Goal: Task Accomplishment & Management: Use online tool/utility

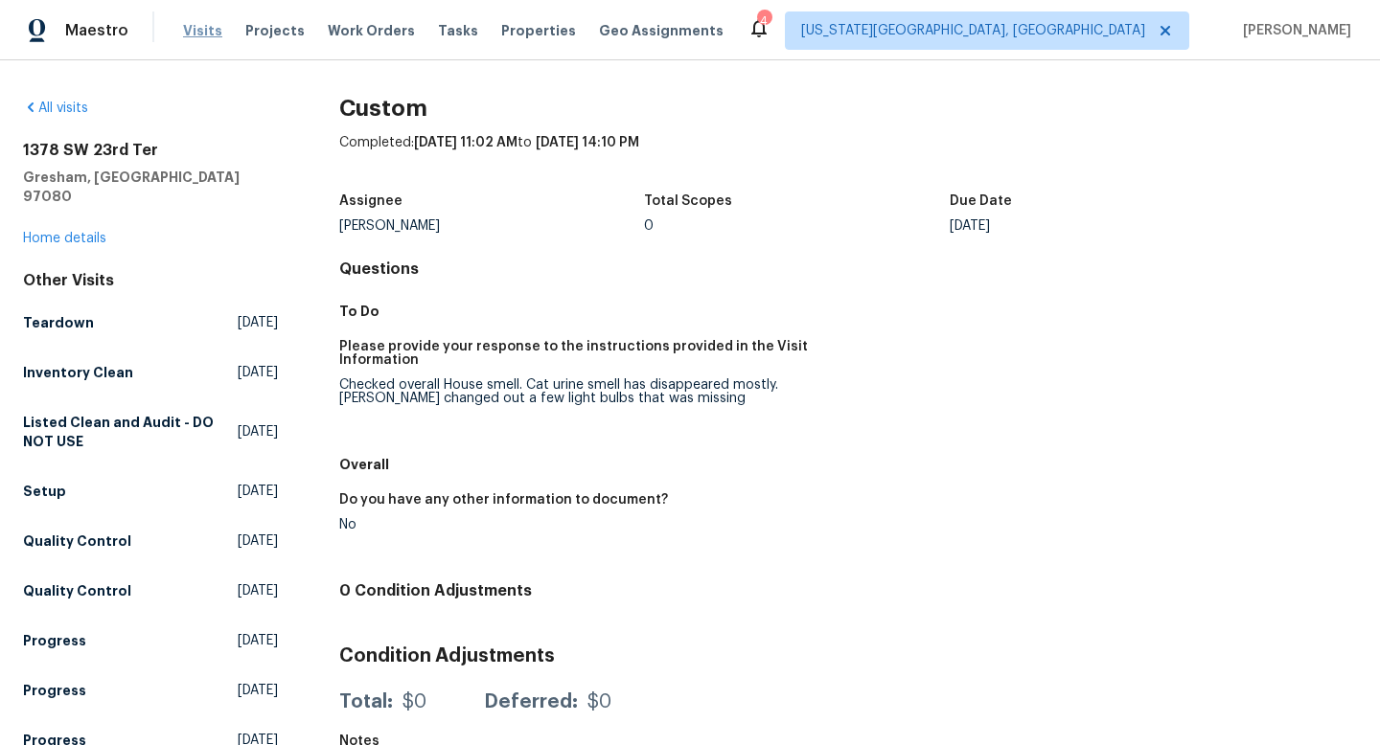
click at [191, 31] on span "Visits" at bounding box center [202, 30] width 39 height 19
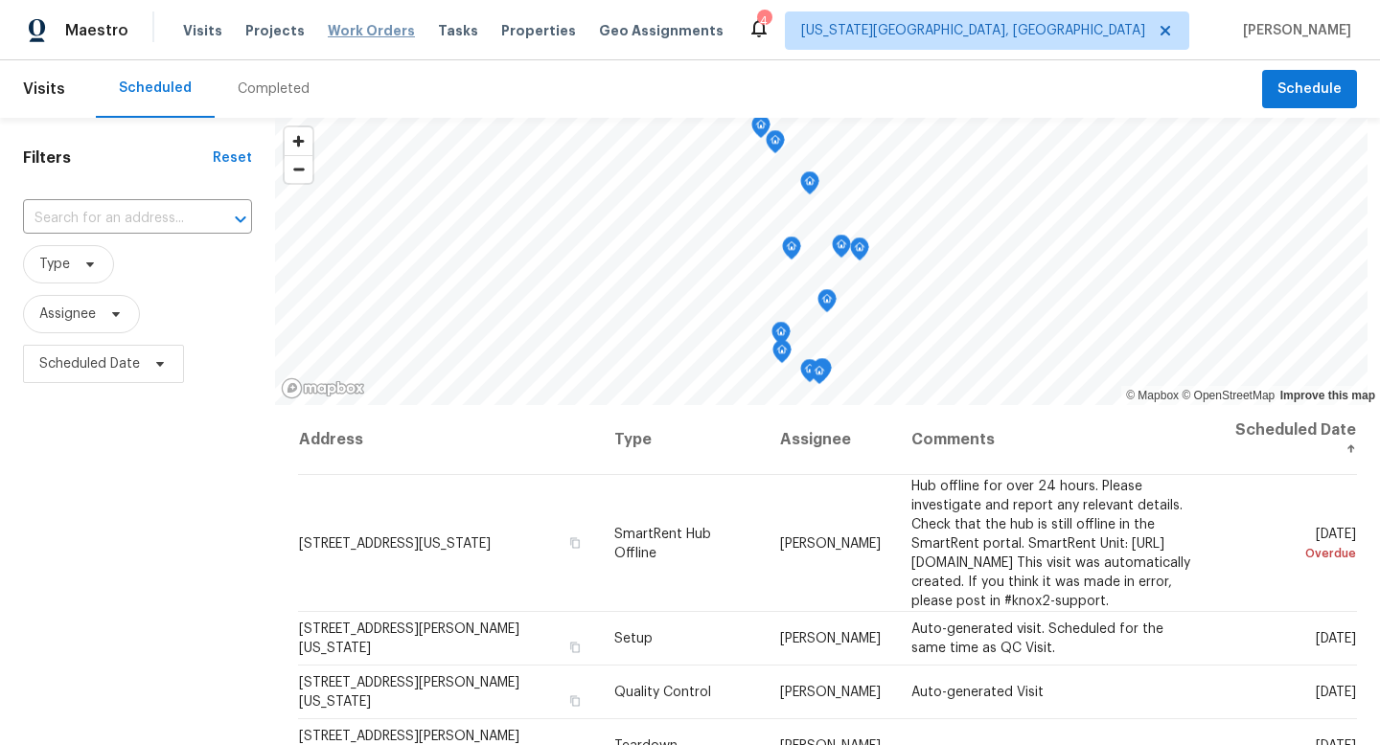
click at [351, 35] on span "Work Orders" at bounding box center [371, 30] width 87 height 19
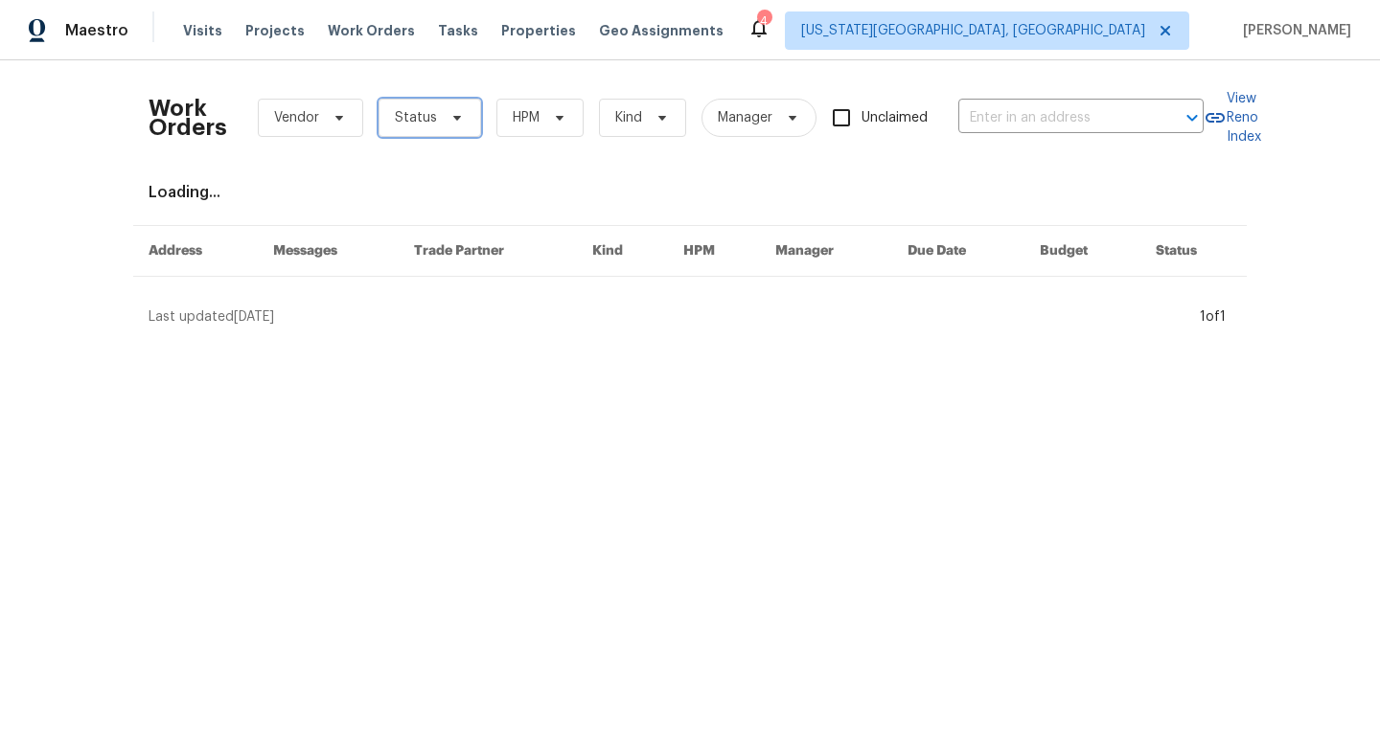
click at [441, 126] on span "Status" at bounding box center [429, 118] width 103 height 38
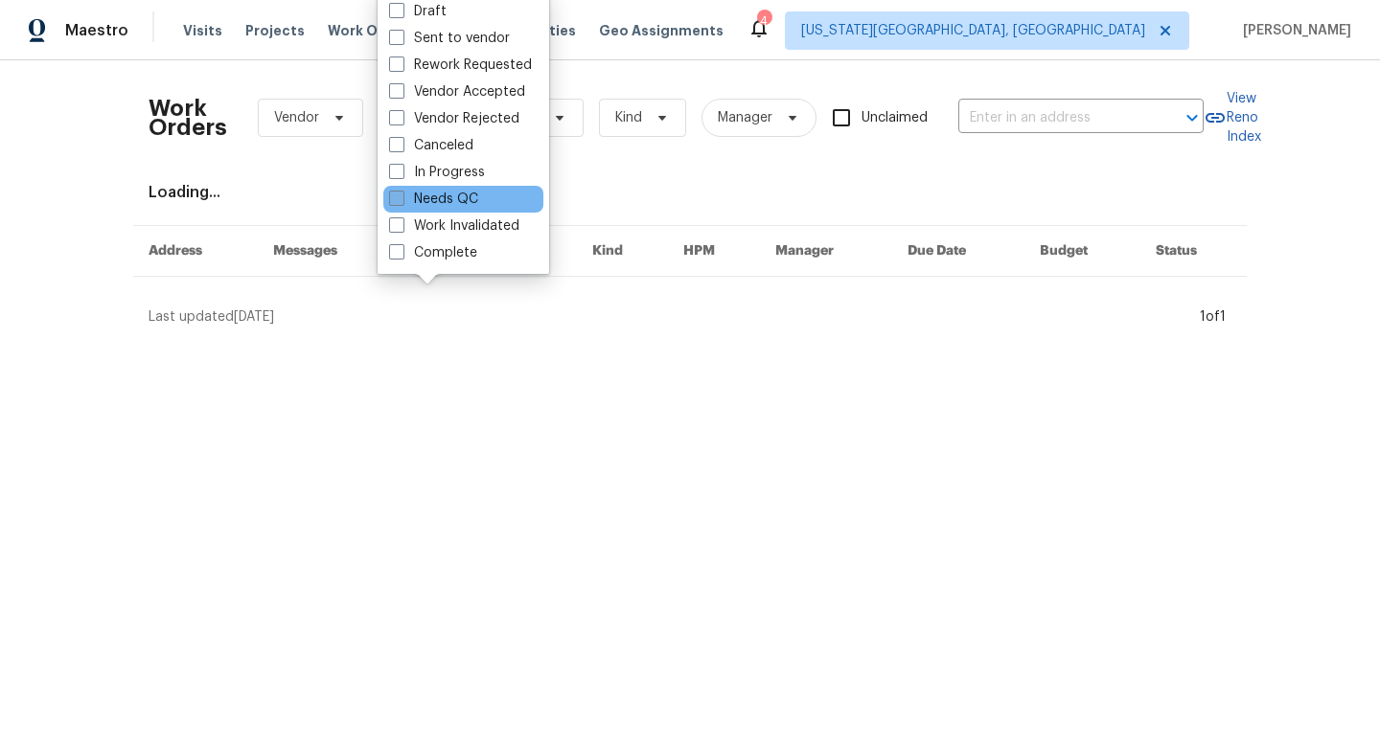
click at [407, 196] on label "Needs QC" at bounding box center [433, 199] width 89 height 19
click at [401, 196] on input "Needs QC" at bounding box center [395, 196] width 12 height 12
checkbox input "true"
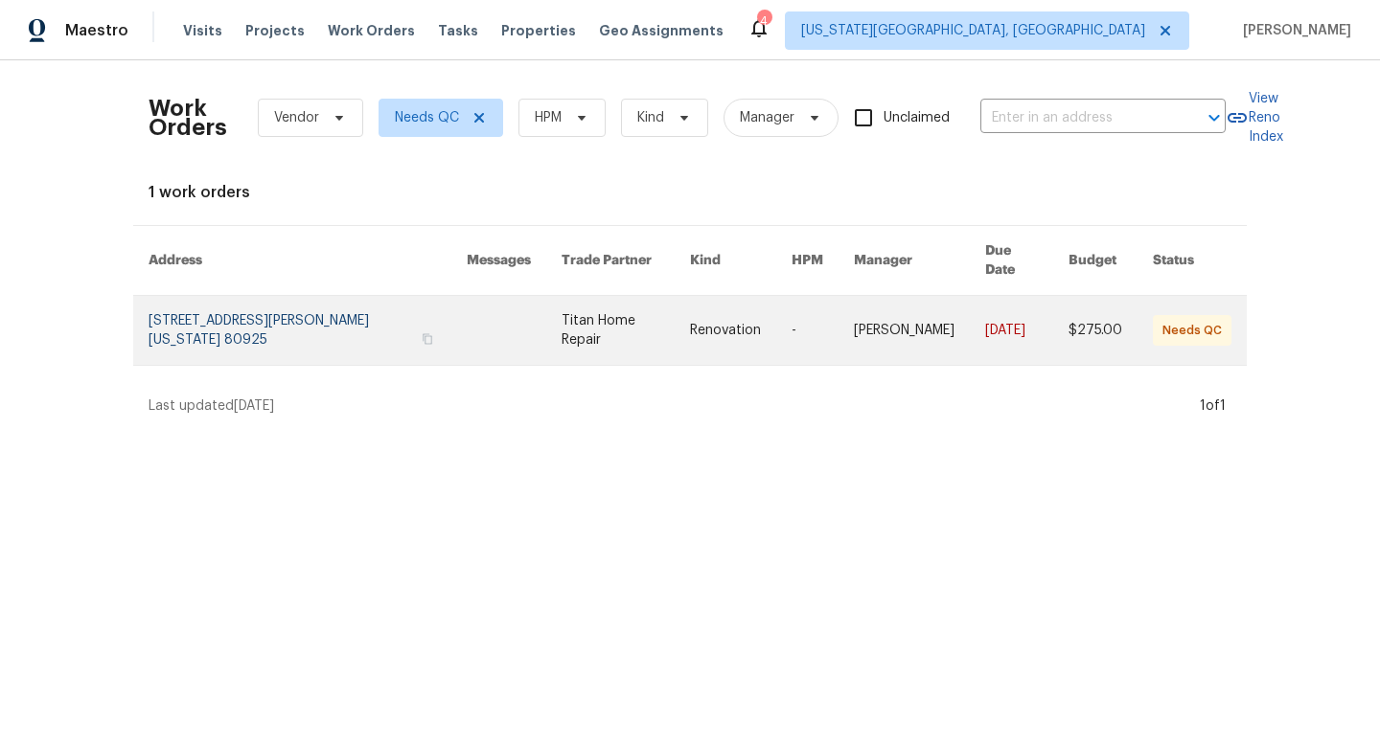
click at [325, 313] on link at bounding box center [308, 330] width 318 height 69
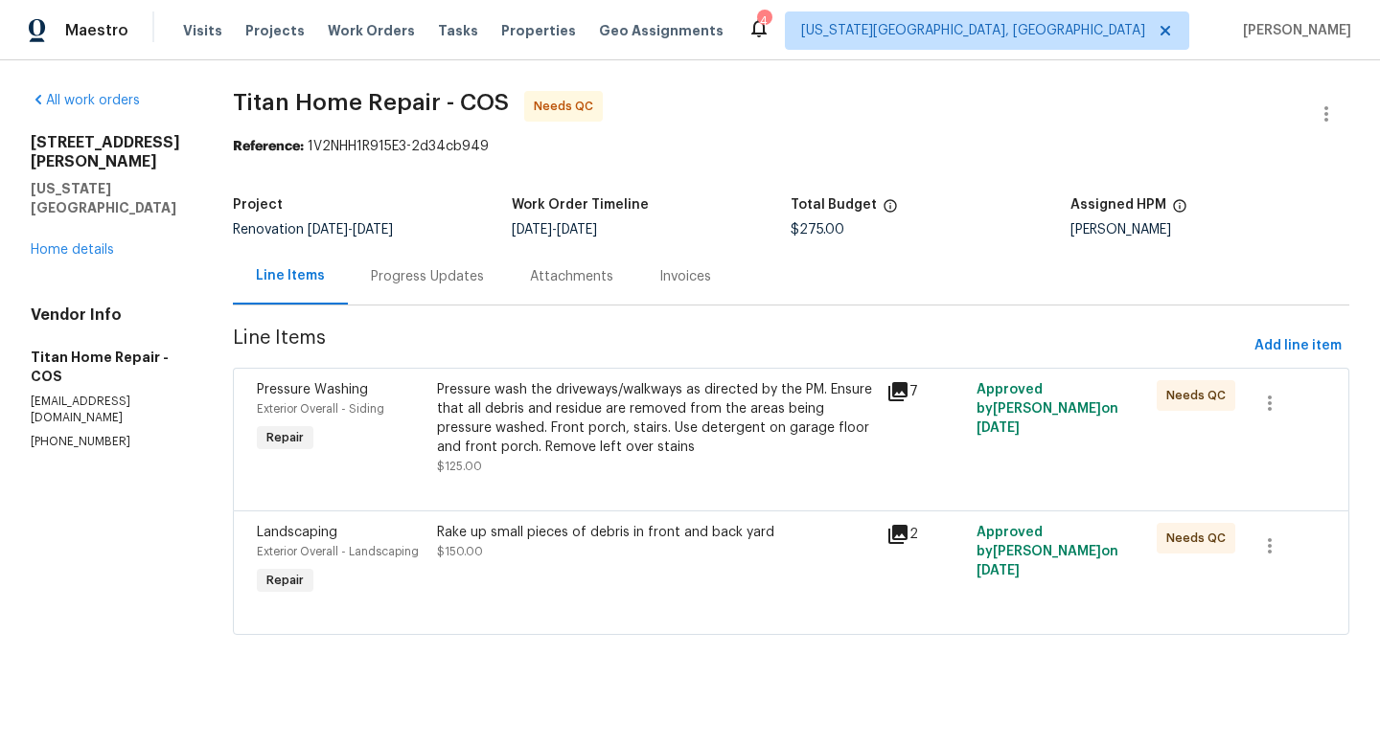
click at [593, 421] on div "Pressure wash the driveways/walkways as directed by the PM. Ensure that all deb…" at bounding box center [656, 418] width 439 height 77
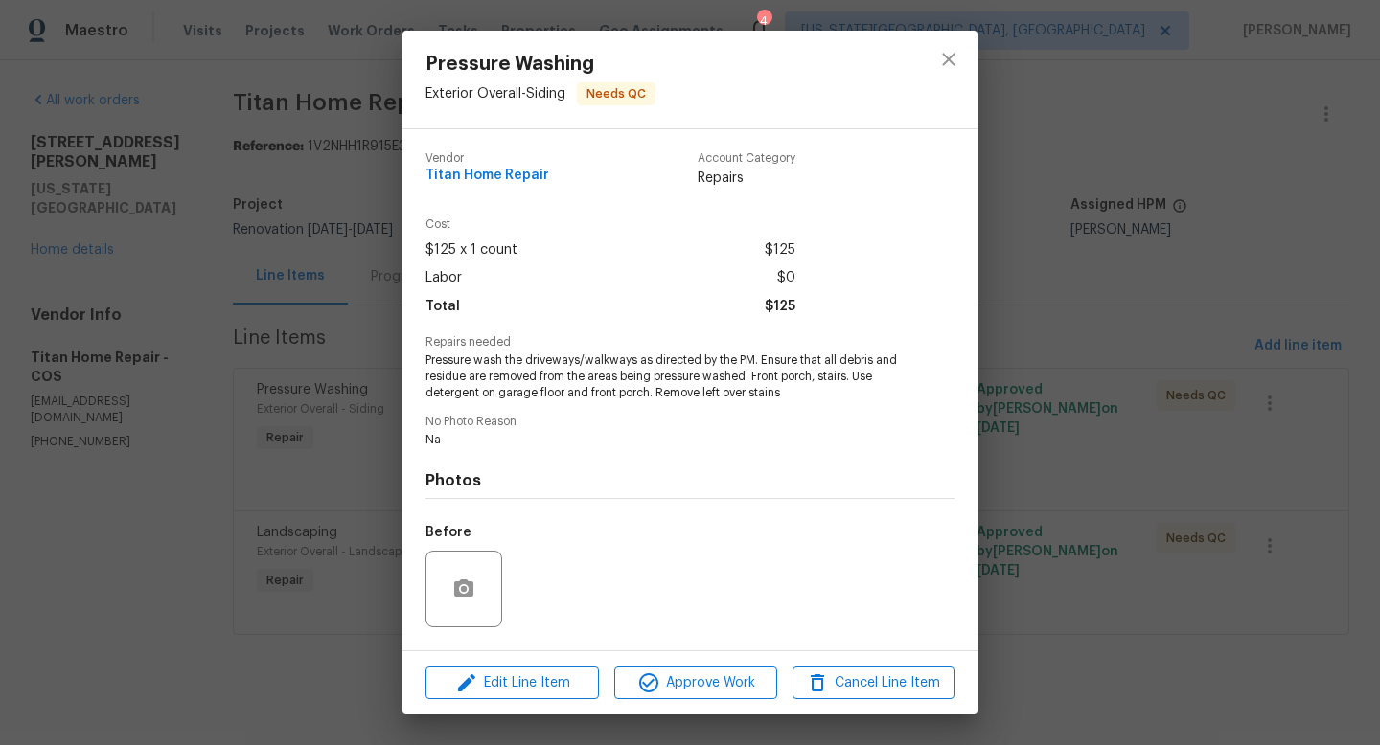
scroll to position [121, 0]
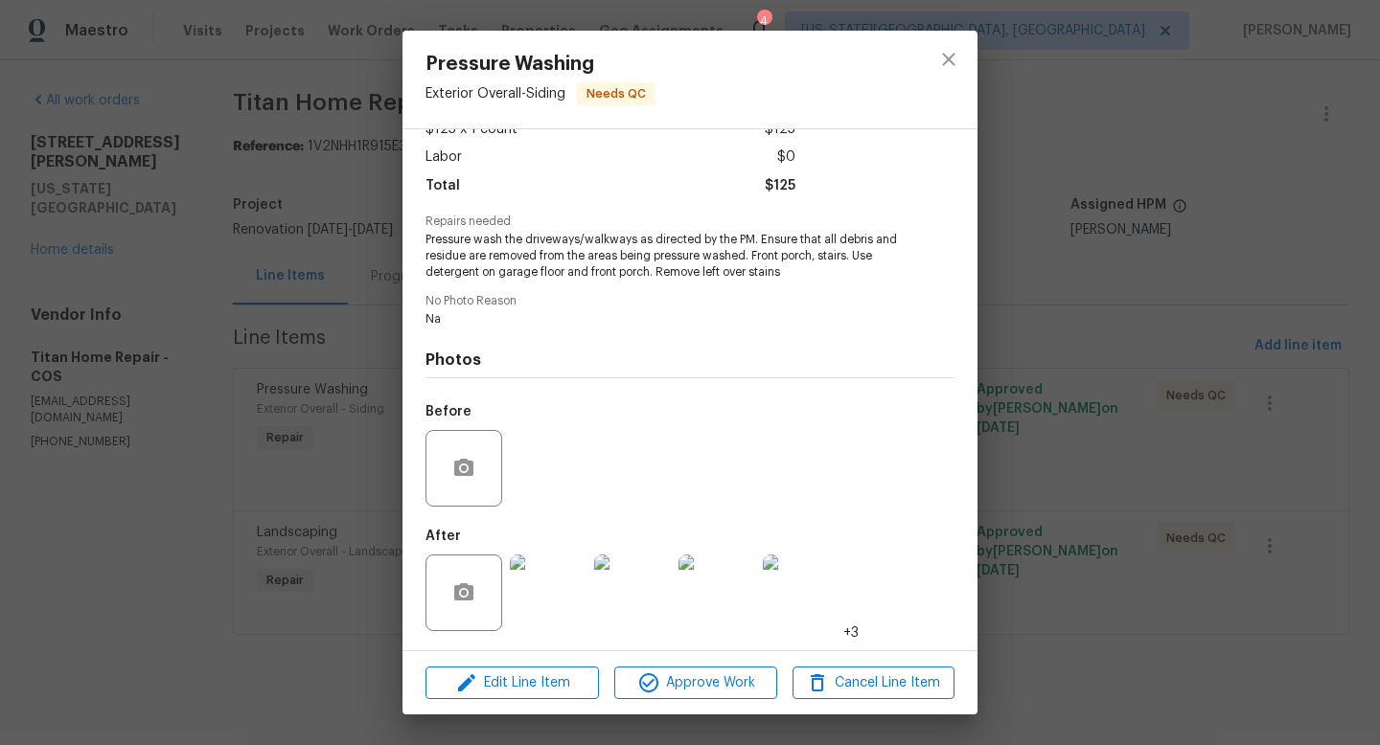
click at [535, 603] on img at bounding box center [548, 593] width 77 height 77
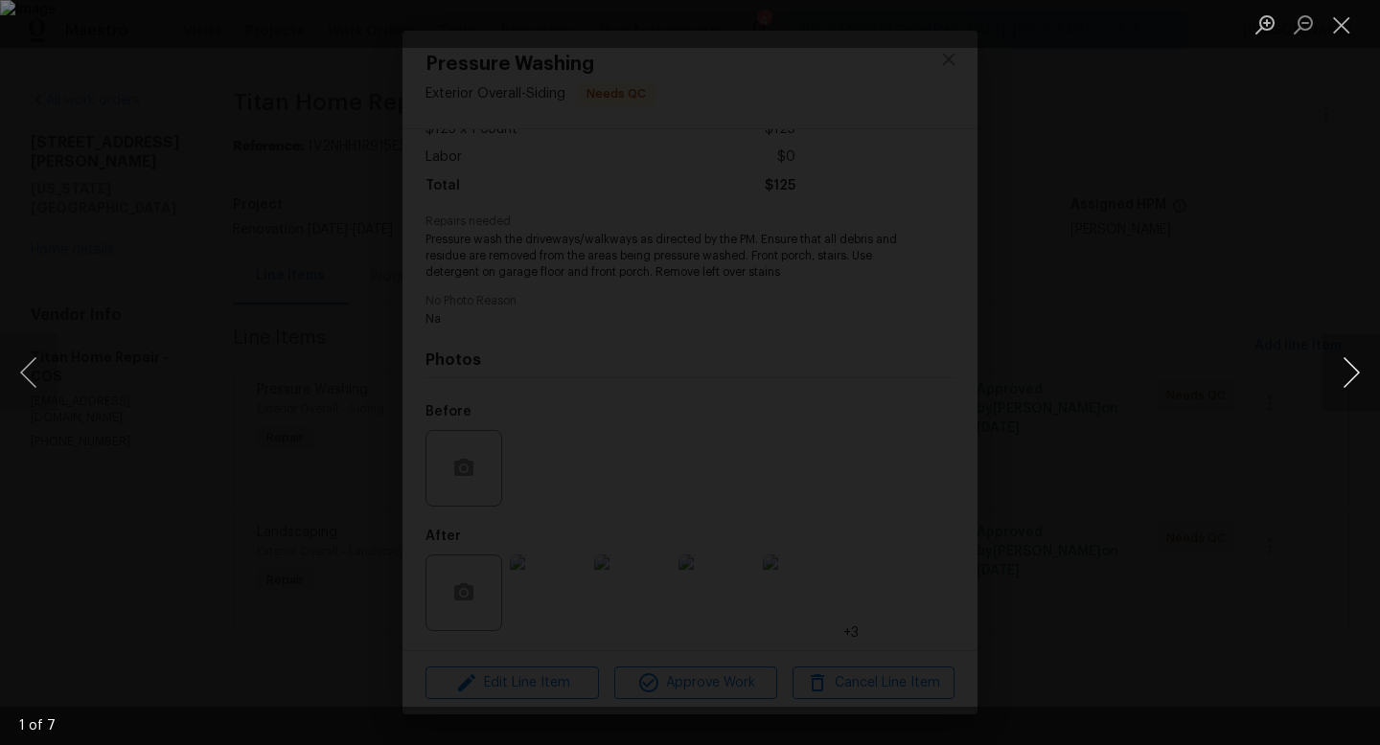
click at [1344, 369] on button "Next image" at bounding box center [1350, 372] width 57 height 77
click at [1346, 371] on button "Next image" at bounding box center [1350, 372] width 57 height 77
click at [1347, 367] on button "Next image" at bounding box center [1350, 372] width 57 height 77
click at [1339, 18] on button "Close lightbox" at bounding box center [1341, 25] width 38 height 34
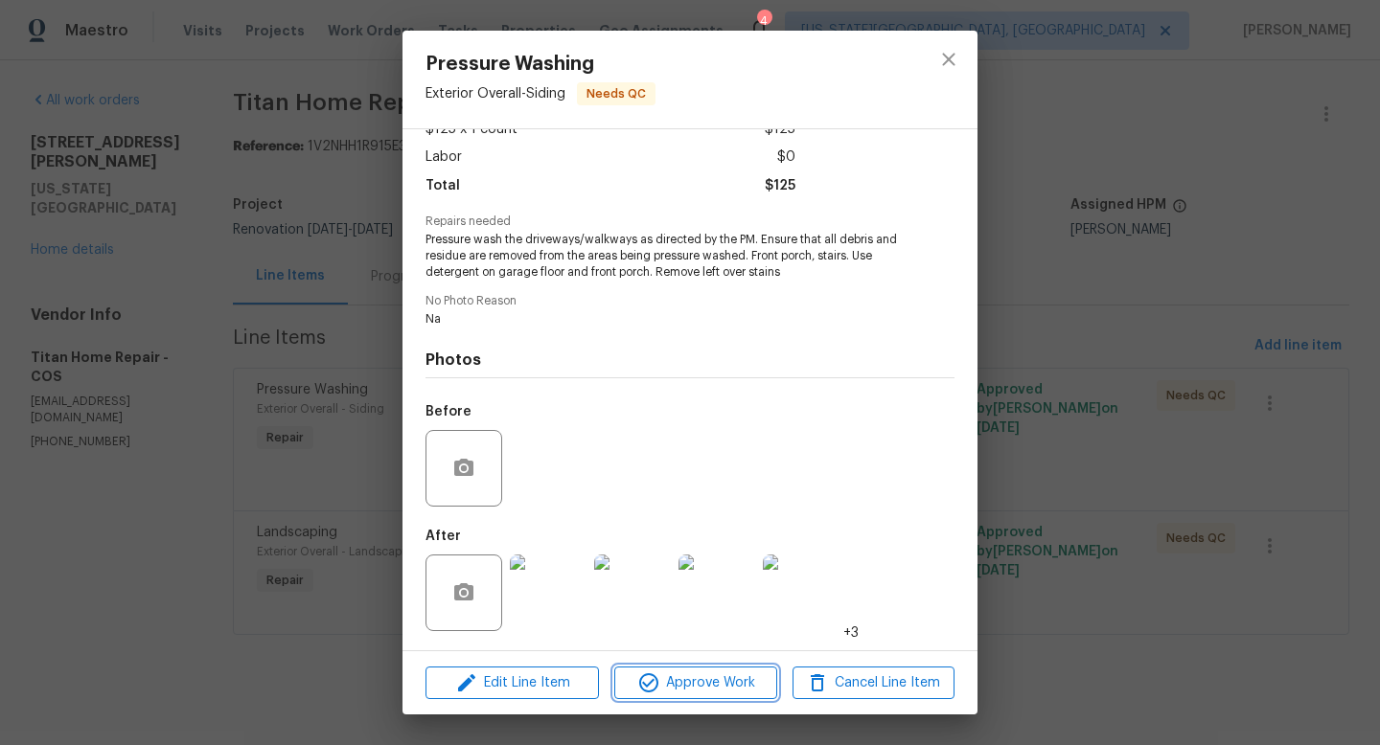
click at [719, 680] on span "Approve Work" at bounding box center [695, 684] width 150 height 24
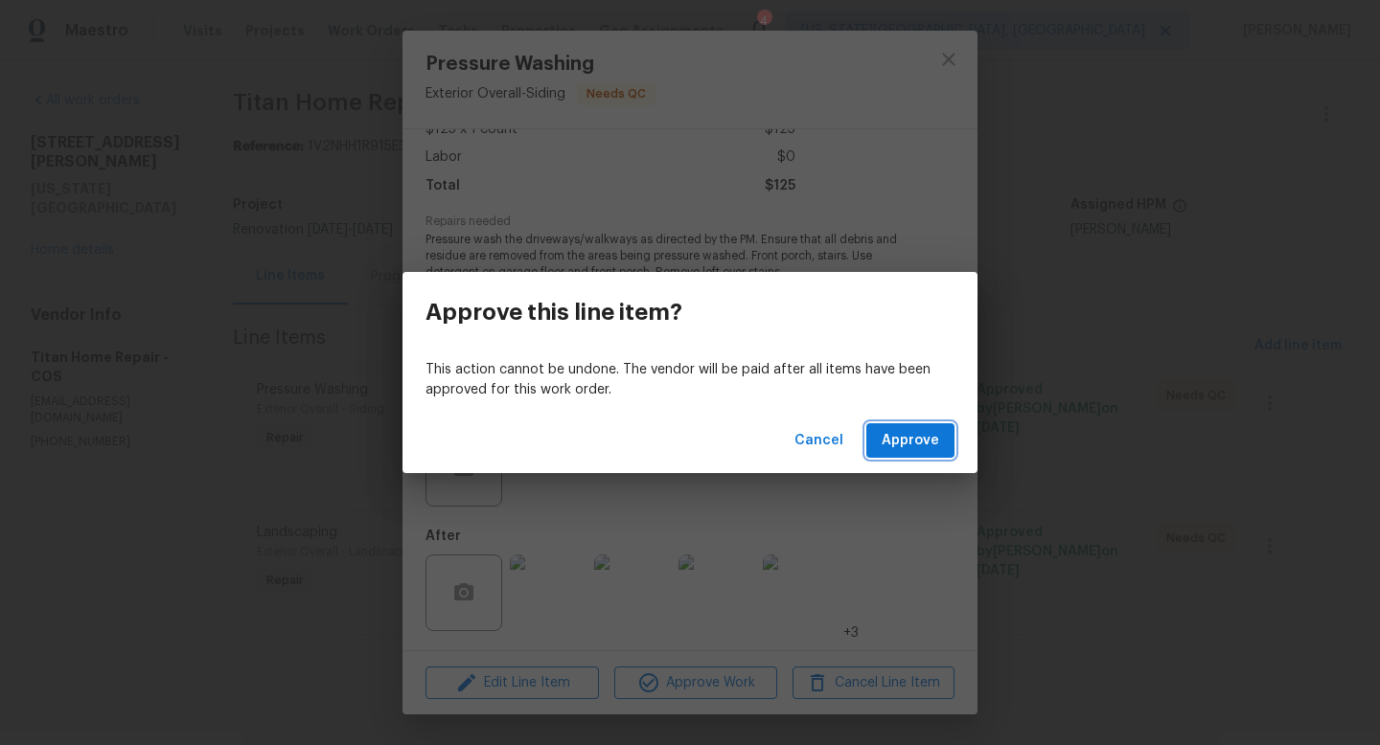
click at [935, 427] on button "Approve" at bounding box center [910, 440] width 88 height 35
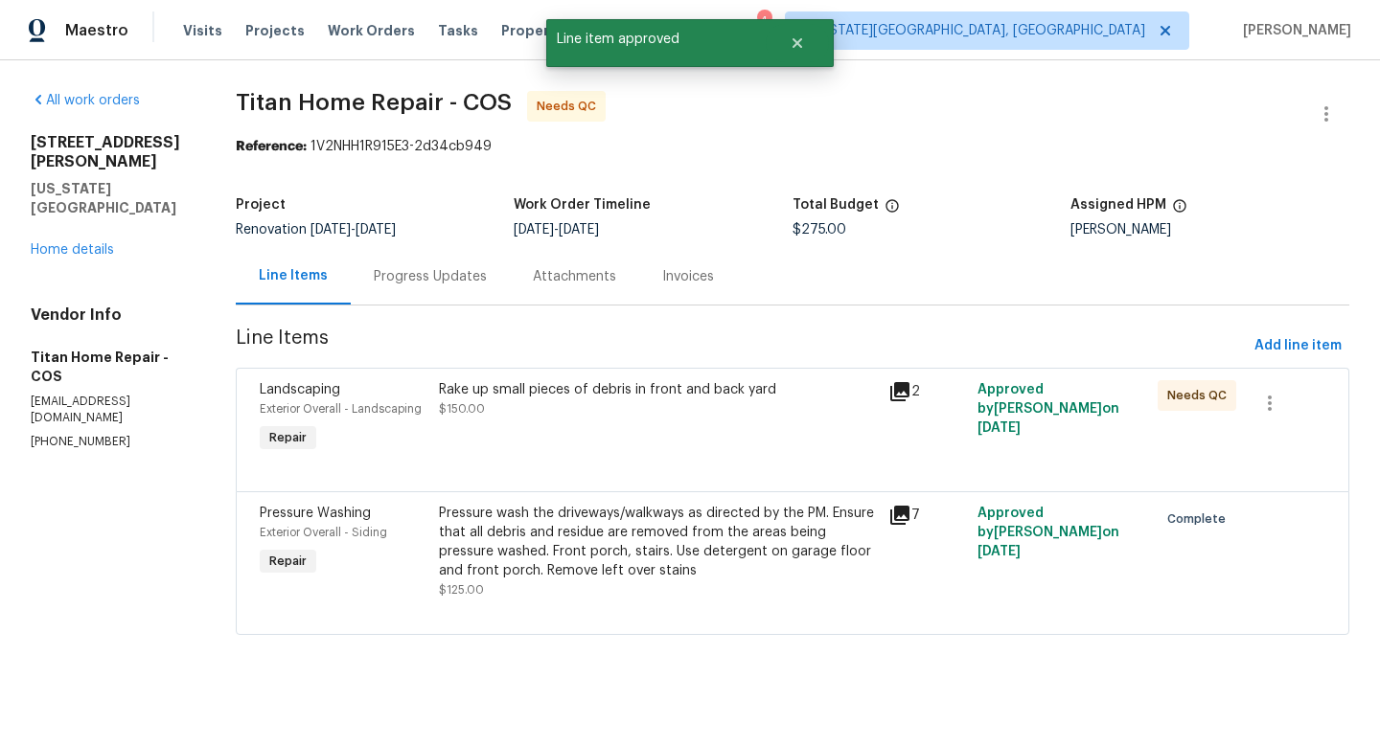
click at [604, 421] on div "Rake up small pieces of debris in front and back yard $150.00" at bounding box center [657, 419] width 448 height 88
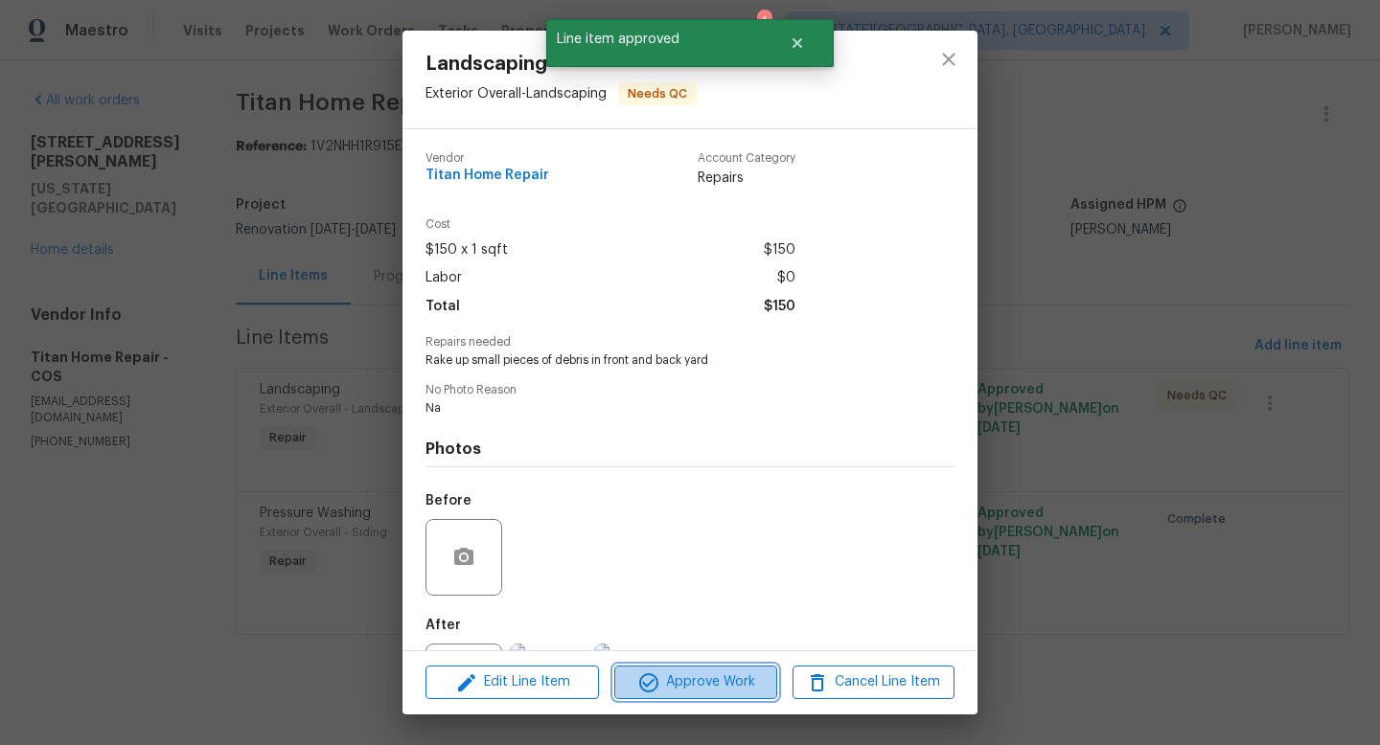
click at [675, 690] on span "Approve Work" at bounding box center [695, 683] width 150 height 24
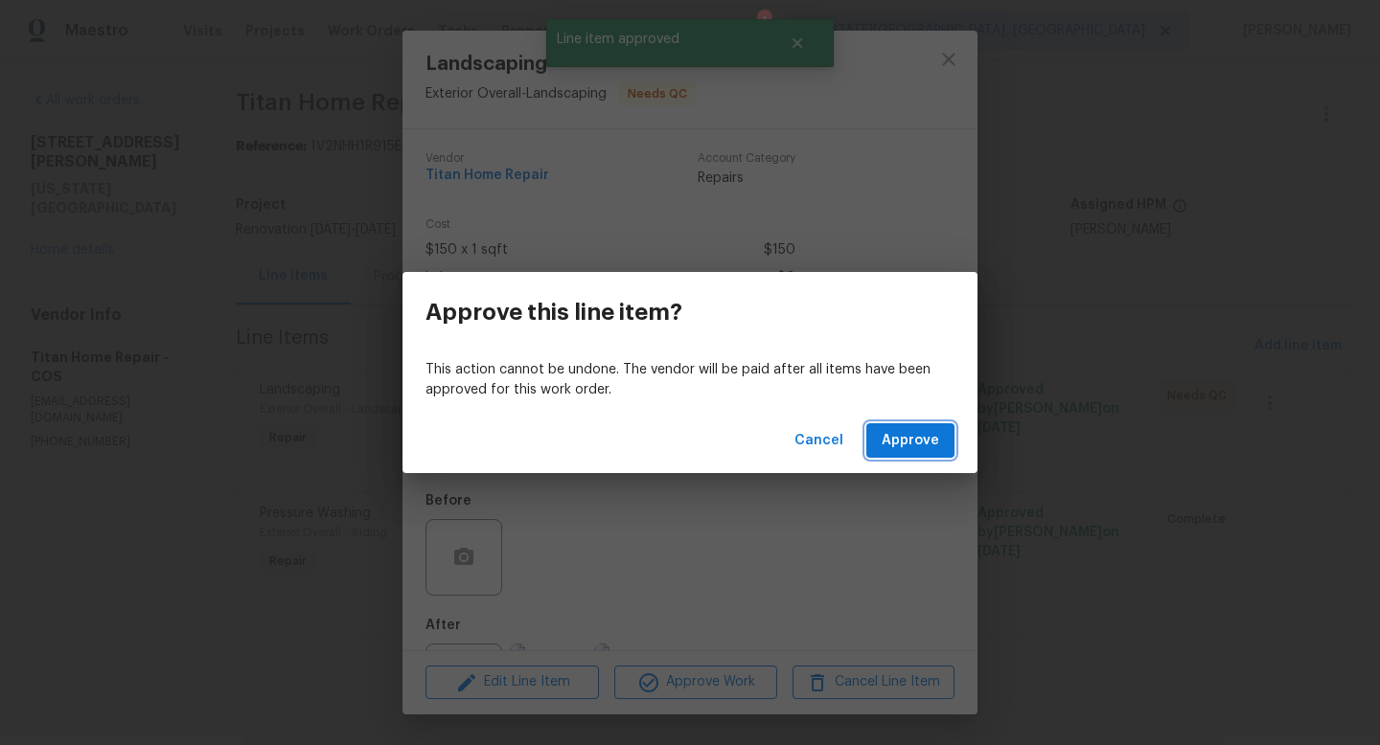
click at [922, 425] on button "Approve" at bounding box center [910, 440] width 88 height 35
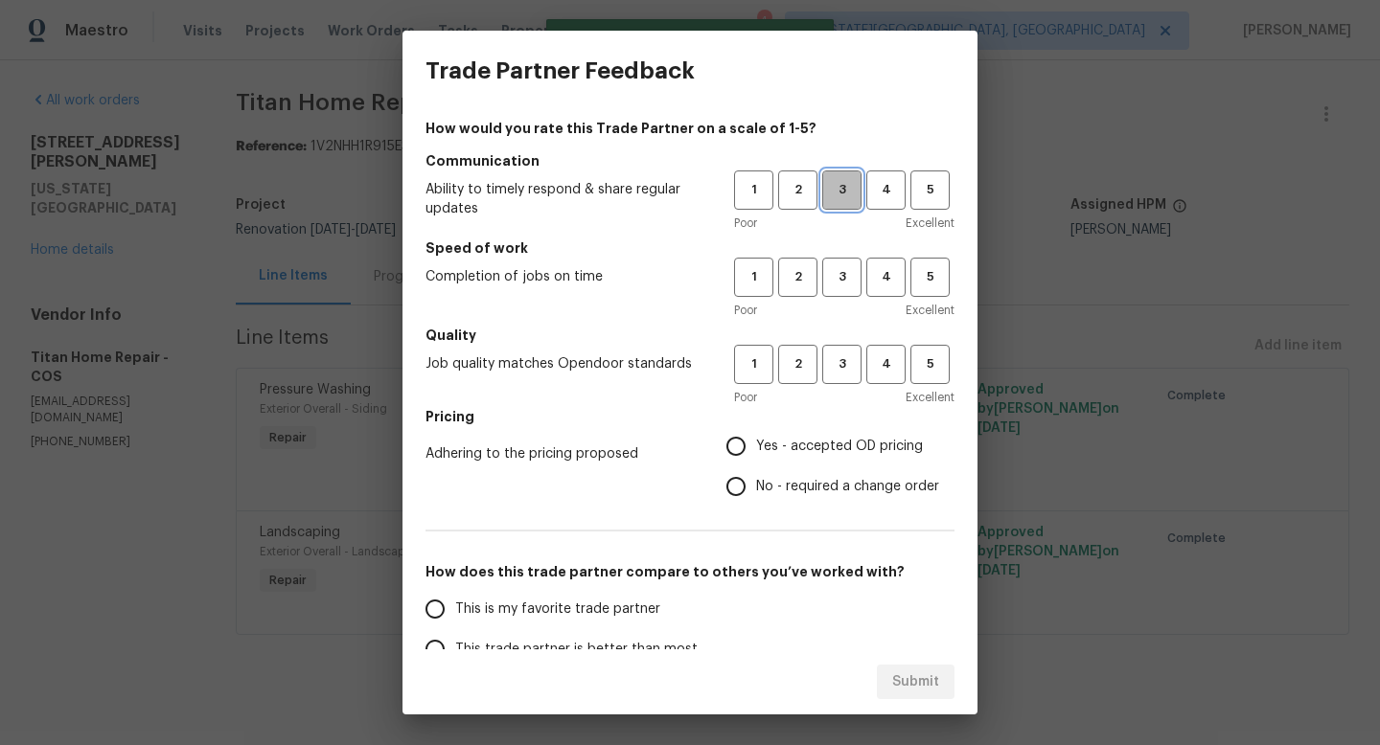
click at [846, 180] on span "3" at bounding box center [841, 190] width 35 height 22
click at [843, 263] on button "3" at bounding box center [841, 277] width 39 height 39
click at [837, 366] on span "3" at bounding box center [841, 365] width 35 height 22
click at [764, 433] on label "Yes - accepted OD pricing" at bounding box center [827, 446] width 223 height 40
click at [756, 433] on input "Yes - accepted OD pricing" at bounding box center [736, 446] width 40 height 40
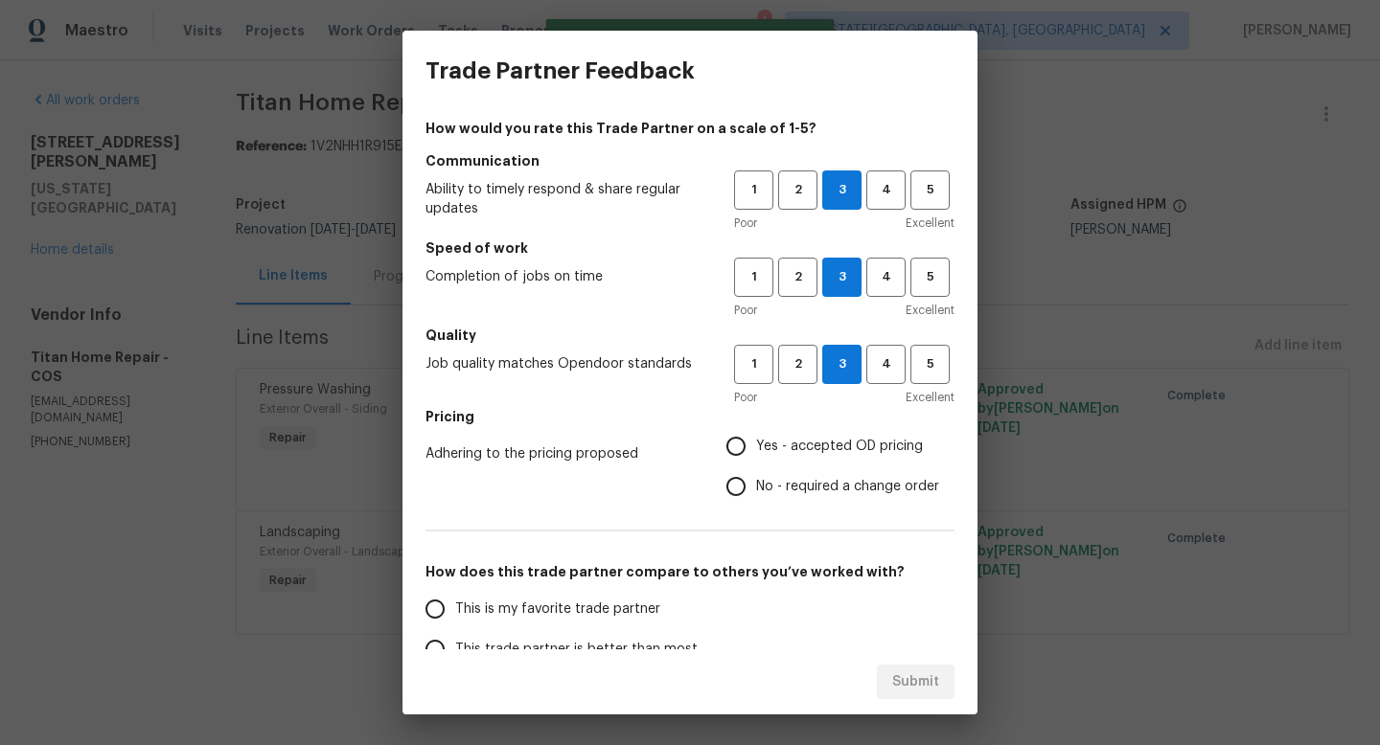
radio input "true"
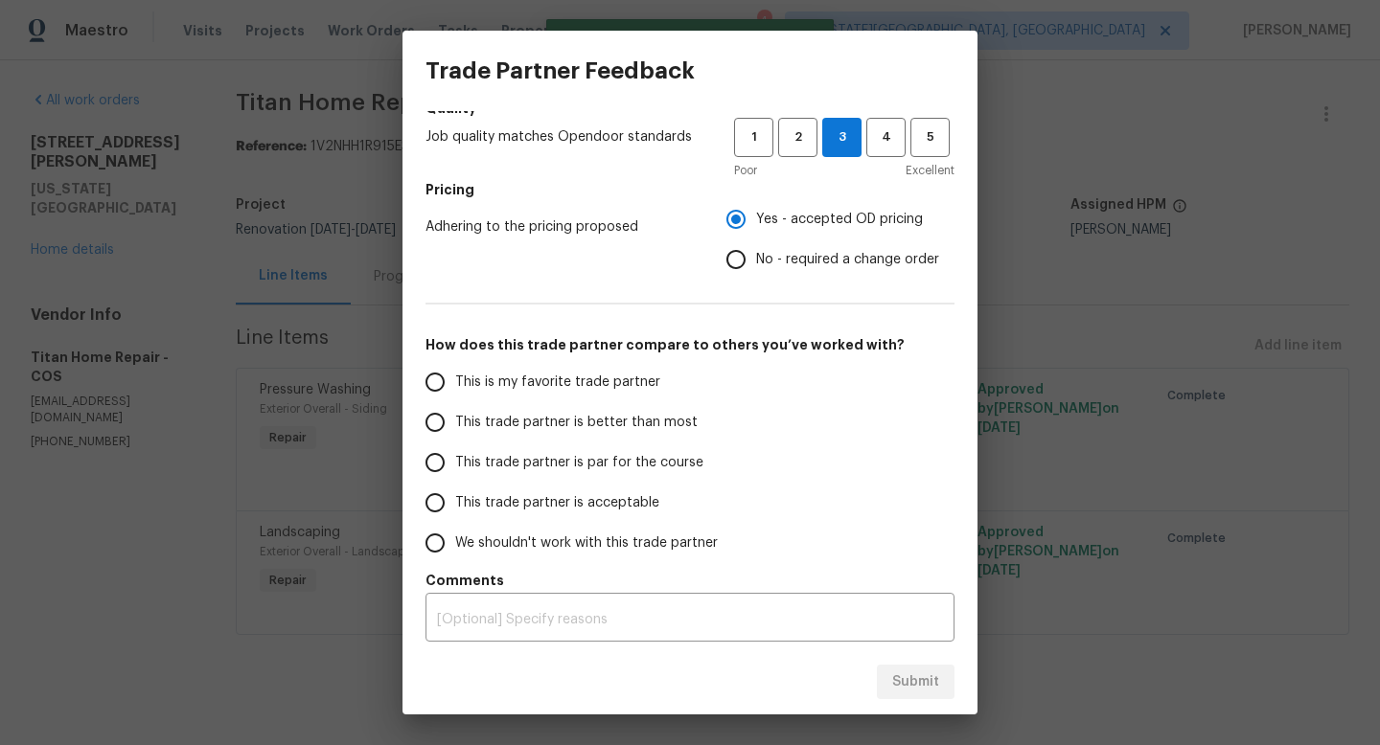
click at [492, 454] on span "This trade partner is par for the course" at bounding box center [579, 463] width 248 height 20
click at [455, 454] on input "This trade partner is par for the course" at bounding box center [435, 463] width 40 height 40
click at [903, 681] on span "Submit" at bounding box center [915, 683] width 47 height 24
radio input "true"
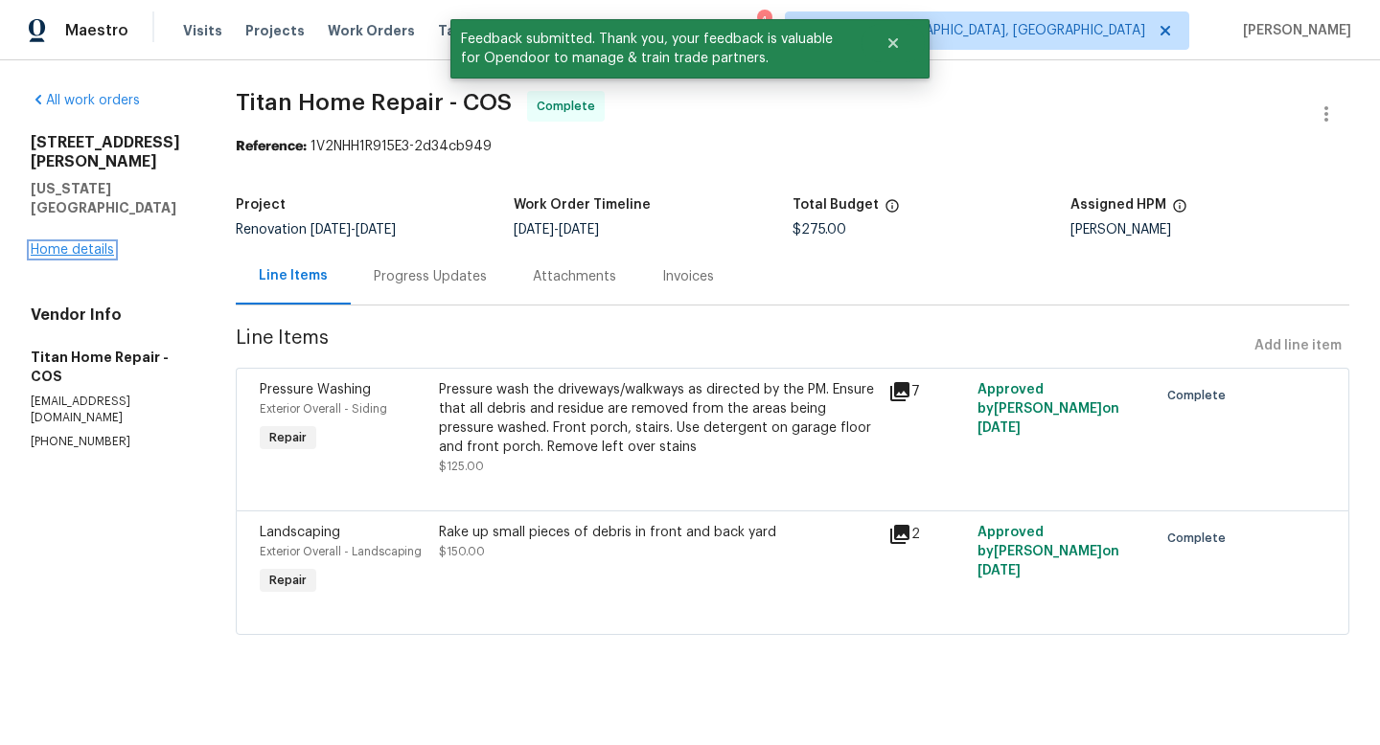
click at [80, 243] on link "Home details" at bounding box center [72, 249] width 83 height 13
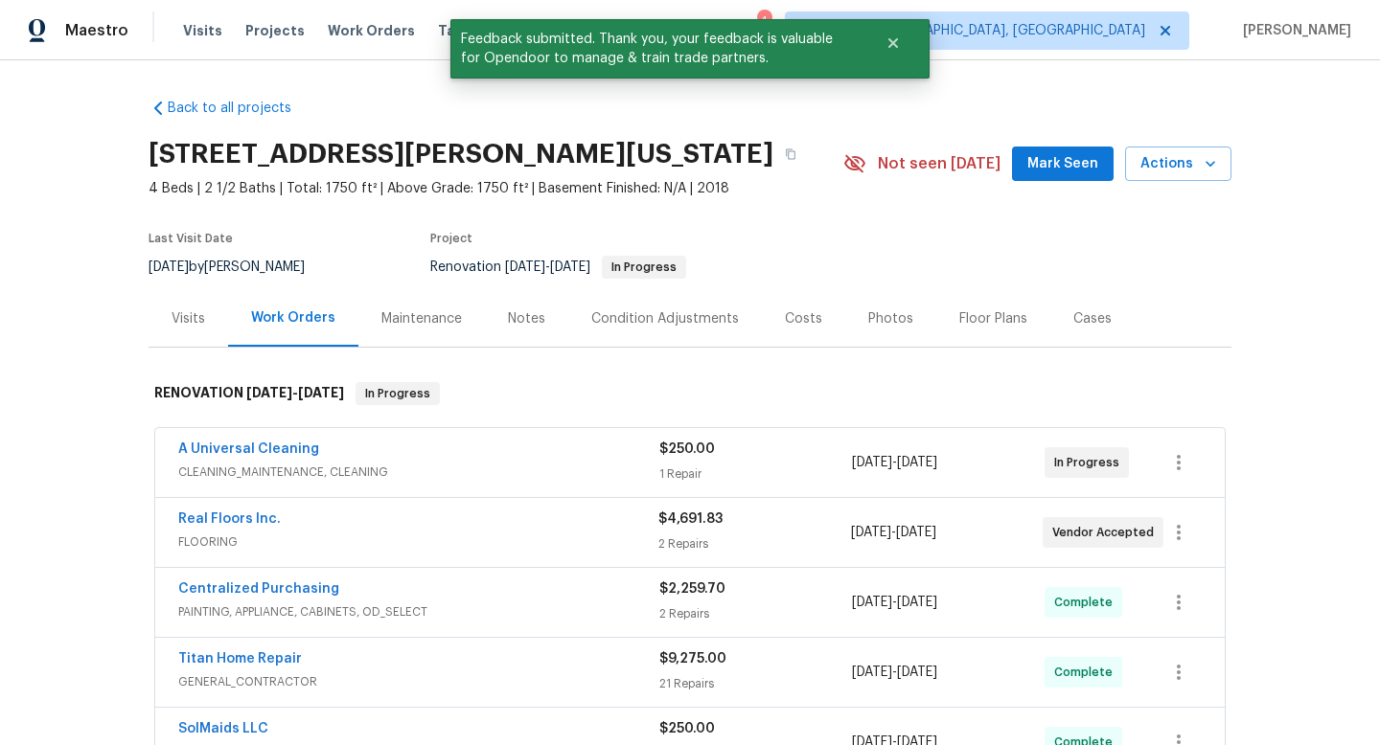
scroll to position [175, 0]
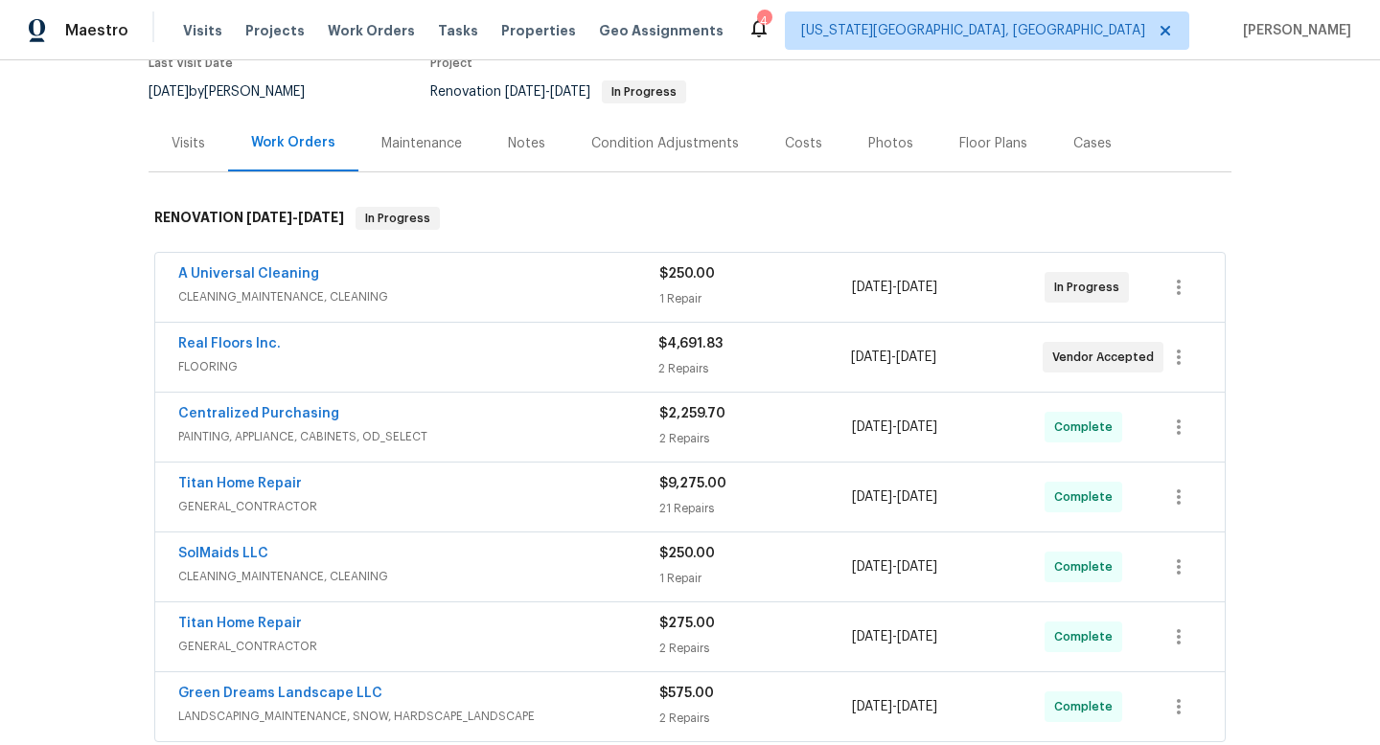
click at [330, 358] on span "FLOORING" at bounding box center [418, 366] width 480 height 19
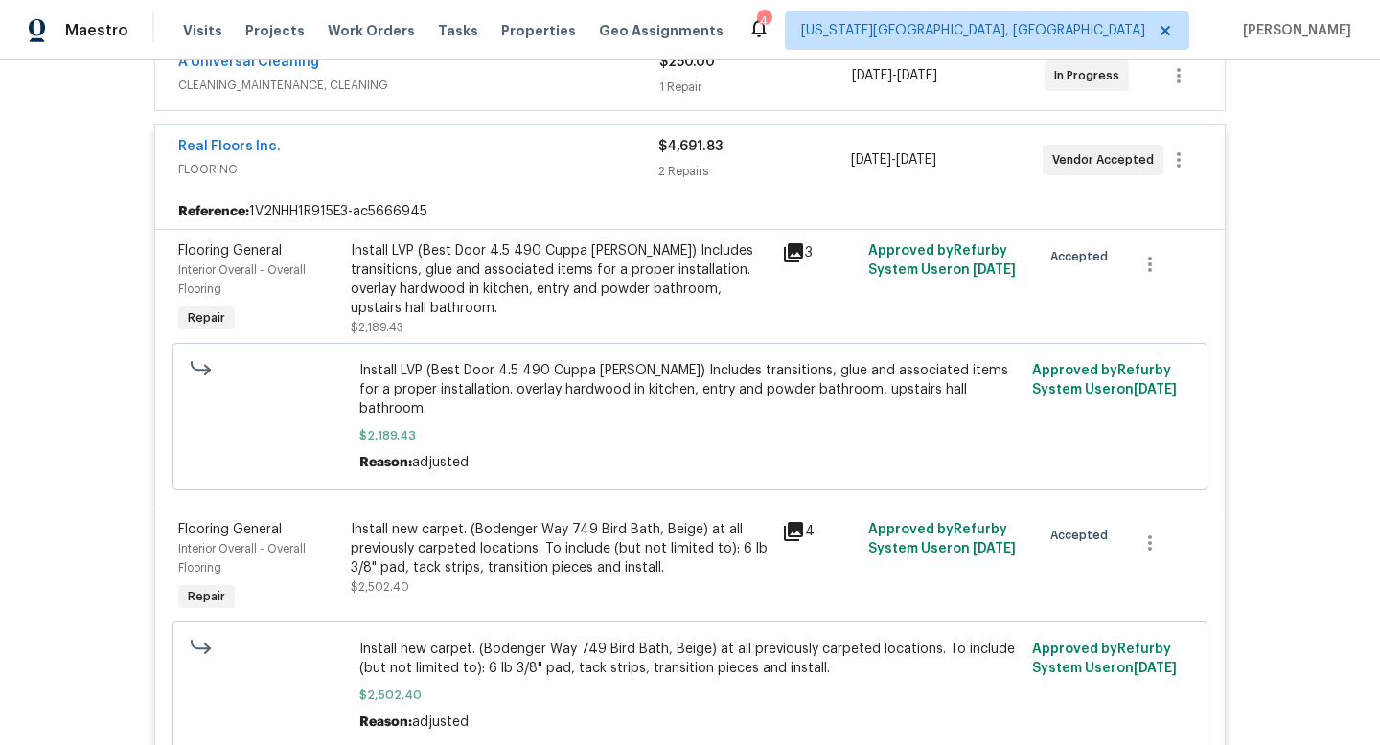
scroll to position [46, 0]
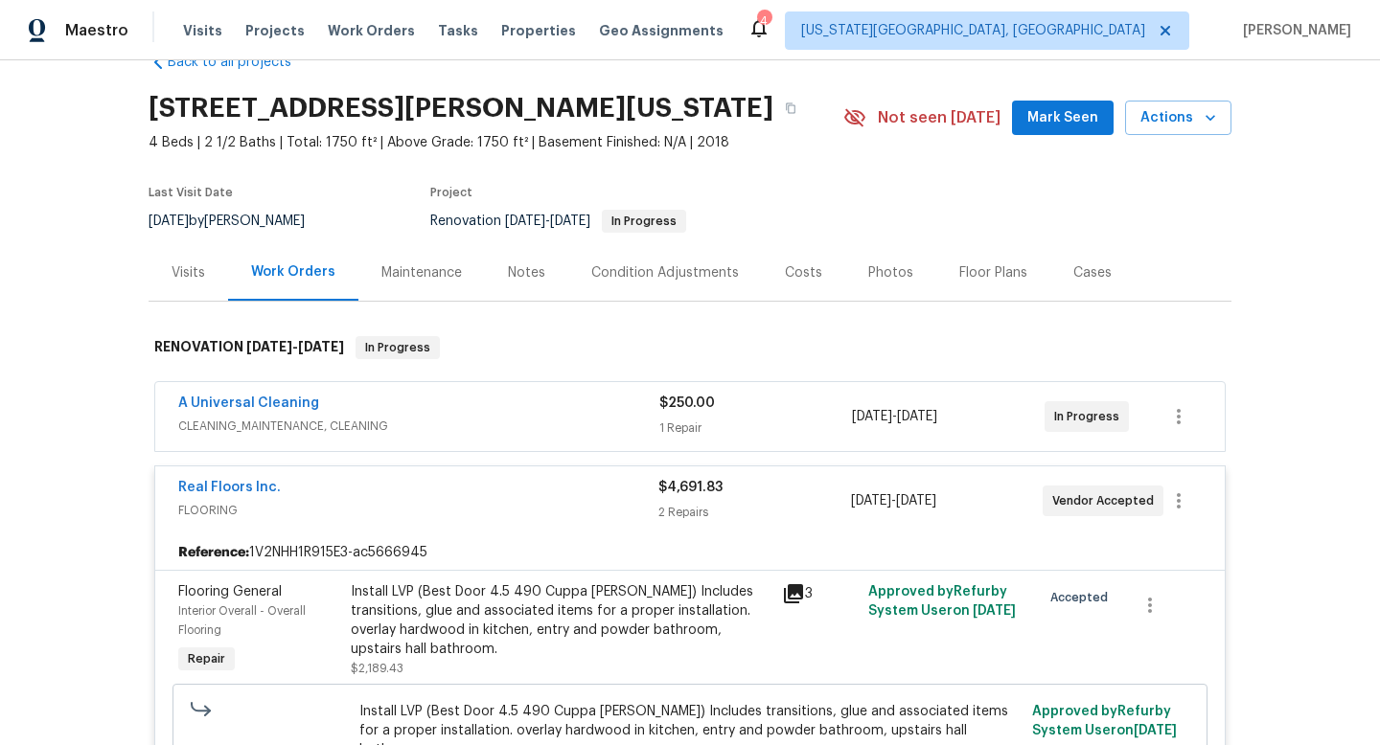
click at [390, 492] on div "Real Floors Inc." at bounding box center [418, 489] width 480 height 23
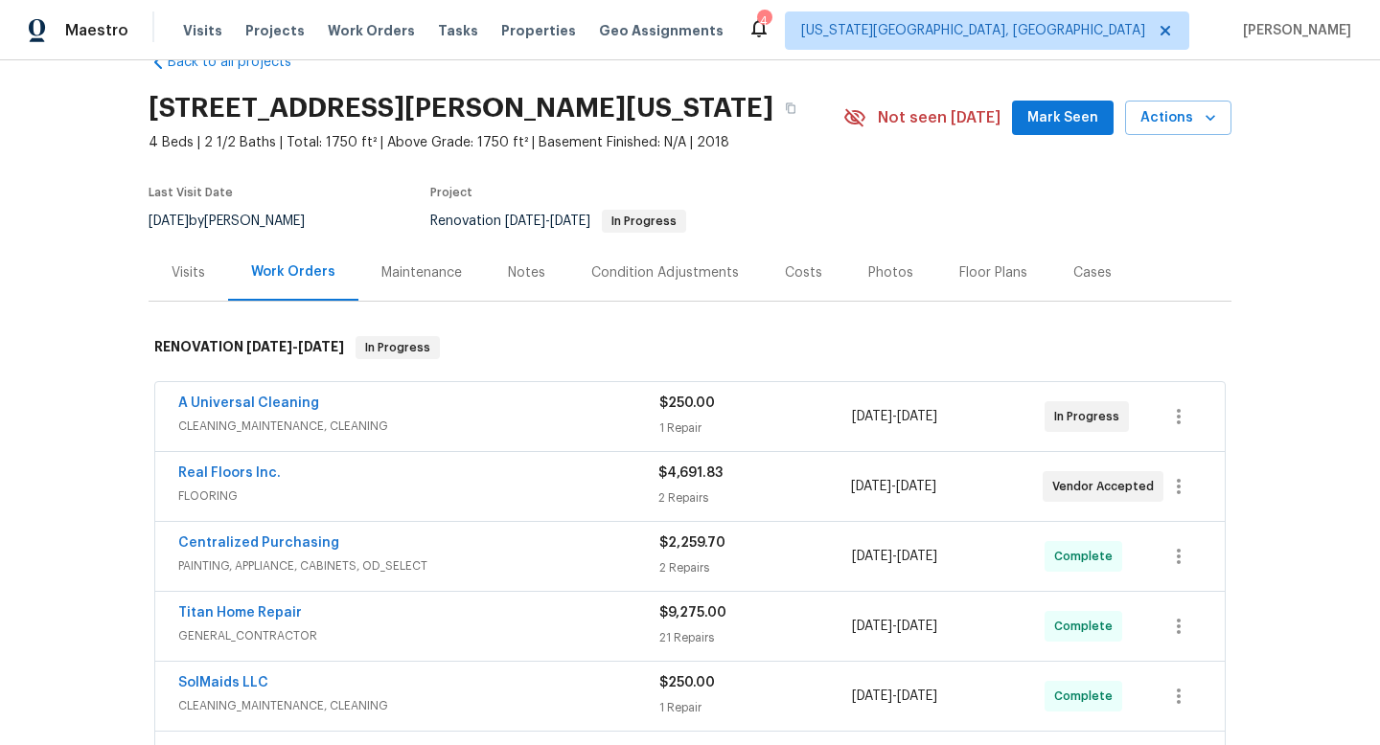
click at [515, 274] on div "Notes" at bounding box center [526, 272] width 37 height 19
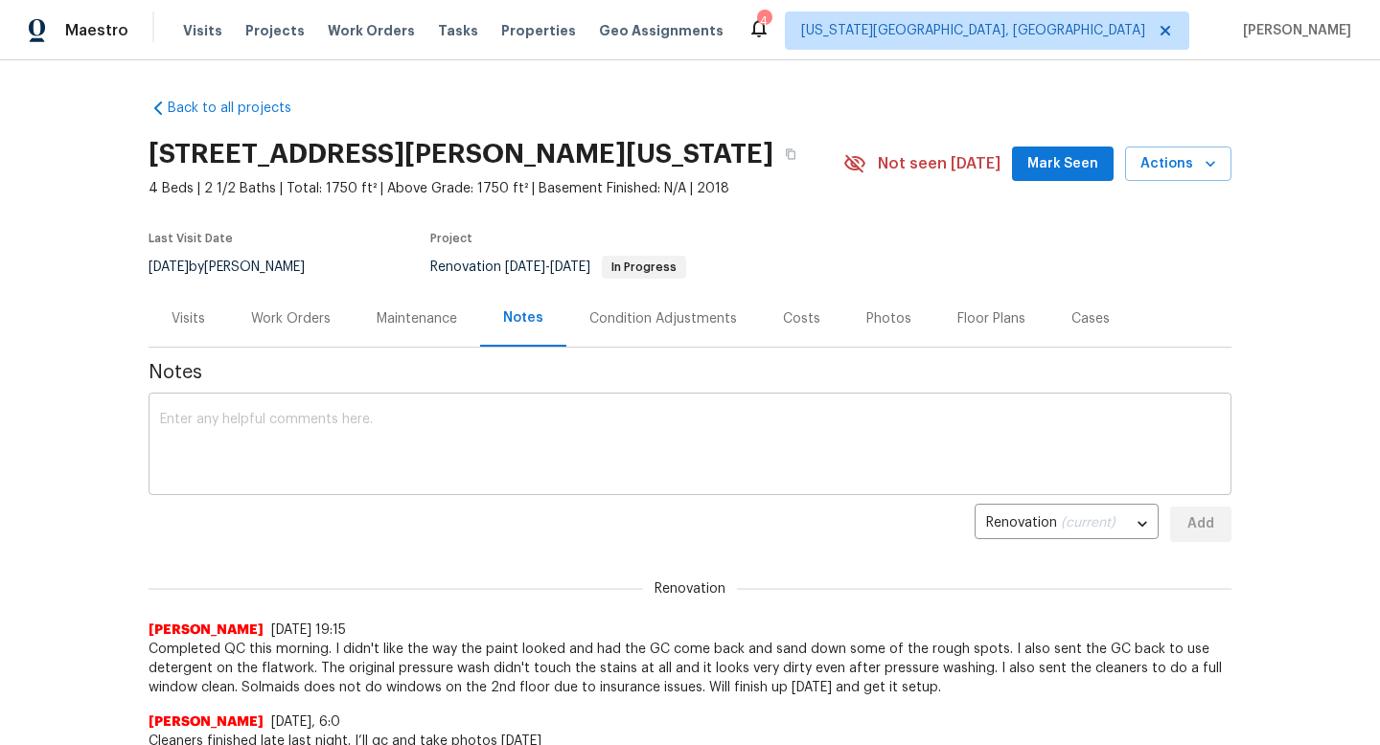
click at [311, 461] on textarea at bounding box center [690, 446] width 1060 height 67
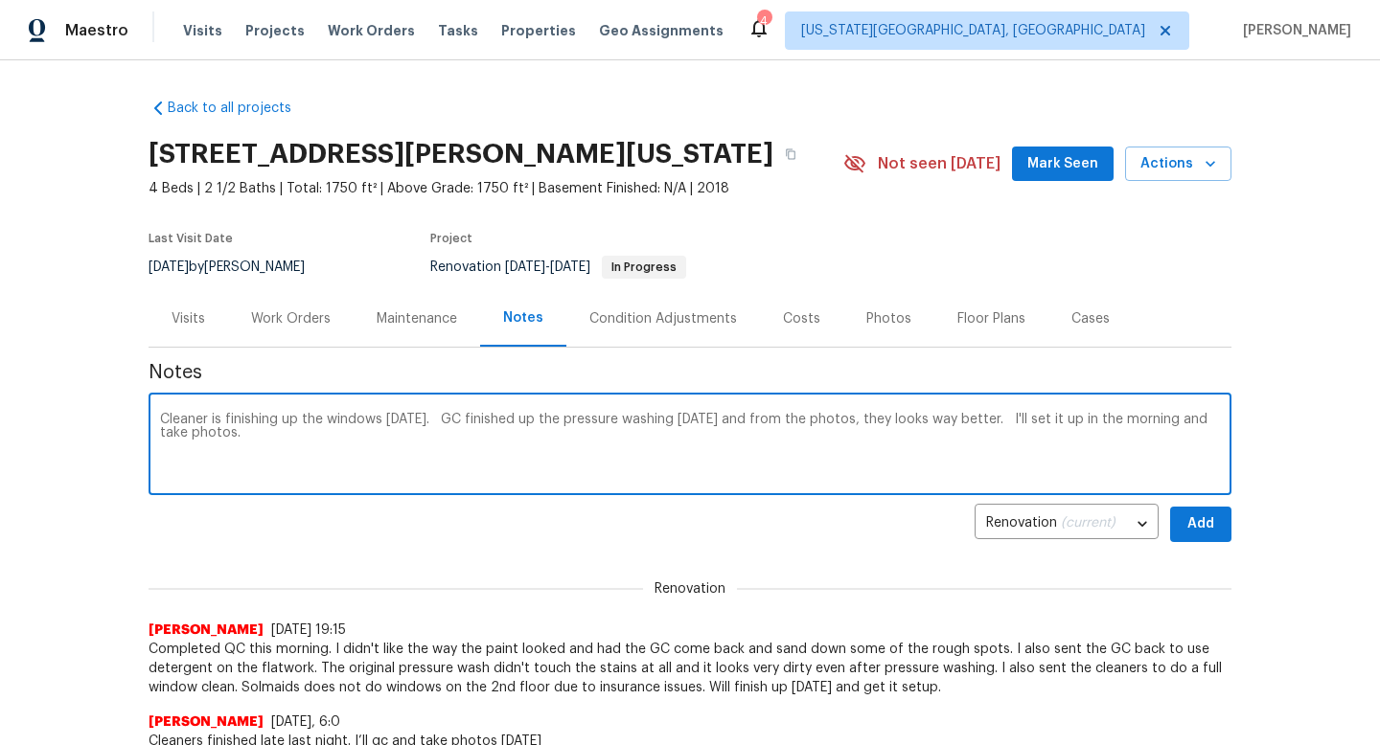
type textarea "Cleaner is finishing up the windows today. GC finished up the pressure washing …"
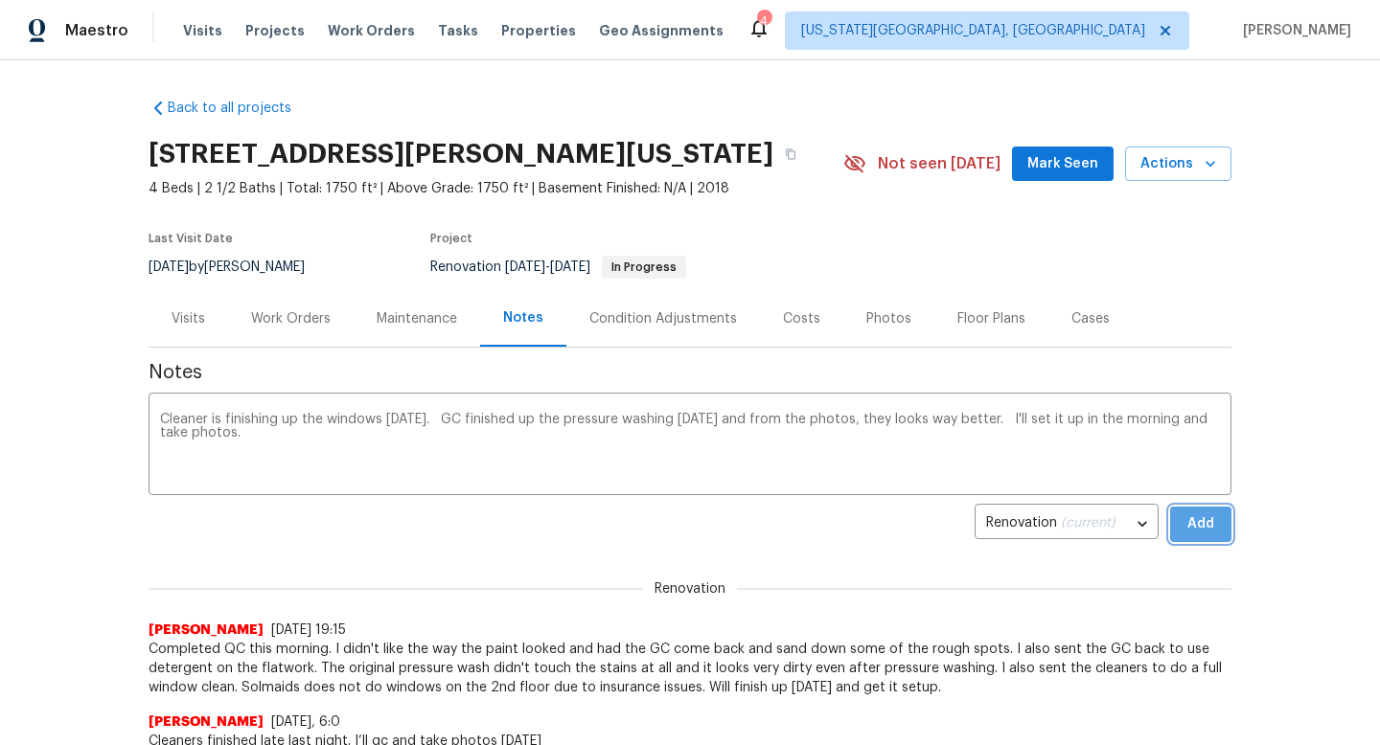
click at [1209, 531] on span "Add" at bounding box center [1200, 525] width 31 height 24
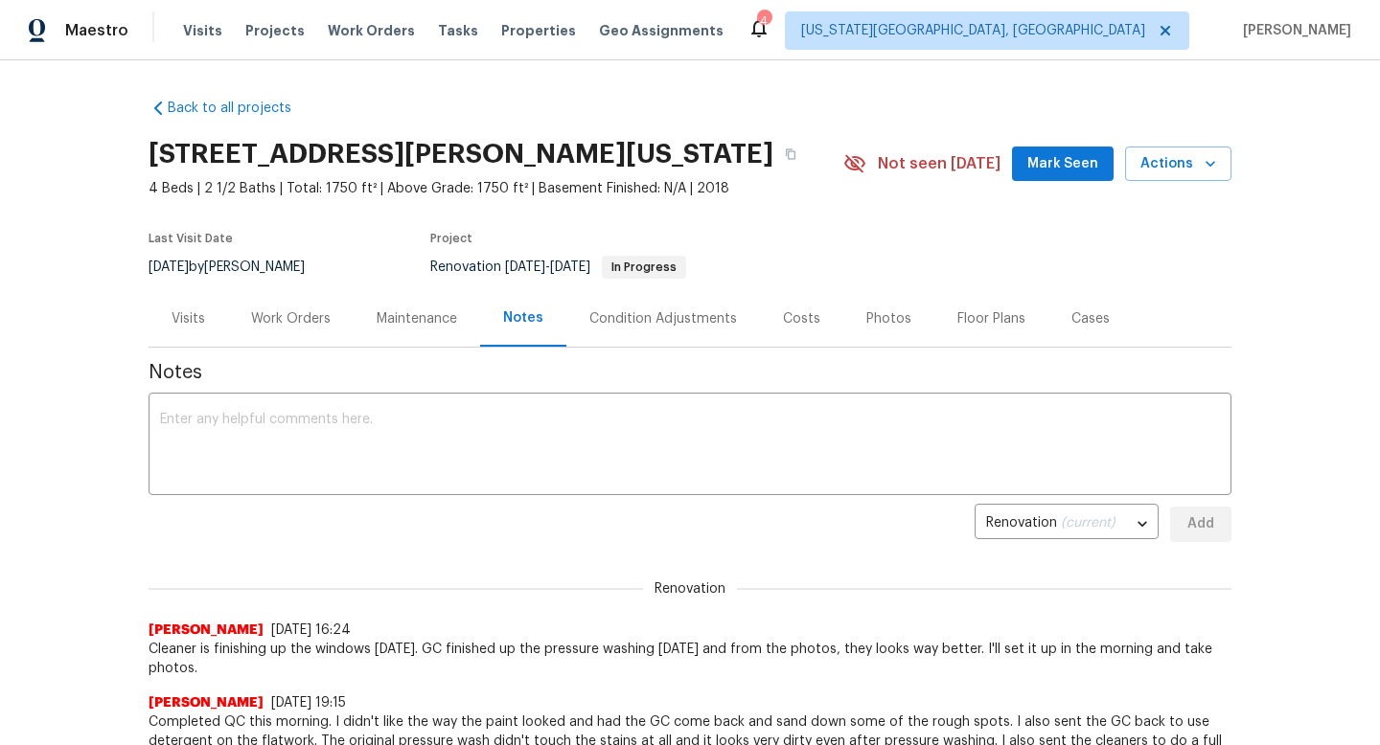
click at [1056, 154] on span "Mark Seen" at bounding box center [1062, 164] width 71 height 24
click at [522, 38] on span "Properties" at bounding box center [538, 30] width 75 height 19
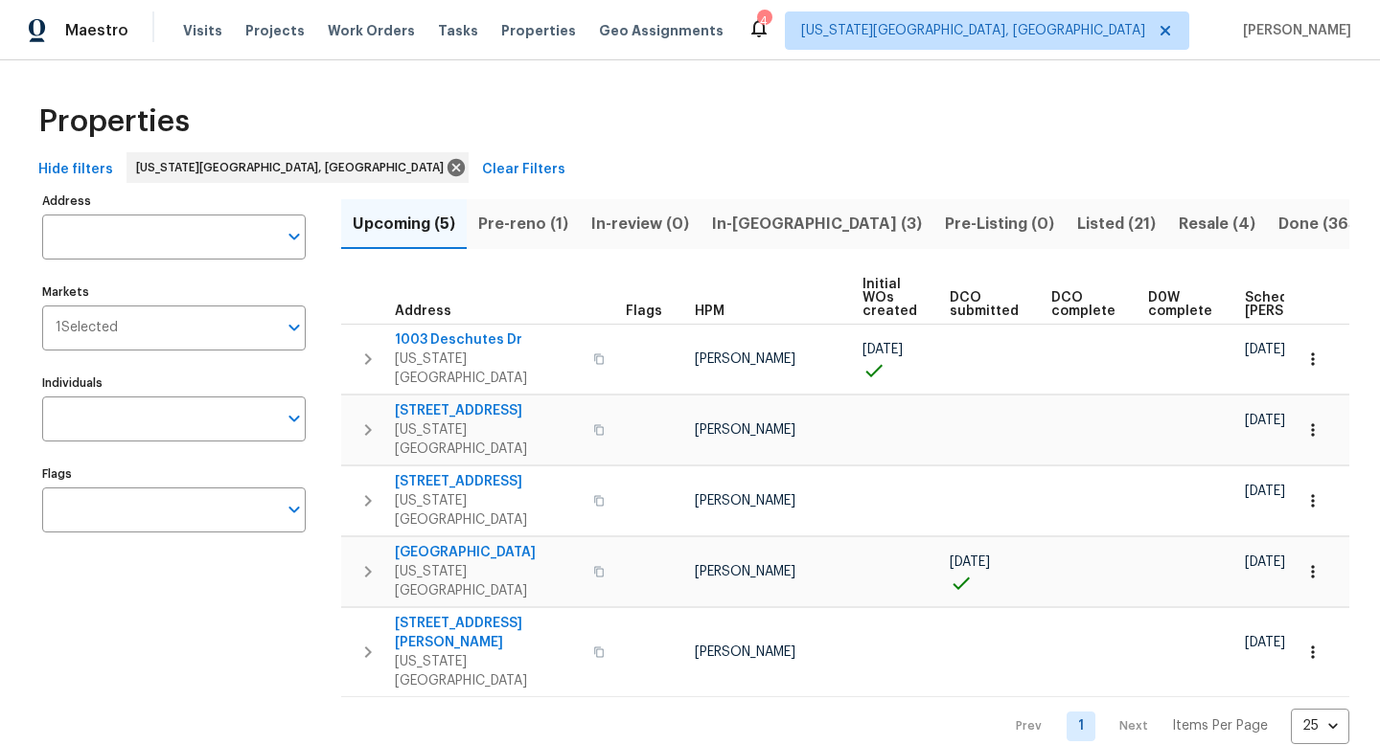
click at [499, 226] on span "Pre-reno (1)" at bounding box center [523, 224] width 90 height 27
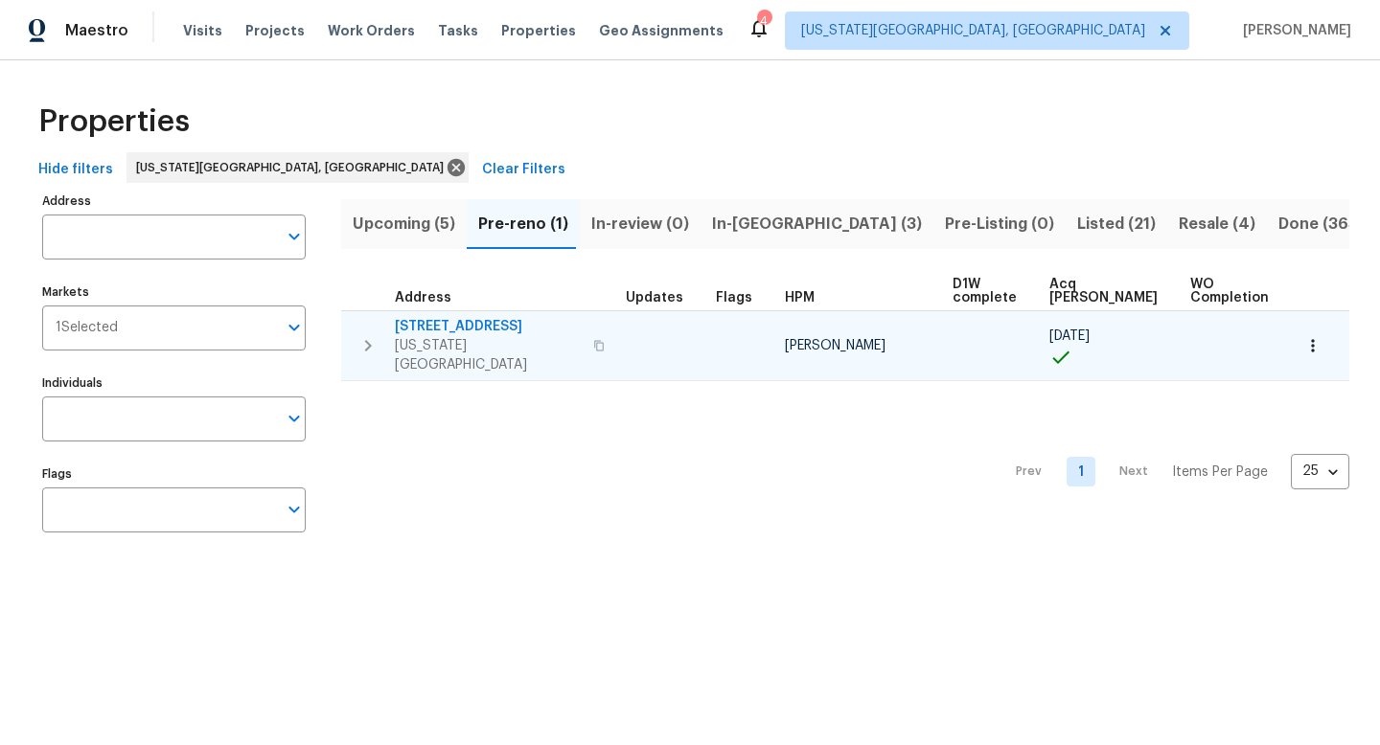
click at [479, 332] on span "70 Palm Springs Dr" at bounding box center [488, 326] width 187 height 19
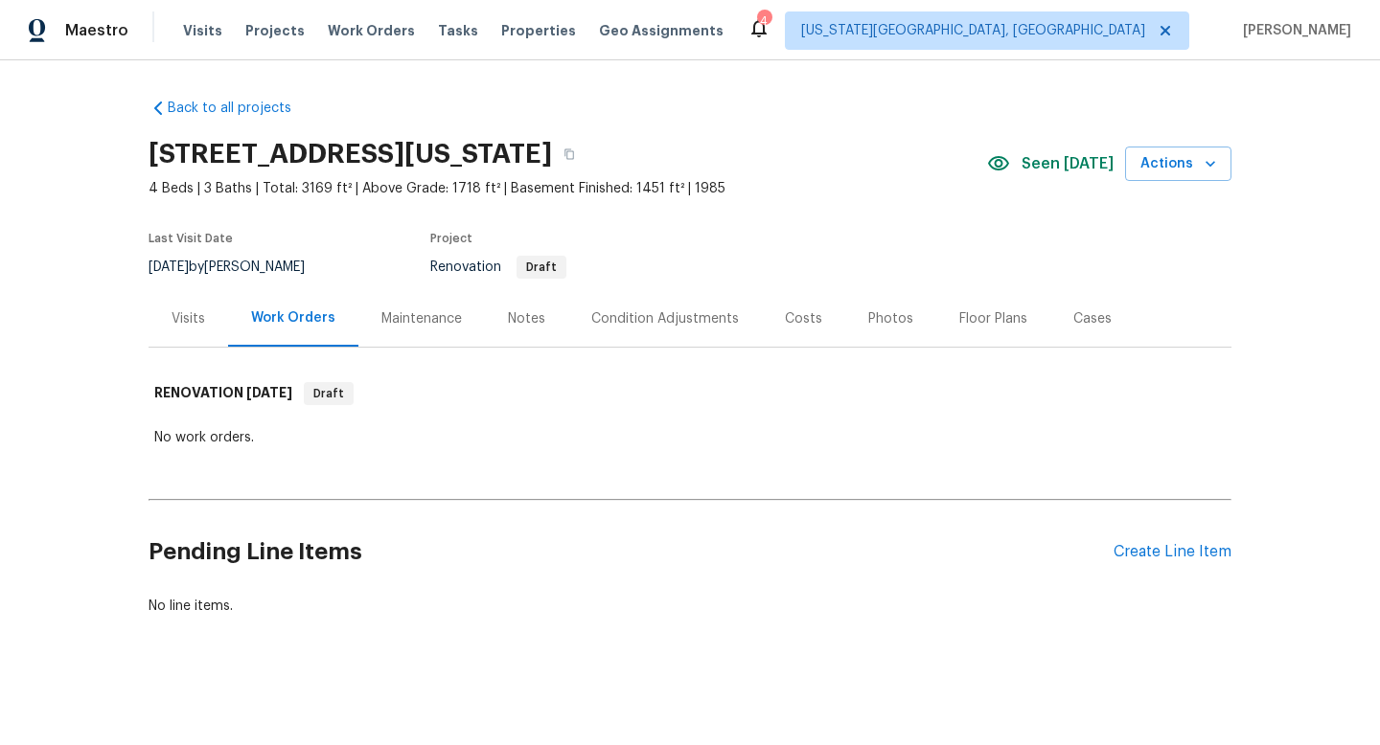
click at [530, 328] on div "Notes" at bounding box center [526, 318] width 37 height 19
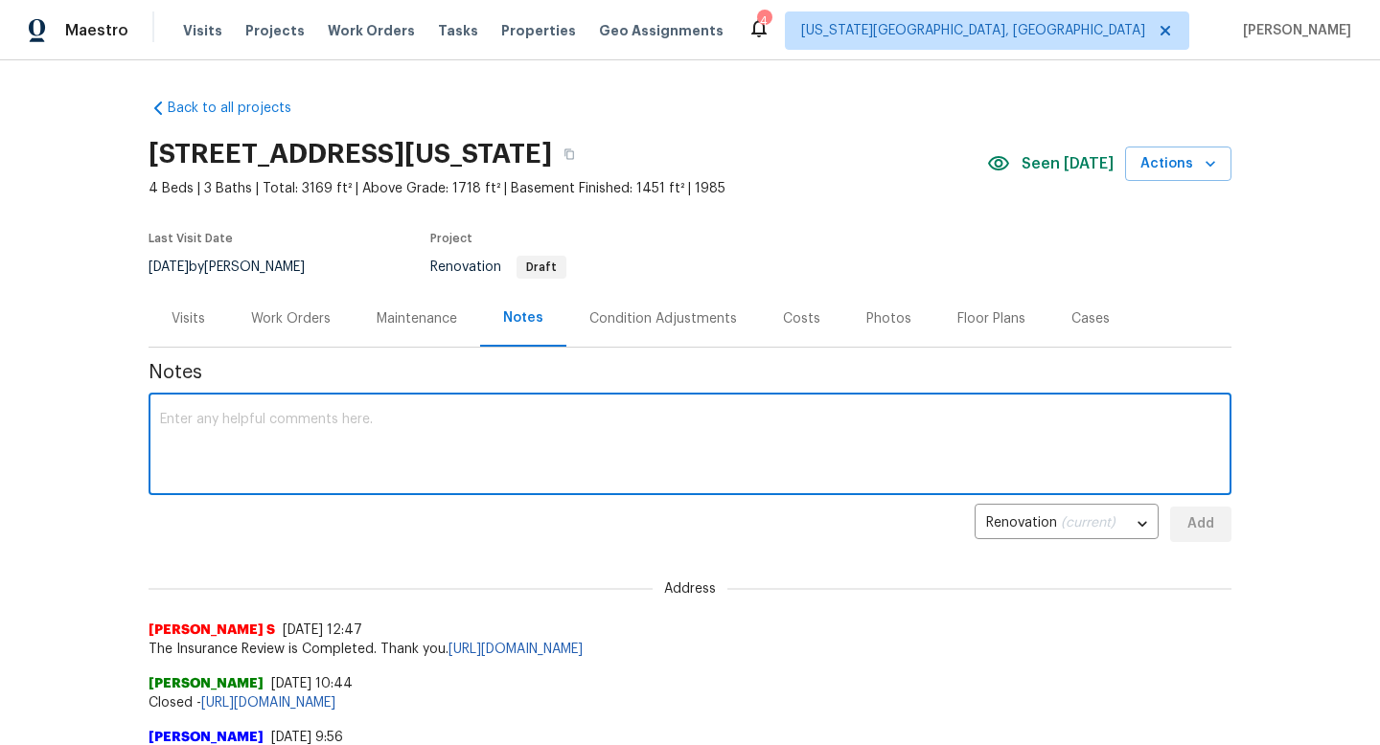
click at [350, 477] on textarea at bounding box center [690, 446] width 1060 height 67
type textarea "Completed Day 0 this morning. Will send out the wo later this evening."
click at [1215, 527] on span "Add" at bounding box center [1200, 525] width 31 height 24
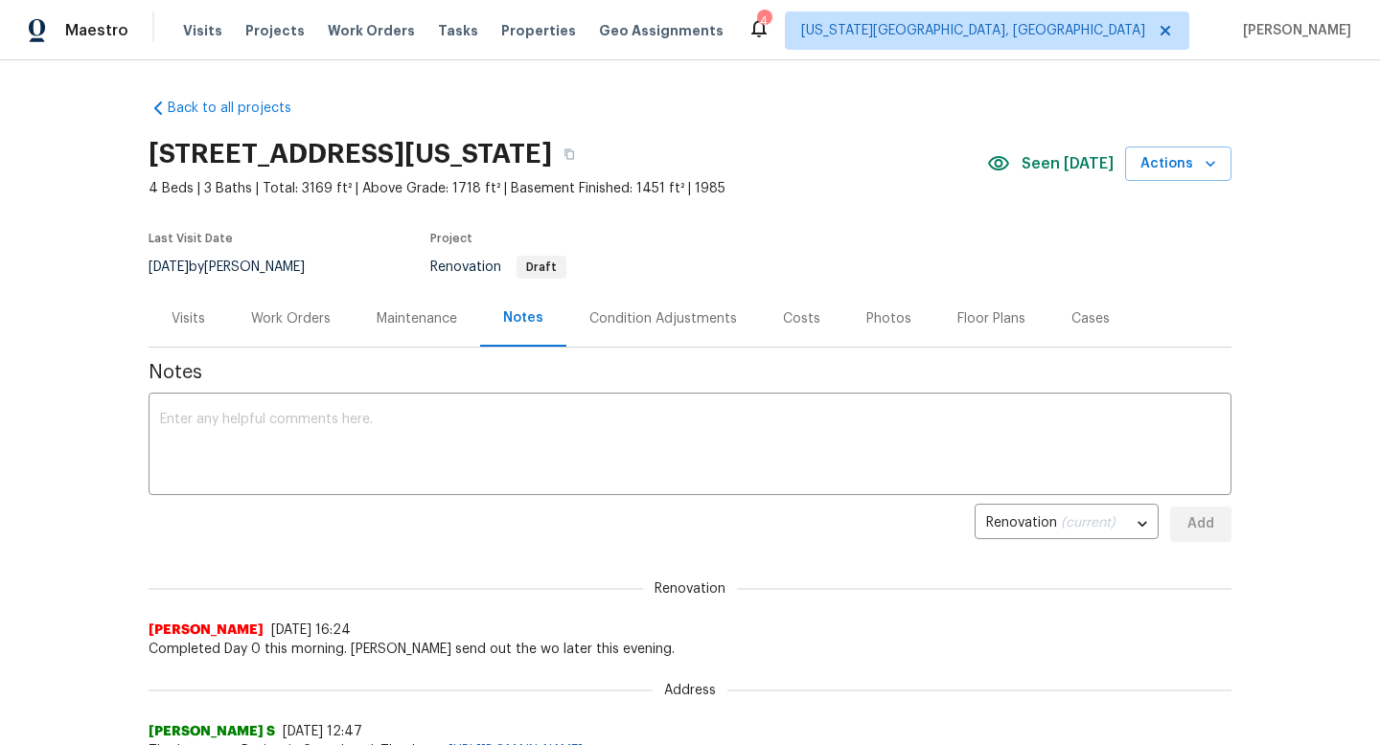
click at [276, 327] on div "Work Orders" at bounding box center [291, 318] width 80 height 19
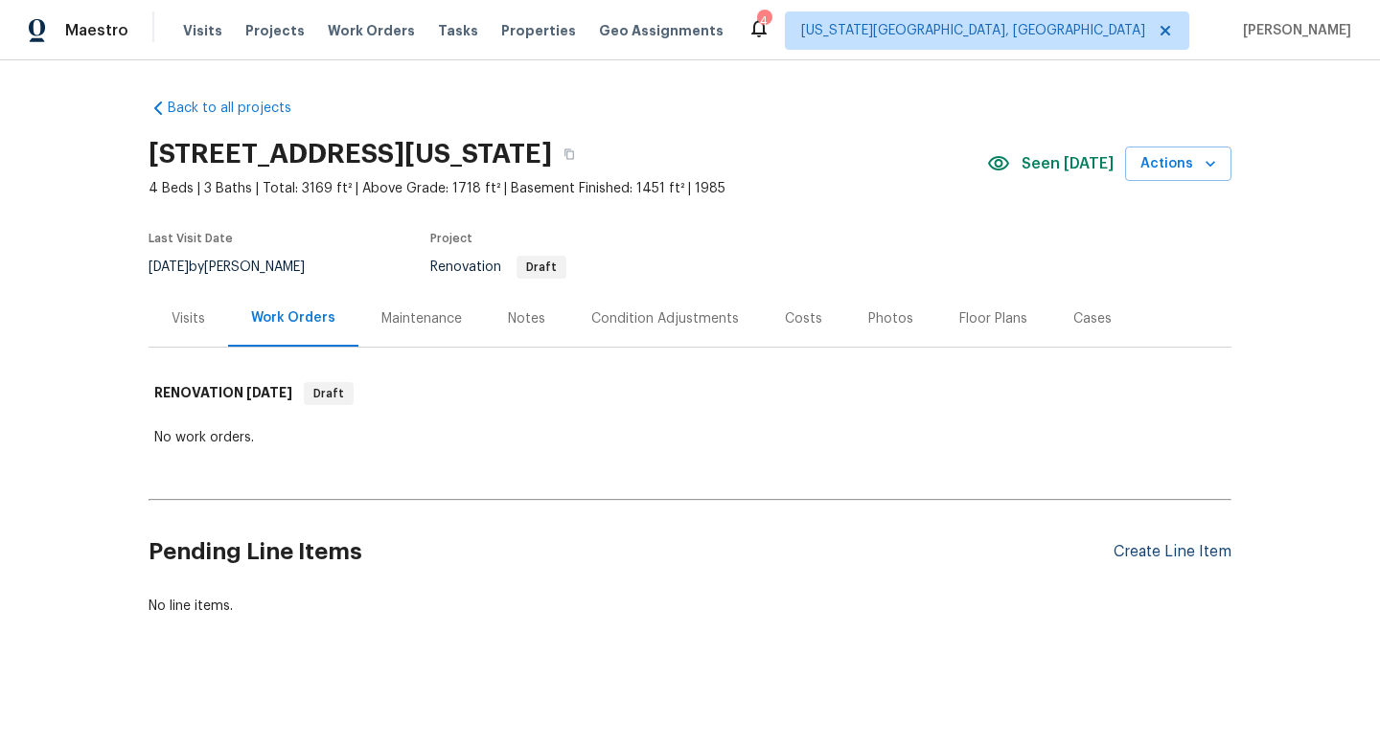
click at [1186, 558] on div "Create Line Item" at bounding box center [1172, 552] width 118 height 18
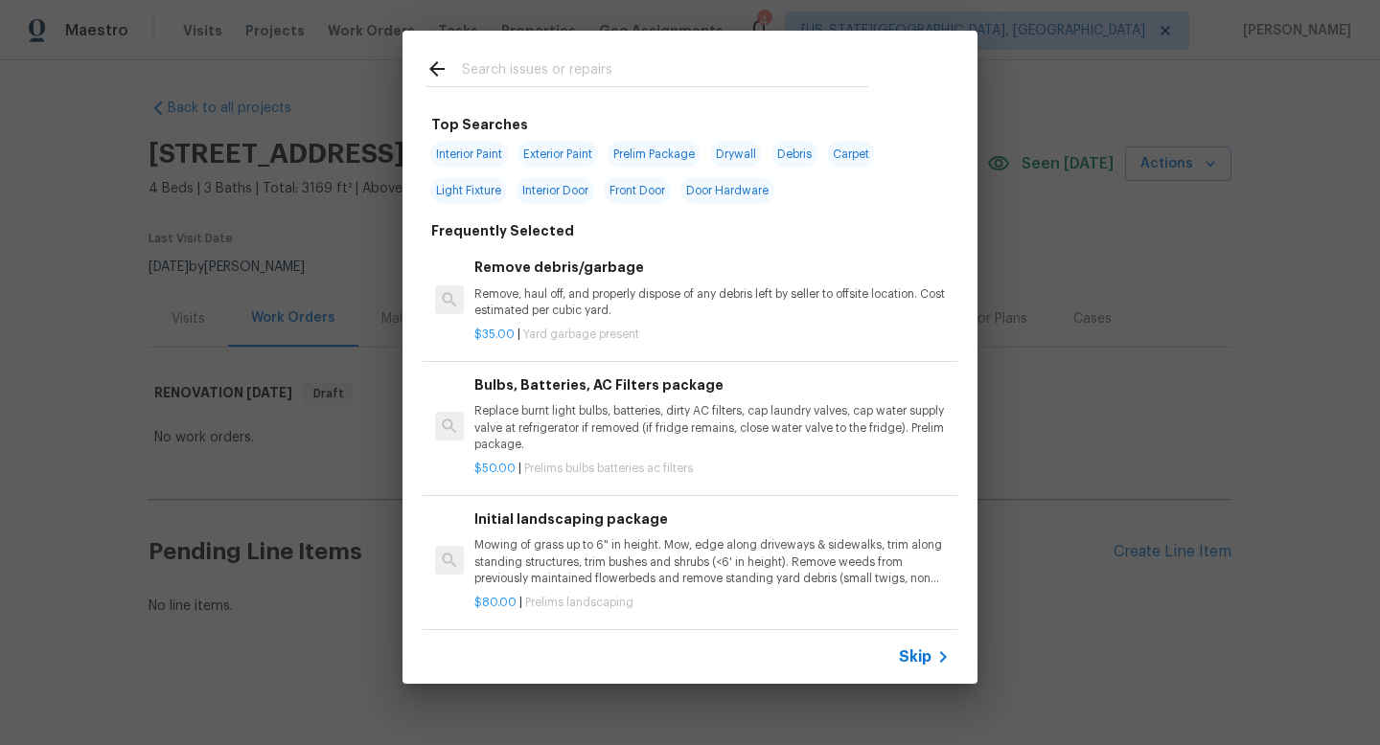
click at [514, 73] on input "text" at bounding box center [665, 71] width 406 height 29
type input "i"
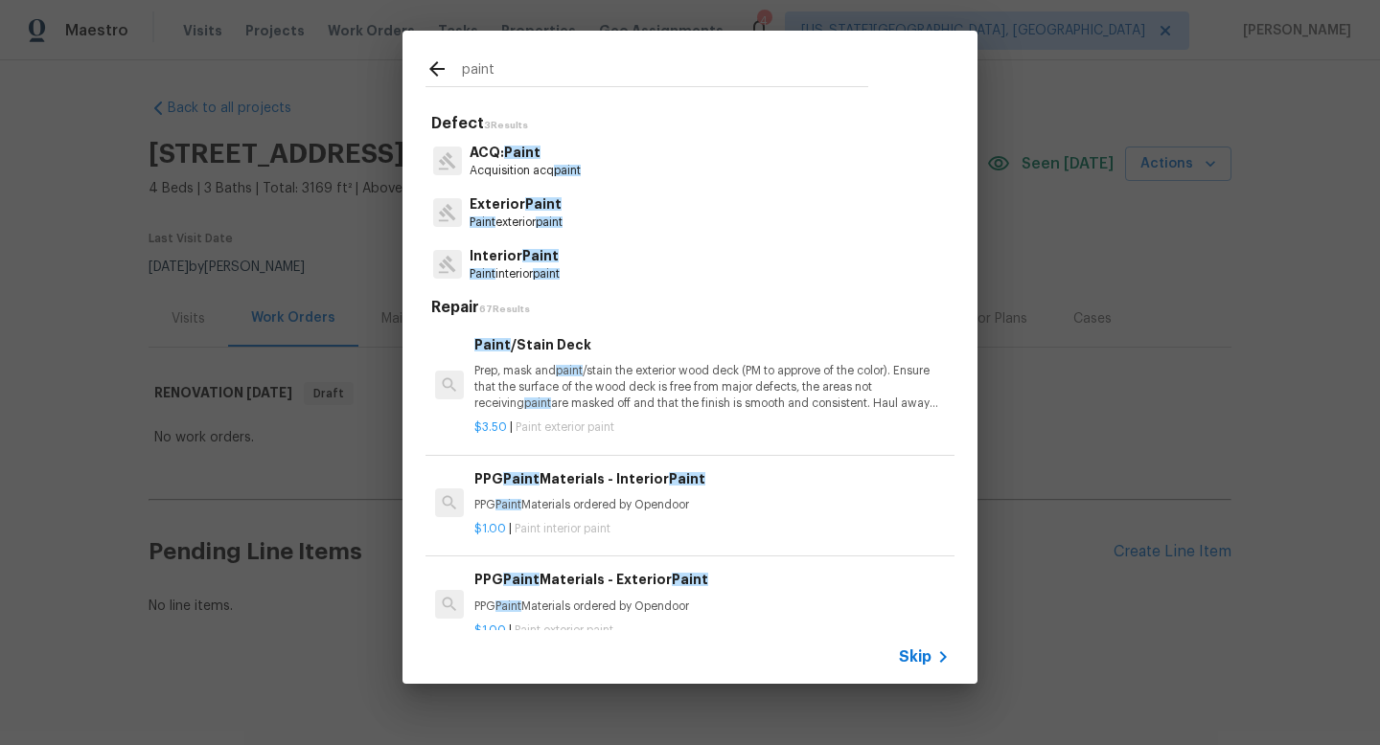
type input "paint"
click at [536, 267] on p "Paint interior paint" at bounding box center [514, 274] width 90 height 16
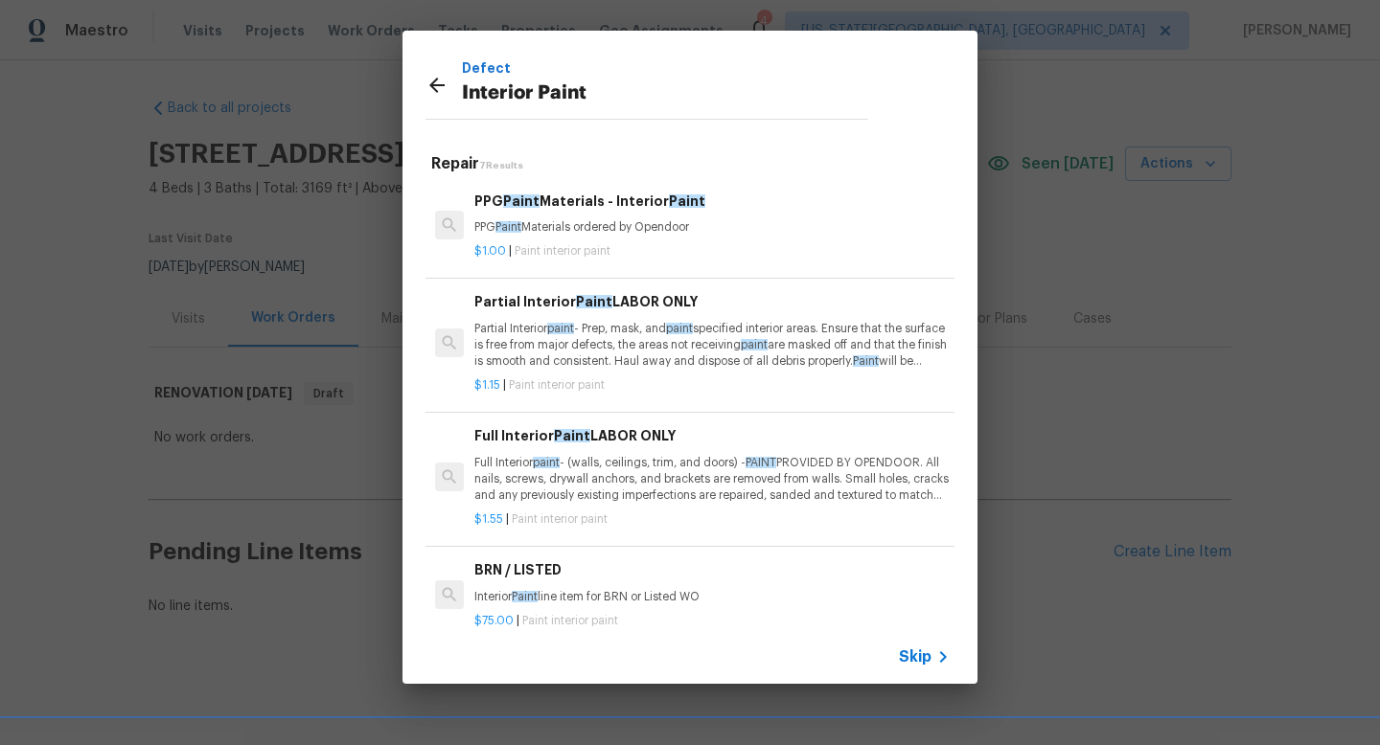
click at [622, 466] on p "Full Interior paint - (walls, ceilings, trim, and doors) - PAINT PROVIDED BY OP…" at bounding box center [711, 479] width 475 height 49
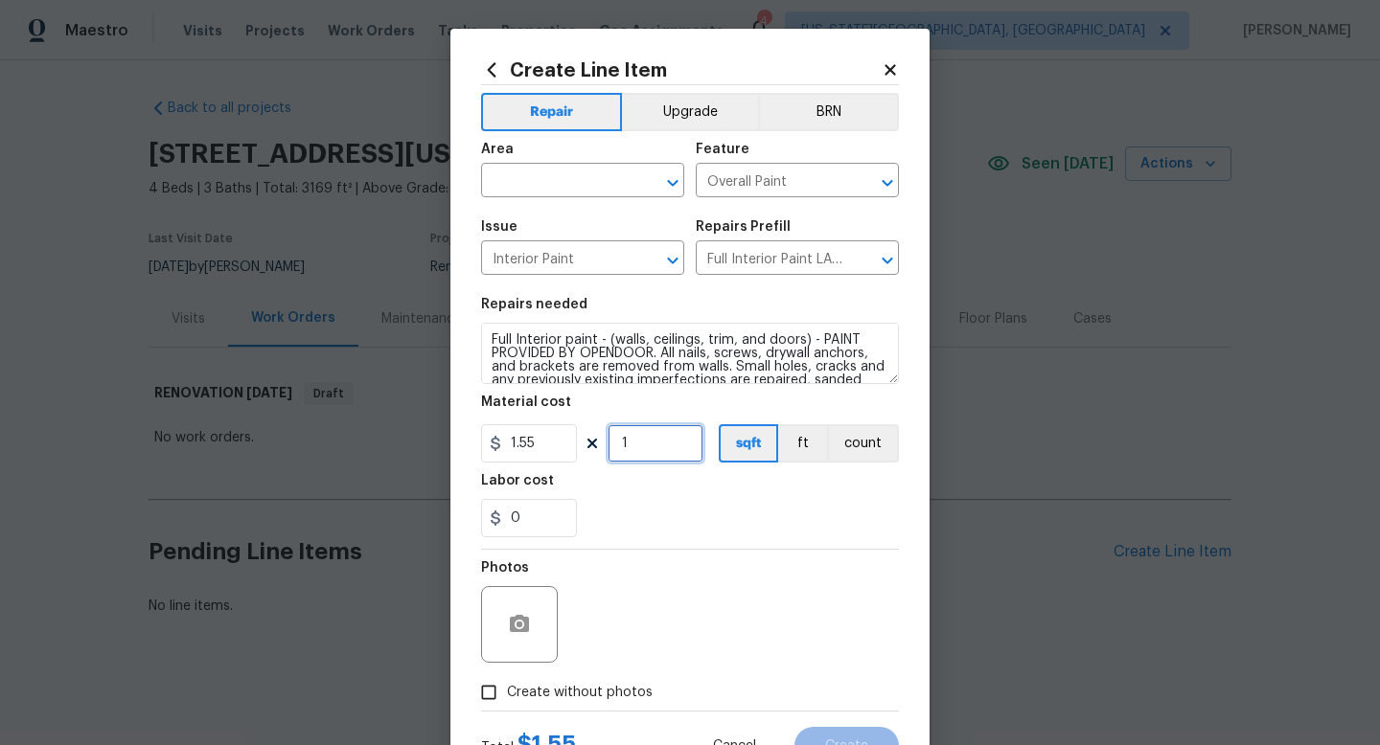
click at [684, 455] on input "1" at bounding box center [655, 443] width 96 height 38
type input "3169"
click at [611, 692] on span "Create without photos" at bounding box center [580, 693] width 146 height 20
click at [507, 692] on input "Create without photos" at bounding box center [488, 693] width 36 height 36
checkbox input "true"
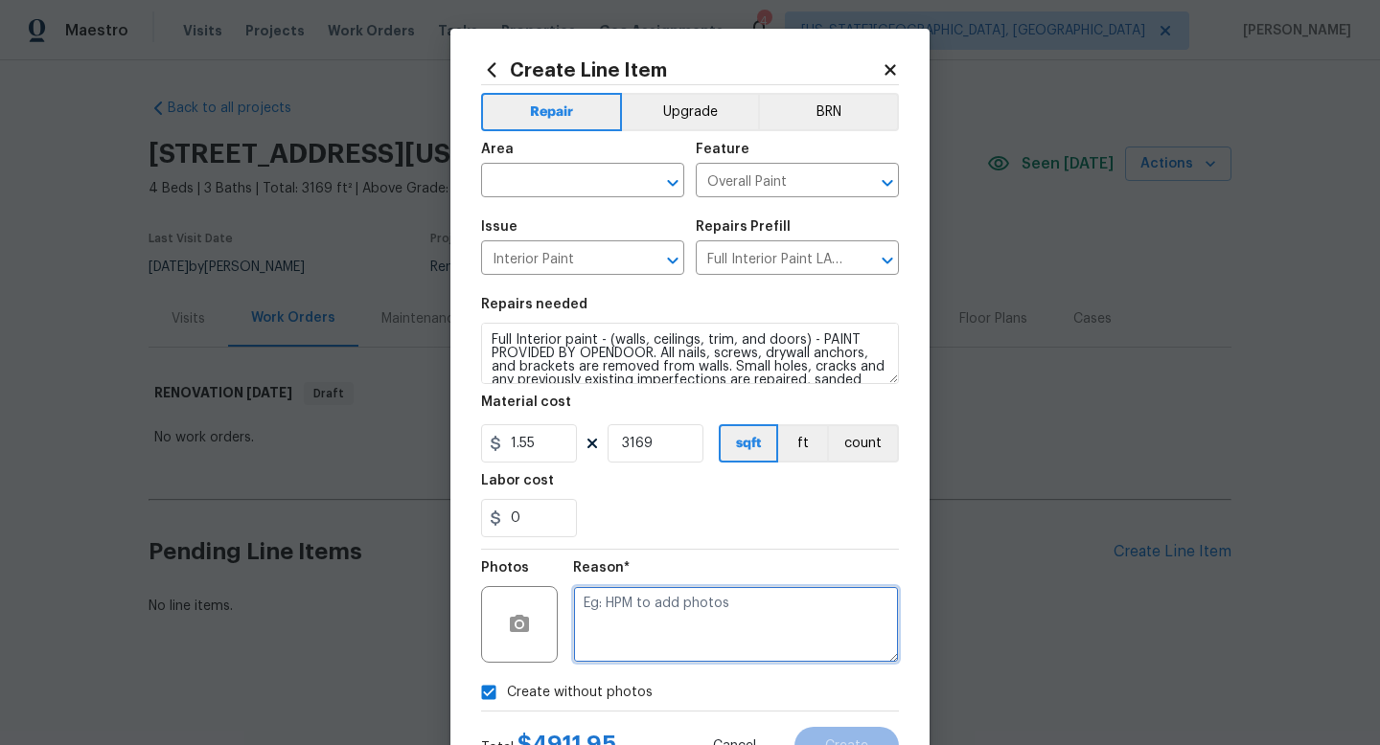
click at [645, 624] on textarea at bounding box center [736, 624] width 326 height 77
type textarea "na"
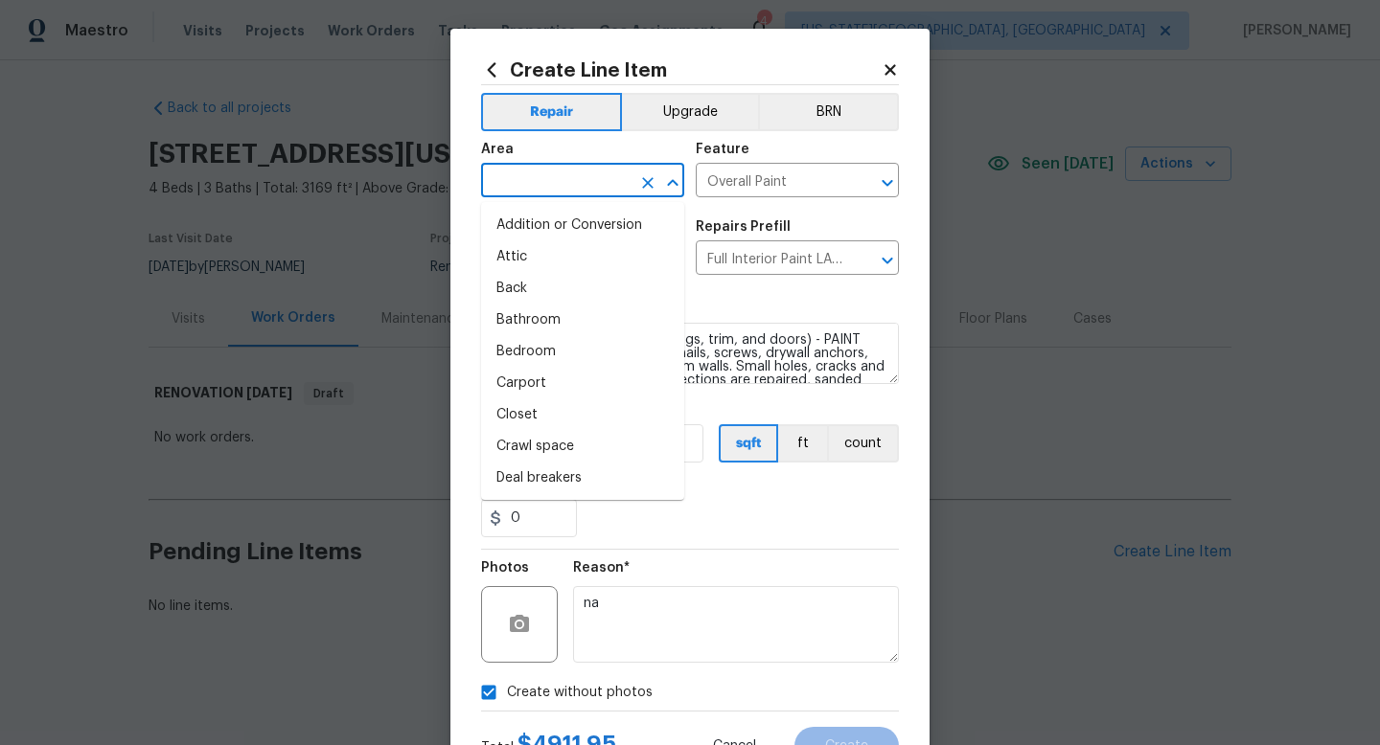
click at [583, 170] on input "text" at bounding box center [555, 183] width 149 height 30
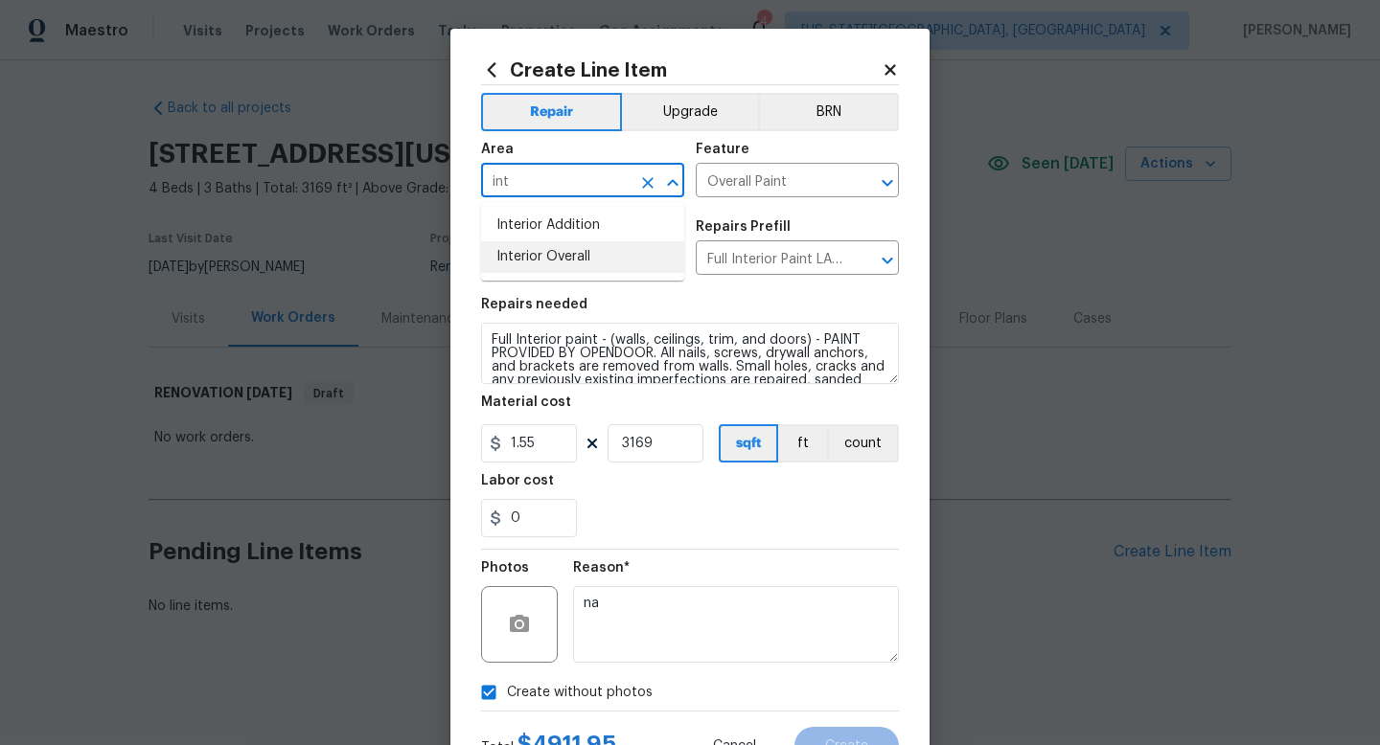
click at [545, 261] on li "Interior Overall" at bounding box center [582, 257] width 203 height 32
type input "Interior Overall"
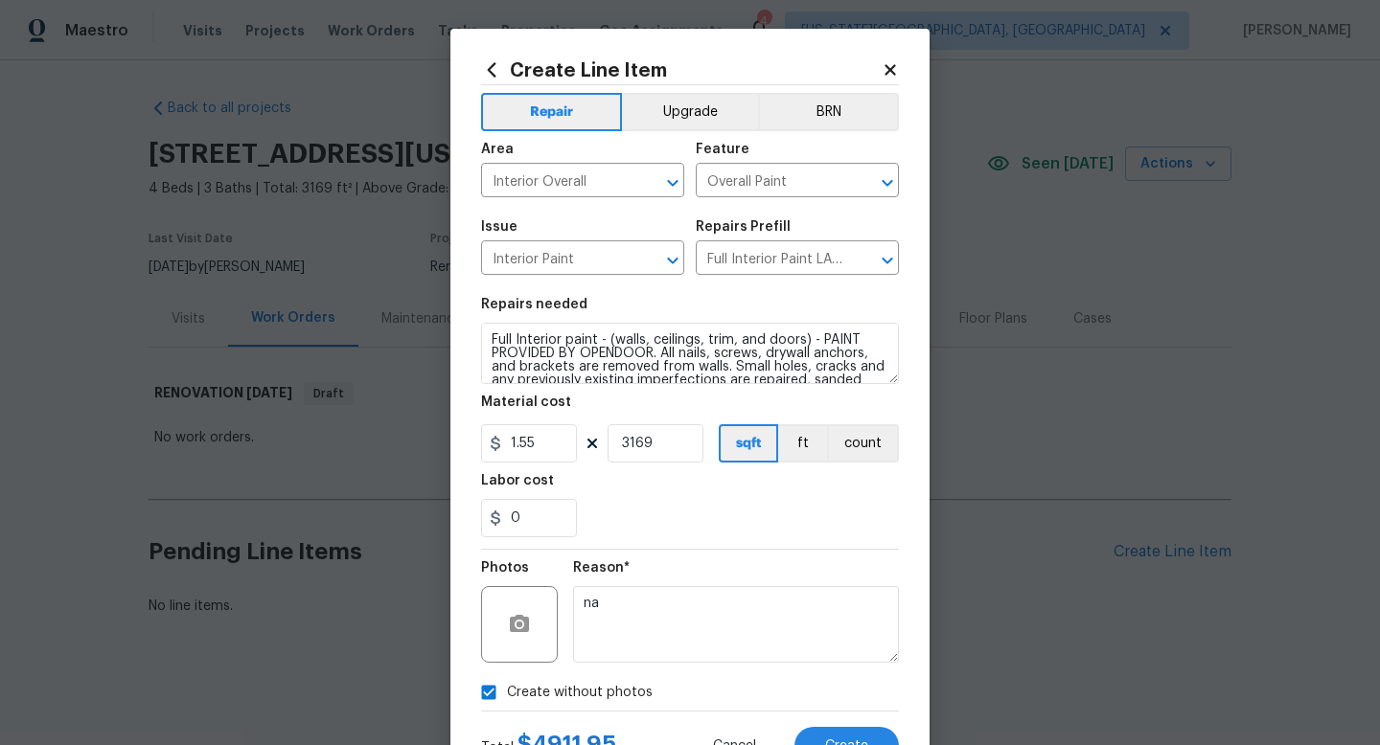
click at [842, 726] on div "Total $ 4911.95 Cancel Create" at bounding box center [690, 739] width 418 height 54
click at [843, 740] on span "Create" at bounding box center [846, 747] width 43 height 14
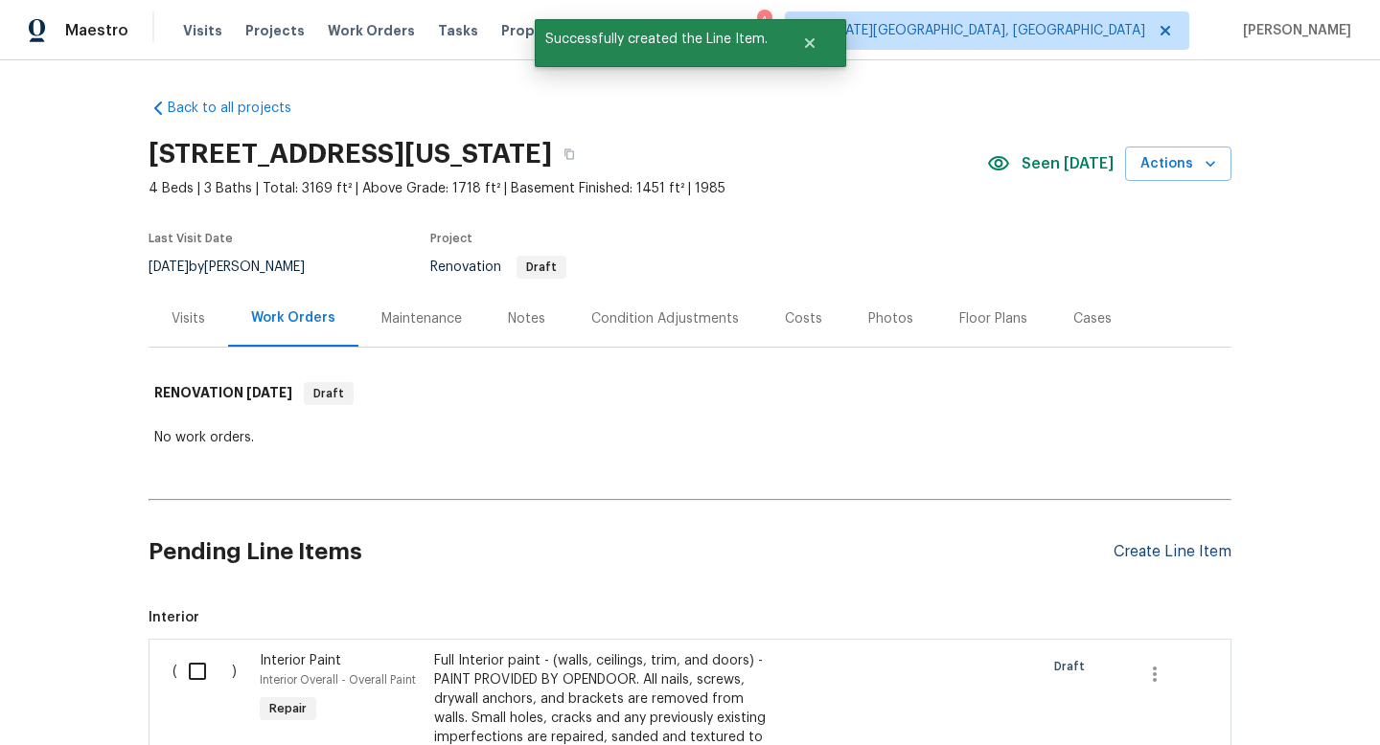
click at [1179, 553] on div "Create Line Item" at bounding box center [1172, 552] width 118 height 18
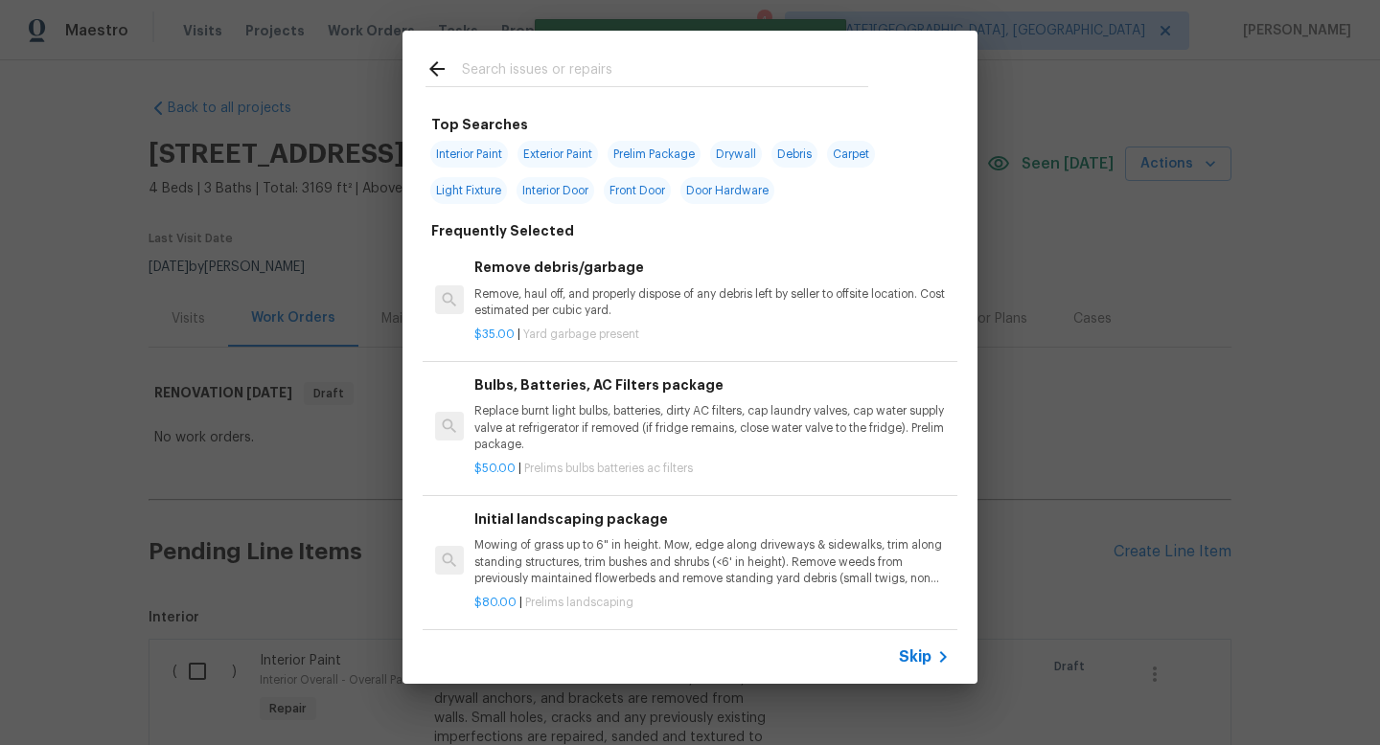
click at [493, 69] on input "text" at bounding box center [665, 71] width 406 height 29
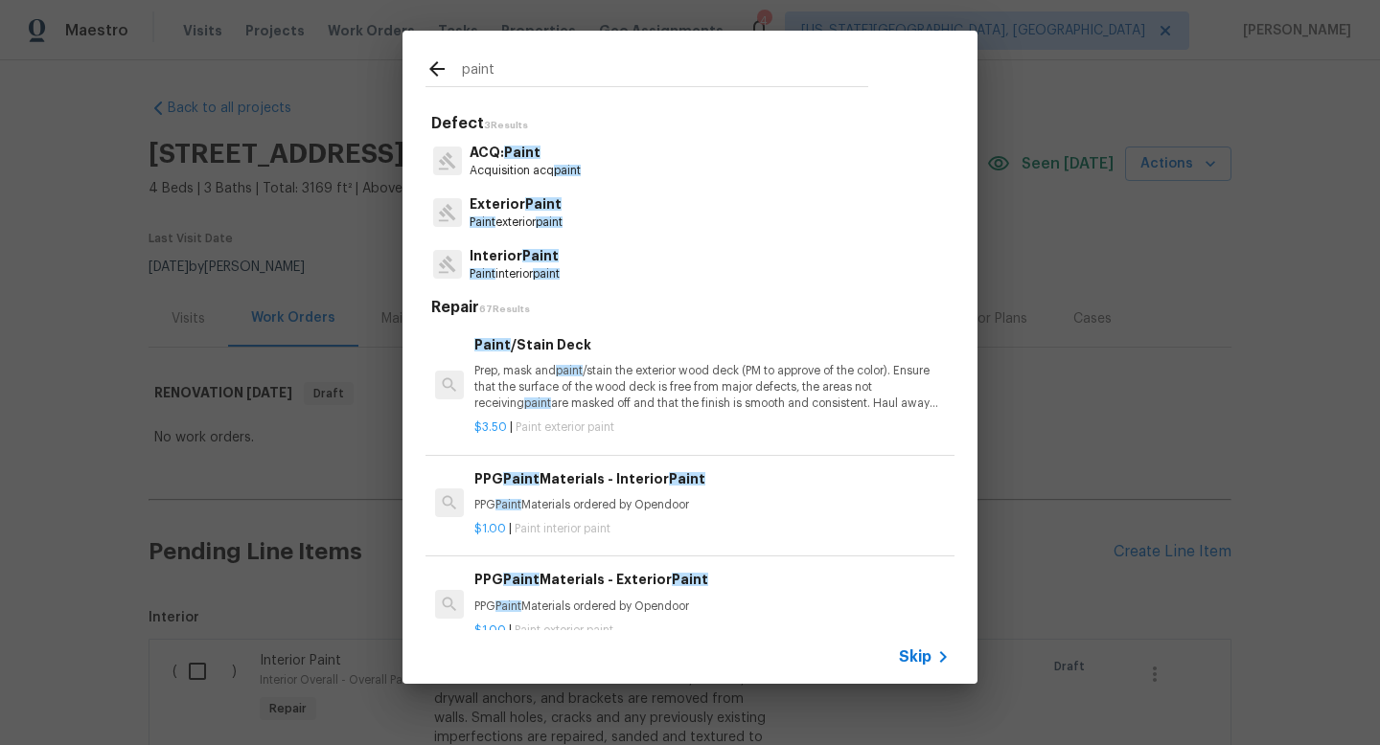
type input "paint"
click at [522, 263] on p "Interior Paint" at bounding box center [514, 256] width 90 height 20
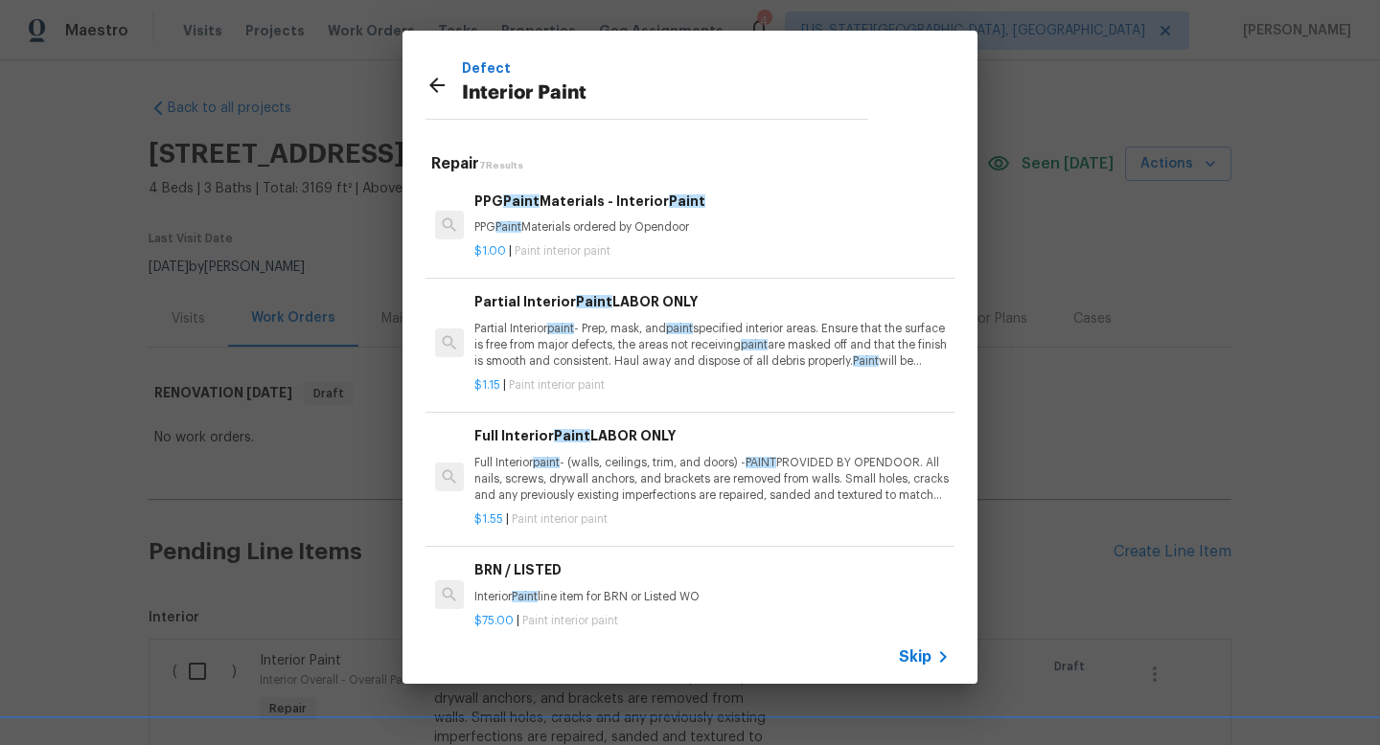
scroll to position [332, 0]
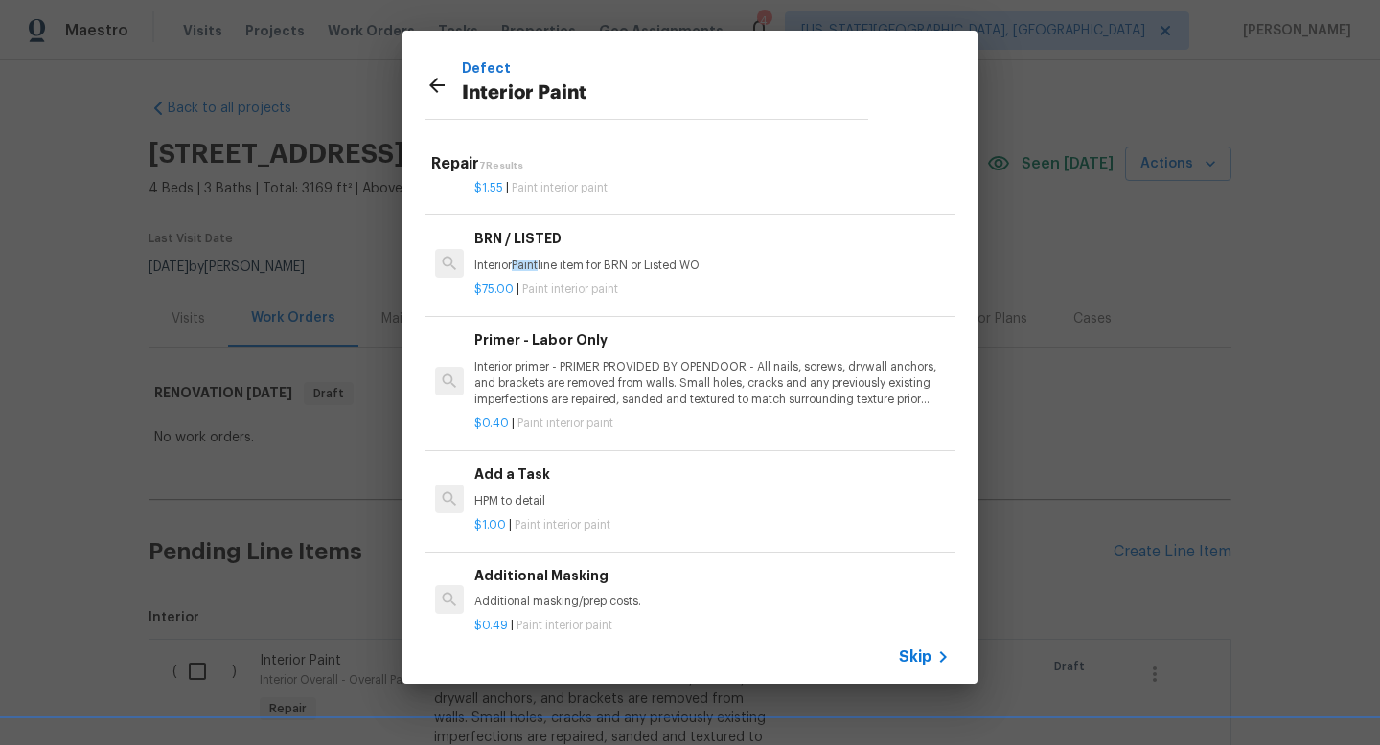
click at [565, 584] on h6 "Additional Masking" at bounding box center [711, 575] width 475 height 21
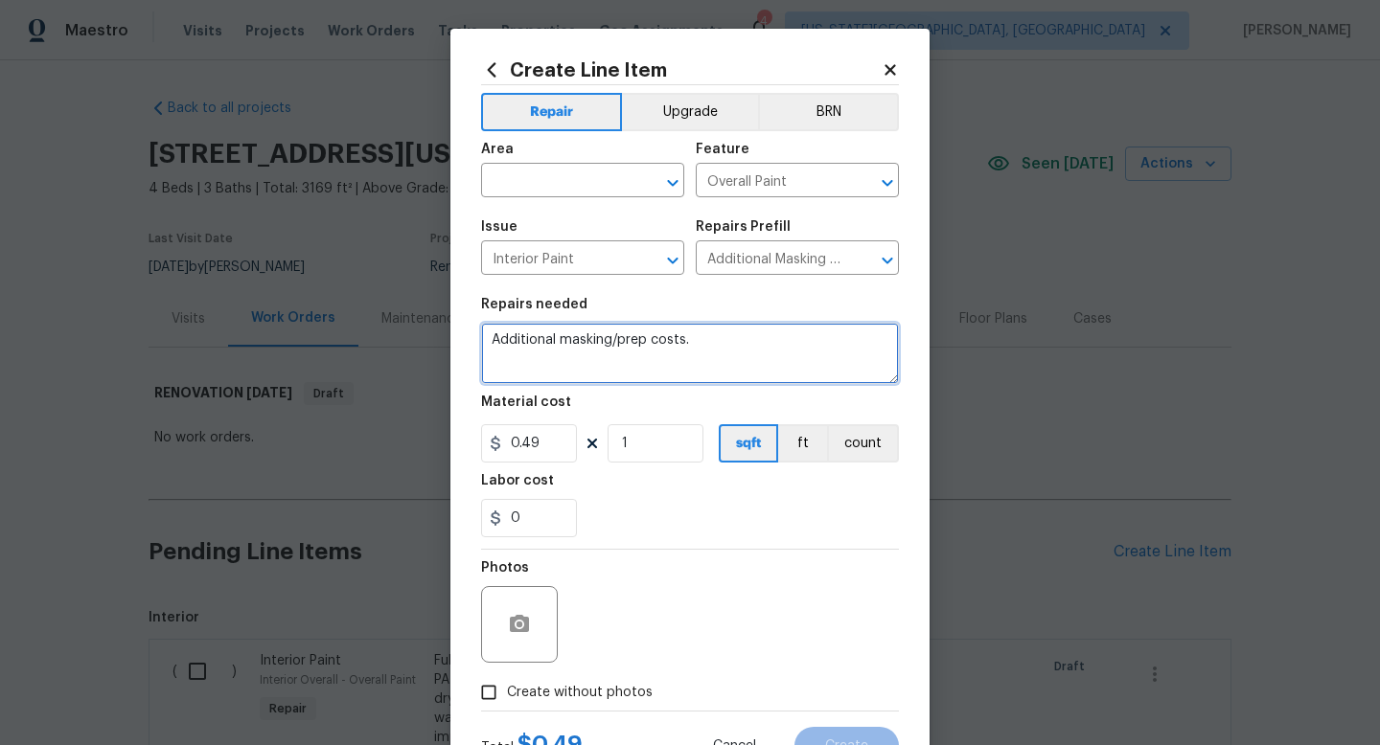
drag, startPoint x: 727, startPoint y: 349, endPoint x: 450, endPoint y: 342, distance: 277.0
click at [450, 345] on div "Create Line Item Repair Upgrade BRN Area ​ Feature Overall Paint ​ Issue Interi…" at bounding box center [689, 412] width 479 height 767
type textarea "Cover all kitchen and bathroom floors at during paint."
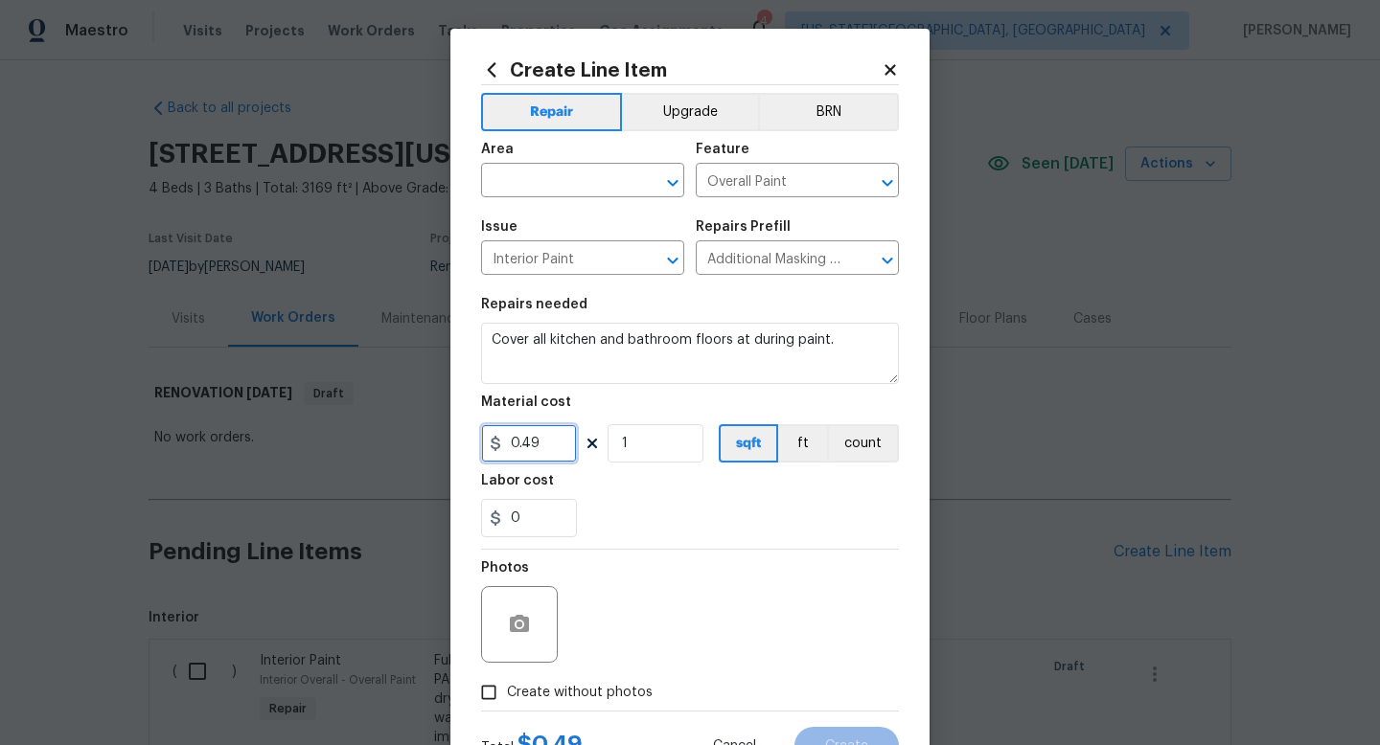
drag, startPoint x: 562, startPoint y: 443, endPoint x: 364, endPoint y: 434, distance: 198.5
click at [364, 434] on div "Create Line Item Repair Upgrade BRN Area ​ Feature Overall Paint ​ Issue Interi…" at bounding box center [690, 372] width 1380 height 745
click at [647, 444] on input "1" at bounding box center [655, 443] width 96 height 38
type input "0"
drag, startPoint x: 543, startPoint y: 449, endPoint x: 372, endPoint y: 443, distance: 171.6
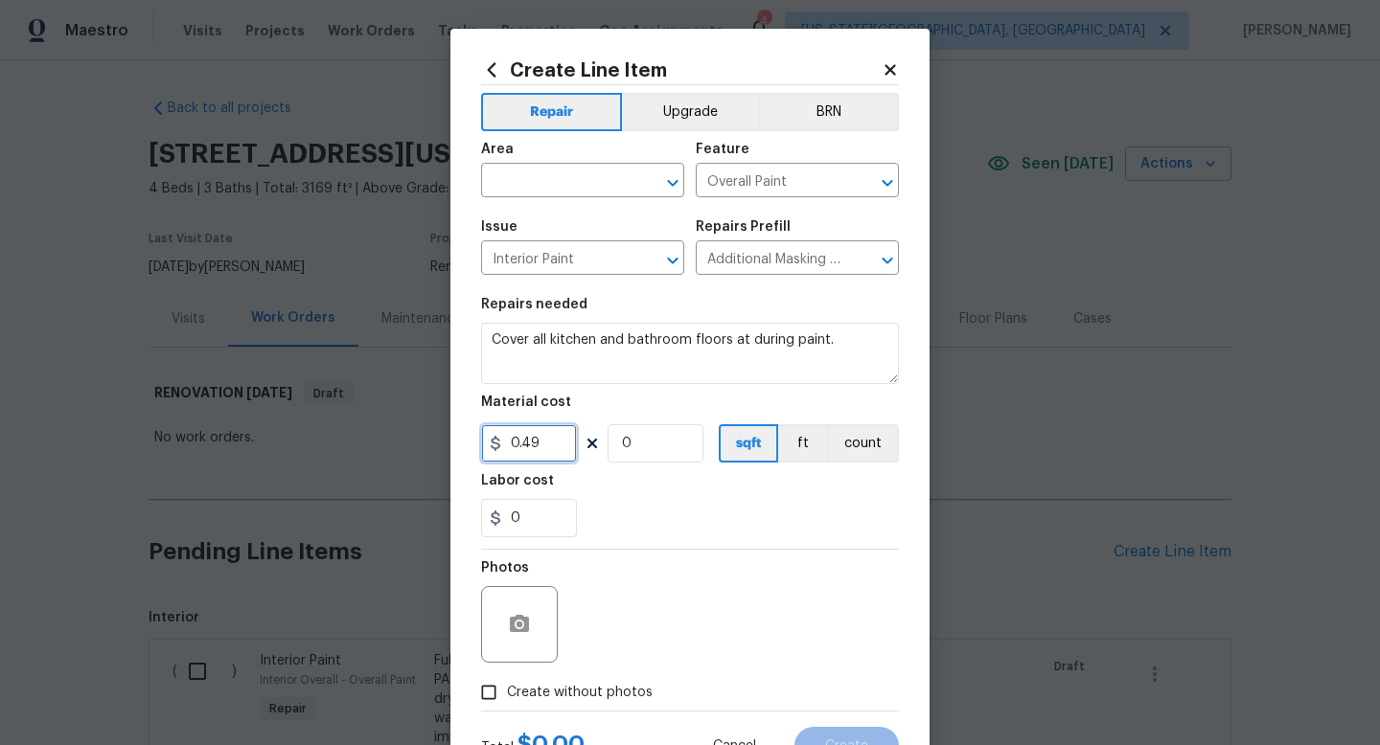
click at [372, 443] on div "Create Line Item Repair Upgrade BRN Area ​ Feature Overall Paint ​ Issue Interi…" at bounding box center [690, 372] width 1380 height 745
type input "450"
click at [641, 434] on input "0" at bounding box center [655, 443] width 96 height 38
type input "1"
click at [546, 689] on span "Create without photos" at bounding box center [580, 693] width 146 height 20
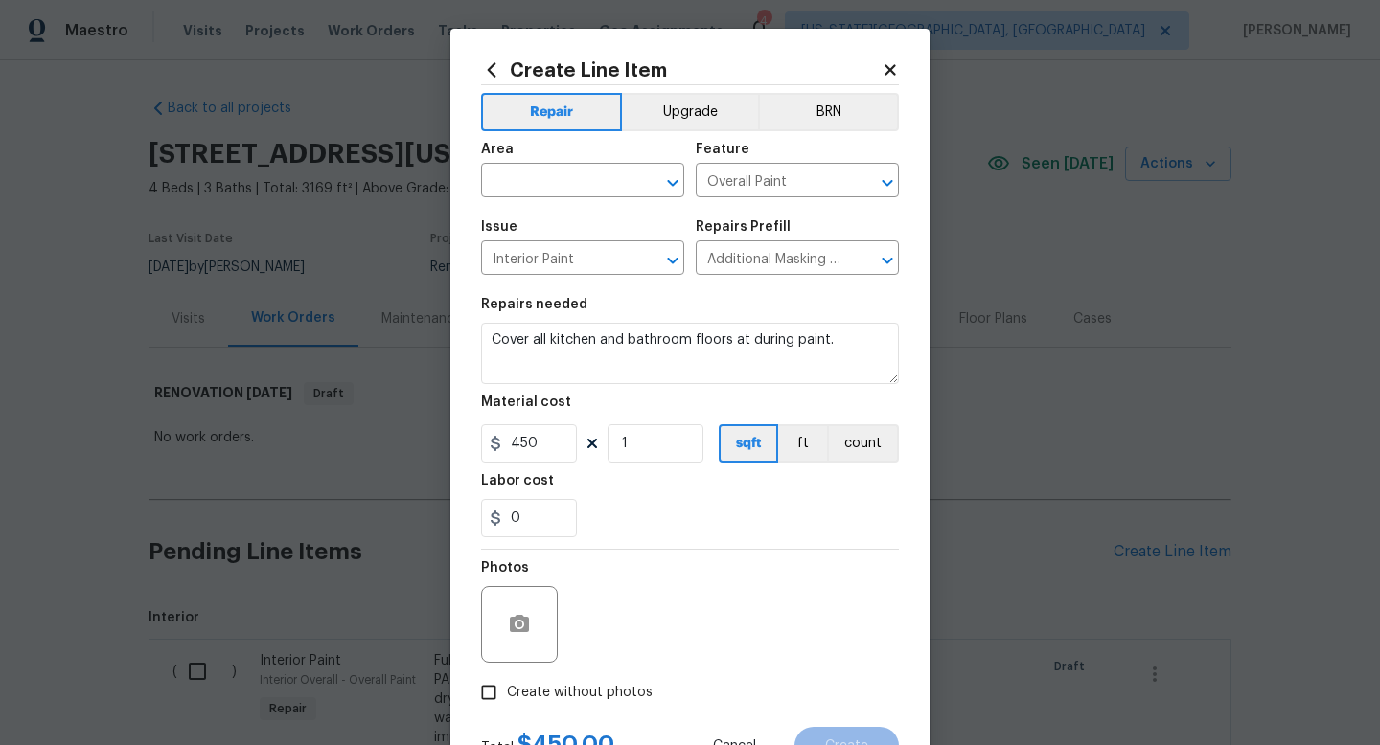
click at [507, 689] on input "Create without photos" at bounding box center [488, 693] width 36 height 36
checkbox input "true"
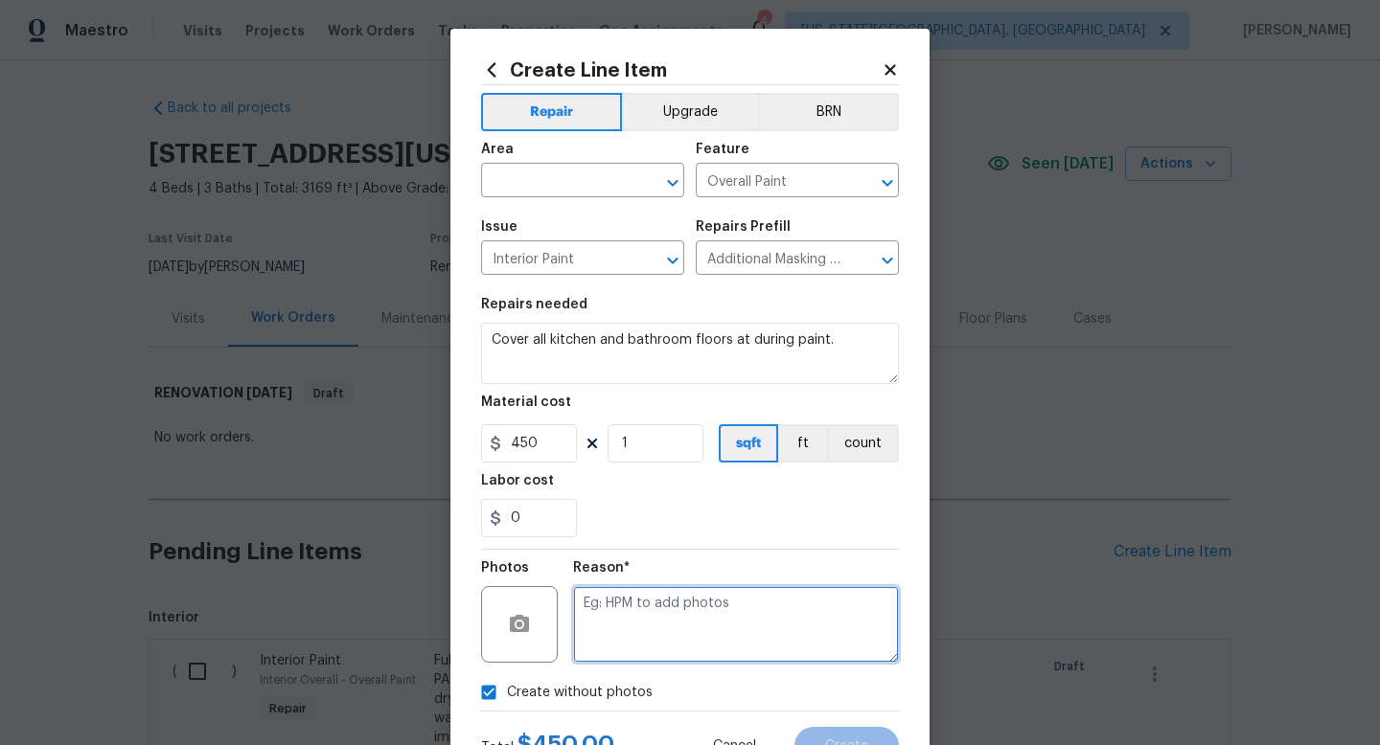
click at [732, 624] on textarea at bounding box center [736, 624] width 326 height 77
type textarea "na"
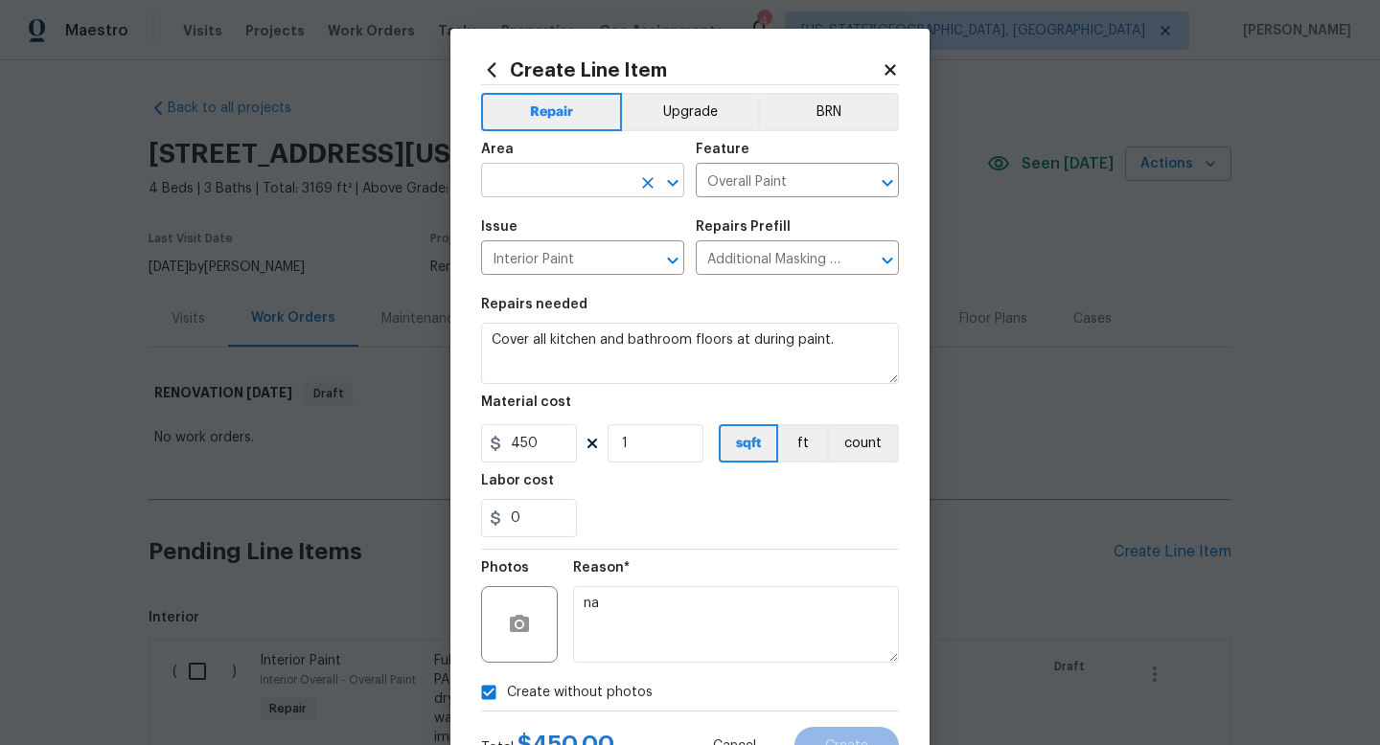
click at [541, 175] on input "text" at bounding box center [555, 183] width 149 height 30
click at [524, 251] on li "Interior Overall" at bounding box center [582, 257] width 203 height 32
type input "Interior Overall"
click at [833, 744] on span "Create" at bounding box center [846, 747] width 43 height 14
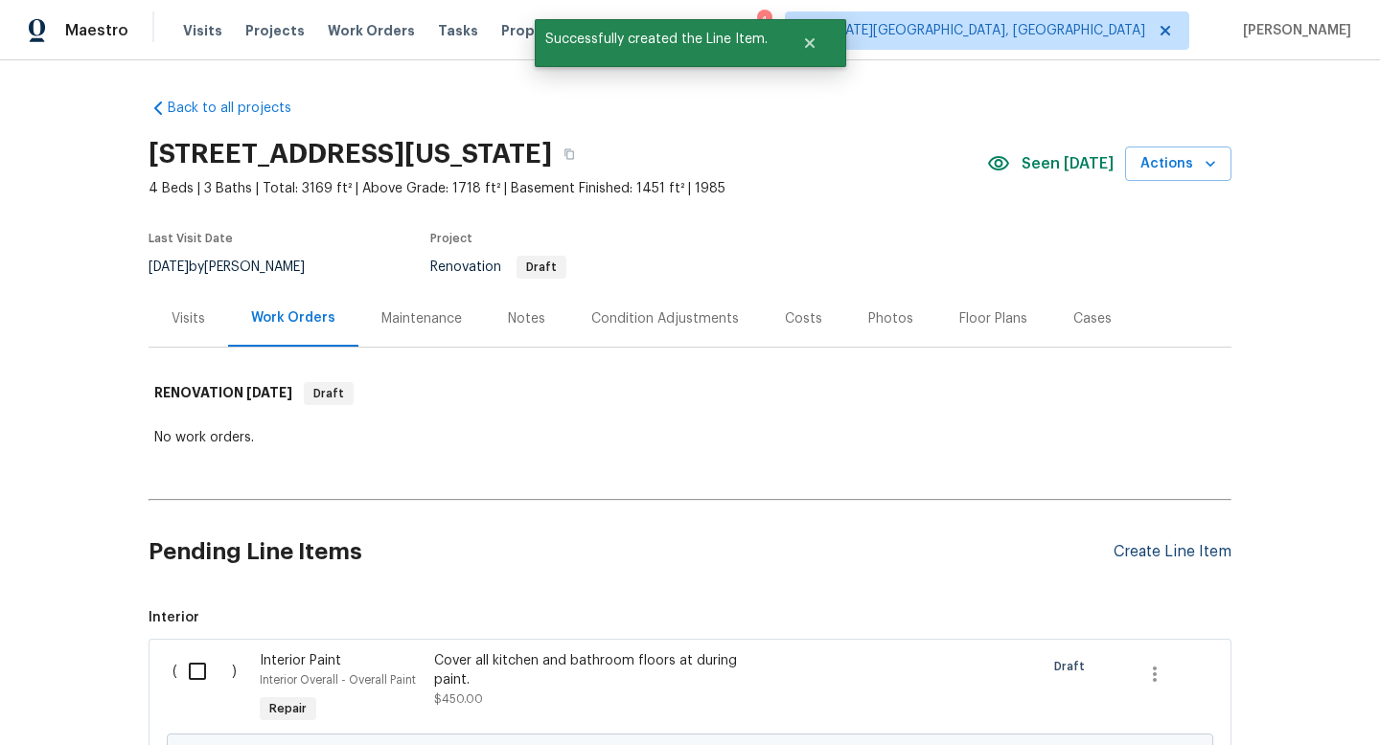
click at [1183, 547] on div "Create Line Item" at bounding box center [1172, 552] width 118 height 18
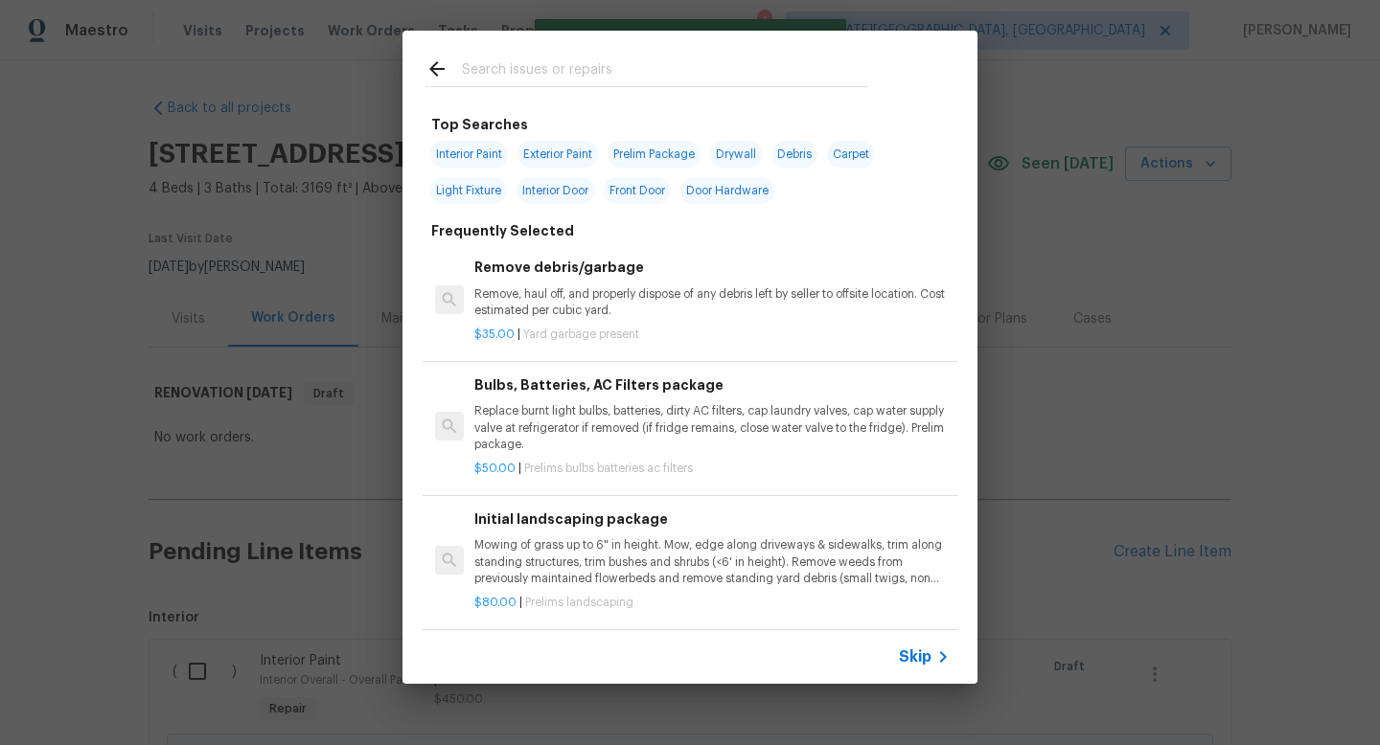
click at [524, 80] on input "text" at bounding box center [665, 71] width 406 height 29
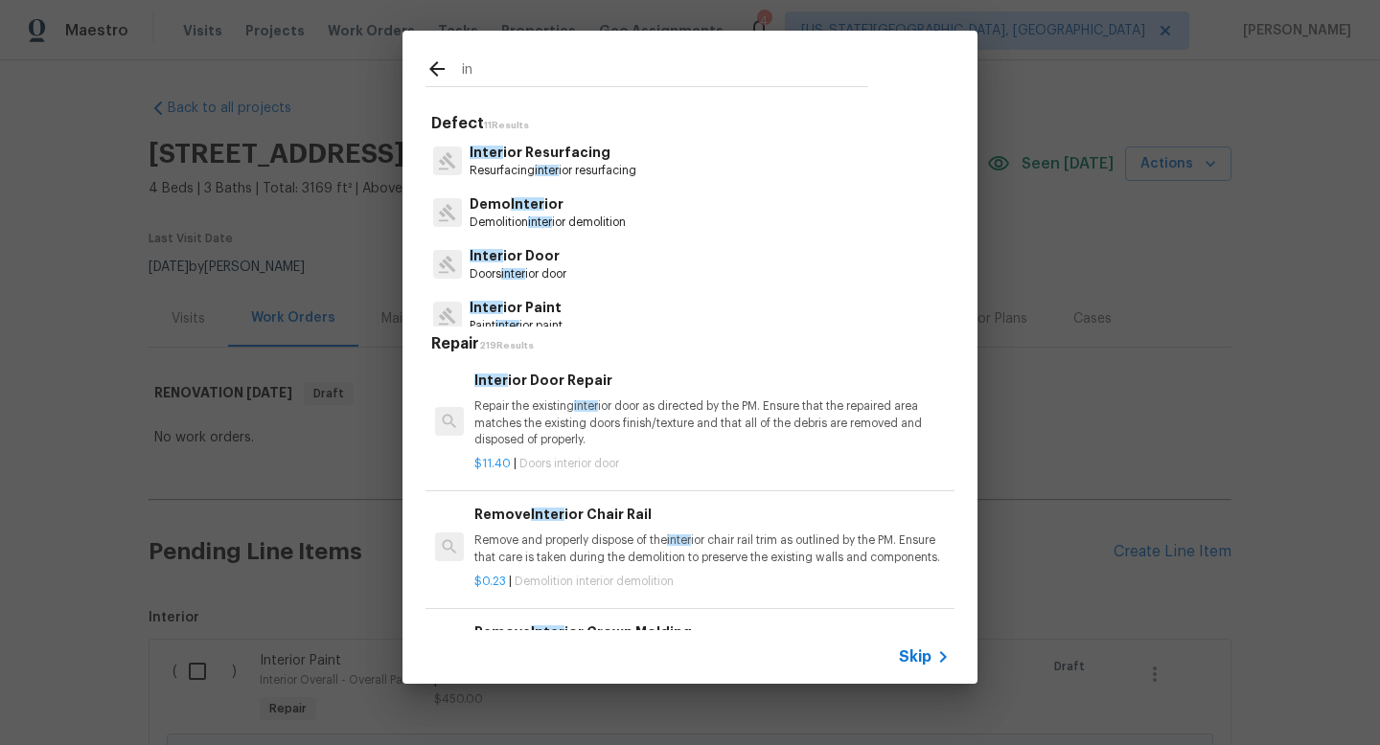
type input "i"
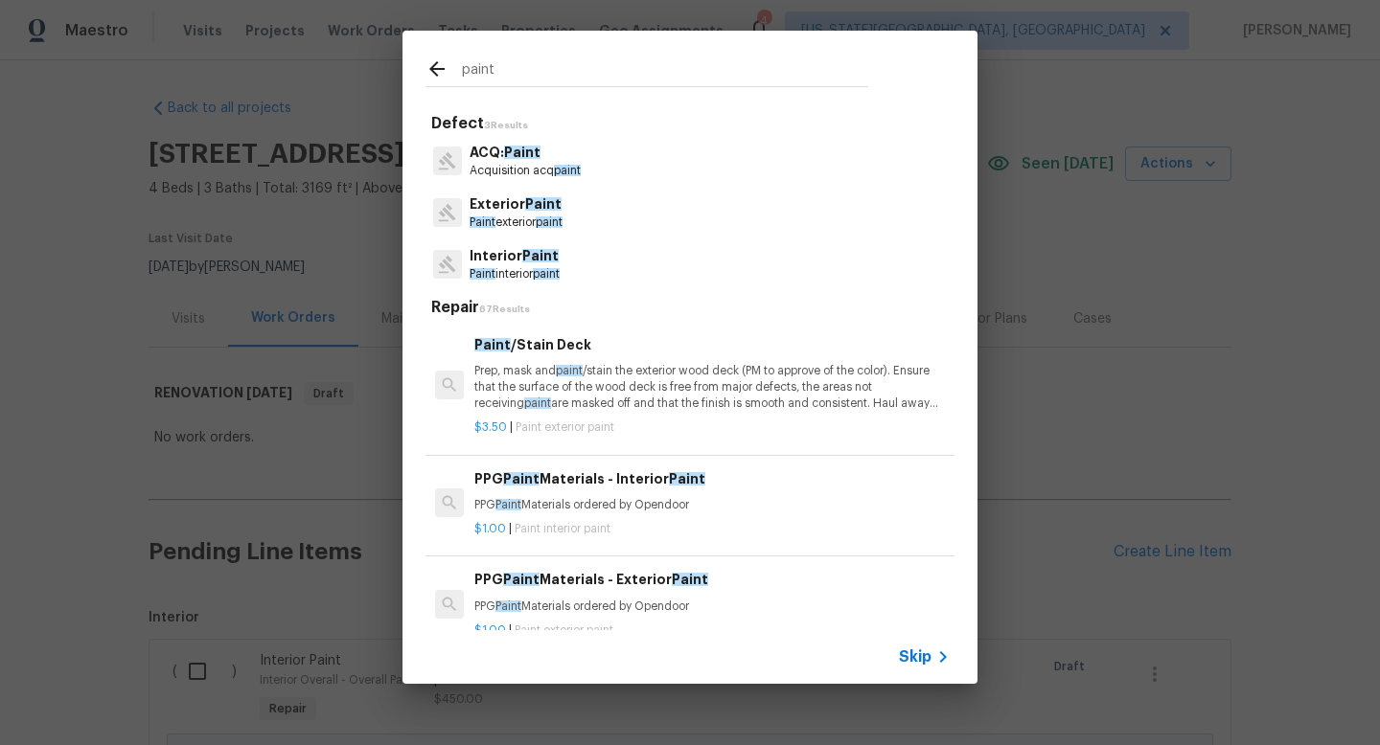
type input "paint"
click at [555, 263] on p "Interior Paint" at bounding box center [514, 256] width 90 height 20
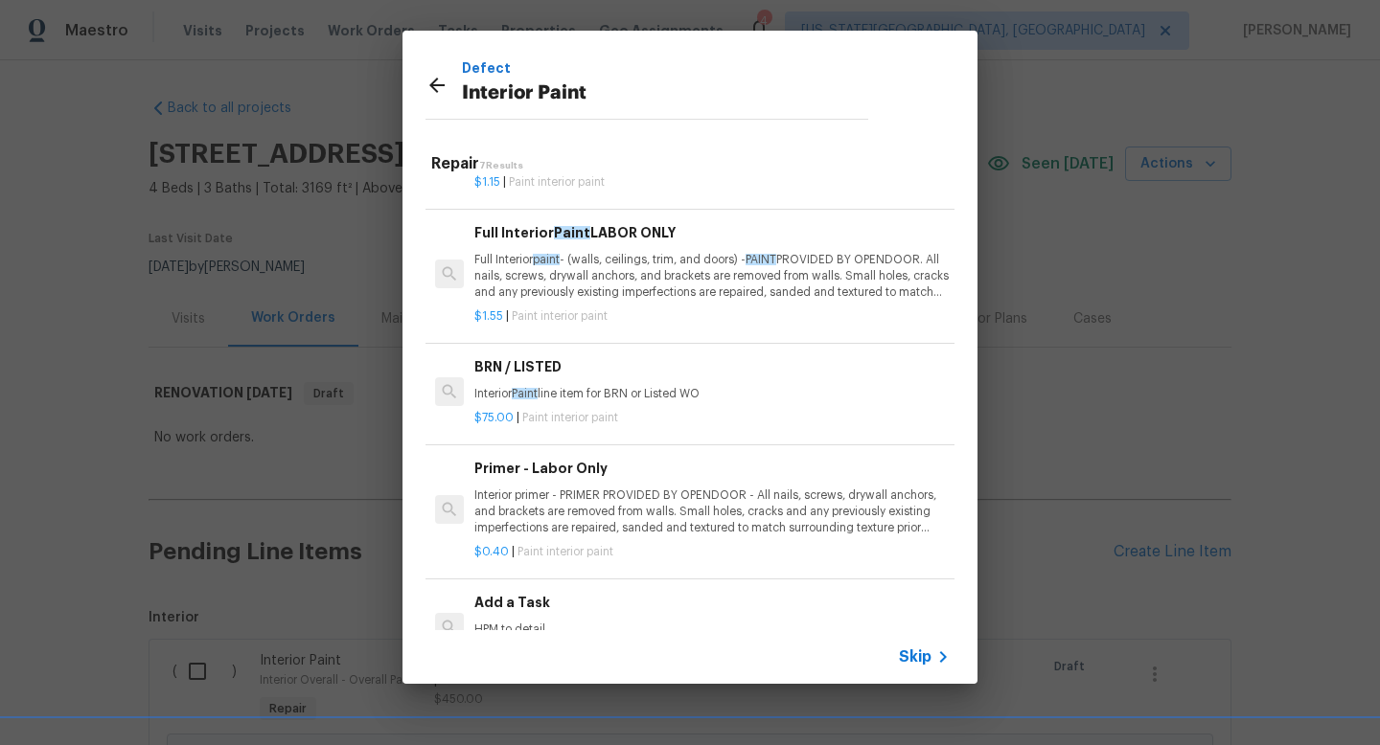
scroll to position [244, 0]
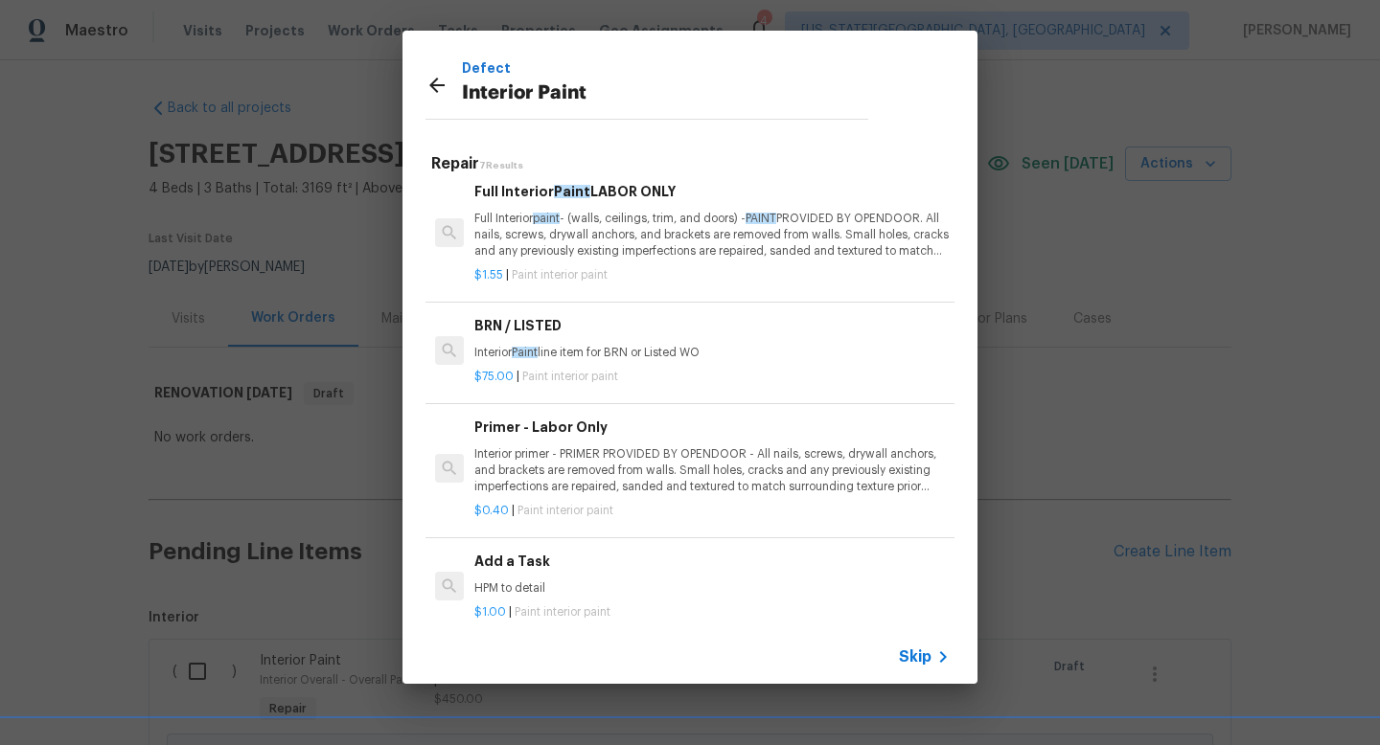
click at [645, 454] on p "Interior primer - PRIMER PROVIDED BY OPENDOOR - All nails, screws, drywall anch…" at bounding box center [711, 470] width 475 height 49
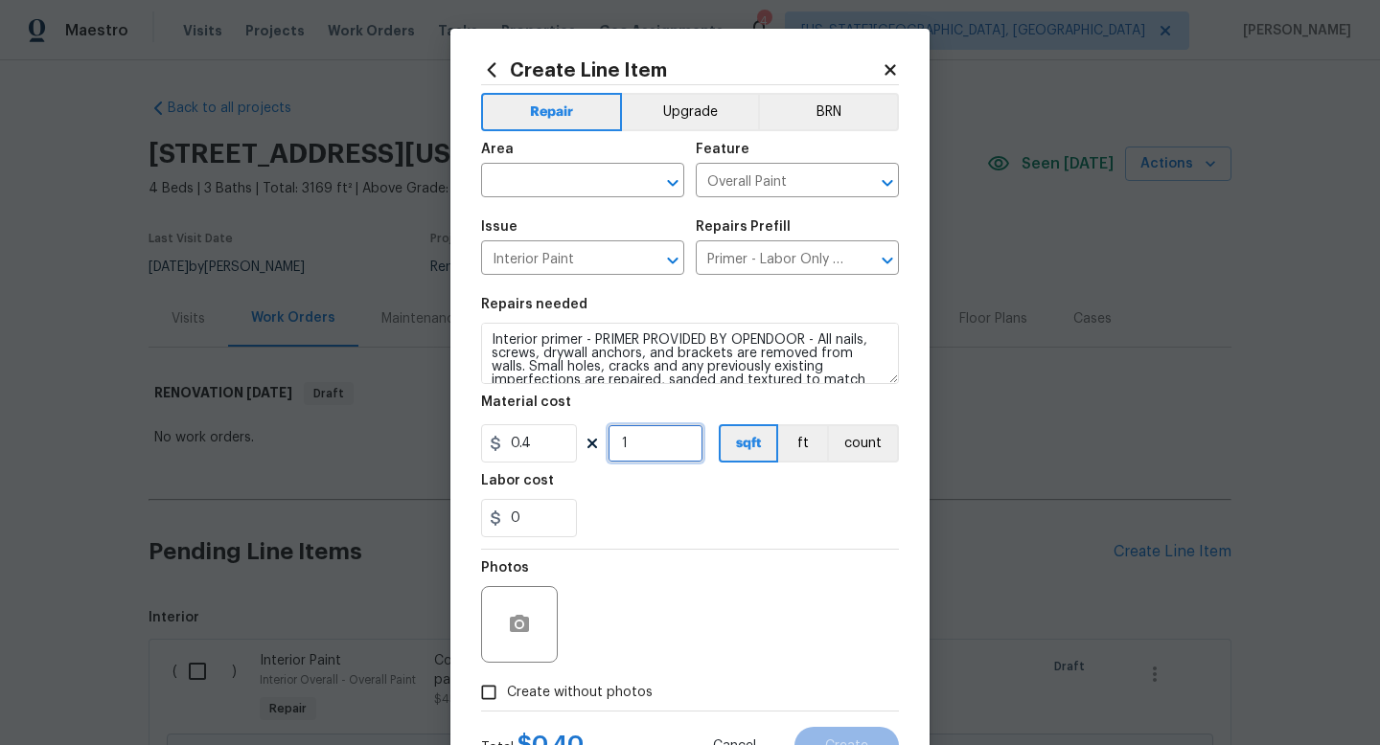
click at [625, 449] on input "1" at bounding box center [655, 443] width 96 height 38
click at [645, 446] on input "1" at bounding box center [655, 443] width 96 height 38
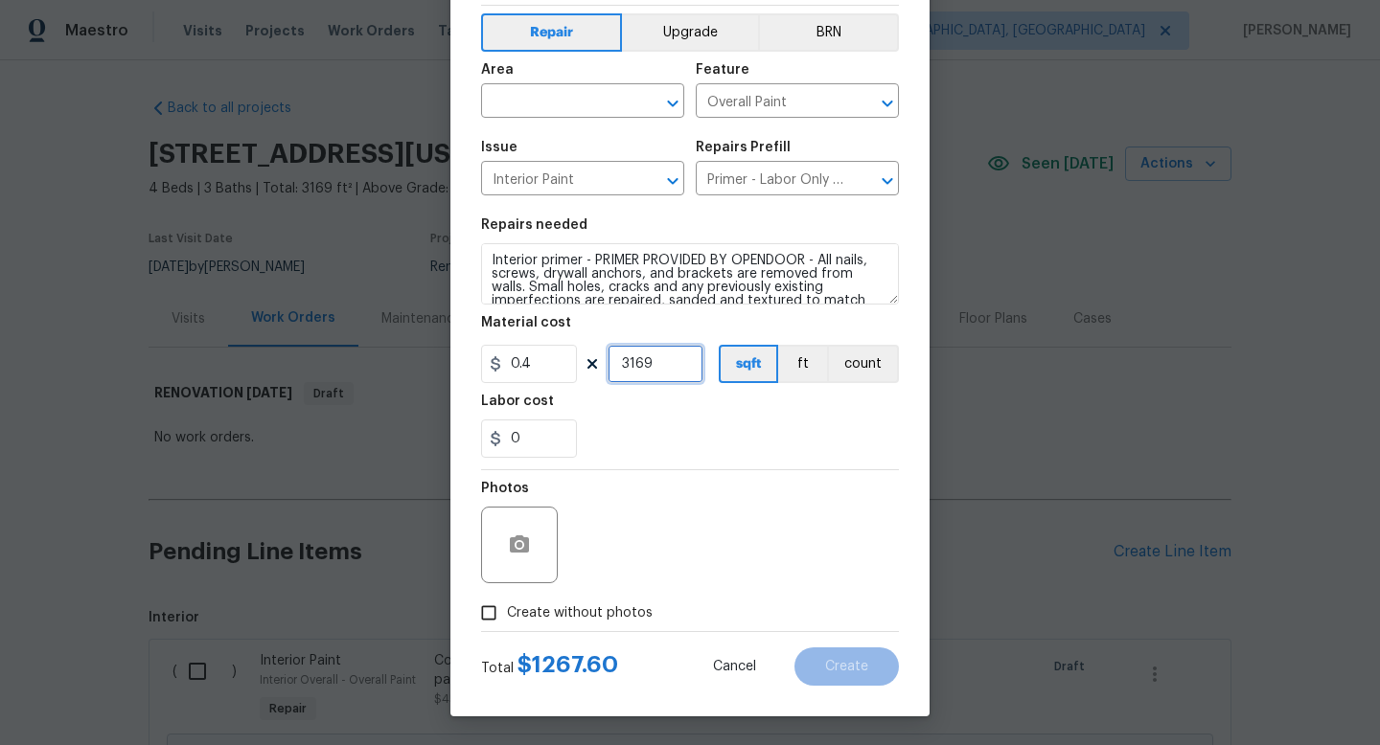
type input "3169"
click at [596, 604] on span "Create without photos" at bounding box center [580, 614] width 146 height 20
click at [507, 603] on input "Create without photos" at bounding box center [488, 613] width 36 height 36
checkbox input "true"
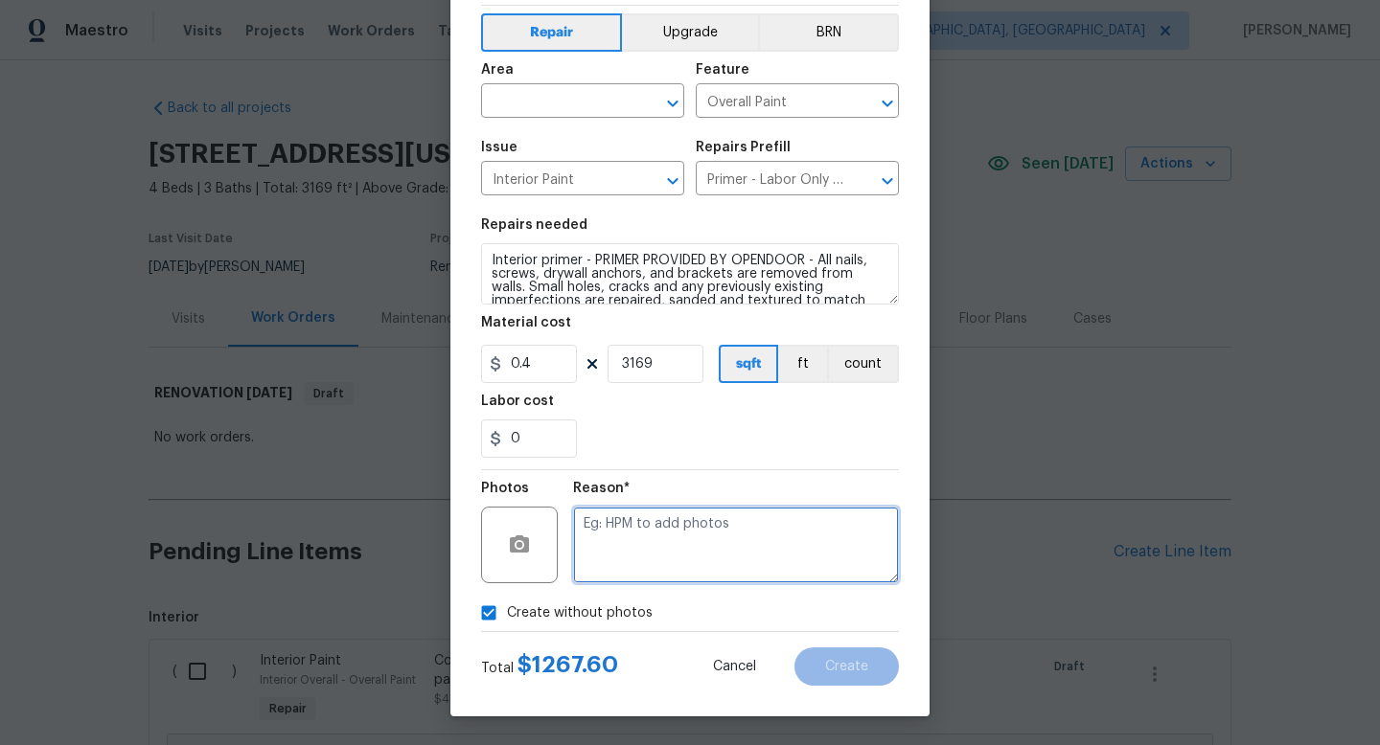
click at [629, 542] on textarea at bounding box center [736, 545] width 326 height 77
type textarea "na"
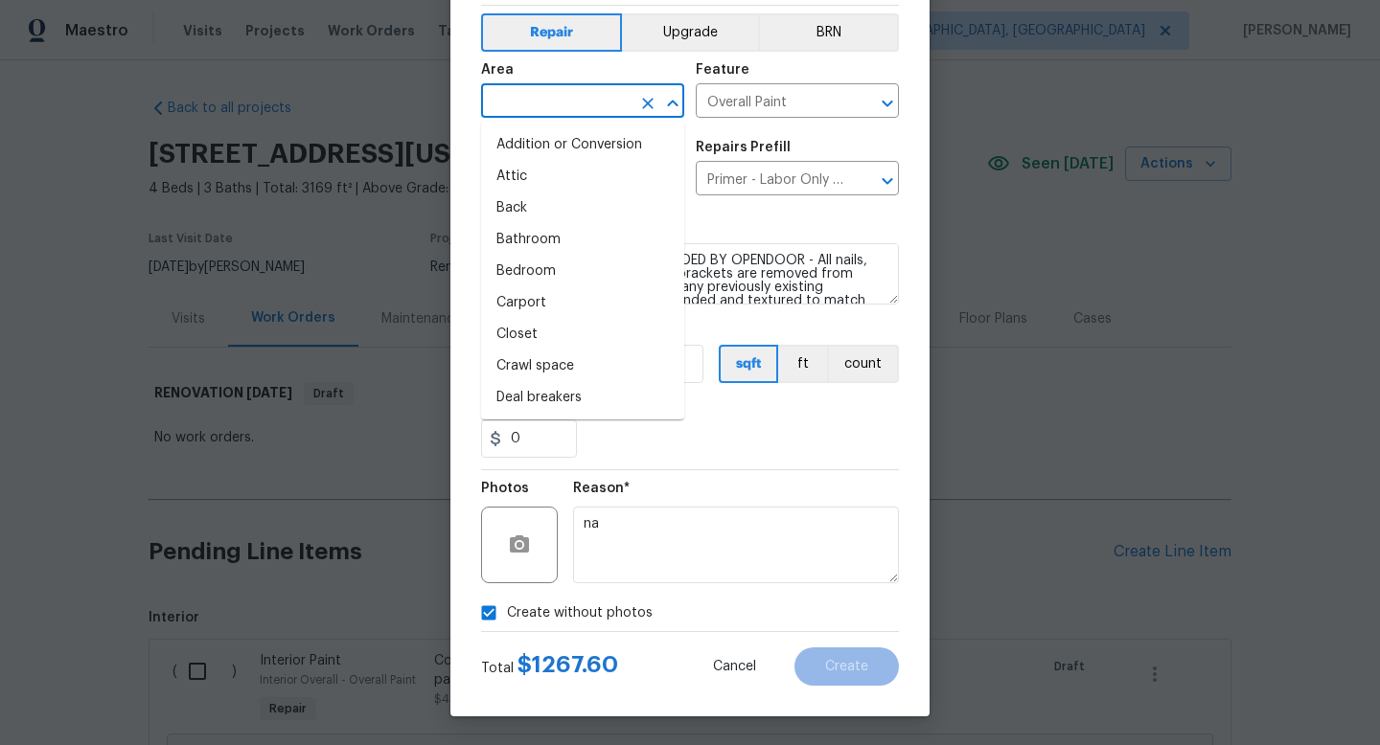
click at [532, 102] on input "text" at bounding box center [555, 103] width 149 height 30
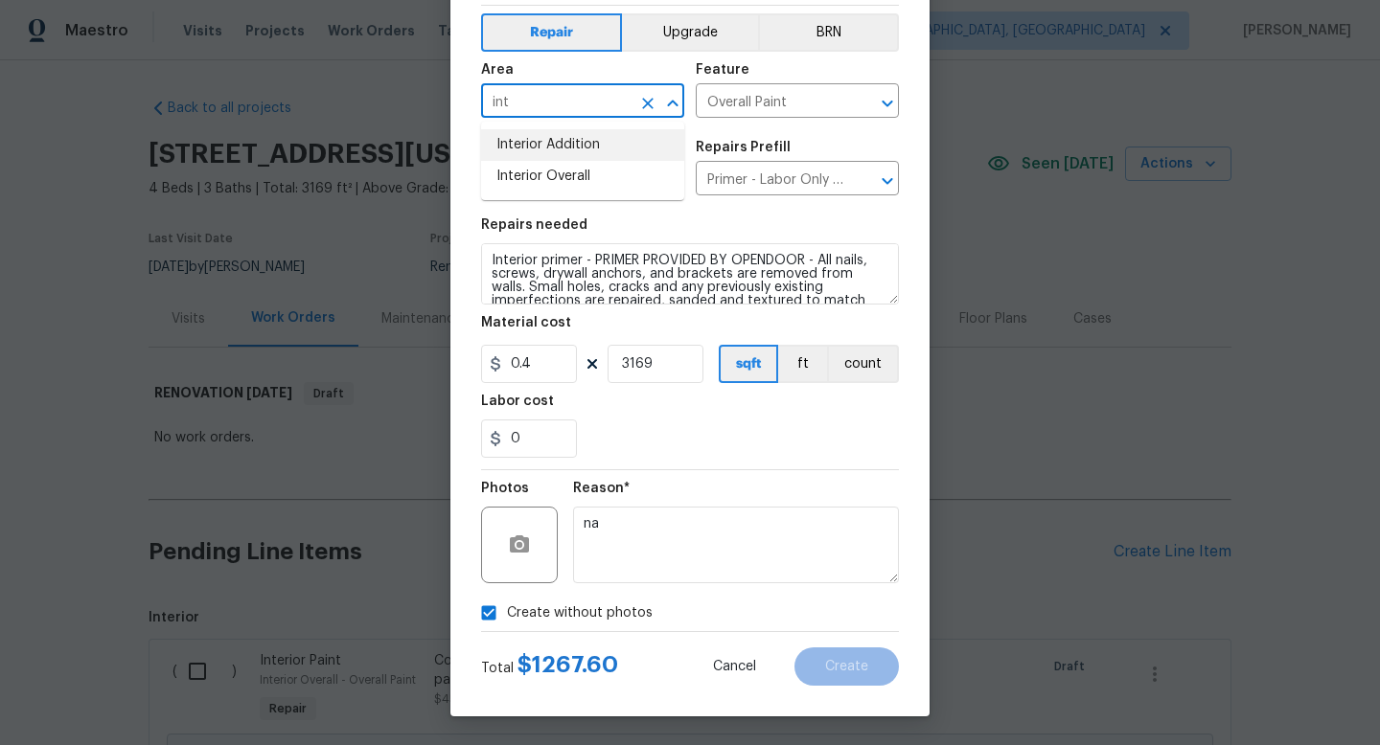
click at [507, 171] on li "Interior Overall" at bounding box center [582, 177] width 203 height 32
type input "Interior Overall"
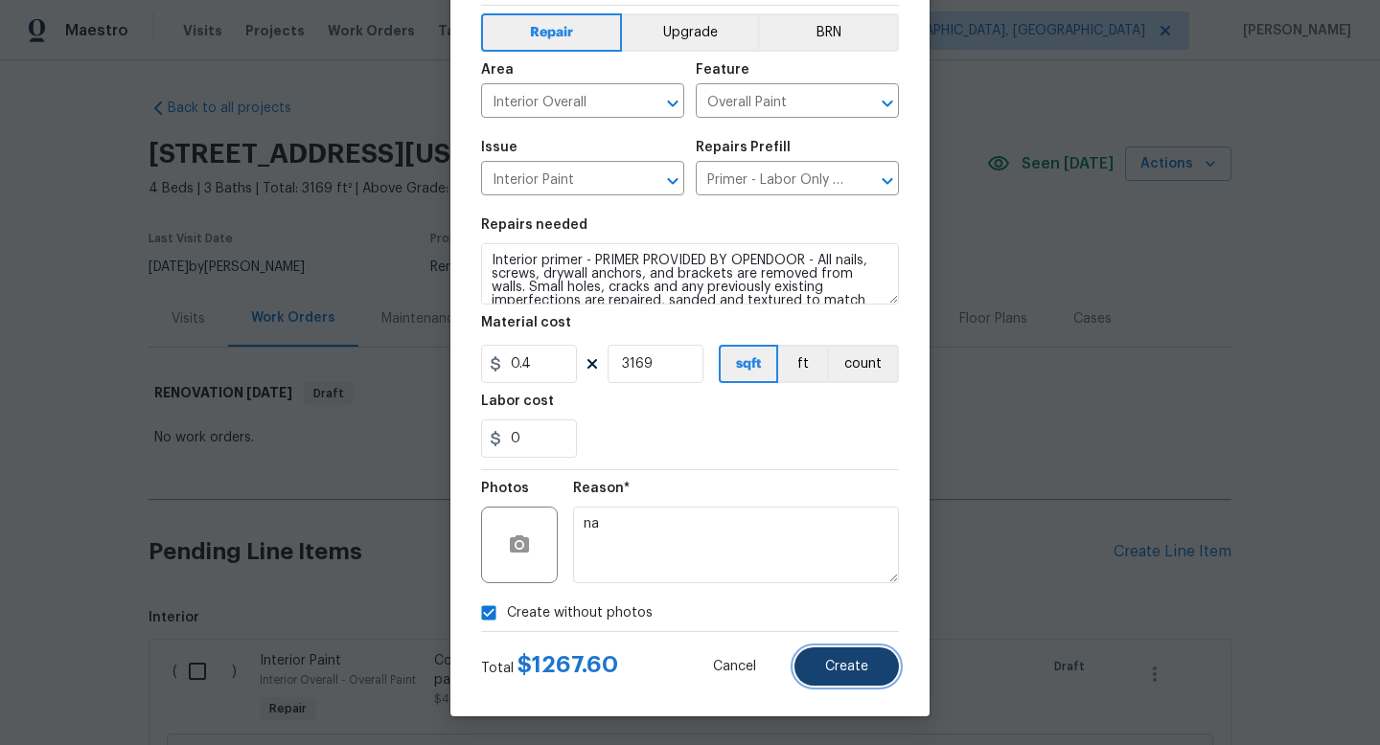
click at [854, 649] on button "Create" at bounding box center [846, 667] width 104 height 38
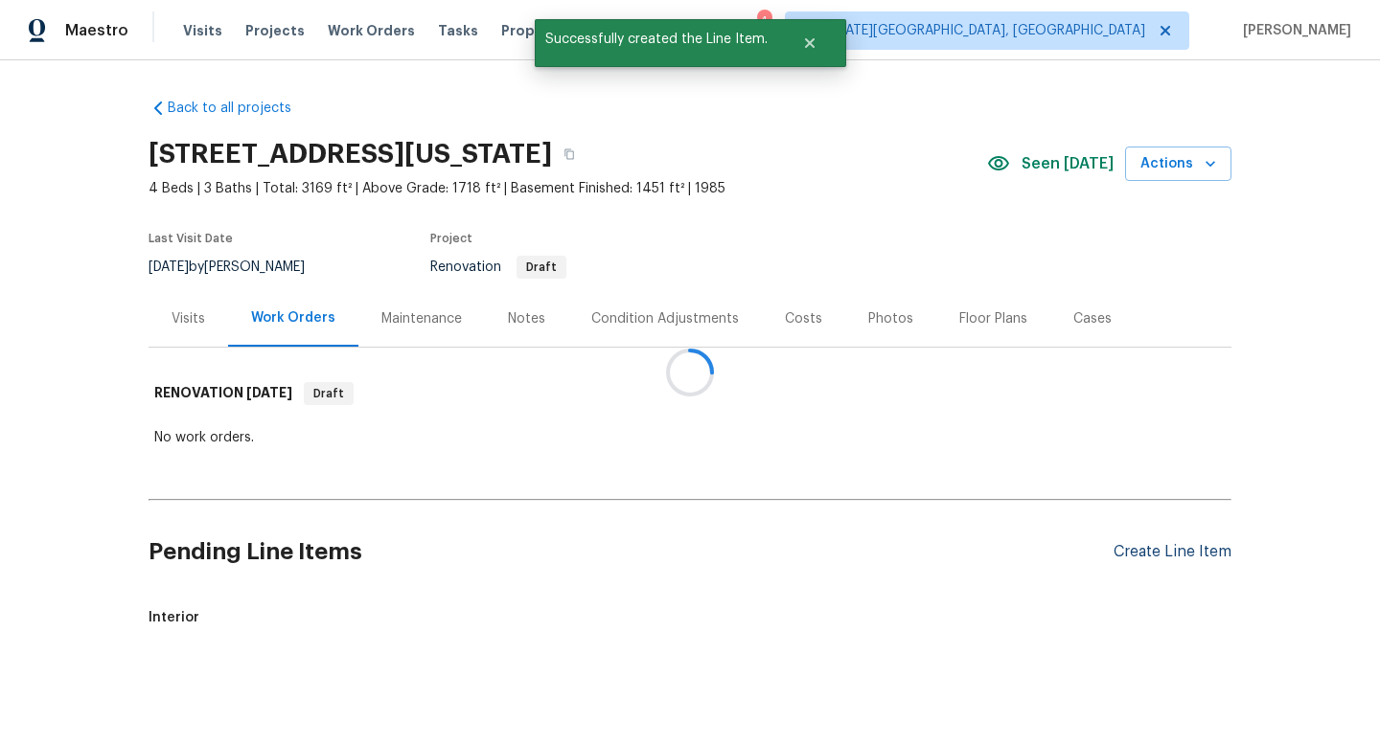
click at [1160, 553] on div "Create Line Item" at bounding box center [1172, 552] width 118 height 18
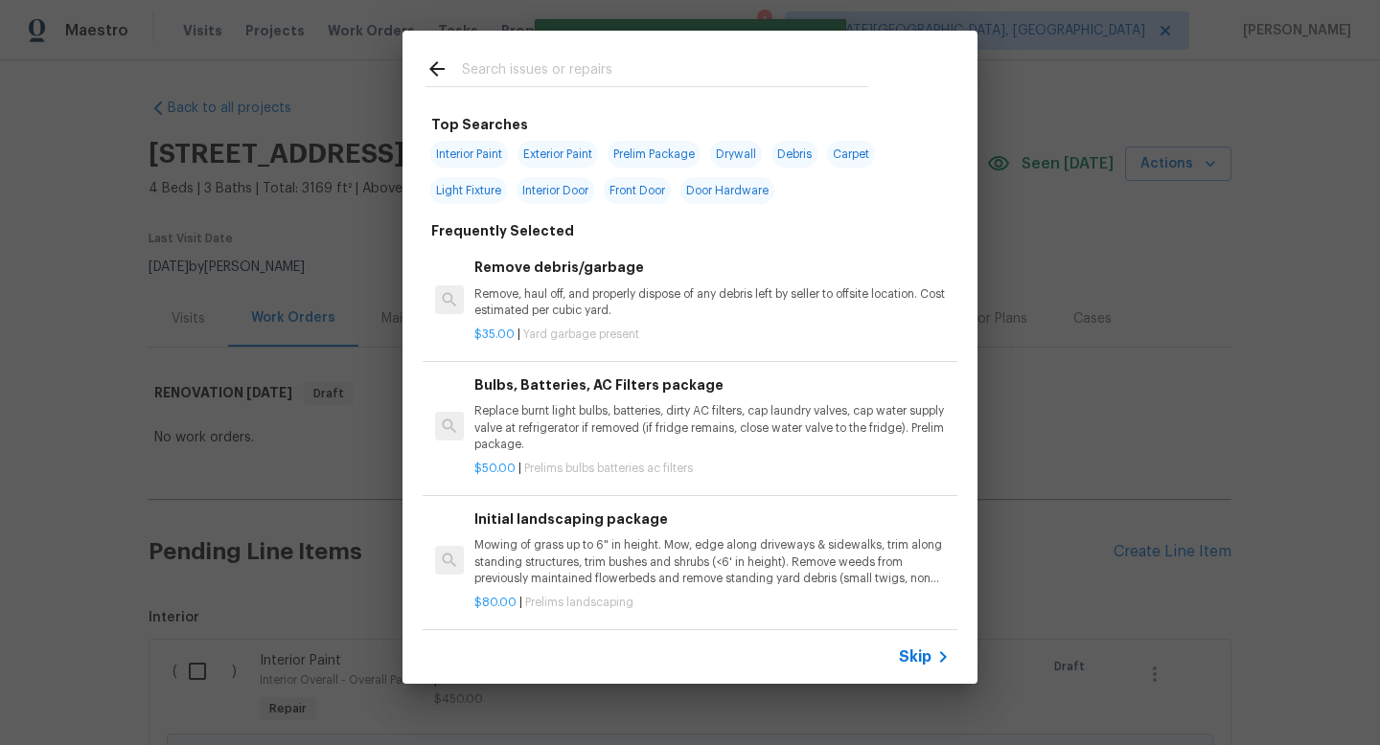
click at [538, 67] on input "text" at bounding box center [665, 71] width 406 height 29
type input "f"
type input "c"
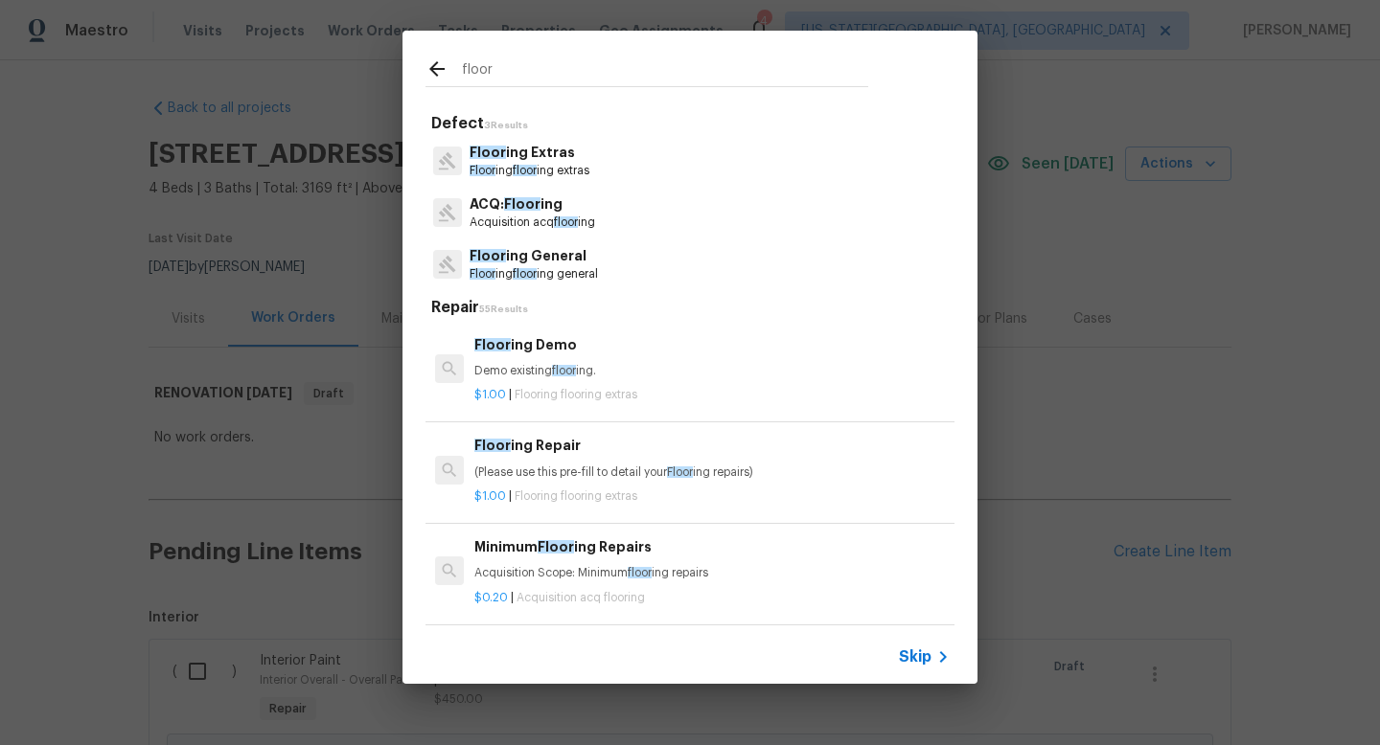
type input "floor"
click at [549, 267] on p "Floor ing floor ing general" at bounding box center [533, 274] width 128 height 16
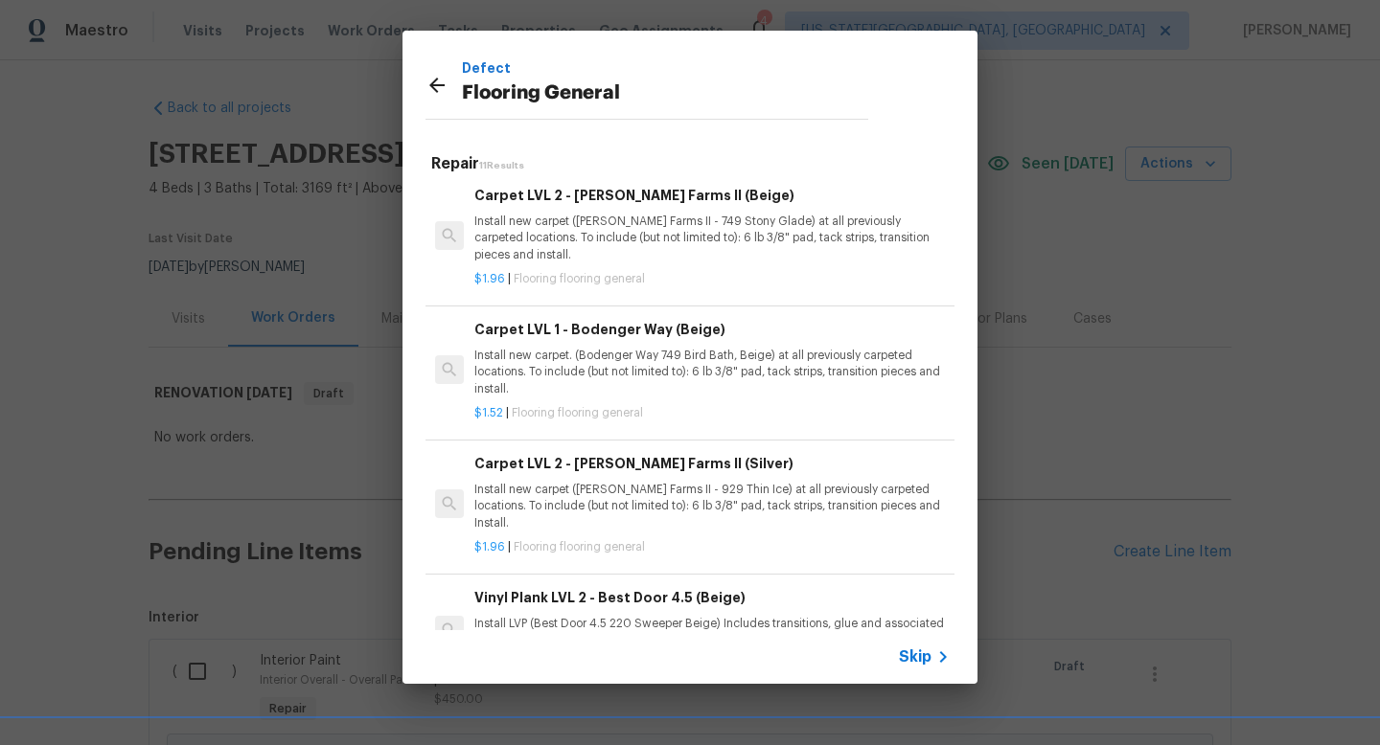
scroll to position [708, 0]
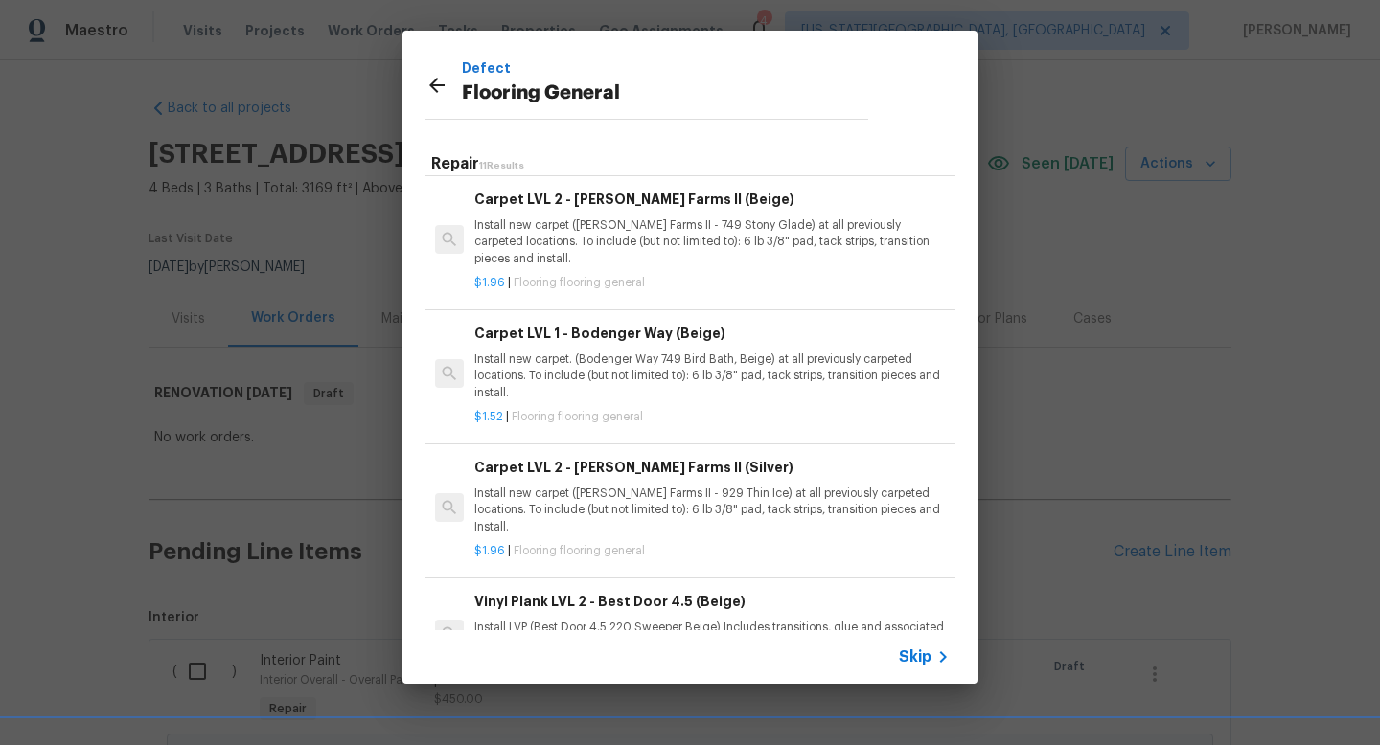
click at [590, 370] on p "Install new carpet. (Bodenger Way 749 Bird Bath, Beige) at all previously carpe…" at bounding box center [711, 376] width 475 height 49
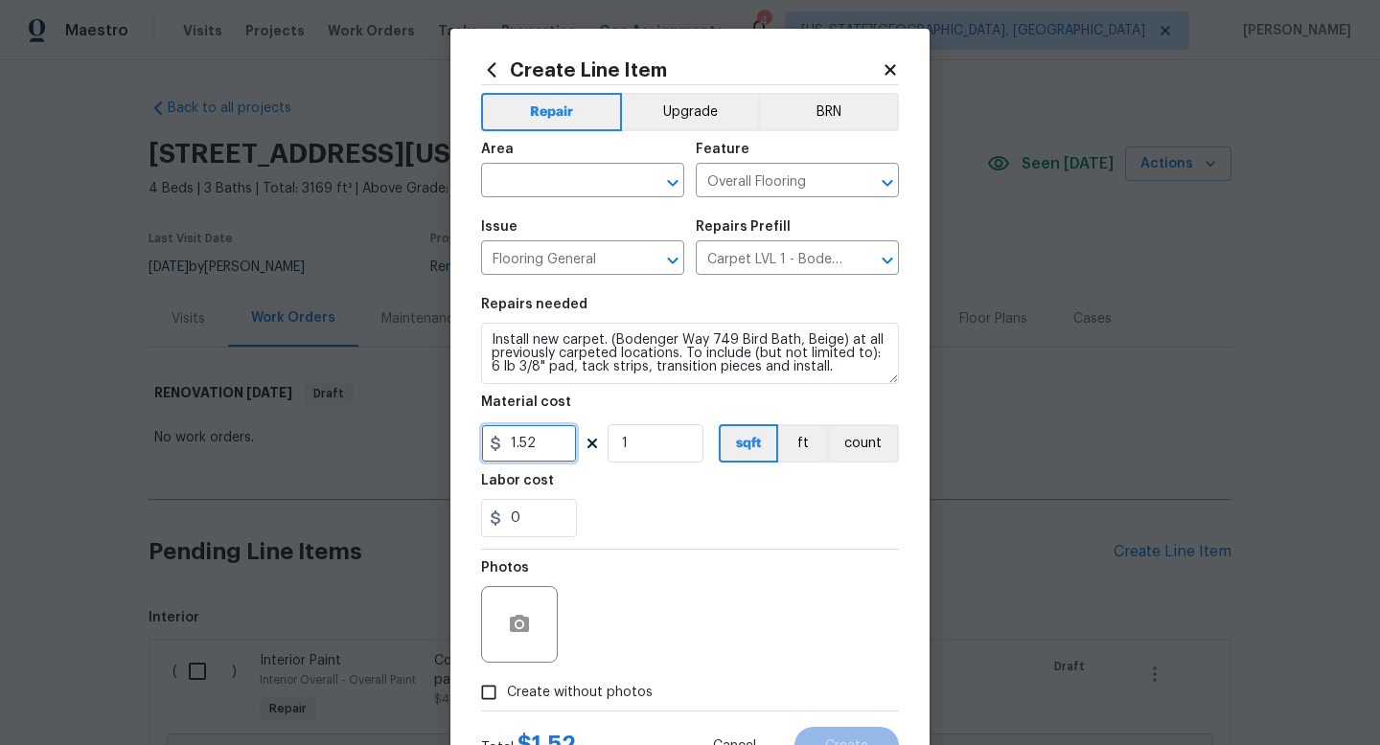
click at [548, 453] on input "1.52" at bounding box center [529, 443] width 96 height 38
type input "1.89"
click at [686, 441] on input "1" at bounding box center [655, 443] width 96 height 38
type input "2200"
click at [606, 688] on span "Create without photos" at bounding box center [580, 693] width 146 height 20
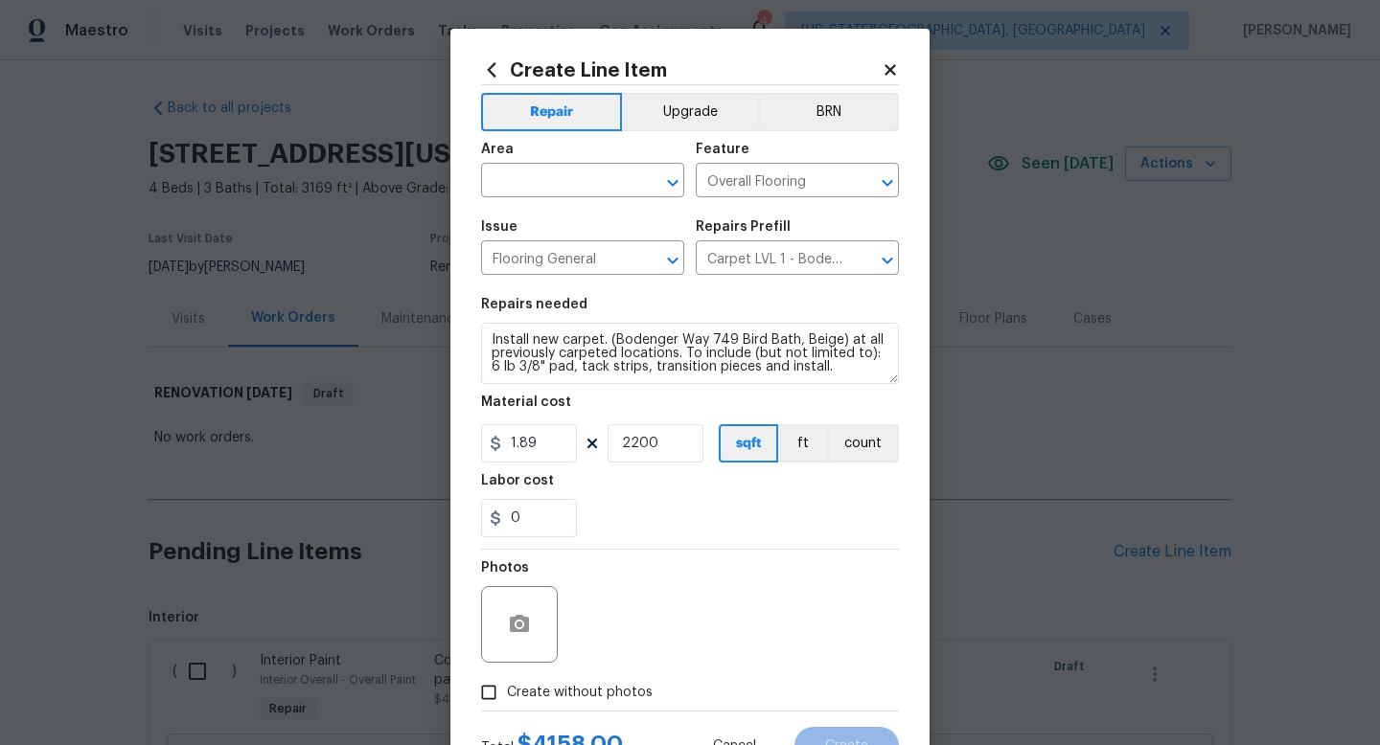
click at [507, 688] on input "Create without photos" at bounding box center [488, 693] width 36 height 36
checkbox input "true"
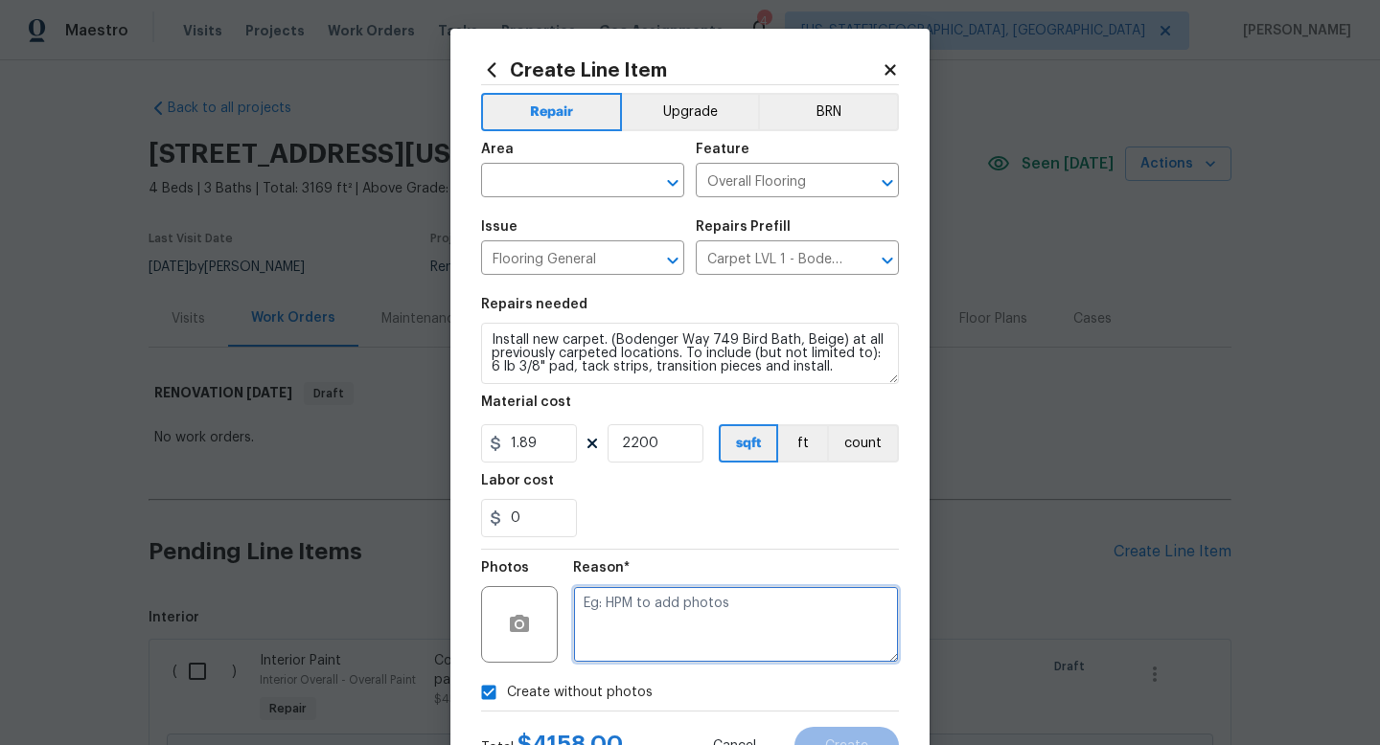
click at [642, 613] on textarea at bounding box center [736, 624] width 326 height 77
type textarea "na"
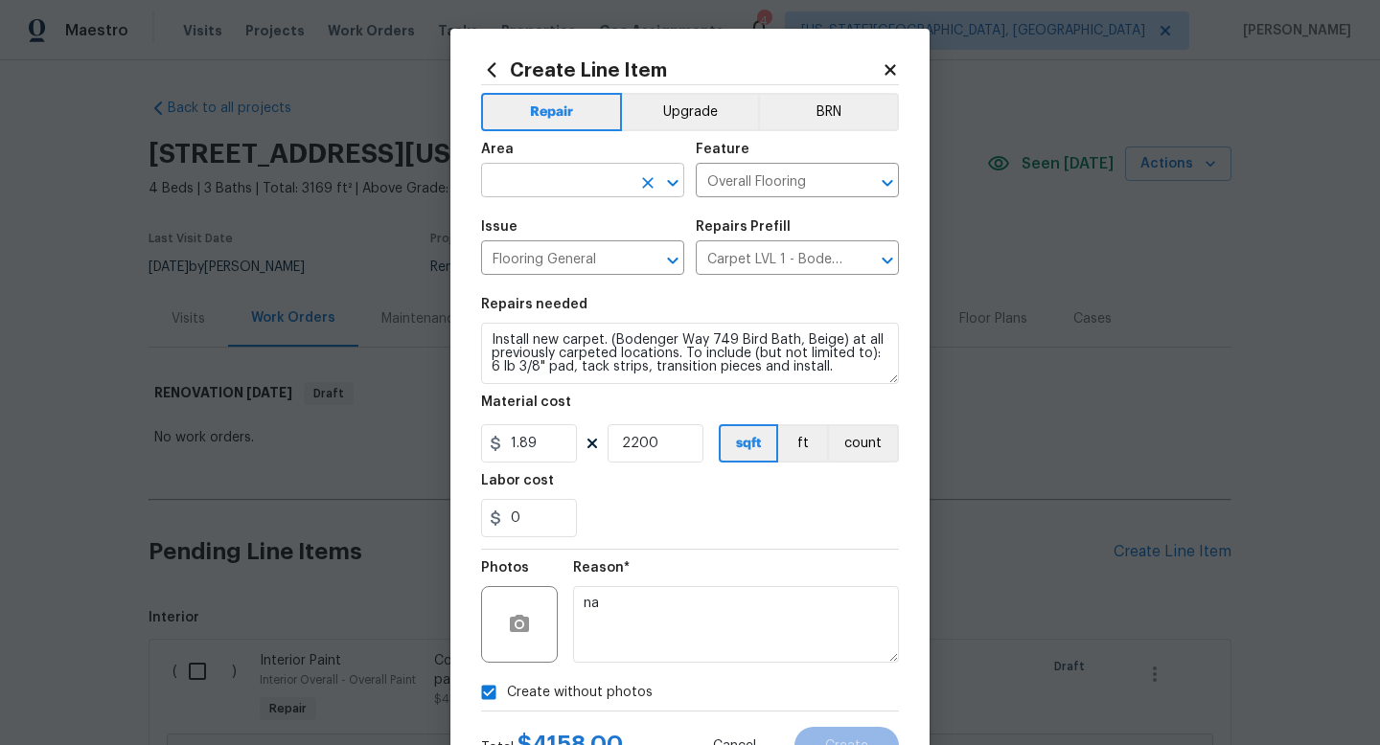
click at [558, 193] on input "text" at bounding box center [555, 183] width 149 height 30
click at [544, 249] on li "Interior Overall" at bounding box center [582, 257] width 203 height 32
type input "Interior Overall"
click at [857, 744] on span "Create" at bounding box center [846, 747] width 43 height 14
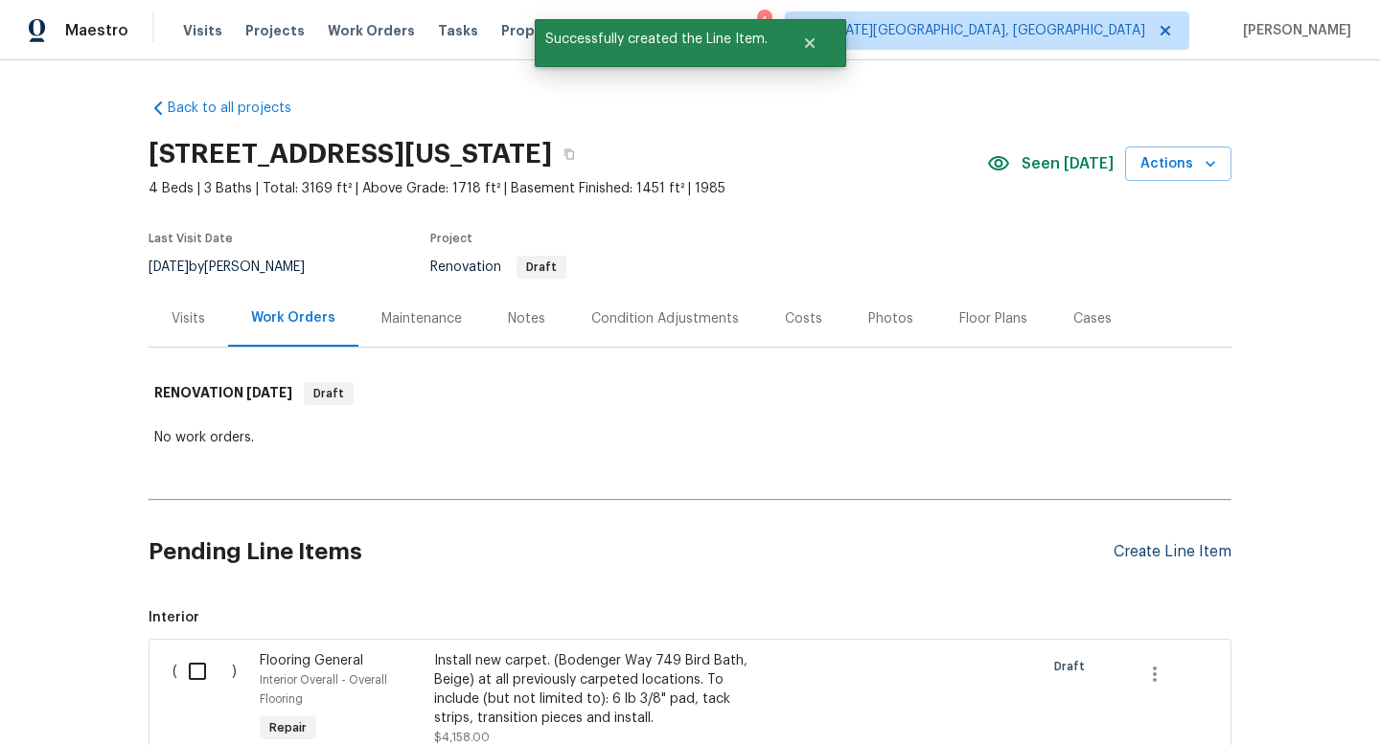
click at [1167, 554] on div "Create Line Item" at bounding box center [1172, 552] width 118 height 18
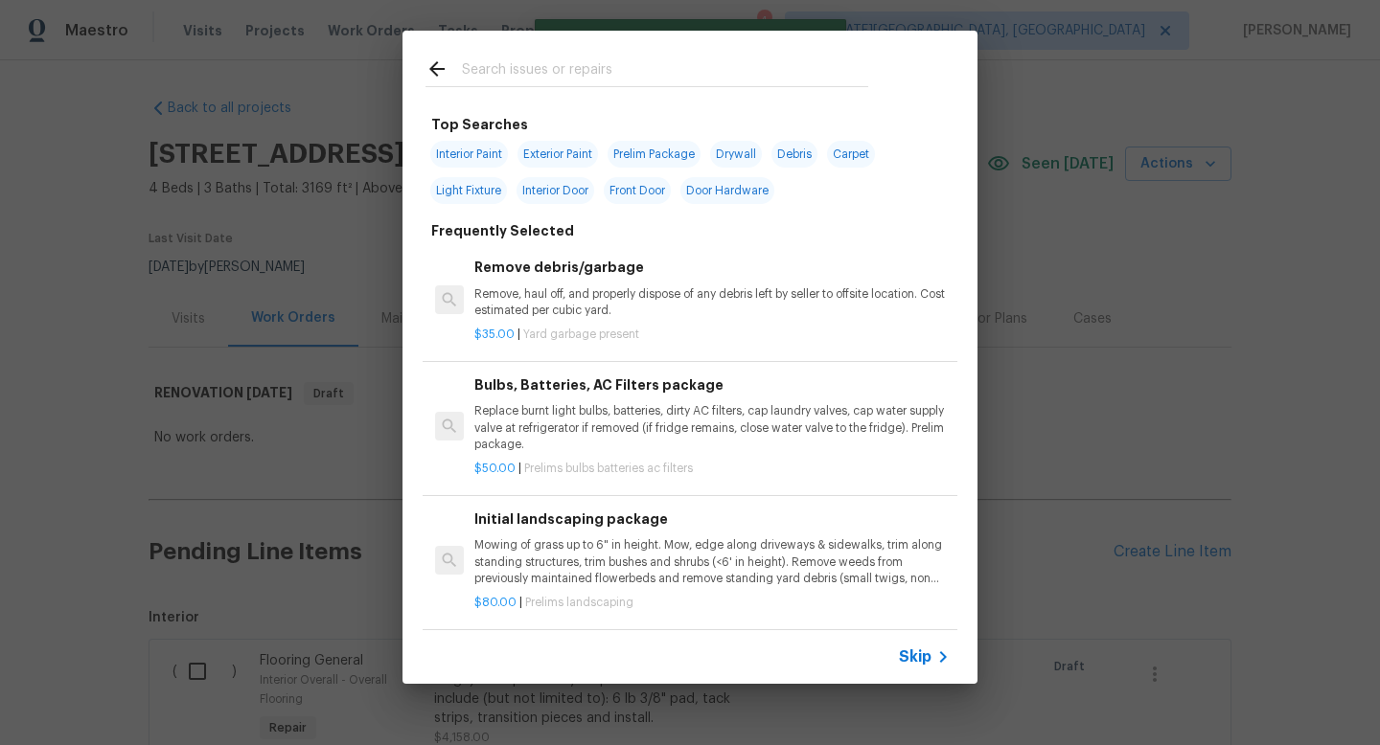
click at [1137, 150] on div "Top Searches Interior Paint Exterior Paint Prelim Package Drywall Debris Carpet…" at bounding box center [690, 357] width 1380 height 715
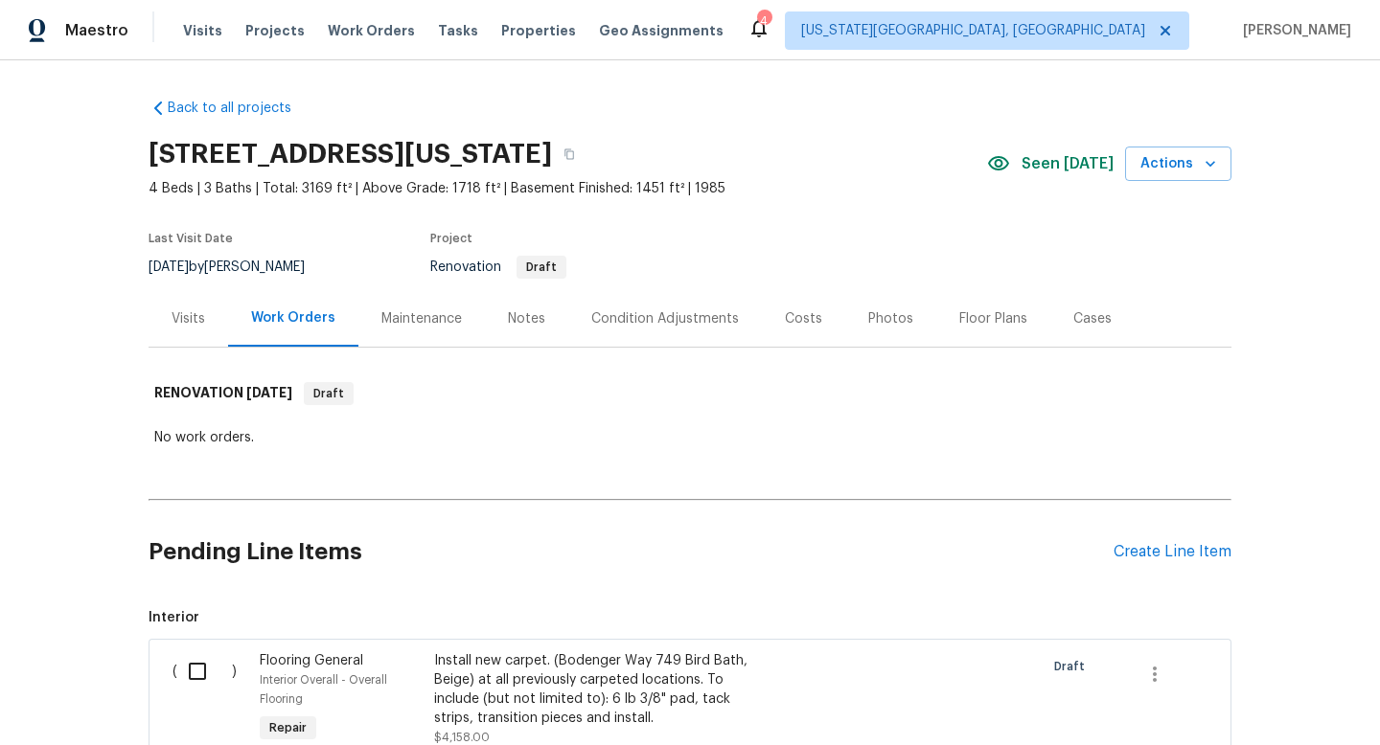
click at [793, 323] on div "Costs" at bounding box center [803, 318] width 37 height 19
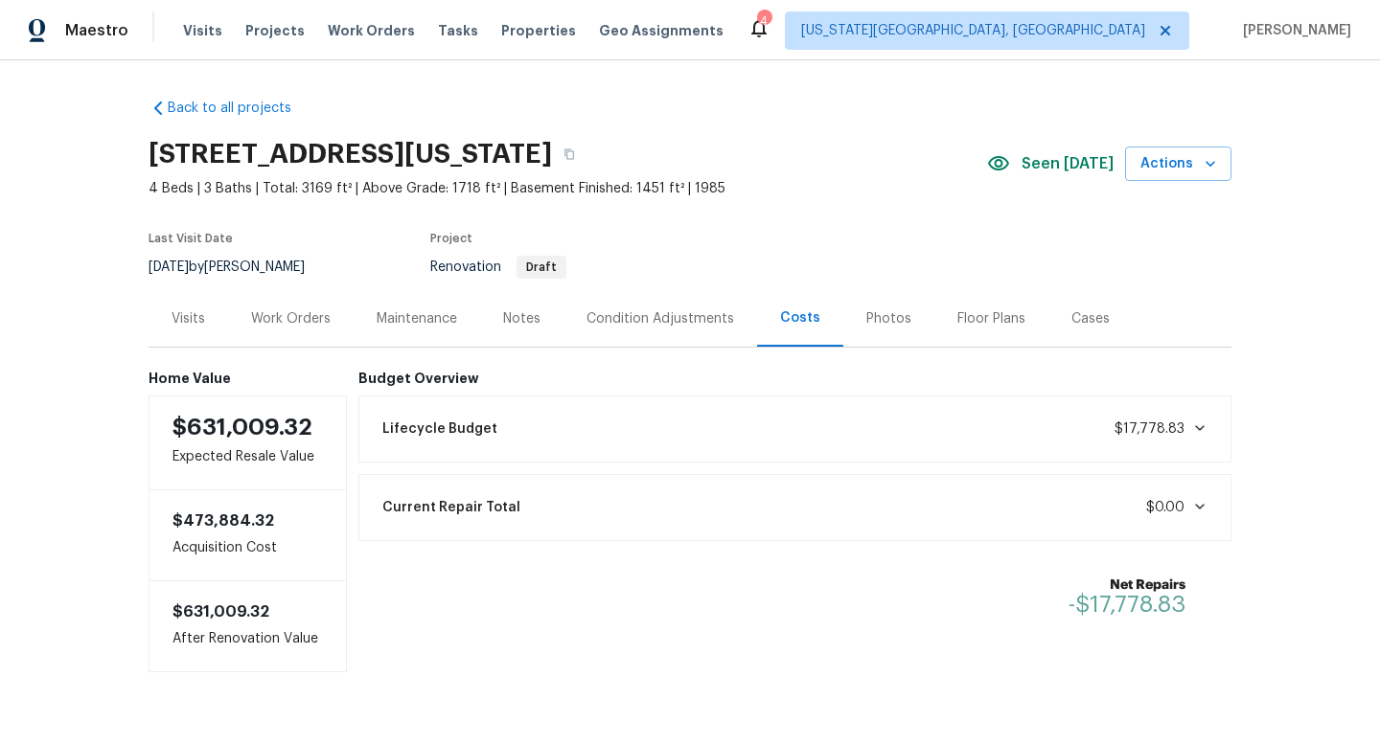
click at [265, 320] on div "Work Orders" at bounding box center [291, 318] width 80 height 19
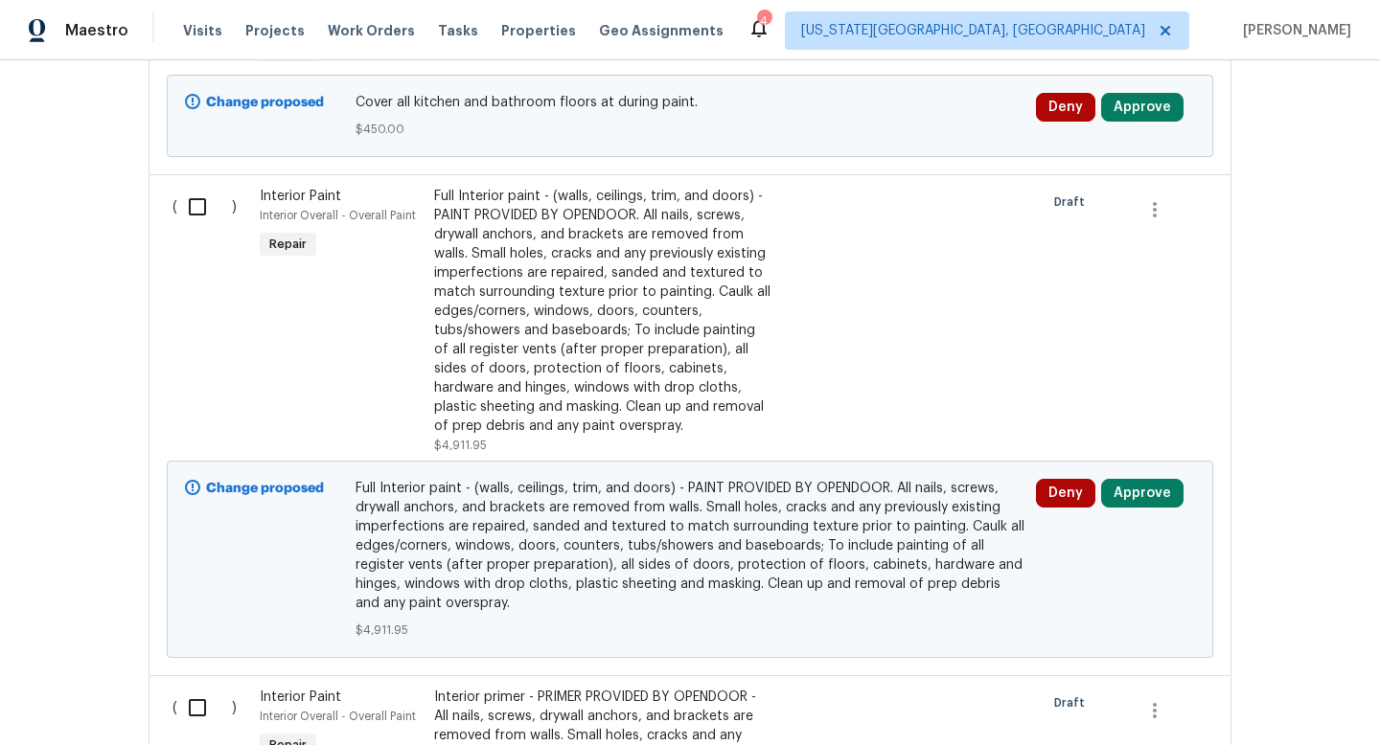
scroll to position [1284, 0]
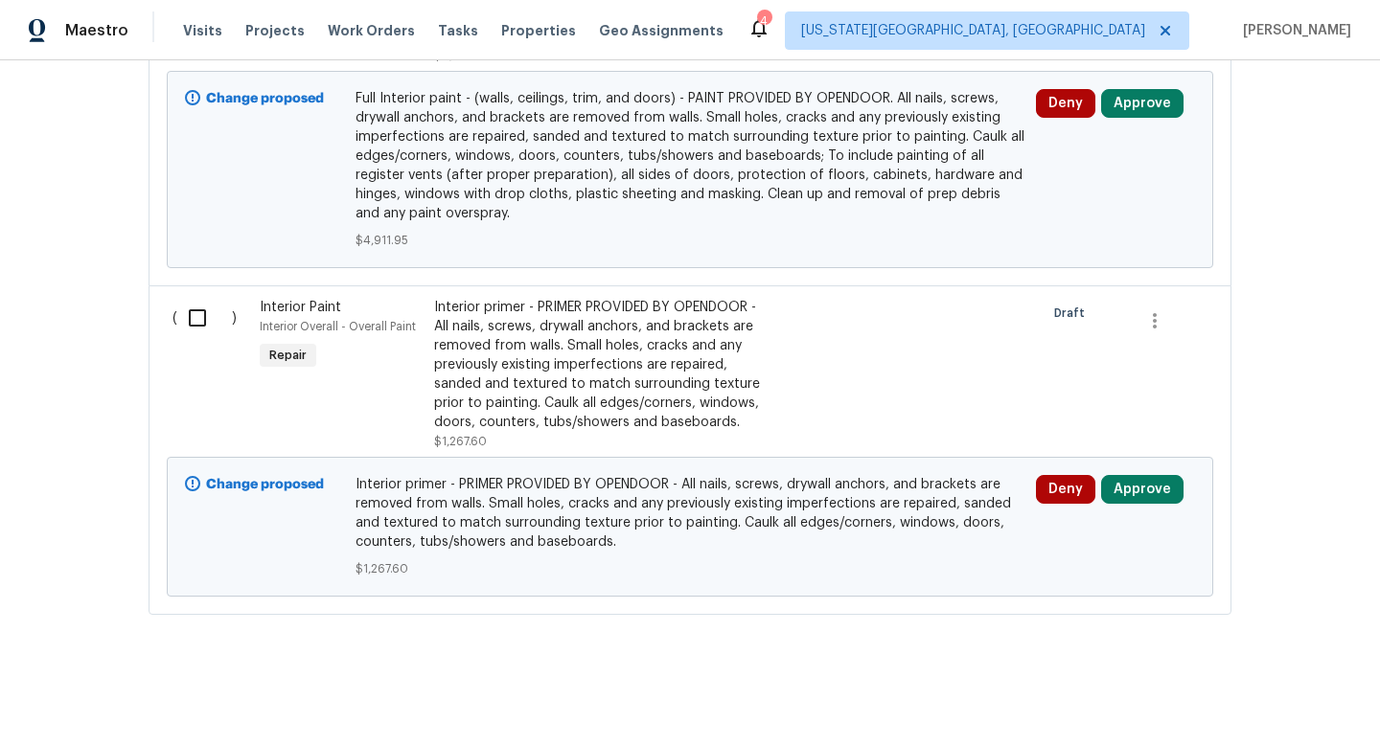
click at [1190, 495] on div "Deny Approve" at bounding box center [1115, 489] width 159 height 29
click at [1166, 494] on button "Approve" at bounding box center [1142, 489] width 82 height 29
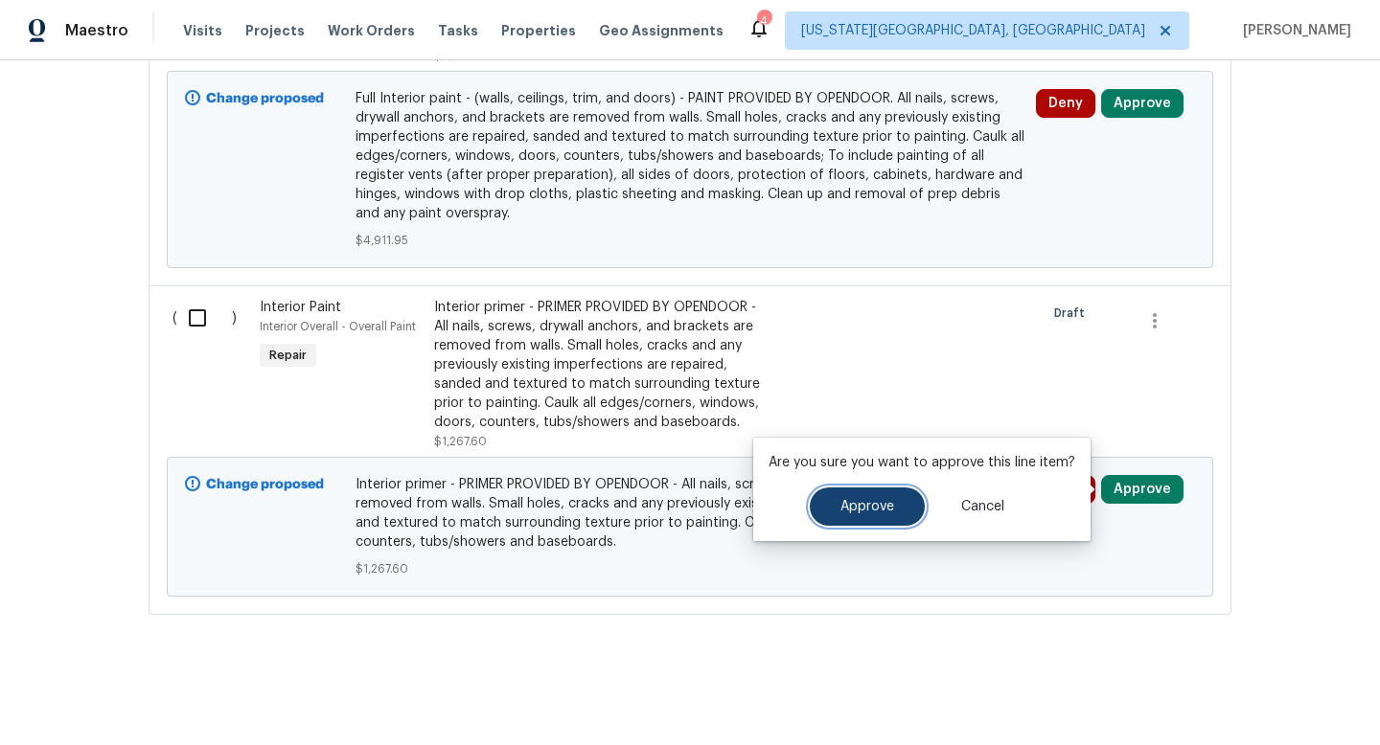
click at [874, 515] on button "Approve" at bounding box center [867, 507] width 115 height 38
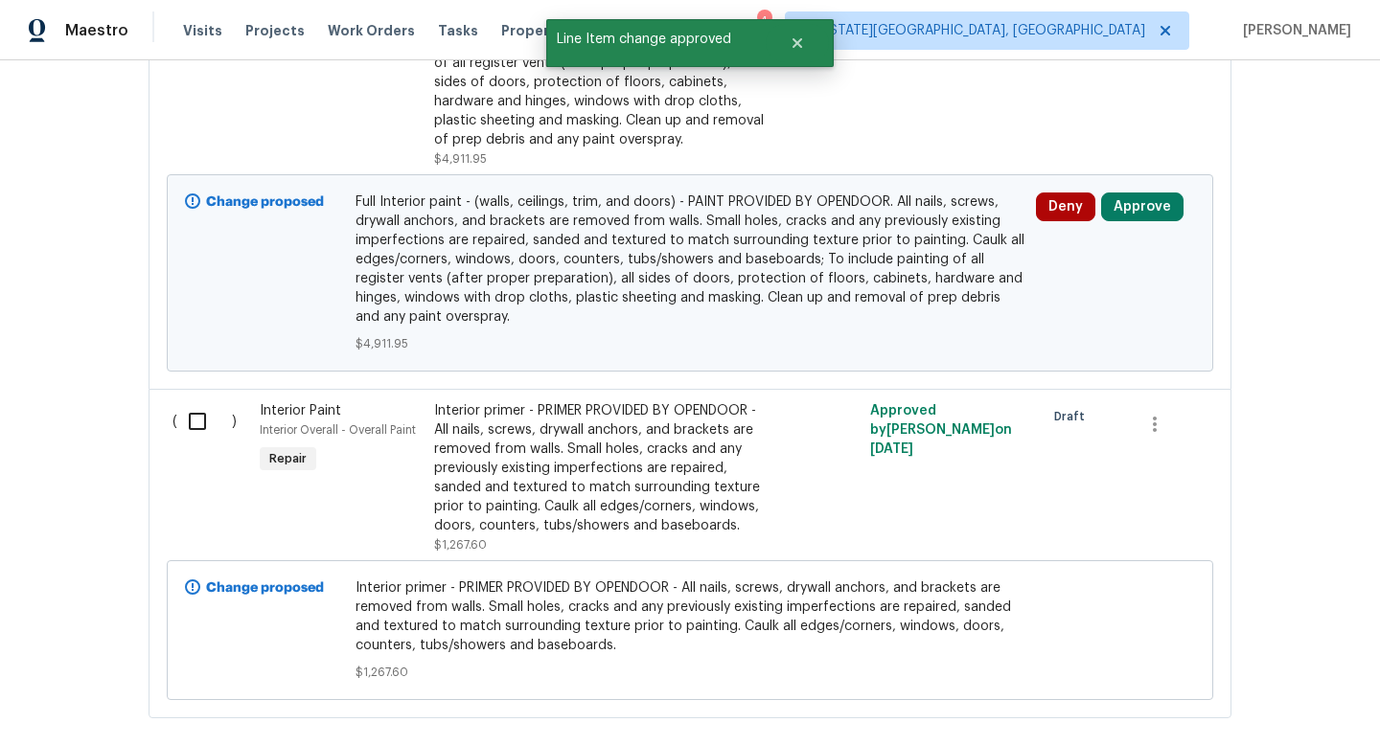
scroll to position [1160, 0]
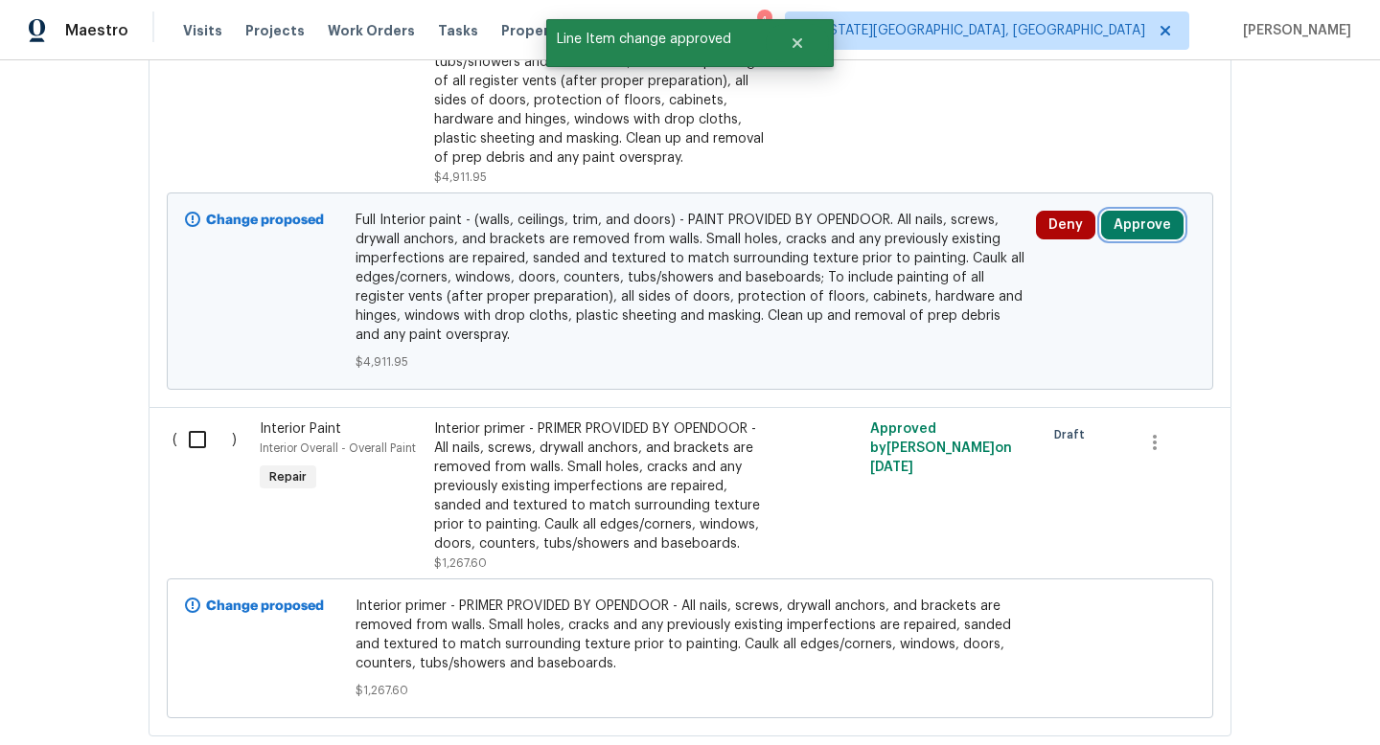
click at [1138, 229] on button "Approve" at bounding box center [1142, 225] width 82 height 29
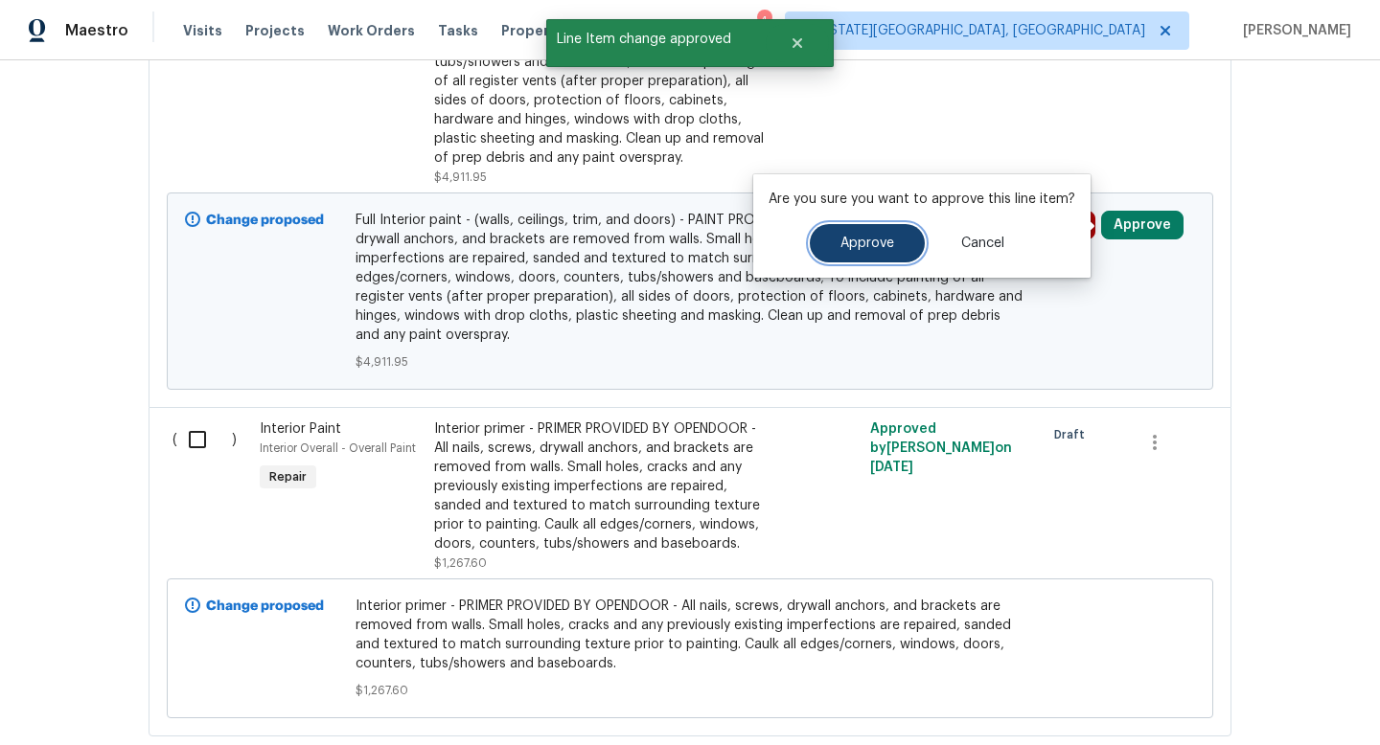
click at [873, 238] on span "Approve" at bounding box center [867, 244] width 54 height 14
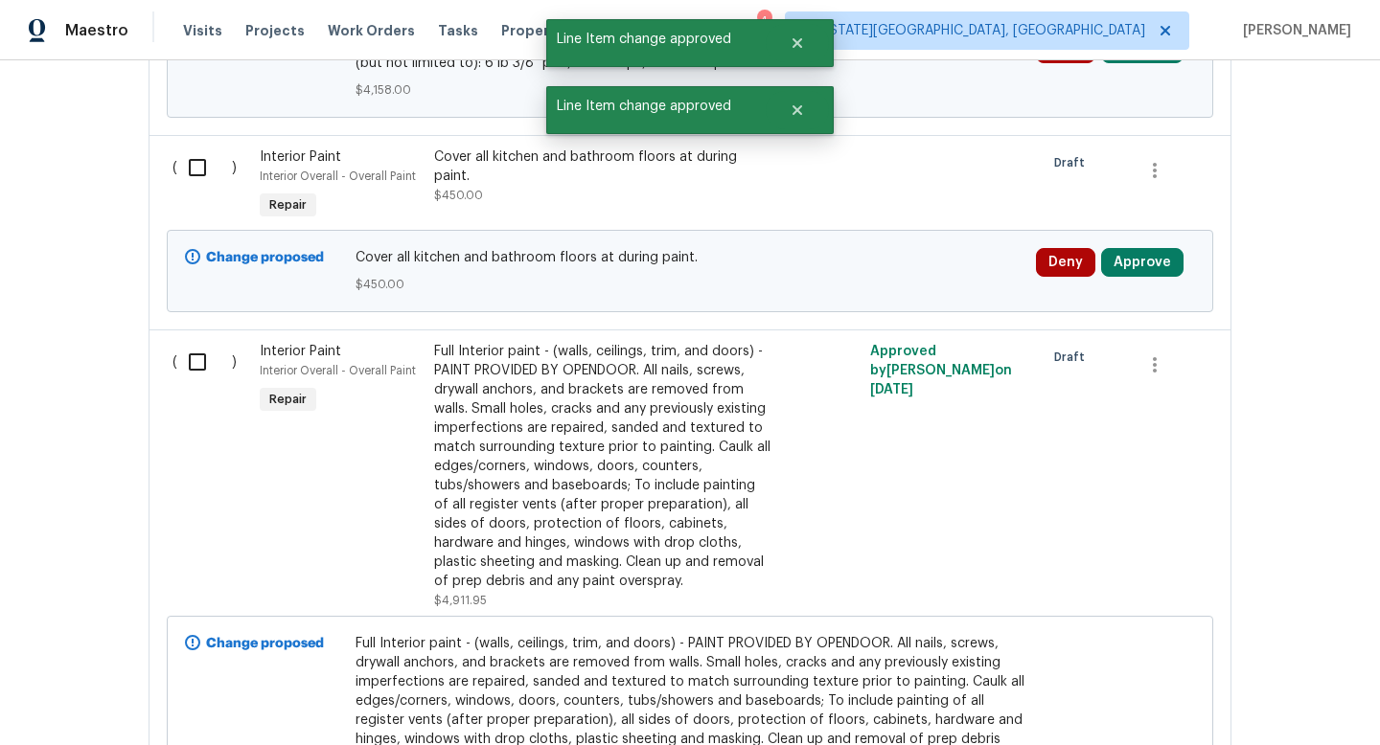
scroll to position [584, 0]
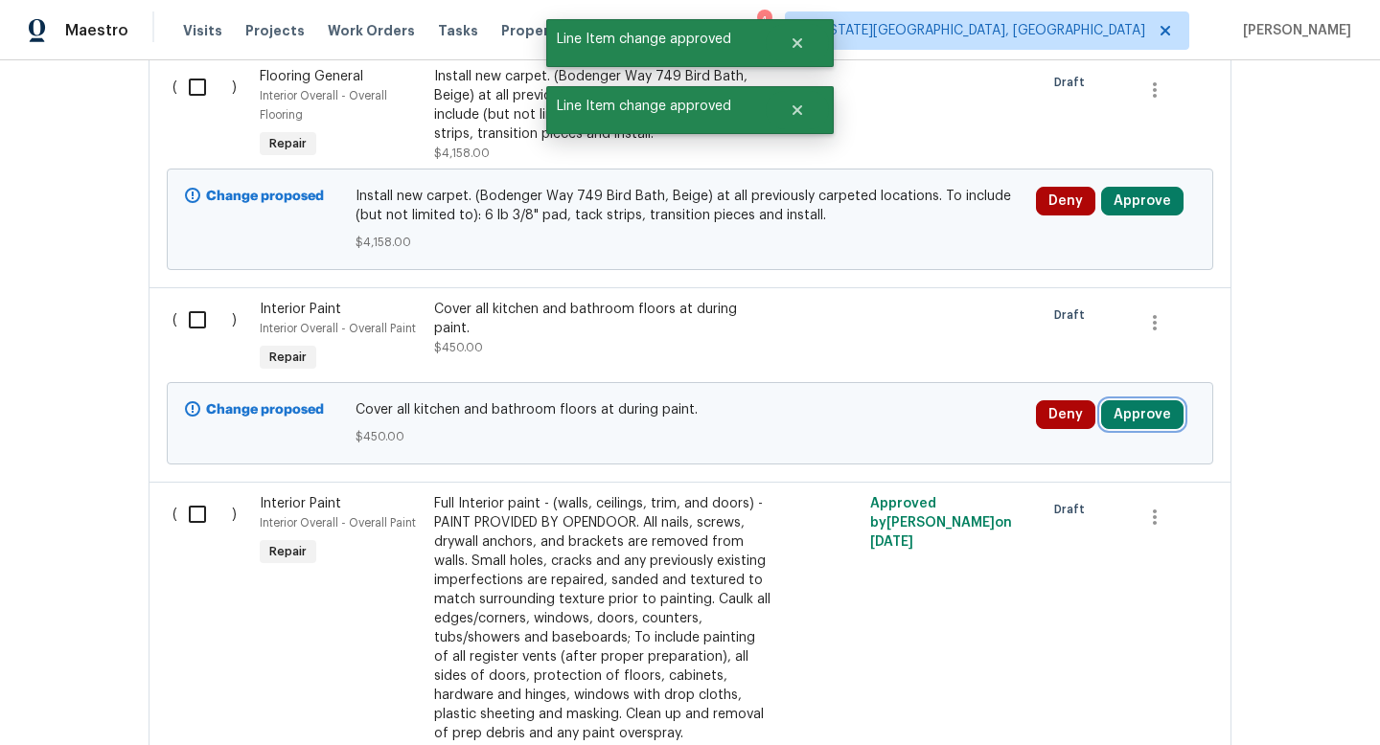
click at [1157, 421] on button "Approve" at bounding box center [1142, 414] width 82 height 29
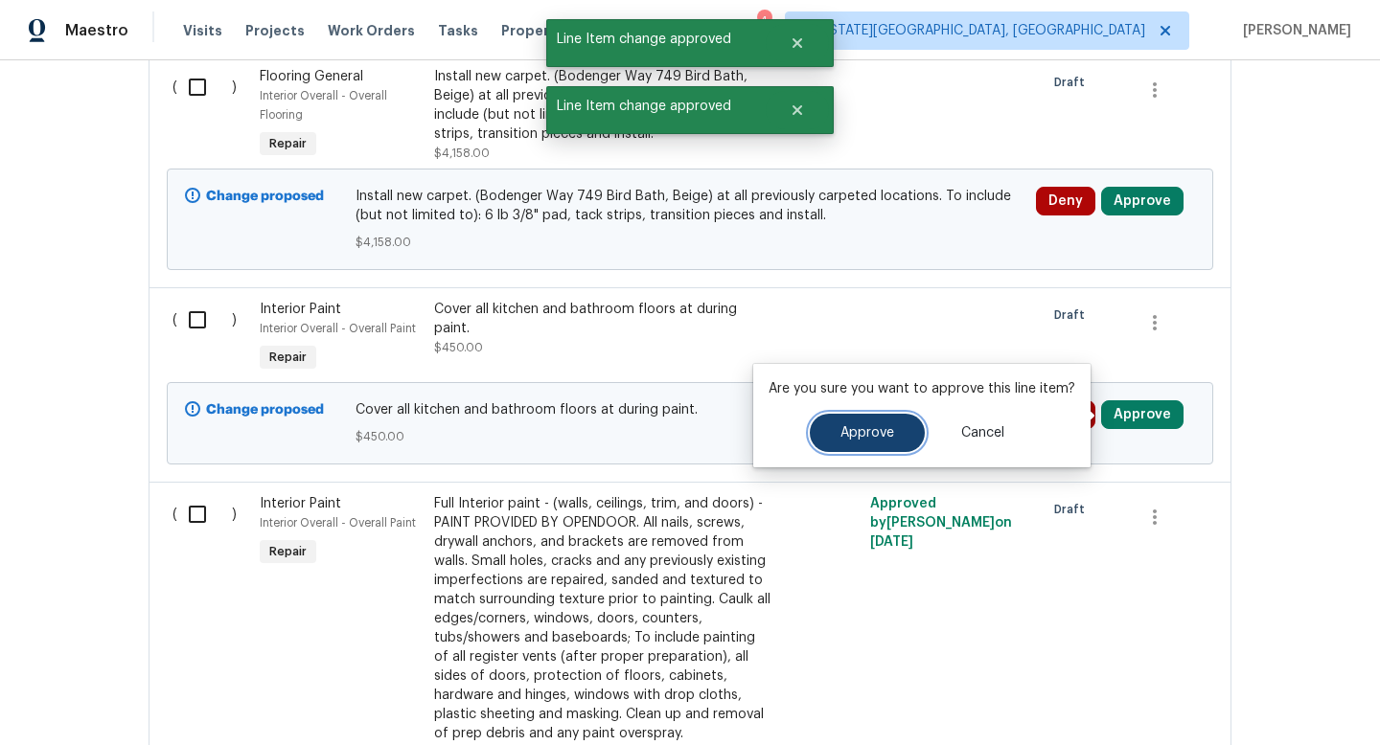
click at [863, 440] on span "Approve" at bounding box center [867, 433] width 54 height 14
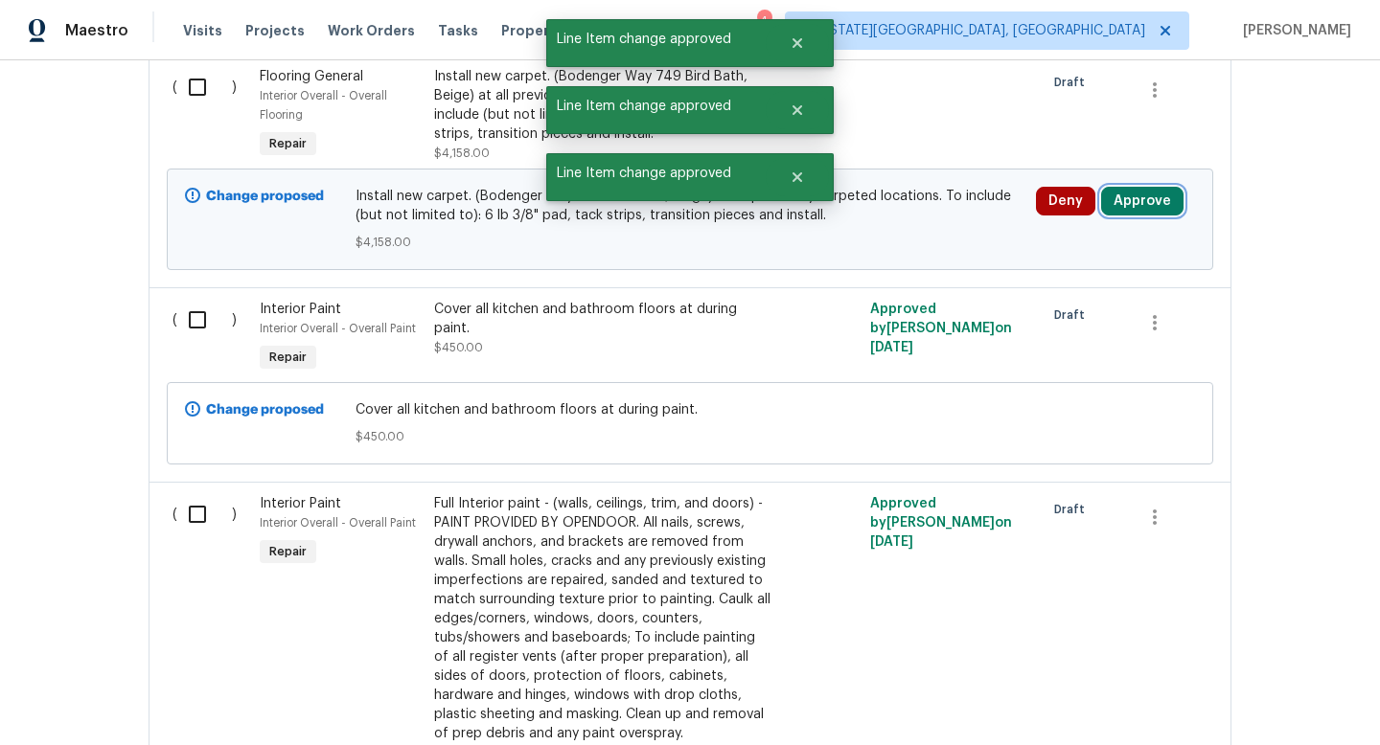
click at [1159, 200] on button "Approve" at bounding box center [1142, 201] width 82 height 29
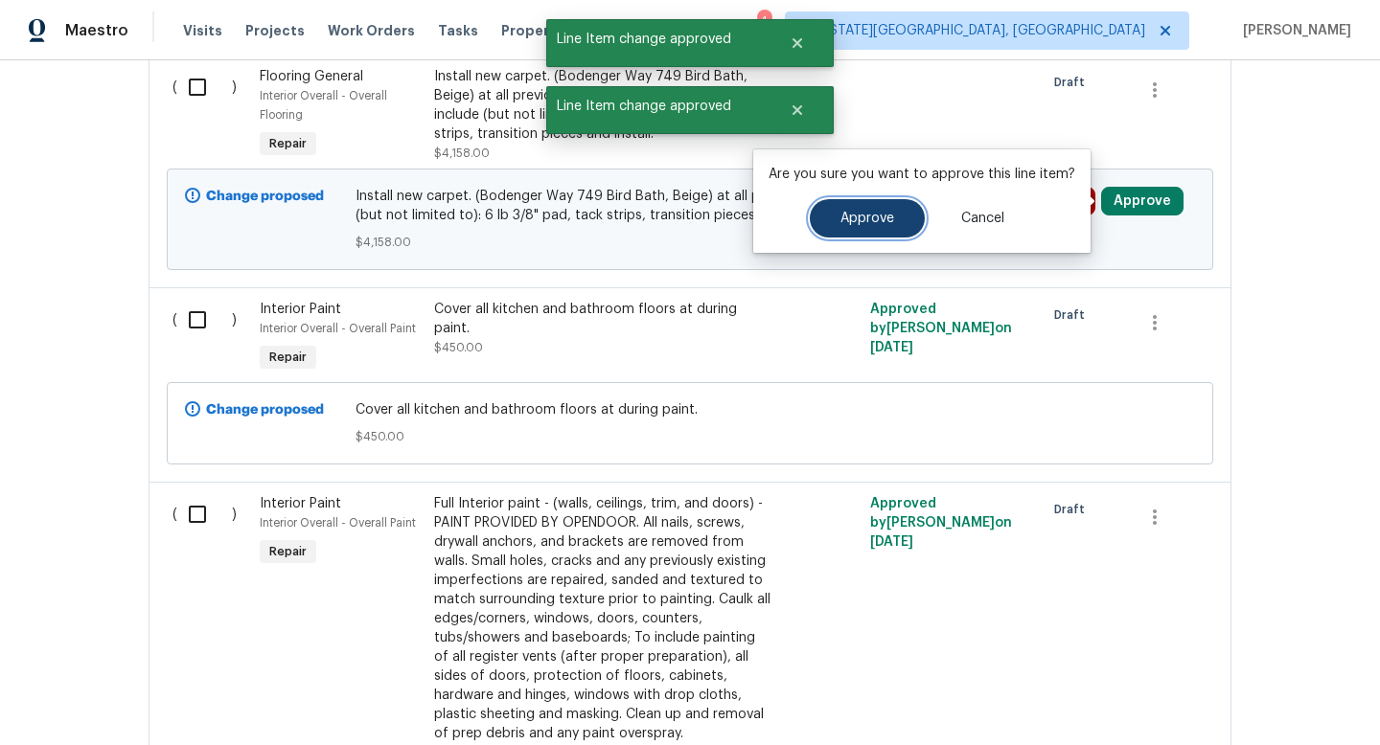
click at [877, 231] on button "Approve" at bounding box center [867, 218] width 115 height 38
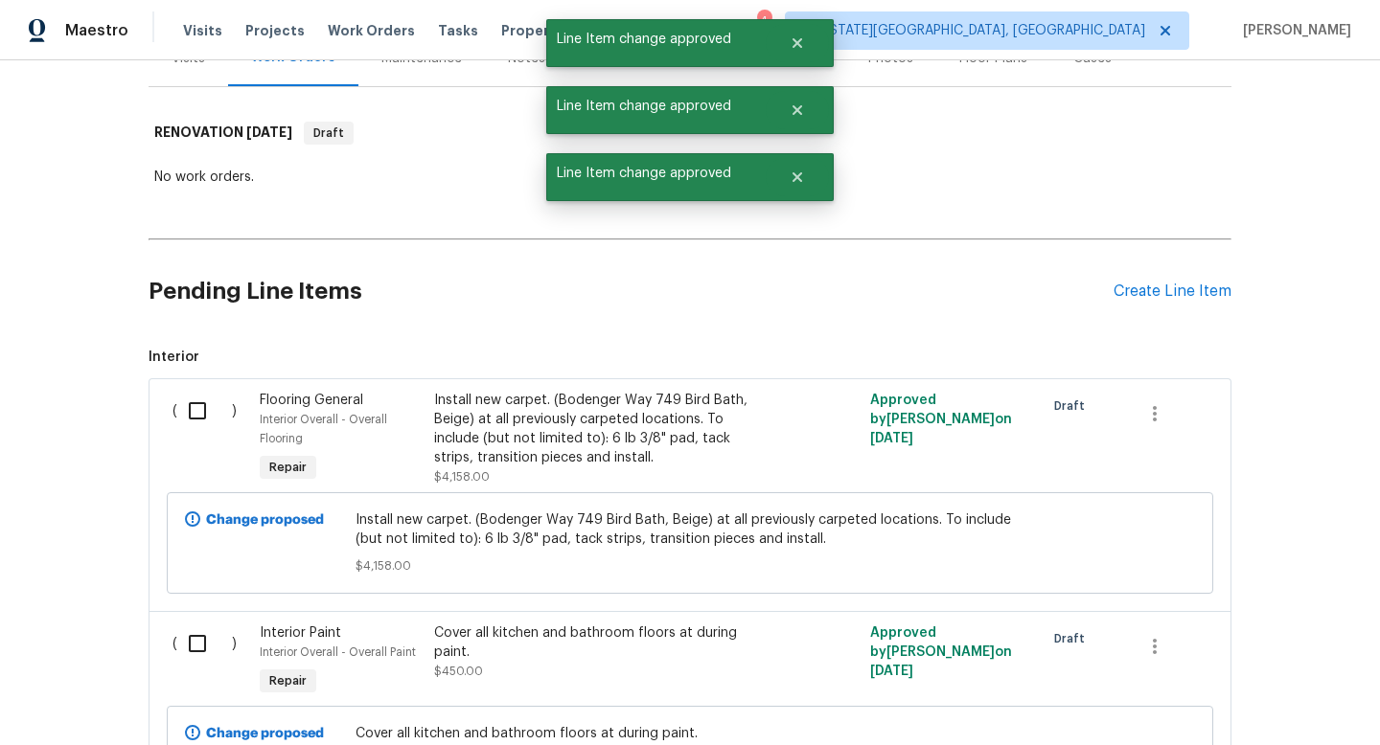
scroll to position [62, 0]
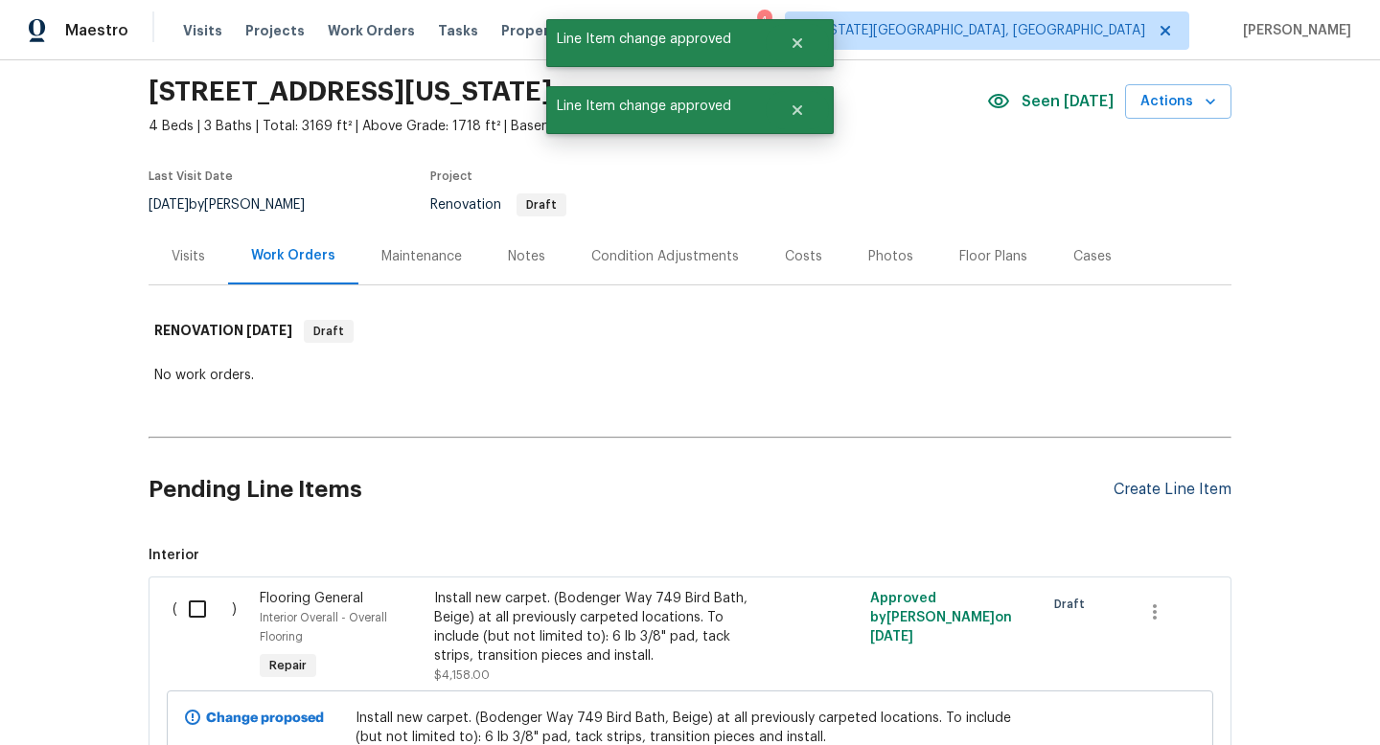
click at [1188, 494] on div "Create Line Item" at bounding box center [1172, 490] width 118 height 18
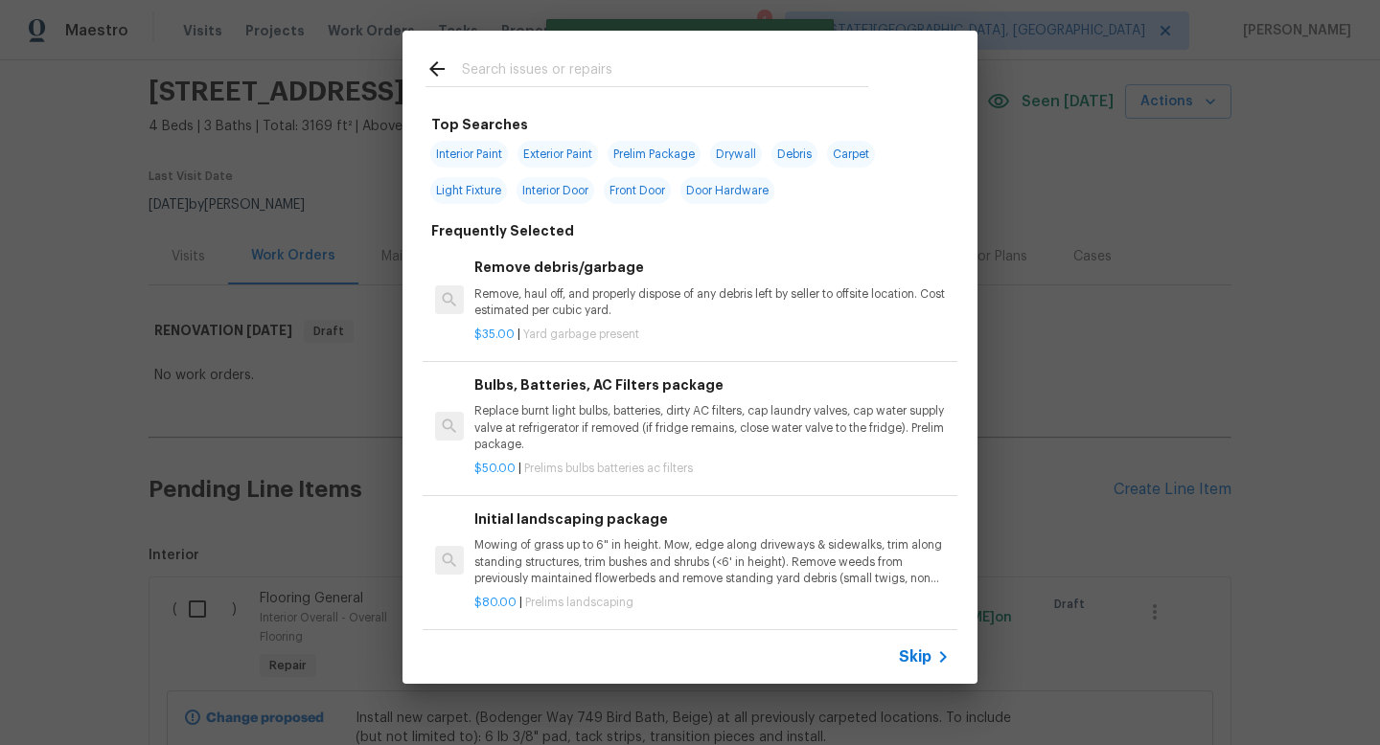
click at [557, 55] on div at bounding box center [646, 69] width 489 height 76
click at [538, 70] on input "text" at bounding box center [665, 71] width 406 height 29
type input "e"
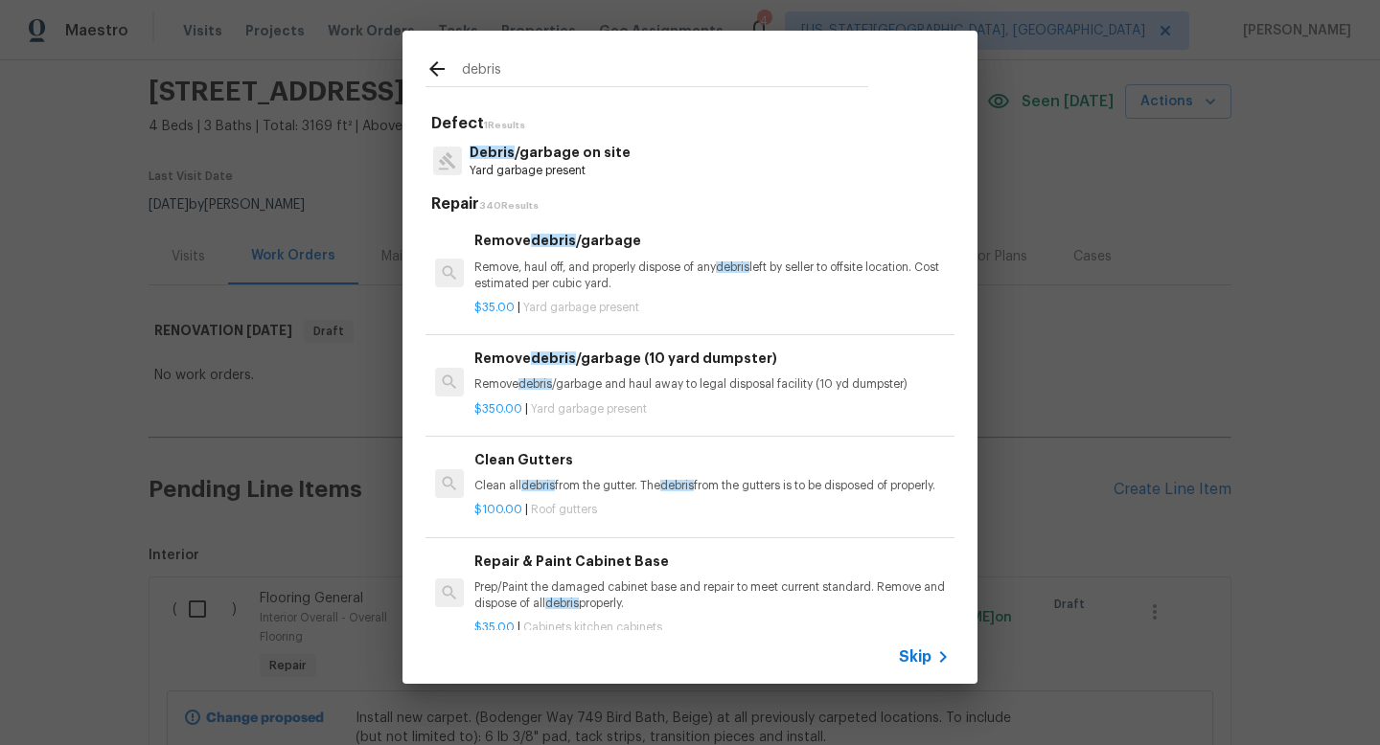
type input "debris"
click at [531, 164] on p "Yard garbage present" at bounding box center [549, 171] width 161 height 16
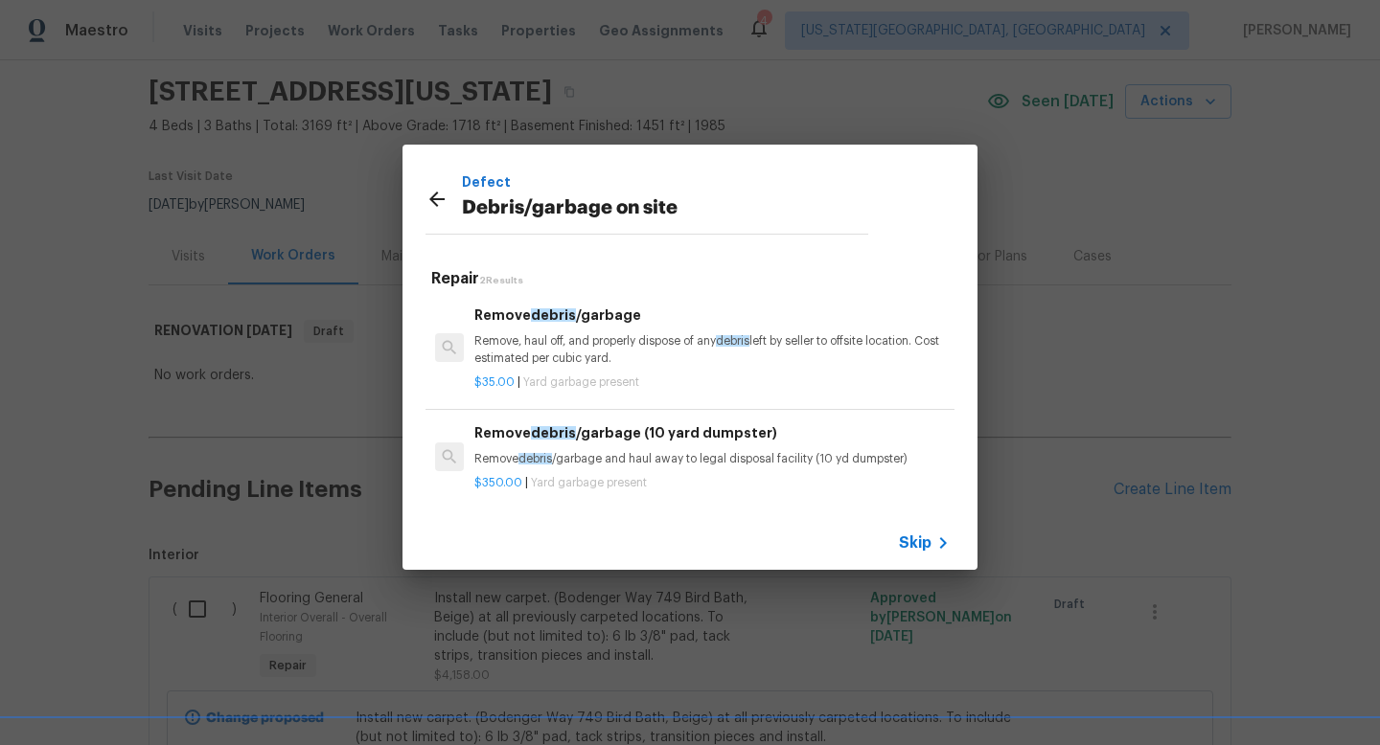
click at [561, 352] on p "Remove, haul off, and properly dispose of any debris left by seller to offsite …" at bounding box center [711, 349] width 475 height 33
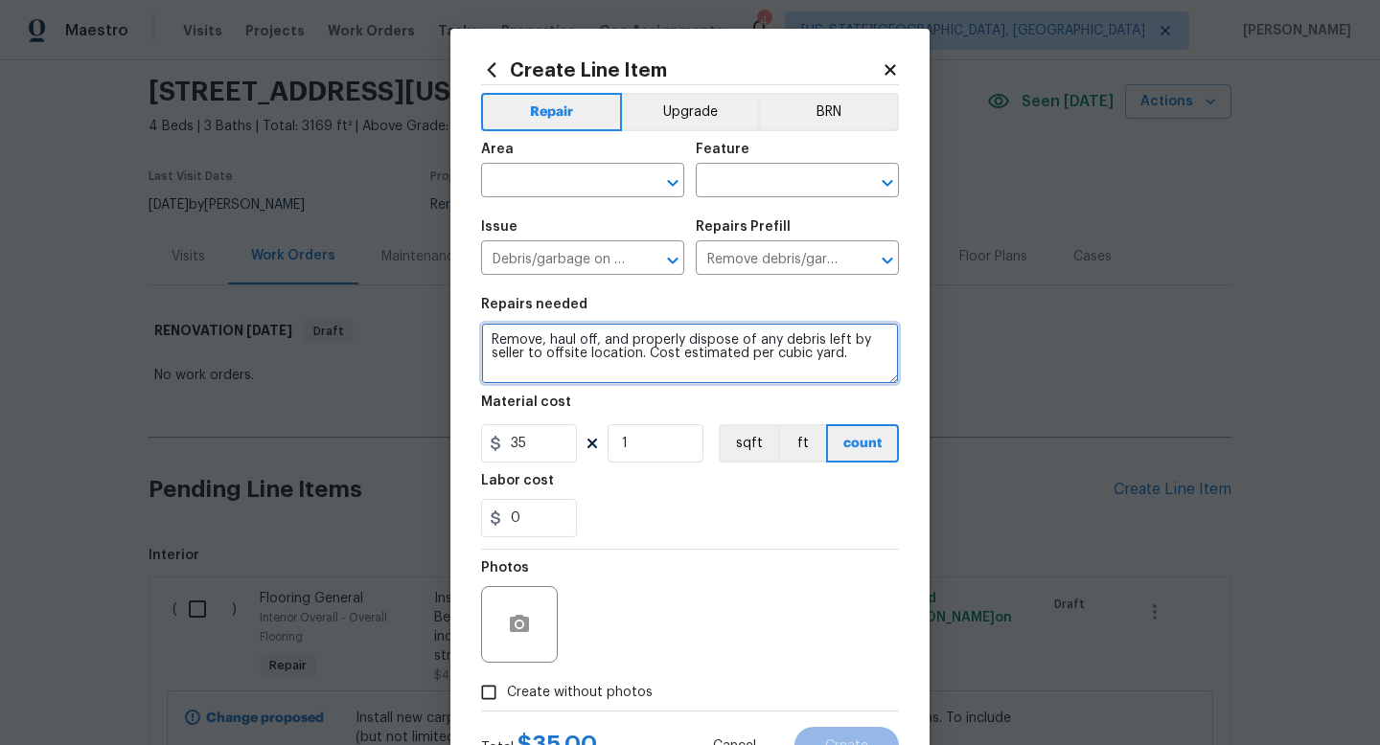
drag, startPoint x: 845, startPoint y: 354, endPoint x: 316, endPoint y: 314, distance: 530.3
click at [316, 314] on div "Create Line Item Repair Upgrade BRN Area ​ Feature ​ Issue Debris/garbage on si…" at bounding box center [690, 372] width 1380 height 745
type textarea "Remove all blinds and curtains. Remove all carpet. Remove wall mirror in master…"
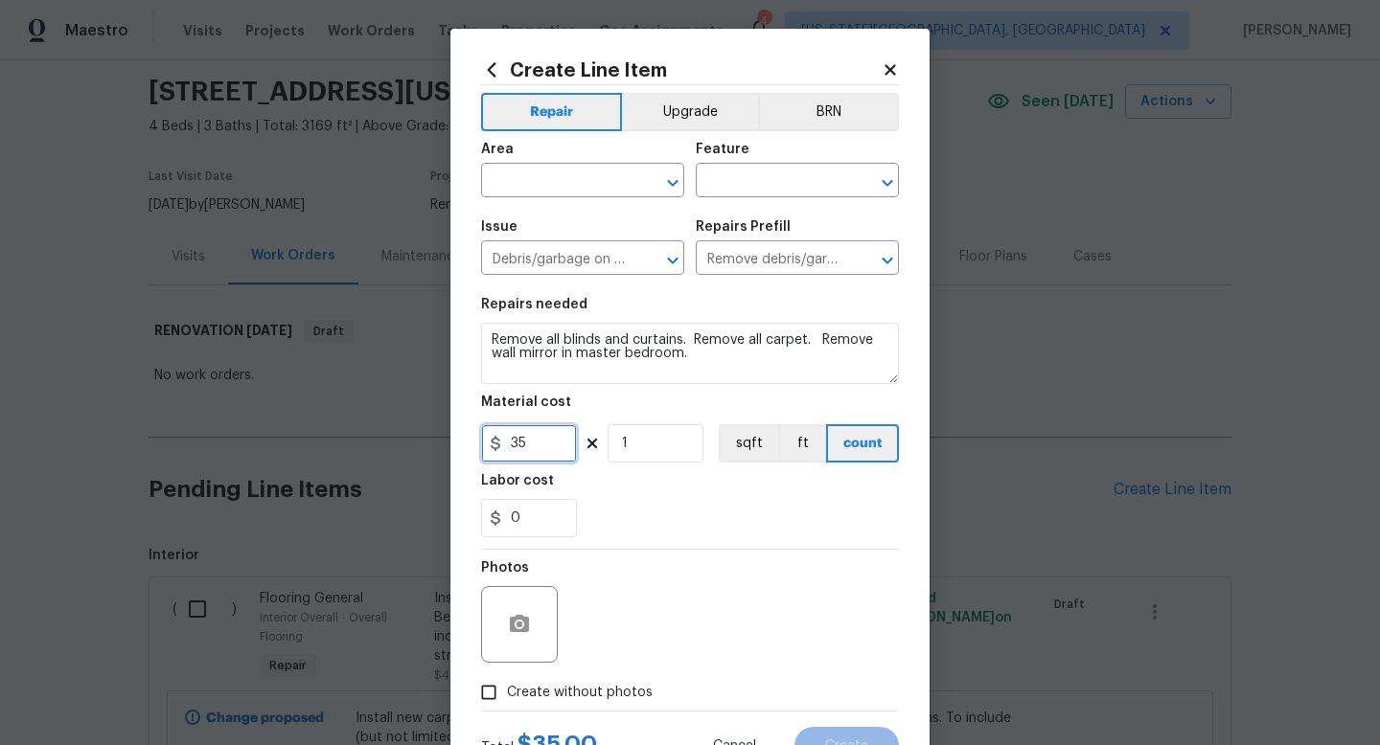
click at [561, 452] on input "35" at bounding box center [529, 443] width 96 height 38
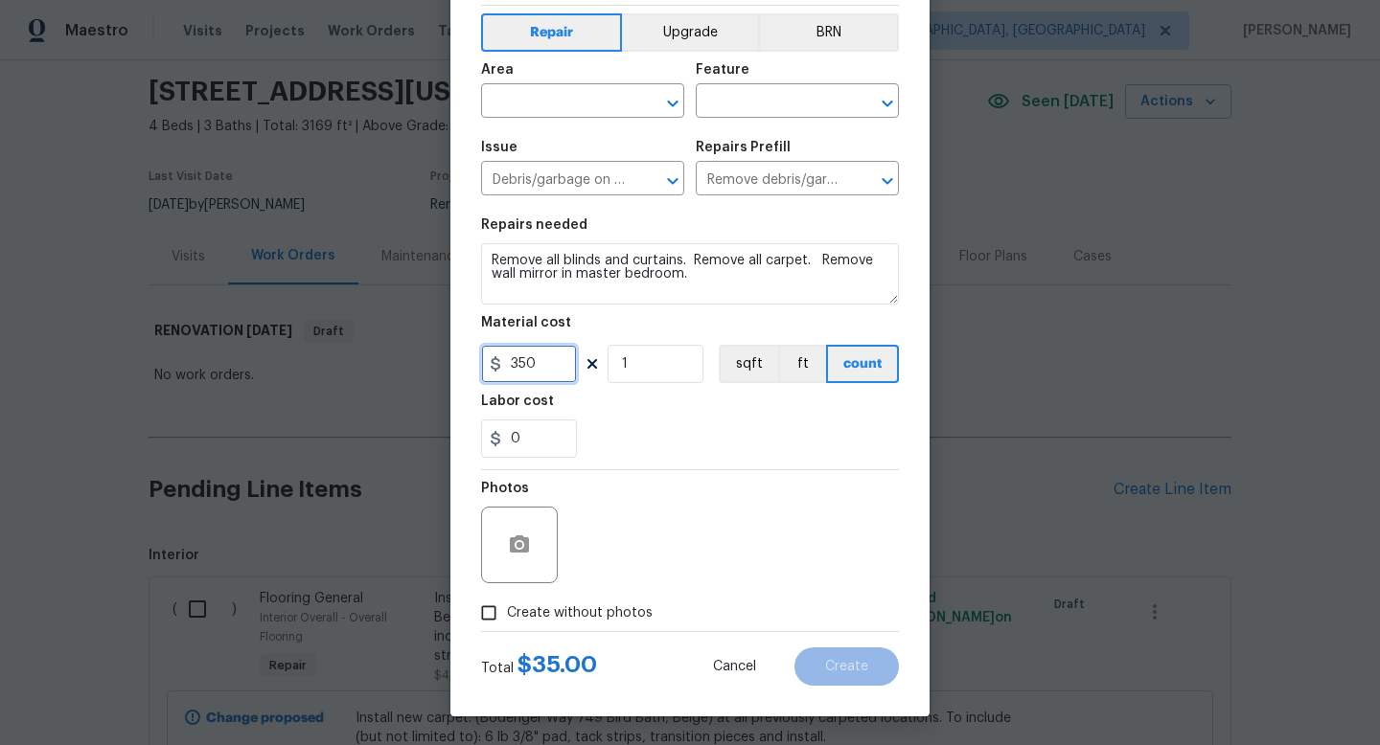
type input "350"
click at [584, 605] on span "Create without photos" at bounding box center [580, 614] width 146 height 20
click at [507, 605] on input "Create without photos" at bounding box center [488, 613] width 36 height 36
checkbox input "true"
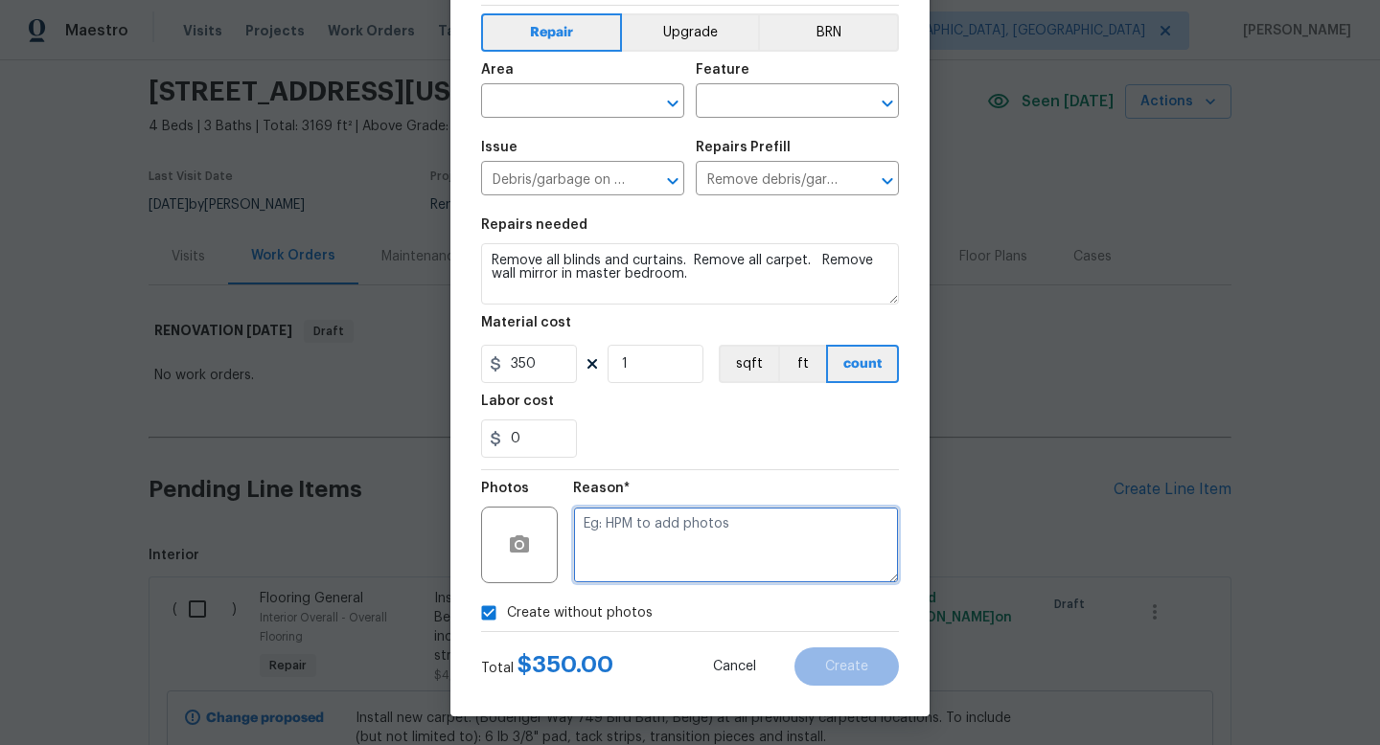
click at [632, 523] on textarea at bounding box center [736, 545] width 326 height 77
type textarea "na"
click at [563, 115] on input "text" at bounding box center [555, 103] width 149 height 30
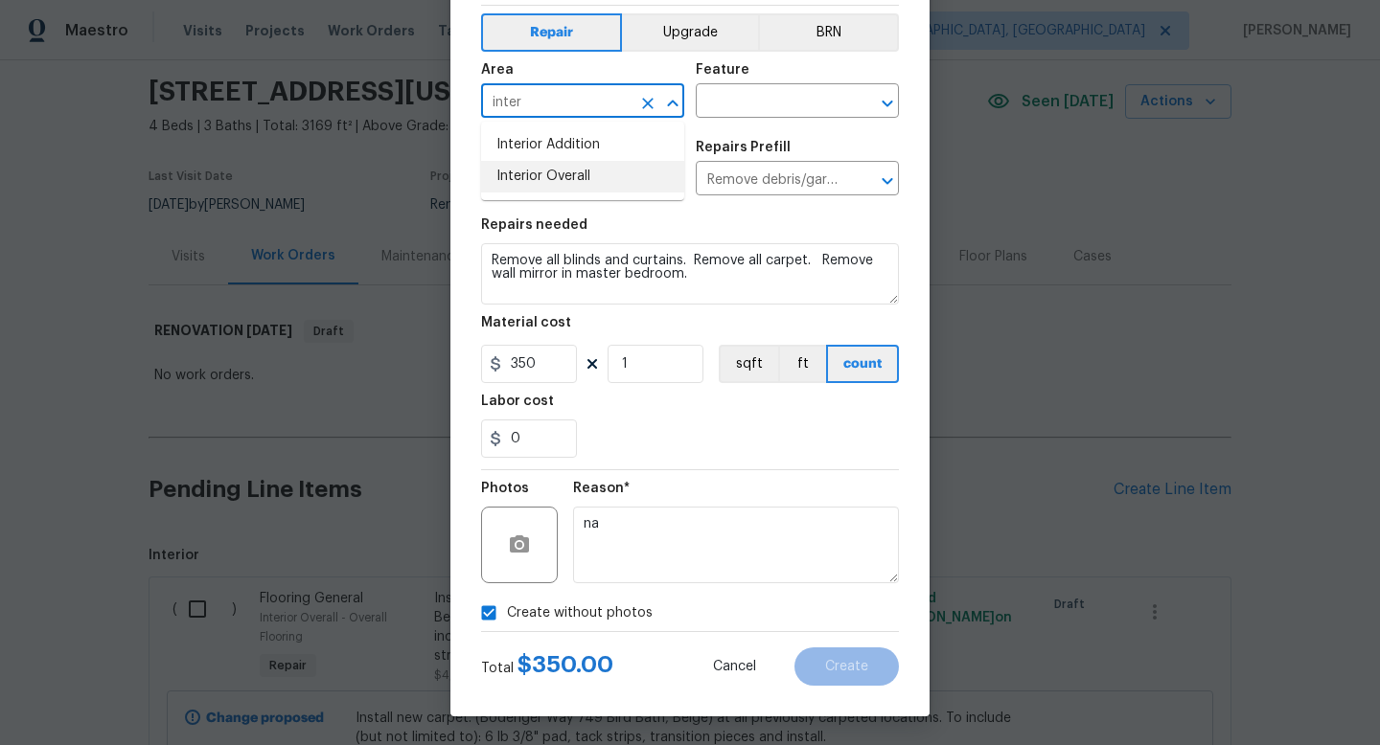
click at [555, 174] on li "Interior Overall" at bounding box center [582, 177] width 203 height 32
type input "Interior Overall"
click at [755, 96] on input "text" at bounding box center [770, 103] width 149 height 30
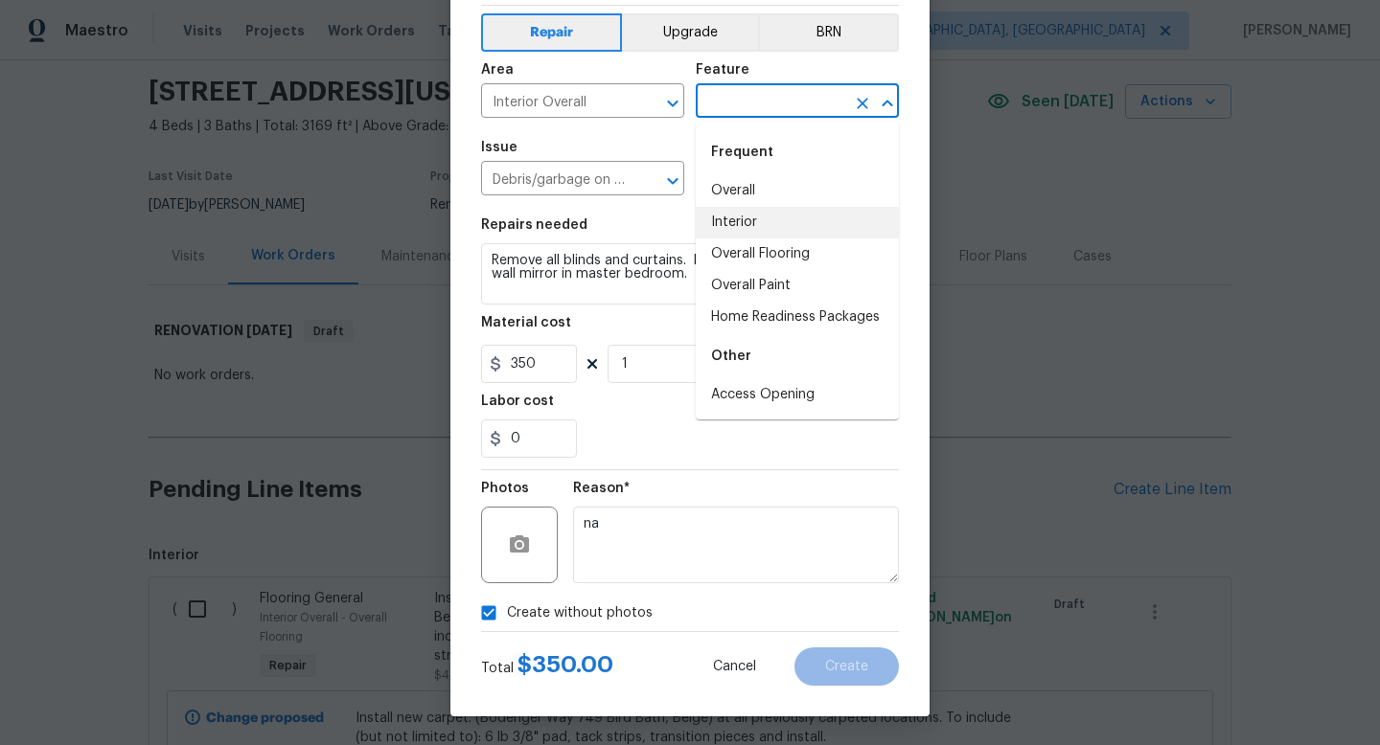
click at [737, 231] on li "Interior" at bounding box center [797, 223] width 203 height 32
type input "Interior"
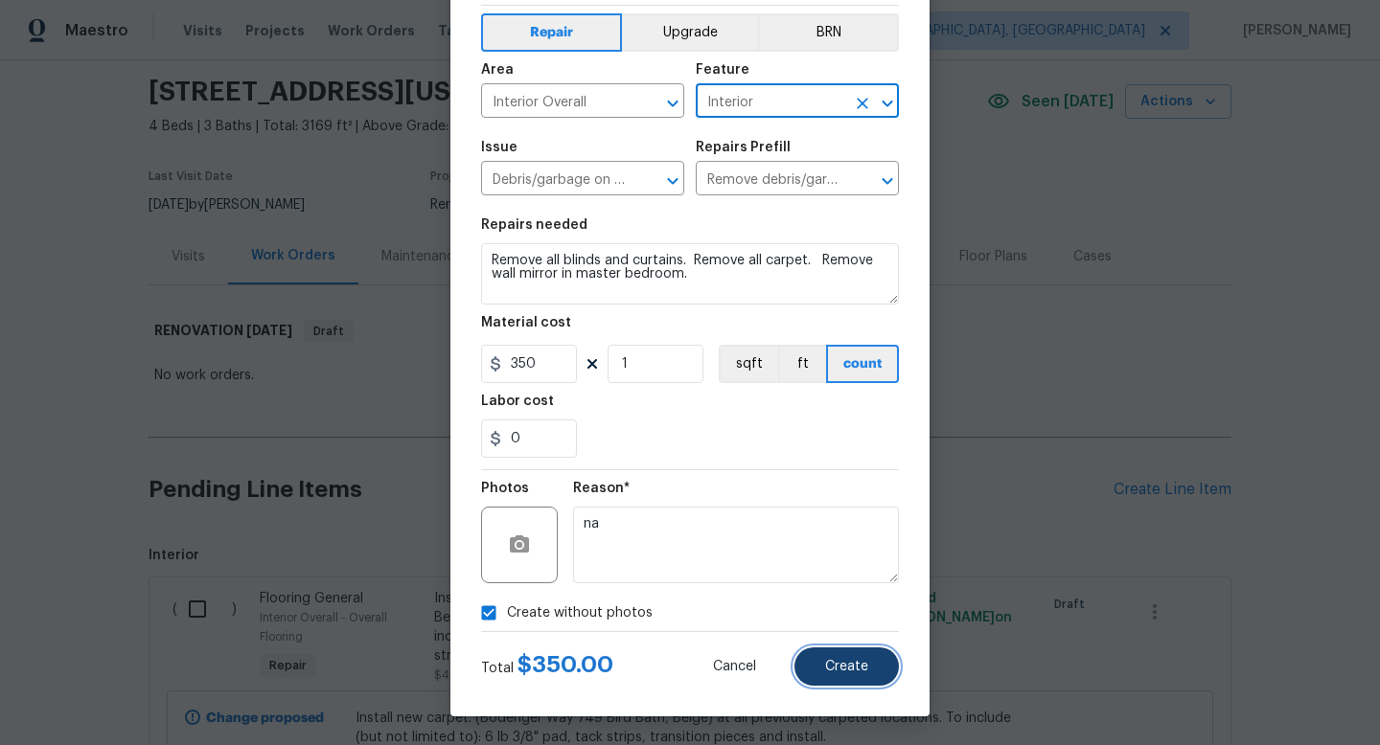
click at [864, 680] on button "Create" at bounding box center [846, 667] width 104 height 38
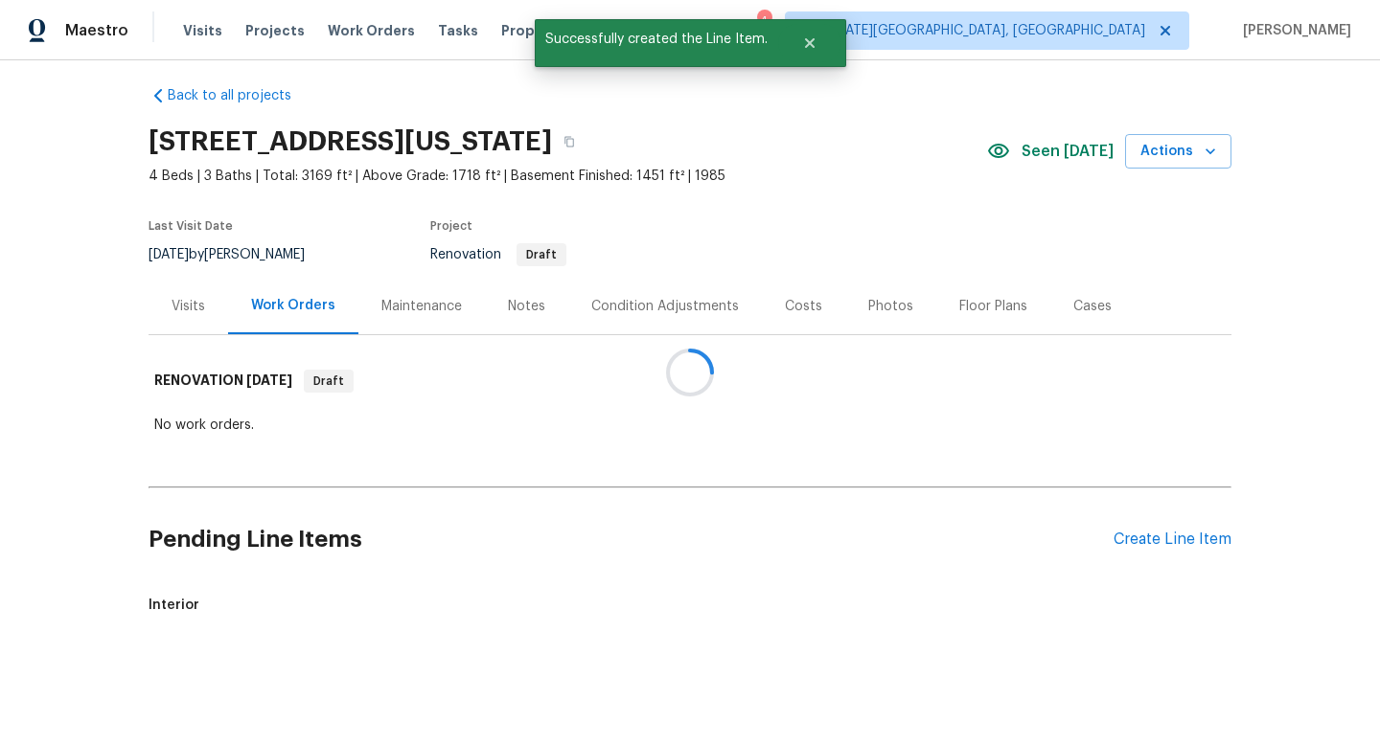
scroll to position [62, 0]
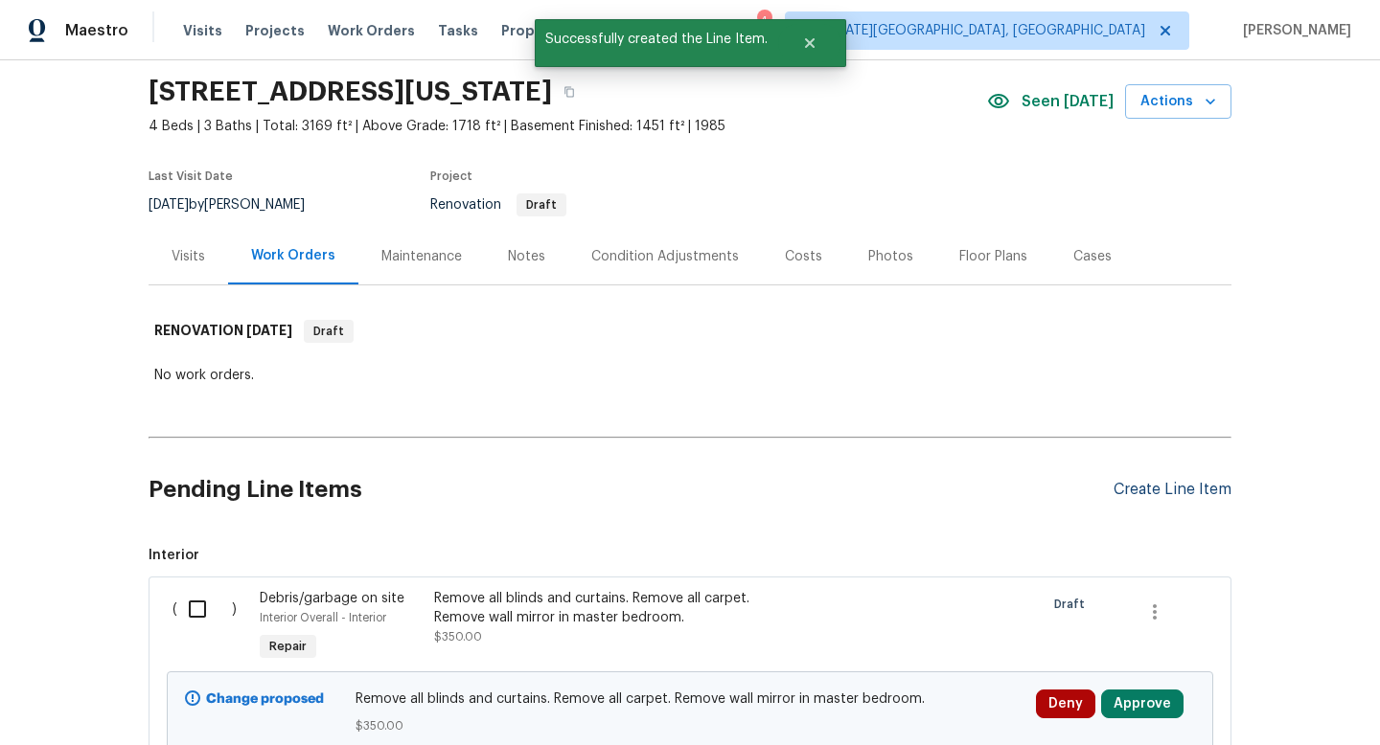
click at [1156, 482] on div "Create Line Item" at bounding box center [1172, 490] width 118 height 18
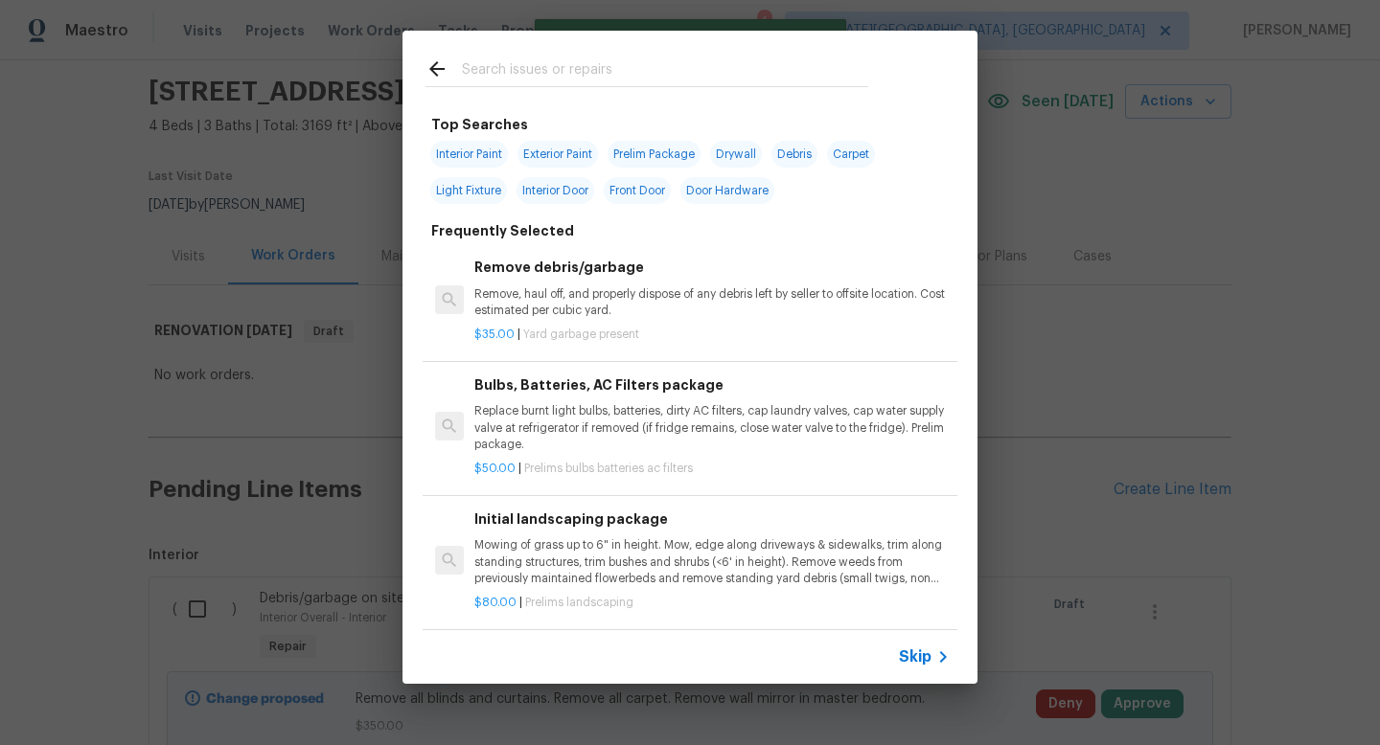
click at [491, 76] on input "text" at bounding box center [665, 71] width 406 height 29
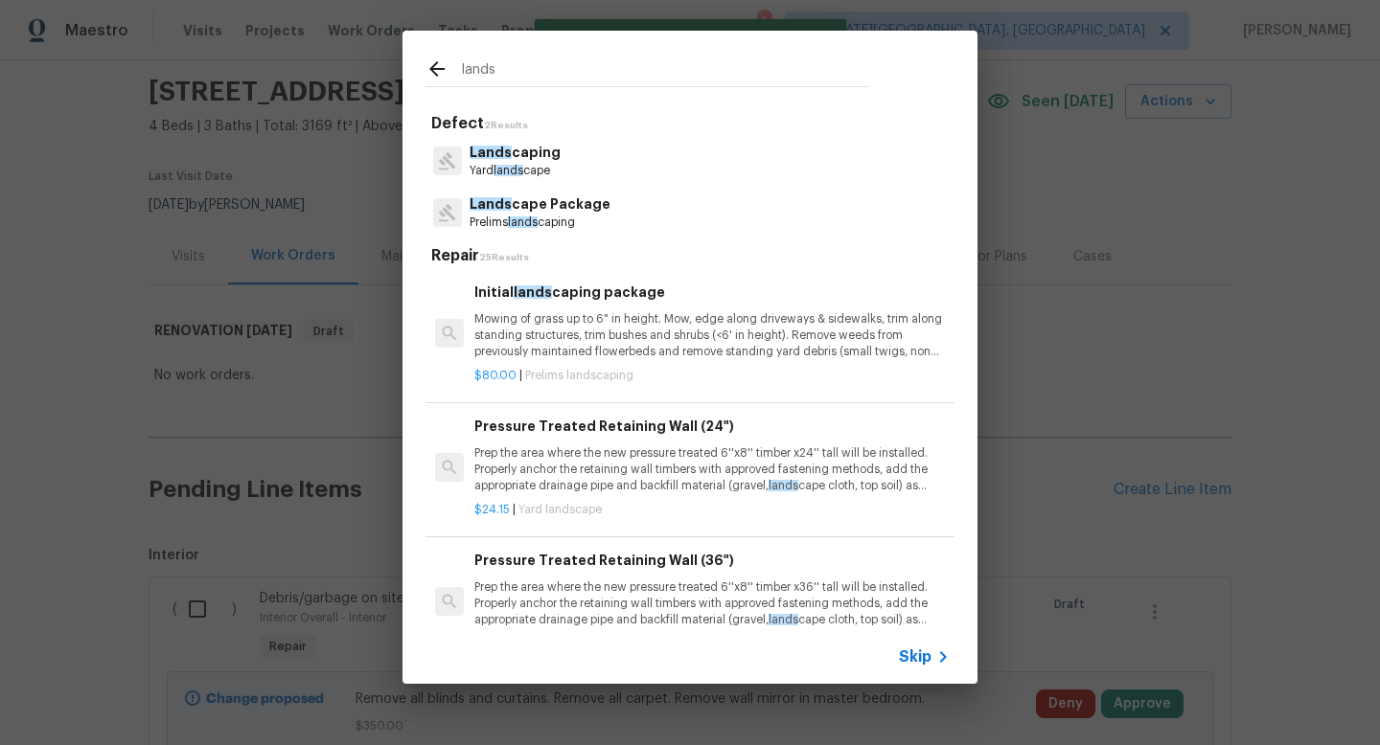
type input "lands"
click at [539, 217] on p "Prelims lands caping" at bounding box center [539, 223] width 141 height 16
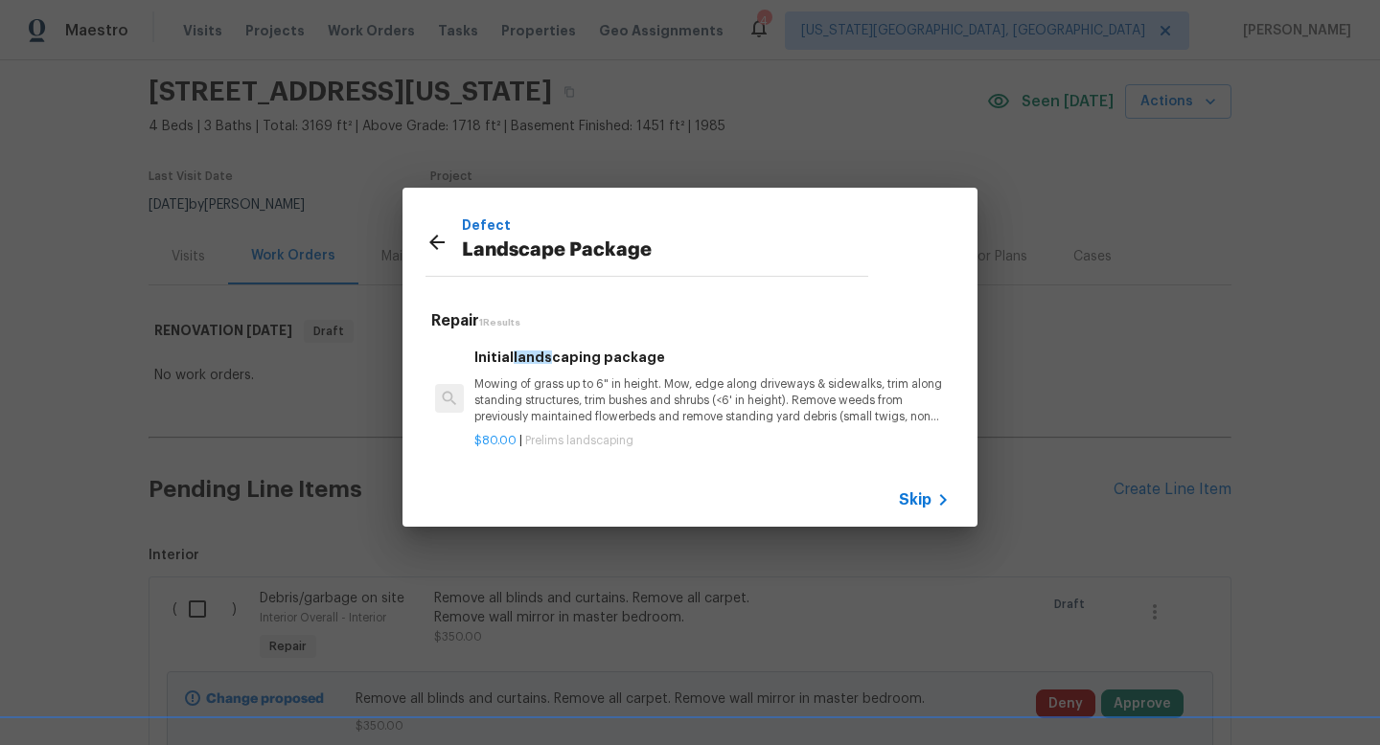
click at [572, 384] on p "Mowing of grass up to 6" in height. Mow, edge along driveways & sidewalks, trim…" at bounding box center [711, 401] width 475 height 49
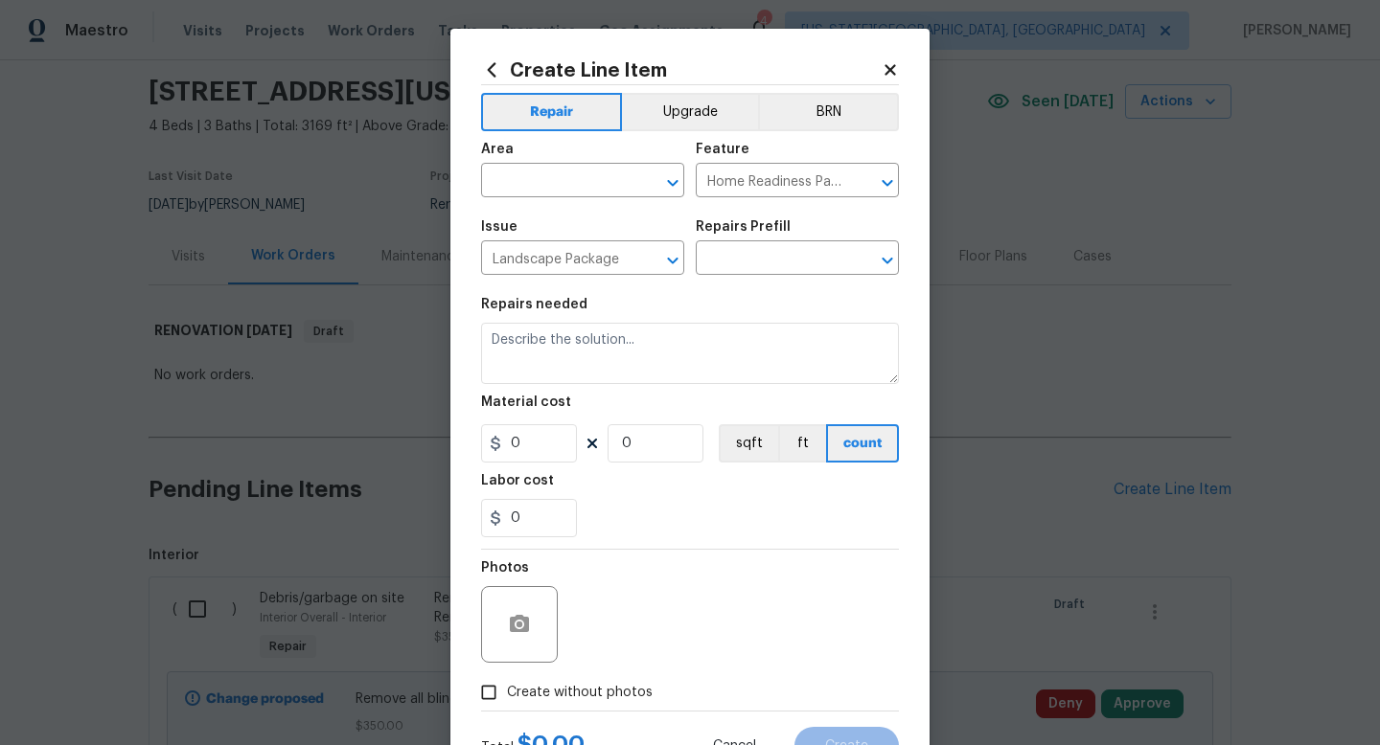
type input "Initial landscaping package $80.00"
type textarea "Mowing of grass up to 6" in height. Mow, edge along driveways & sidewalks, trim…"
type input "80"
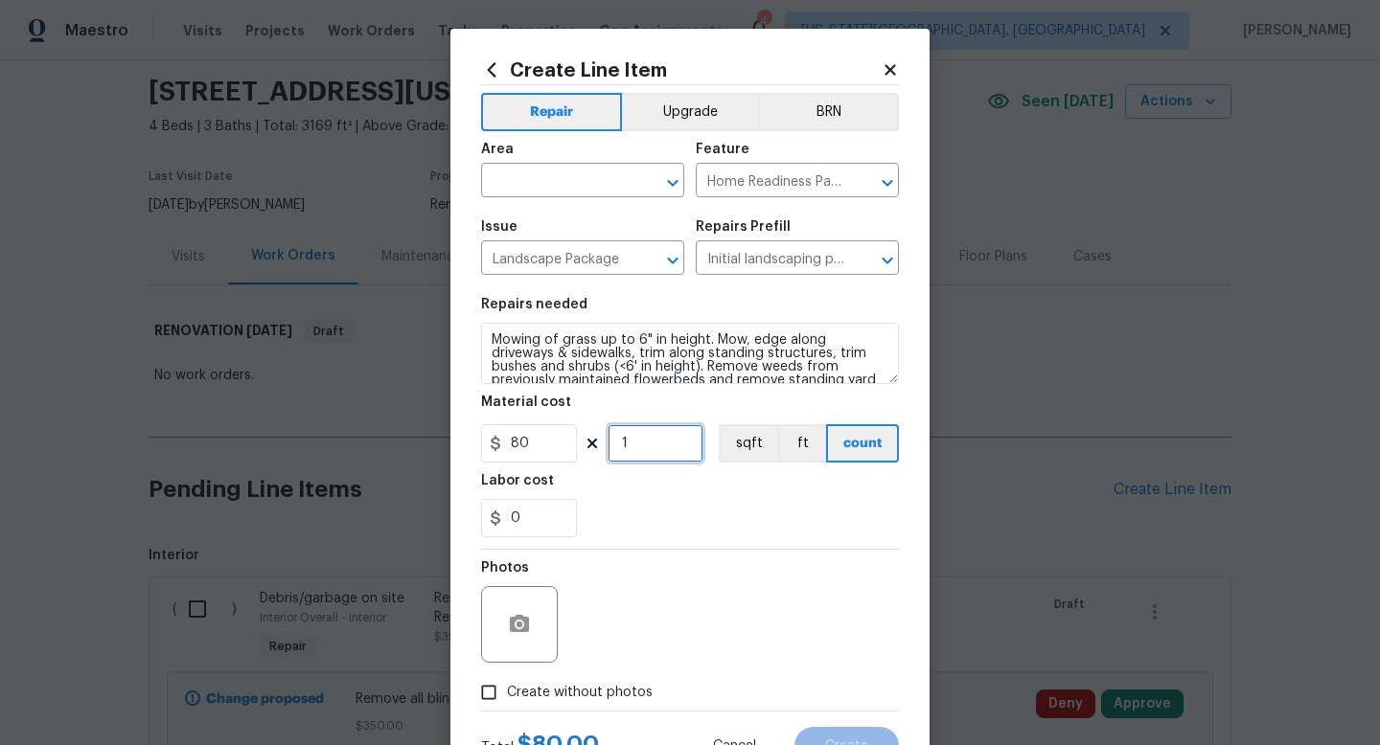
click at [698, 444] on input "1" at bounding box center [655, 443] width 96 height 38
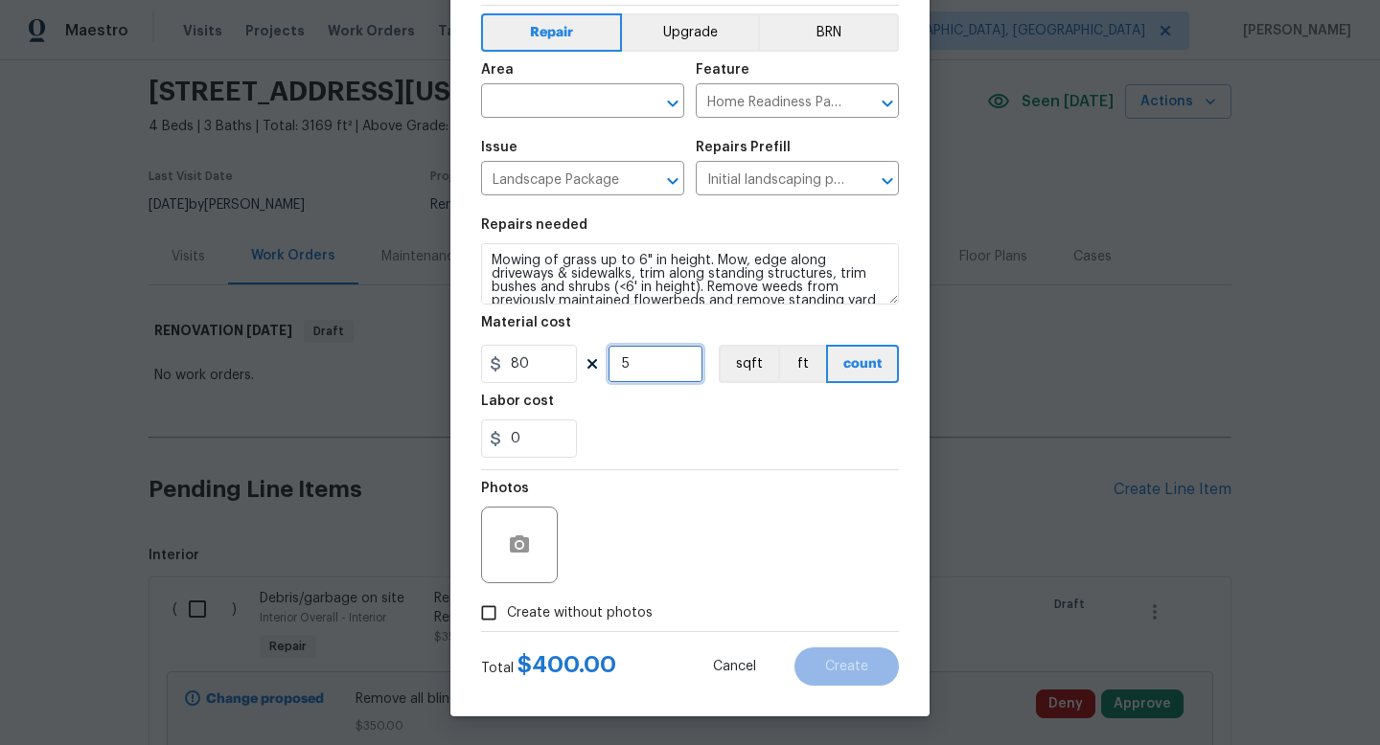
type input "5"
click at [603, 608] on span "Create without photos" at bounding box center [580, 614] width 146 height 20
click at [507, 608] on input "Create without photos" at bounding box center [488, 613] width 36 height 36
checkbox input "true"
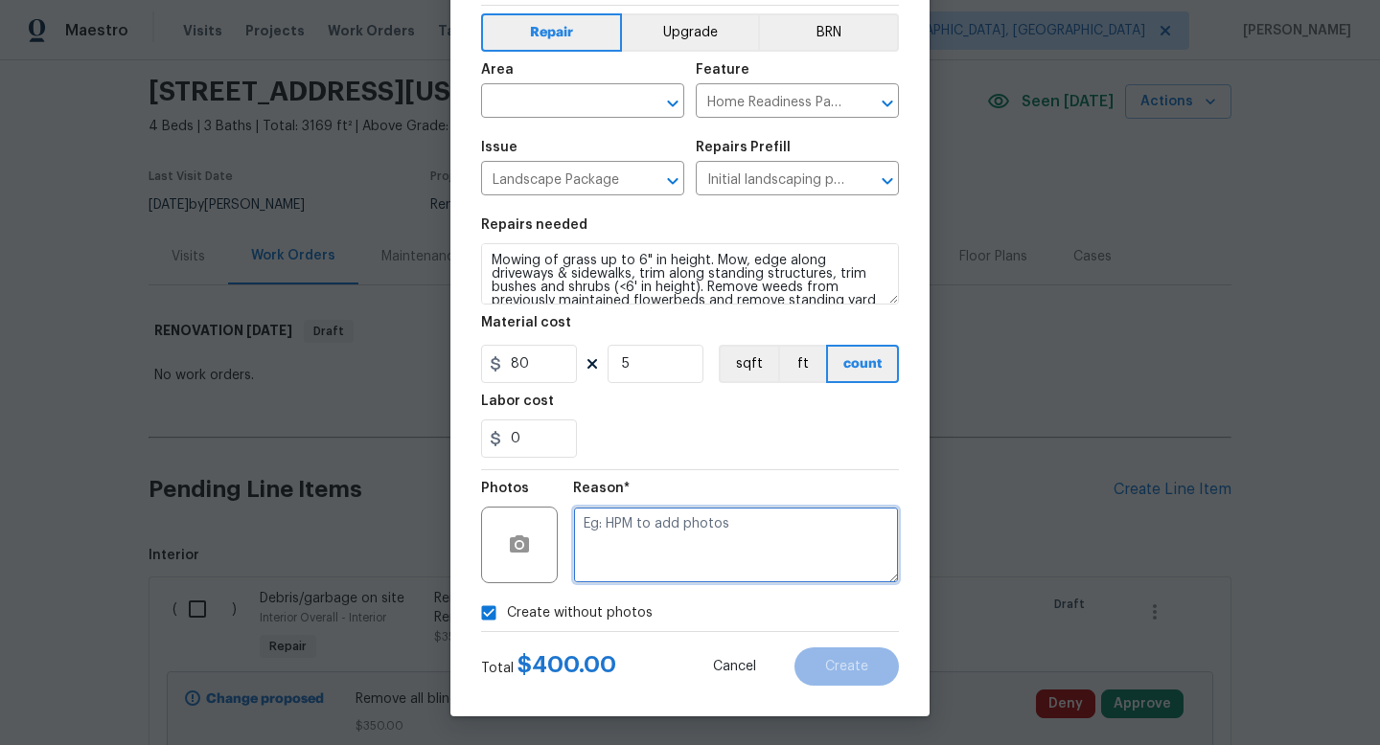
click at [661, 520] on textarea at bounding box center [736, 545] width 326 height 77
type textarea "na"
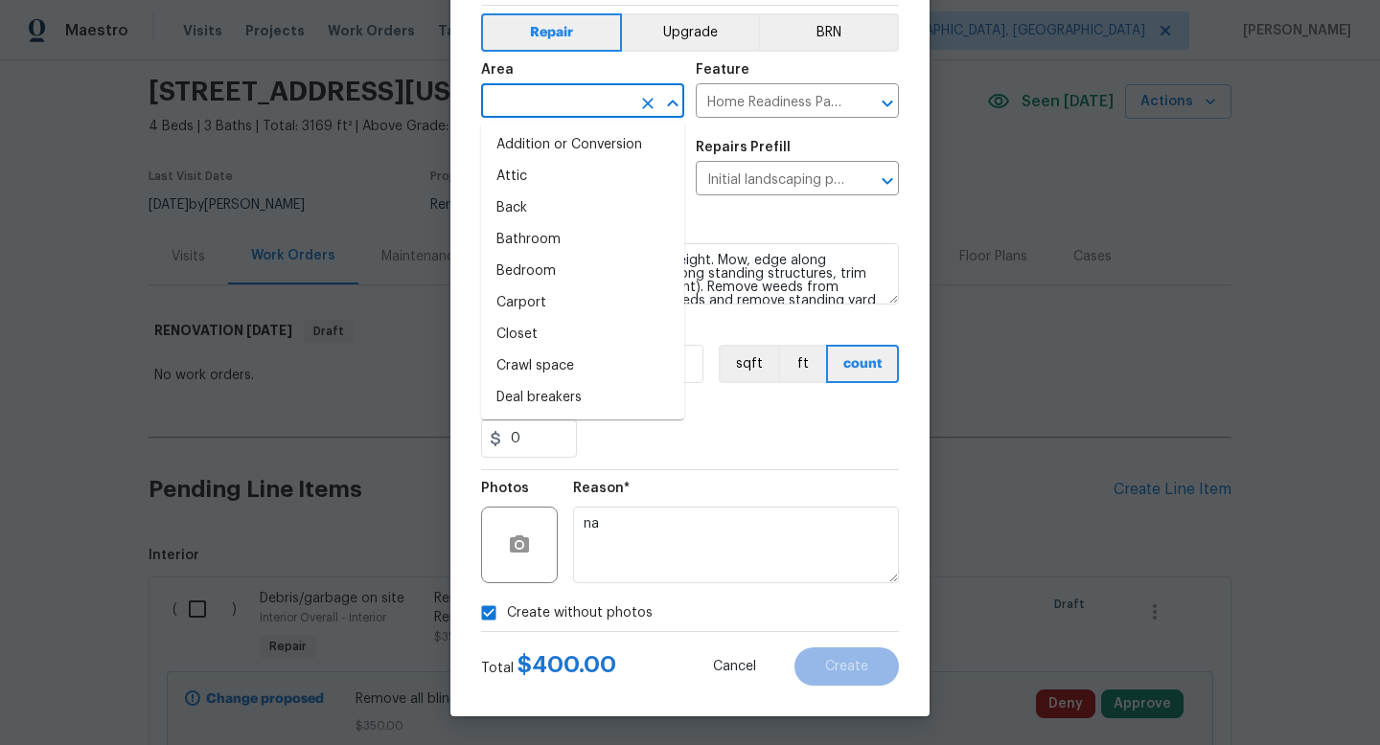
click at [561, 97] on input "text" at bounding box center [555, 103] width 149 height 30
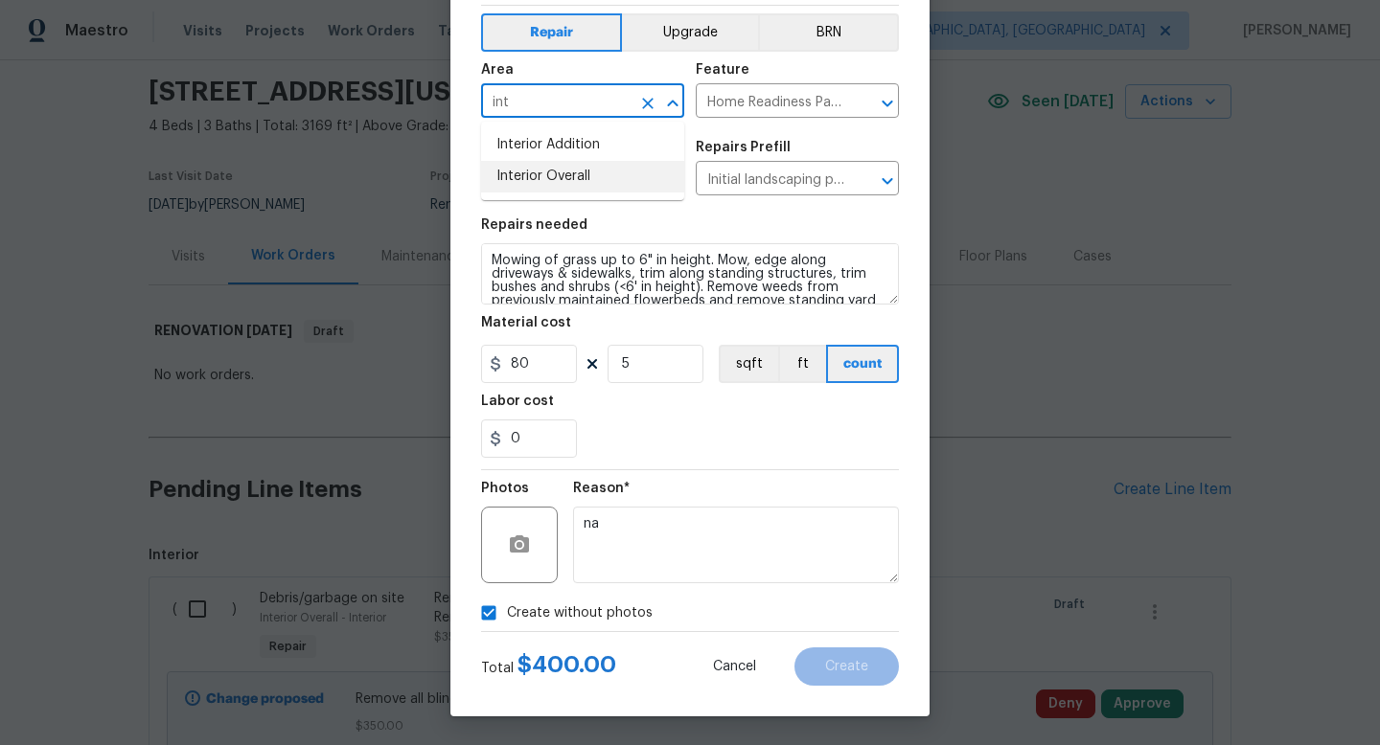
click at [531, 192] on li "Interior Overall" at bounding box center [582, 177] width 203 height 32
type input "Interior Overall"
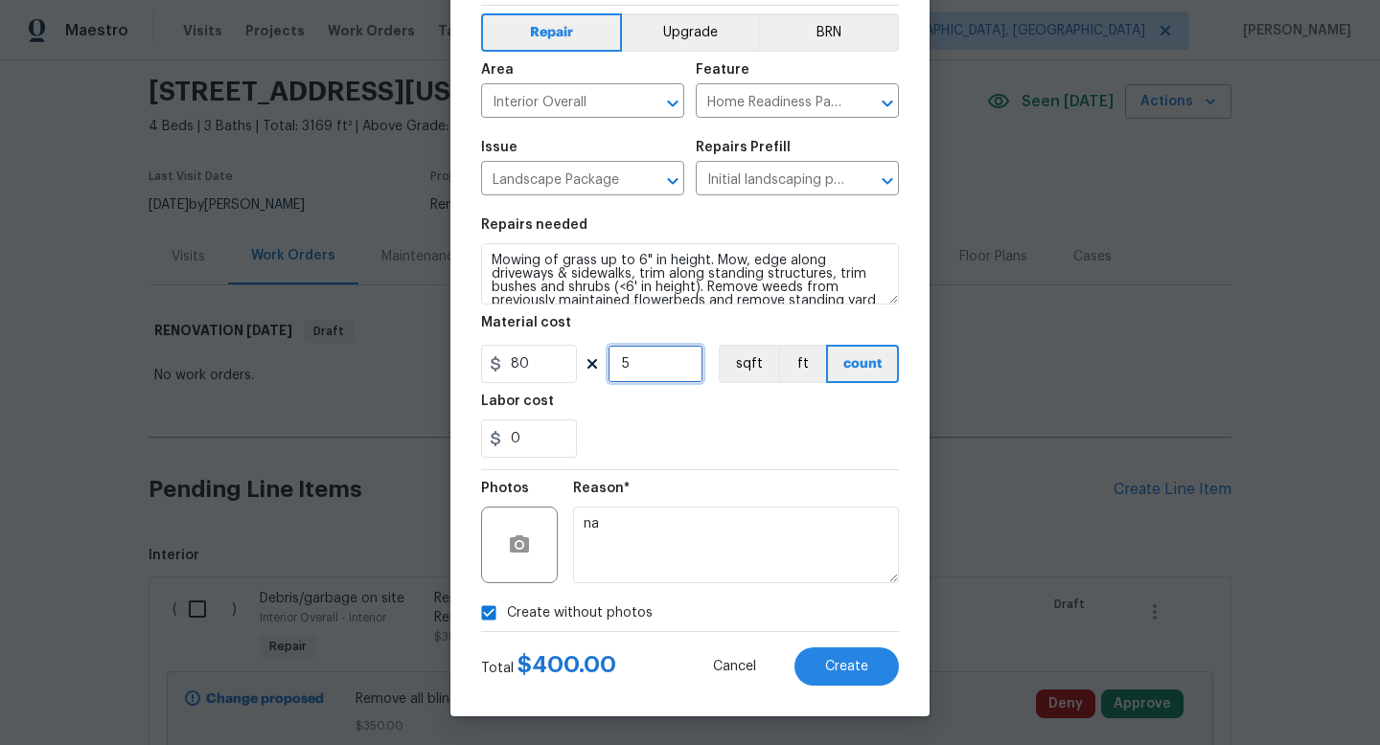
click at [645, 365] on input "5" at bounding box center [655, 364] width 96 height 38
type input "7"
click at [841, 670] on span "Create" at bounding box center [846, 667] width 43 height 14
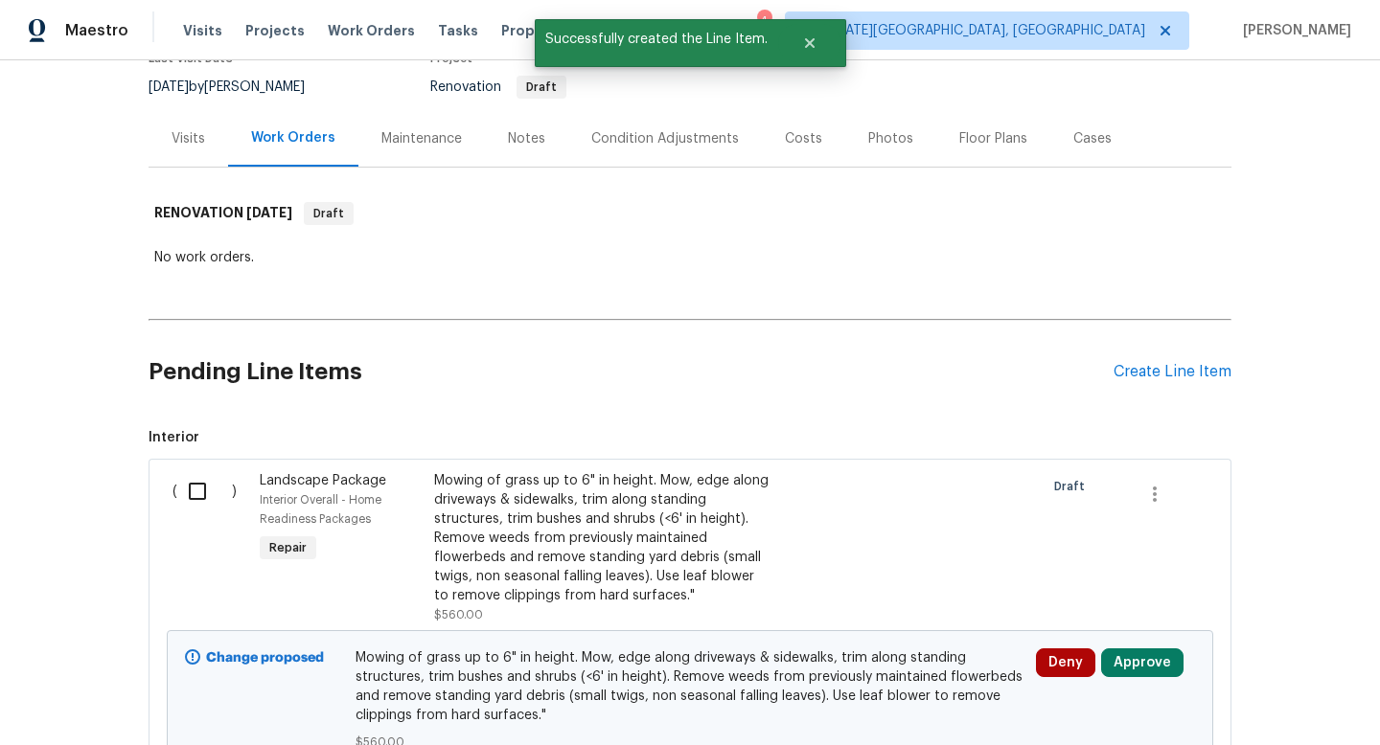
scroll to position [420, 0]
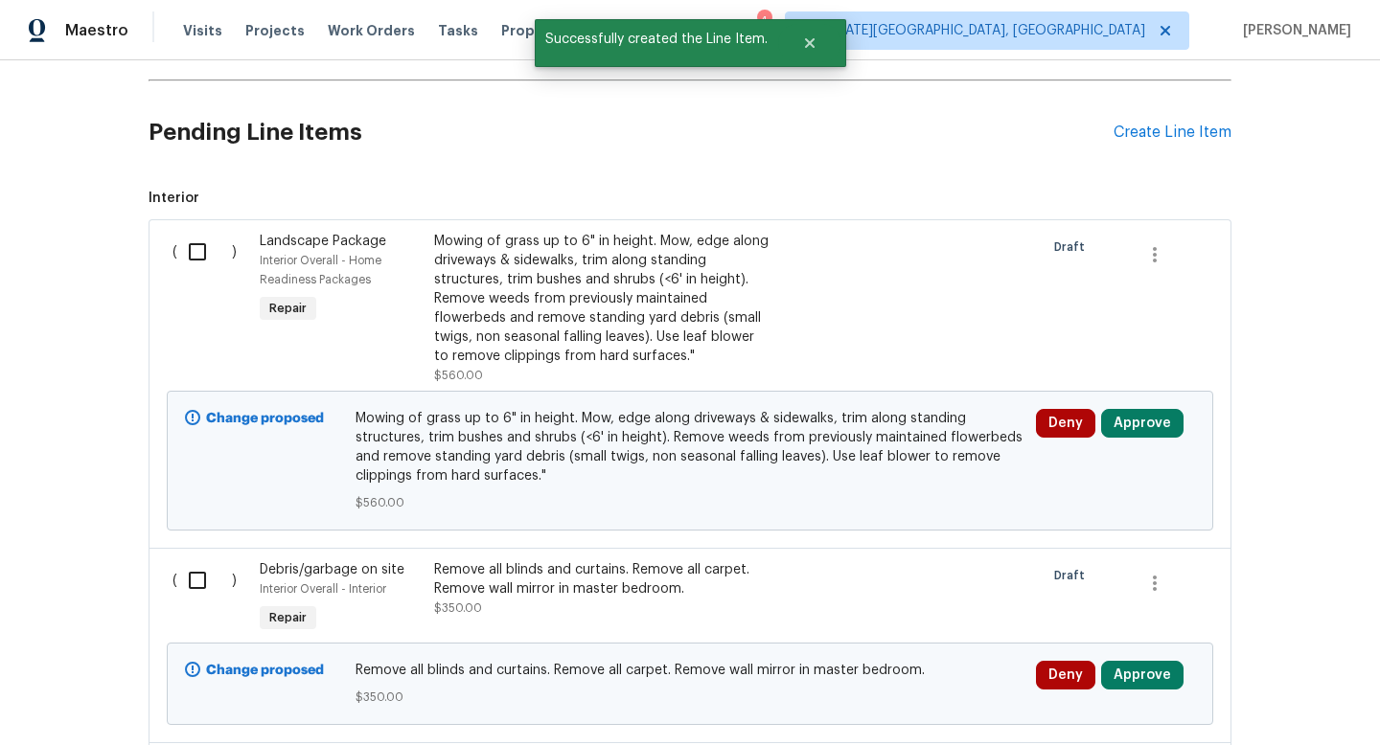
click at [204, 245] on input "checkbox" at bounding box center [204, 252] width 55 height 40
checkbox input "true"
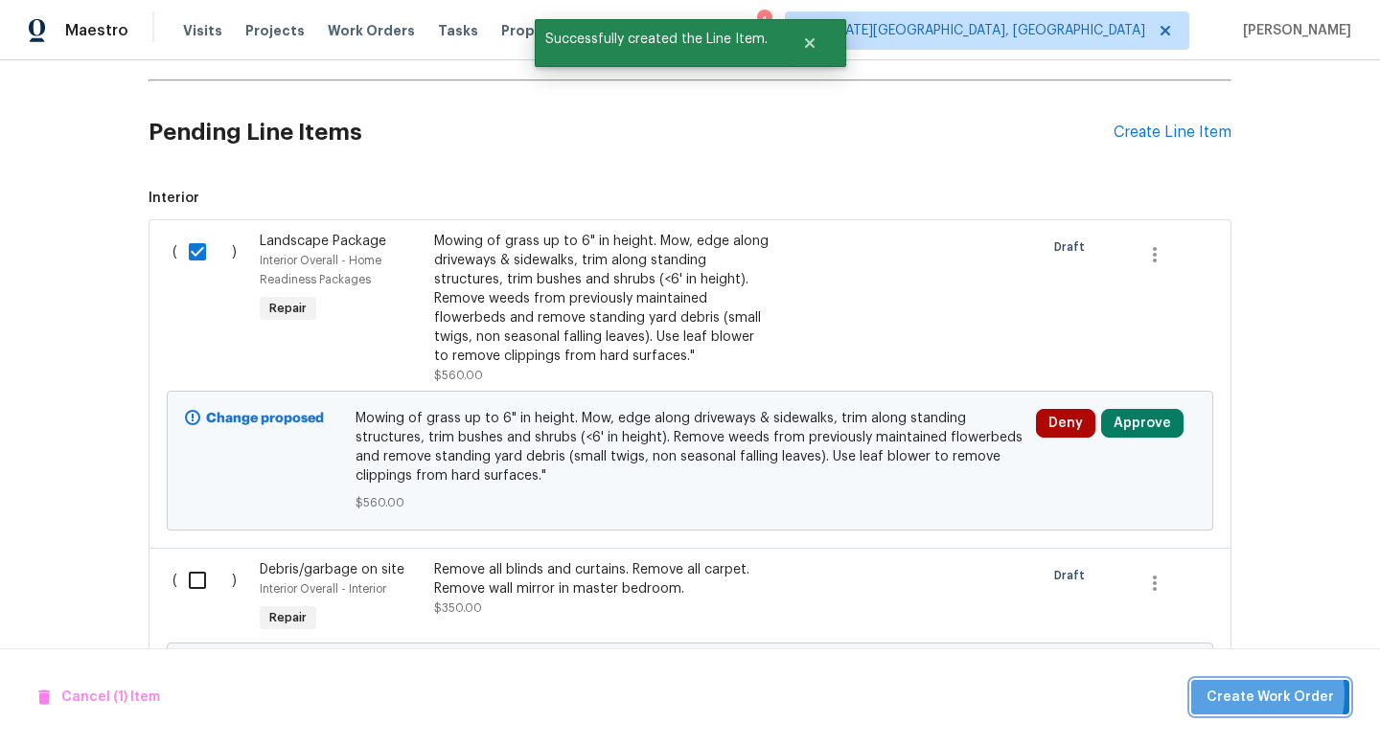
click at [1249, 696] on span "Create Work Order" at bounding box center [1269, 698] width 127 height 24
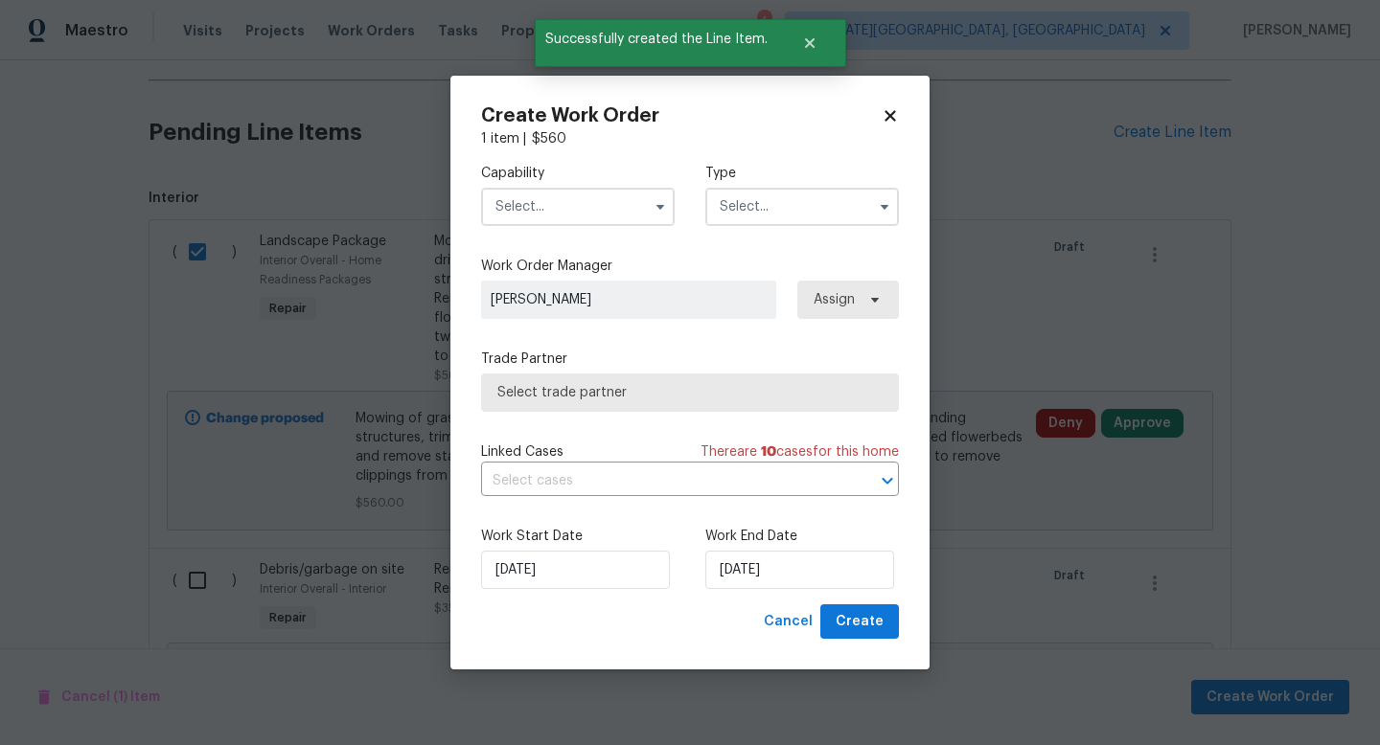
click at [540, 209] on input "text" at bounding box center [578, 207] width 194 height 38
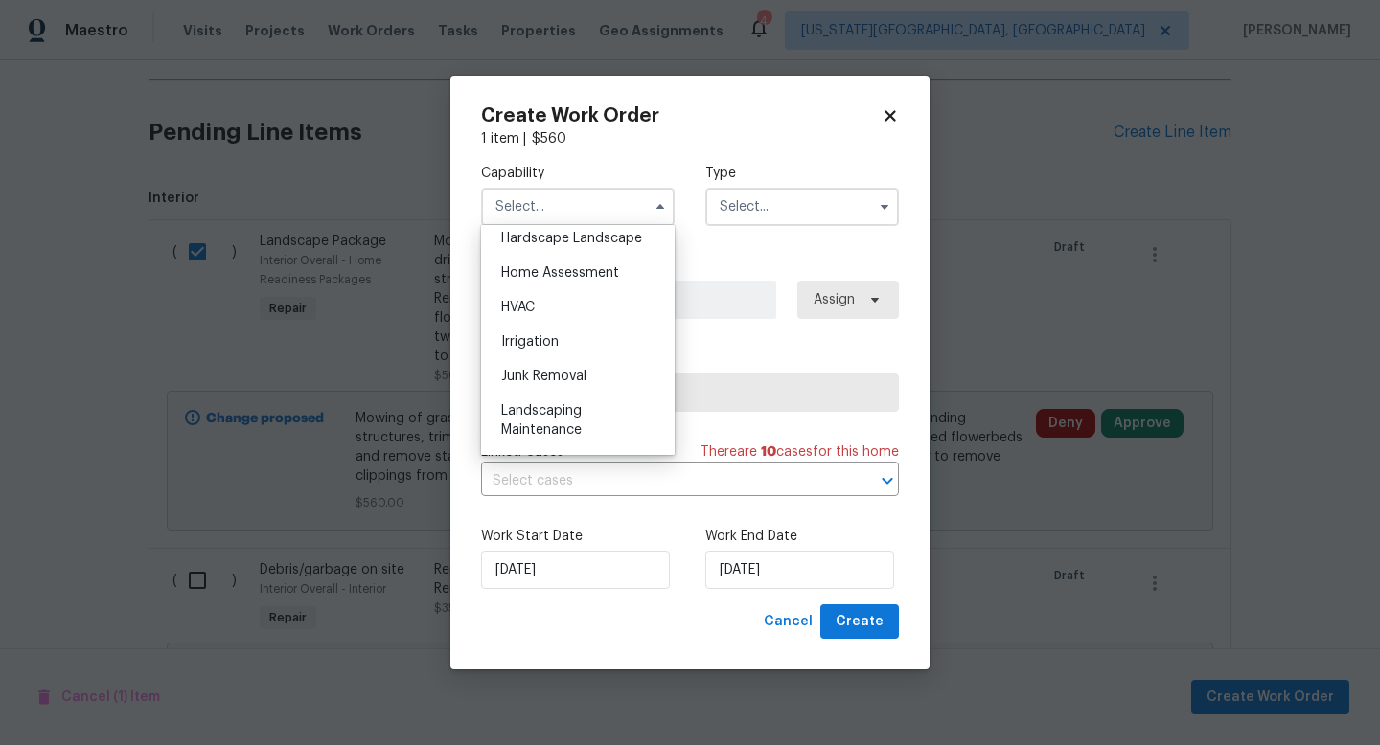
scroll to position [1158, 0]
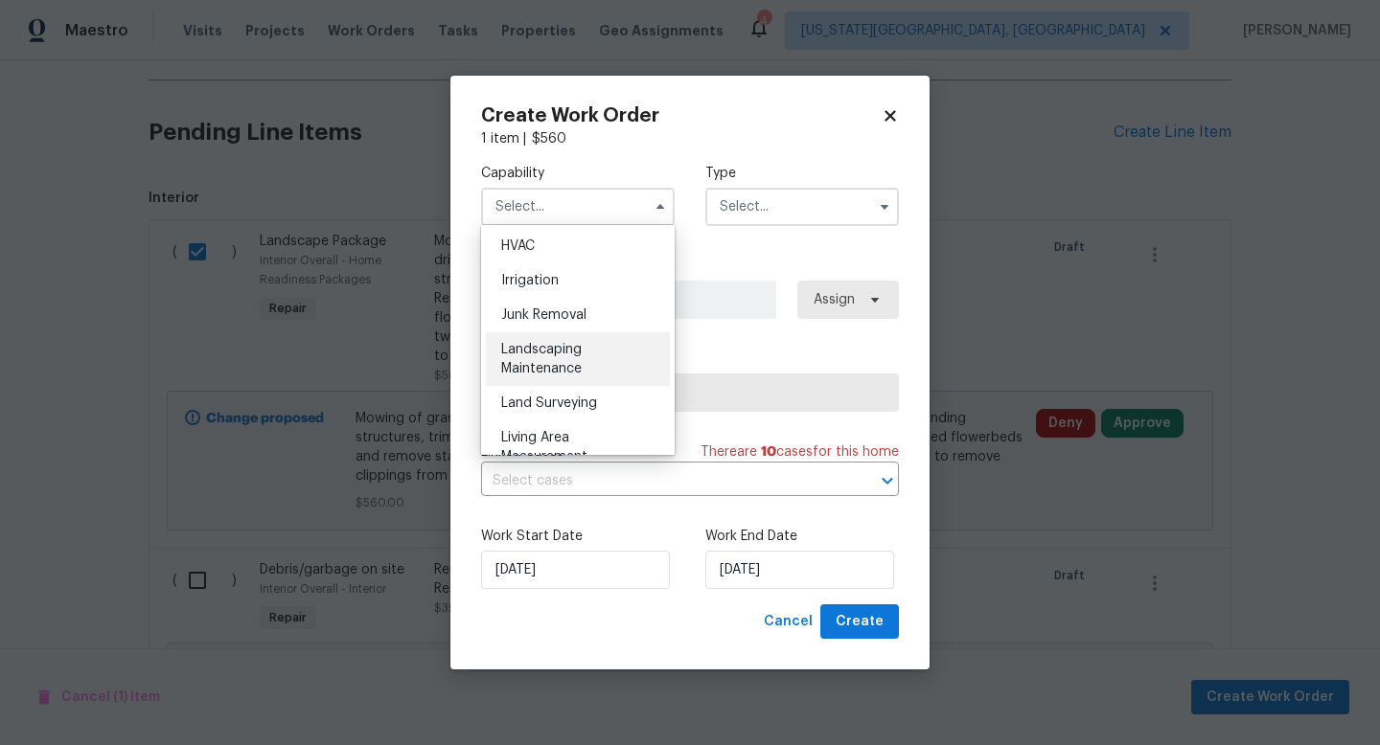
click at [553, 350] on span "Landscaping Maintenance" at bounding box center [541, 359] width 80 height 33
type input "Landscaping Maintenance"
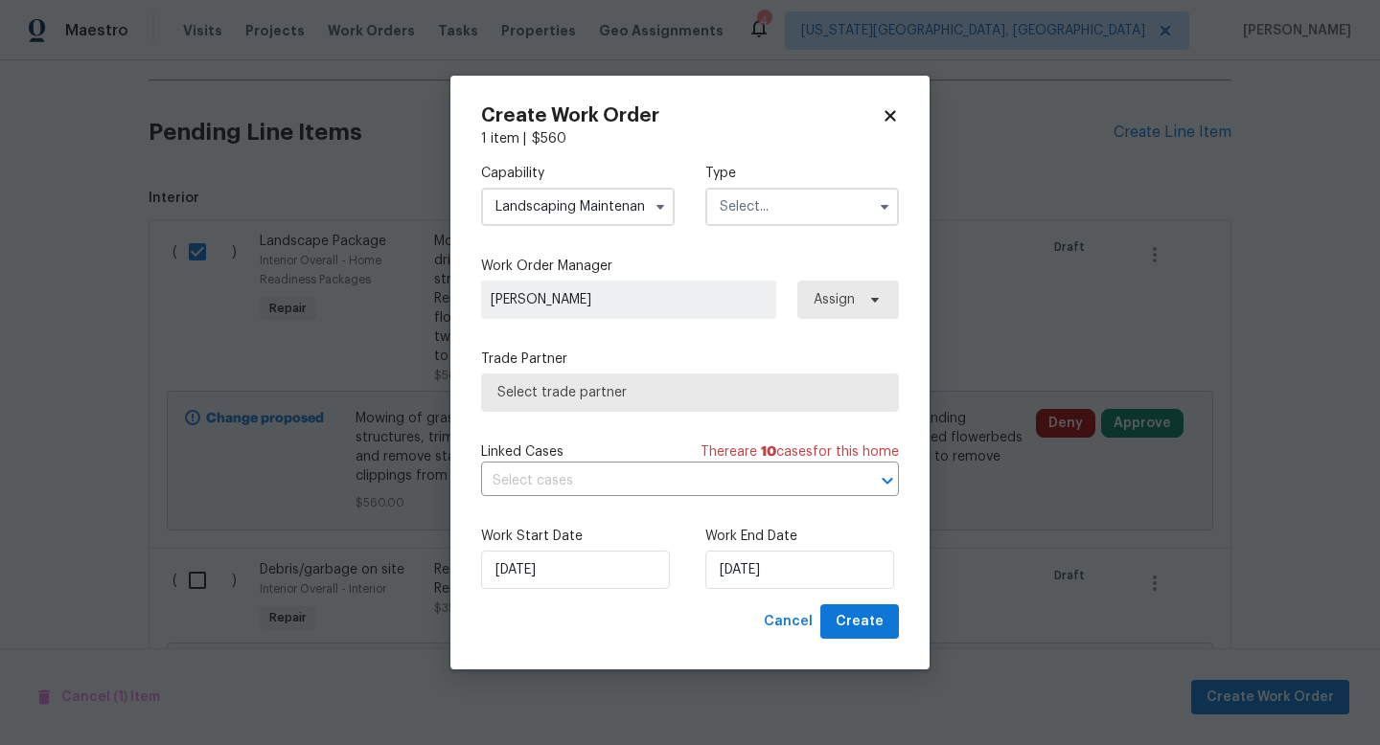
click at [767, 200] on input "text" at bounding box center [802, 207] width 194 height 38
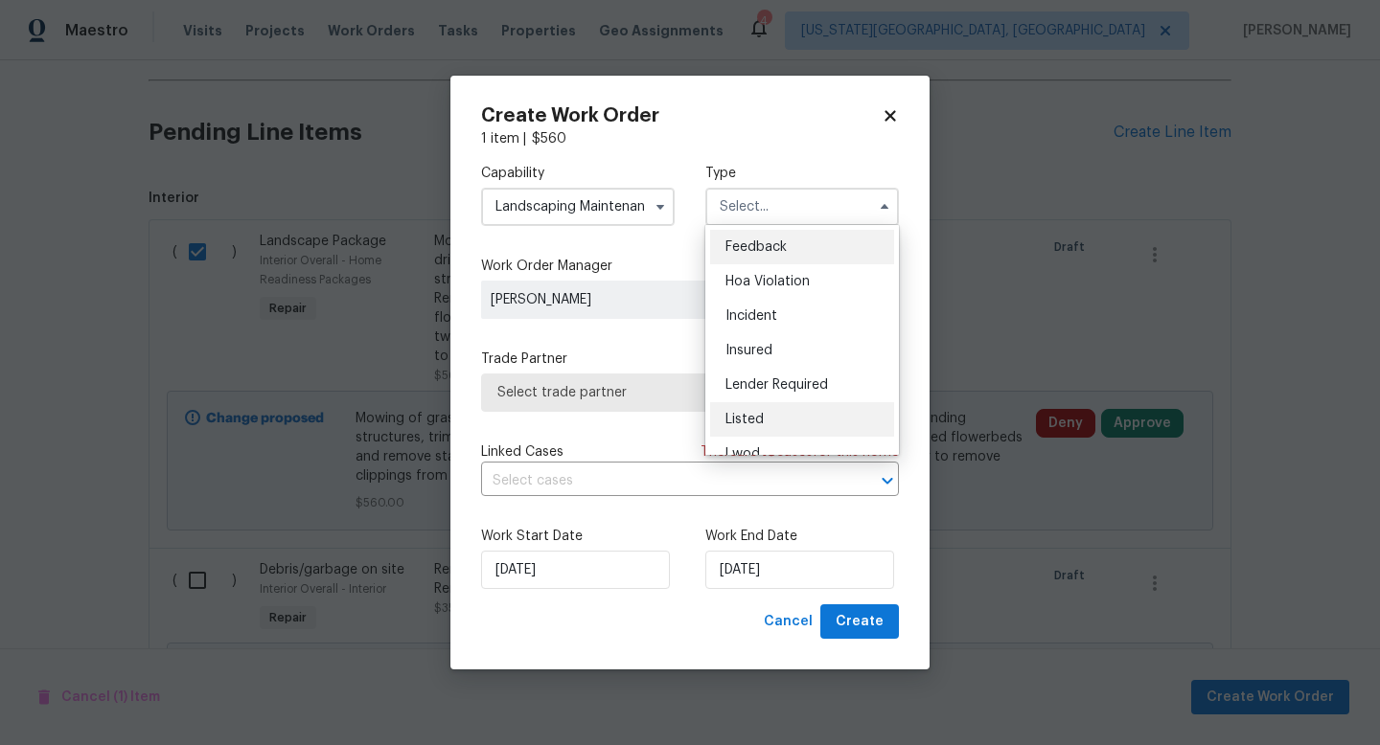
scroll to position [228, 0]
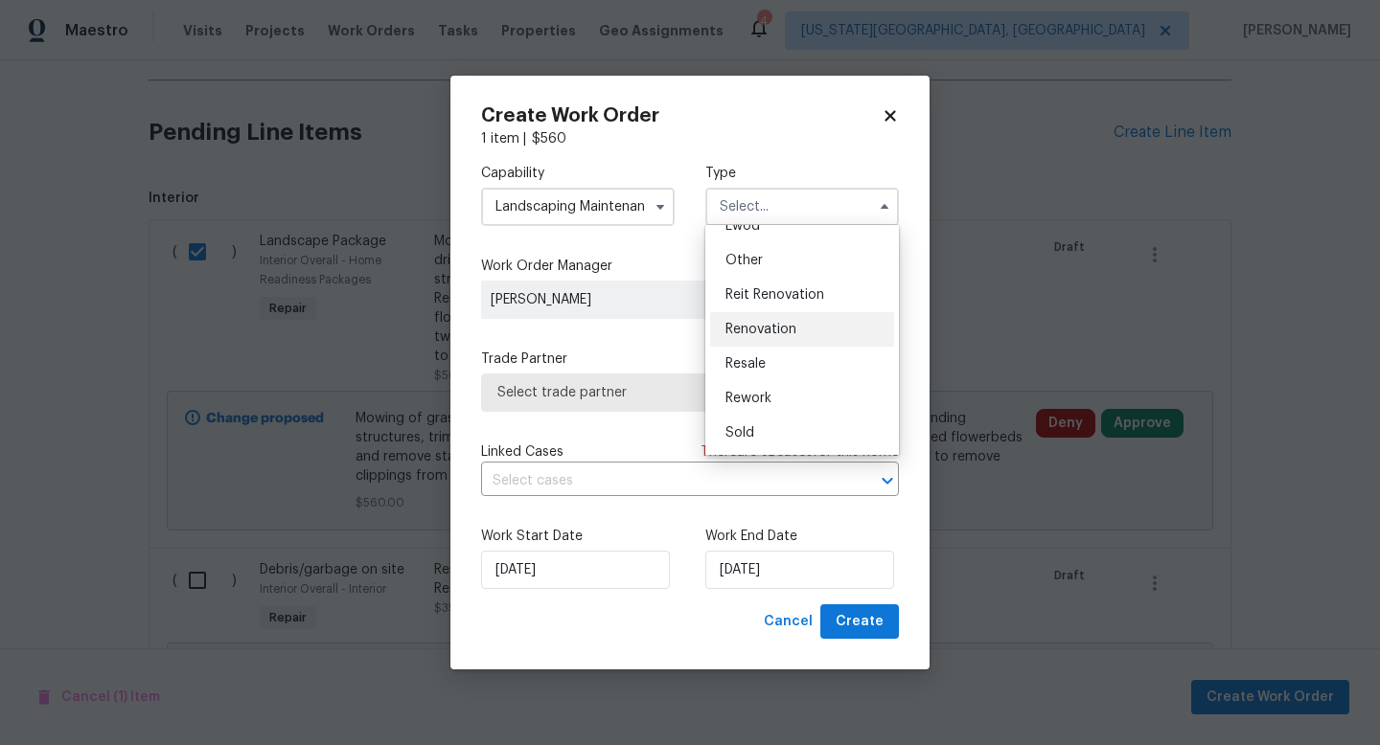
click at [761, 327] on span "Renovation" at bounding box center [760, 329] width 71 height 13
type input "Renovation"
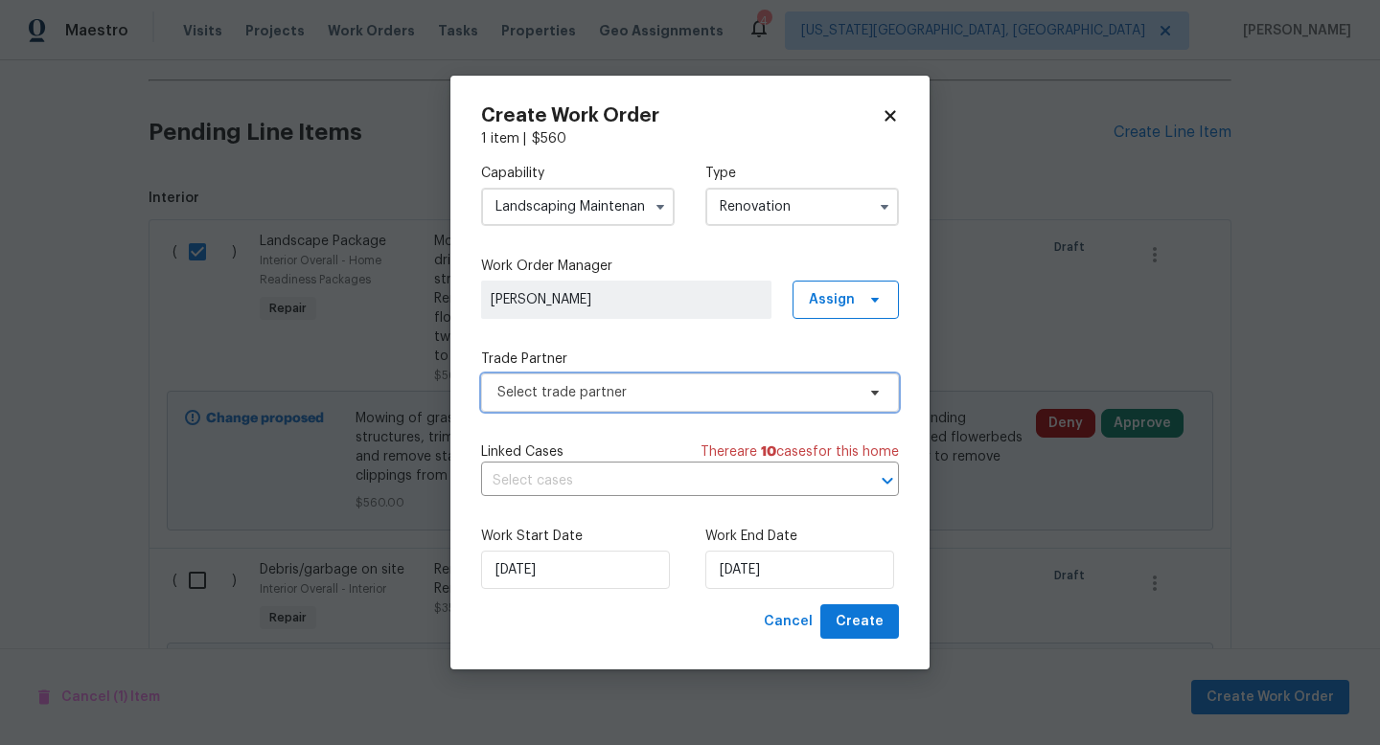
click at [596, 406] on span "Select trade partner" at bounding box center [690, 393] width 418 height 38
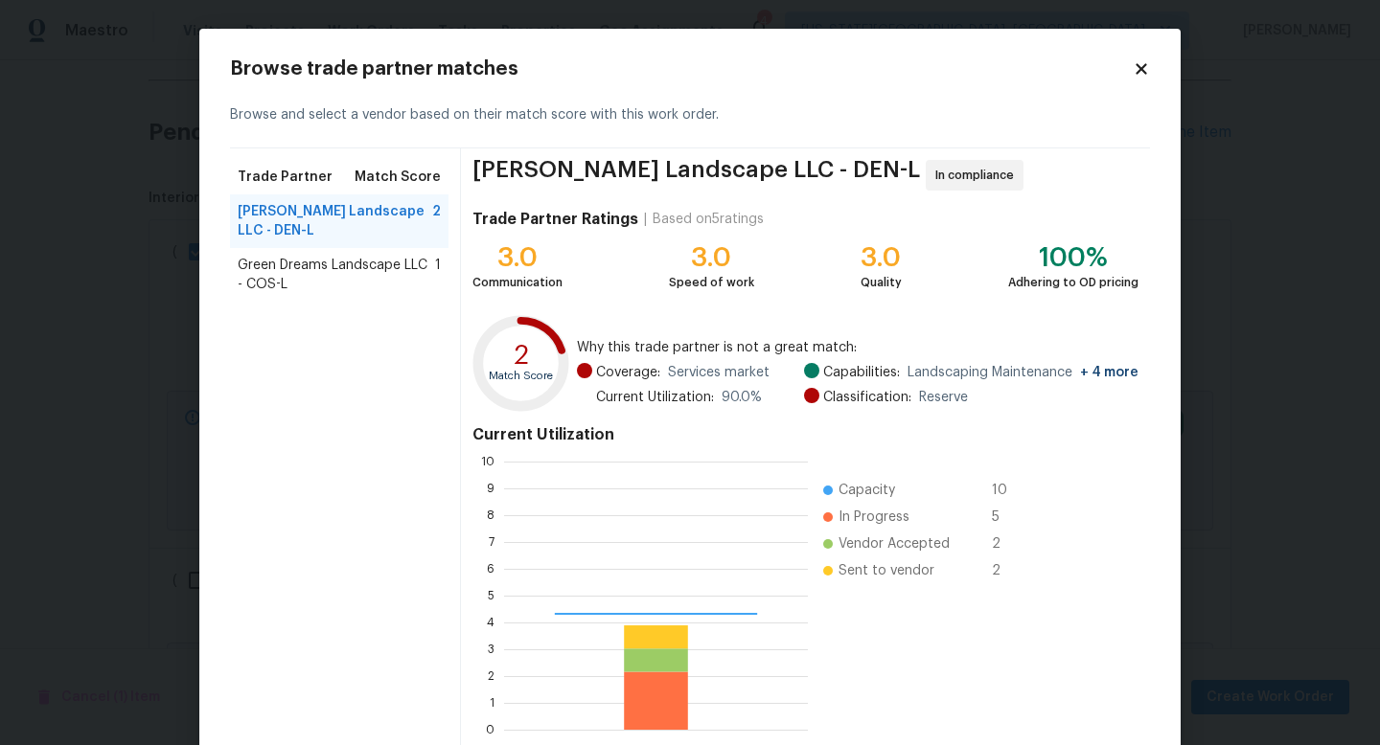
scroll to position [268, 304]
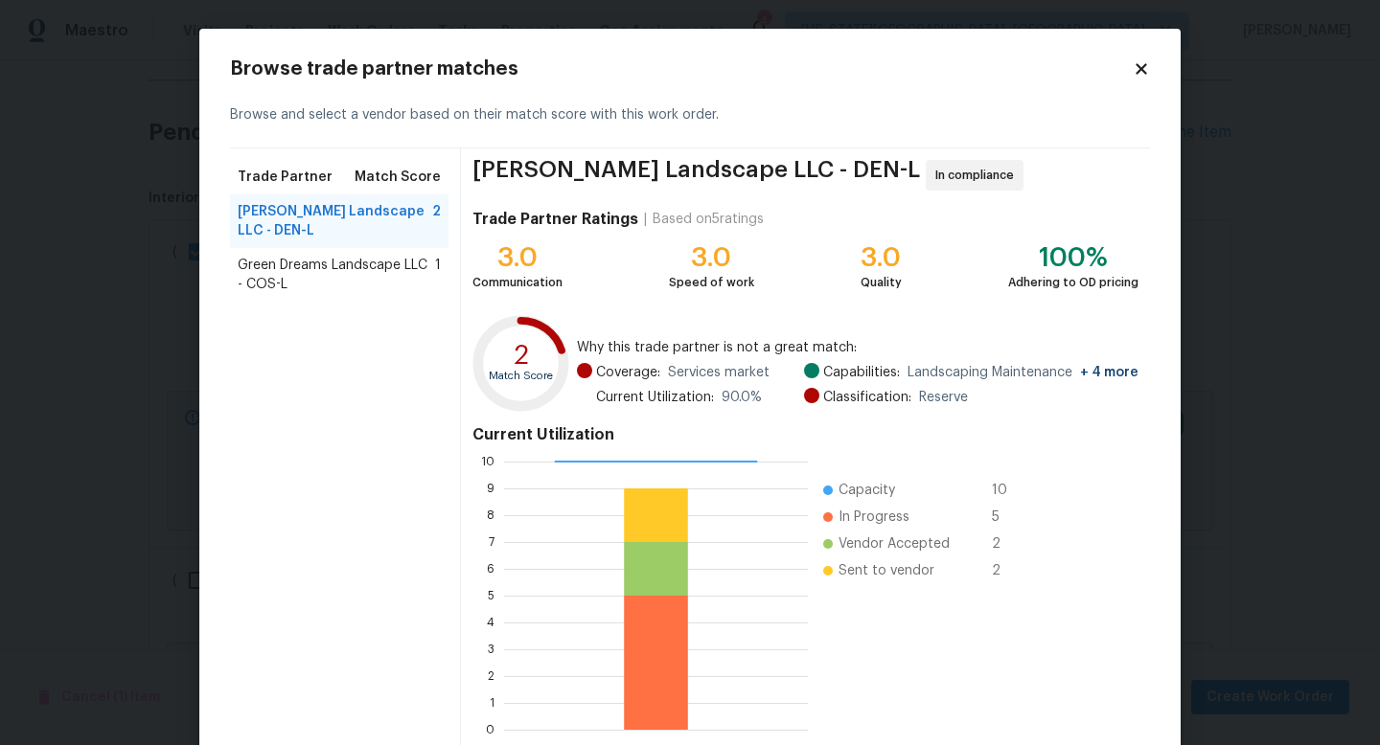
click at [353, 256] on span "Green Dreams Landscape LLC - COS-L" at bounding box center [336, 275] width 197 height 38
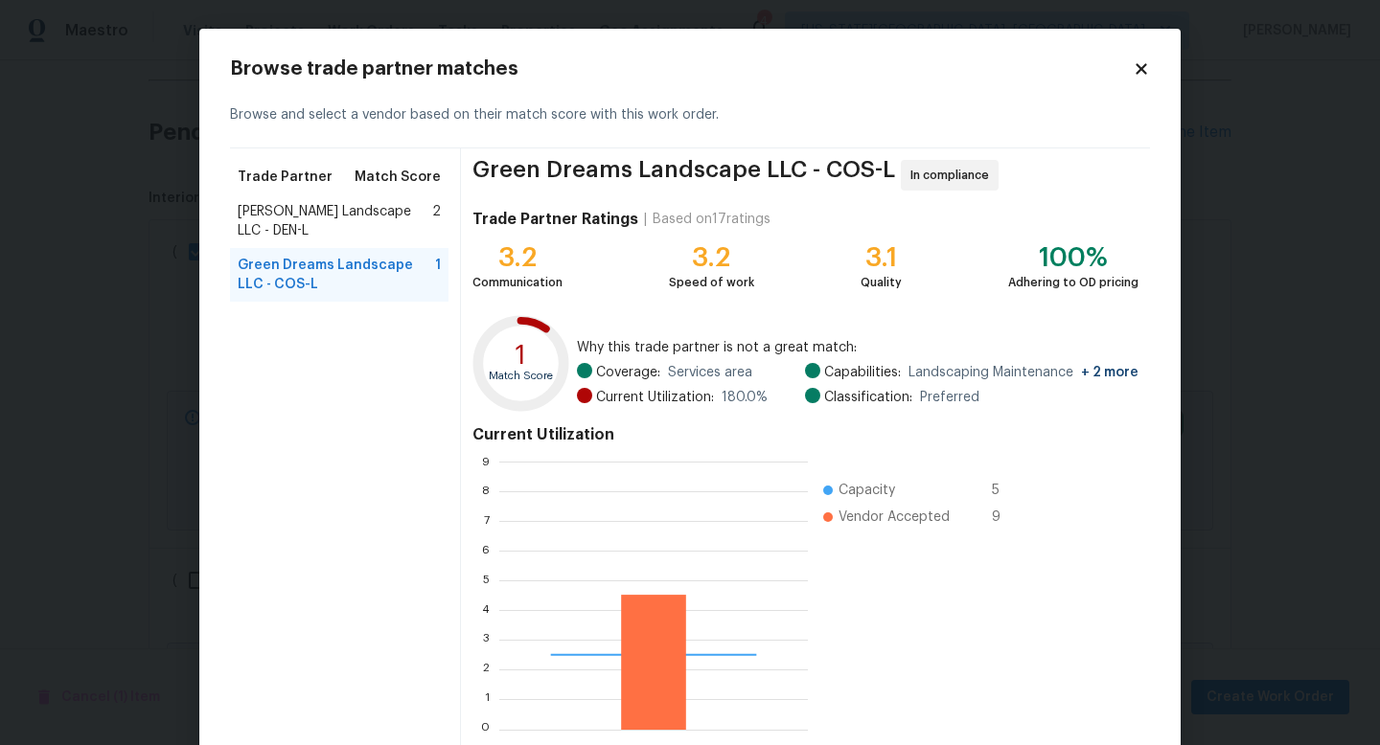
scroll to position [100, 0]
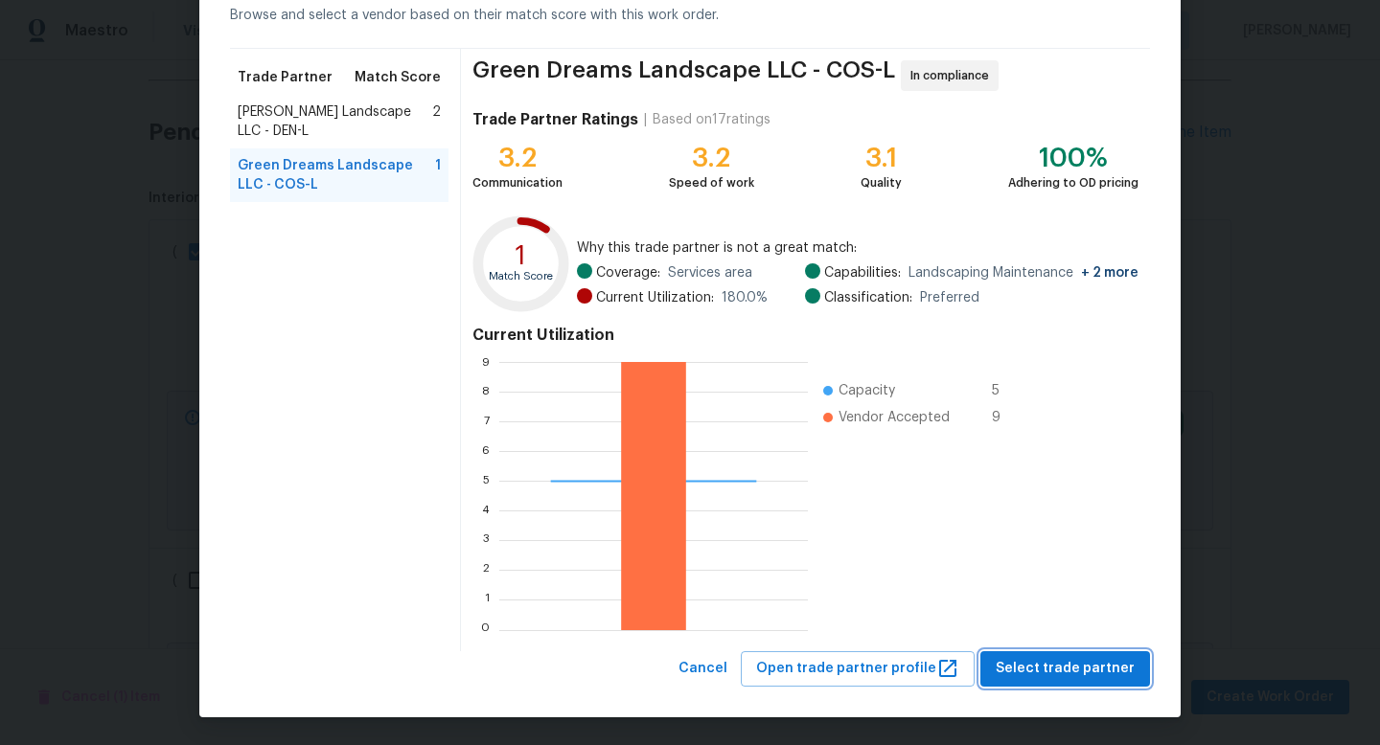
click at [1058, 674] on span "Select trade partner" at bounding box center [1064, 669] width 139 height 24
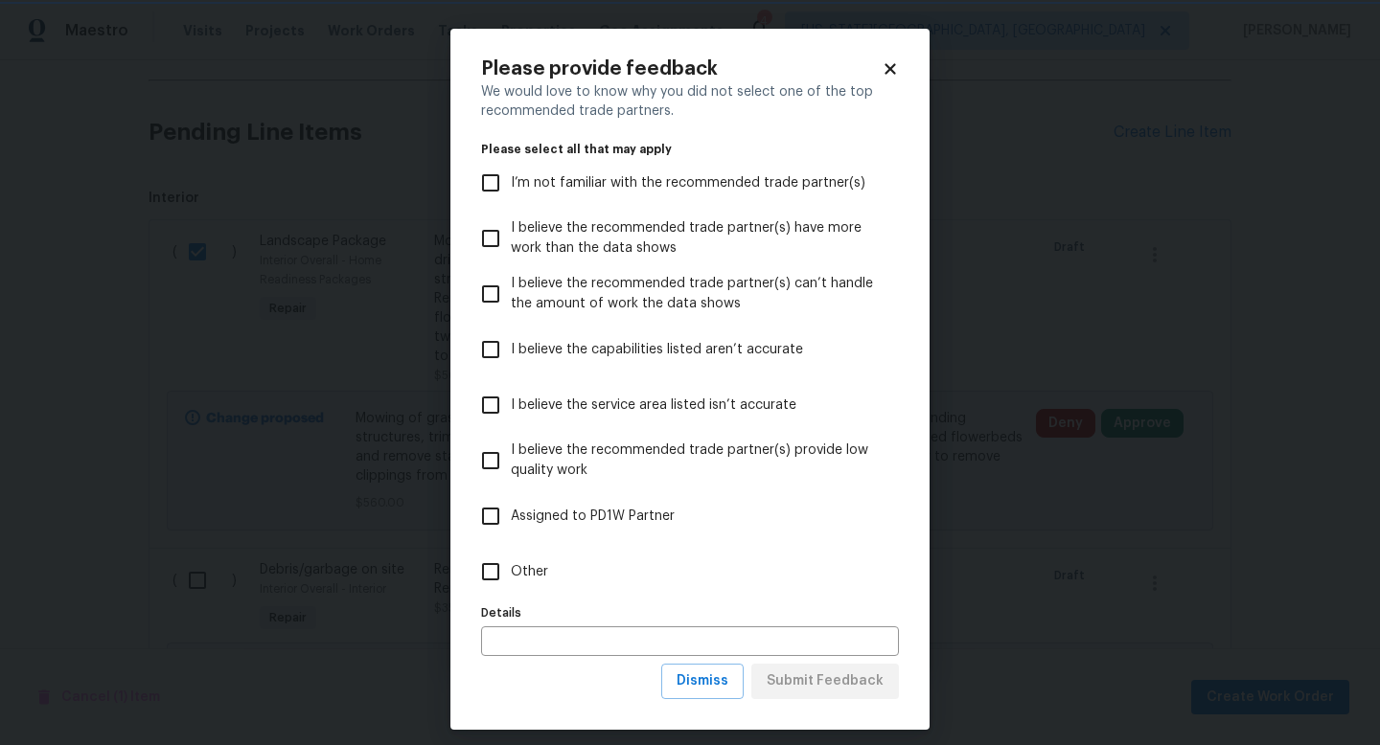
scroll to position [0, 0]
click at [543, 564] on span "Other" at bounding box center [529, 572] width 37 height 20
click at [511, 564] on input "Other" at bounding box center [490, 572] width 40 height 40
checkbox input "true"
click at [865, 695] on button "Submit Feedback" at bounding box center [825, 681] width 148 height 35
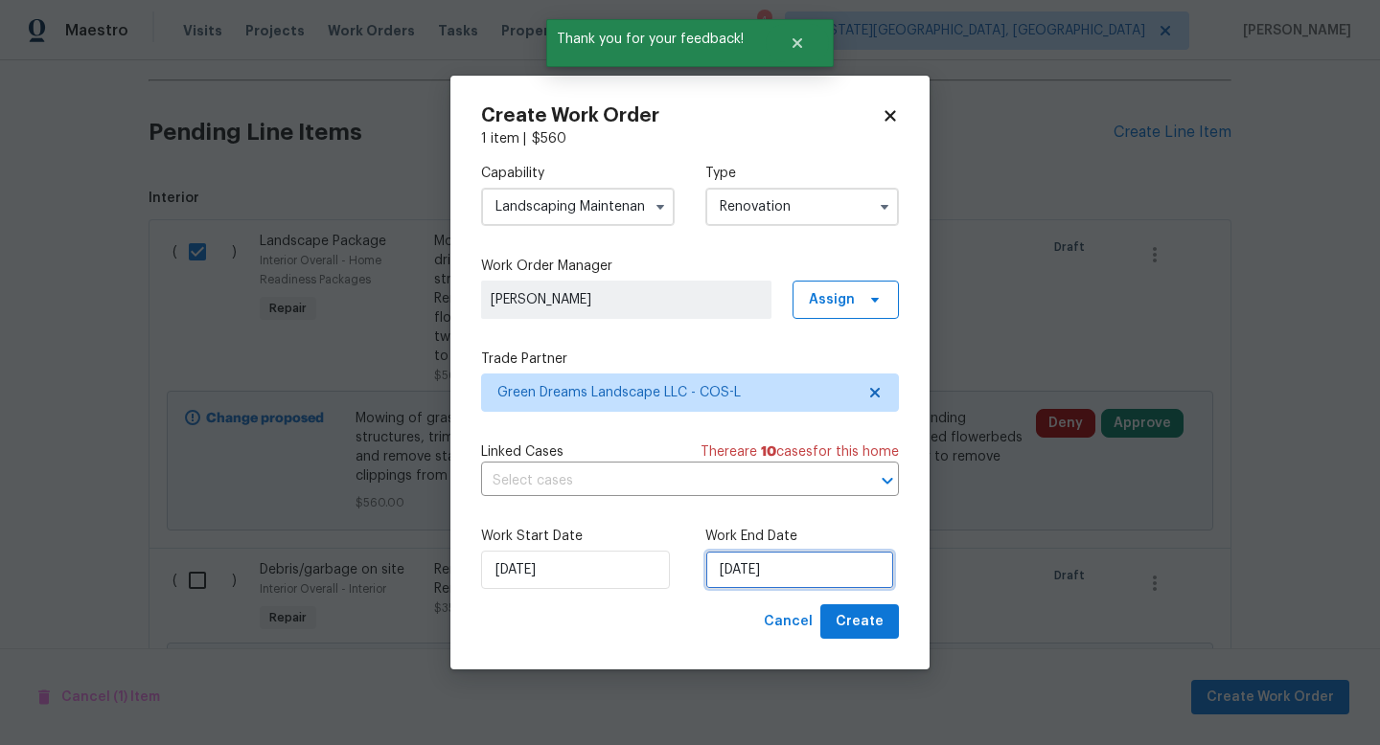
click at [768, 570] on input "[DATE]" at bounding box center [799, 570] width 189 height 38
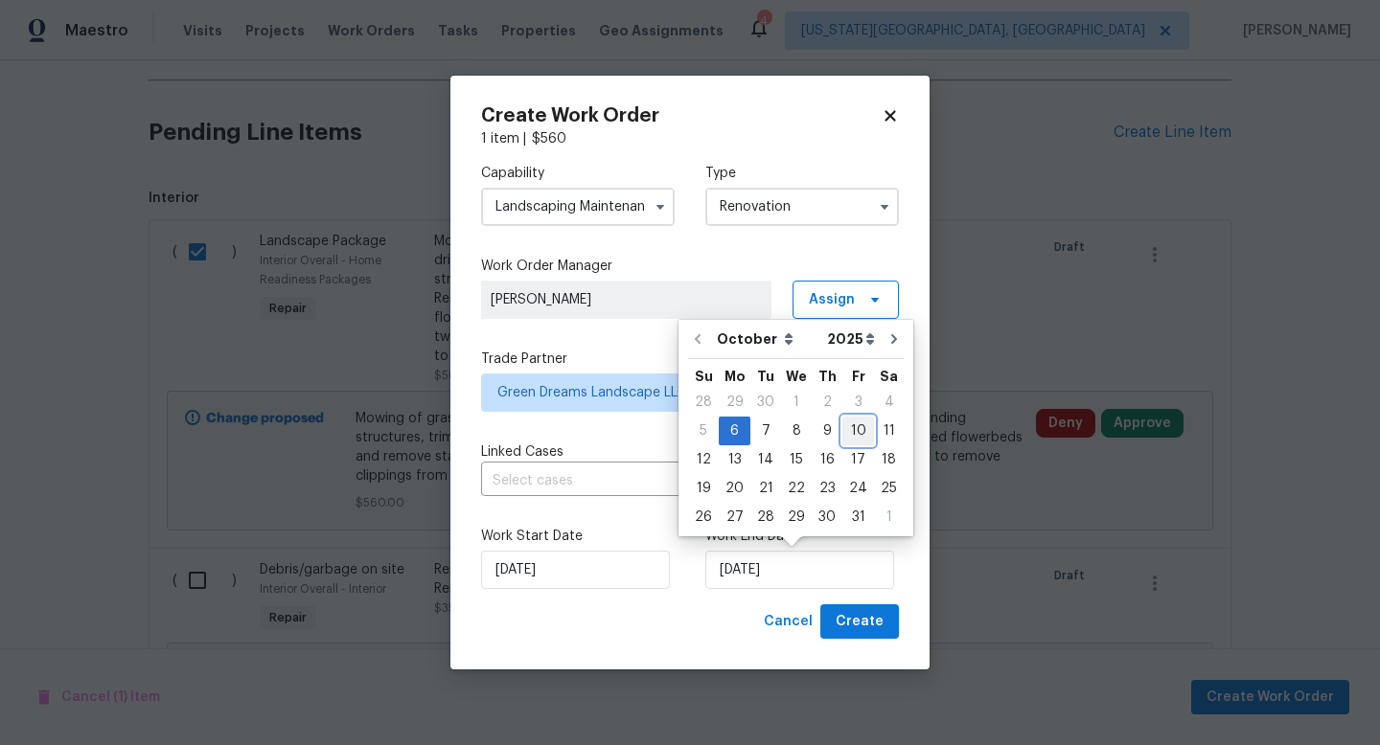
click at [853, 441] on div "10" at bounding box center [858, 431] width 32 height 27
type input "[DATE]"
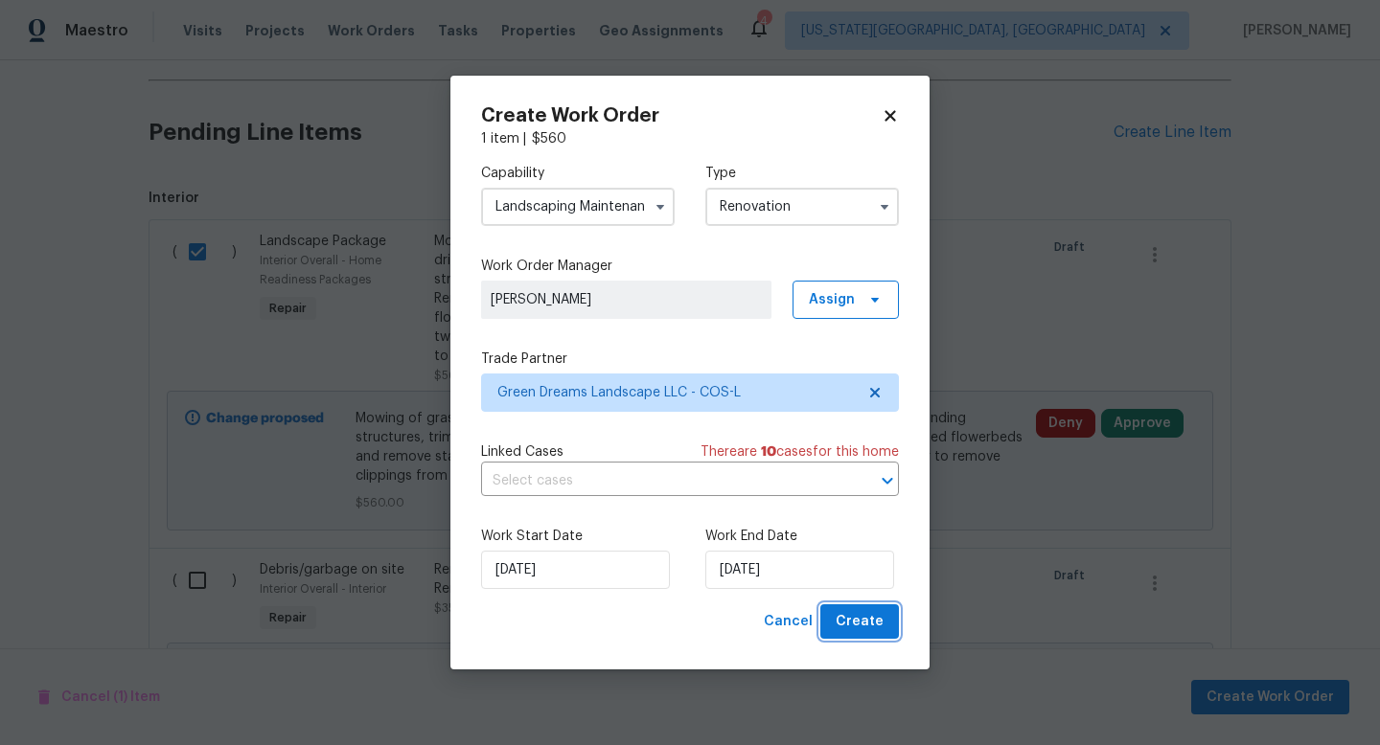
click at [865, 614] on span "Create" at bounding box center [859, 622] width 48 height 24
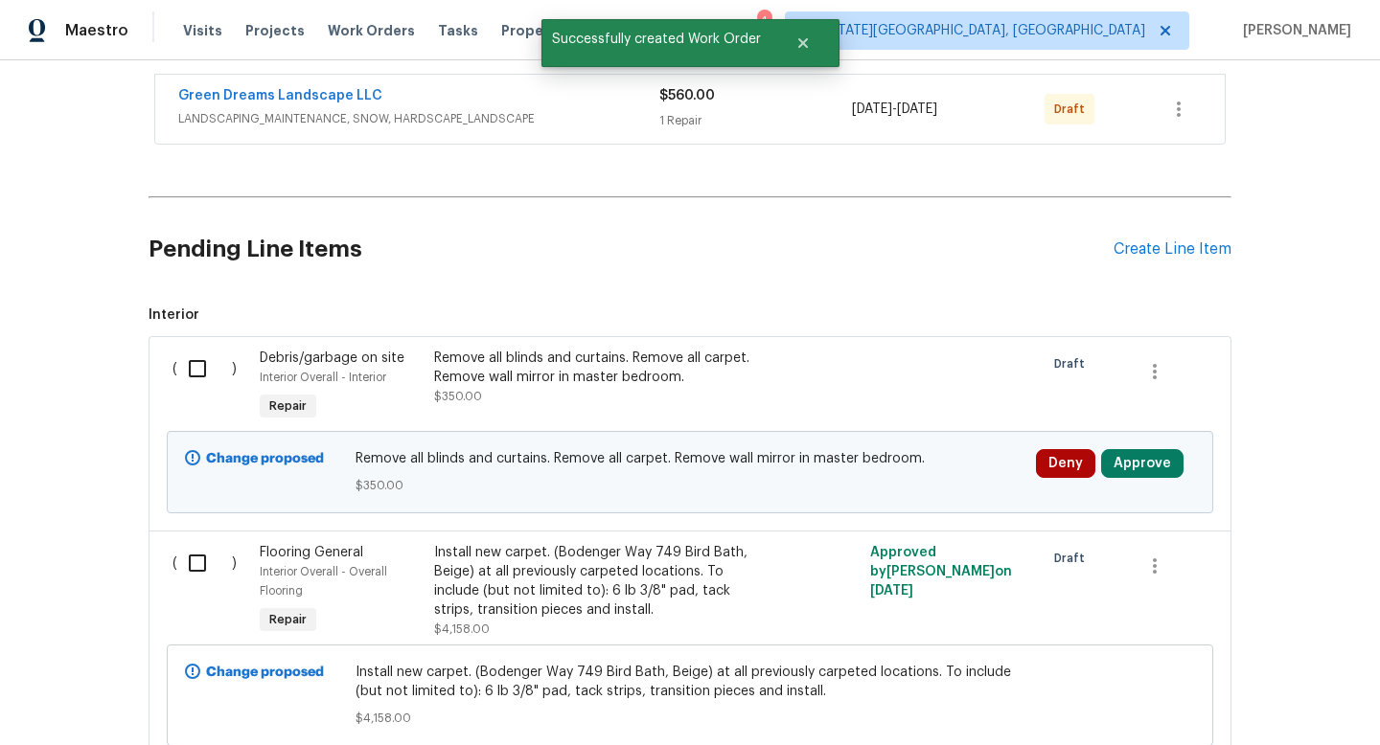
scroll to position [90, 0]
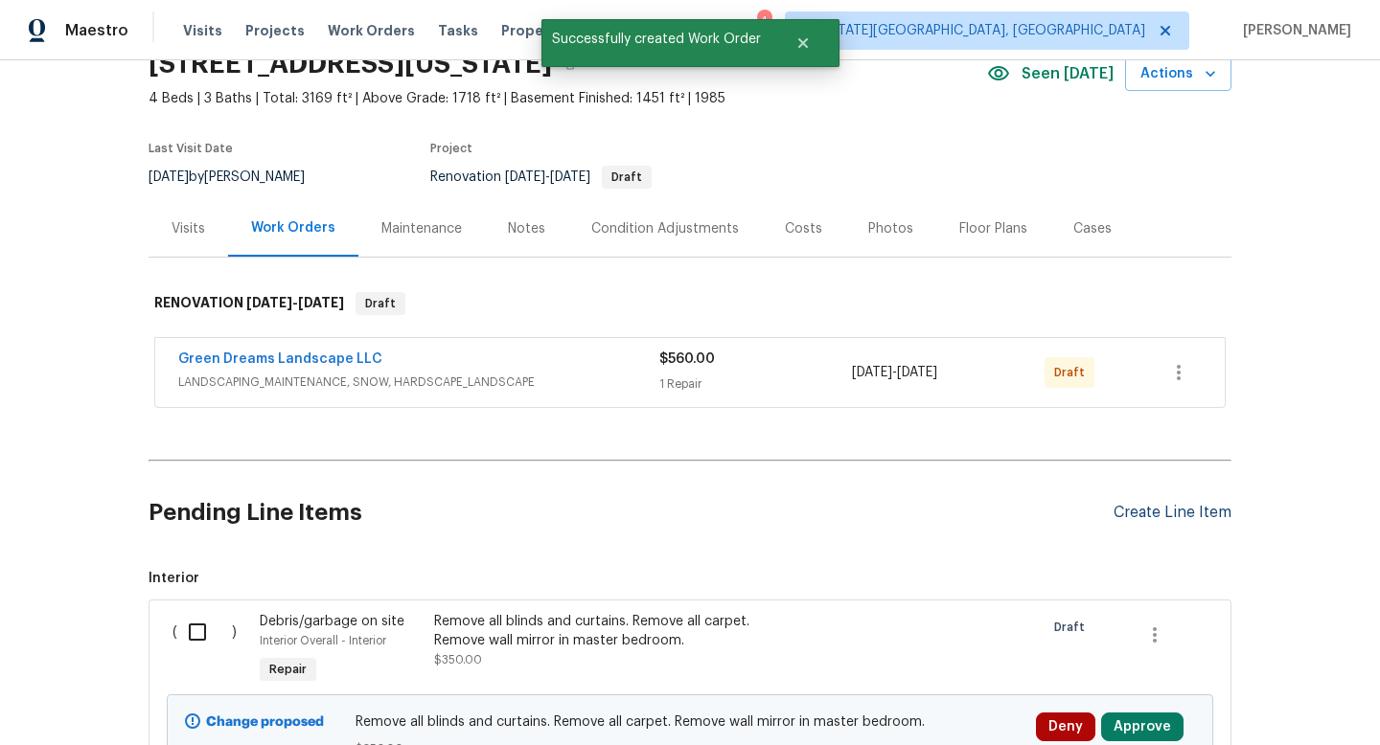
click at [1133, 512] on div "Create Line Item" at bounding box center [1172, 513] width 118 height 18
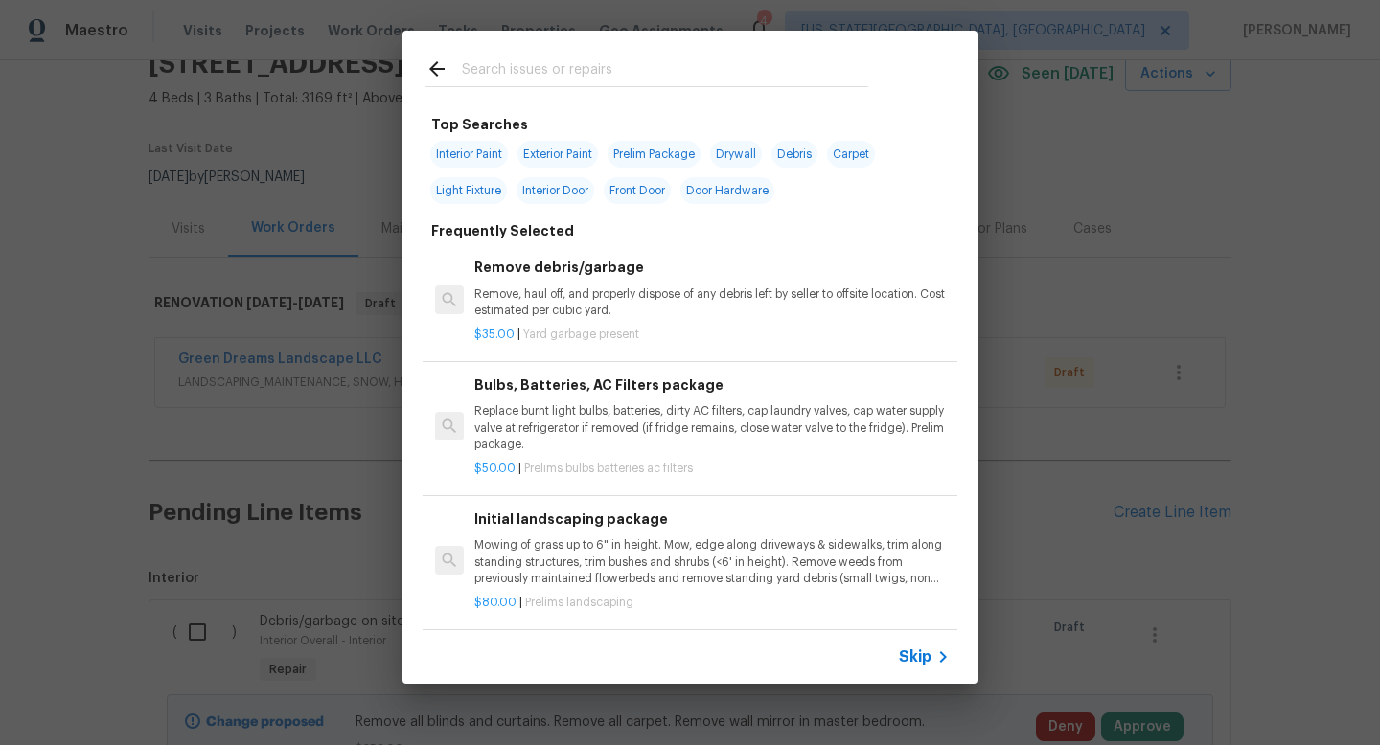
click at [507, 66] on input "text" at bounding box center [665, 71] width 406 height 29
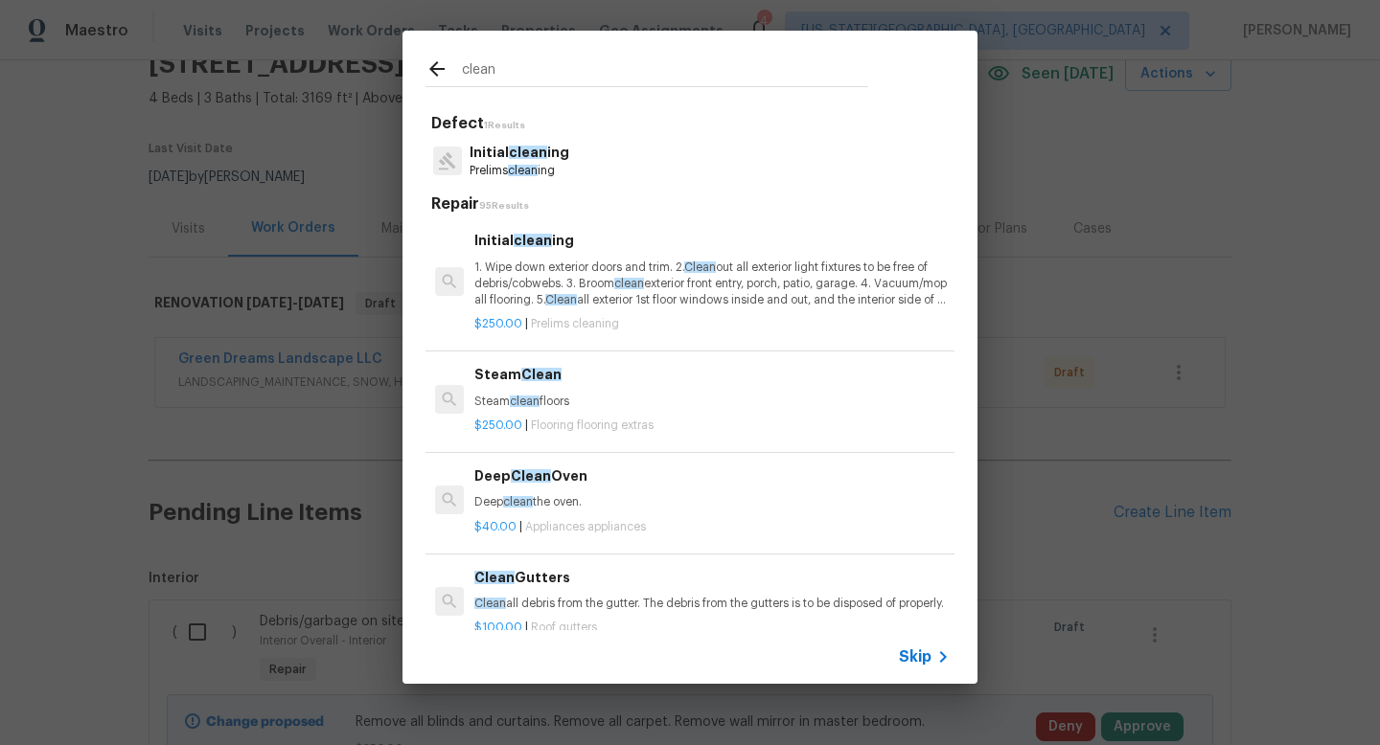
type input "clean"
click at [545, 289] on p "1. Wipe down exterior doors and trim. 2. Clean out all exterior light fixtures …" at bounding box center [711, 284] width 475 height 49
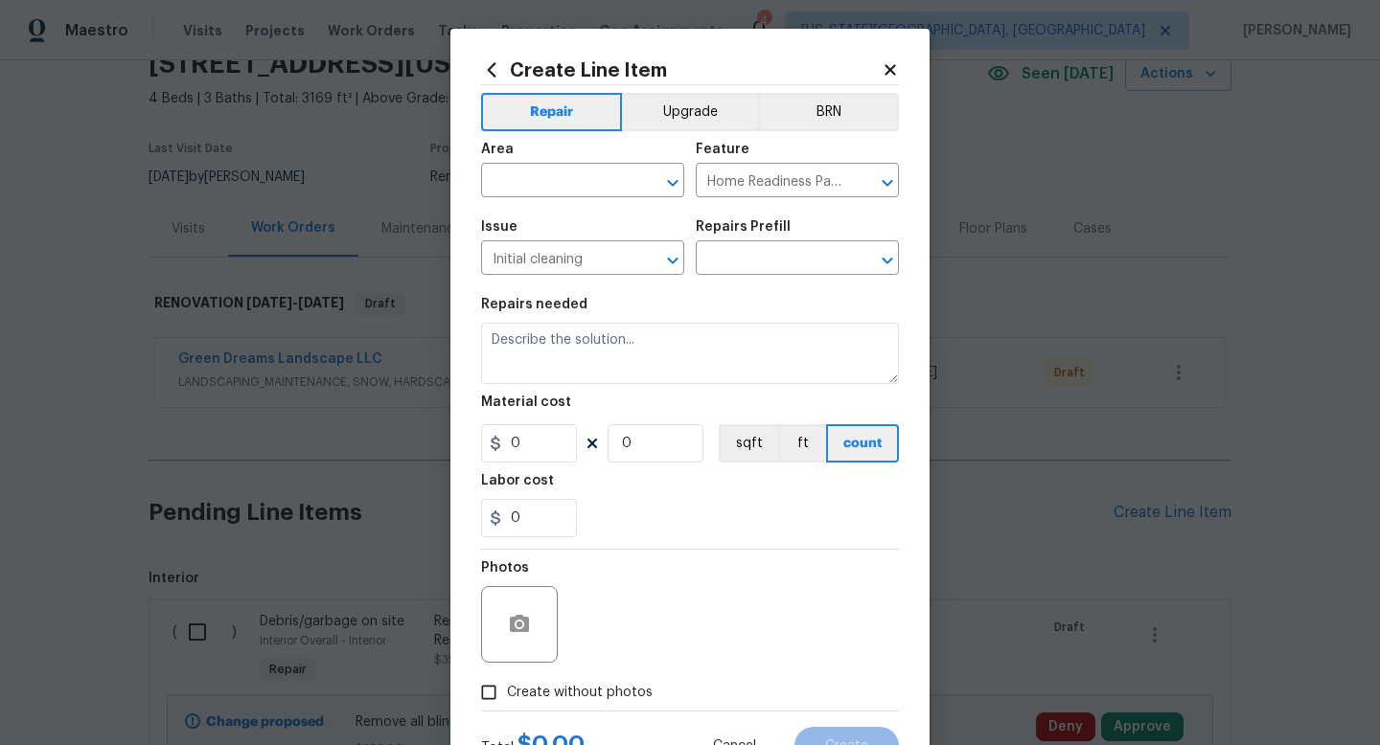
type input "Initial cleaning $250.00"
type textarea "1. Wipe down exterior doors and trim. 2. Clean out all exterior light fixtures …"
type input "250"
type input "1"
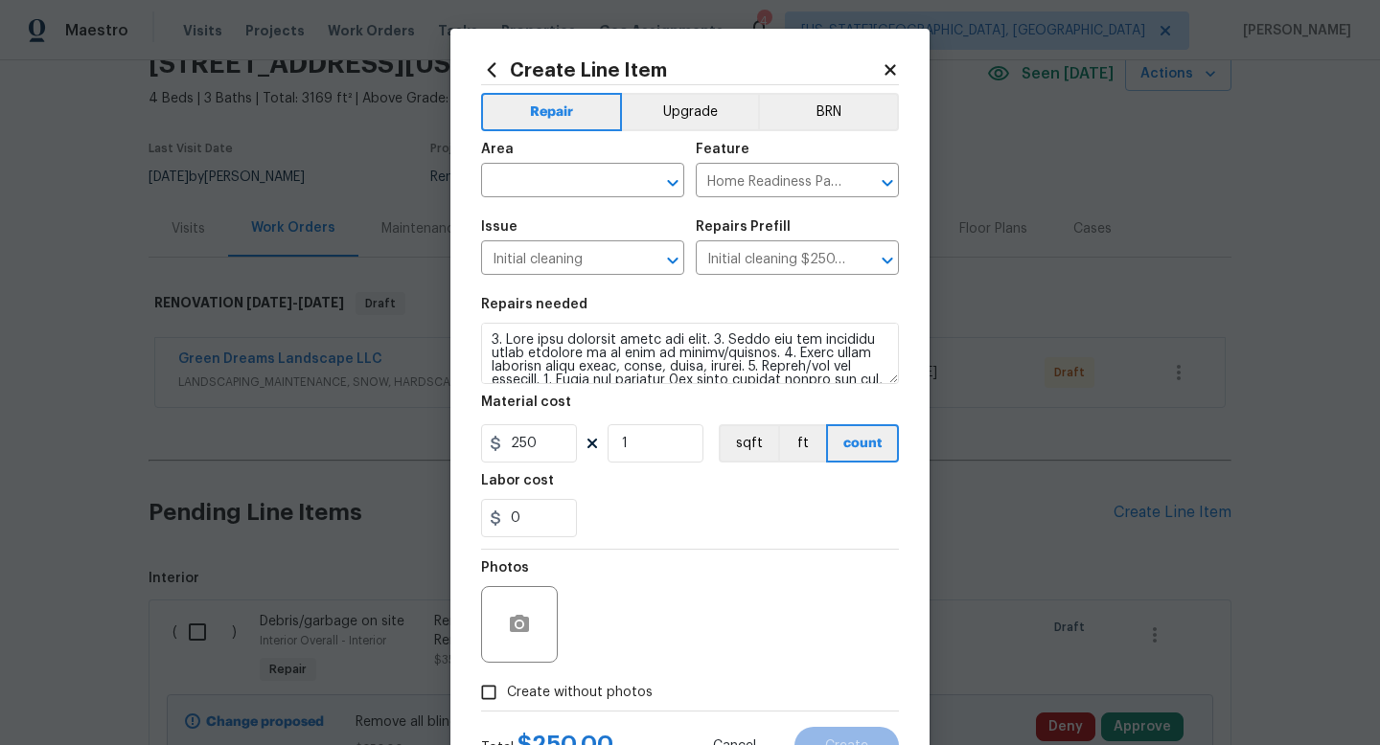
scroll to position [80, 0]
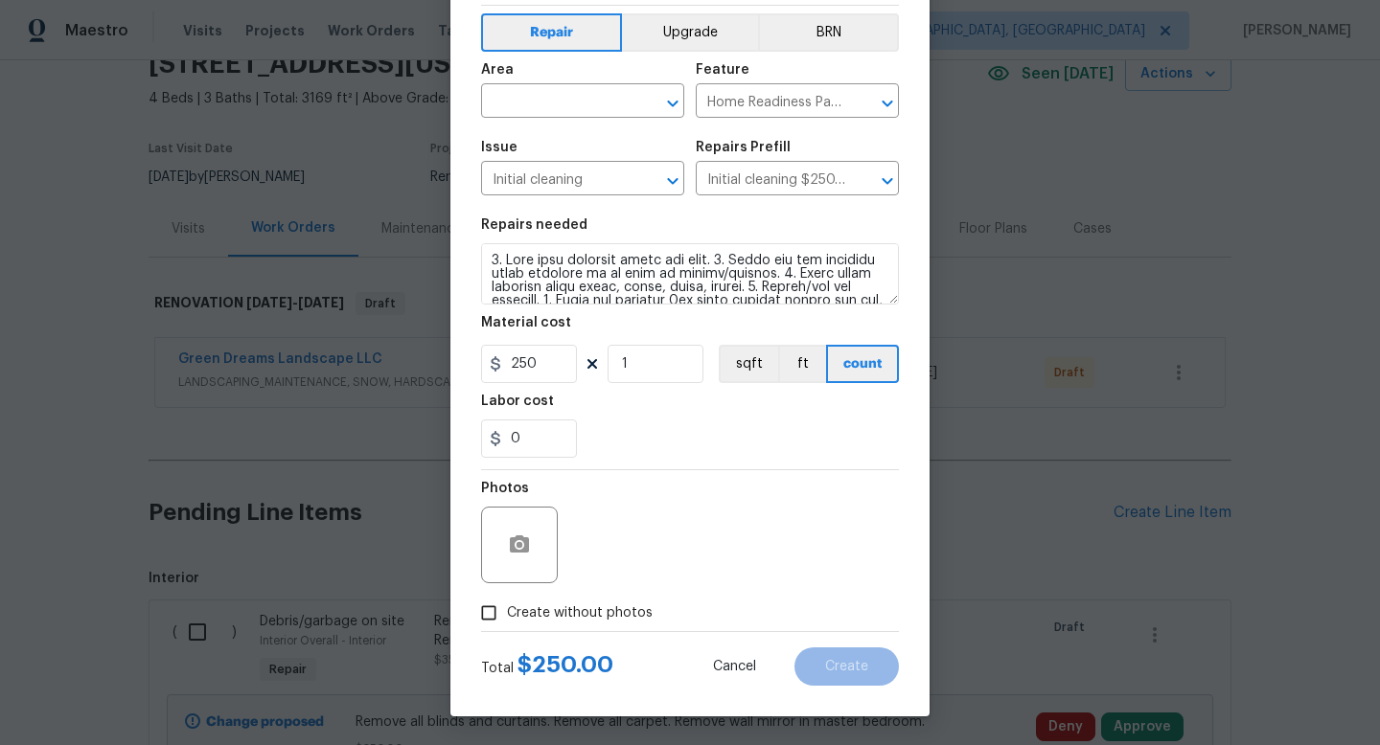
click at [559, 607] on span "Create without photos" at bounding box center [580, 614] width 146 height 20
click at [507, 607] on input "Create without photos" at bounding box center [488, 613] width 36 height 36
checkbox input "true"
click at [626, 534] on textarea at bounding box center [736, 545] width 326 height 77
type textarea "na"
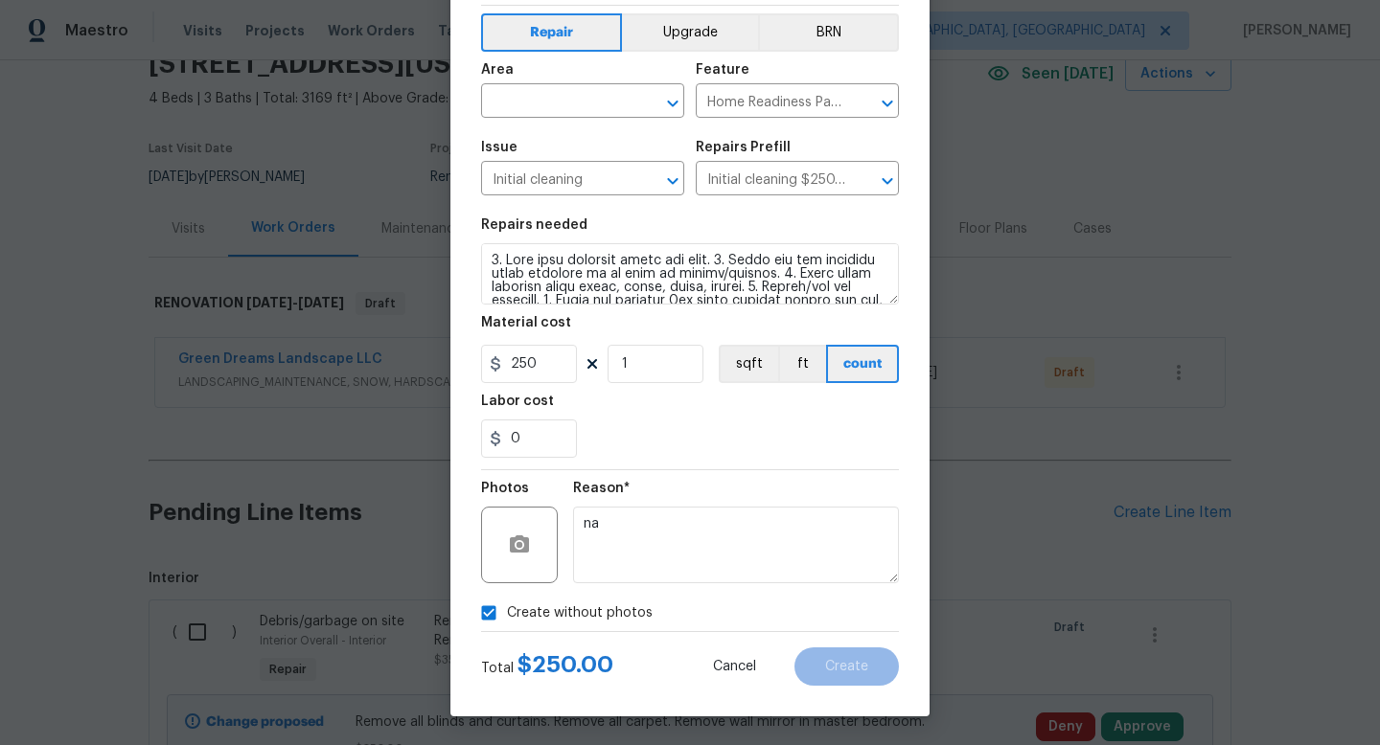
click at [538, 83] on div "Area" at bounding box center [582, 75] width 203 height 25
click at [533, 97] on input "text" at bounding box center [555, 103] width 149 height 30
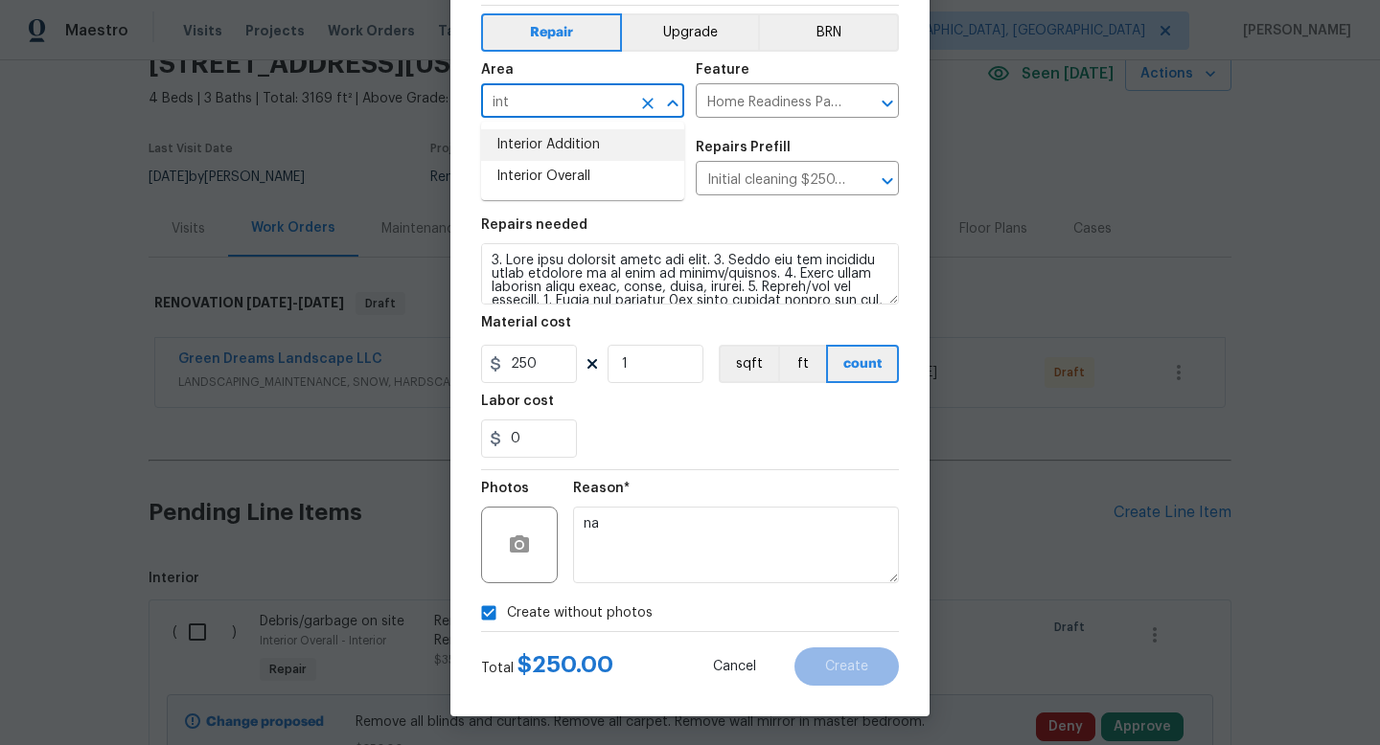
click at [522, 172] on li "Interior Overall" at bounding box center [582, 177] width 203 height 32
type input "Interior Overall"
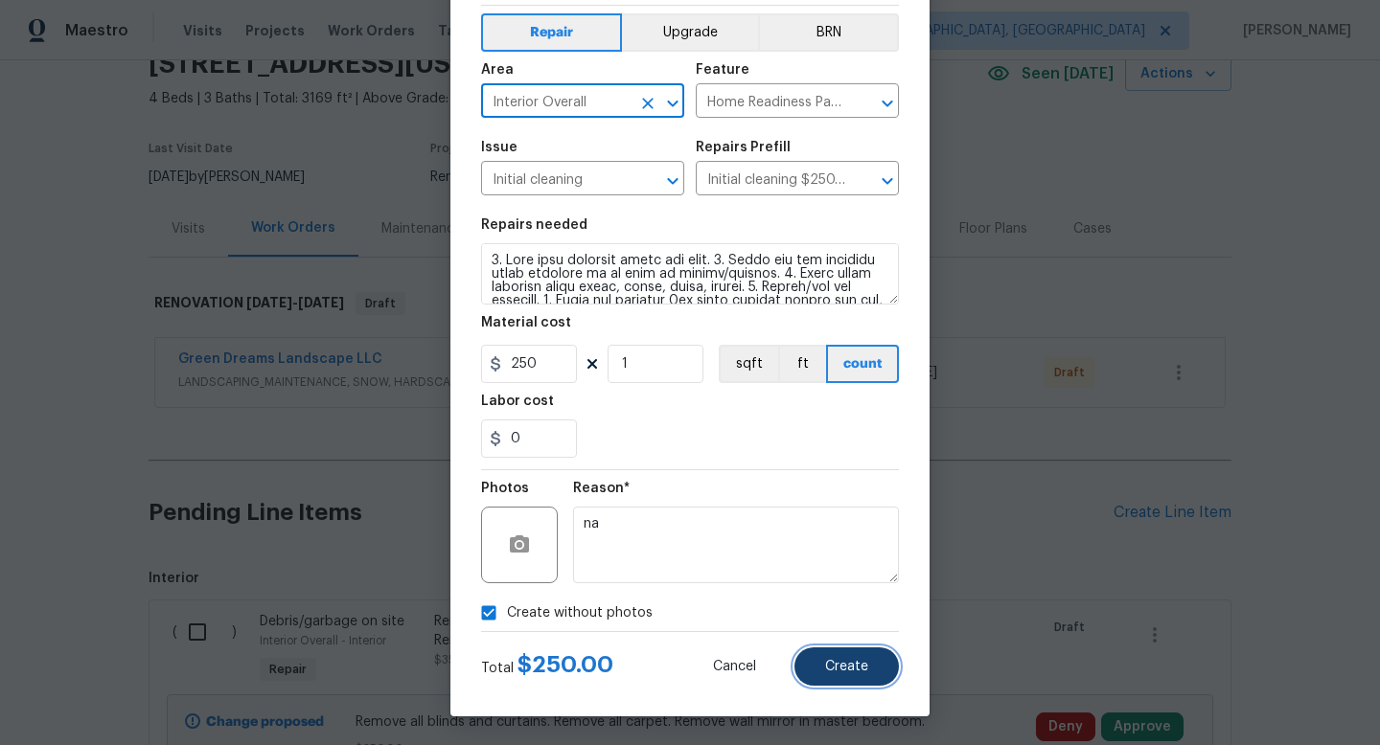
click at [834, 654] on button "Create" at bounding box center [846, 667] width 104 height 38
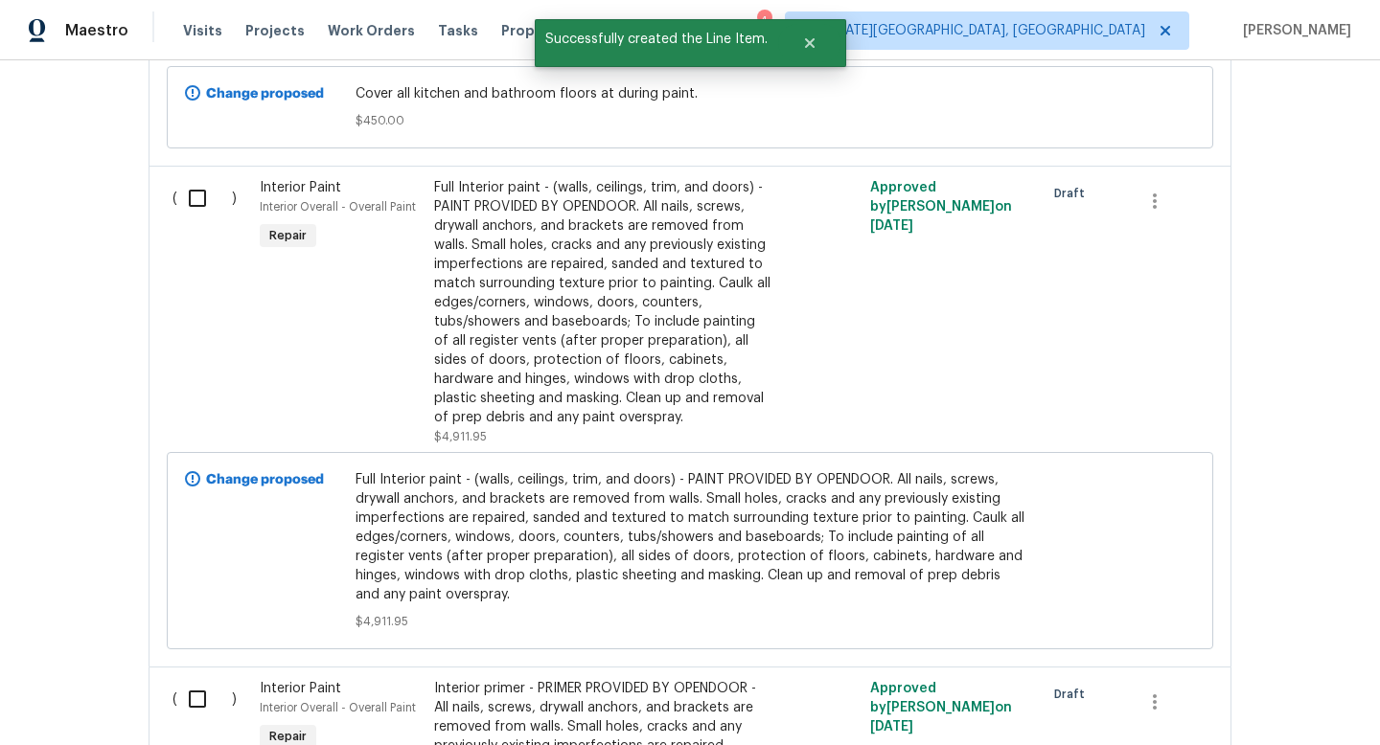
scroll to position [2395, 0]
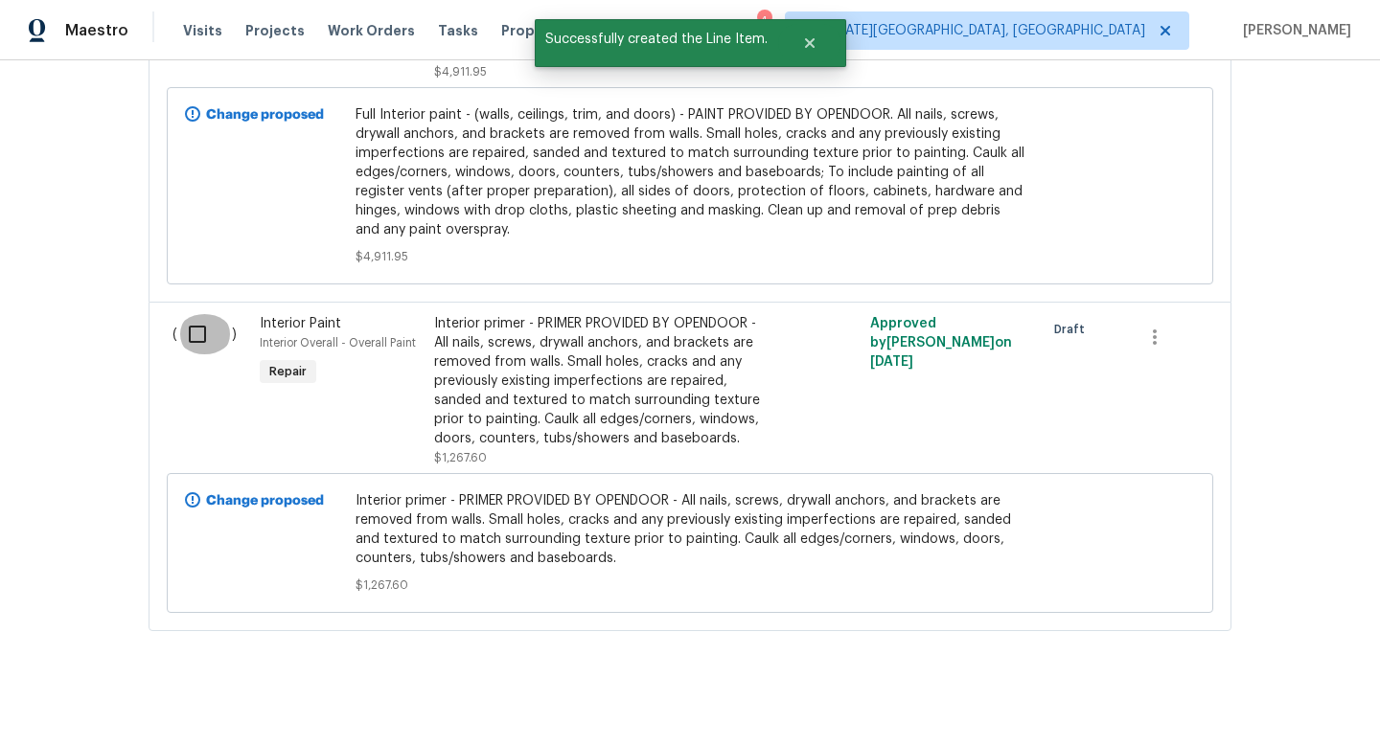
click at [206, 319] on input "checkbox" at bounding box center [204, 334] width 55 height 40
checkbox input "true"
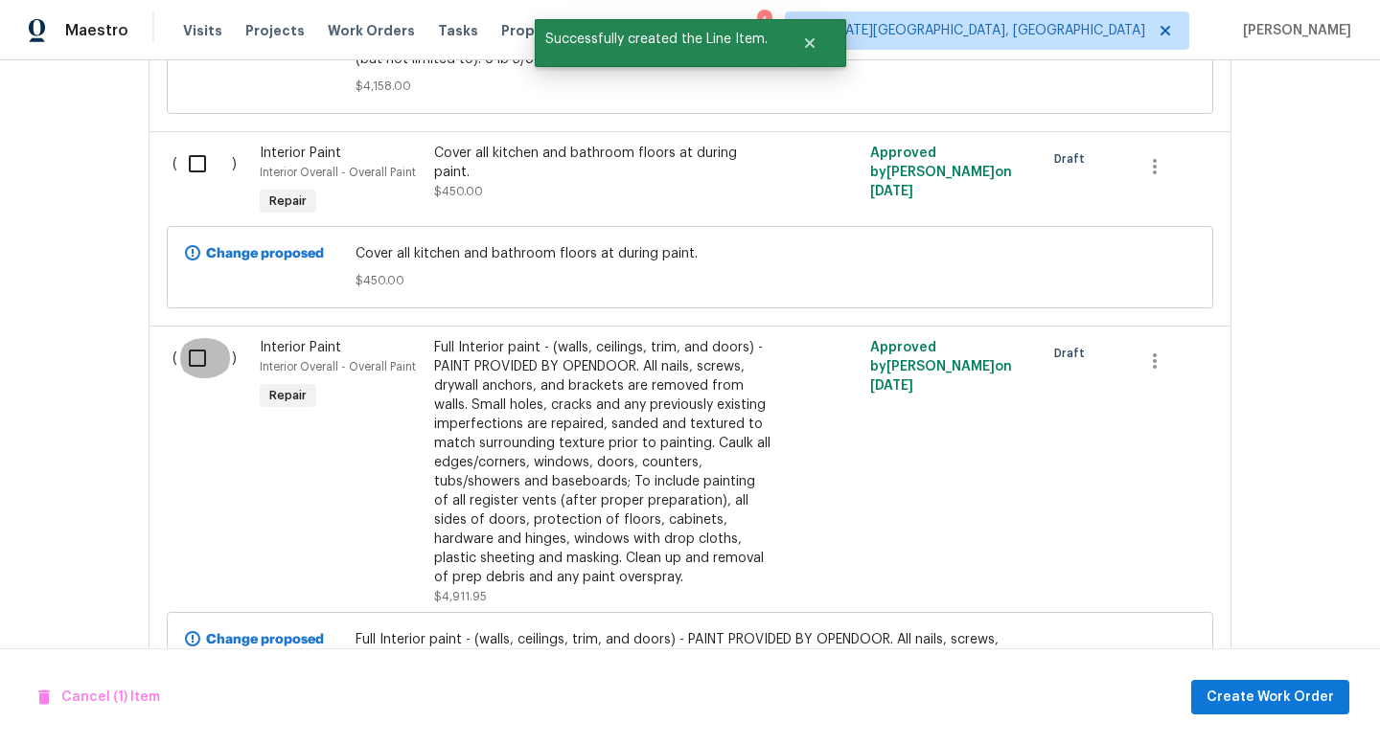
click at [203, 352] on input "checkbox" at bounding box center [204, 358] width 55 height 40
checkbox input "true"
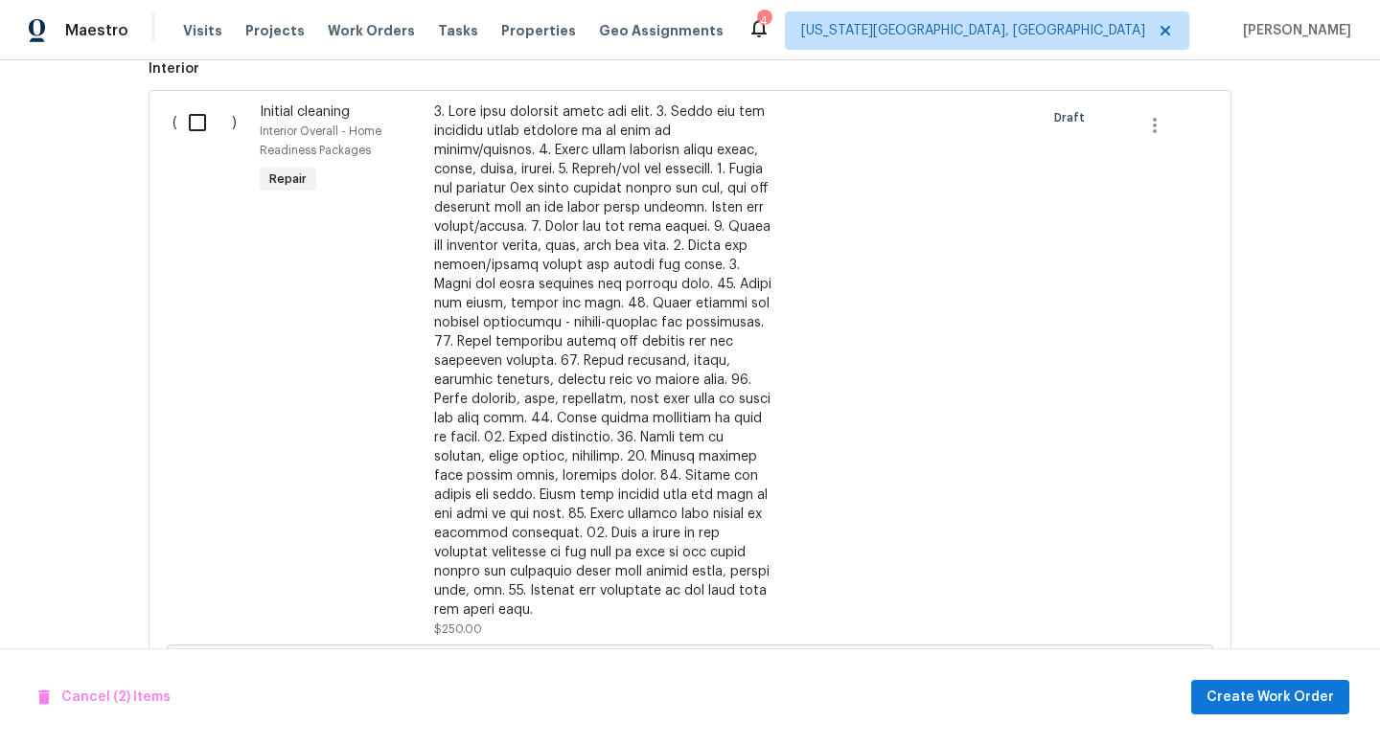
scroll to position [0, 0]
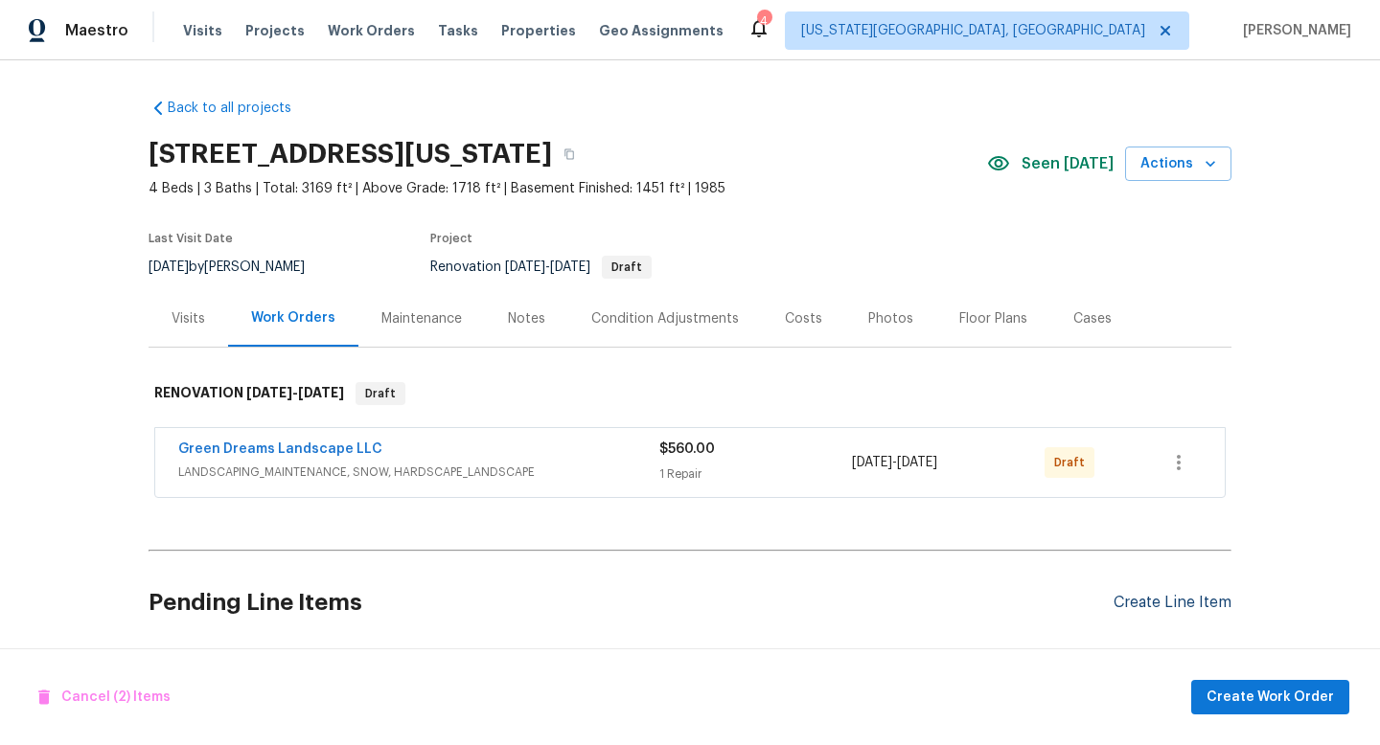
click at [1140, 604] on div "Create Line Item" at bounding box center [1172, 603] width 118 height 18
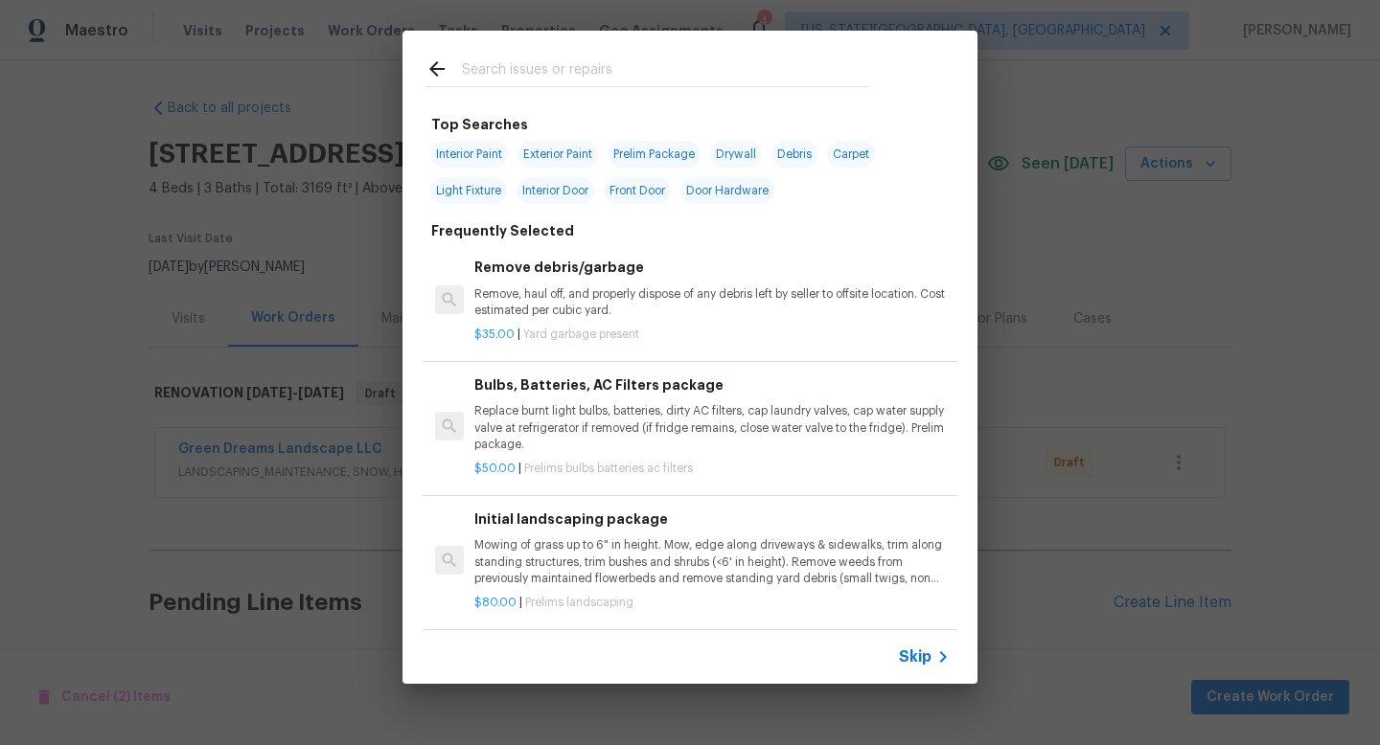
click at [567, 72] on input "text" at bounding box center [665, 71] width 406 height 29
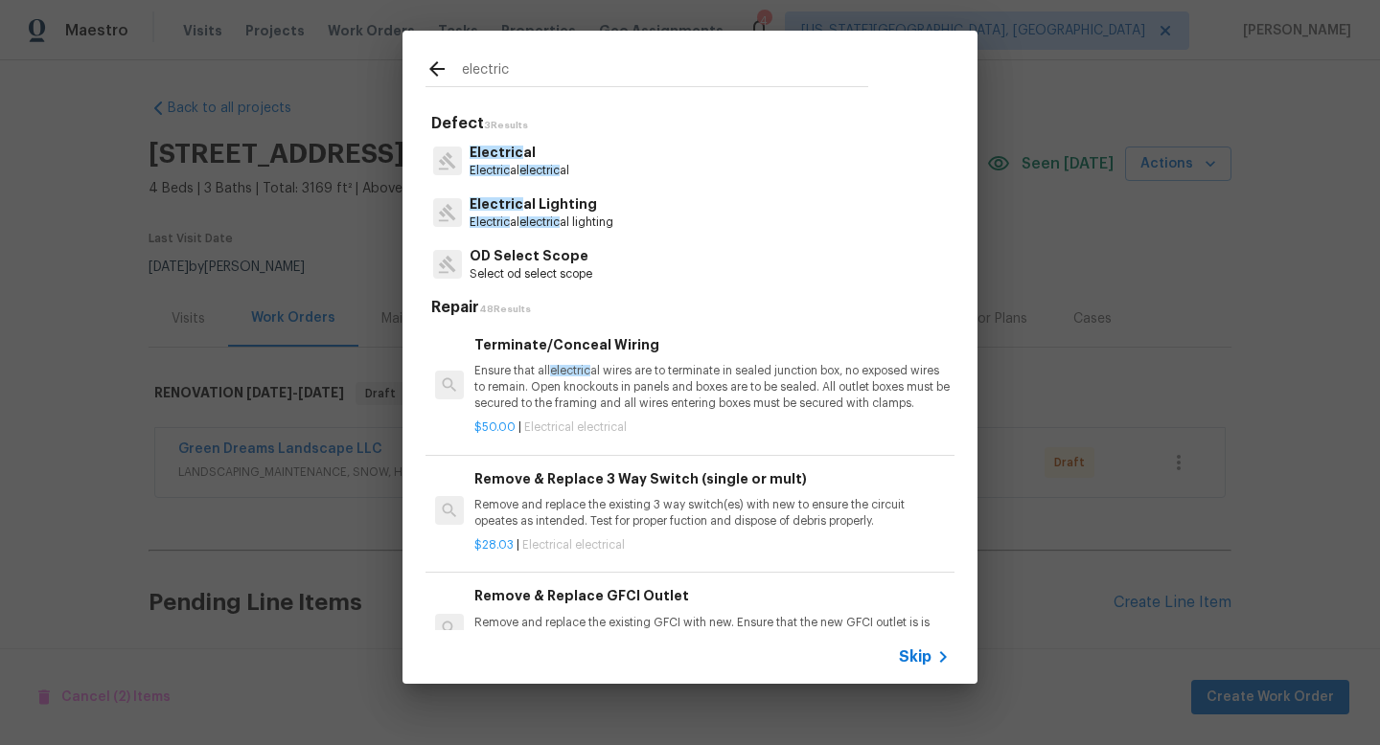
type input "electric"
click at [542, 152] on p "Electric al" at bounding box center [519, 153] width 100 height 20
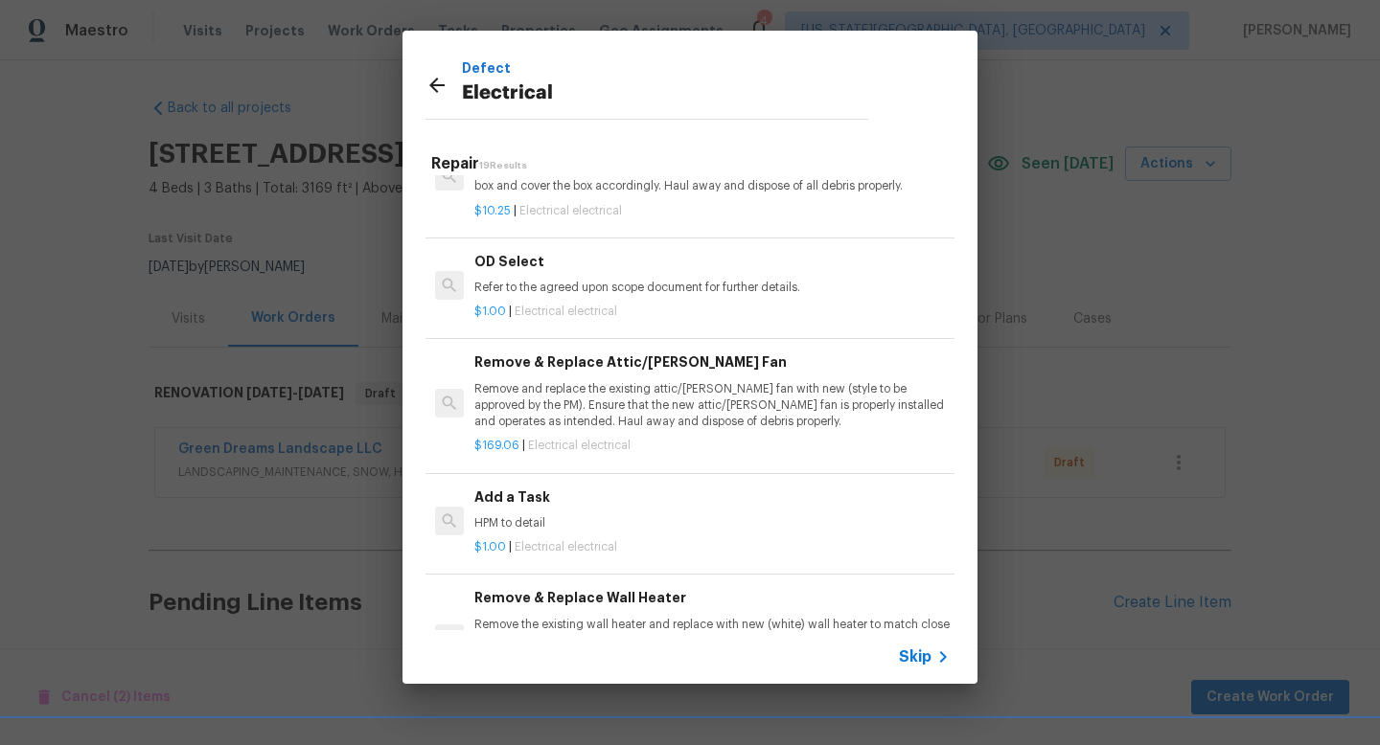
scroll to position [1043, 0]
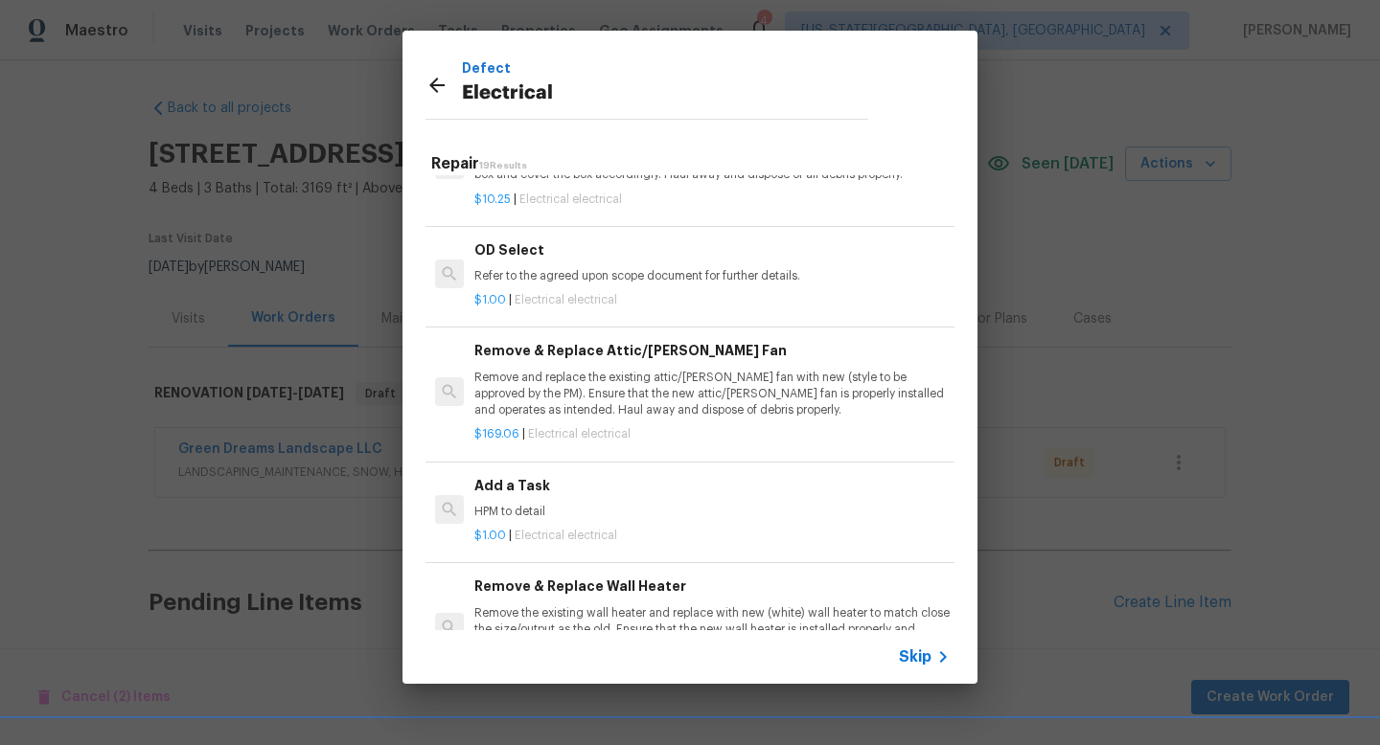
click at [561, 539] on span "Electrical electrical" at bounding box center [566, 535] width 103 height 11
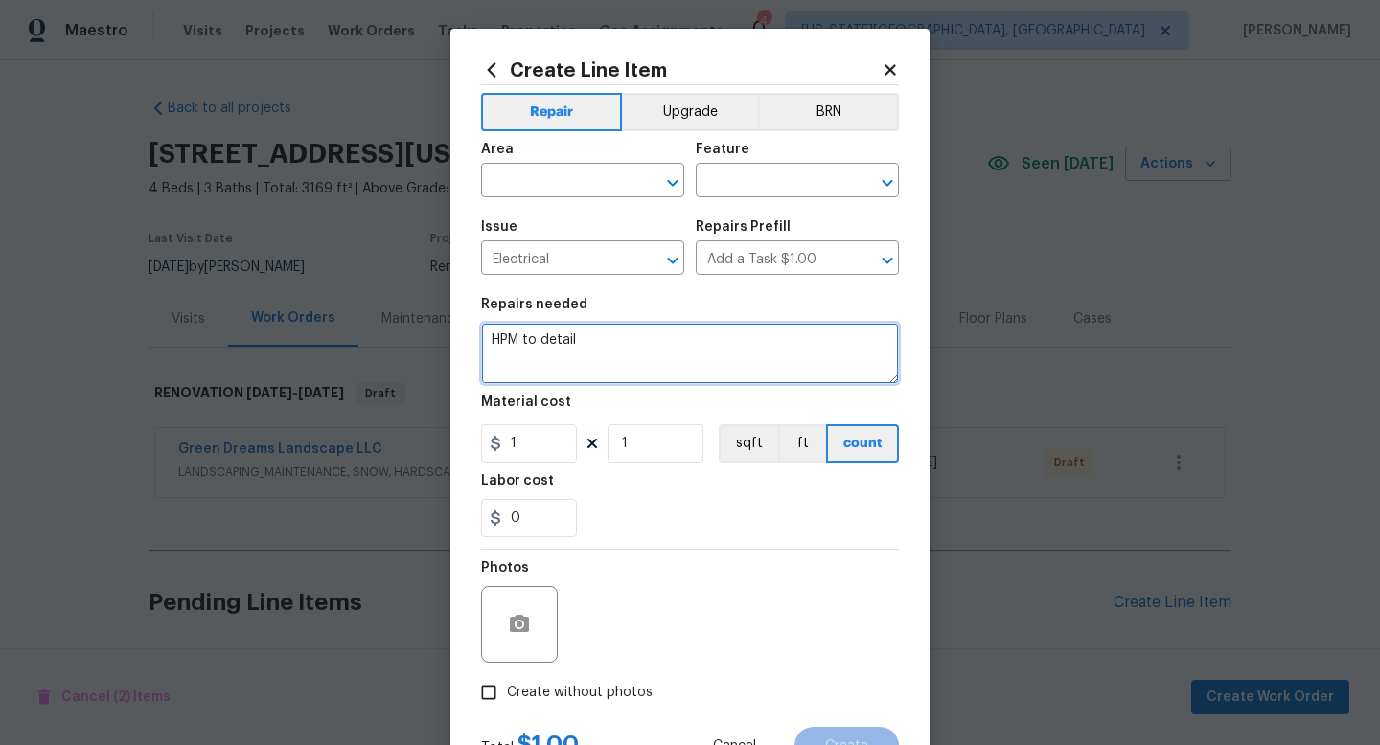
drag, startPoint x: 577, startPoint y: 343, endPoint x: 437, endPoint y: 343, distance: 139.9
click at [437, 343] on div "Create Line Item Repair Upgrade BRN Area ​ Feature ​ Issue Electrical ​ Repairs…" at bounding box center [690, 372] width 1380 height 745
type textarea "Replace all stainless or wrong color outlet and switch covers throughout home."
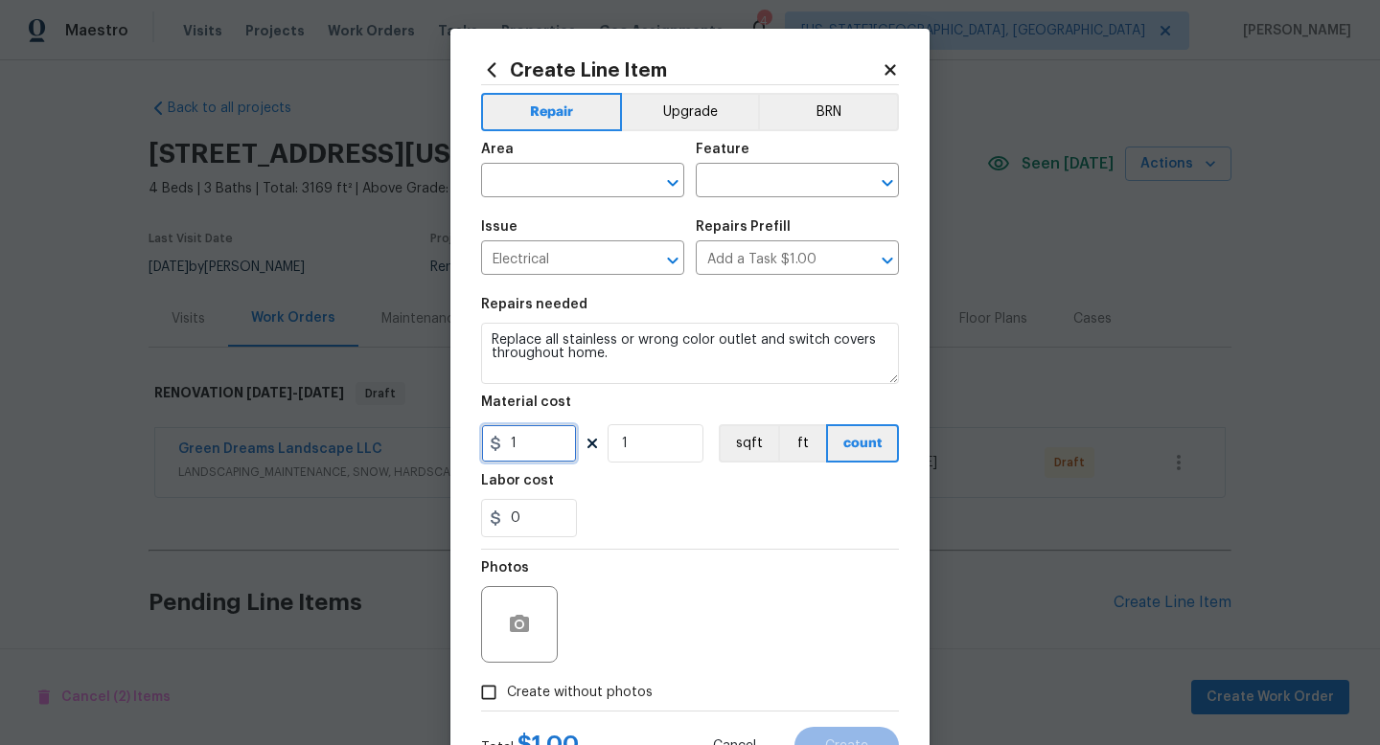
drag, startPoint x: 517, startPoint y: 442, endPoint x: 419, endPoint y: 440, distance: 98.7
click at [419, 440] on div "Create Line Item Repair Upgrade BRN Area ​ Feature ​ Issue Electrical ​ Repairs…" at bounding box center [690, 372] width 1380 height 745
type input "35"
click at [623, 680] on label "Create without photos" at bounding box center [561, 693] width 182 height 36
click at [507, 680] on input "Create without photos" at bounding box center [488, 693] width 36 height 36
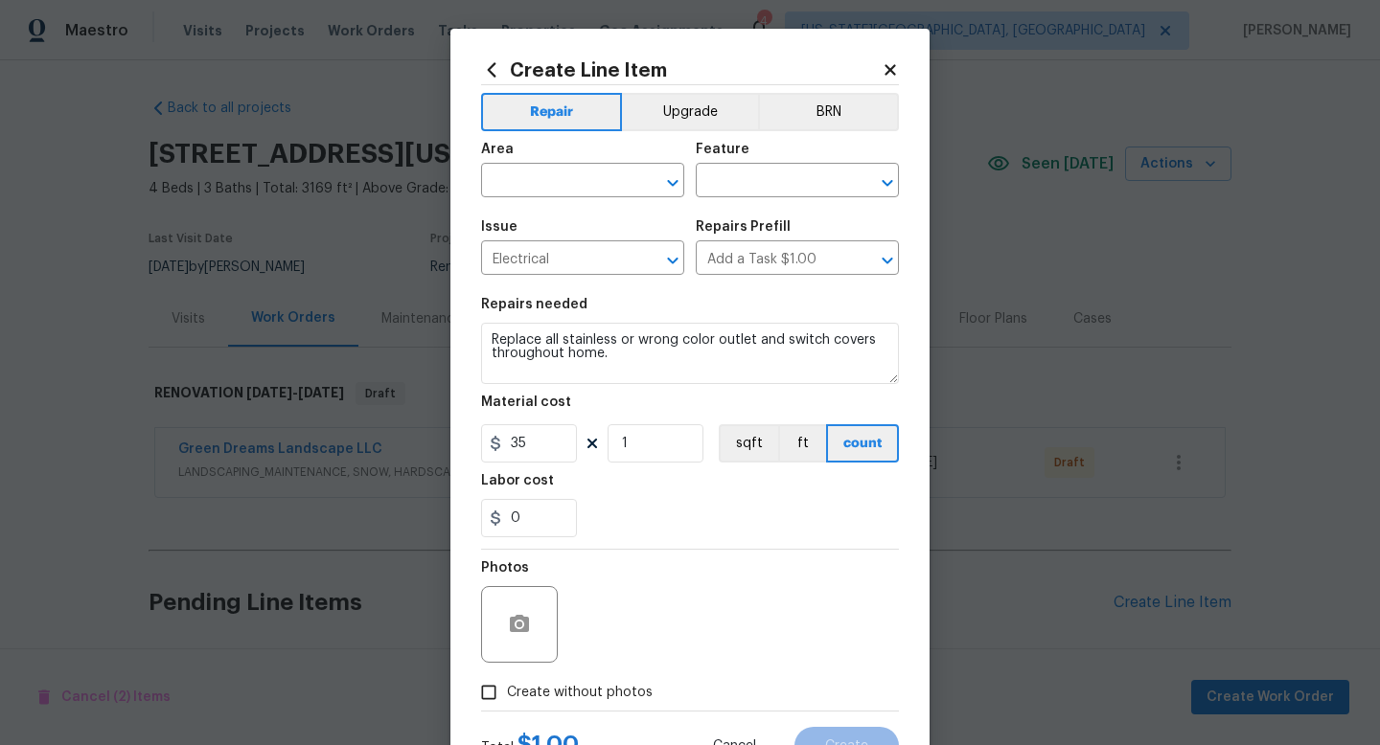
checkbox input "true"
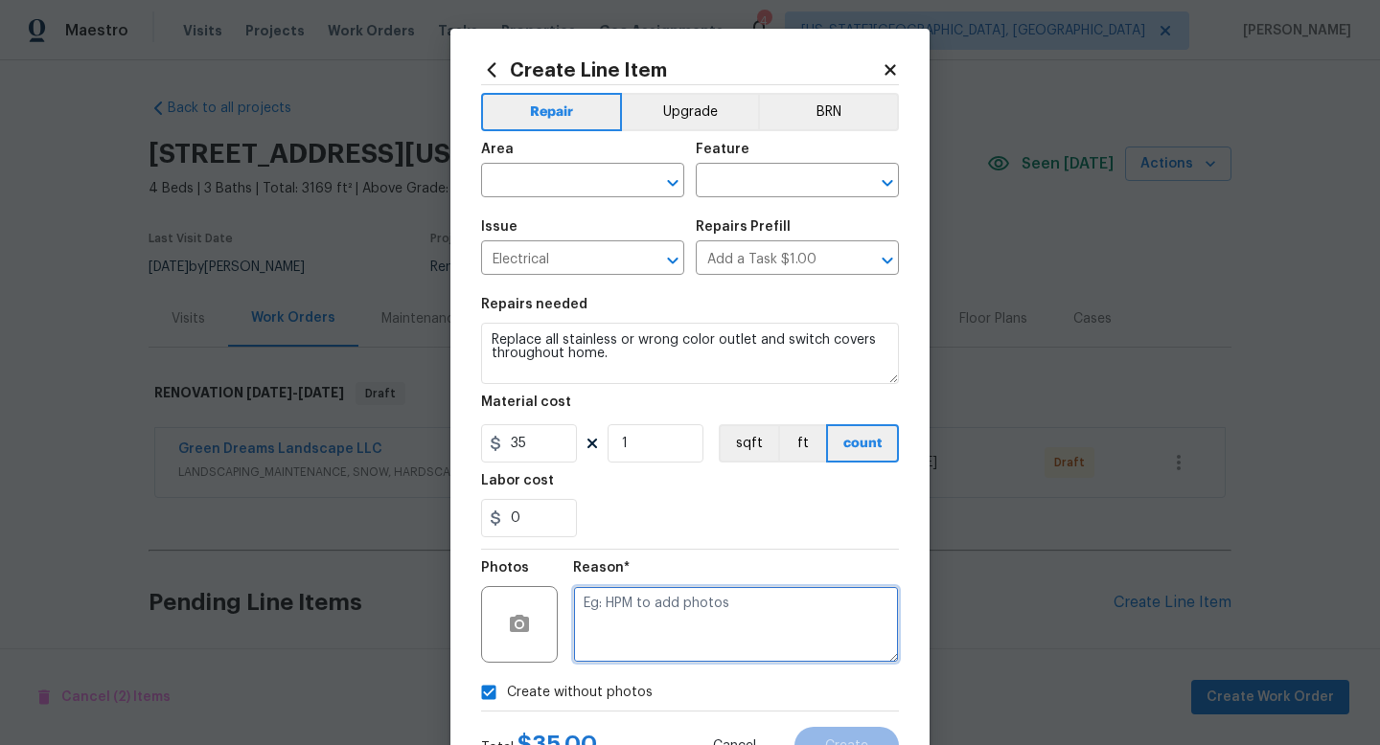
click at [630, 629] on textarea at bounding box center [736, 624] width 326 height 77
type textarea "na"
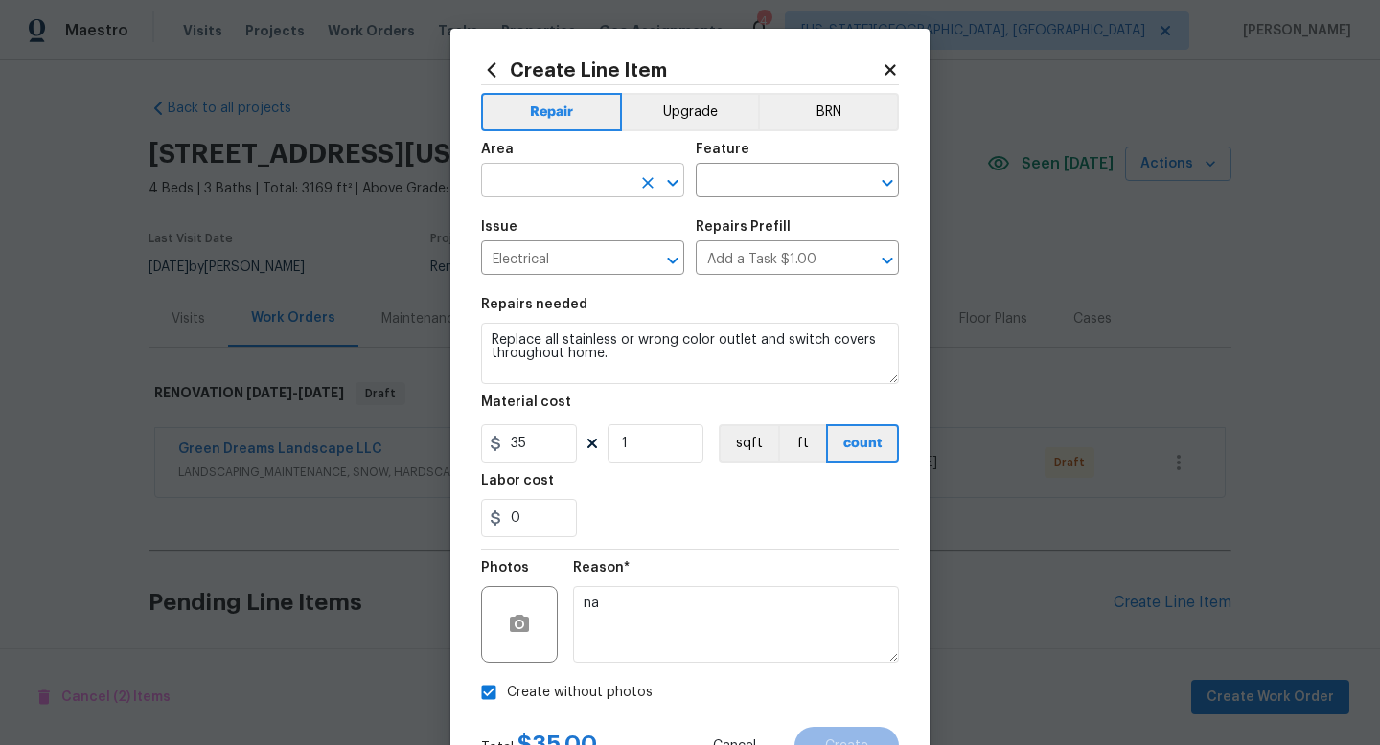
click at [575, 179] on input "text" at bounding box center [555, 183] width 149 height 30
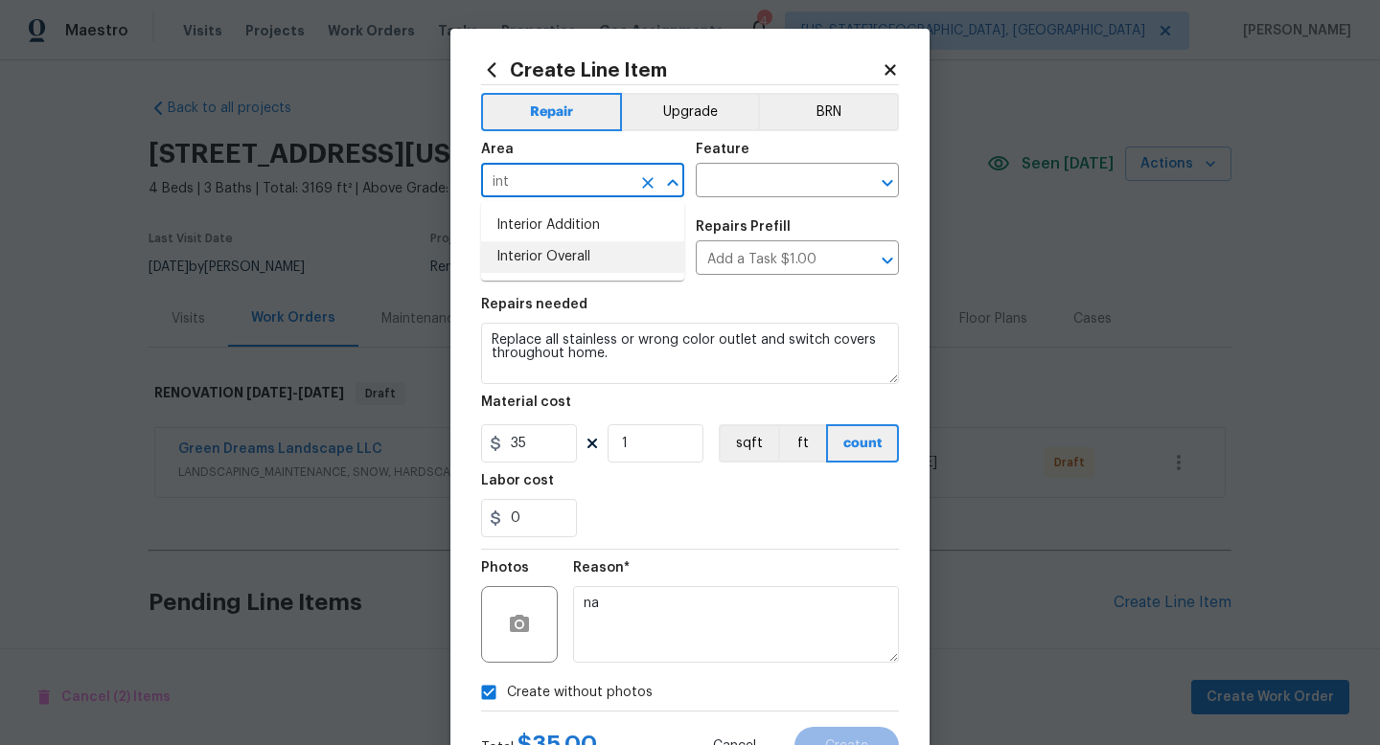
click at [545, 269] on li "Interior Overall" at bounding box center [582, 257] width 203 height 32
type input "Interior Overall"
click at [745, 161] on div "Feature" at bounding box center [797, 155] width 203 height 25
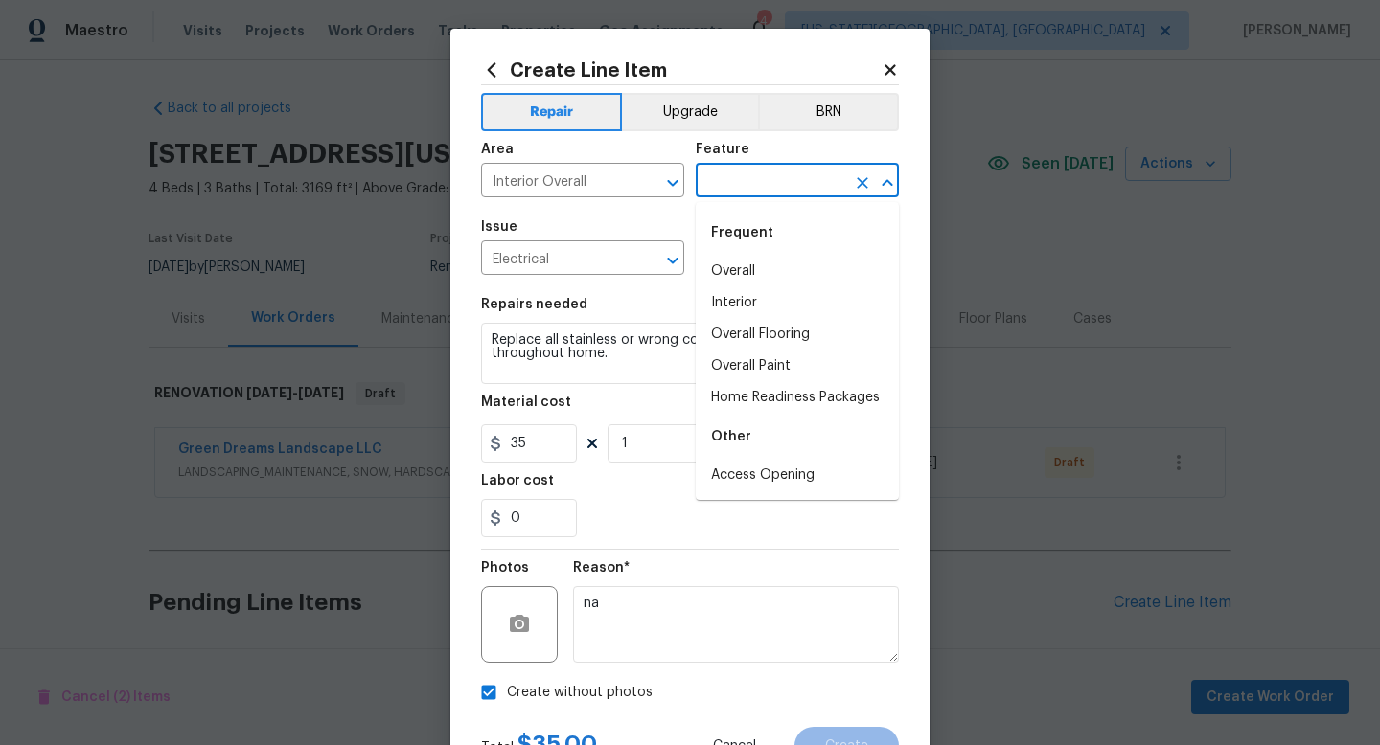
click at [745, 176] on input "text" at bounding box center [770, 183] width 149 height 30
click at [744, 310] on li "Interior" at bounding box center [797, 303] width 203 height 32
type input "Interior"
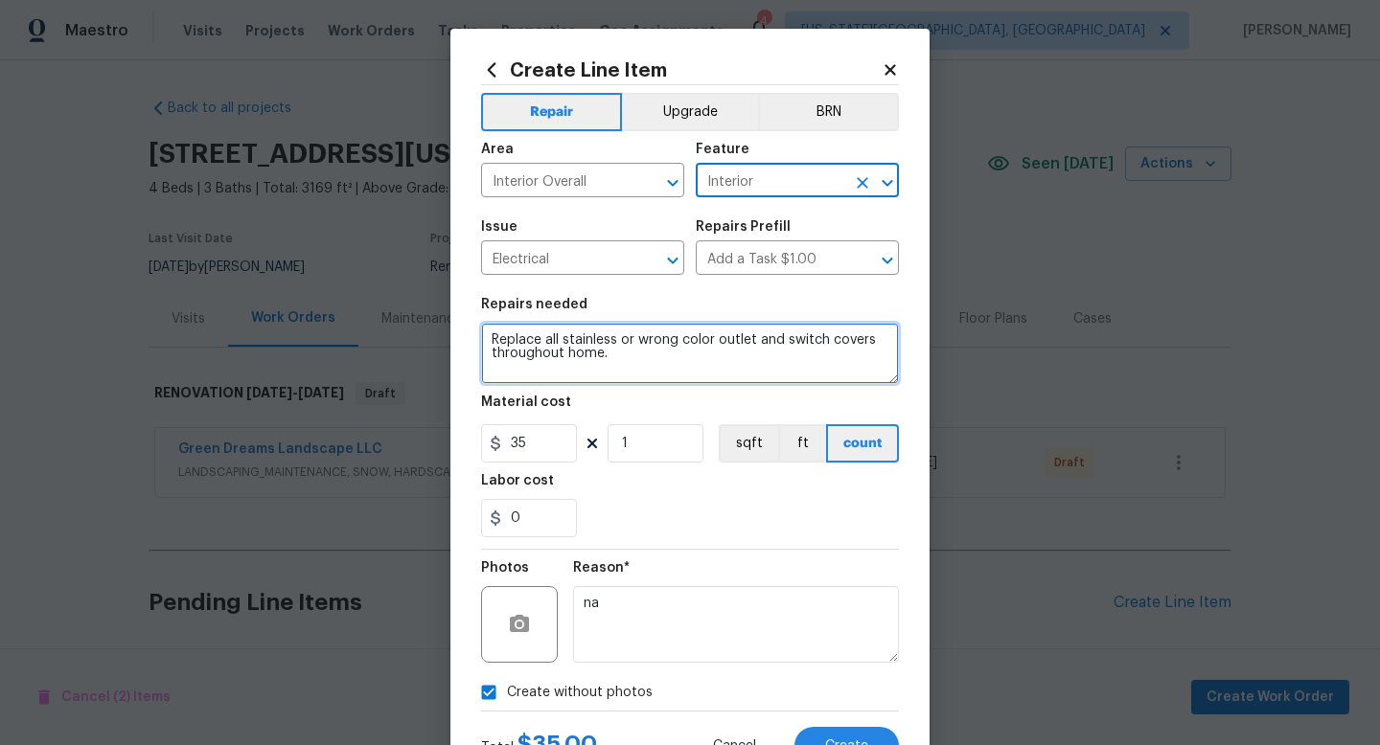
click at [649, 345] on textarea "Replace all stainless or wrong color outlet and switch covers throughout home." at bounding box center [690, 353] width 418 height 61
click at [648, 356] on textarea "Replace all stainless or wrong color outlet and switch covers throughout home." at bounding box center [690, 353] width 418 height 61
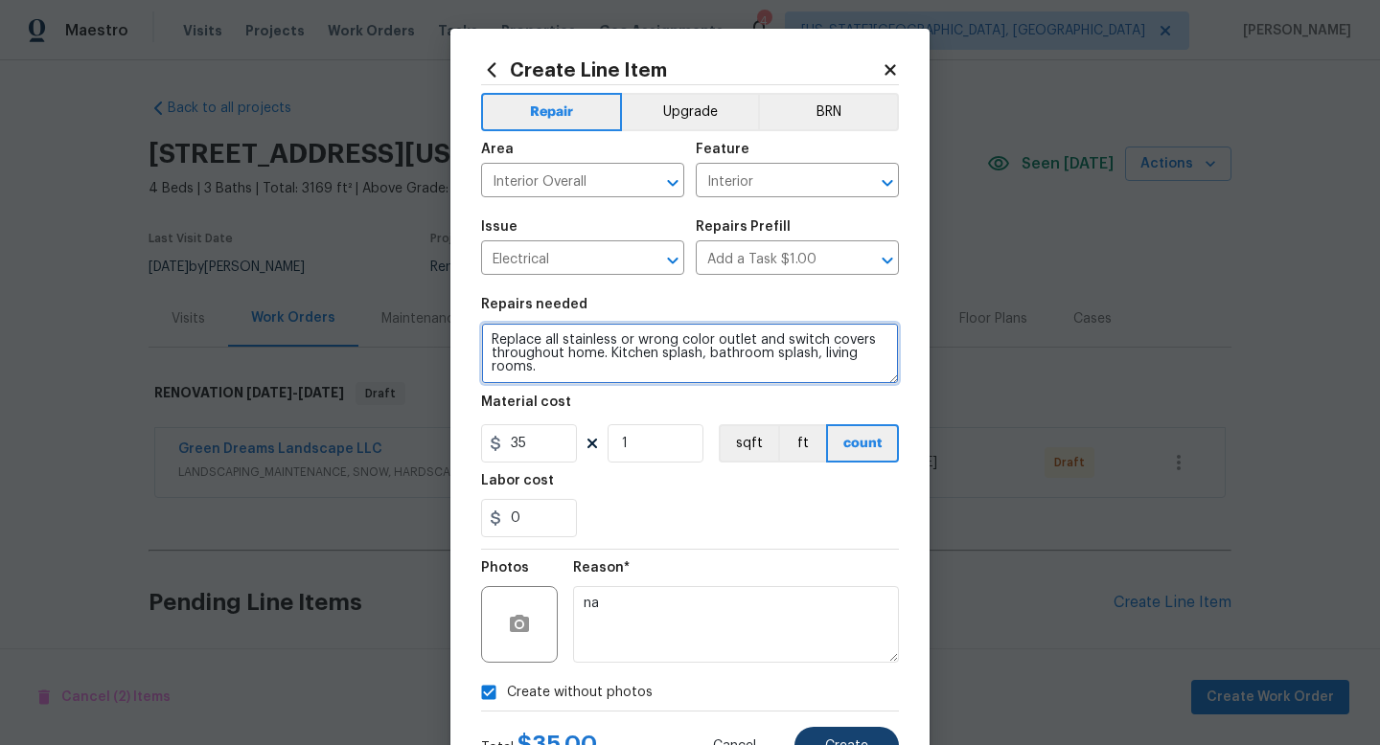
type textarea "Replace all stainless or wrong color outlet and switch covers throughout home. …"
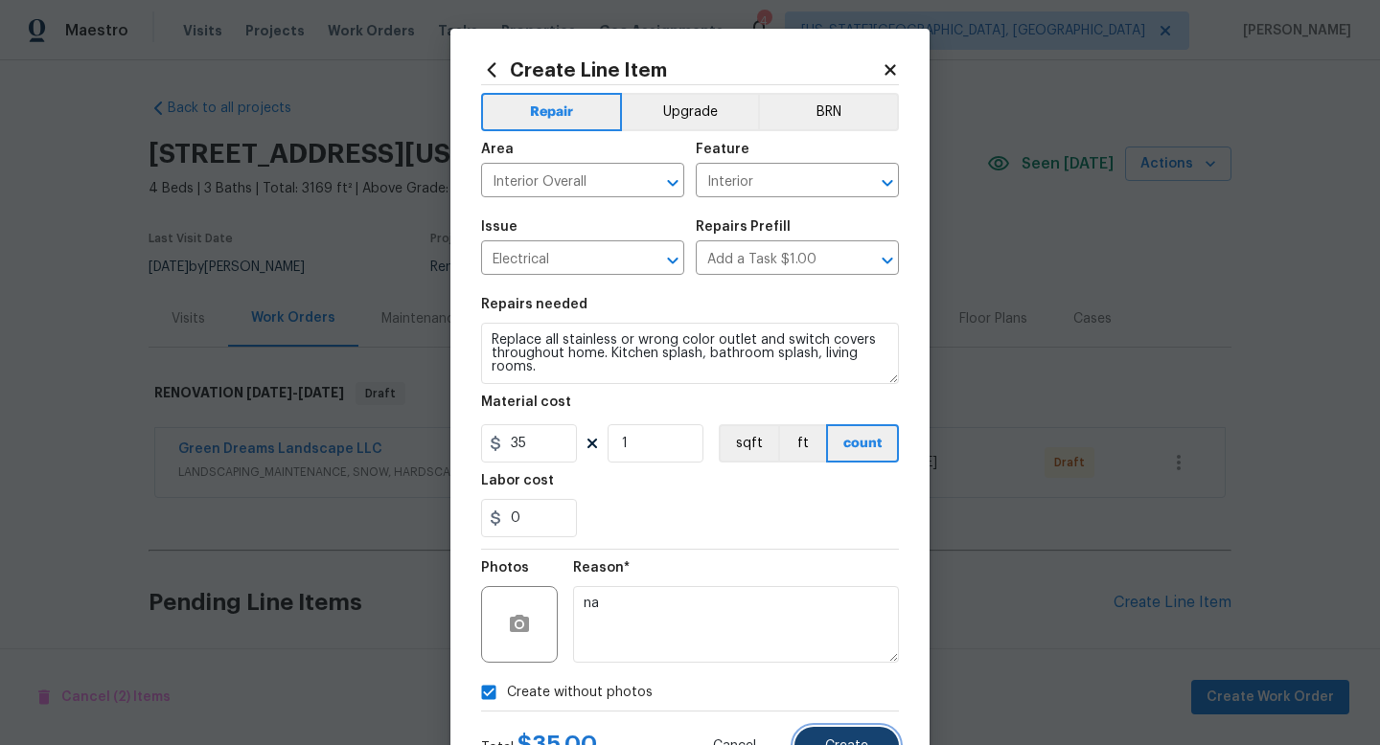
click at [850, 744] on span "Create" at bounding box center [846, 747] width 43 height 14
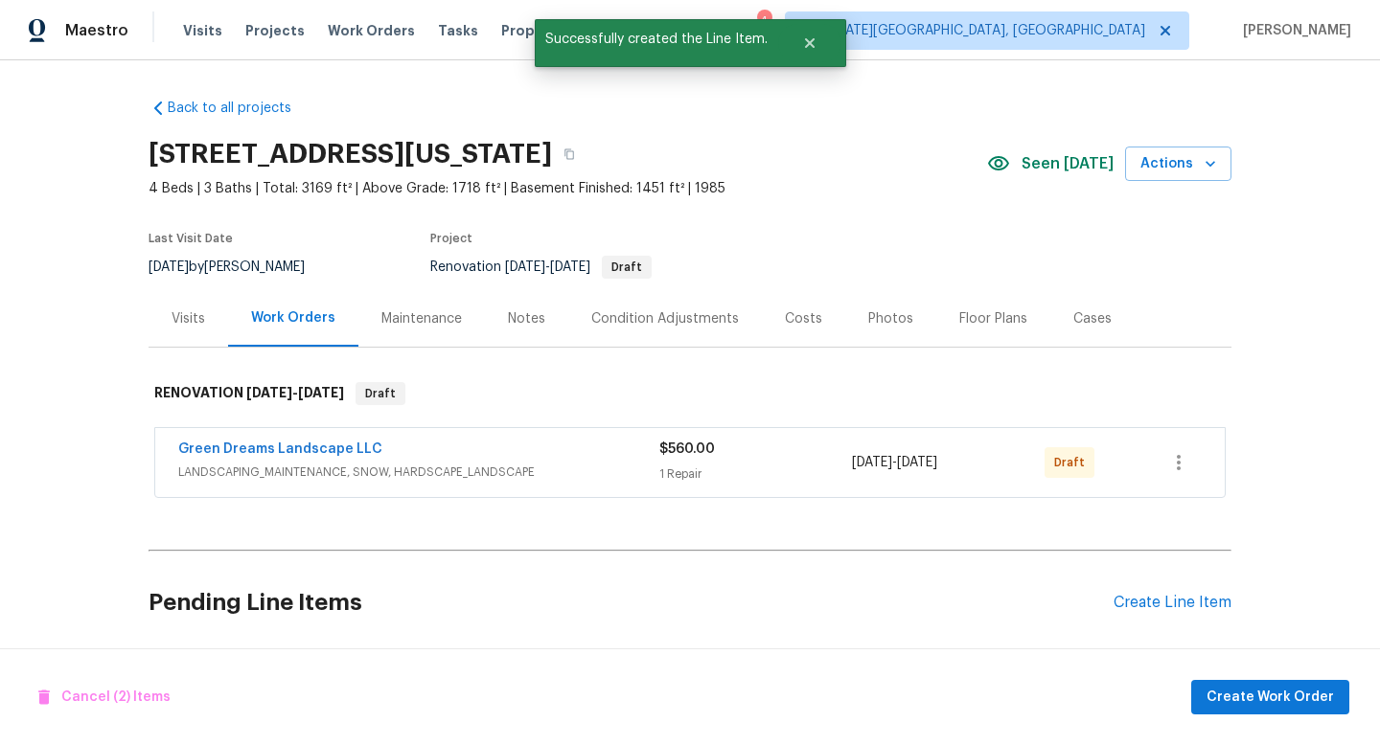
click at [1175, 613] on div "Pending Line Items Create Line Item" at bounding box center [690, 603] width 1083 height 89
click at [1168, 599] on div "Create Line Item" at bounding box center [1172, 603] width 118 height 18
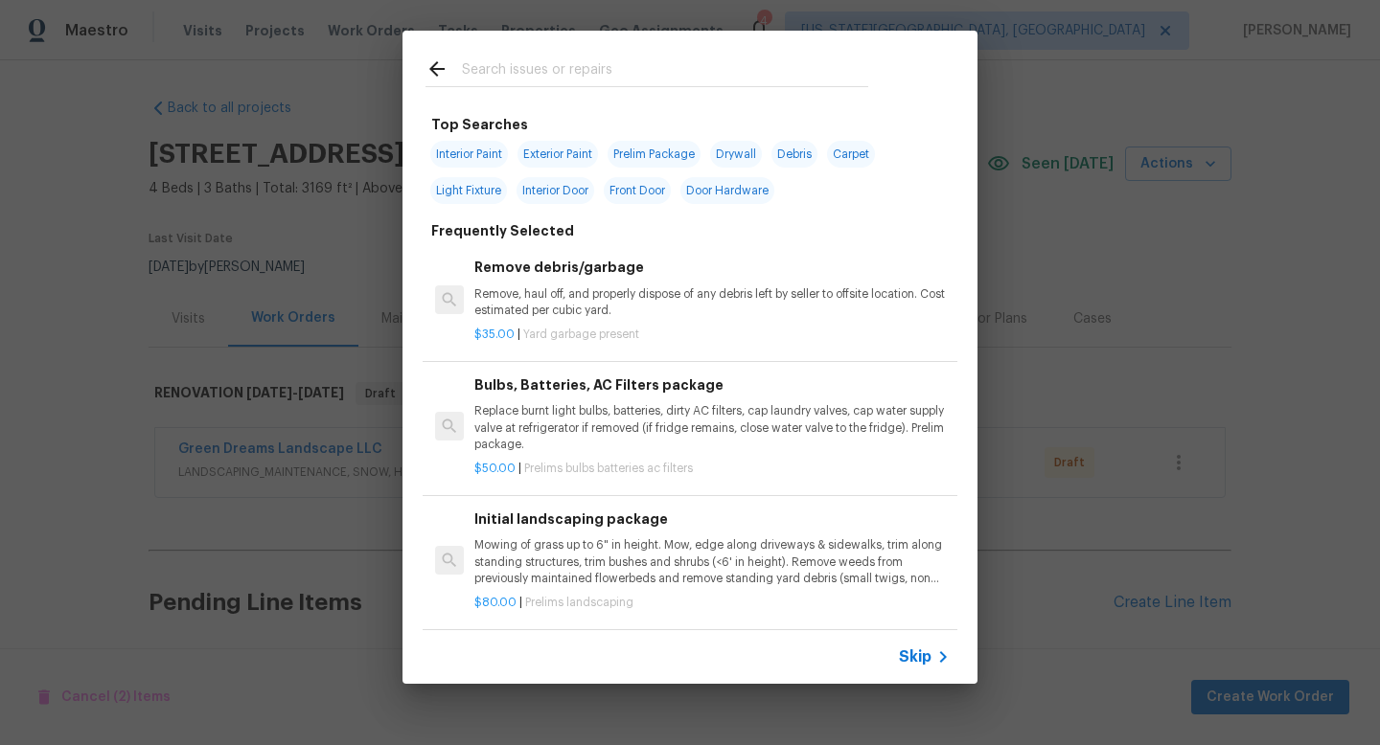
click at [548, 71] on input "text" at bounding box center [665, 71] width 406 height 29
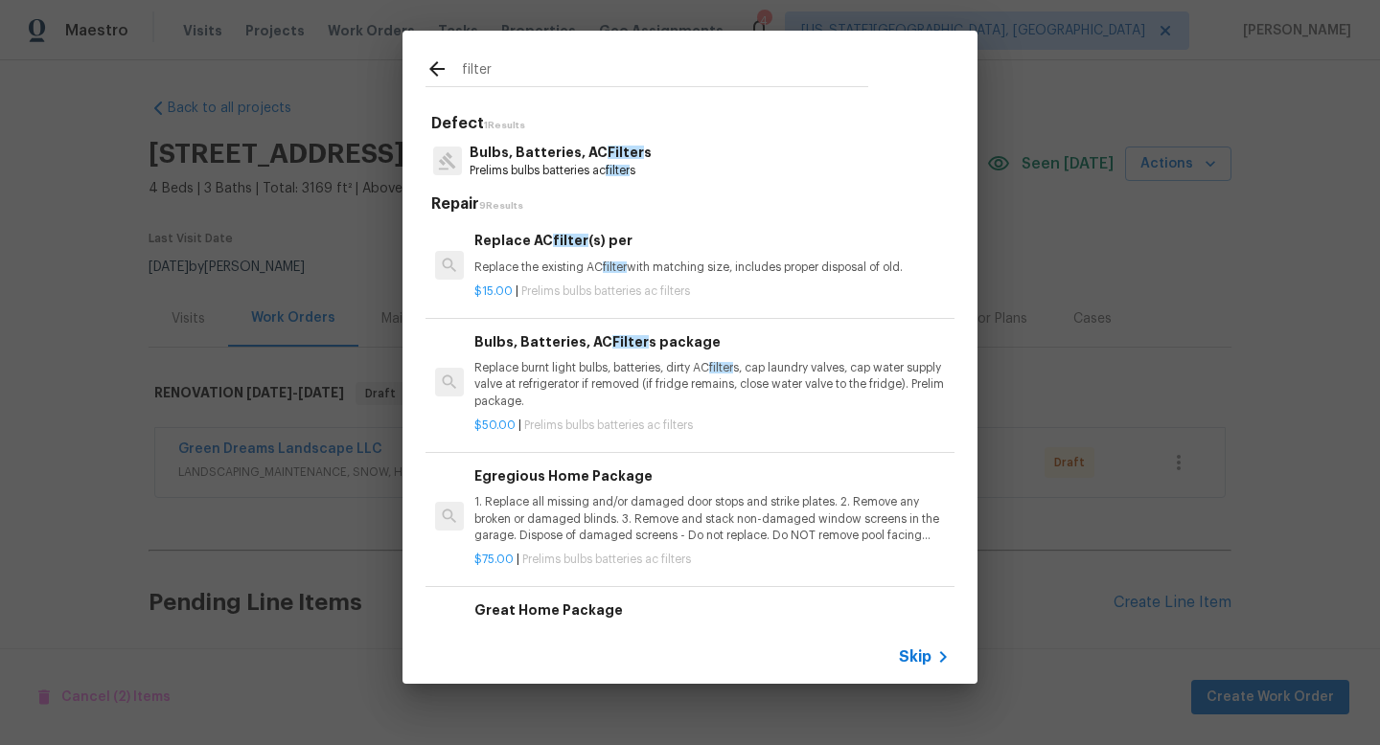
type input "filter"
click at [547, 164] on p "Prelims bulbs batteries ac filter s" at bounding box center [560, 171] width 182 height 16
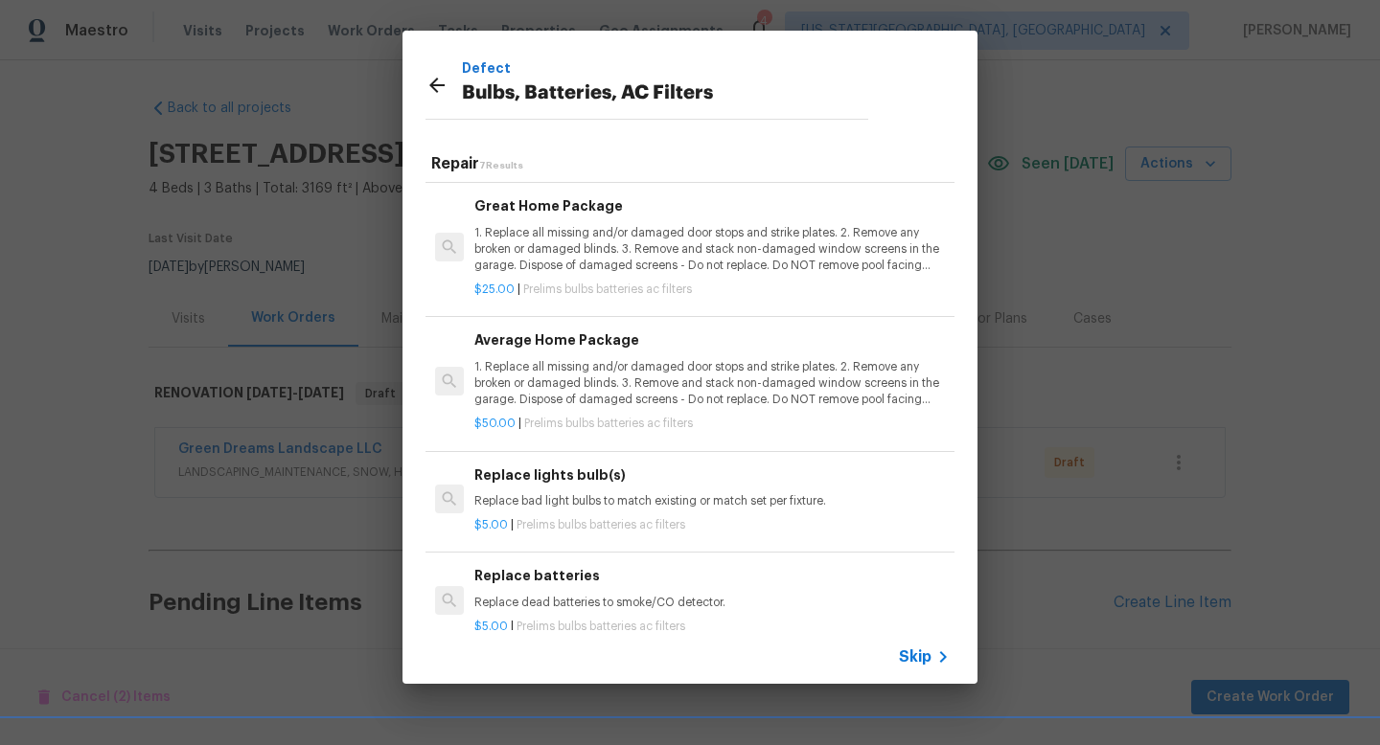
scroll to position [226, 0]
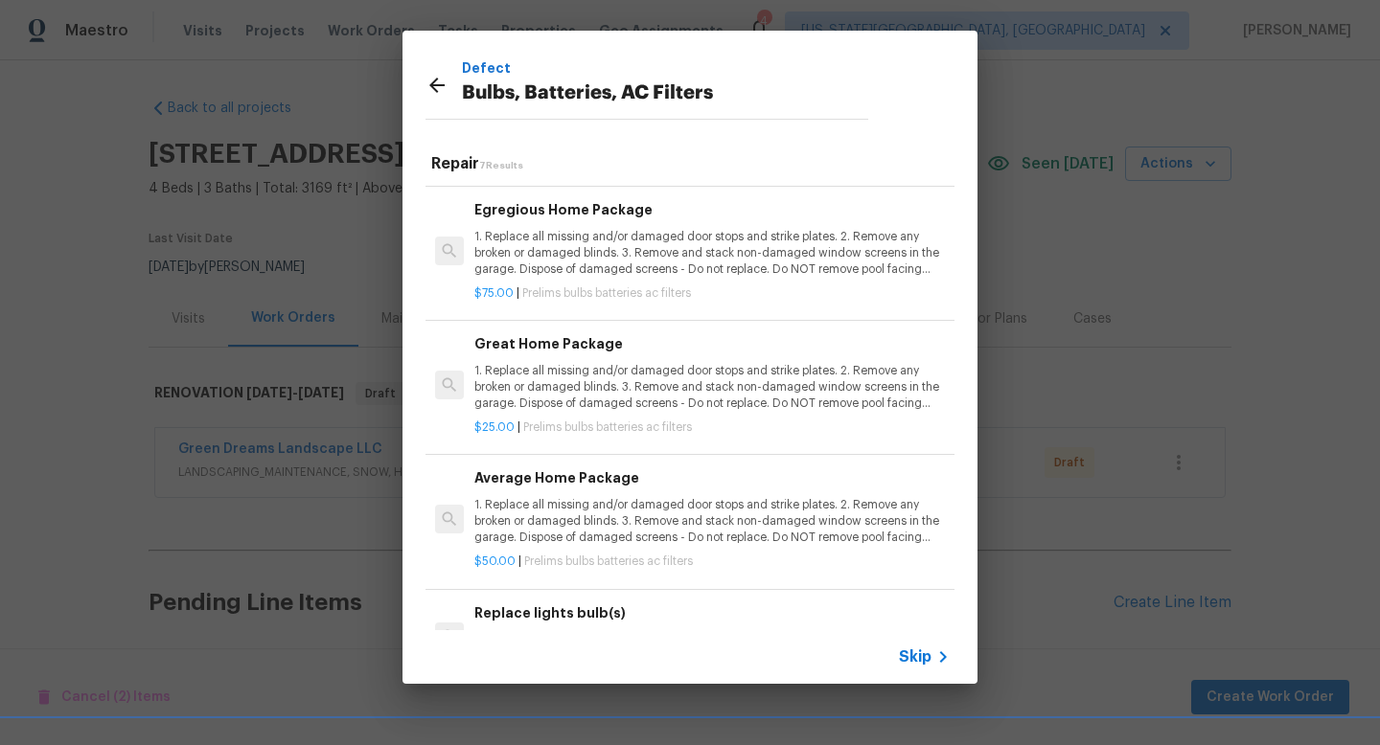
click at [580, 402] on p "1. Replace all missing and/or damaged door stops and strike plates. 2. Remove a…" at bounding box center [711, 387] width 475 height 49
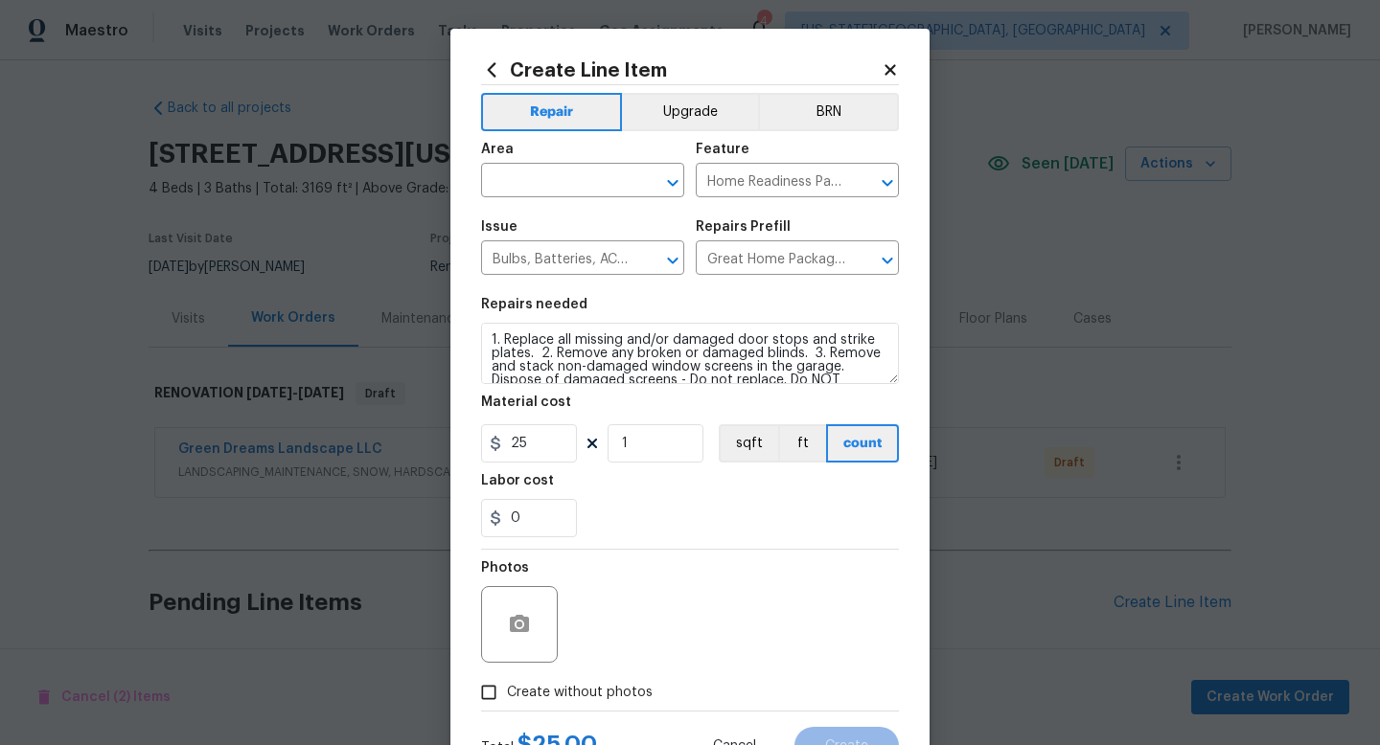
scroll to position [80, 0]
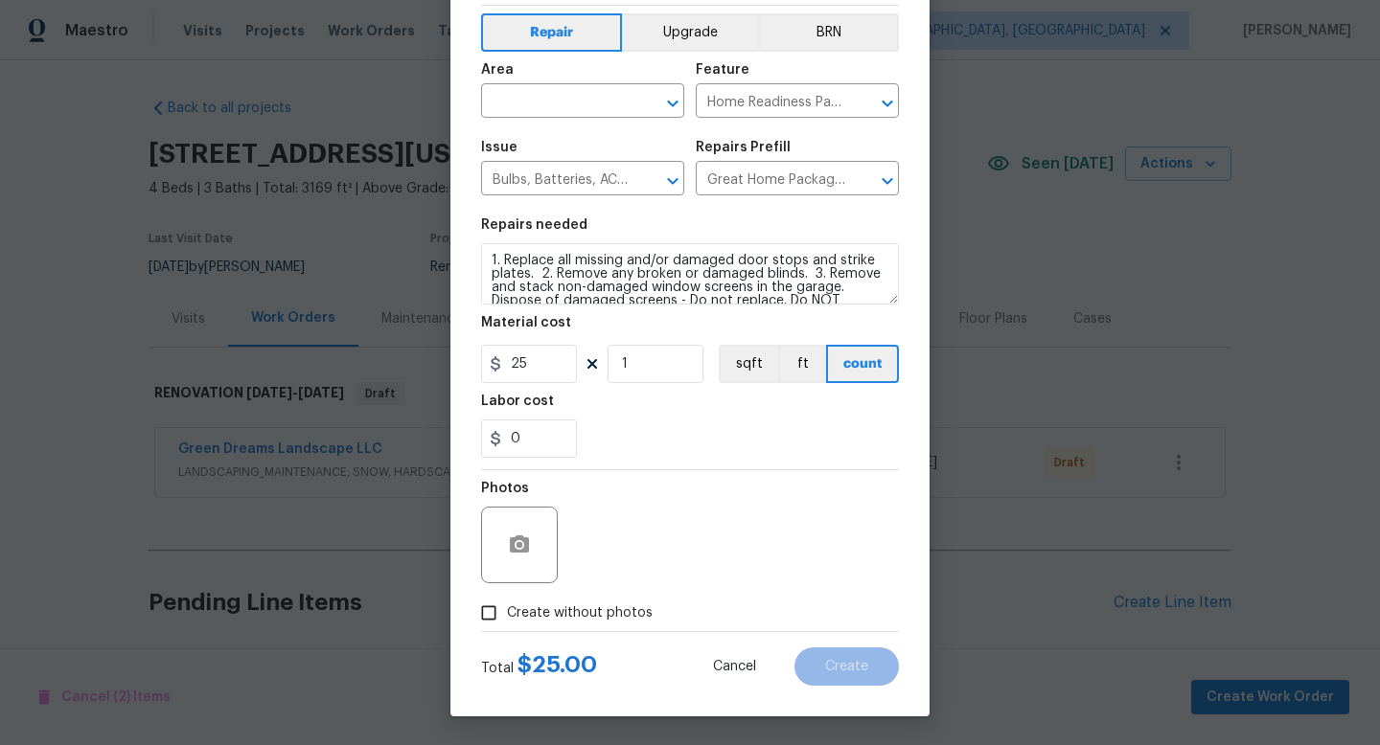
click at [628, 620] on span "Create without photos" at bounding box center [580, 614] width 146 height 20
click at [507, 620] on input "Create without photos" at bounding box center [488, 613] width 36 height 36
checkbox input "true"
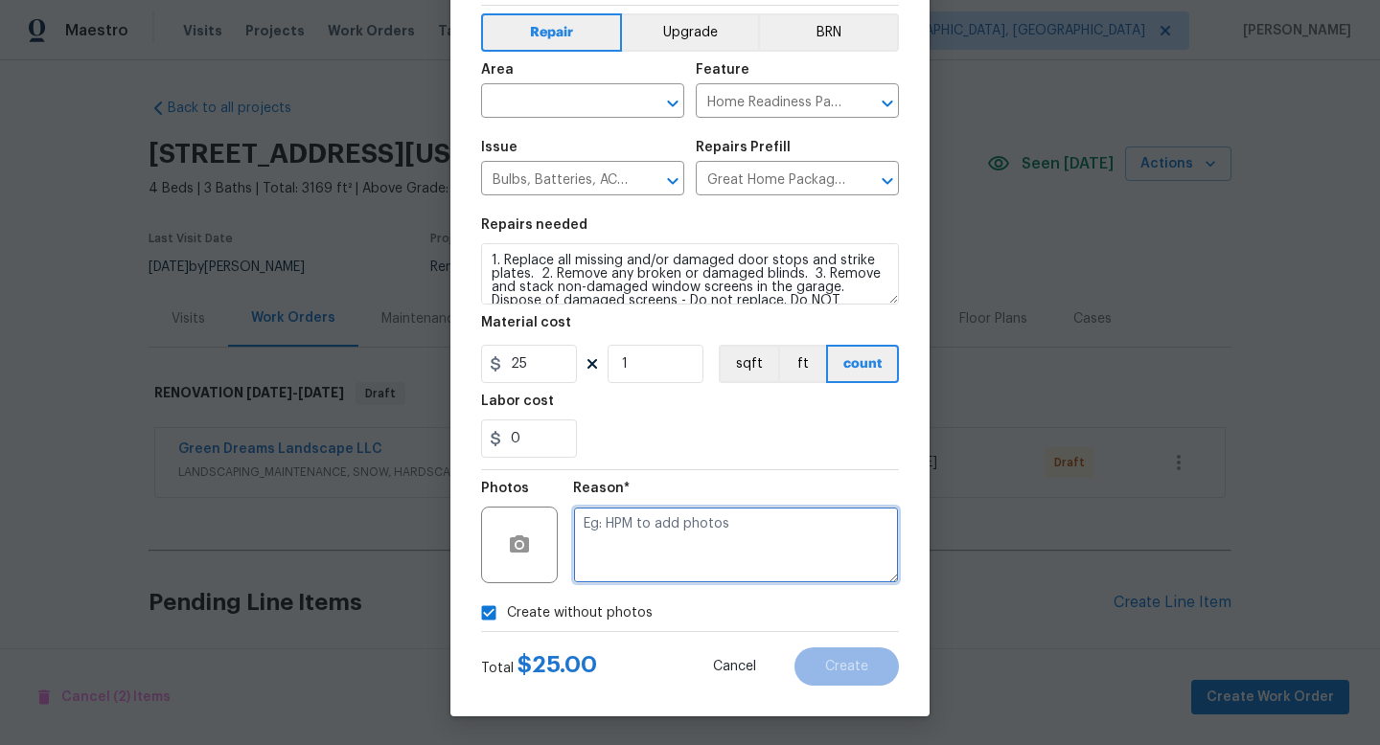
click at [661, 541] on textarea at bounding box center [736, 545] width 326 height 77
type textarea "na"
click at [538, 101] on input "text" at bounding box center [555, 103] width 149 height 30
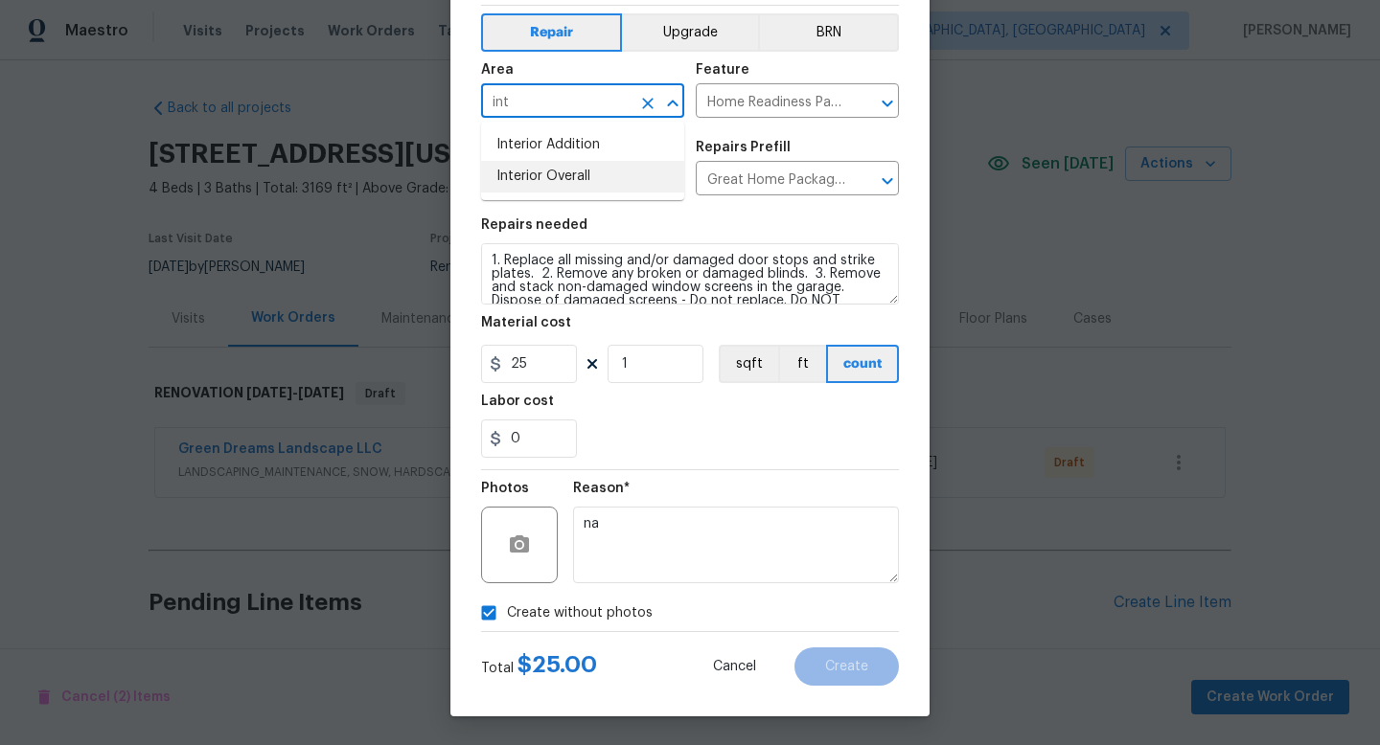
click at [523, 171] on li "Interior Overall" at bounding box center [582, 177] width 203 height 32
type input "Interior Overall"
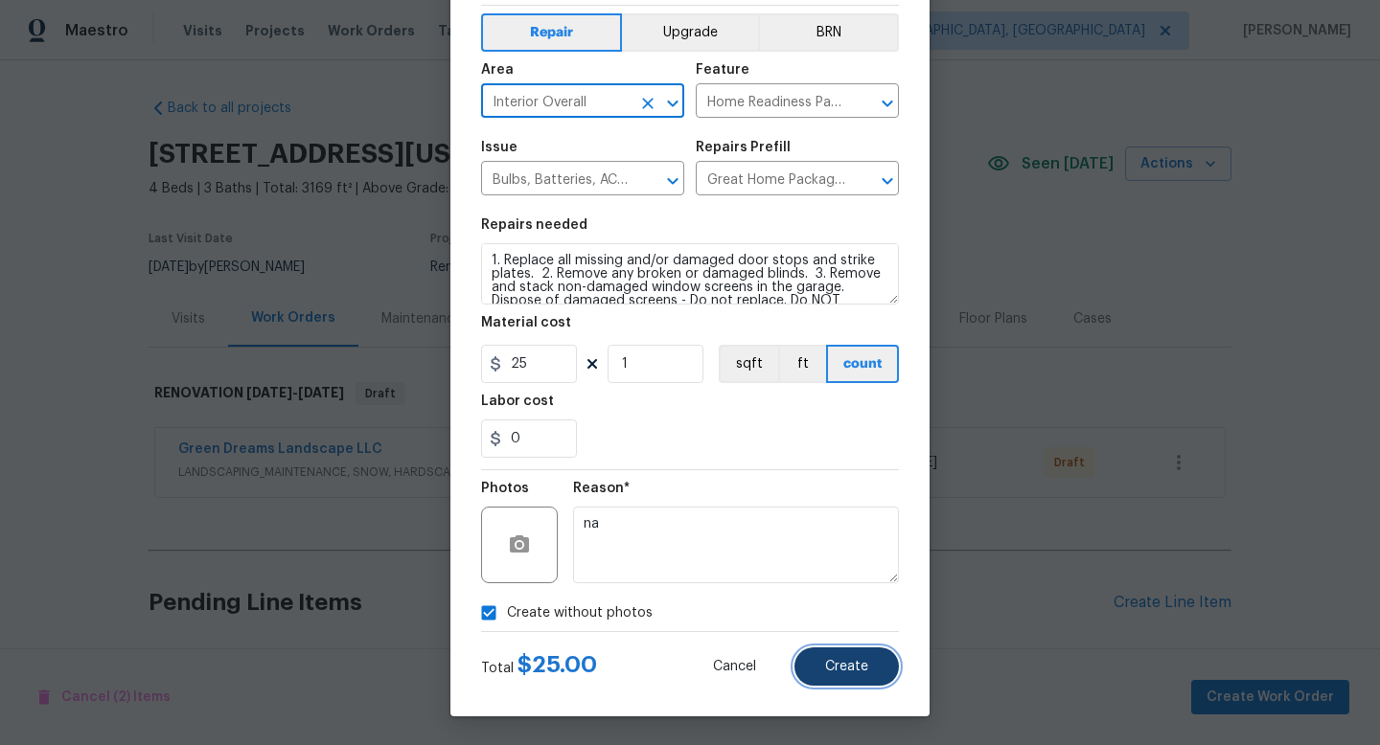
click at [819, 663] on button "Create" at bounding box center [846, 667] width 104 height 38
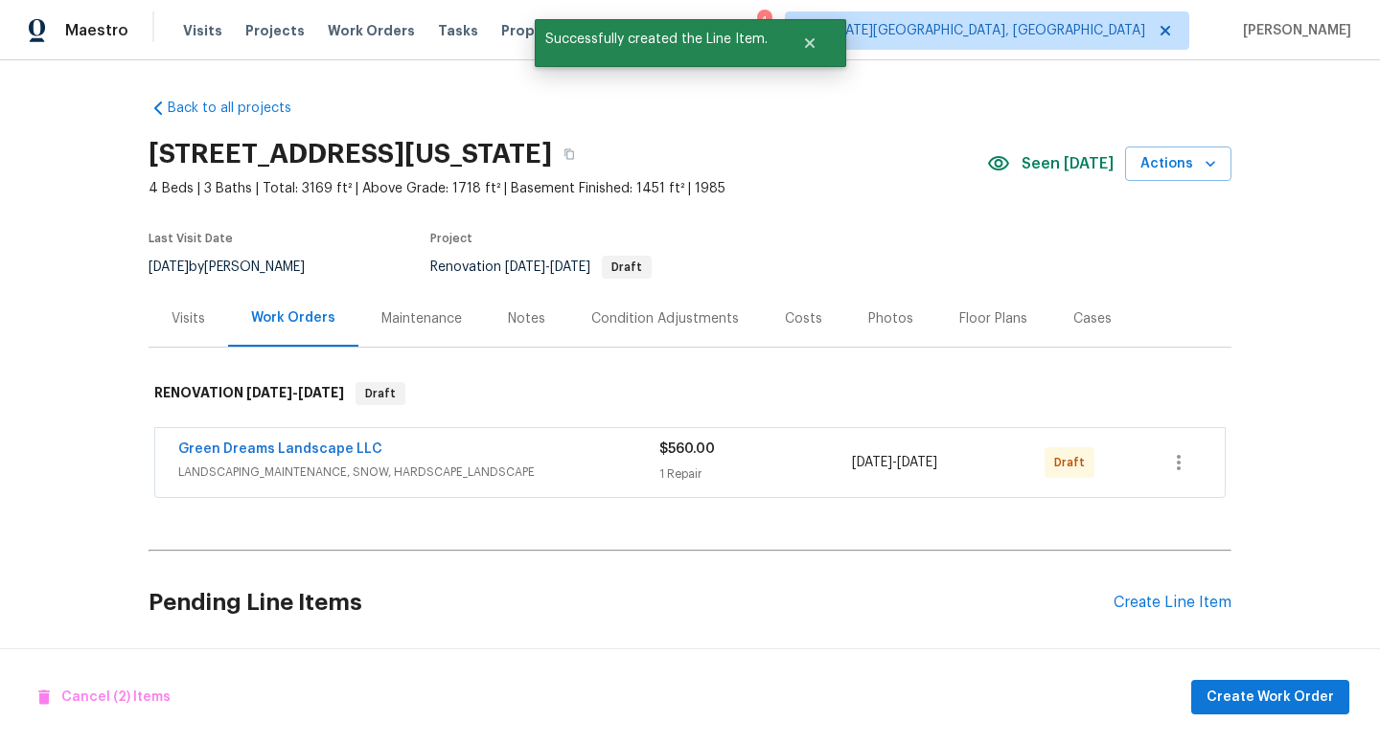
click at [1198, 606] on div "Create Line Item" at bounding box center [1172, 603] width 118 height 18
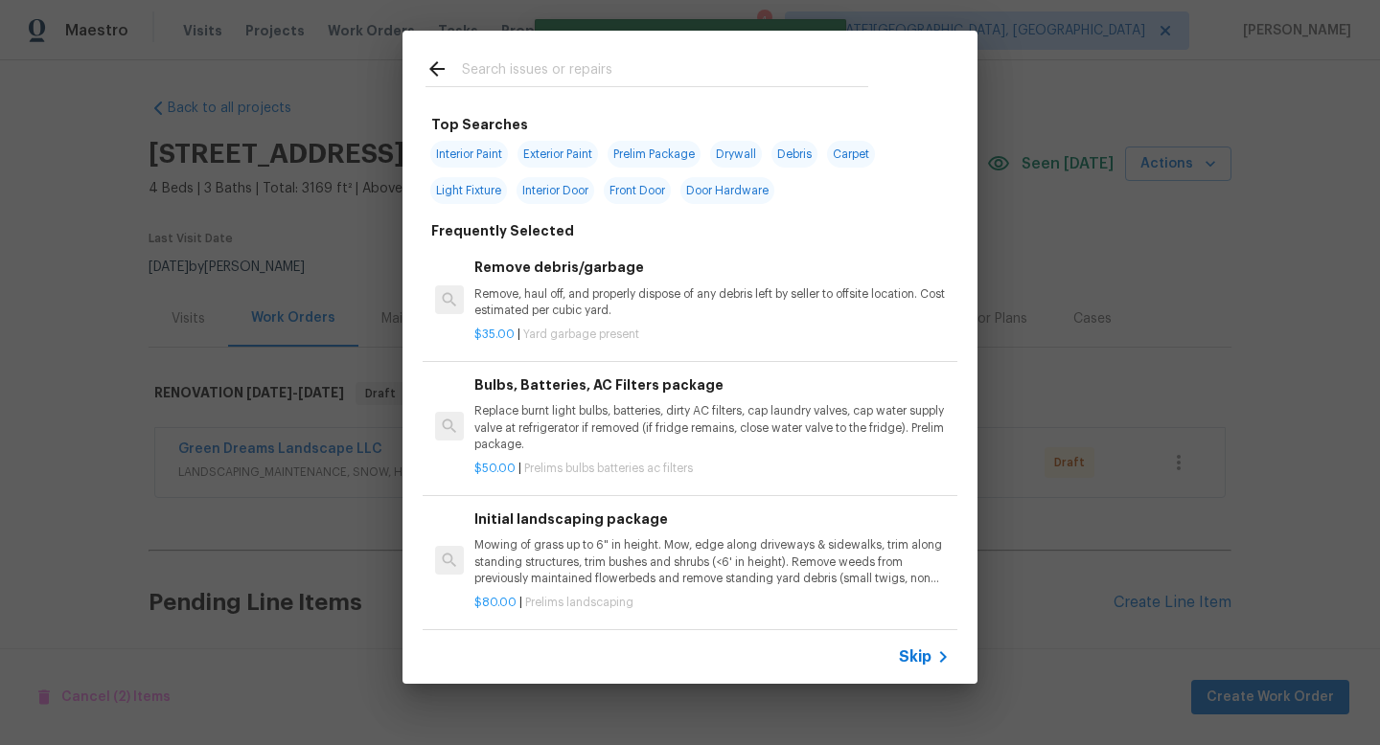
click at [562, 54] on div at bounding box center [646, 69] width 489 height 76
click at [562, 58] on input "text" at bounding box center [665, 71] width 406 height 29
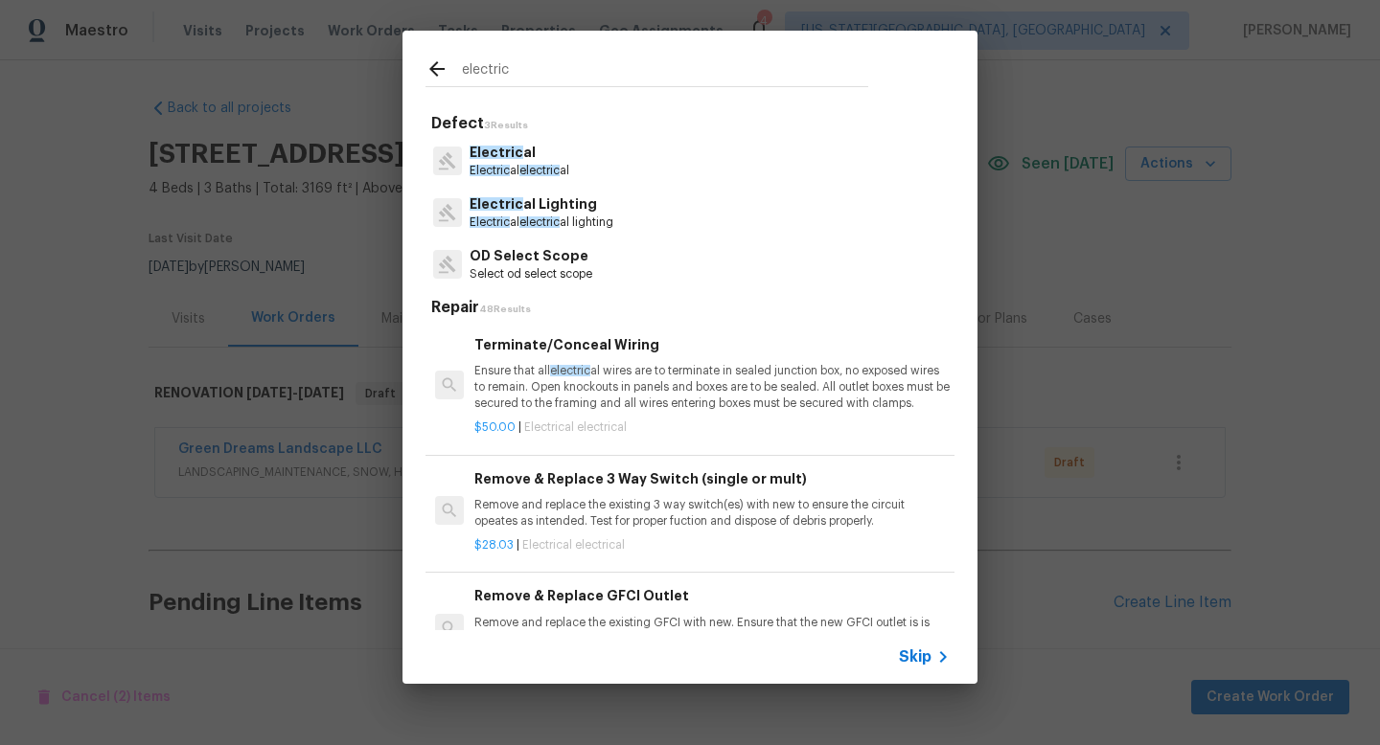
type input "electric"
click at [538, 166] on span "electric" at bounding box center [539, 170] width 40 height 11
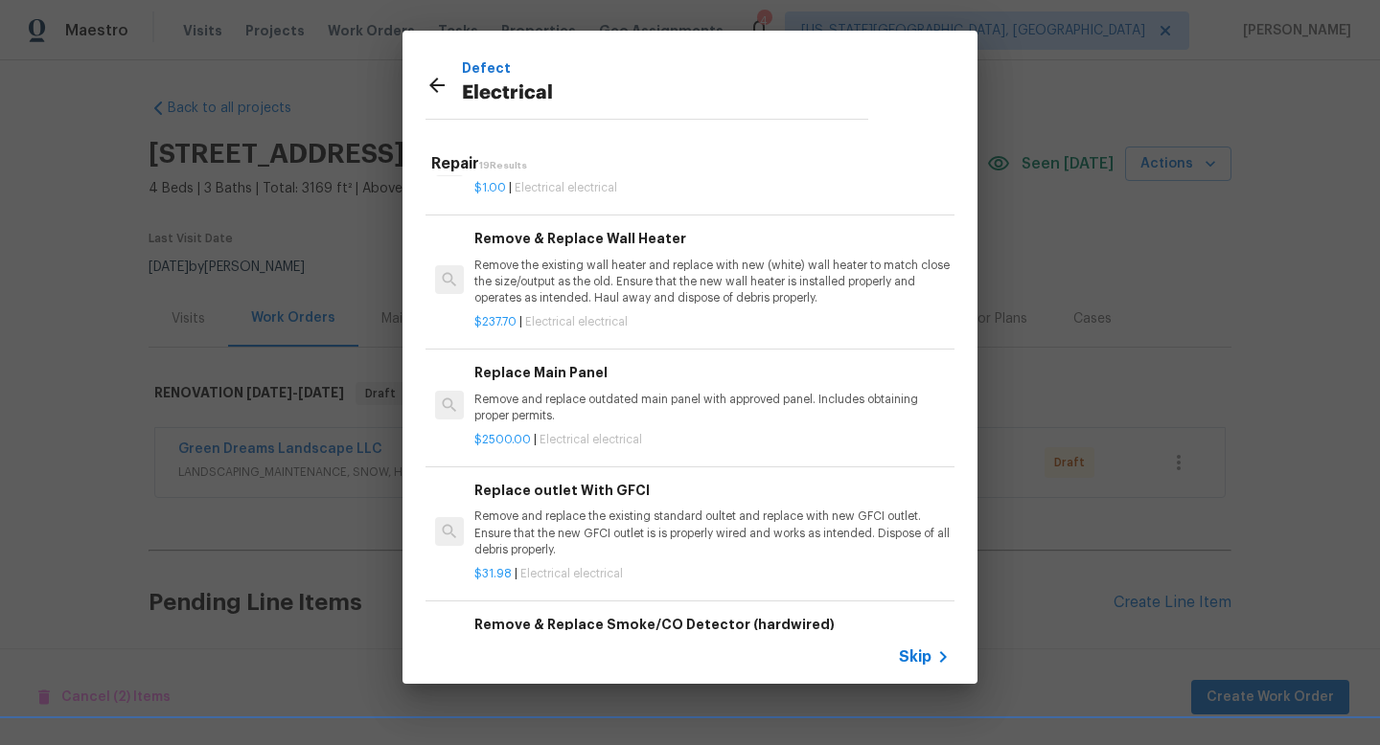
scroll to position [1826, 0]
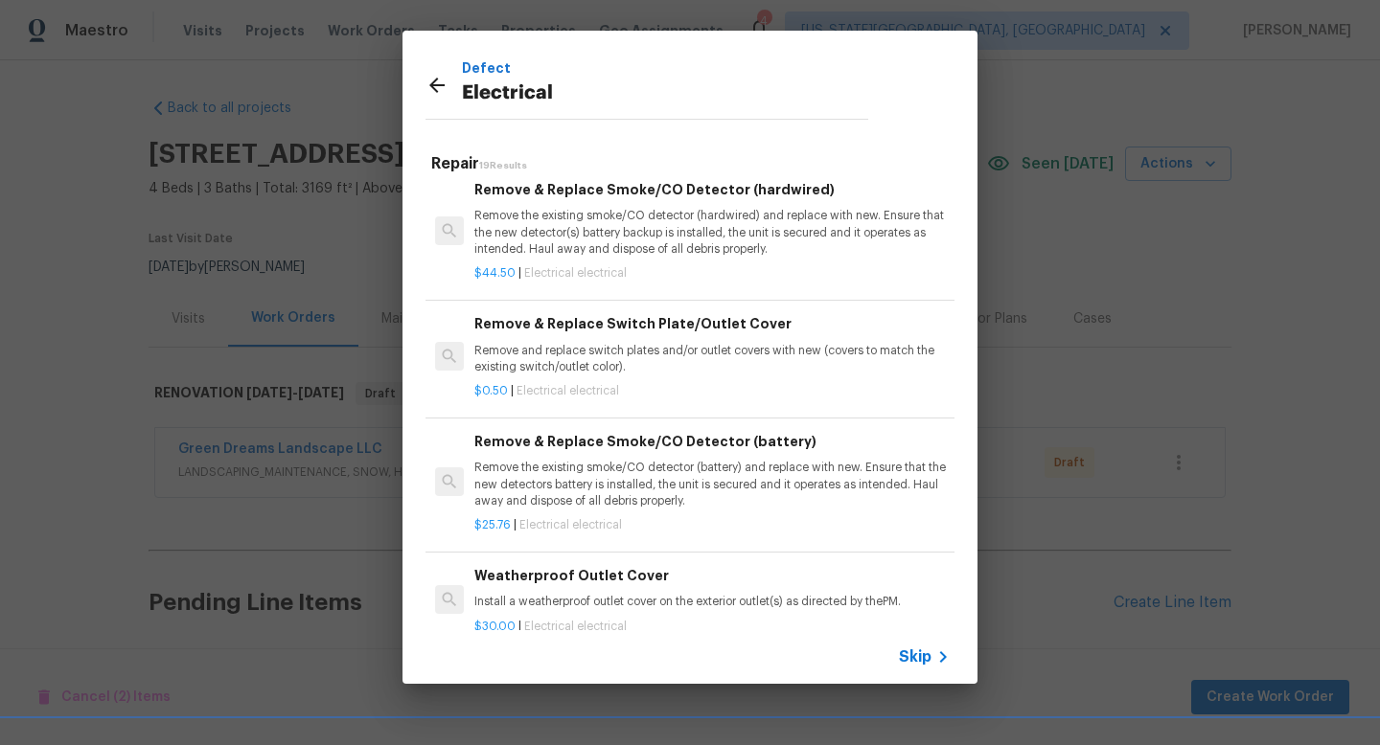
click at [600, 253] on p "Remove the existing smoke/CO detector (hardwired) and replace with new. Ensure …" at bounding box center [711, 232] width 475 height 49
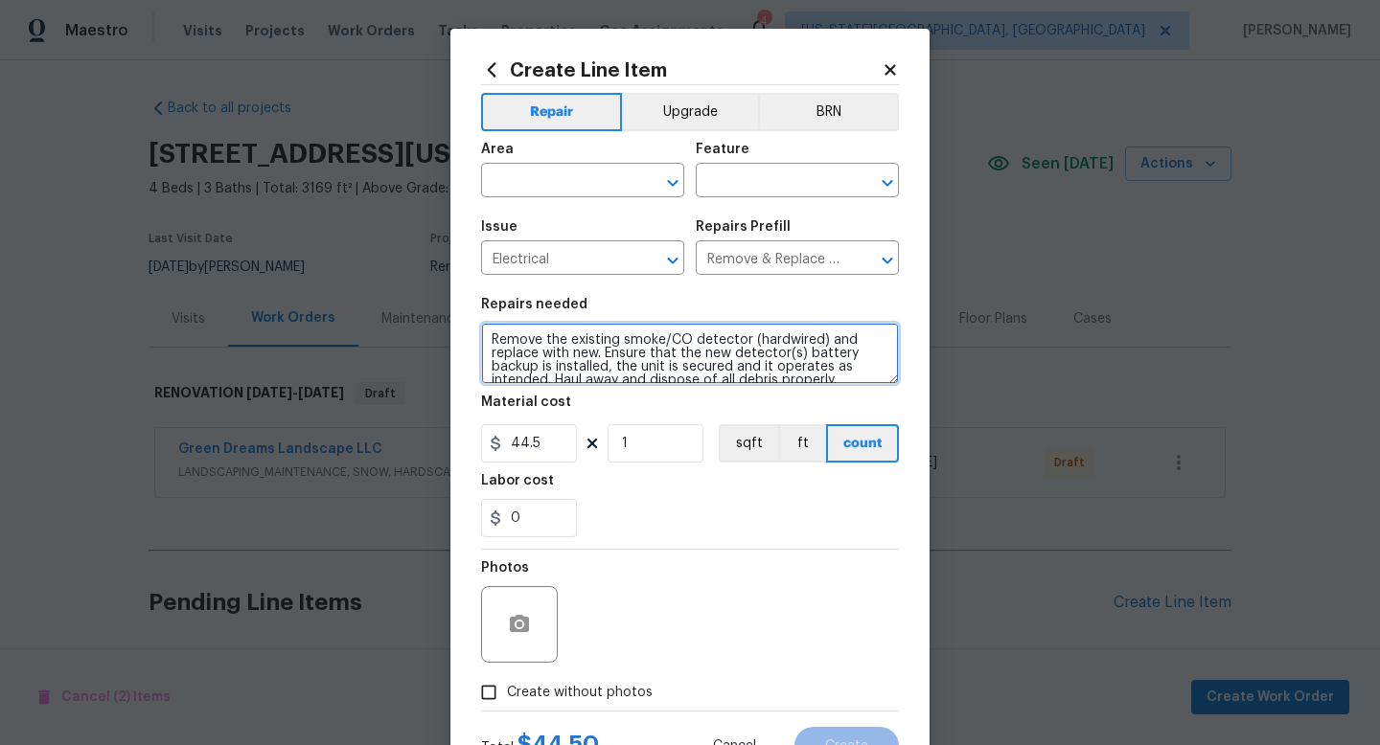
scroll to position [0, 0]
drag, startPoint x: 833, startPoint y: 378, endPoint x: 344, endPoint y: 269, distance: 500.5
click at [344, 271] on div "Create Line Item Repair Upgrade BRN Area ​ Feature ​ Issue Electrical ​ Repairs…" at bounding box center [690, 372] width 1380 height 745
type textarea "Replace all smoke detectors throughout. Replace all co detectors. Add co detect…"
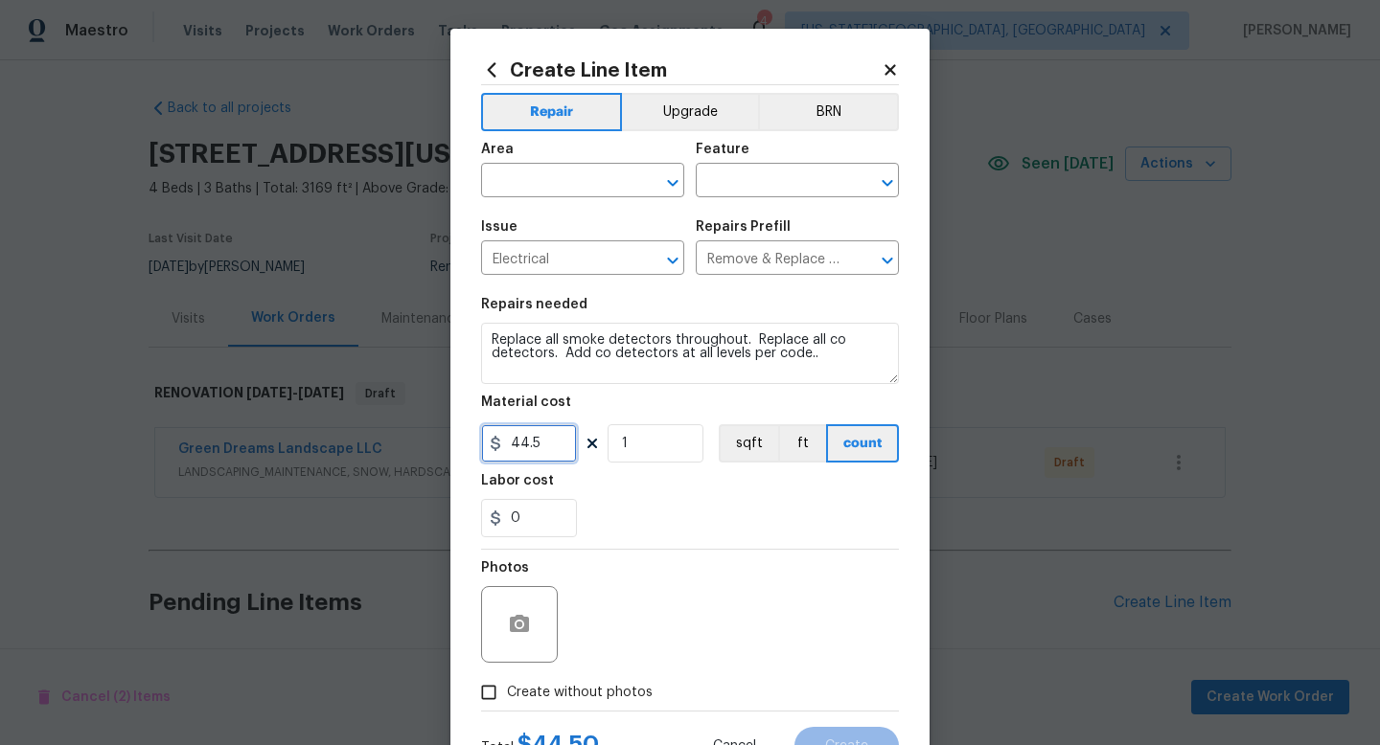
drag, startPoint x: 563, startPoint y: 445, endPoint x: 417, endPoint y: 426, distance: 147.7
click at [417, 435] on div "Create Line Item Repair Upgrade BRN Area ​ Feature ​ Issue Electrical ​ Repairs…" at bounding box center [690, 372] width 1380 height 745
type input "210"
click at [632, 695] on span "Create without photos" at bounding box center [580, 693] width 146 height 20
click at [507, 695] on input "Create without photos" at bounding box center [488, 693] width 36 height 36
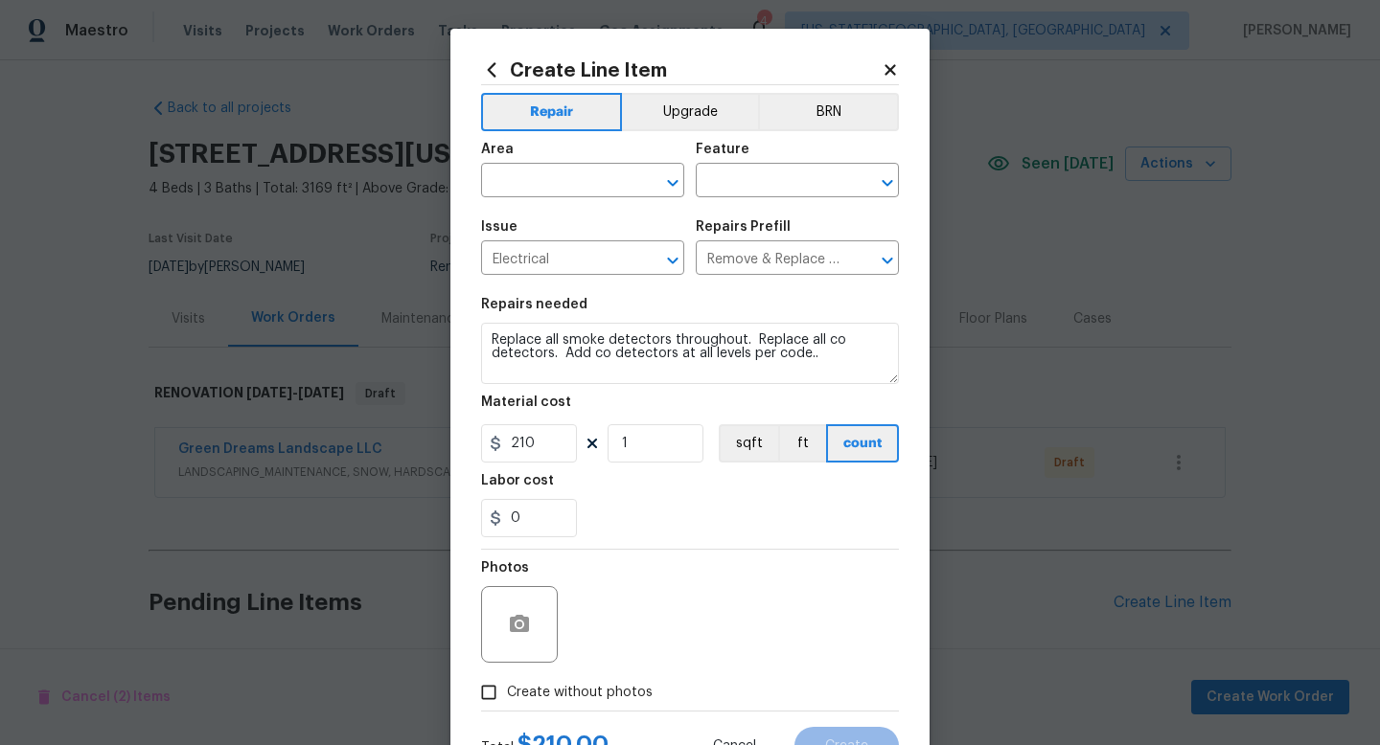
checkbox input "true"
click at [639, 581] on div "Reason*" at bounding box center [736, 573] width 326 height 25
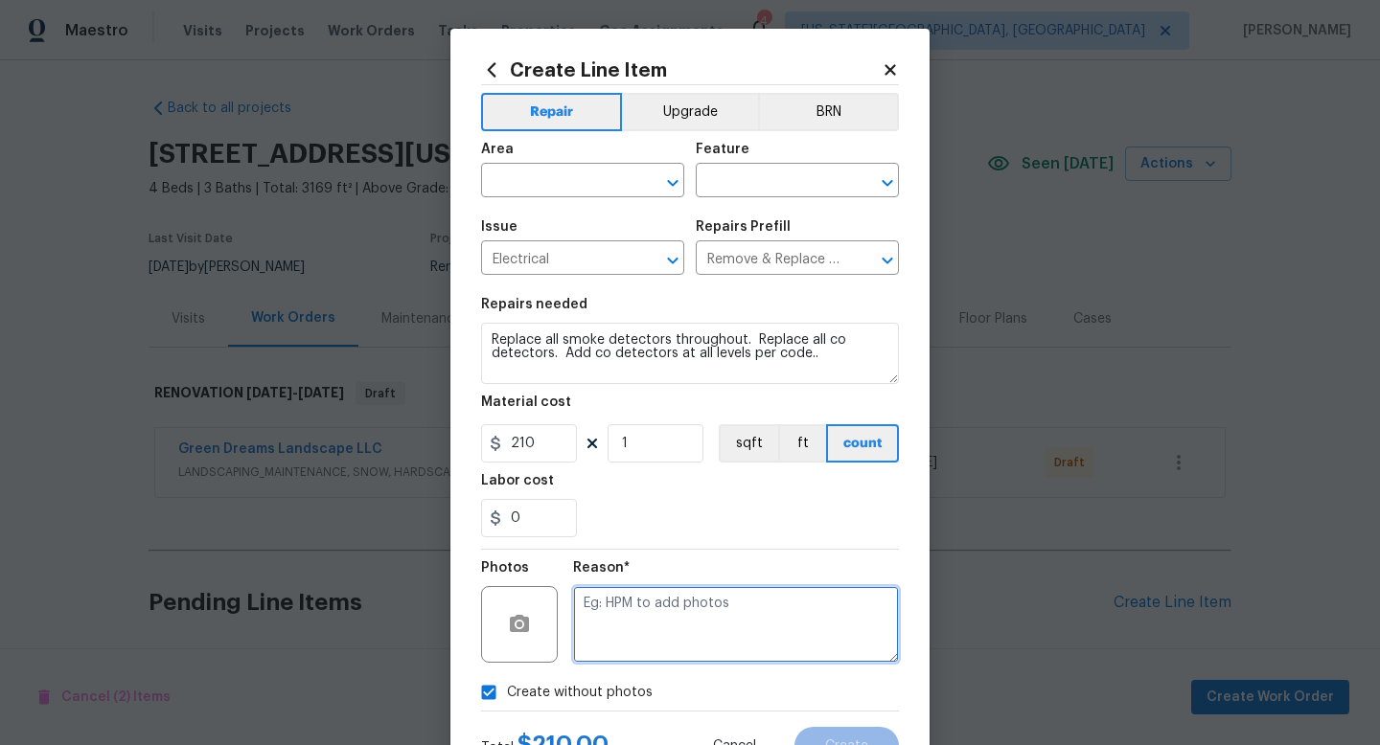
click at [631, 606] on textarea at bounding box center [736, 624] width 326 height 77
type textarea "na"
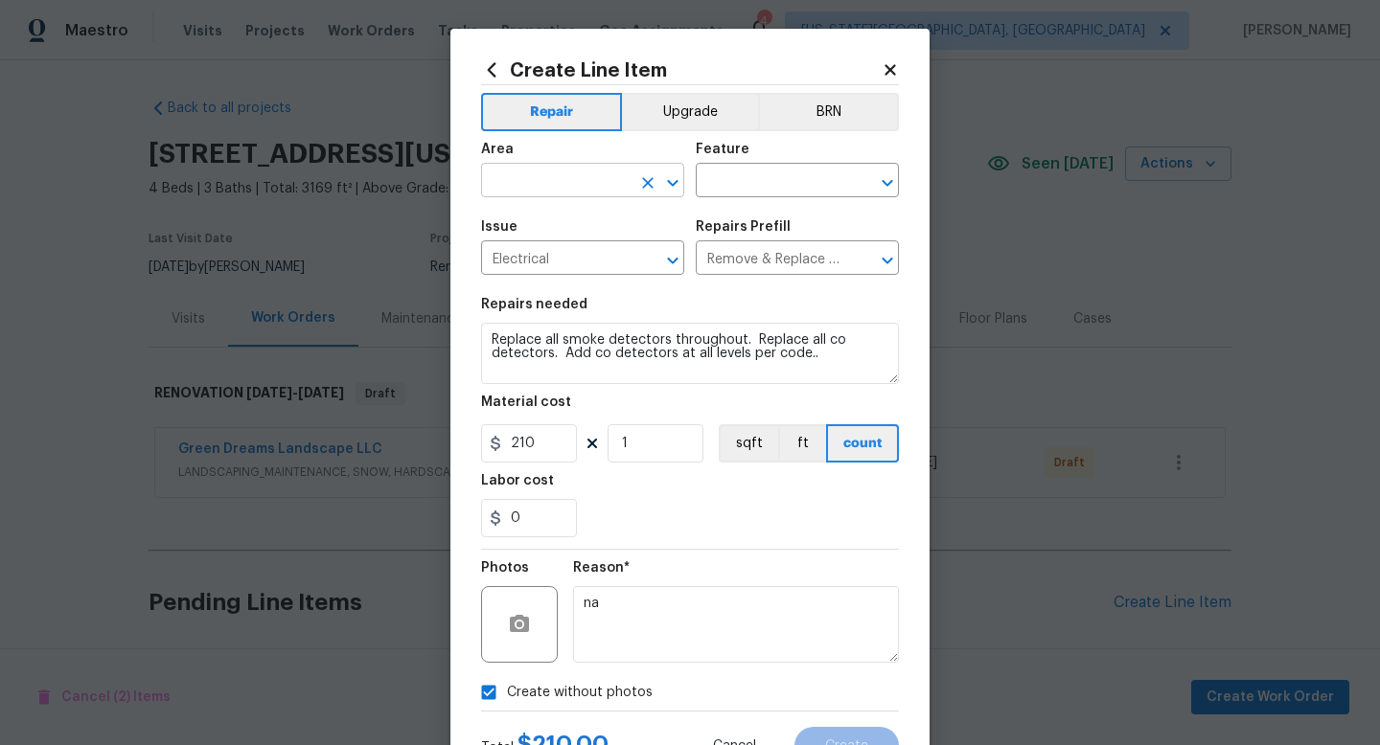
click at [526, 185] on input "text" at bounding box center [555, 183] width 149 height 30
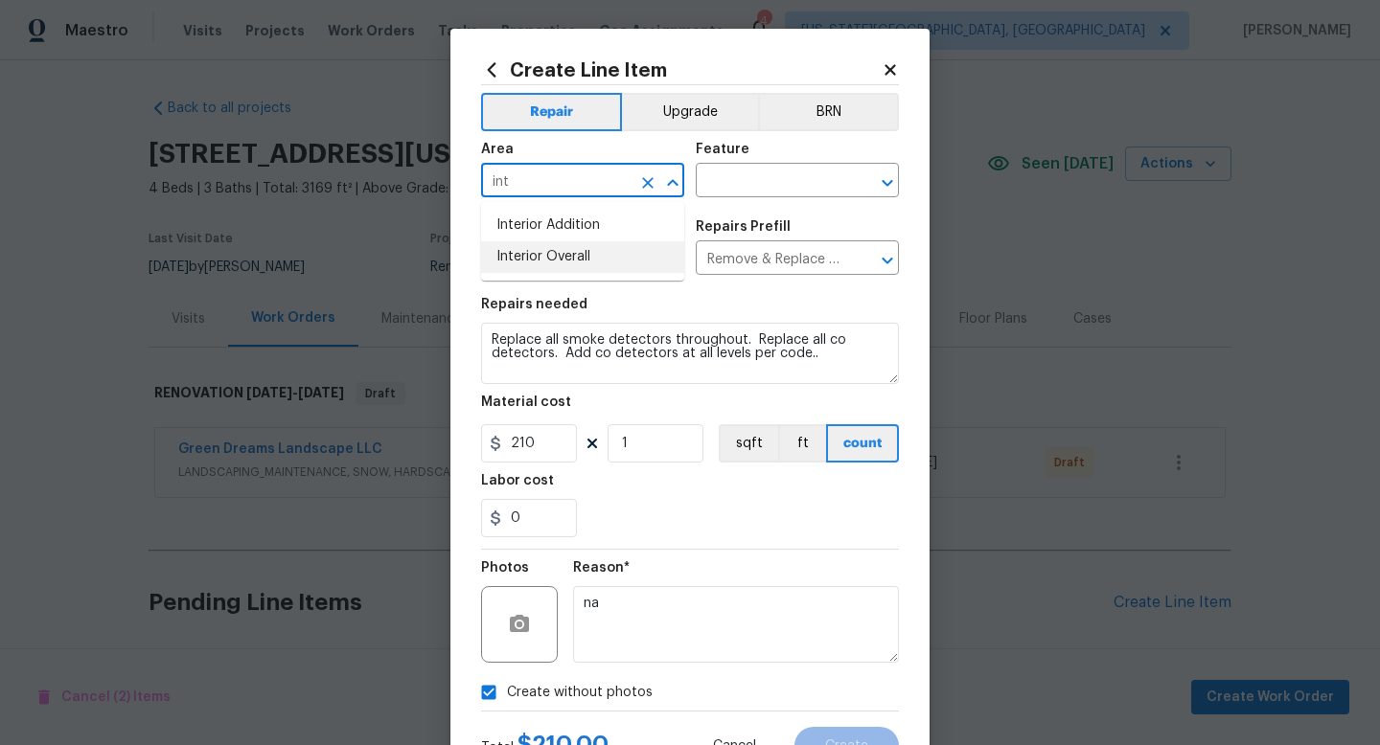
click at [521, 263] on li "Interior Overall" at bounding box center [582, 257] width 203 height 32
type input "Interior Overall"
click at [750, 175] on input "text" at bounding box center [770, 183] width 149 height 30
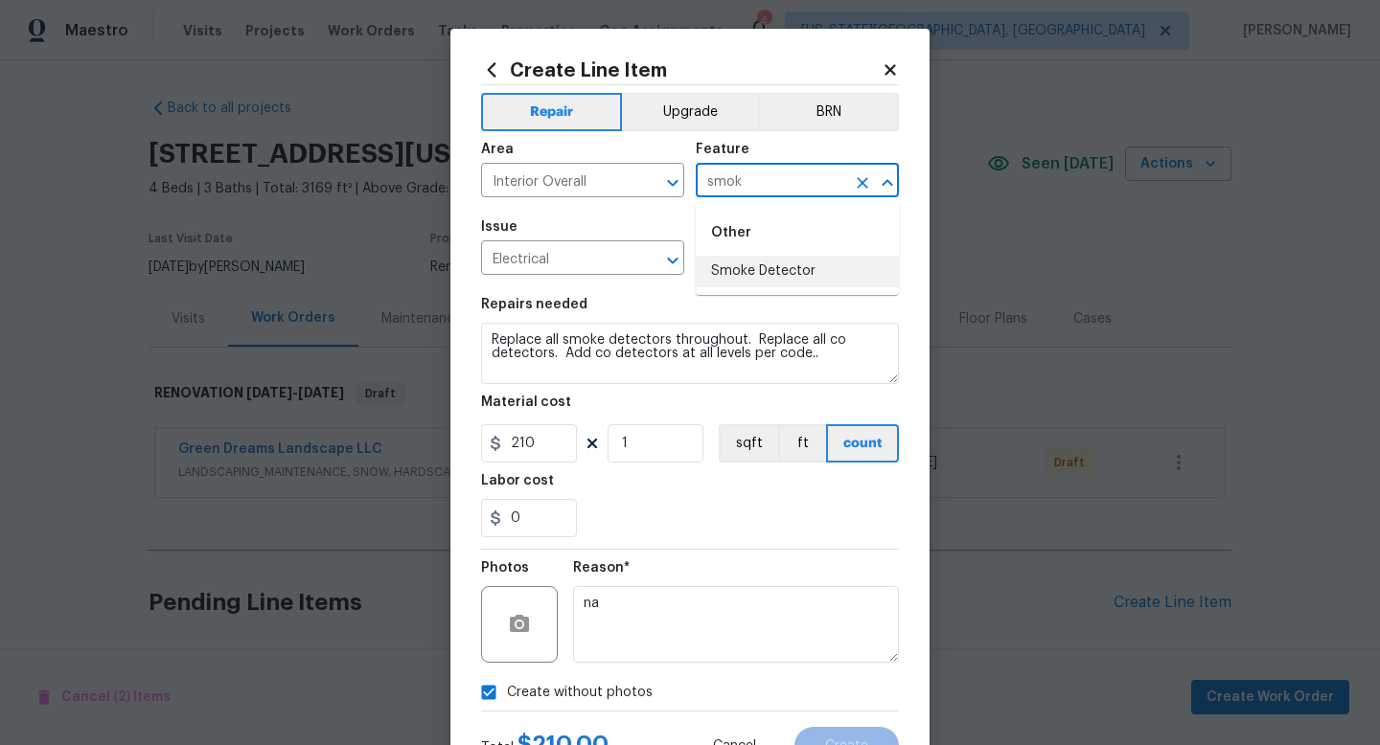
click at [751, 286] on li "Smoke Detector" at bounding box center [797, 272] width 203 height 32
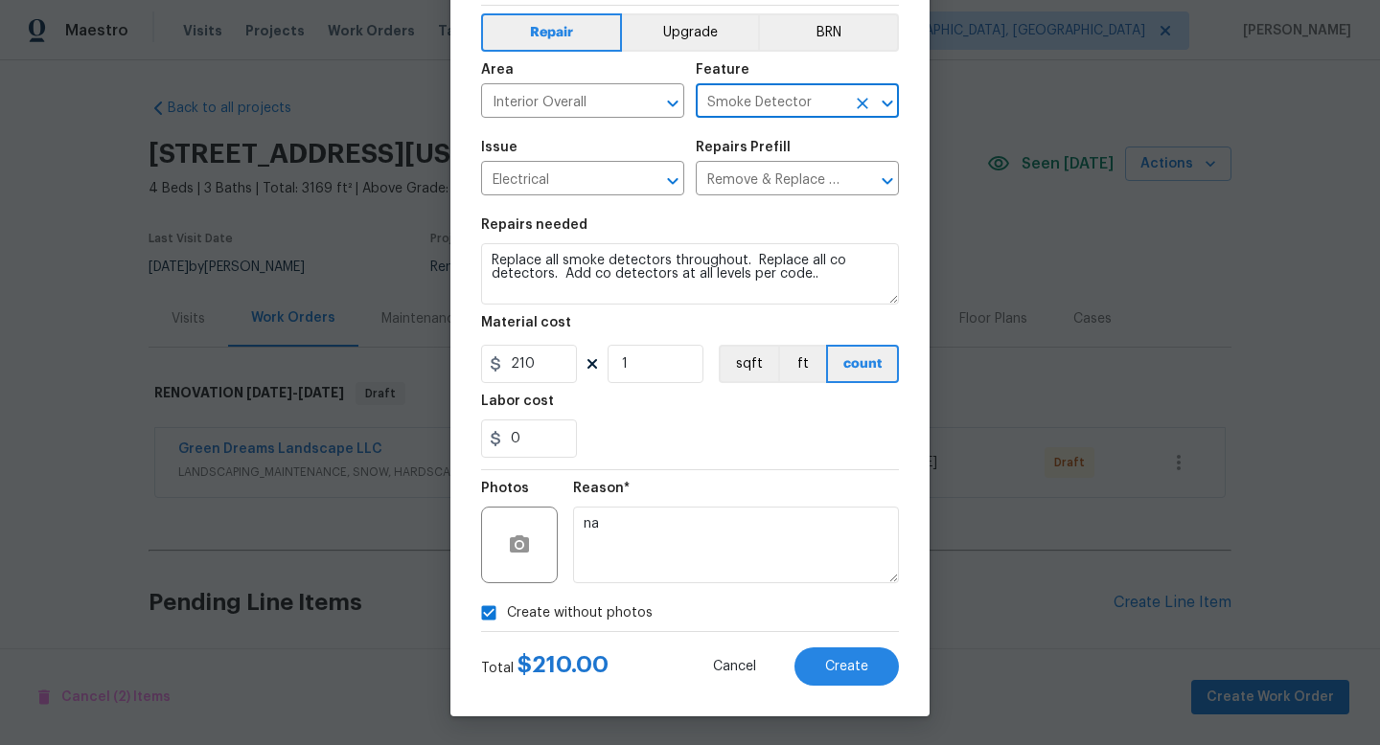
type input "Smoke Detector"
click at [830, 678] on button "Create" at bounding box center [846, 667] width 104 height 38
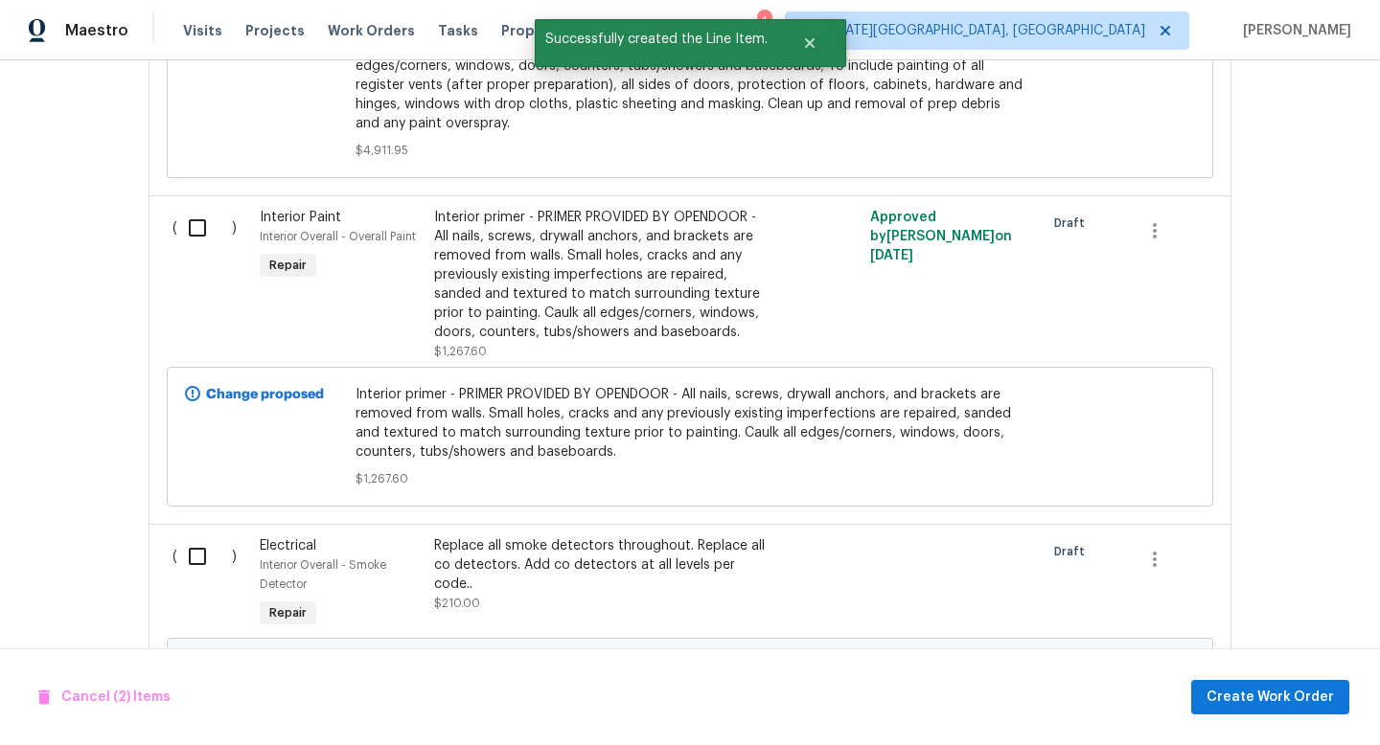
scroll to position [3498, 0]
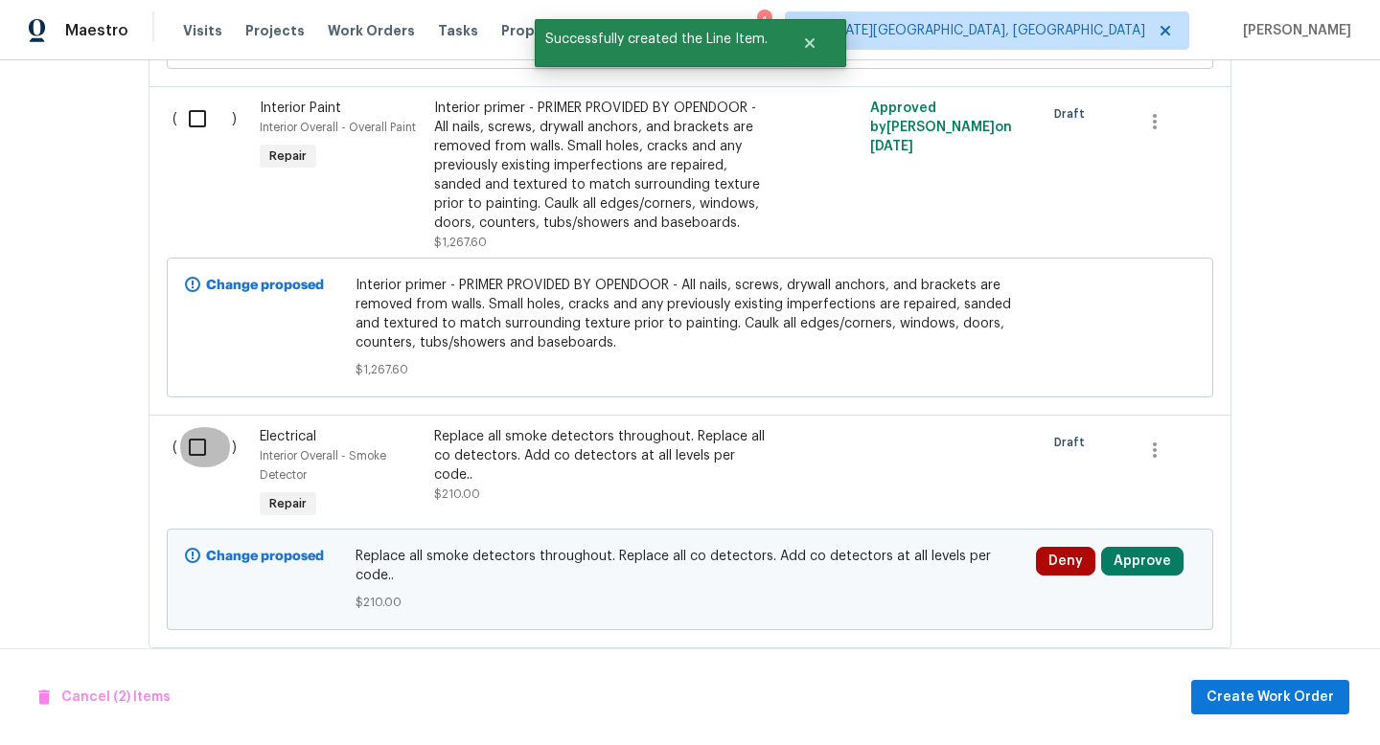
click at [189, 431] on input "checkbox" at bounding box center [204, 447] width 55 height 40
checkbox input "true"
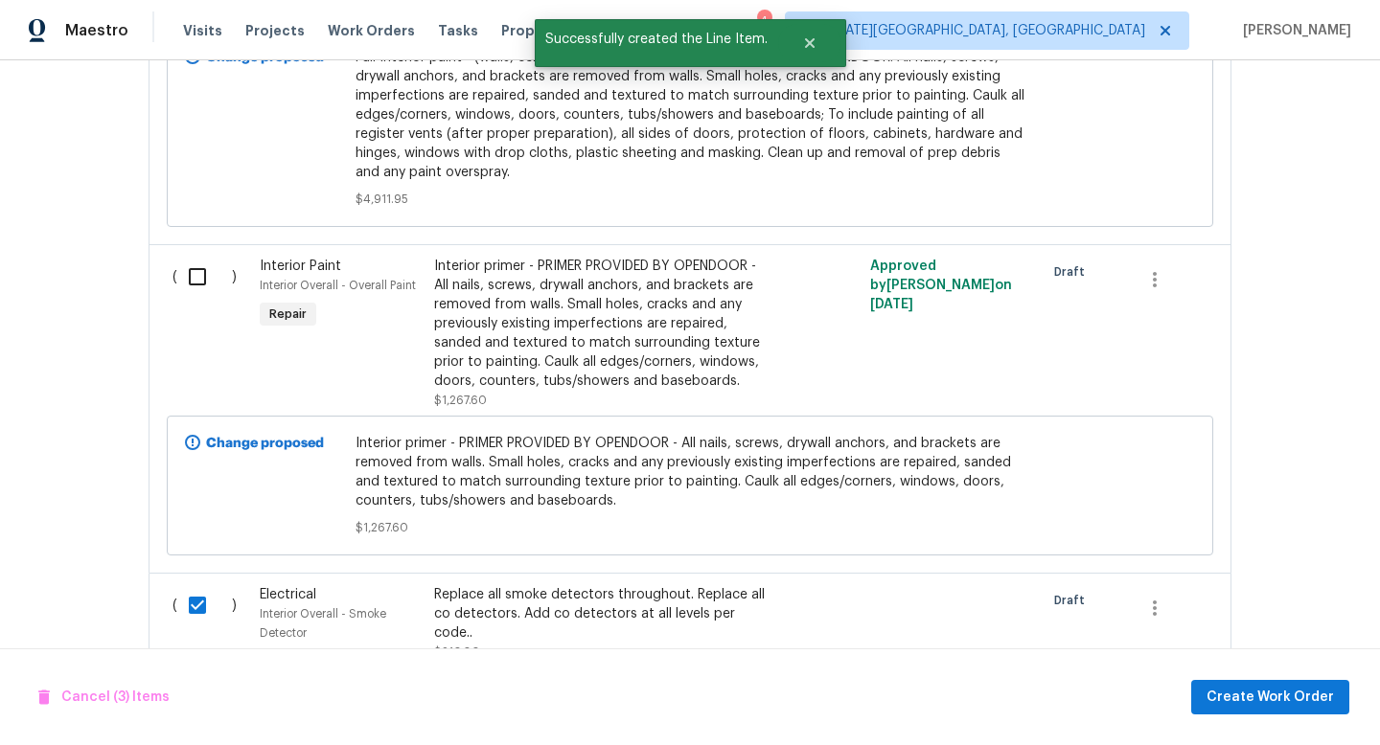
click at [206, 267] on input "checkbox" at bounding box center [204, 277] width 55 height 40
checkbox input "true"
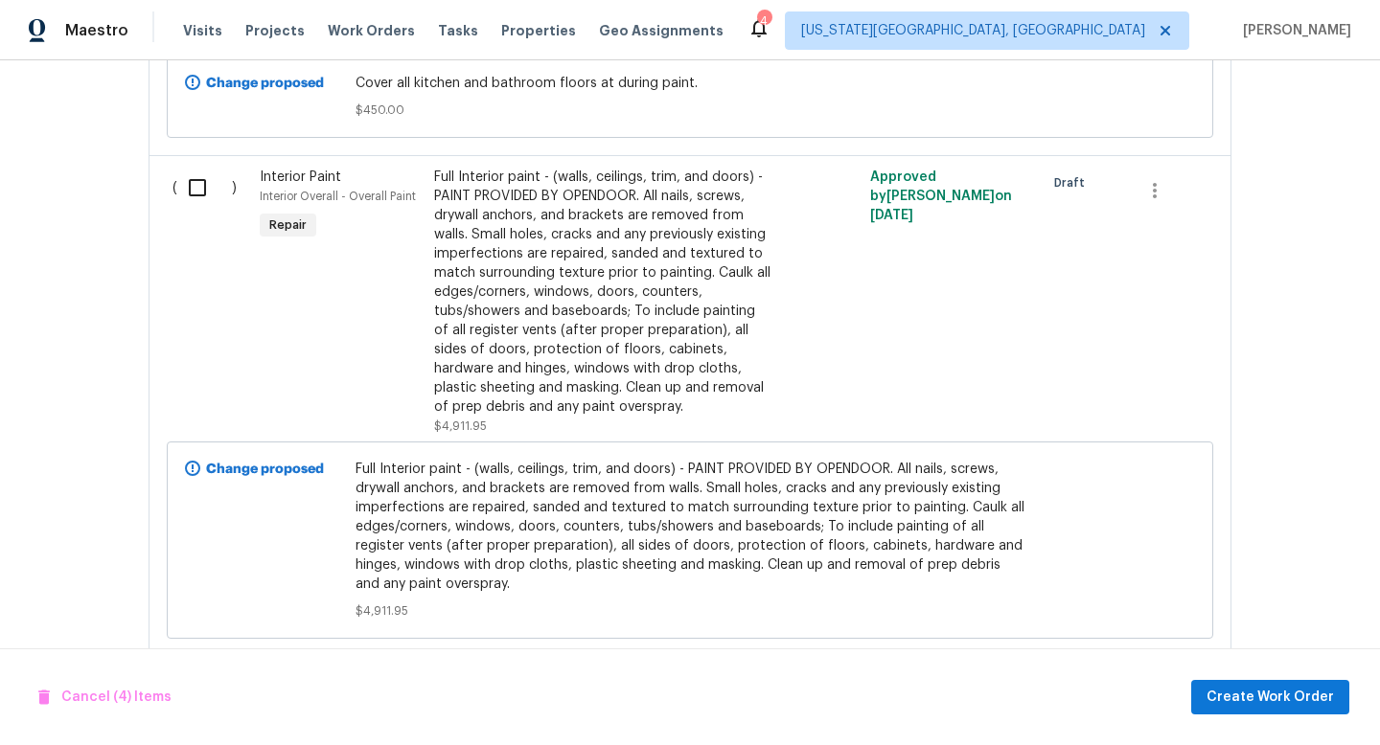
click at [207, 182] on input "checkbox" at bounding box center [204, 188] width 55 height 40
checkbox input "true"
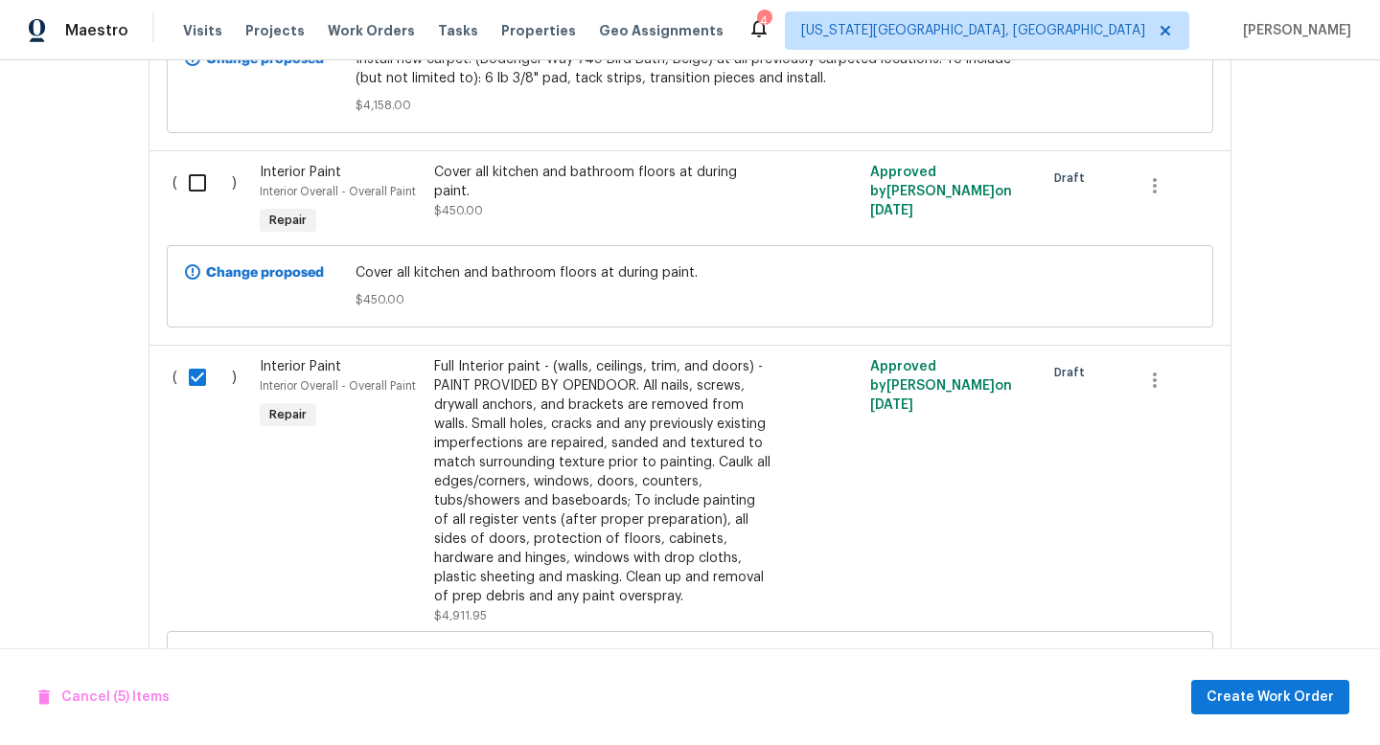
scroll to position [2698, 0]
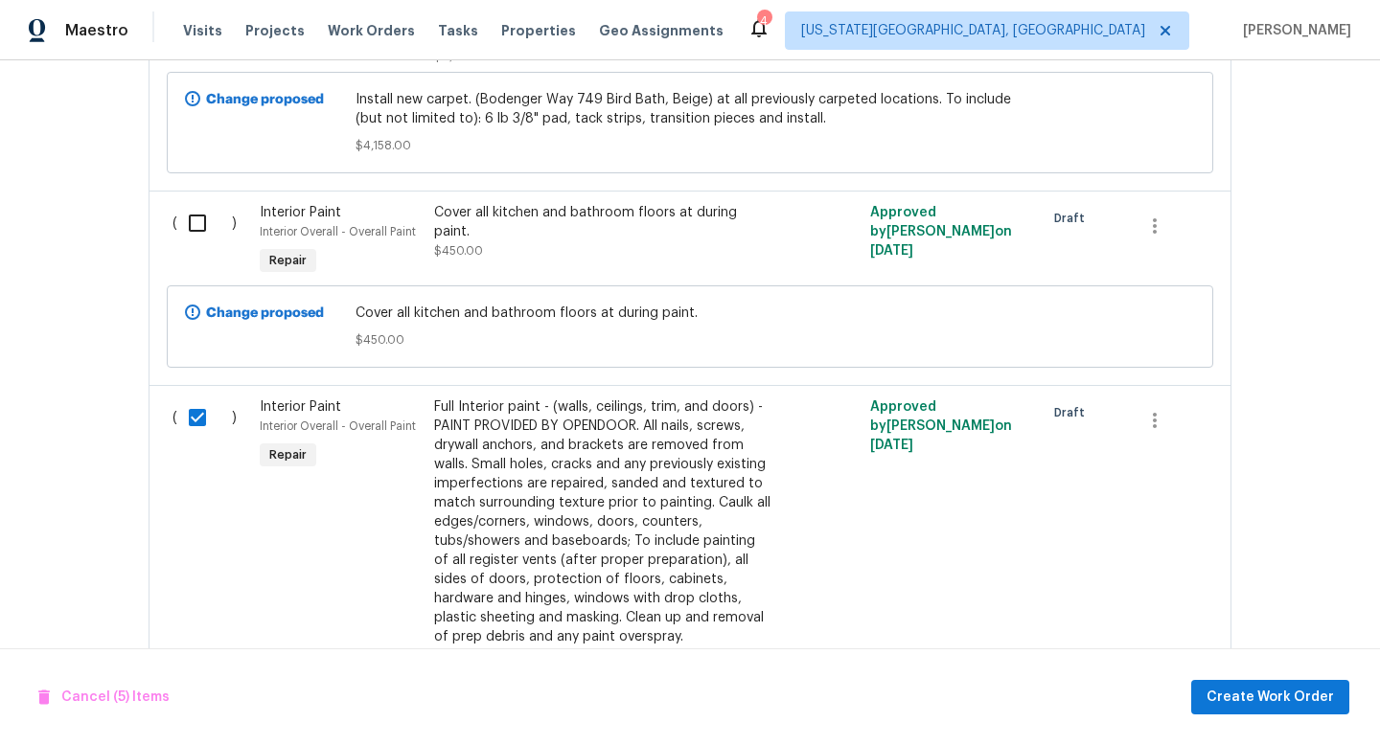
click at [207, 203] on input "checkbox" at bounding box center [204, 223] width 55 height 40
checkbox input "true"
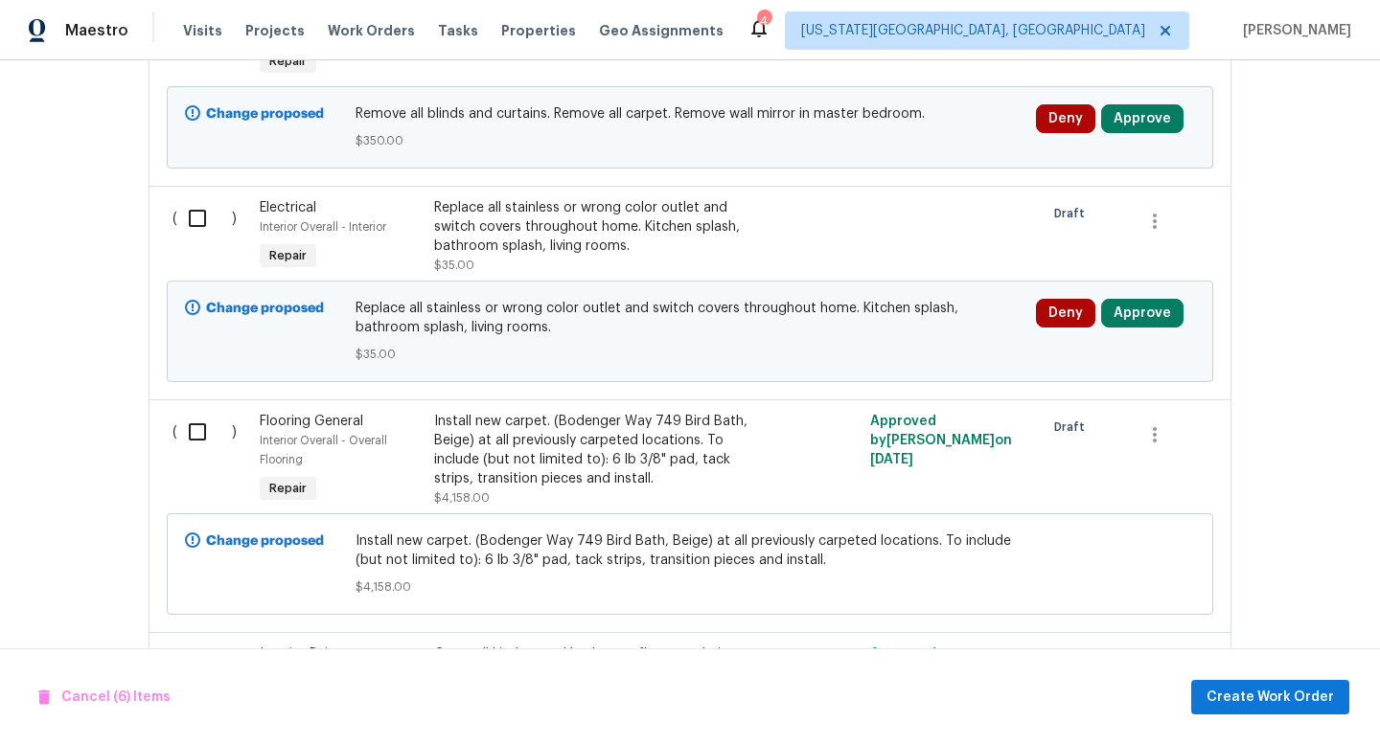
click at [206, 198] on input "checkbox" at bounding box center [204, 218] width 55 height 40
checkbox input "true"
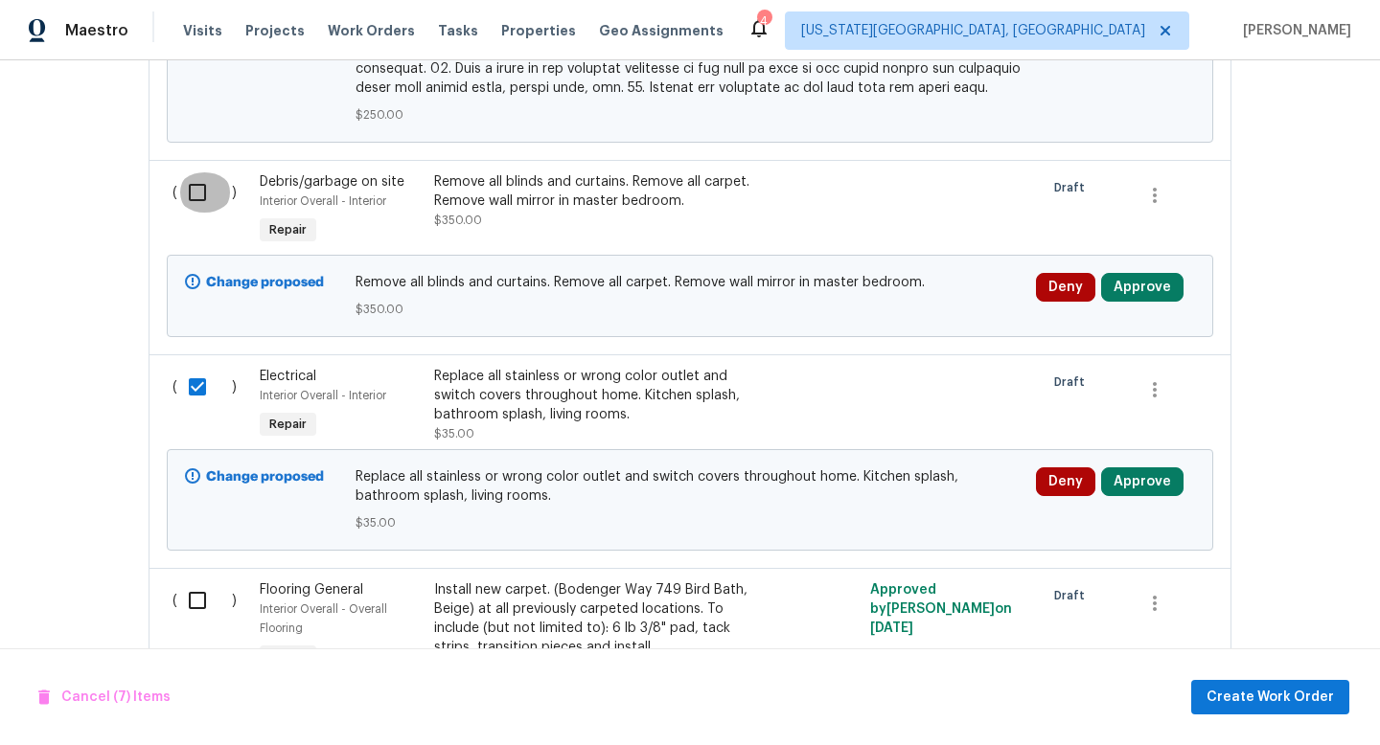
click at [204, 181] on input "checkbox" at bounding box center [204, 192] width 55 height 40
checkbox input "true"
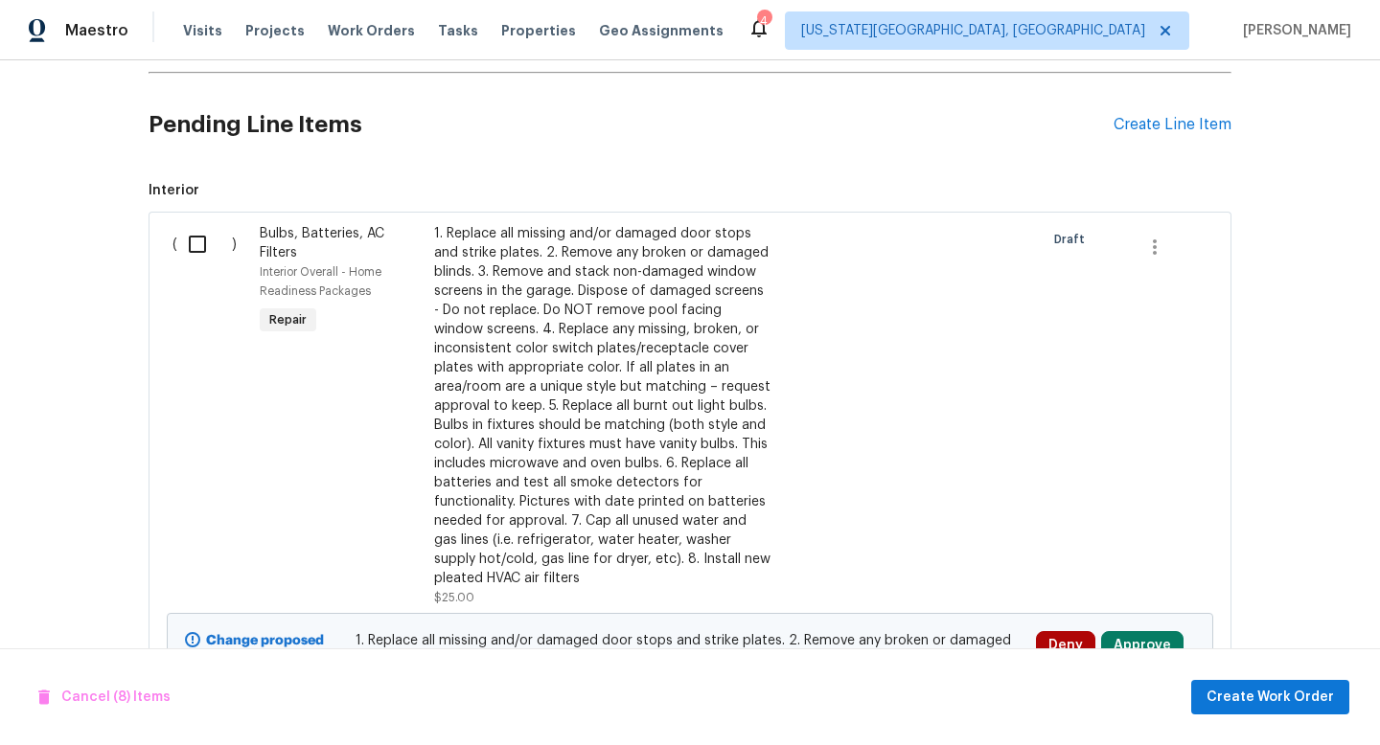
scroll to position [479, 0]
click at [195, 234] on input "checkbox" at bounding box center [204, 243] width 55 height 40
checkbox input "true"
click at [1218, 693] on span "Create Work Order" at bounding box center [1269, 698] width 127 height 24
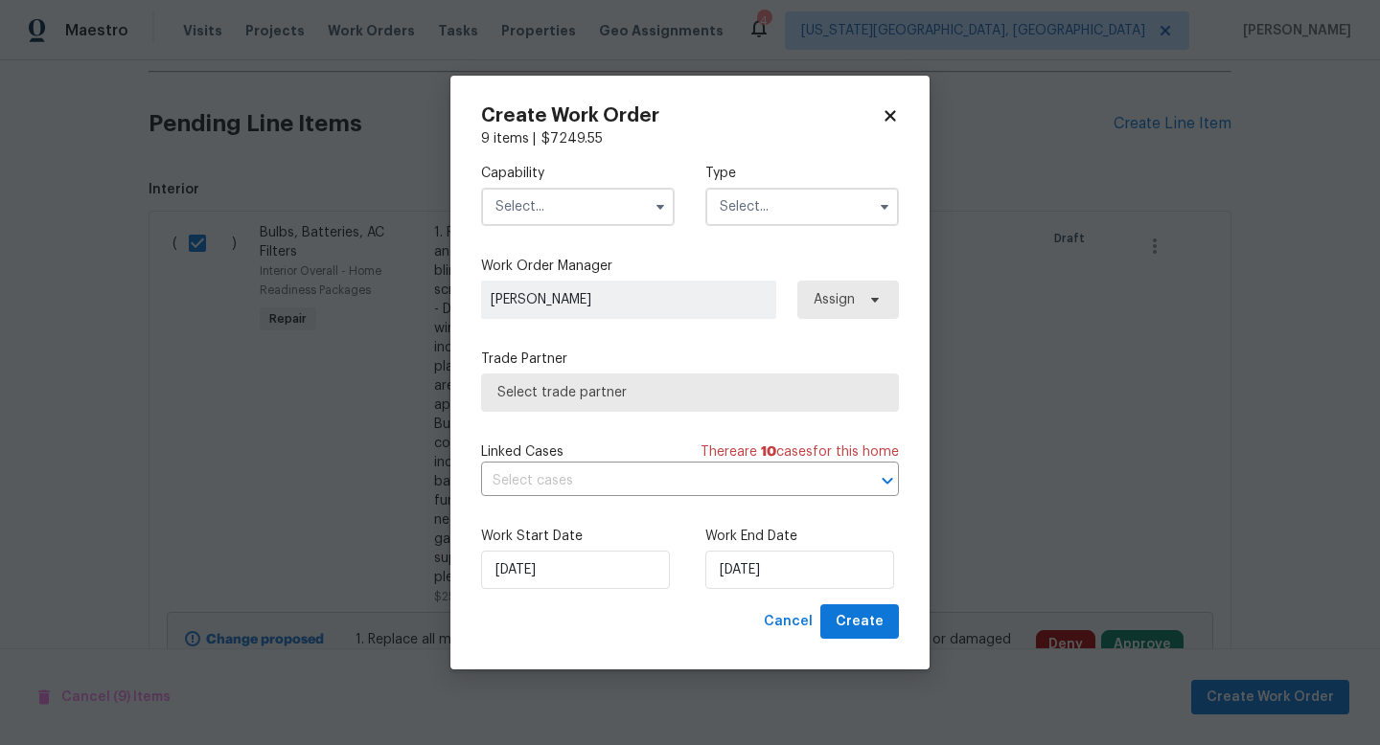
click at [591, 205] on input "text" at bounding box center [578, 207] width 194 height 38
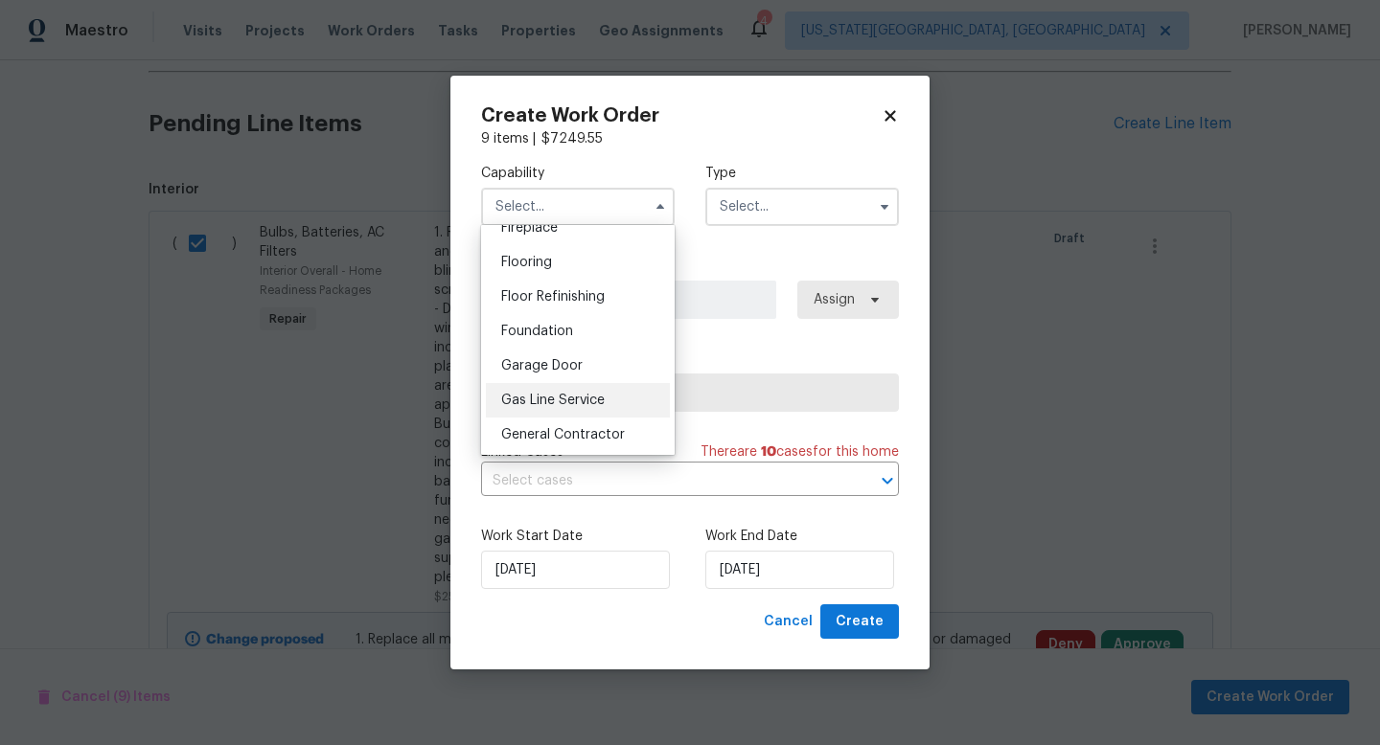
scroll to position [785, 0]
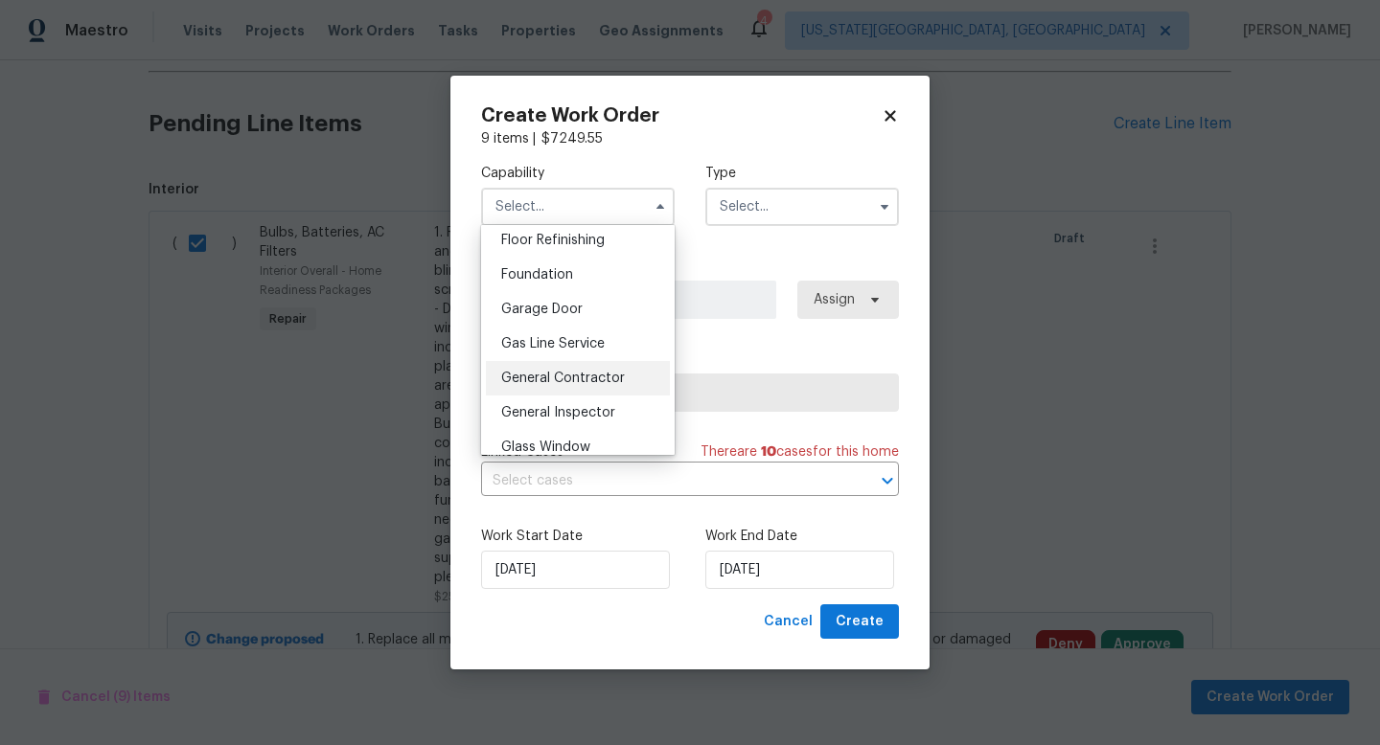
click at [553, 368] on div "General Contractor" at bounding box center [578, 378] width 184 height 34
type input "General Contractor"
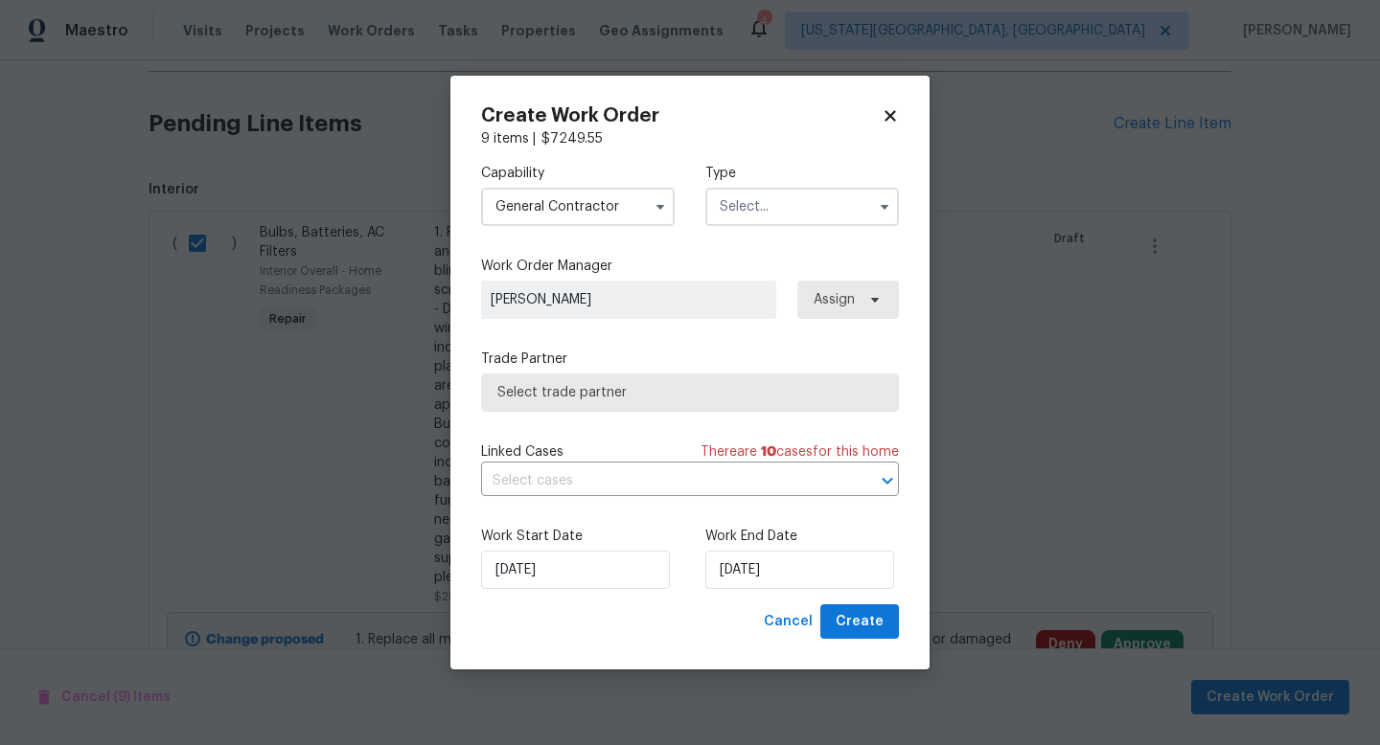
click at [751, 212] on input "text" at bounding box center [802, 207] width 194 height 38
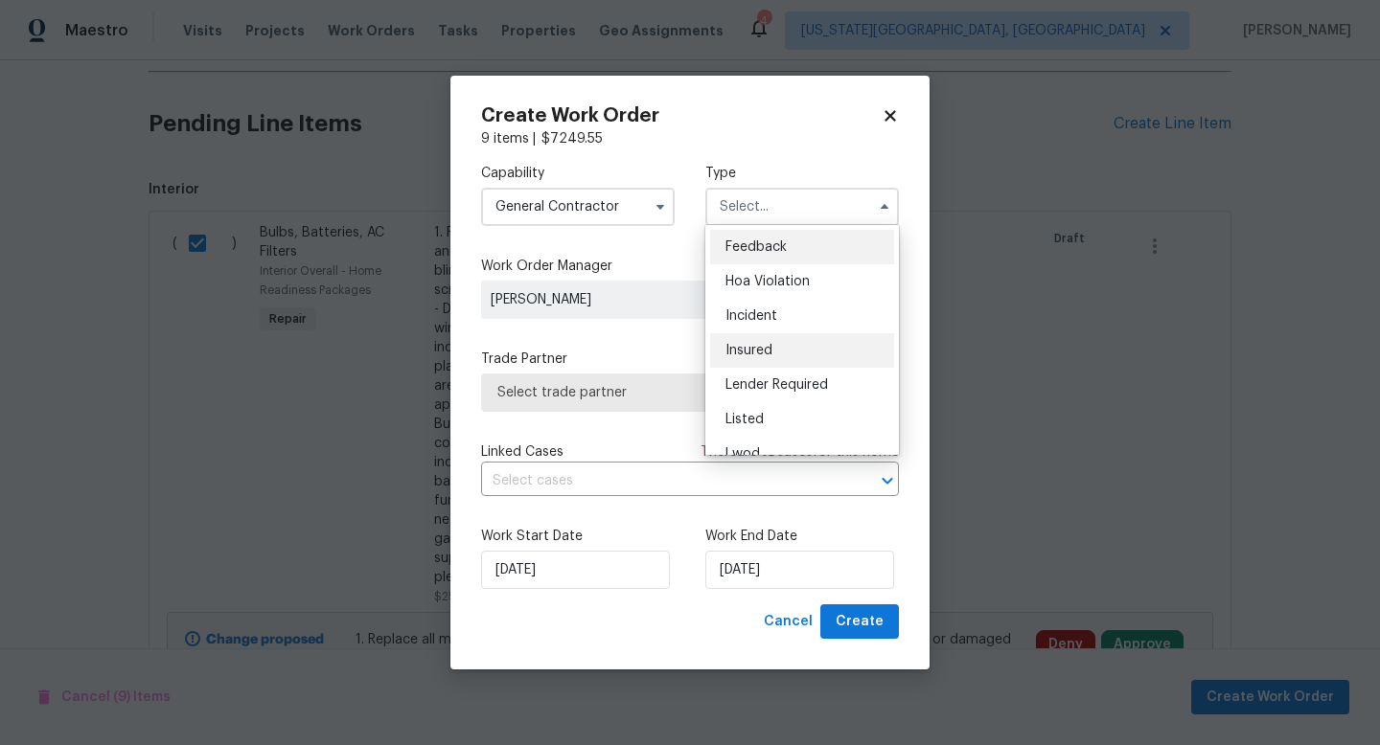
scroll to position [228, 0]
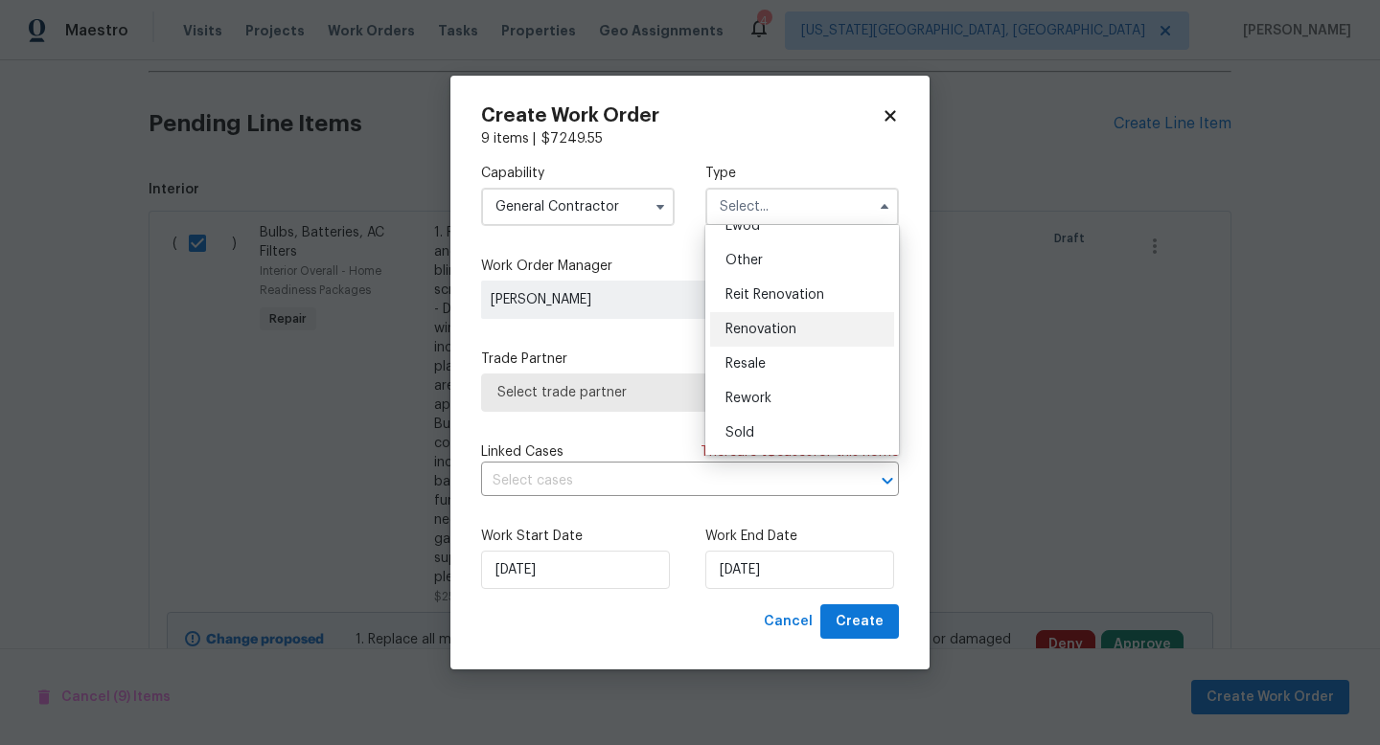
click at [755, 317] on div "Renovation" at bounding box center [802, 329] width 184 height 34
type input "Renovation"
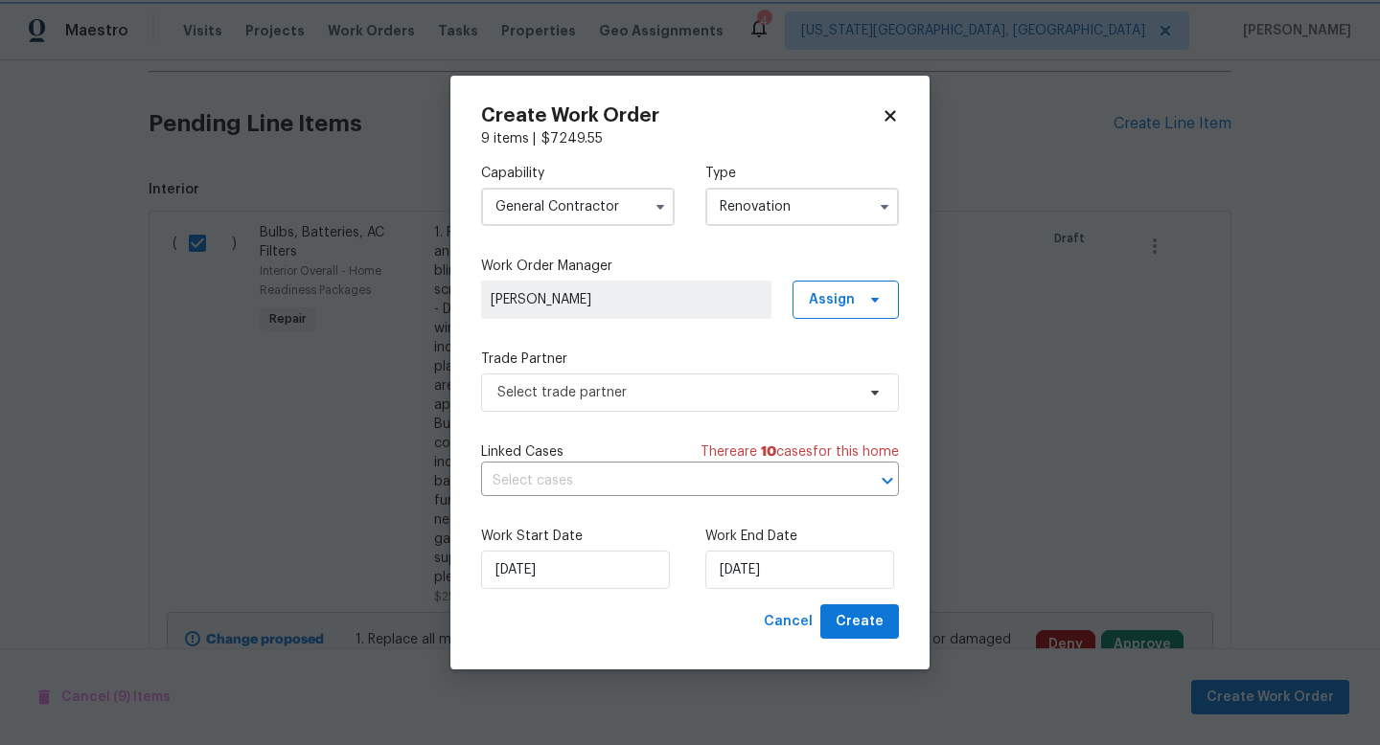
scroll to position [0, 0]
click at [631, 414] on div "Capability General Contractor Type Renovation Work Order Manager Chris Thomas A…" at bounding box center [690, 377] width 418 height 456
click at [629, 410] on span "Select trade partner" at bounding box center [690, 393] width 418 height 38
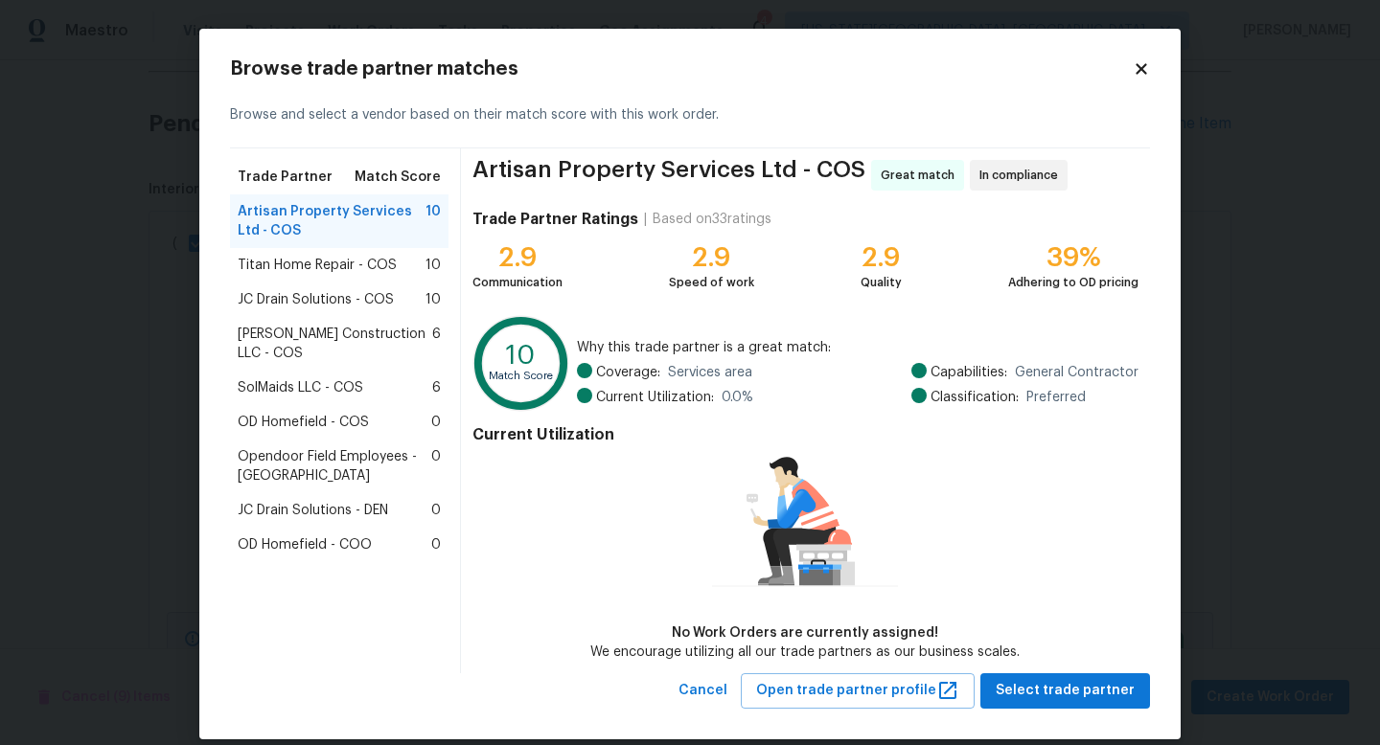
click at [285, 268] on span "Titan Home Repair - COS" at bounding box center [317, 265] width 159 height 19
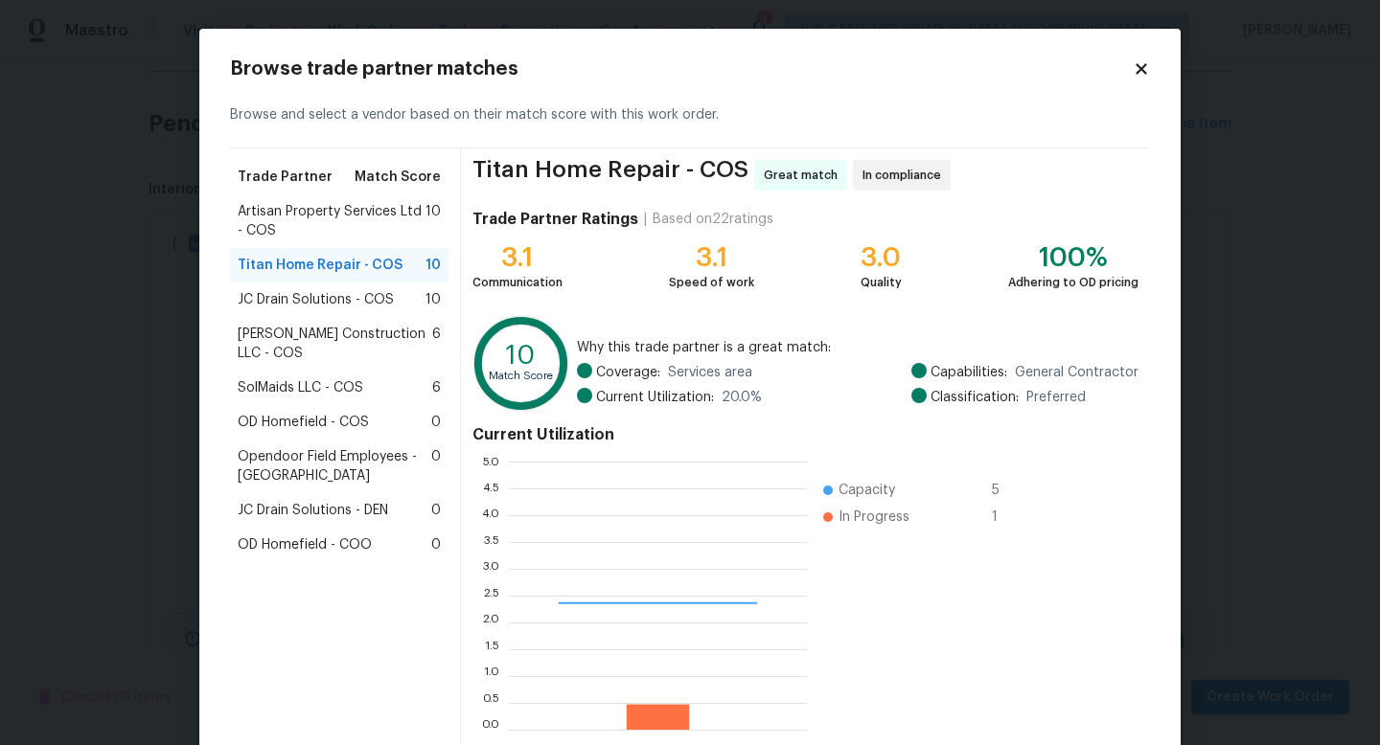
scroll to position [100, 0]
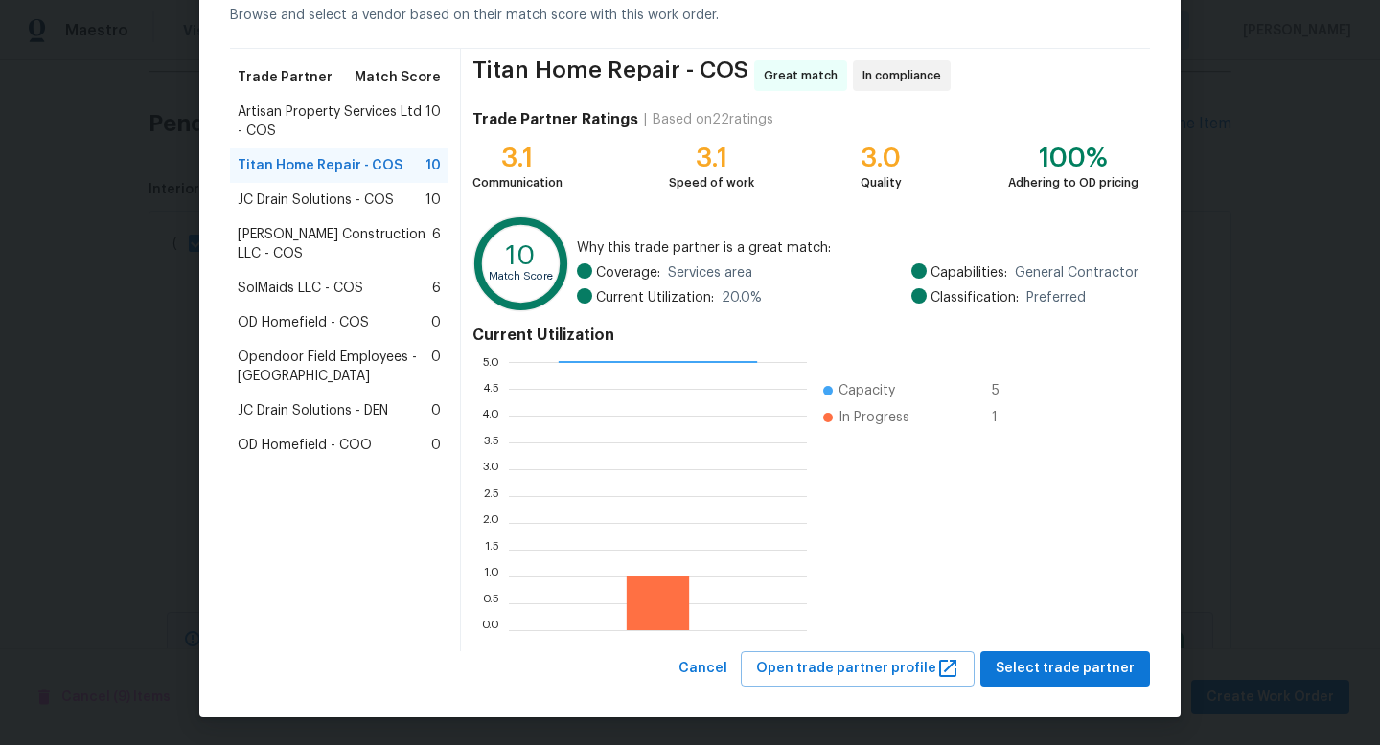
click at [1083, 688] on div "Browse trade partner matches Browse and select a vendor based on their match sc…" at bounding box center [689, 323] width 981 height 789
click at [1070, 677] on span "Select trade partner" at bounding box center [1064, 669] width 139 height 24
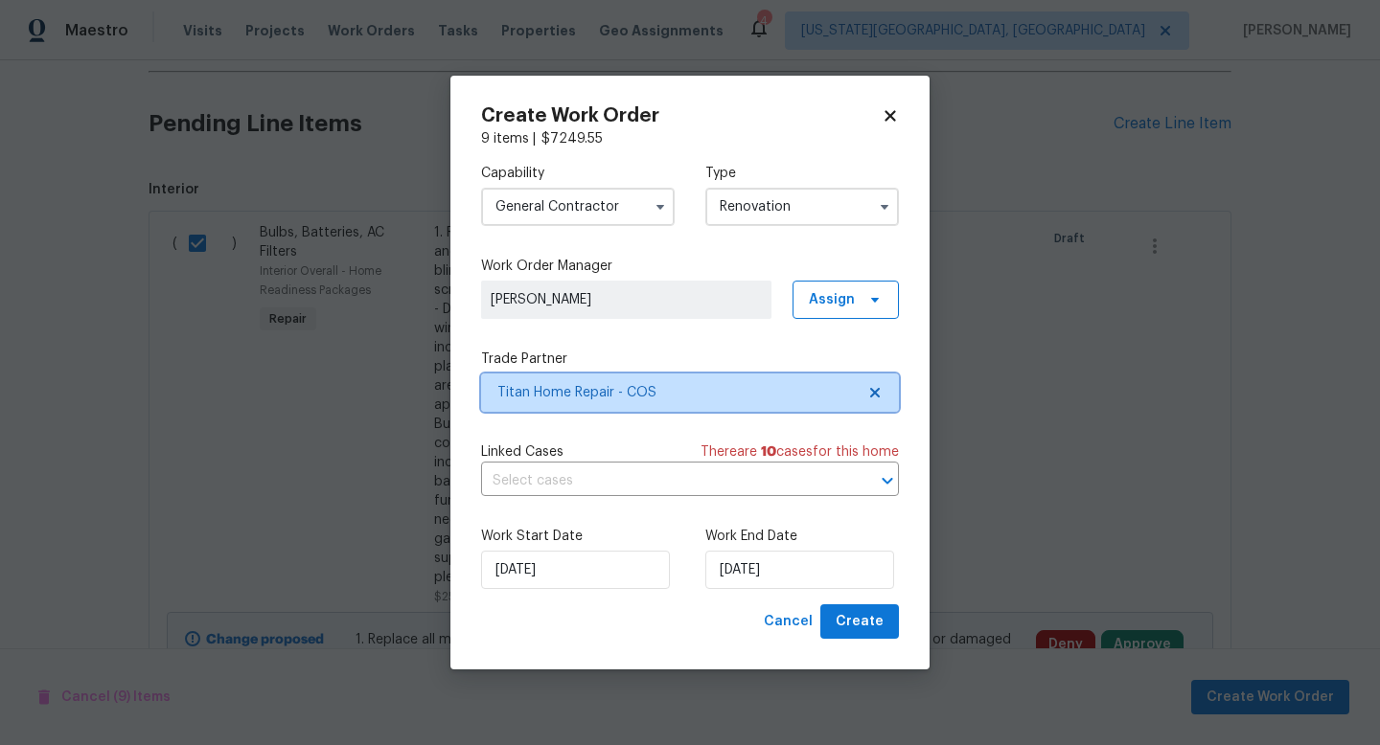
scroll to position [0, 0]
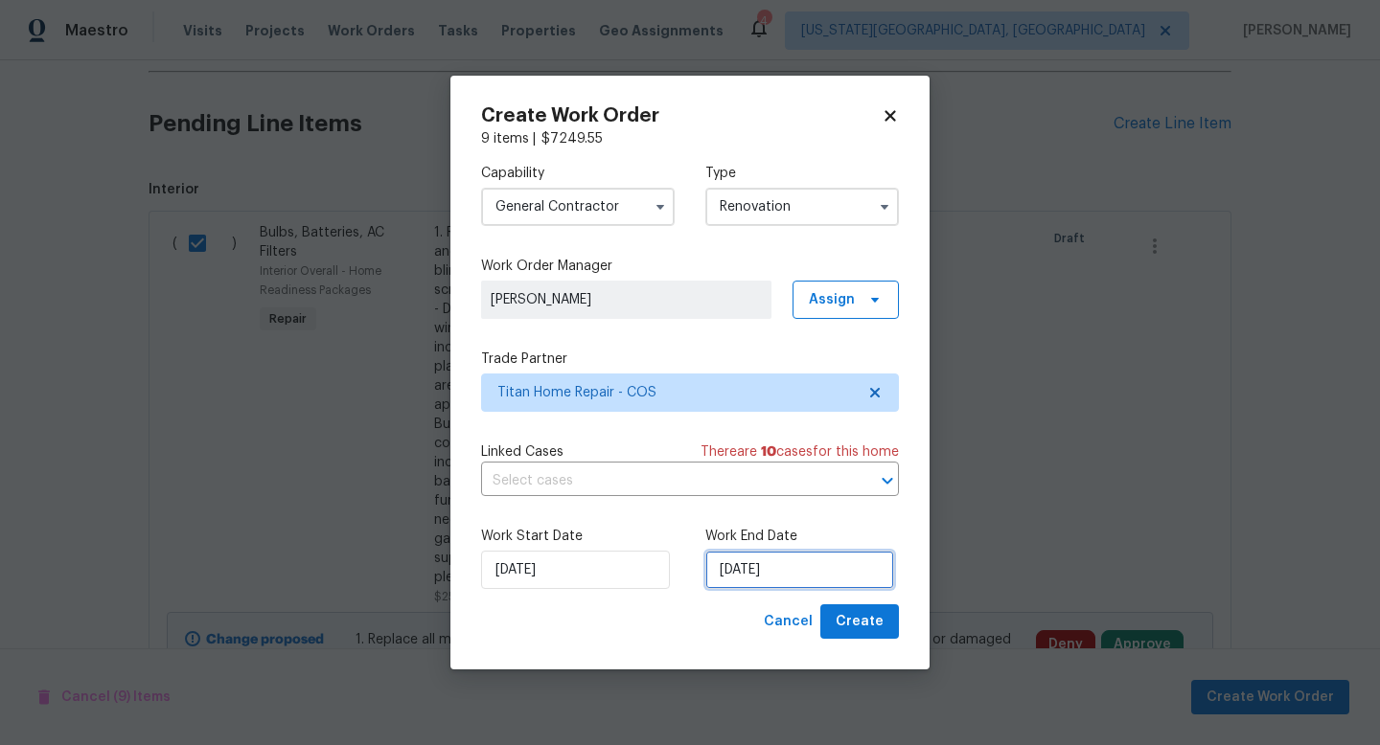
click at [790, 576] on input "[DATE]" at bounding box center [799, 570] width 189 height 38
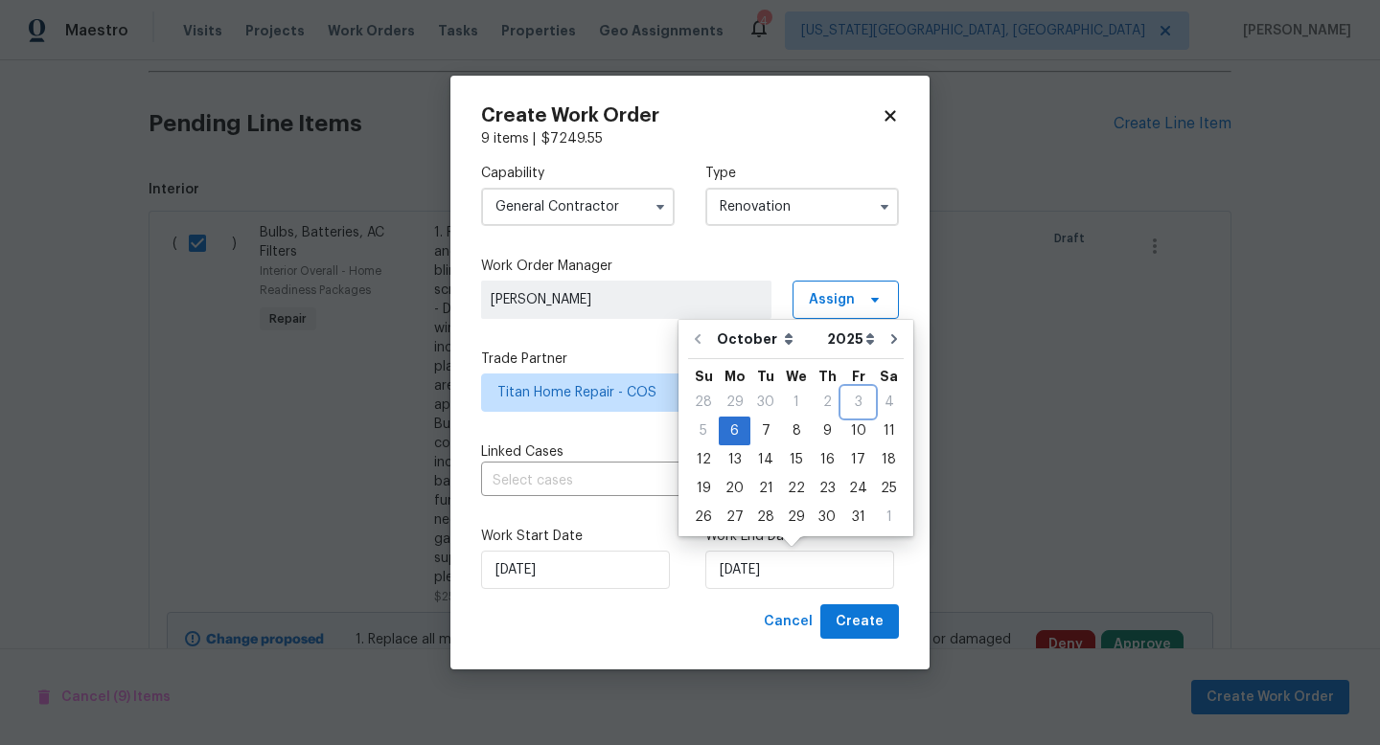
click at [855, 404] on div "3" at bounding box center [858, 402] width 32 height 27
click at [556, 571] on input "[DATE]" at bounding box center [575, 570] width 189 height 38
click at [737, 568] on input "[DATE]" at bounding box center [799, 570] width 189 height 38
click at [758, 462] on div "14" at bounding box center [765, 459] width 31 height 27
type input "[DATE]"
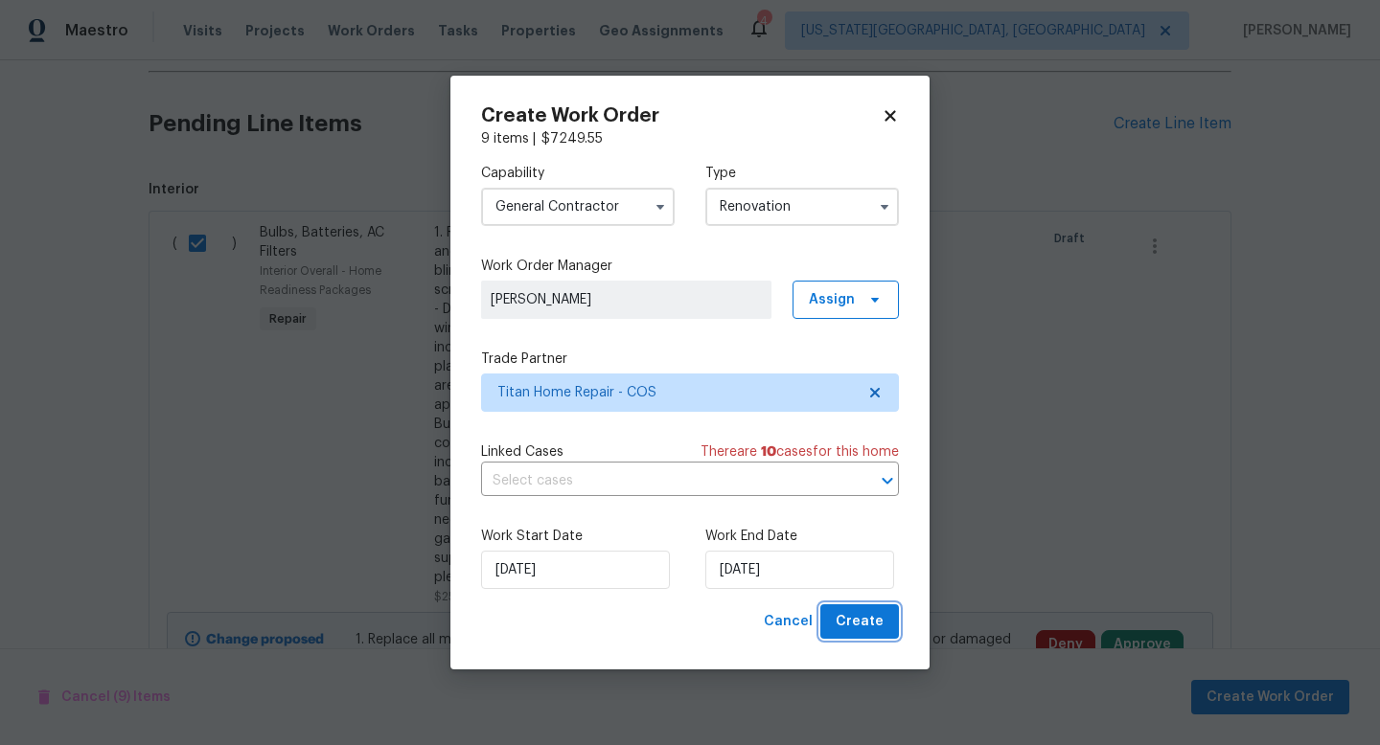
click at [866, 625] on span "Create" at bounding box center [859, 622] width 48 height 24
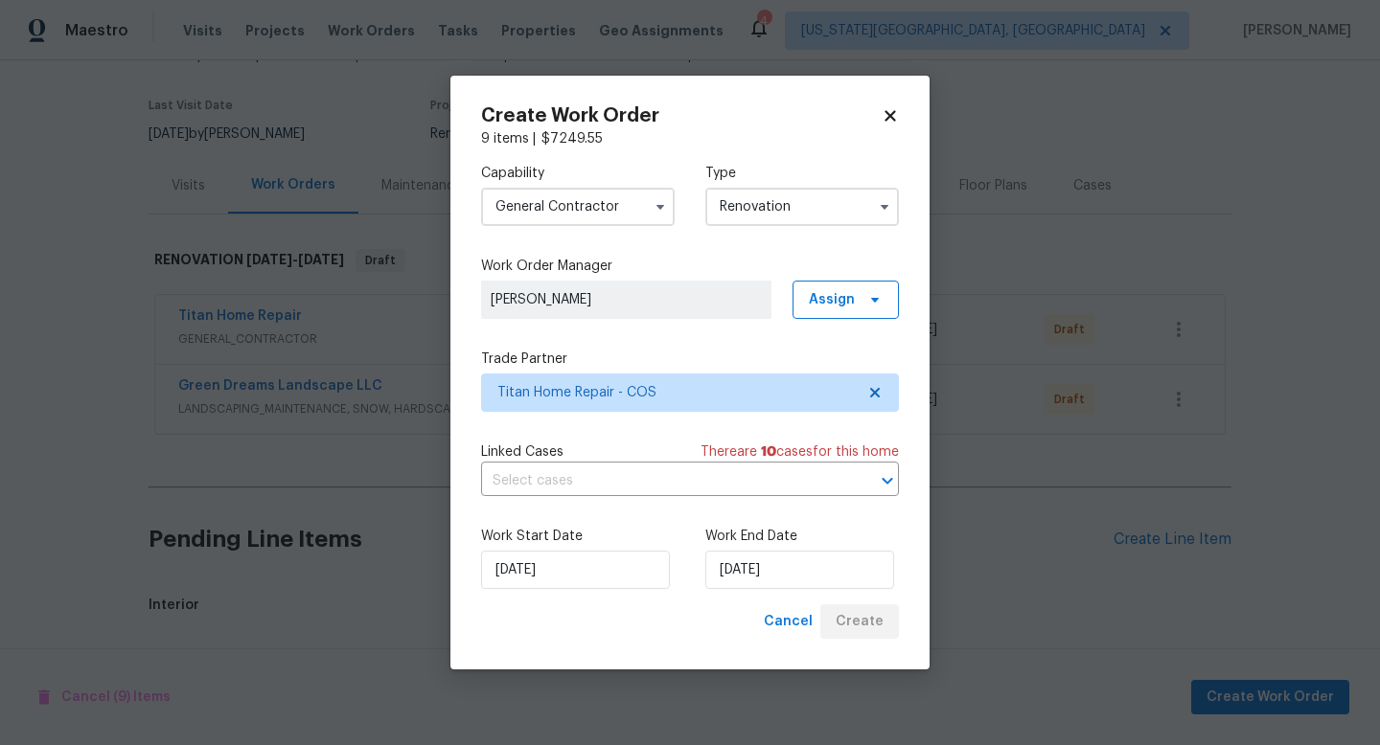
scroll to position [549, 0]
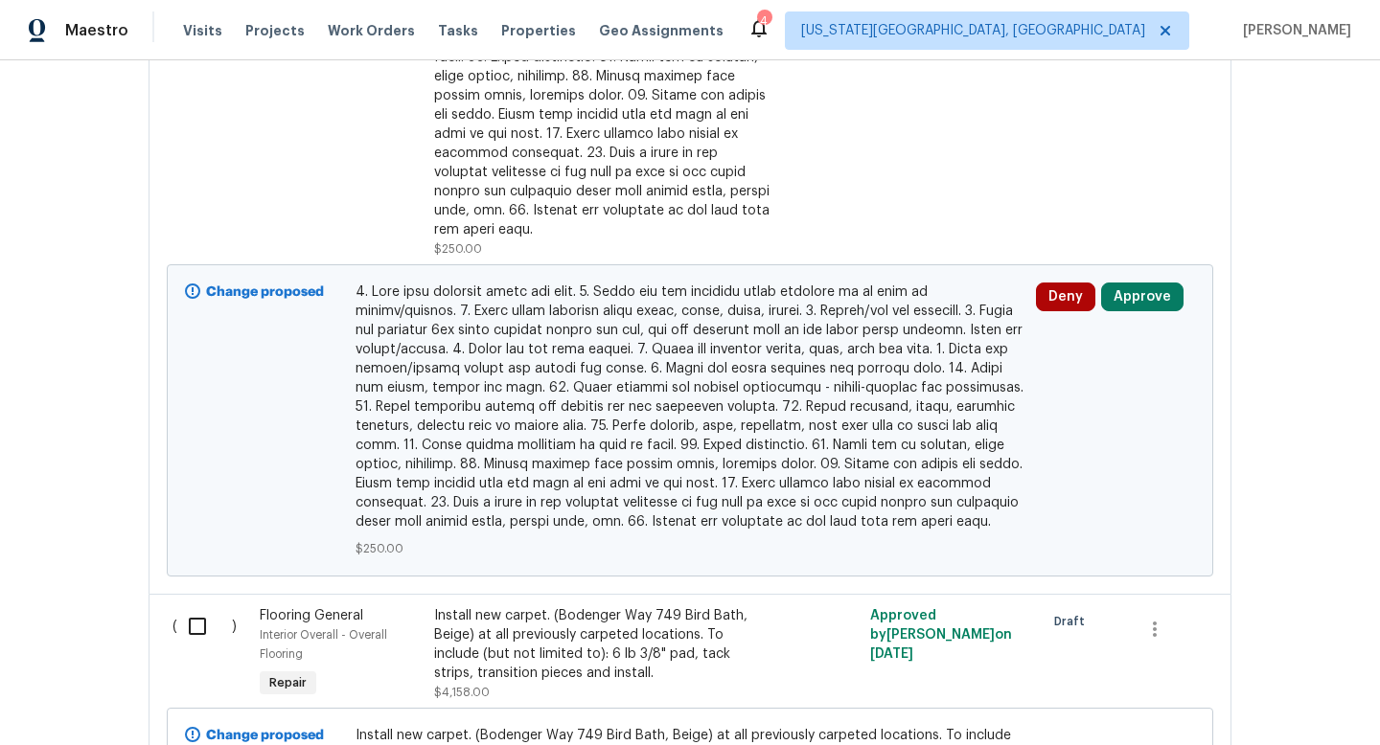
scroll to position [1245, 0]
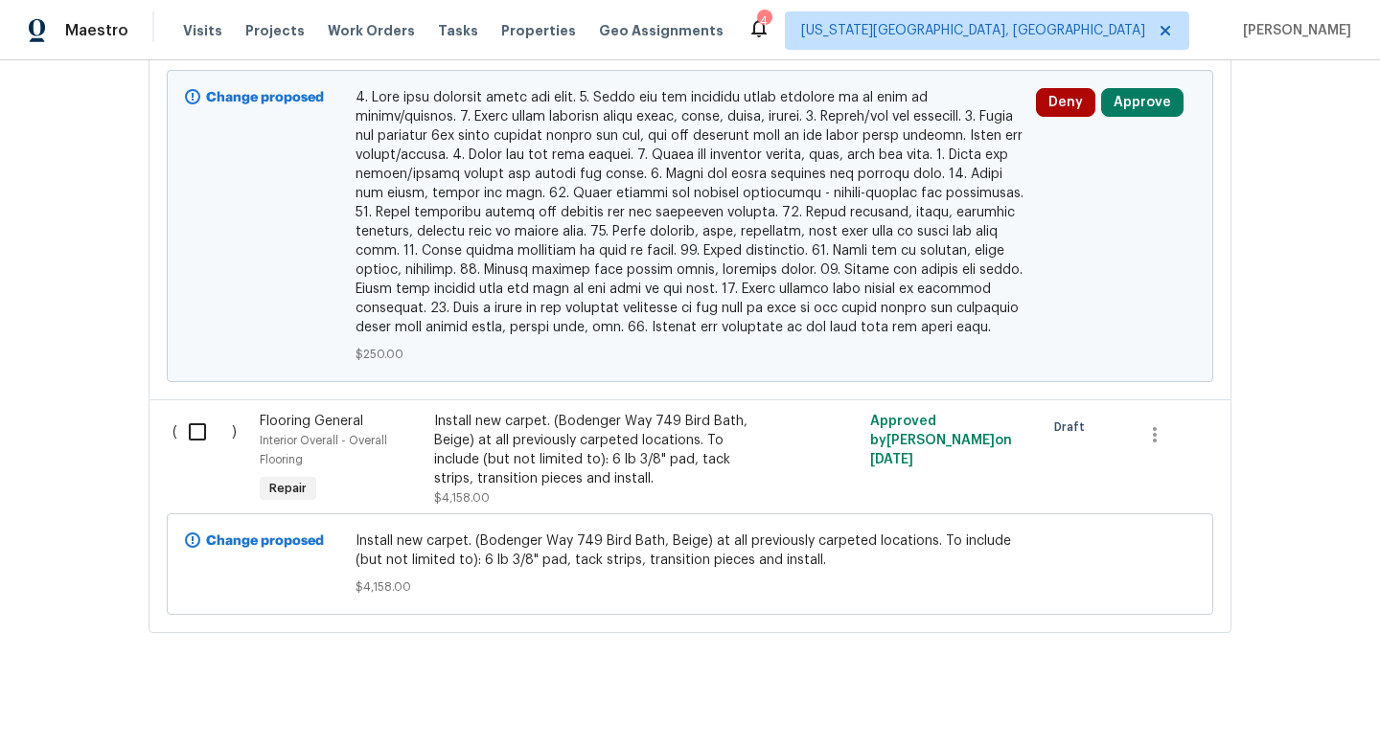
click at [198, 423] on input "checkbox" at bounding box center [204, 432] width 55 height 40
checkbox input "true"
click at [1226, 711] on button "Create Work Order" at bounding box center [1270, 697] width 158 height 35
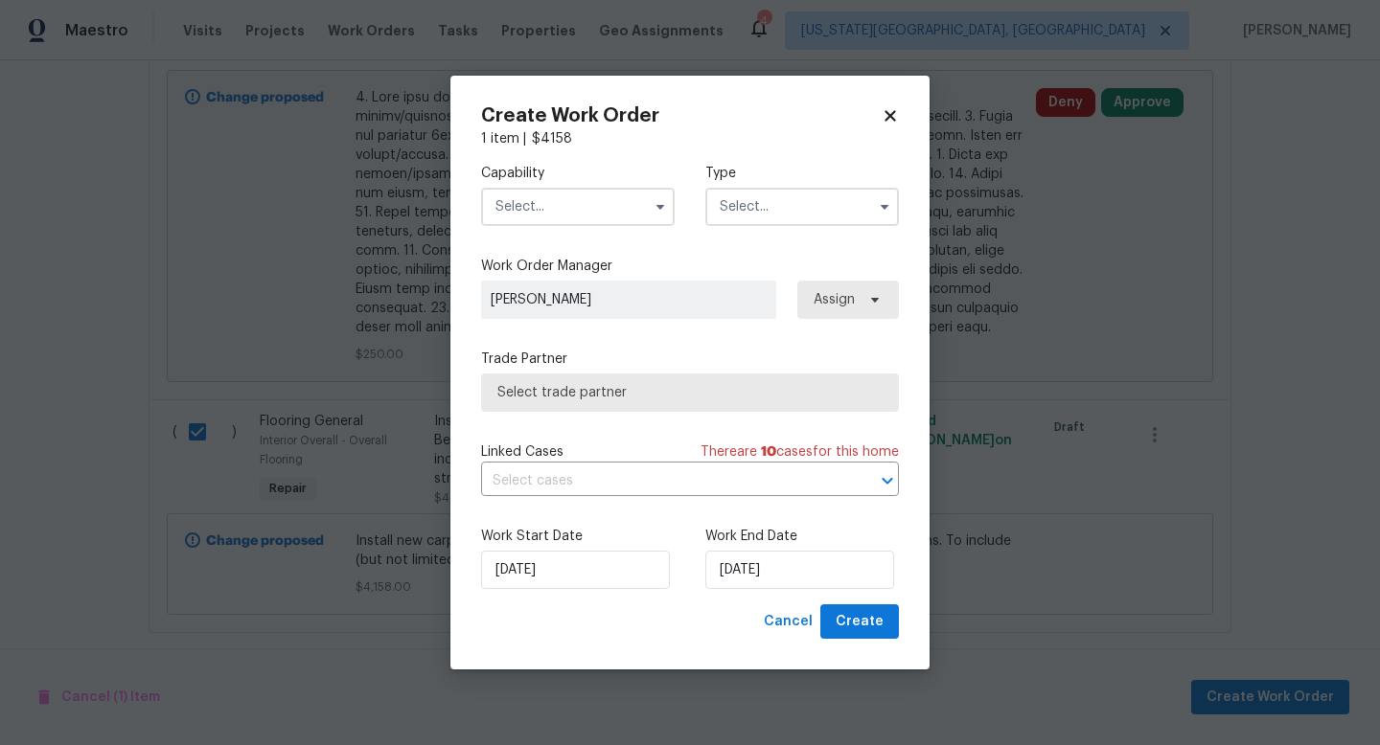
click at [581, 197] on input "text" at bounding box center [578, 207] width 194 height 38
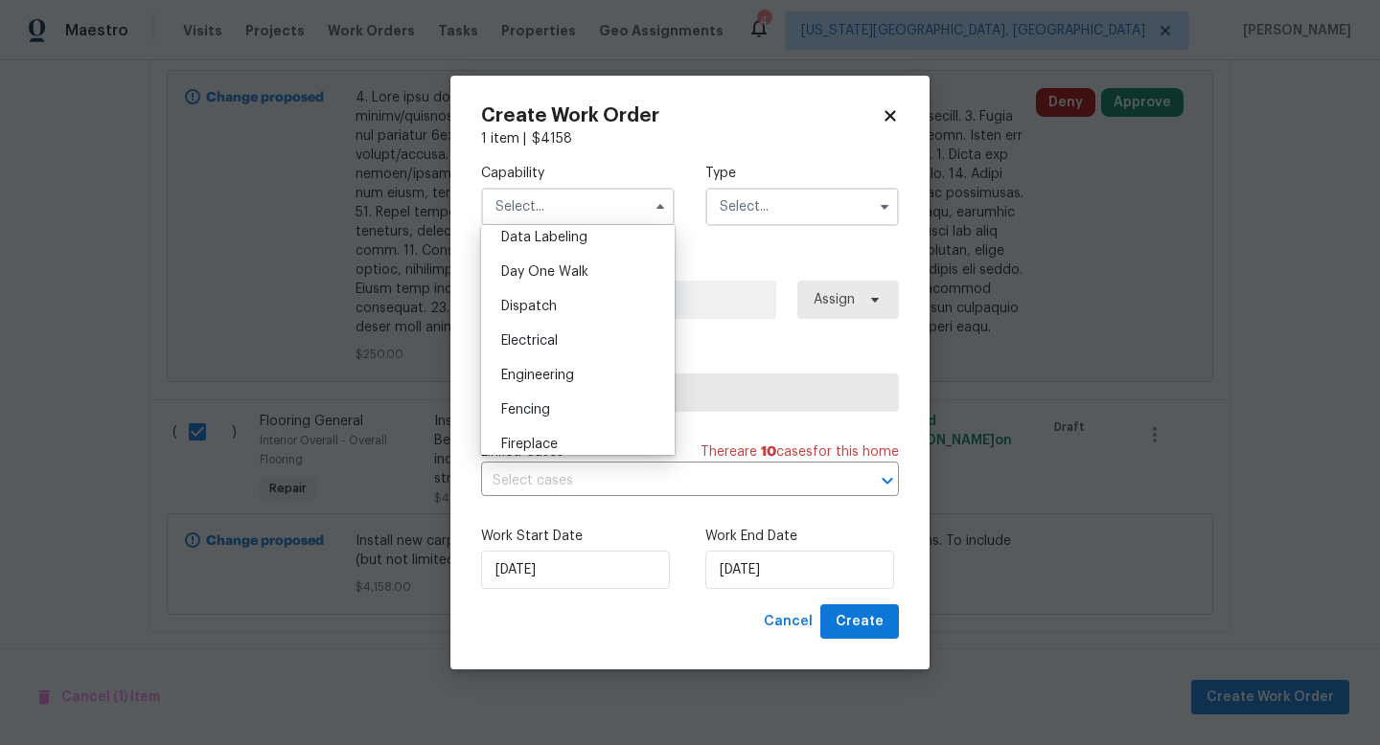
scroll to position [647, 0]
click at [553, 340] on div "Flooring" at bounding box center [578, 344] width 184 height 34
type input "Flooring"
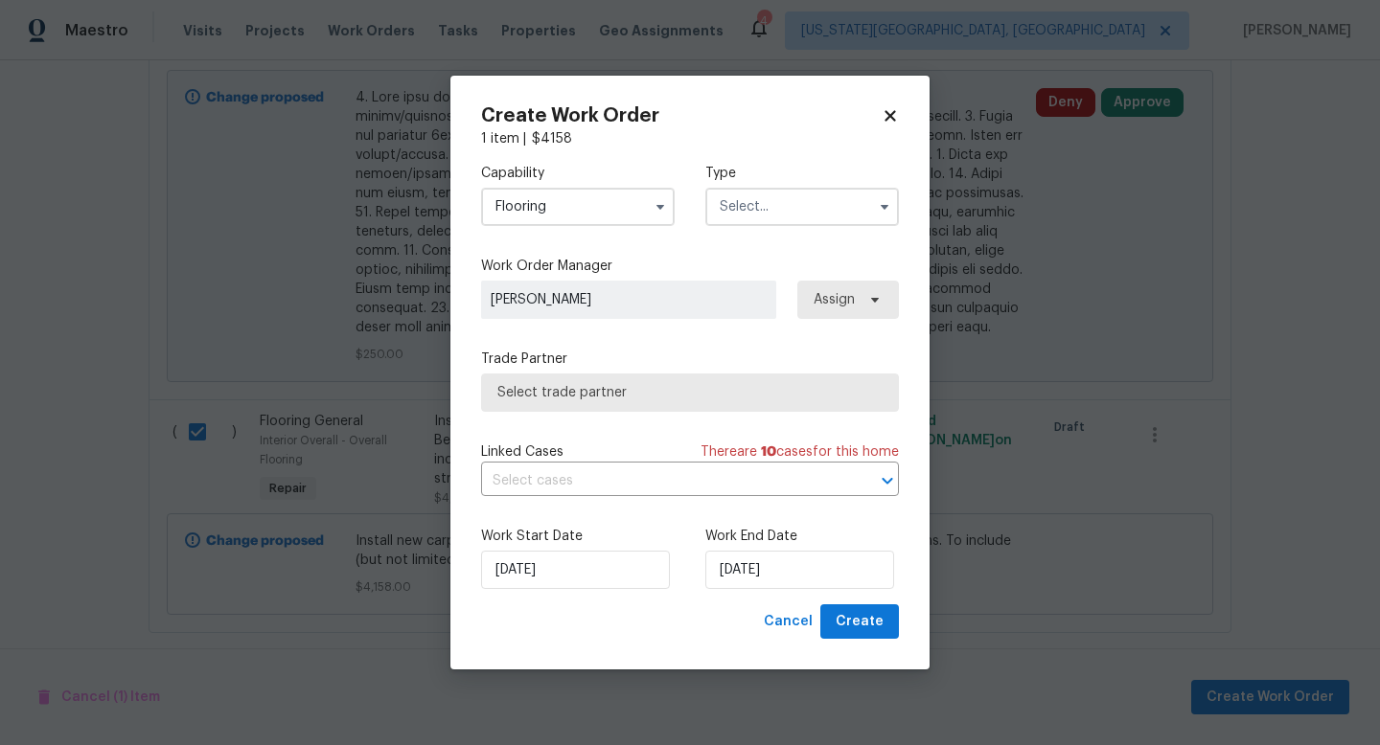
click at [759, 217] on input "text" at bounding box center [802, 207] width 194 height 38
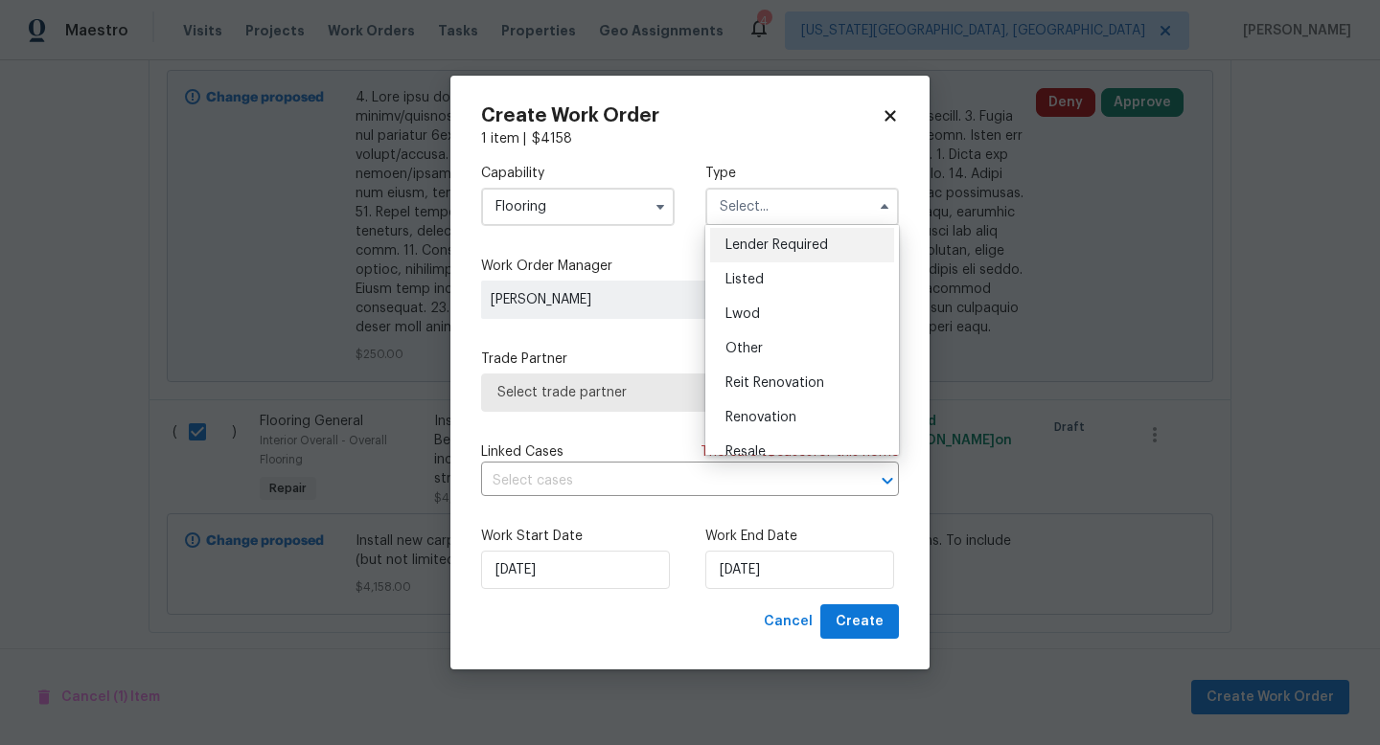
scroll to position [228, 0]
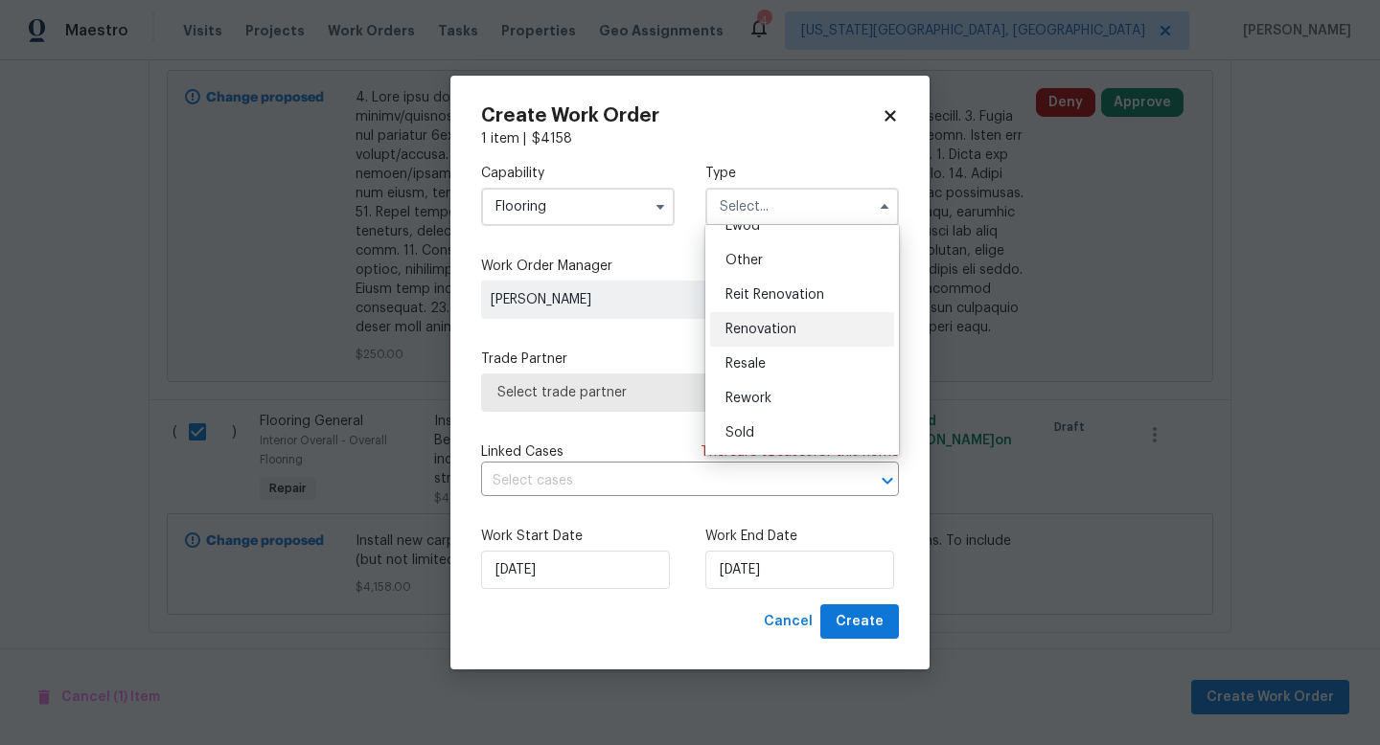
click at [767, 330] on span "Renovation" at bounding box center [760, 329] width 71 height 13
type input "Renovation"
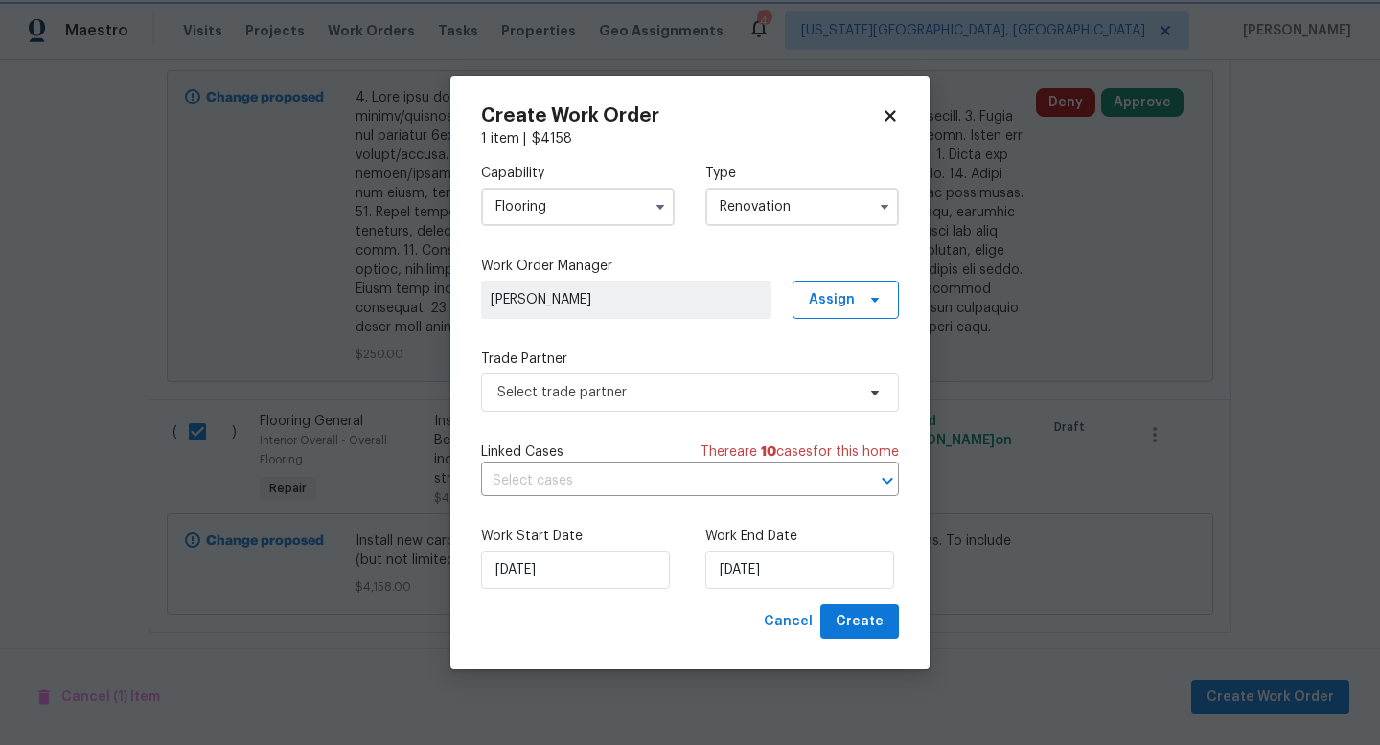
scroll to position [0, 0]
click at [632, 402] on span "Select trade partner" at bounding box center [690, 393] width 418 height 38
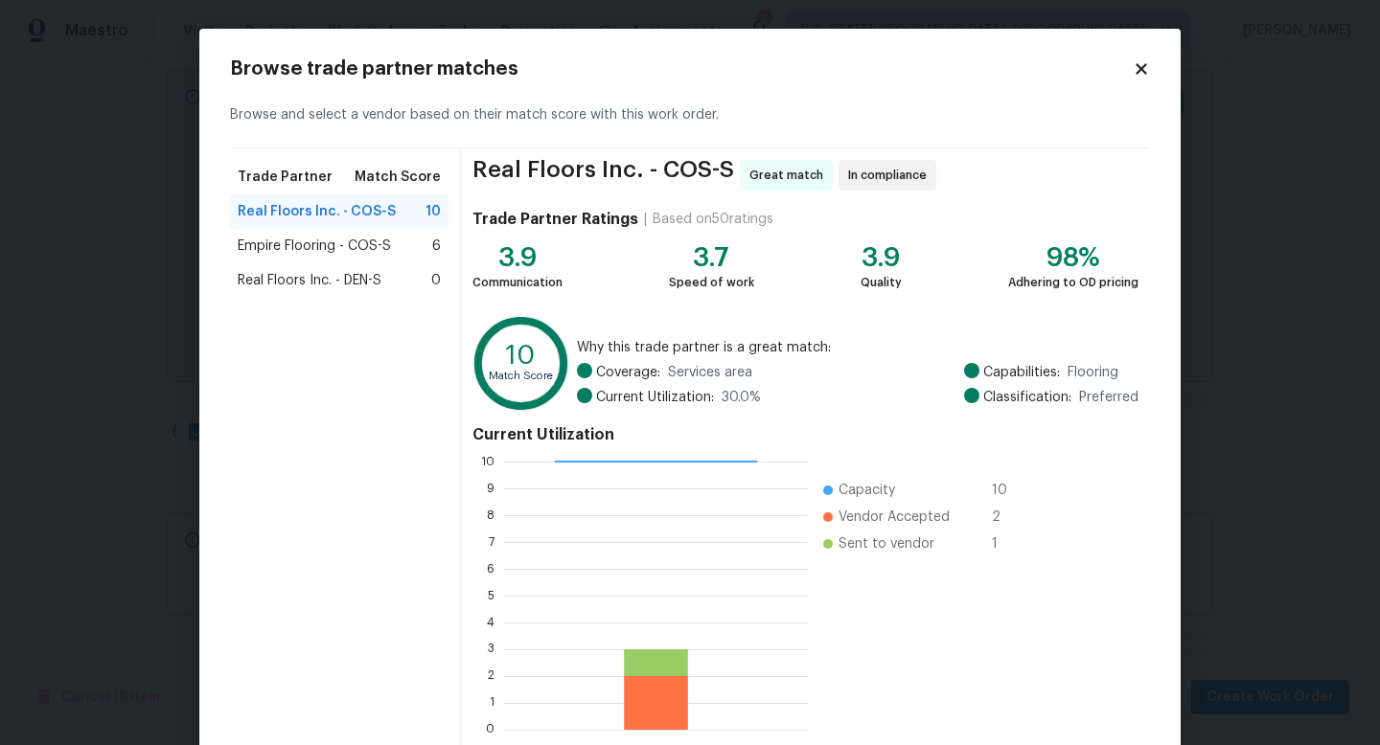
scroll to position [100, 0]
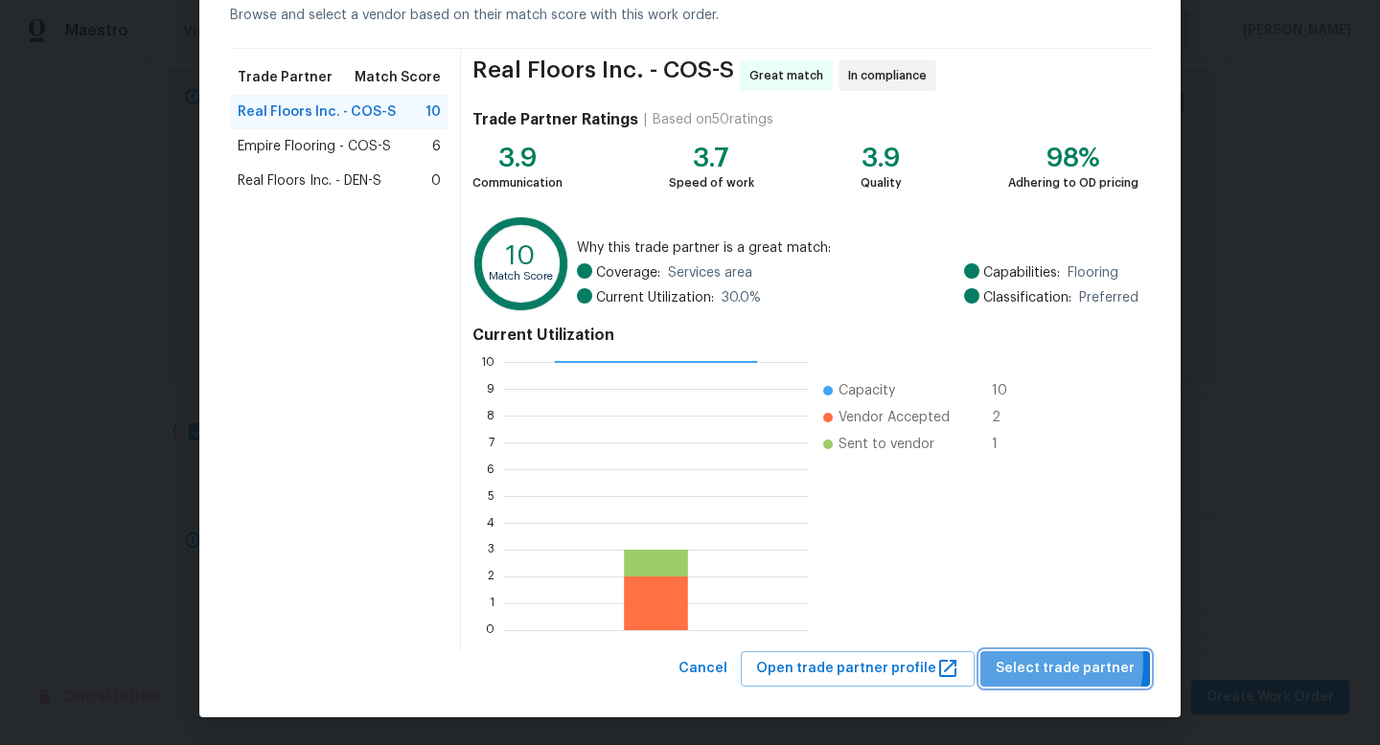
click at [1016, 662] on span "Select trade partner" at bounding box center [1064, 669] width 139 height 24
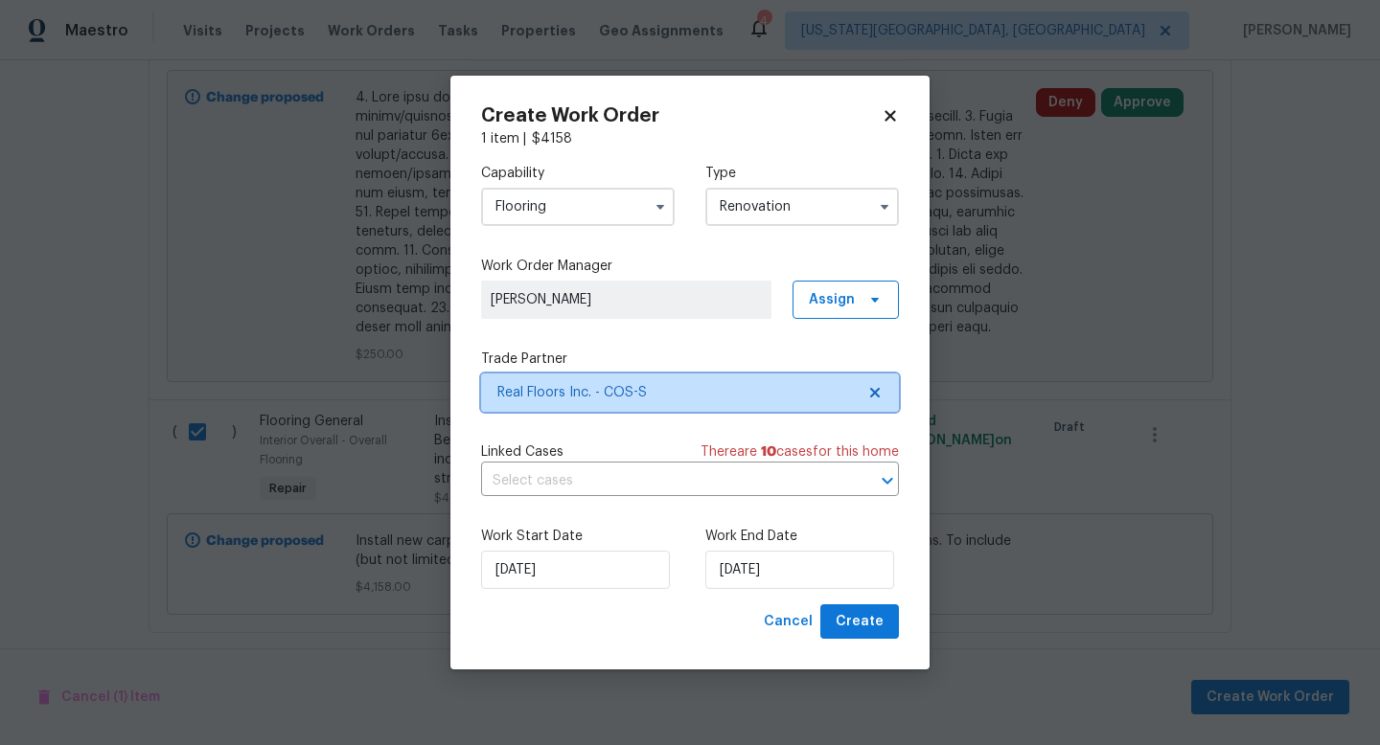
scroll to position [0, 0]
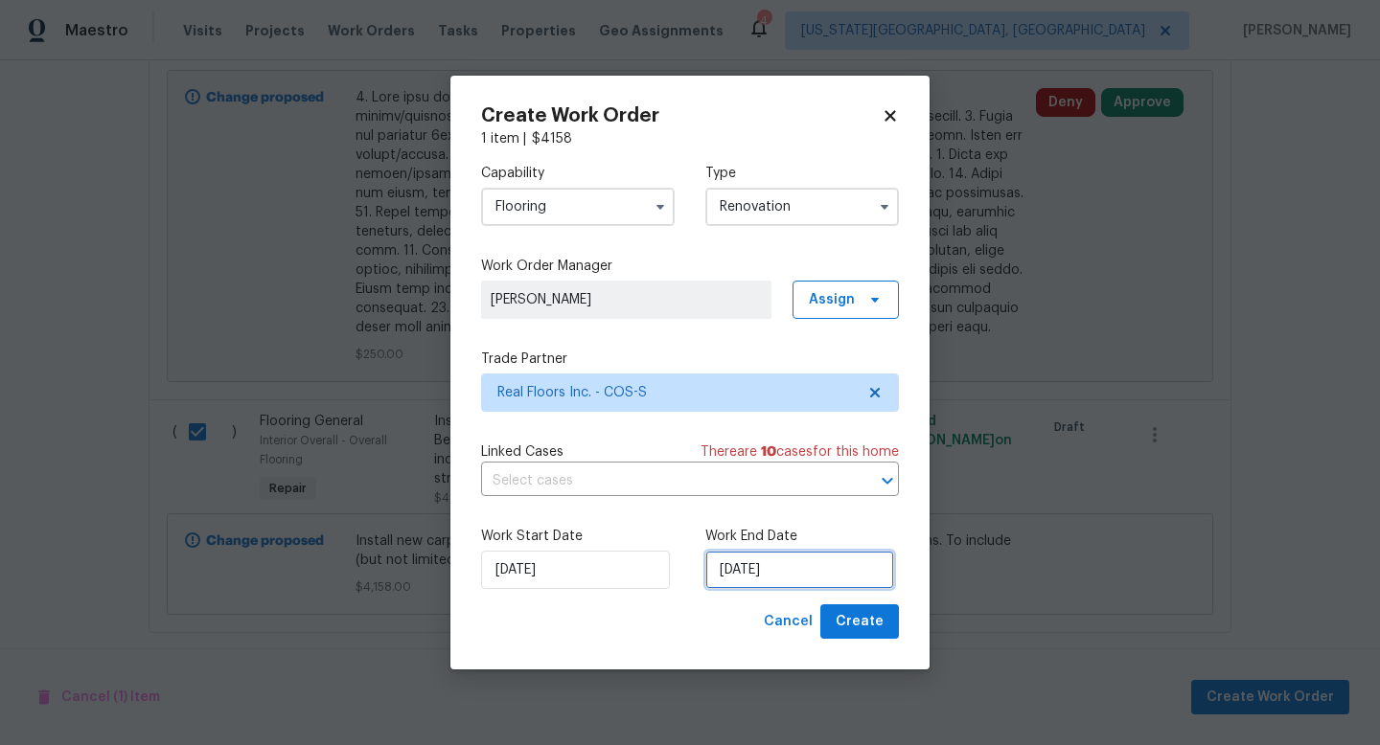
click at [749, 564] on input "10/6/2025" at bounding box center [799, 570] width 189 height 38
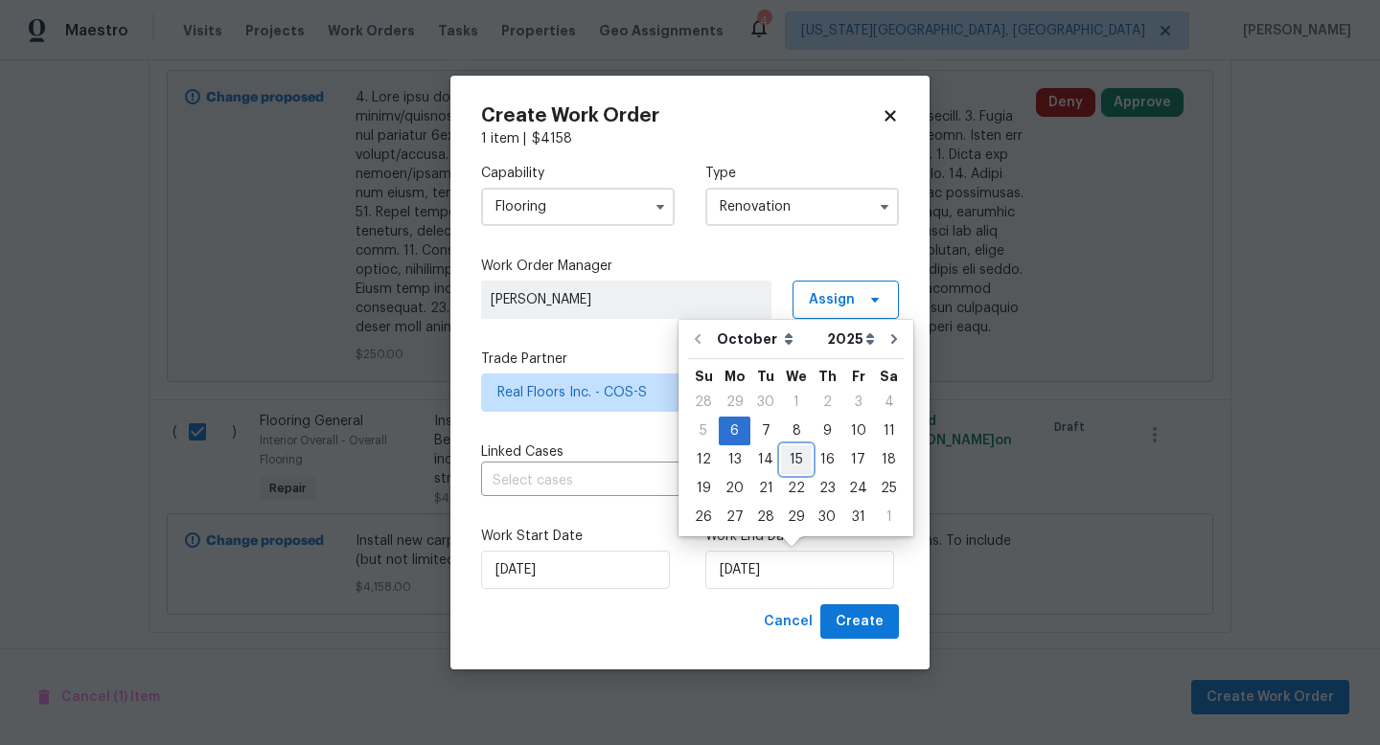
click at [799, 468] on div "15" at bounding box center [796, 459] width 31 height 27
type input "10/15/2025"
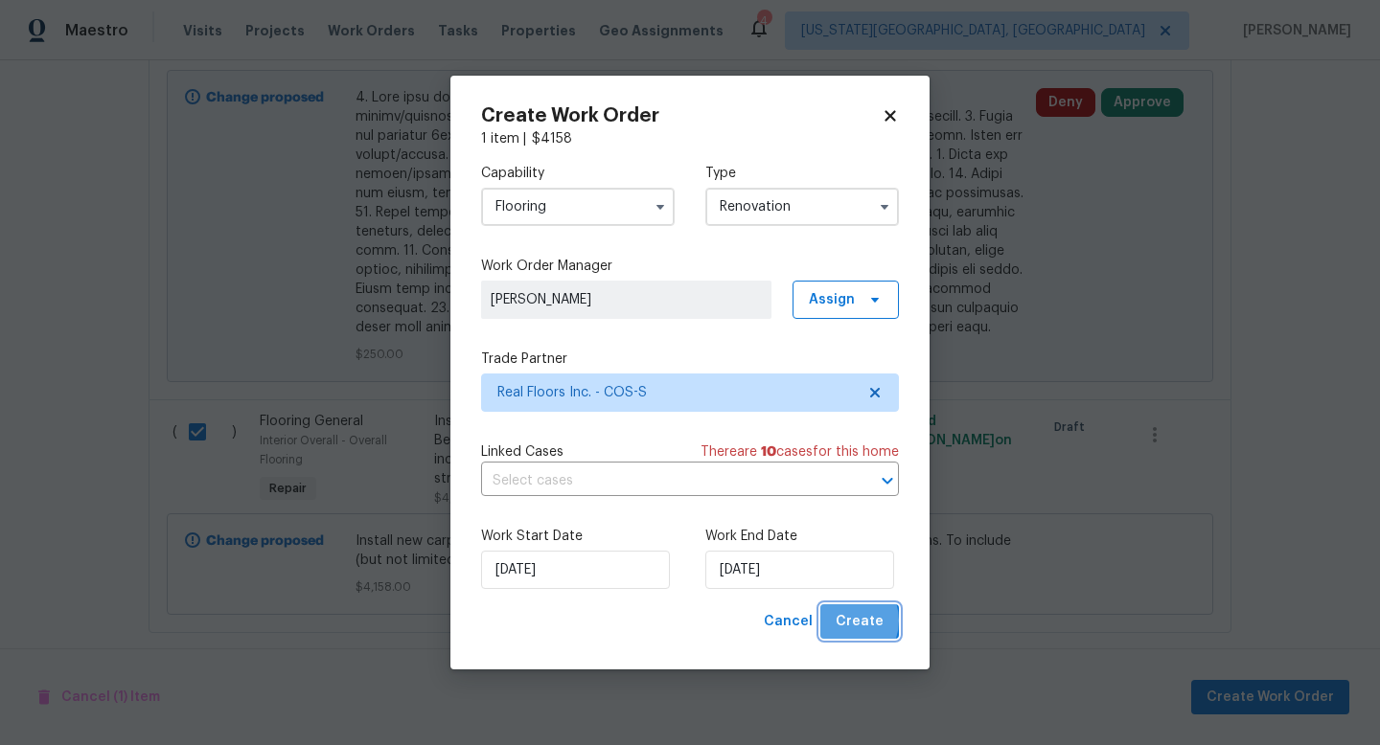
click at [847, 621] on span "Create" at bounding box center [859, 622] width 48 height 24
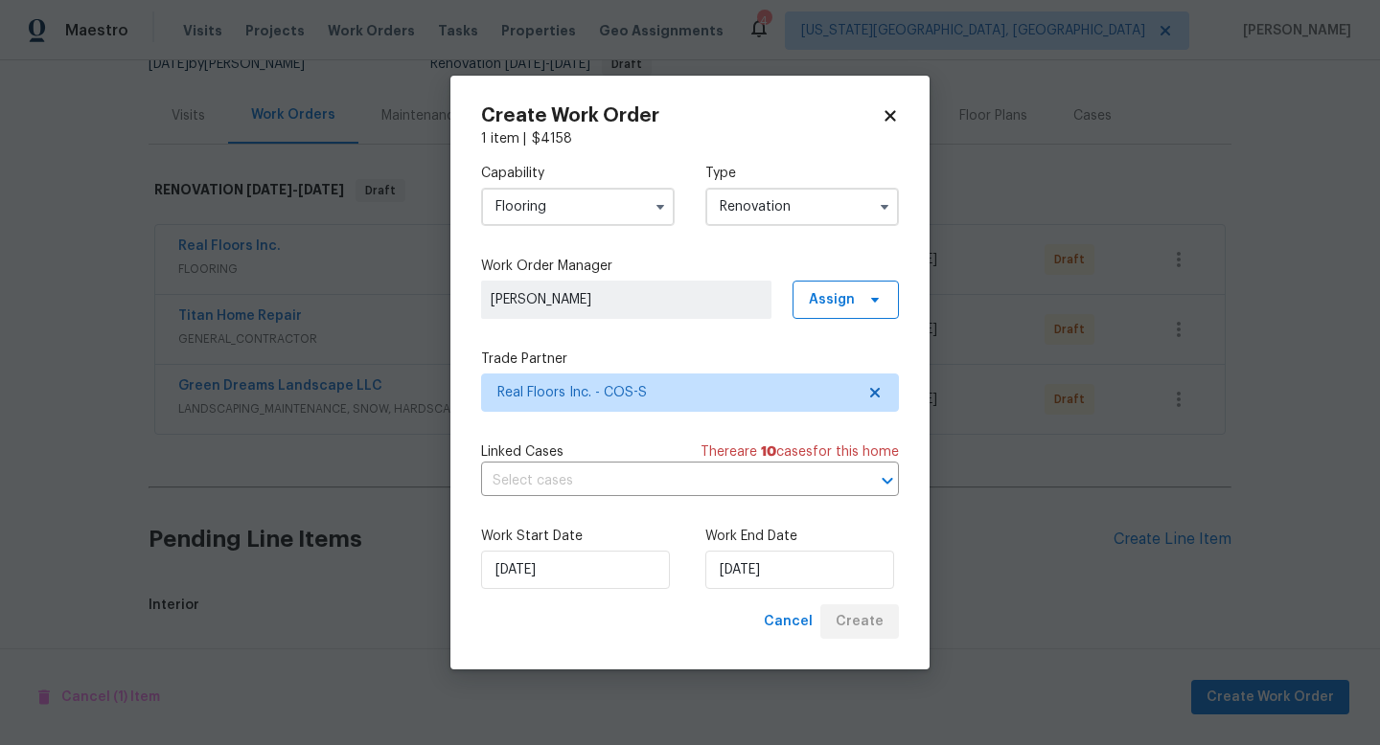
scroll to position [1081, 0]
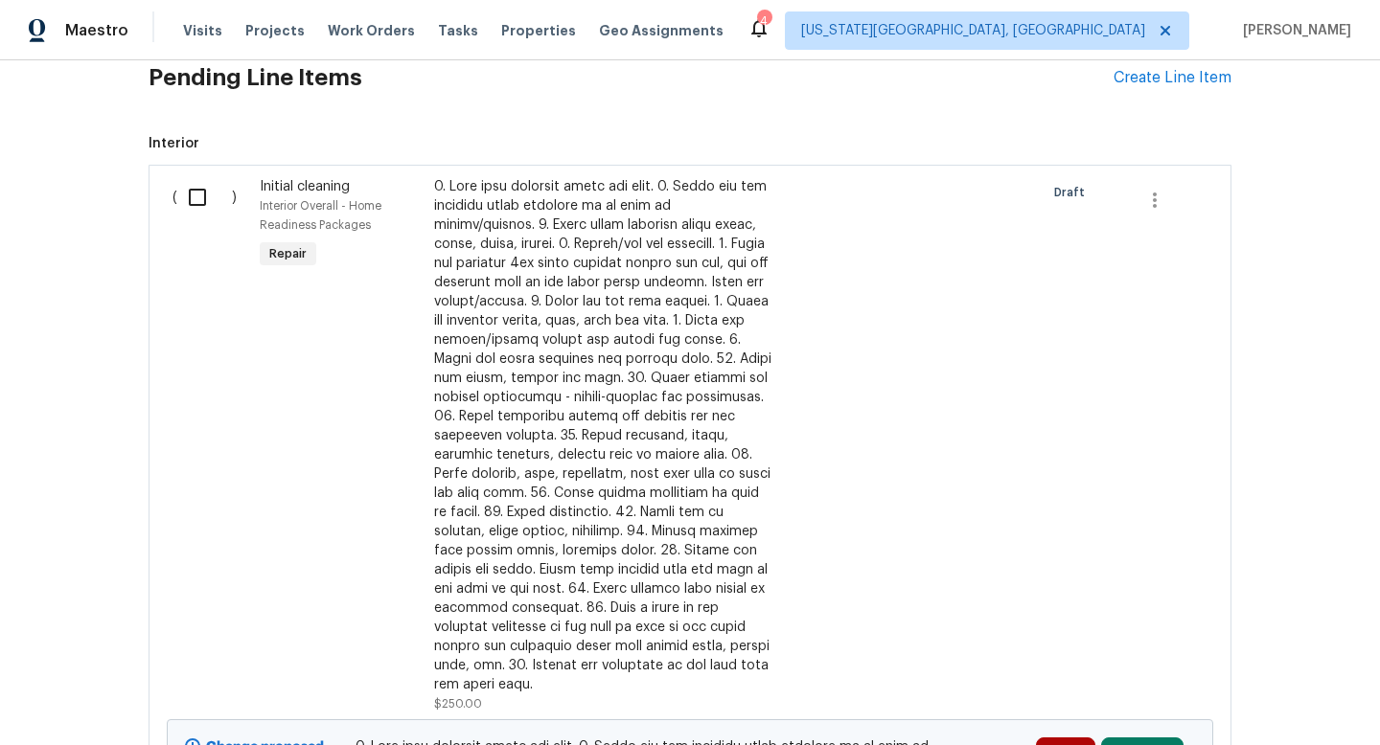
scroll to position [596, 0]
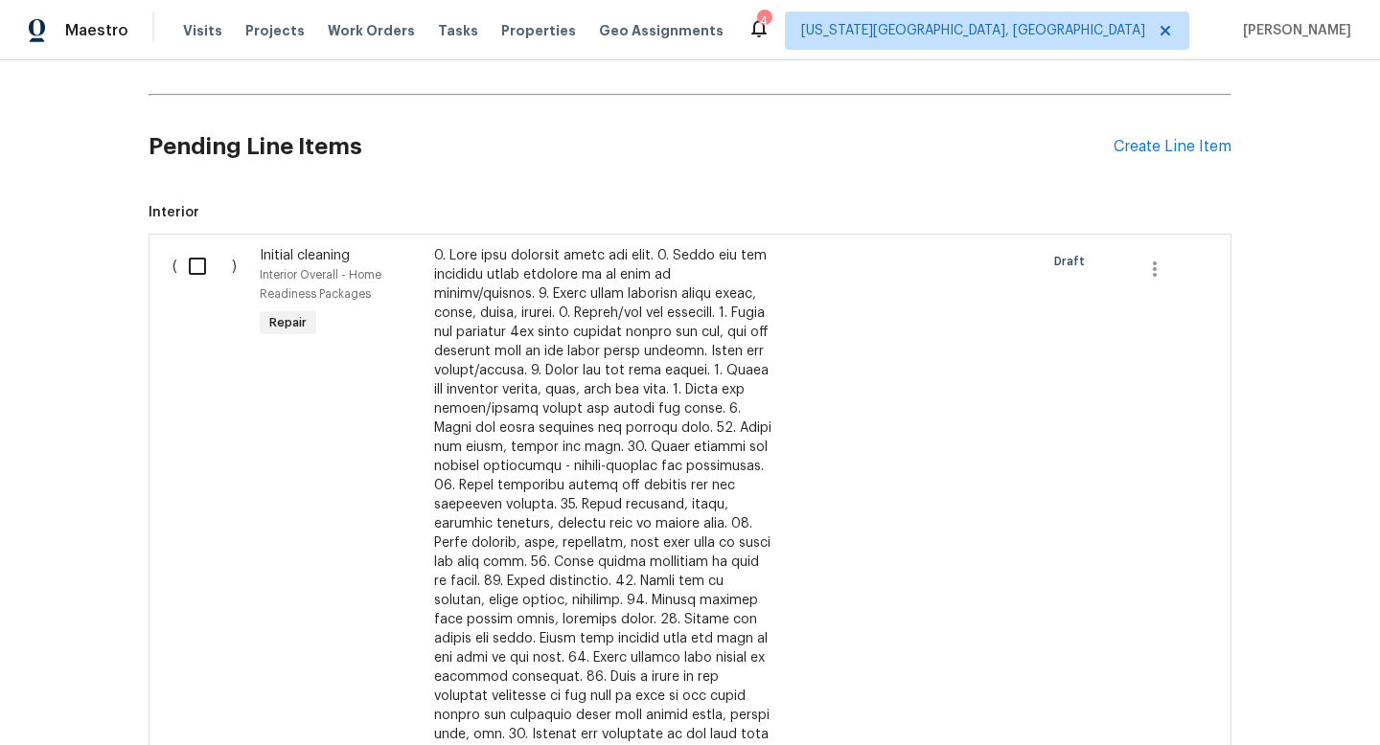
click at [194, 272] on input "checkbox" at bounding box center [204, 266] width 55 height 40
checkbox input "true"
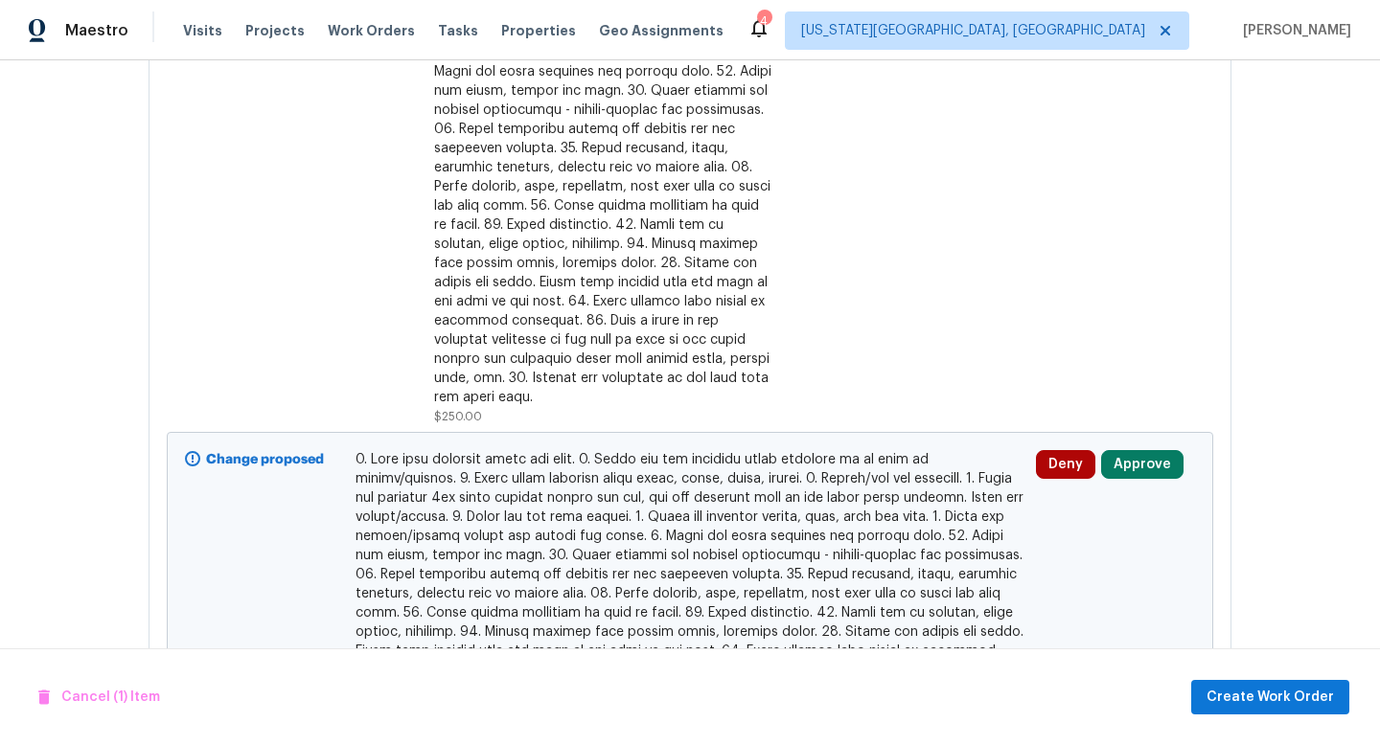
scroll to position [1081, 0]
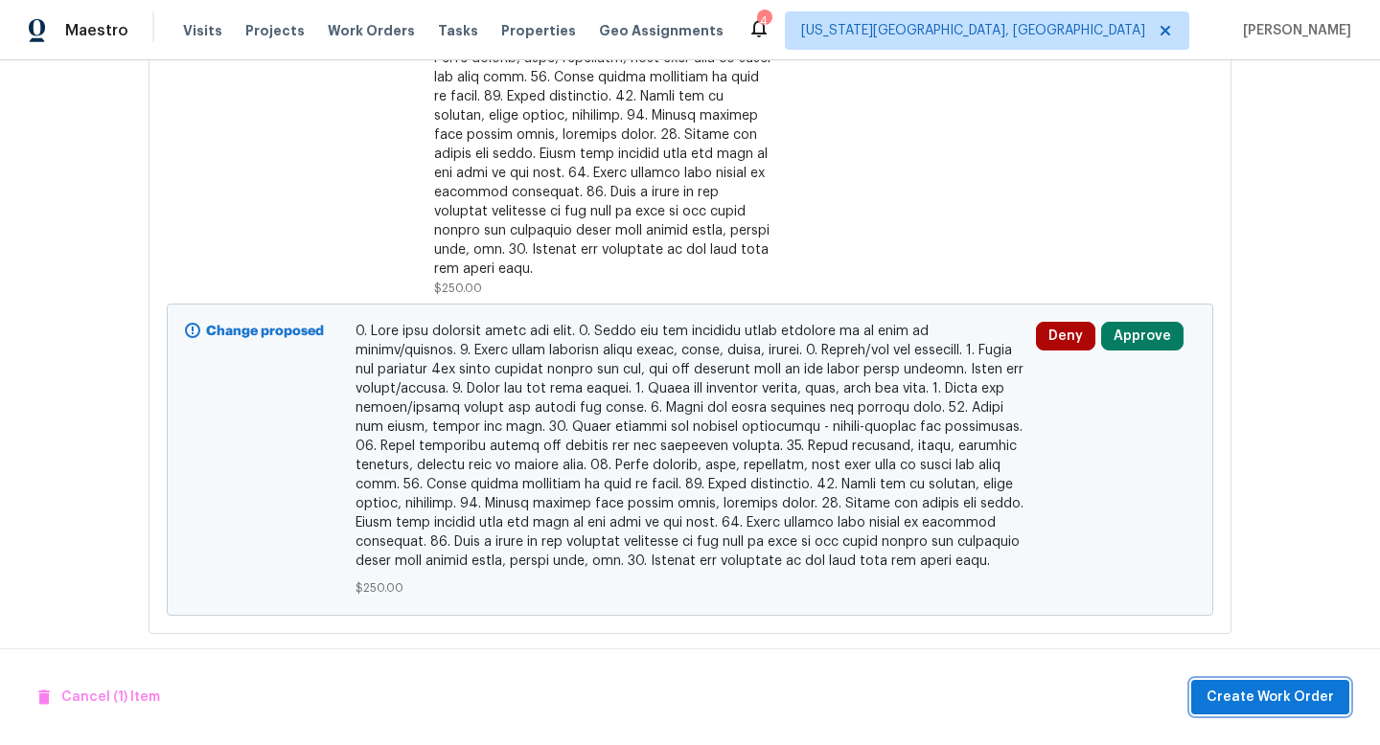
click at [1244, 694] on span "Create Work Order" at bounding box center [1269, 698] width 127 height 24
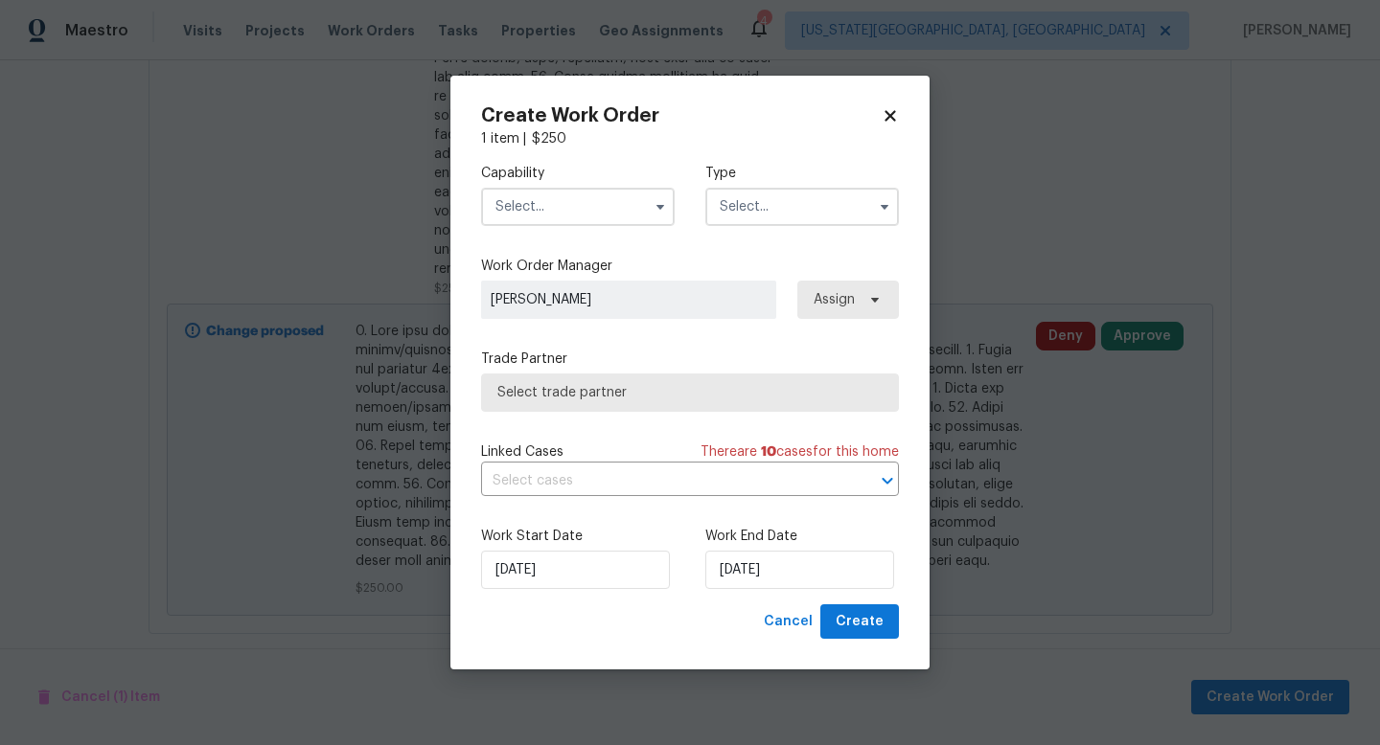
click at [519, 201] on input "text" at bounding box center [578, 207] width 194 height 38
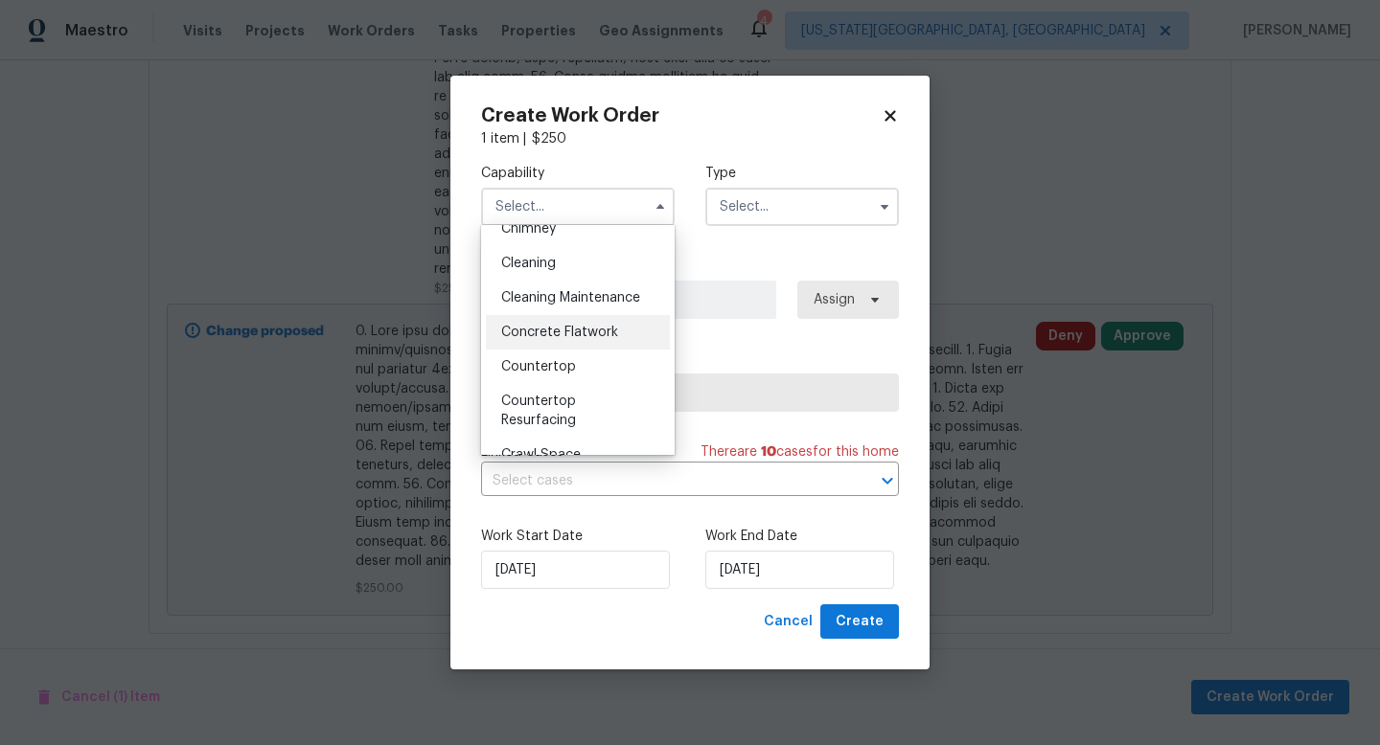
scroll to position [259, 0]
click at [530, 268] on span "Cleaning" at bounding box center [528, 264] width 55 height 13
type input "Cleaning"
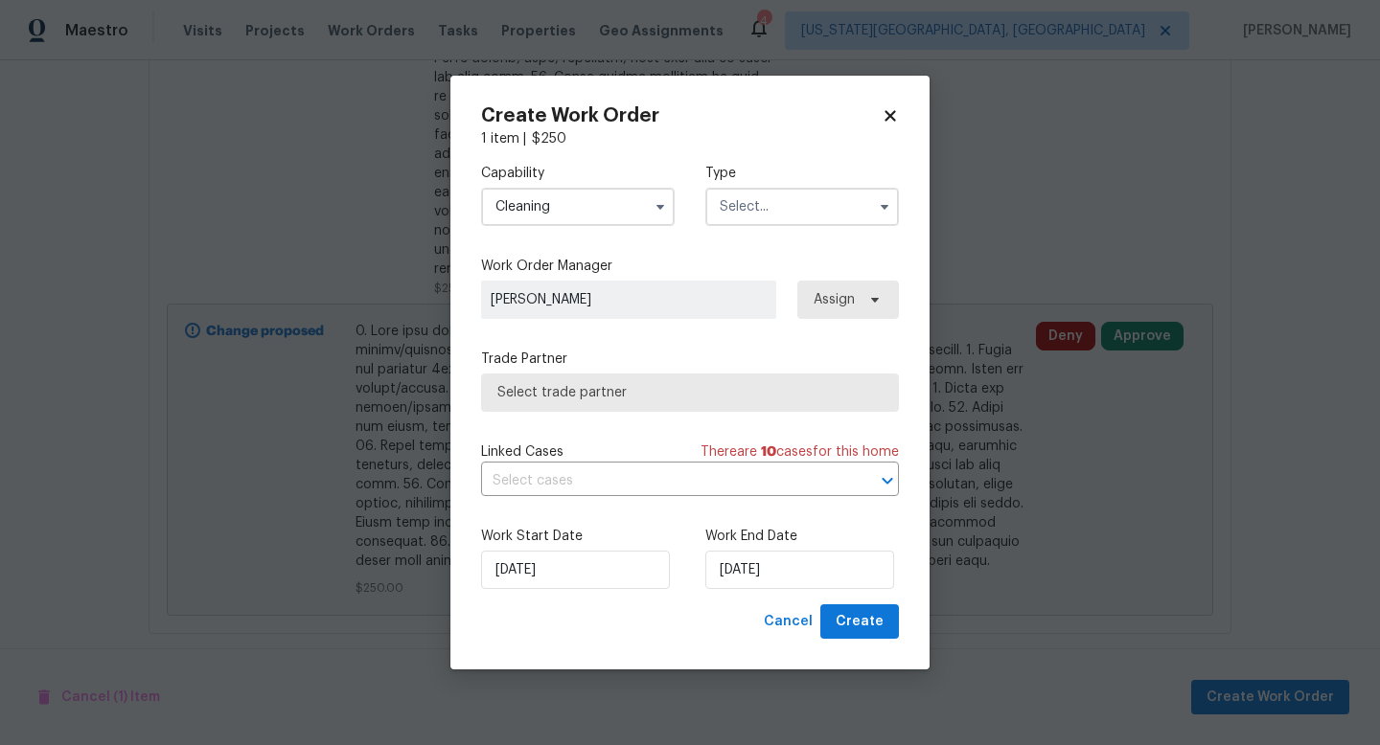
click at [722, 216] on input "text" at bounding box center [802, 207] width 194 height 38
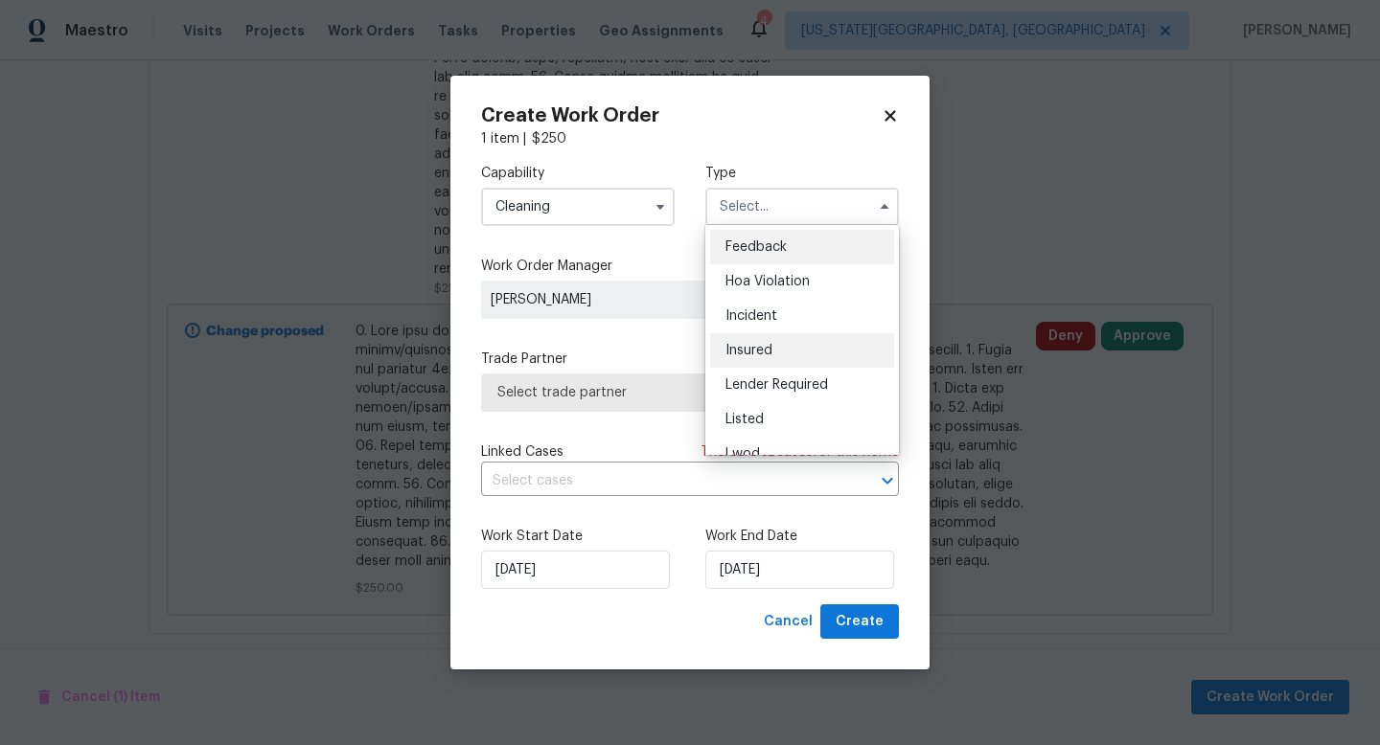
scroll to position [228, 0]
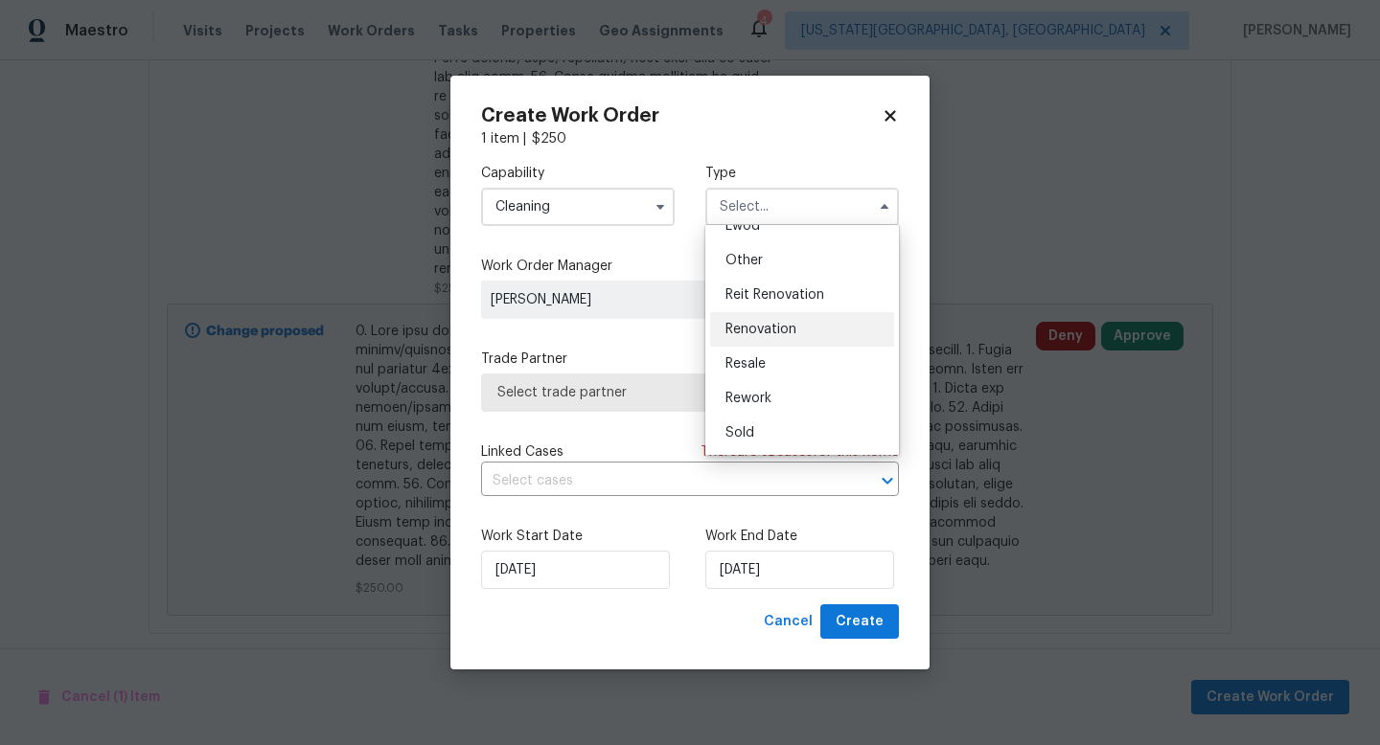
click at [749, 326] on span "Renovation" at bounding box center [760, 329] width 71 height 13
type input "Renovation"
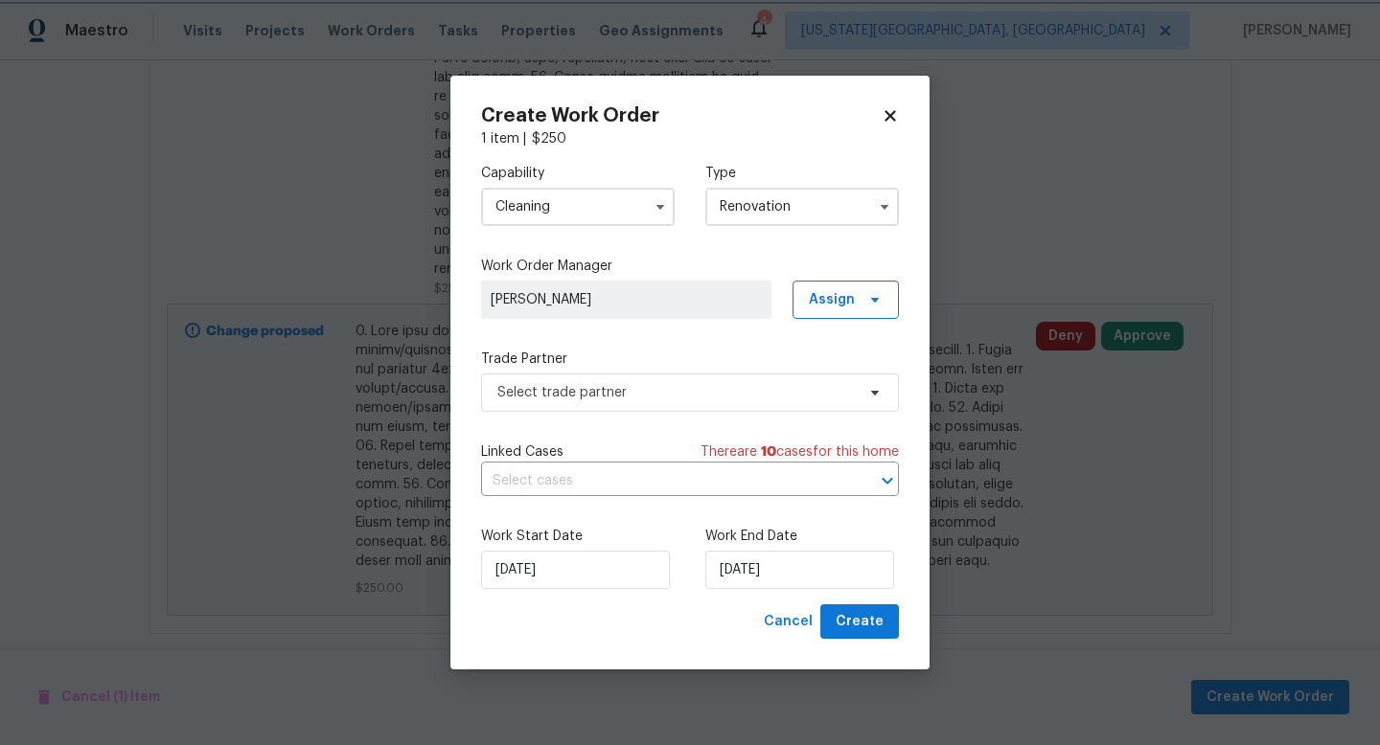
scroll to position [0, 0]
click at [627, 385] on span "Select trade partner" at bounding box center [675, 392] width 357 height 19
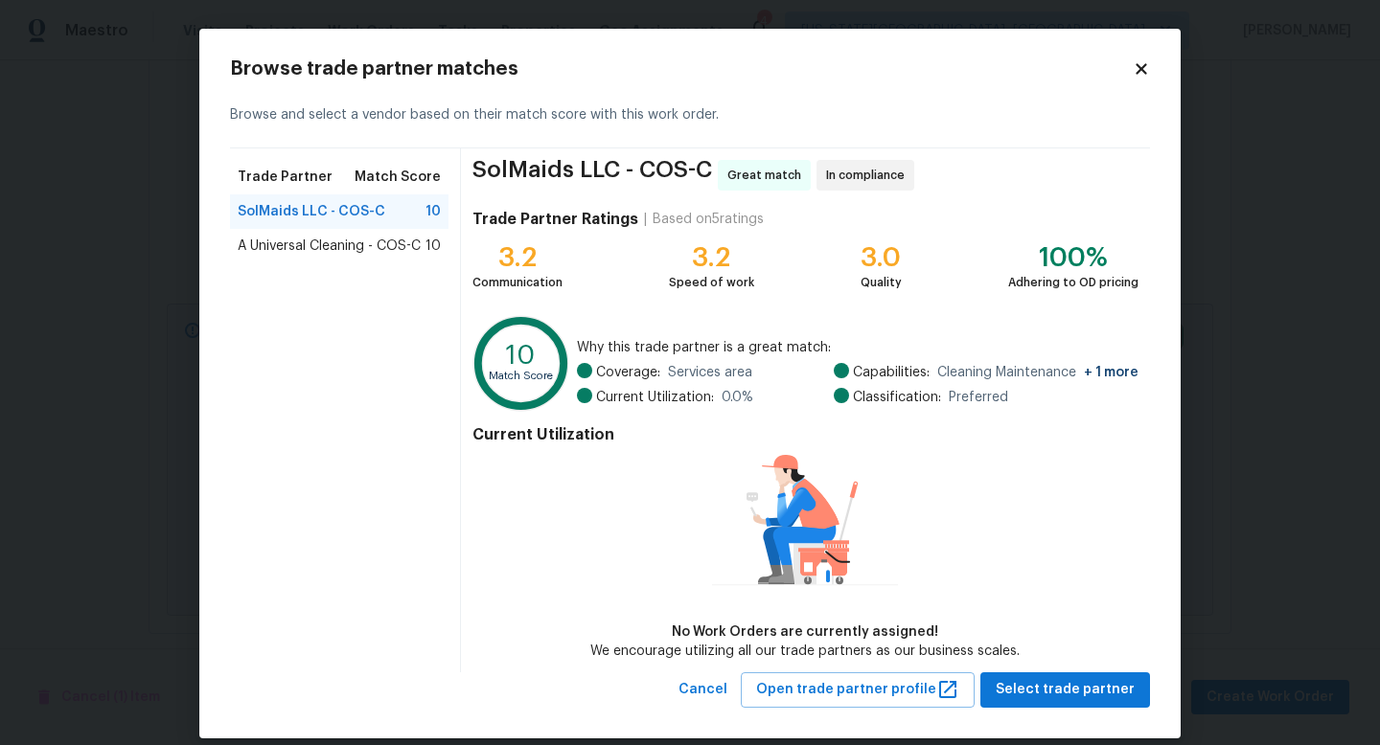
click at [353, 242] on span "A Universal Cleaning - COS-C" at bounding box center [329, 246] width 183 height 19
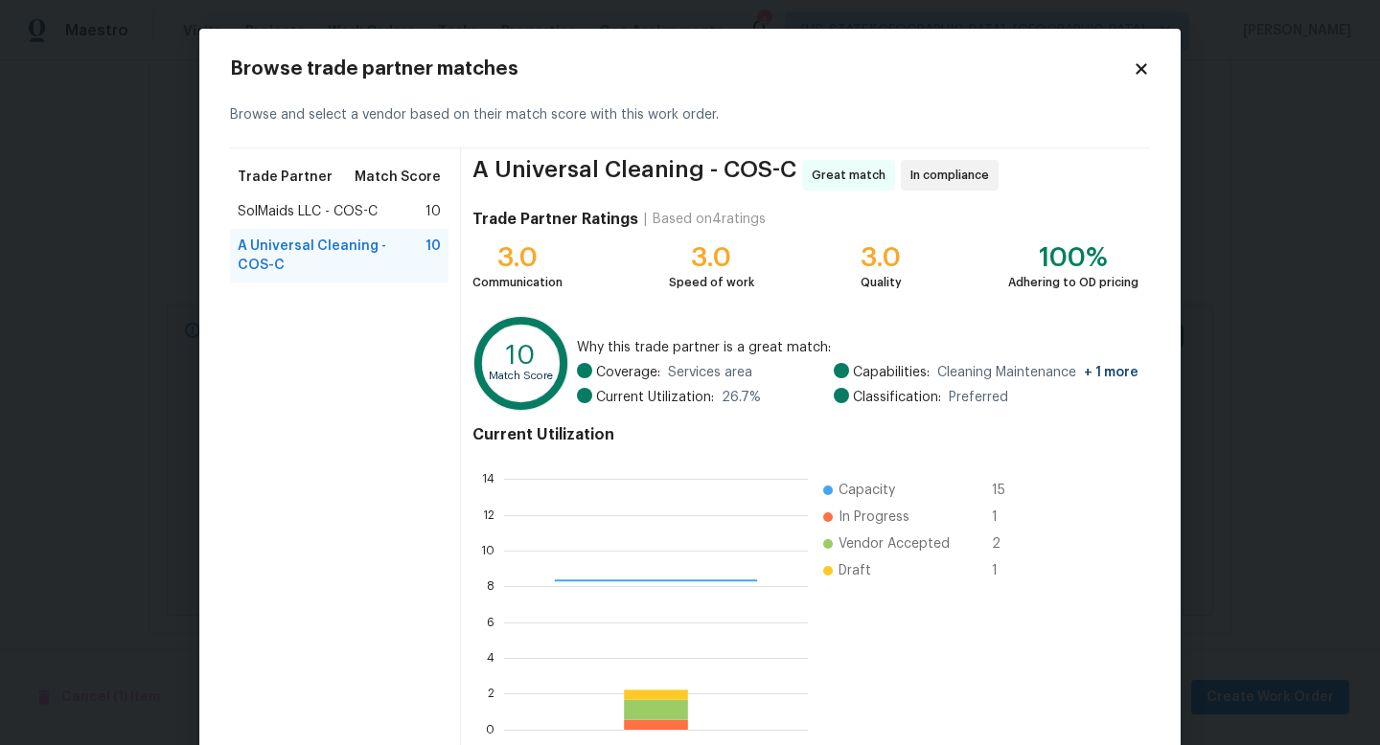
scroll to position [100, 0]
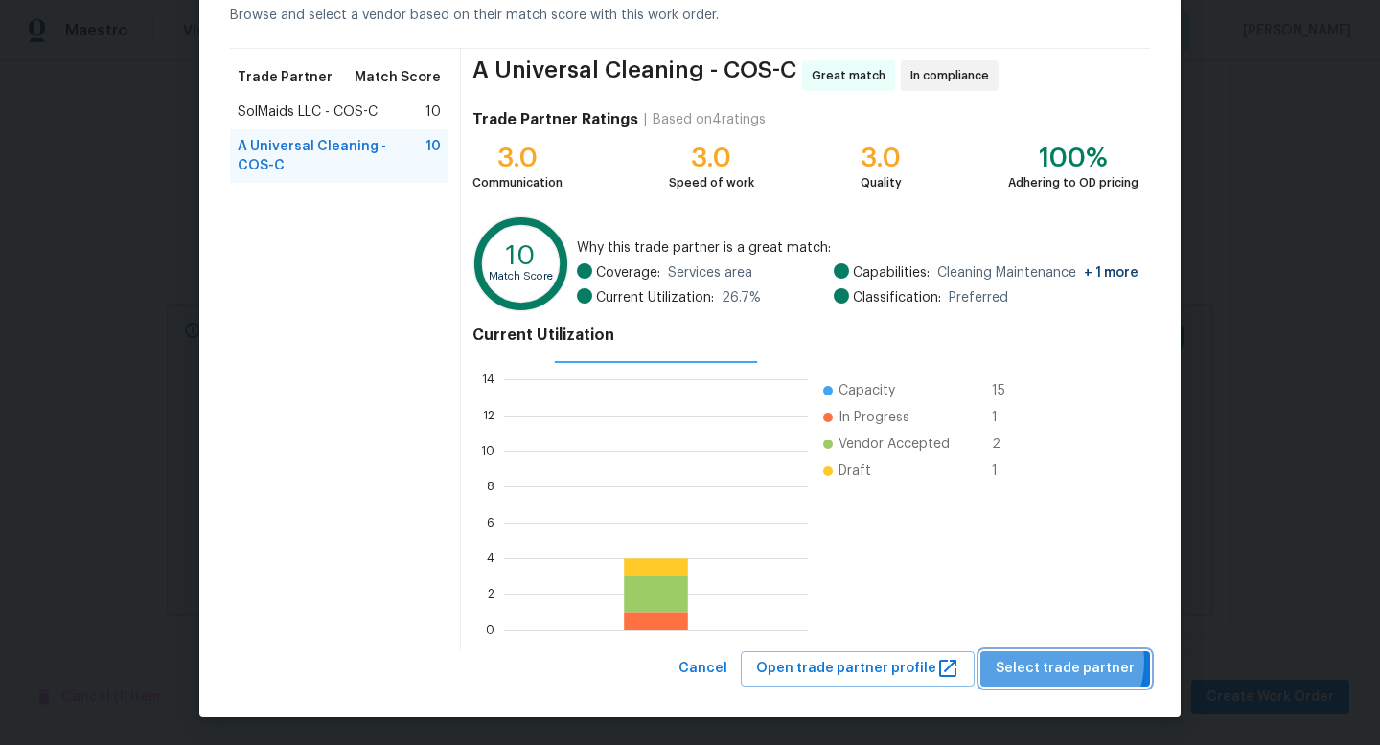
click at [1064, 662] on span "Select trade partner" at bounding box center [1064, 669] width 139 height 24
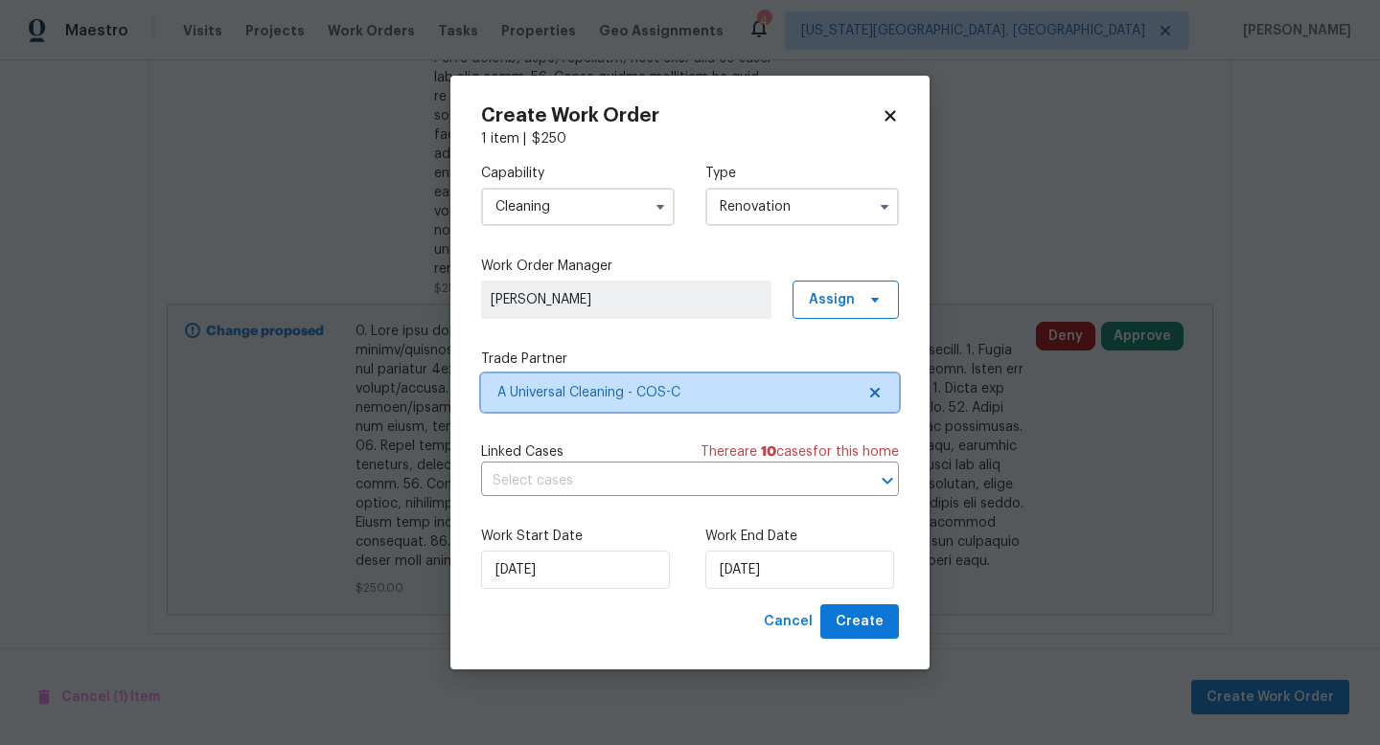
scroll to position [0, 0]
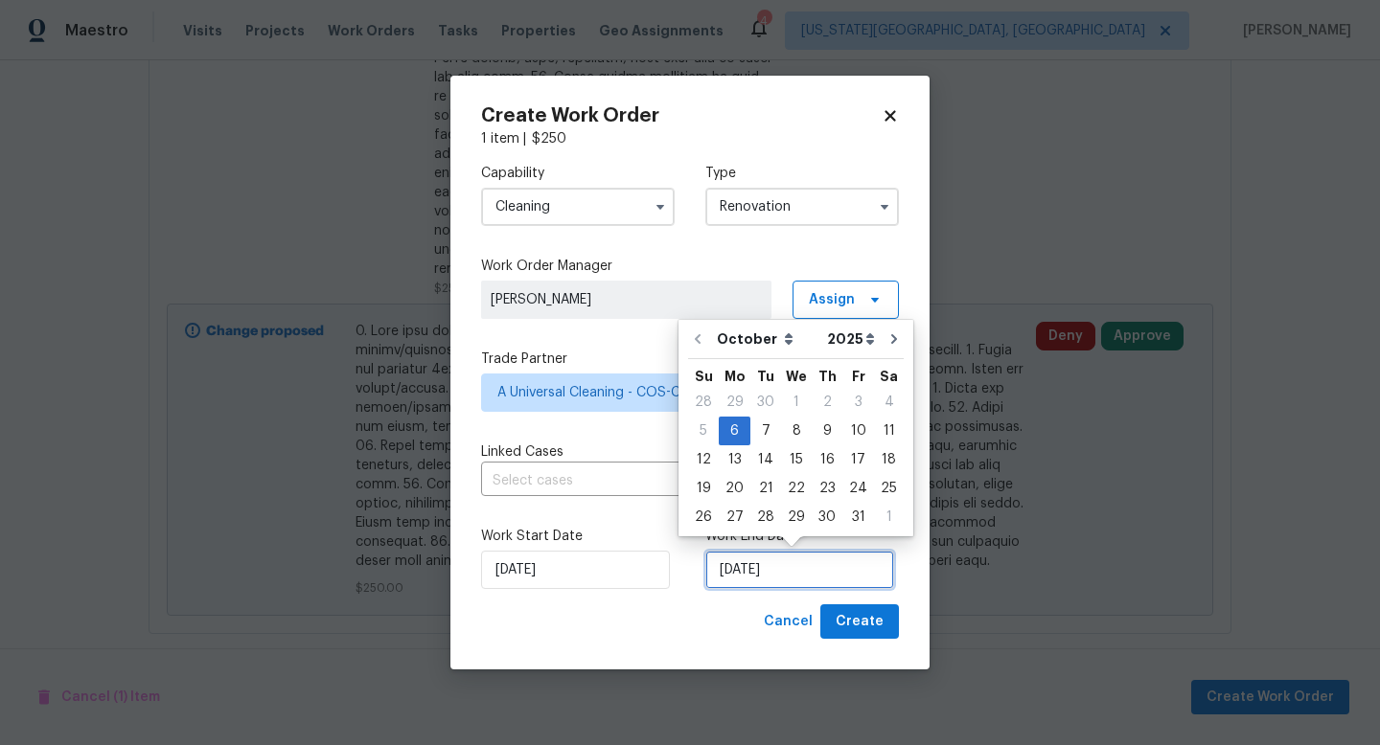
click at [781, 575] on input "[DATE]" at bounding box center [799, 570] width 189 height 38
click at [852, 404] on div "3" at bounding box center [858, 402] width 32 height 27
click at [822, 462] on div "16" at bounding box center [827, 459] width 31 height 27
type input "[DATE]"
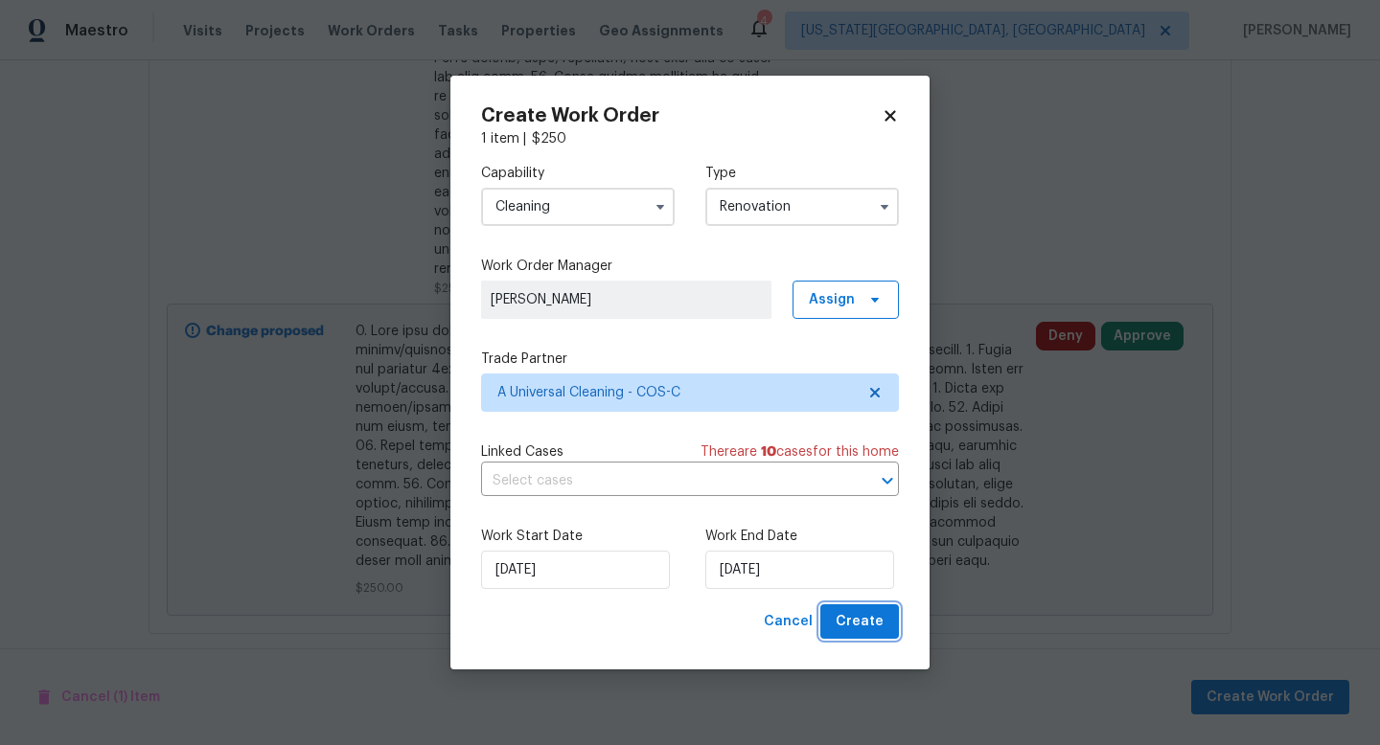
click at [861, 630] on span "Create" at bounding box center [859, 622] width 48 height 24
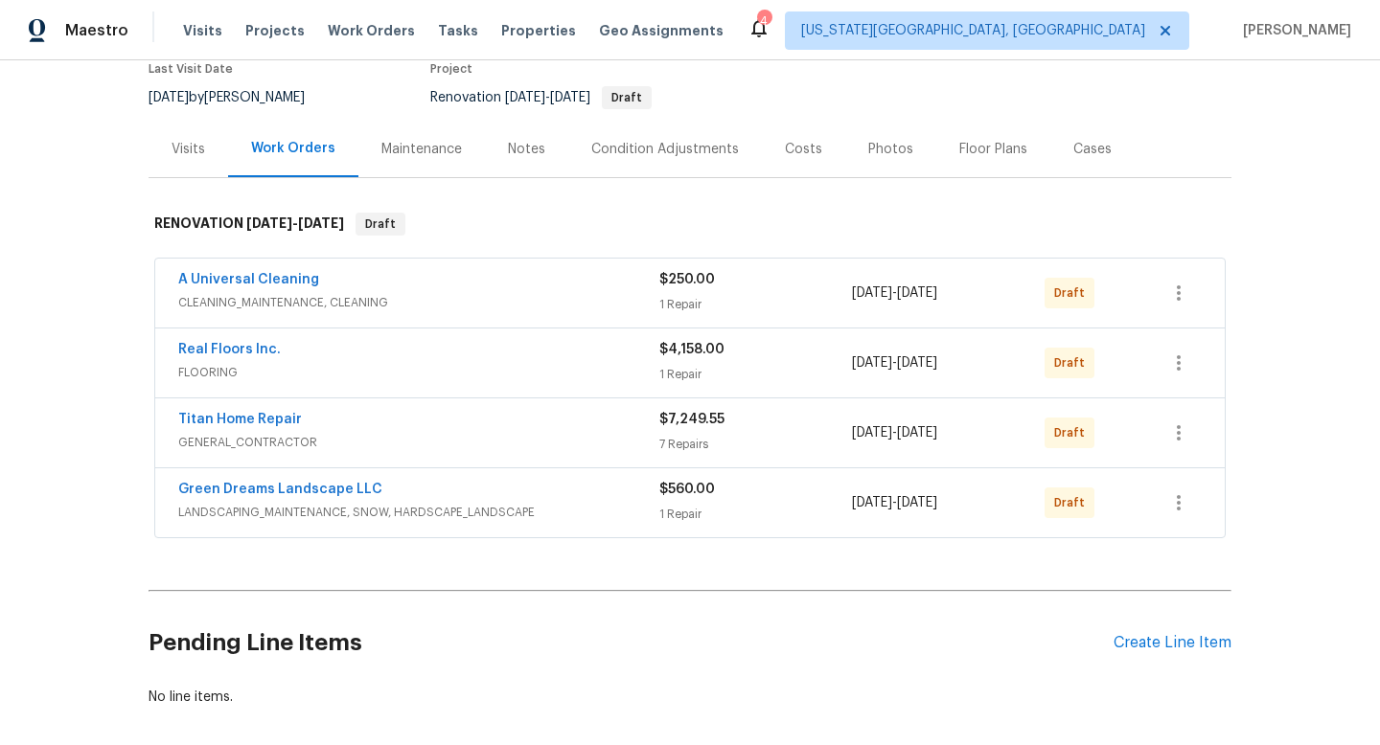
scroll to position [262, 0]
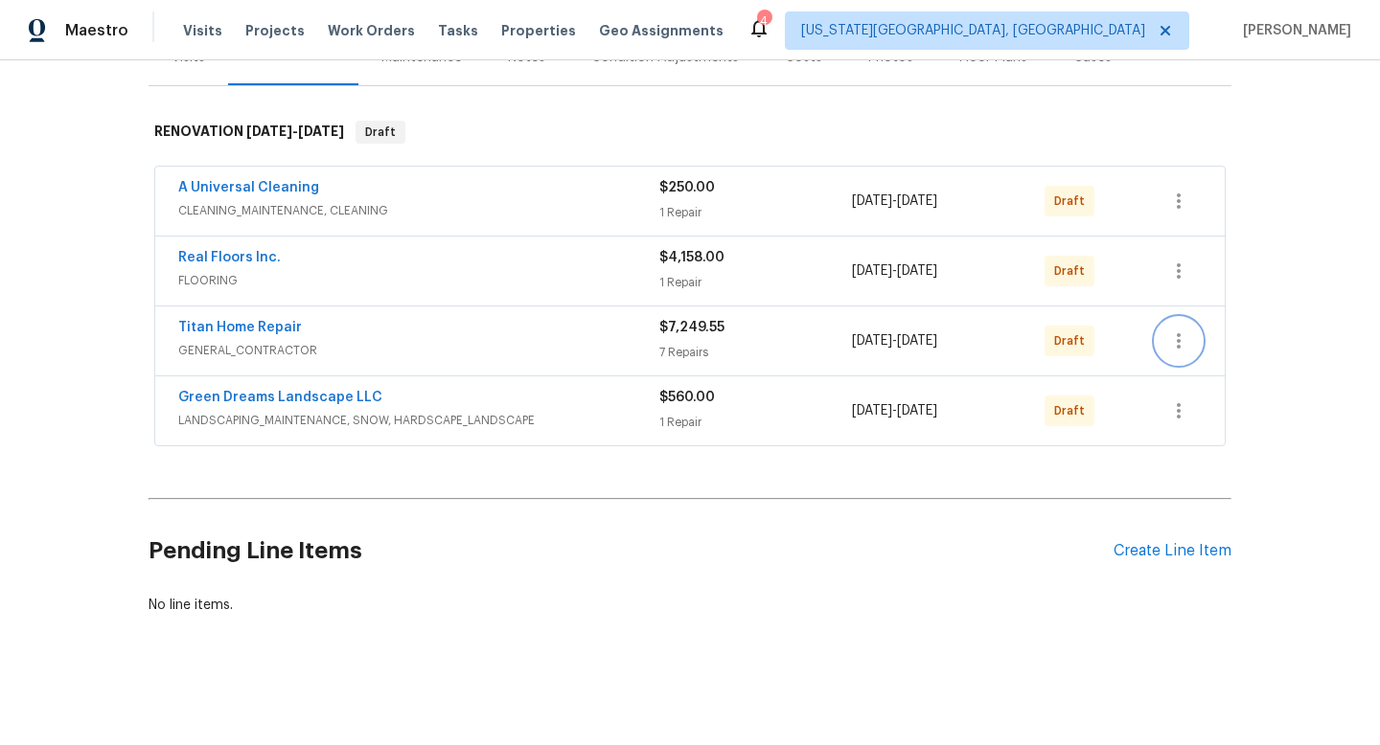
click at [1179, 344] on icon "button" at bounding box center [1178, 341] width 23 height 23
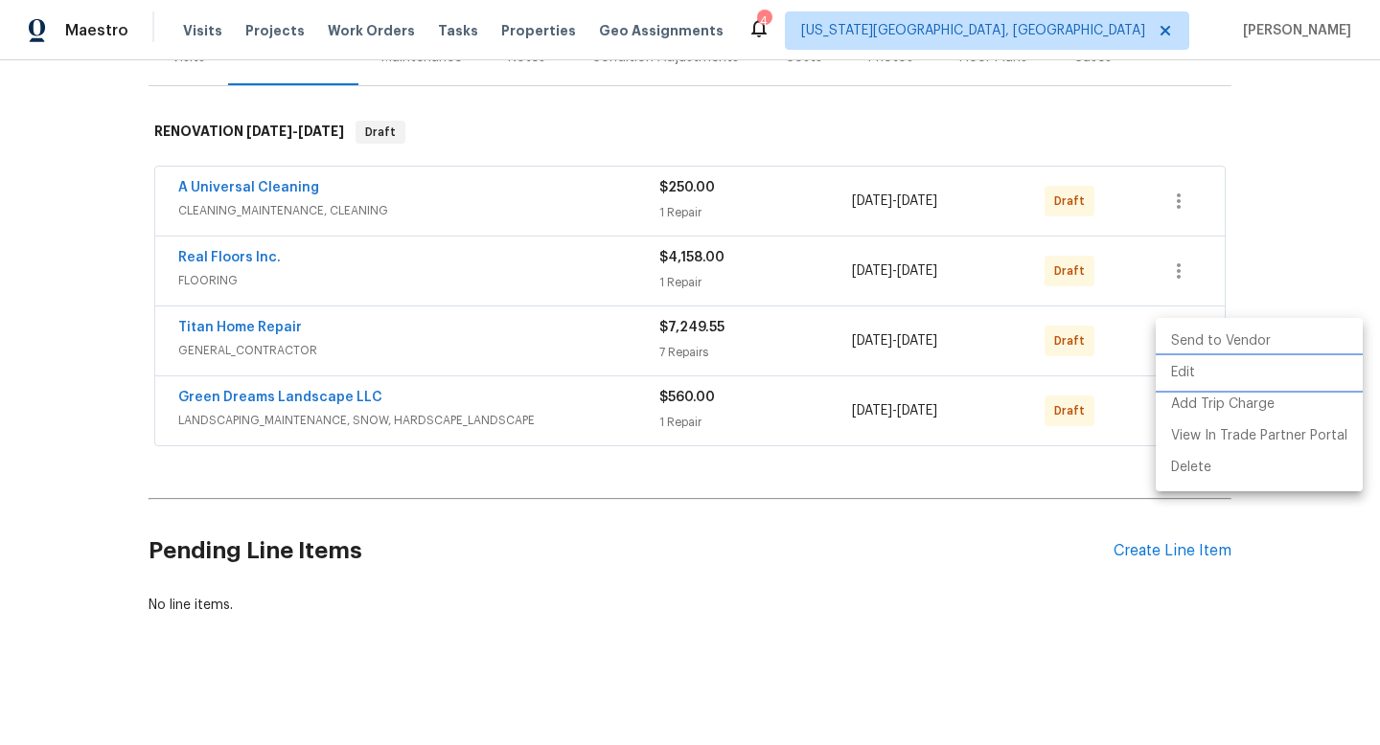
click at [1182, 374] on li "Edit" at bounding box center [1259, 373] width 207 height 32
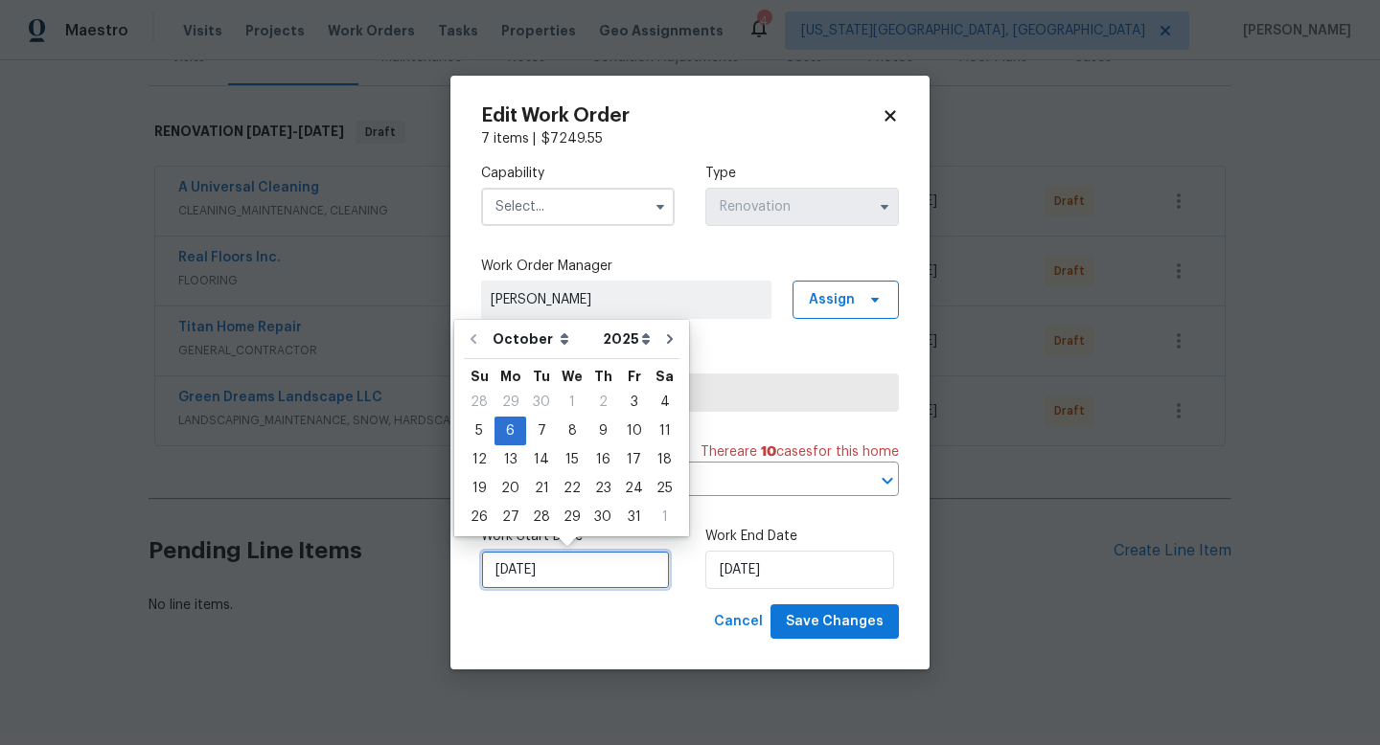
click at [559, 584] on input "[DATE]" at bounding box center [575, 570] width 189 height 38
click at [634, 400] on div "3" at bounding box center [634, 402] width 32 height 27
type input "[DATE]"
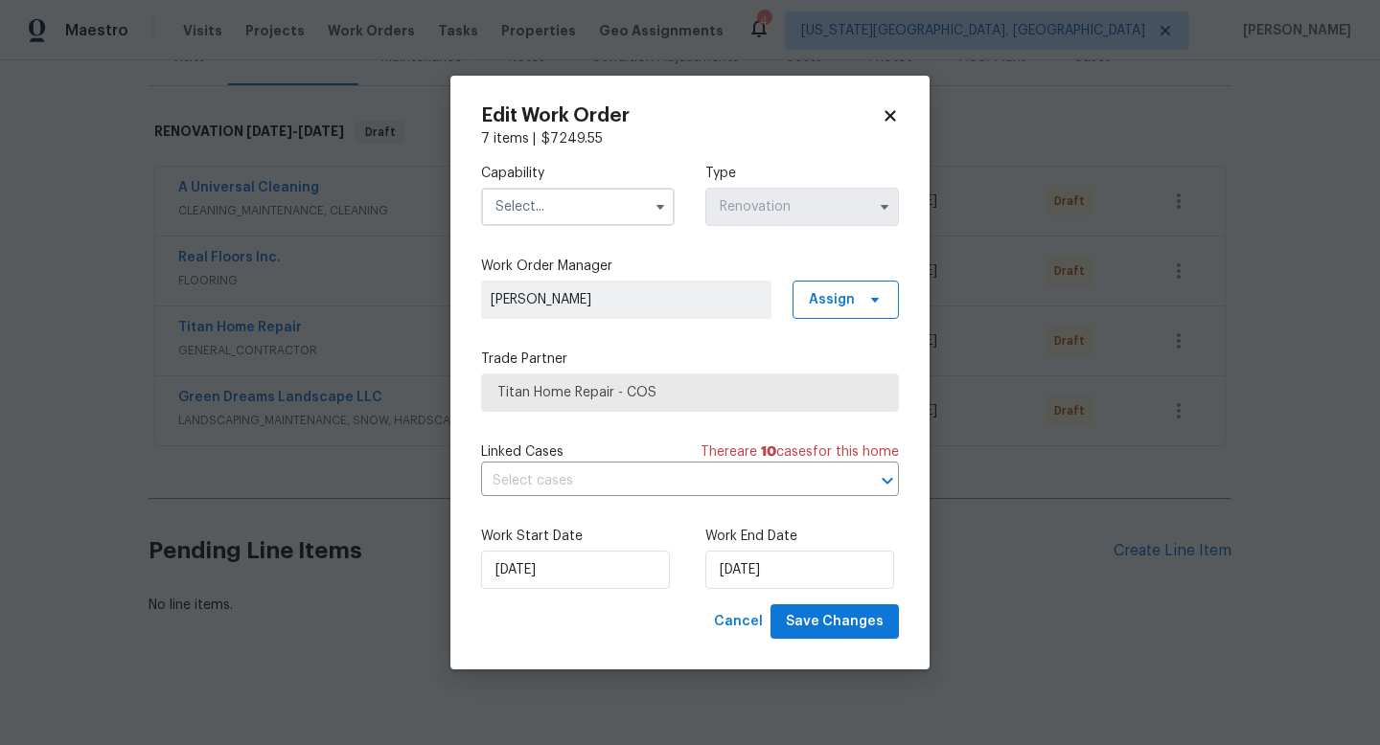
click at [576, 218] on input "text" at bounding box center [578, 207] width 194 height 38
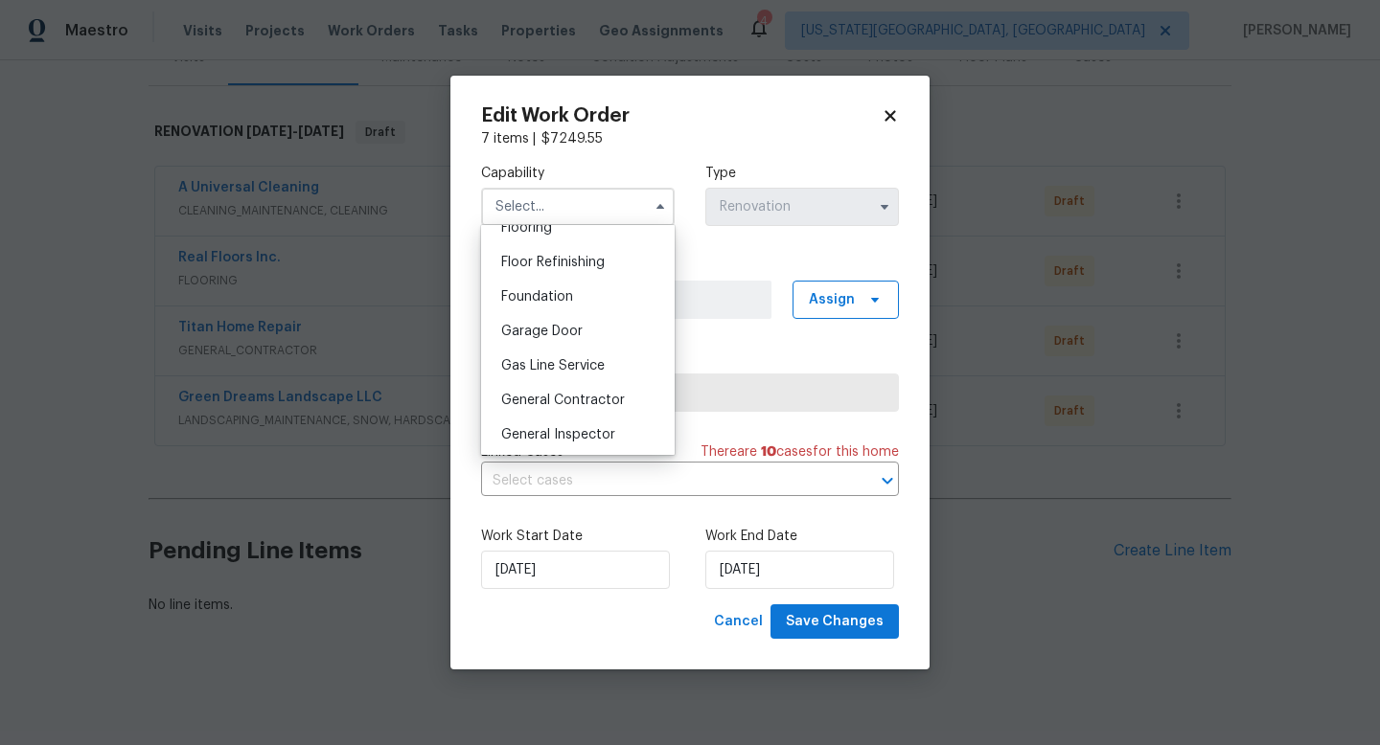
scroll to position [771, 0]
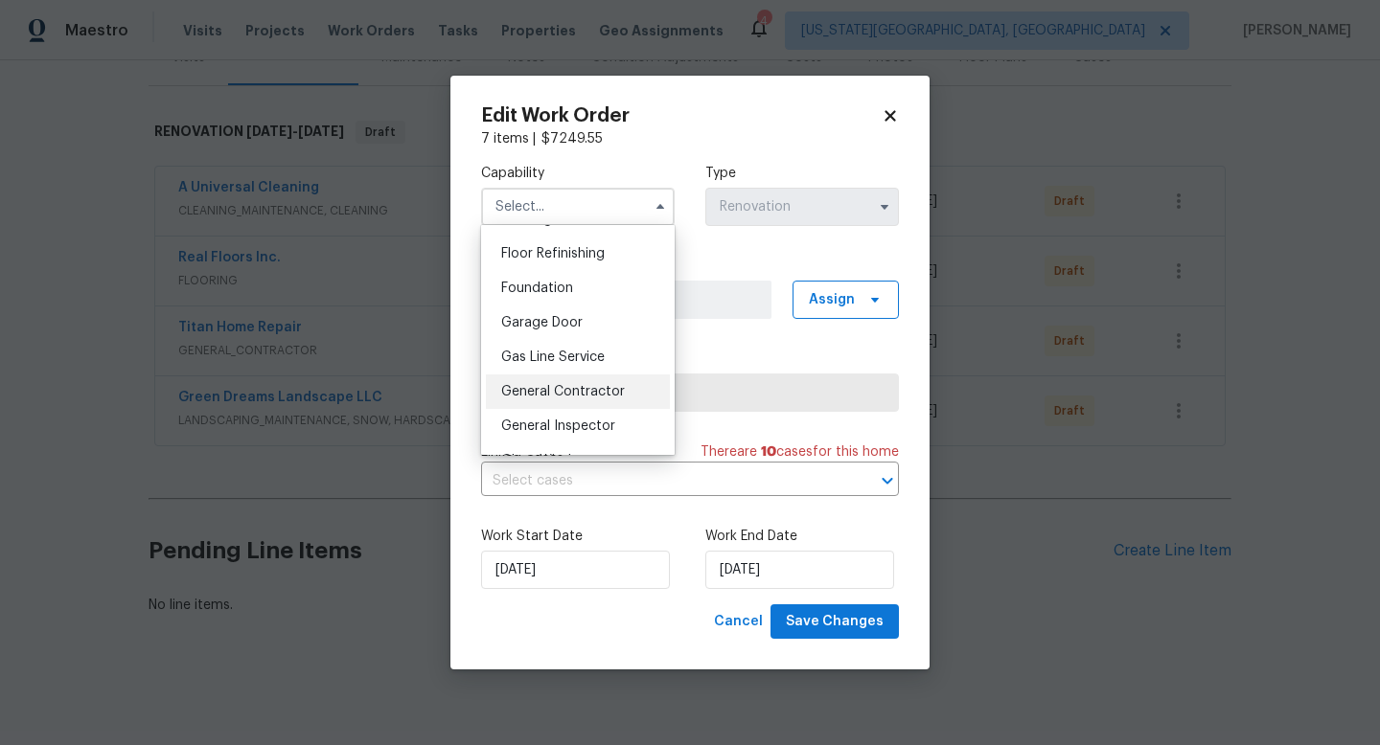
click at [555, 387] on span "General Contractor" at bounding box center [563, 391] width 124 height 13
type input "General Contractor"
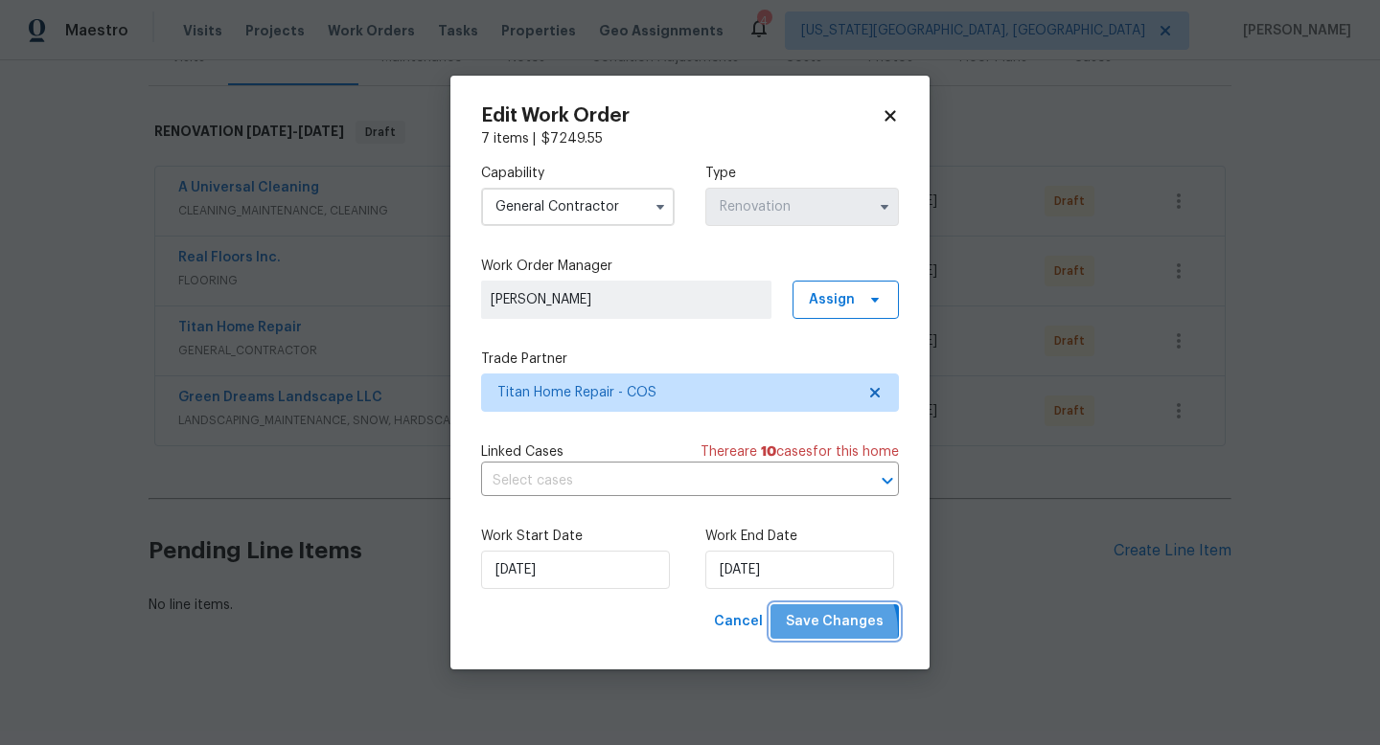
click at [820, 631] on span "Save Changes" at bounding box center [835, 622] width 98 height 24
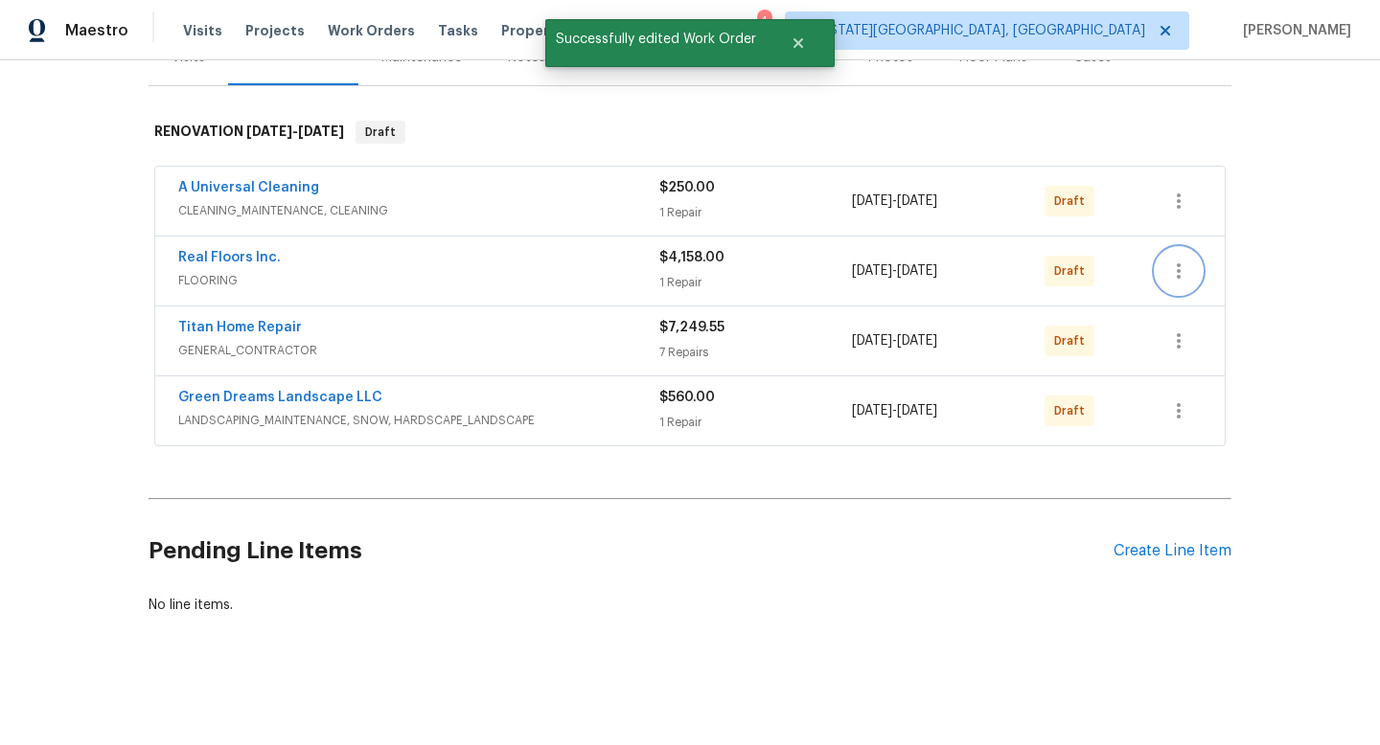
click at [1176, 269] on icon "button" at bounding box center [1178, 271] width 23 height 23
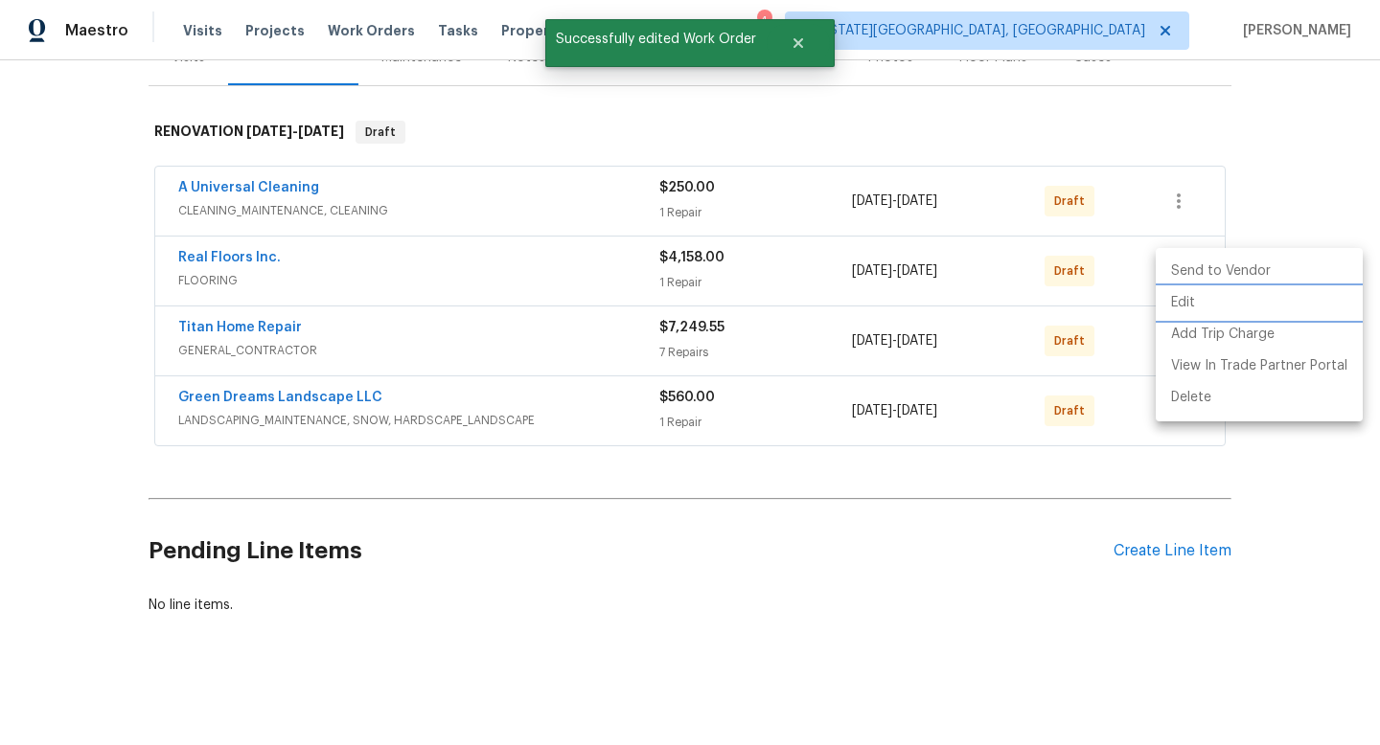
click at [1181, 311] on li "Edit" at bounding box center [1259, 303] width 207 height 32
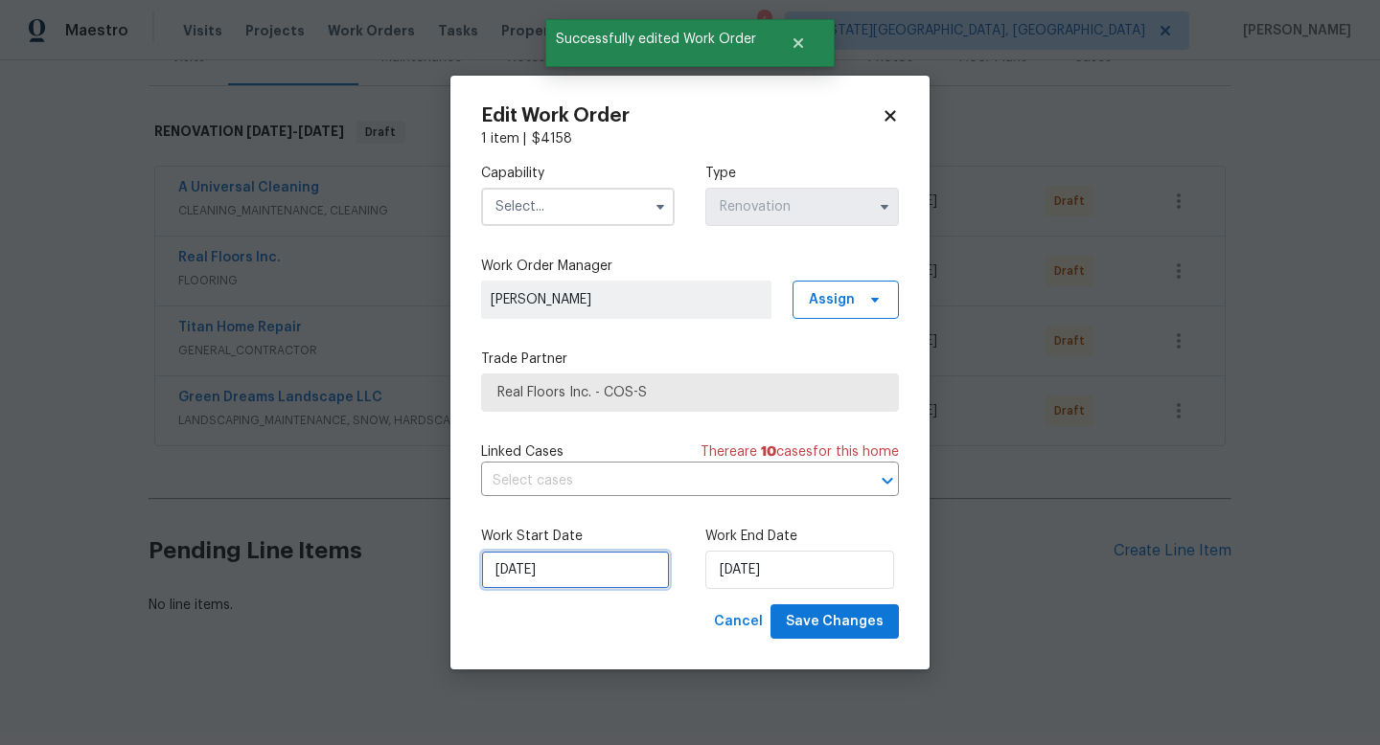
click at [581, 579] on input "[DATE]" at bounding box center [575, 570] width 189 height 38
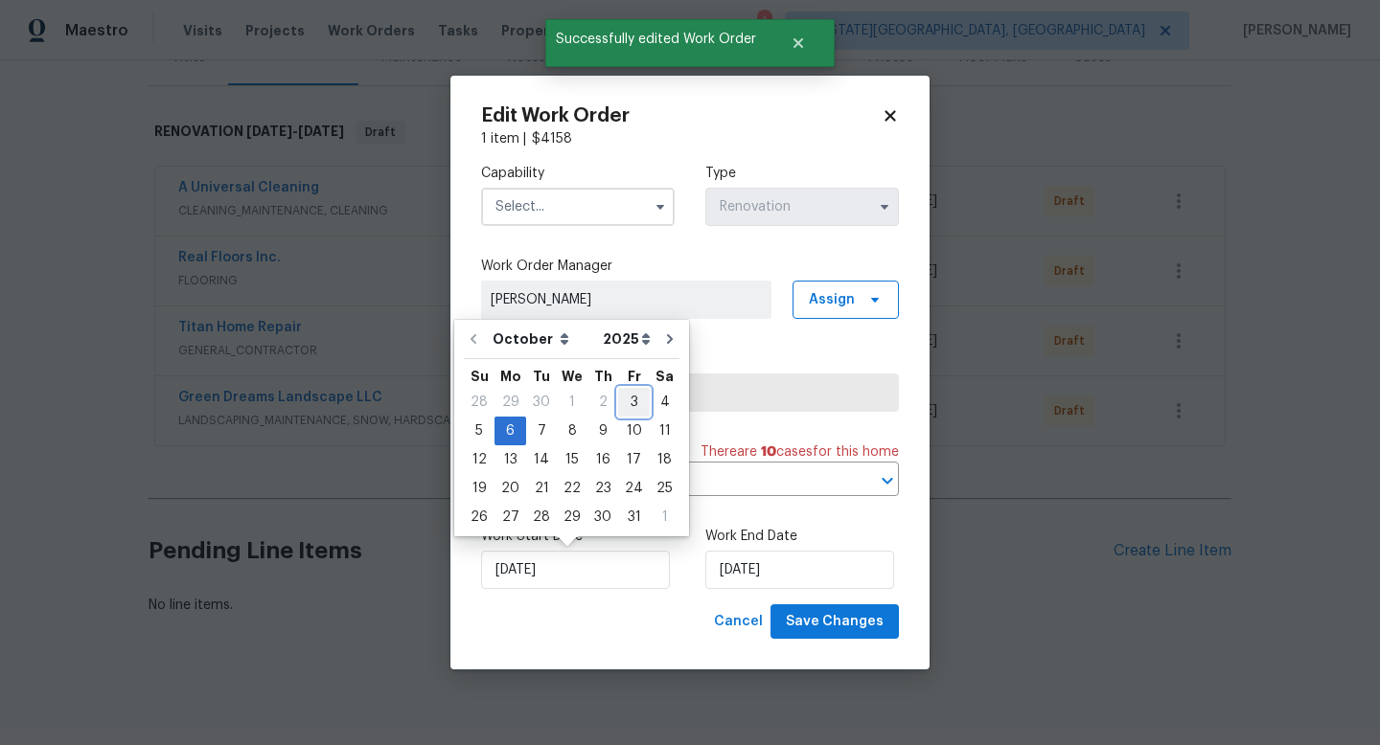
click at [624, 402] on div "3" at bounding box center [634, 402] width 32 height 27
type input "[DATE]"
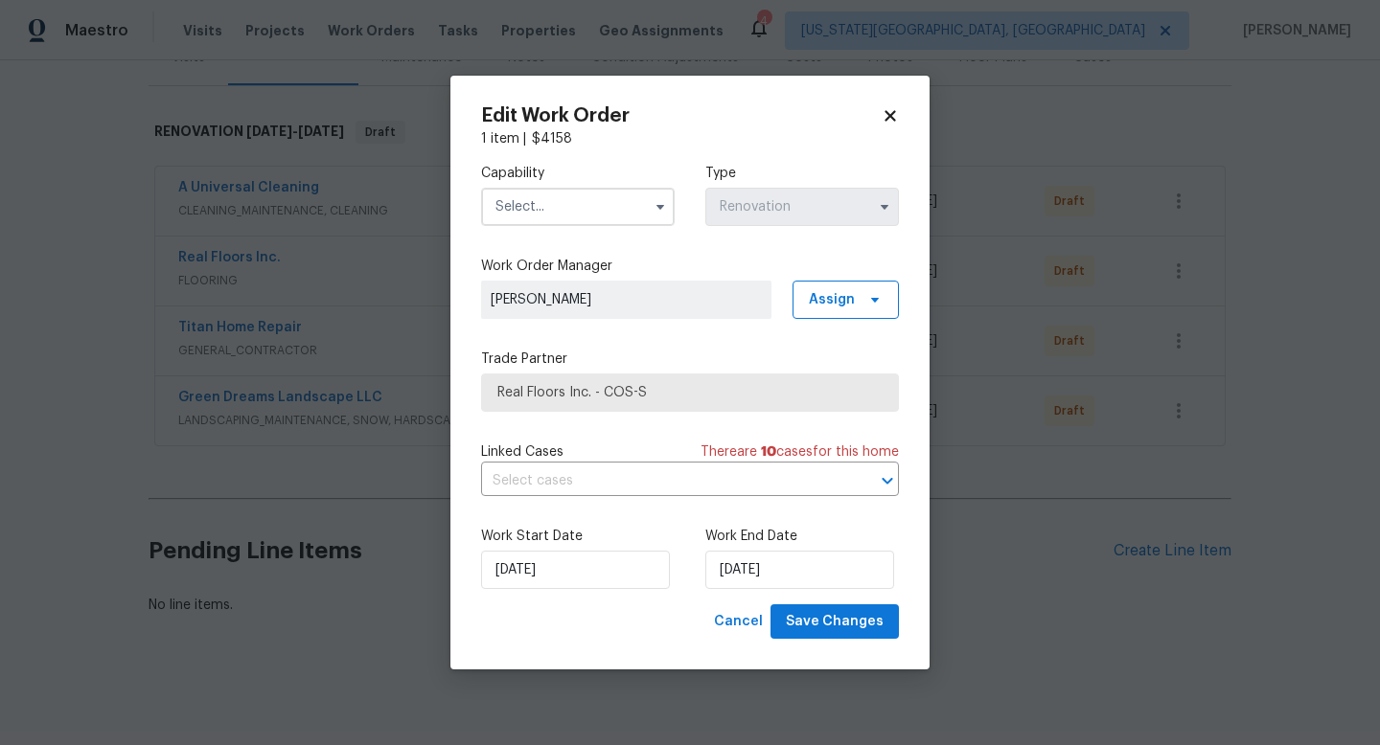
click at [514, 211] on input "text" at bounding box center [578, 207] width 194 height 38
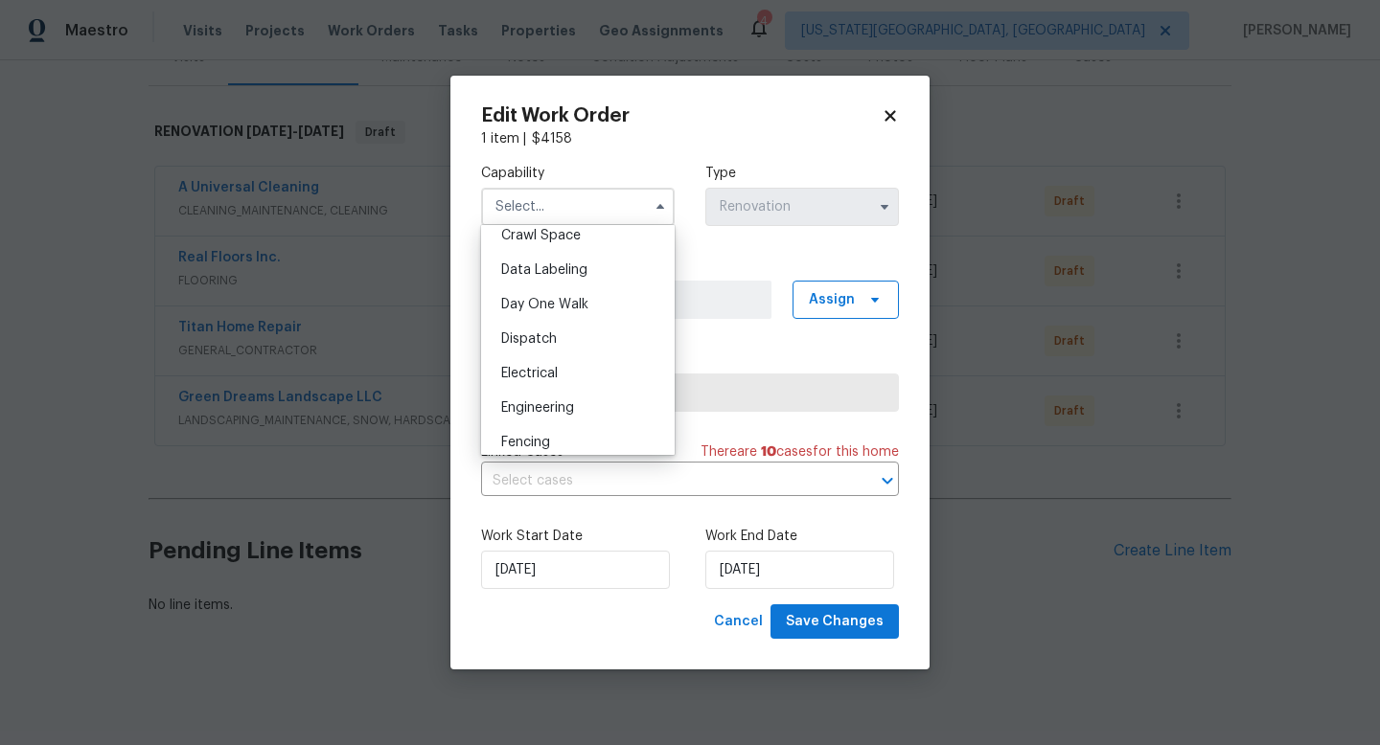
scroll to position [721, 0]
click at [533, 274] on span "Flooring" at bounding box center [526, 269] width 51 height 13
type input "Flooring"
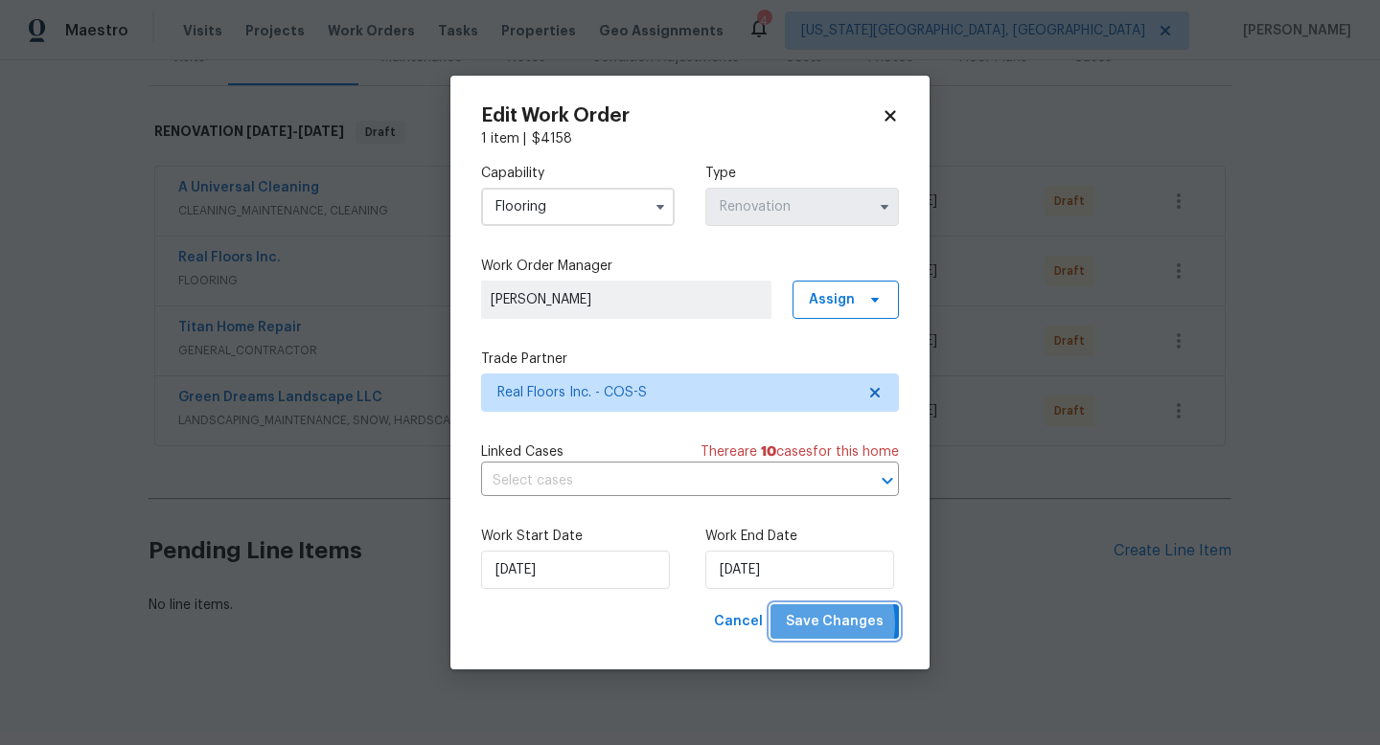
click at [806, 624] on span "Save Changes" at bounding box center [835, 622] width 98 height 24
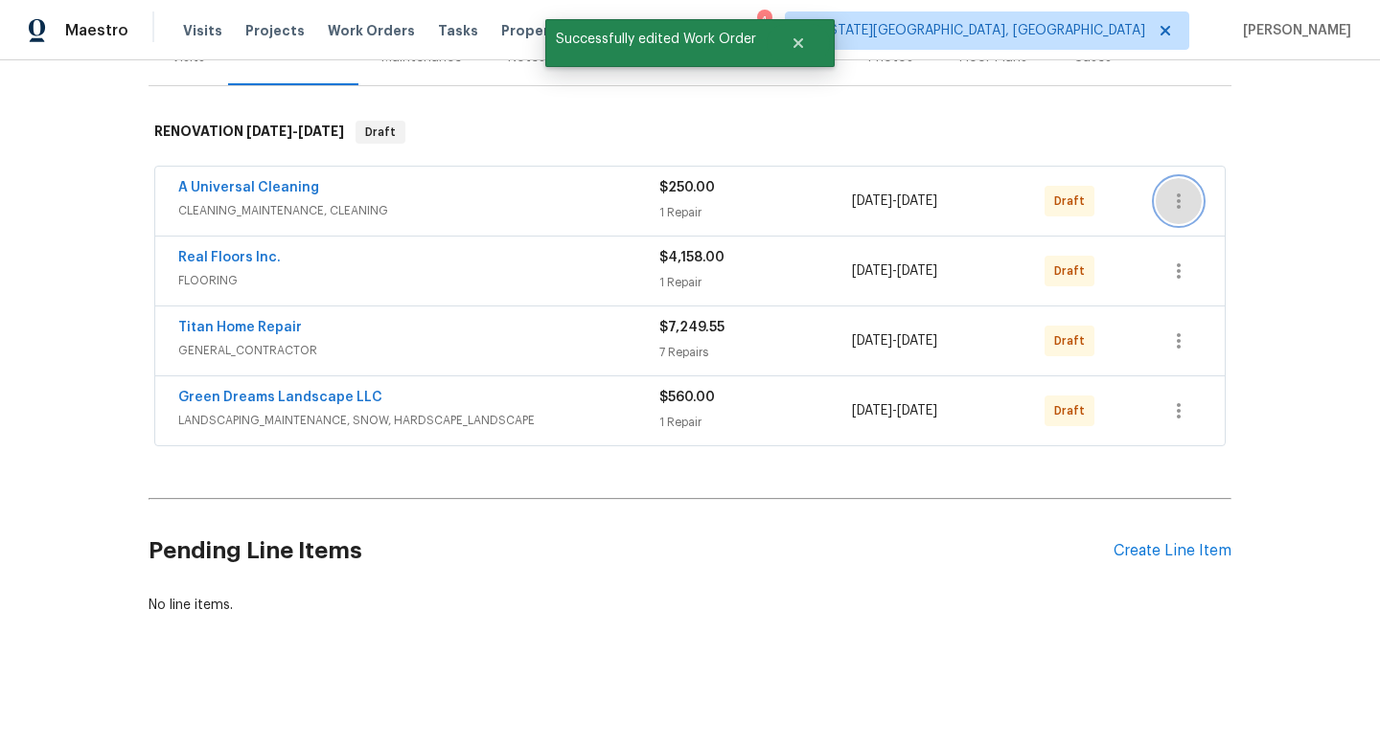
click at [1174, 201] on icon "button" at bounding box center [1178, 201] width 23 height 23
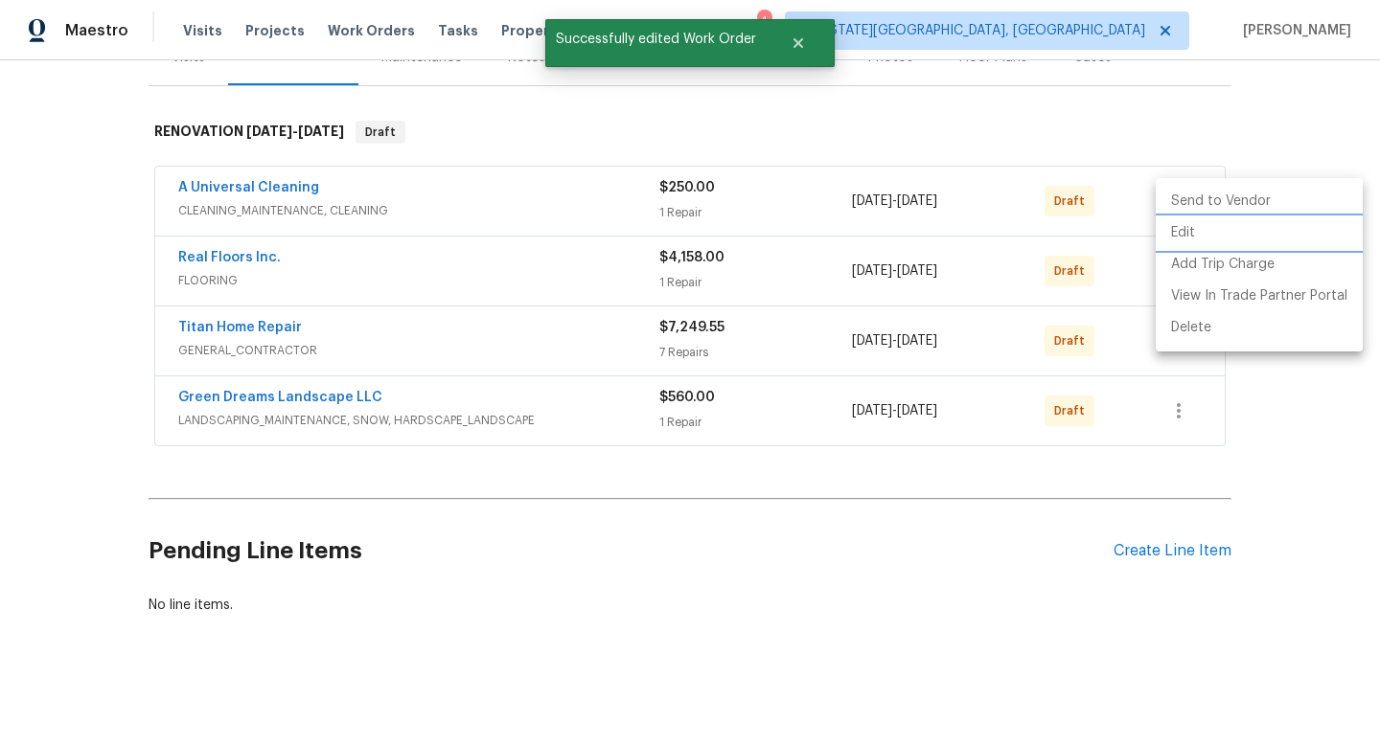
click at [1175, 235] on li "Edit" at bounding box center [1259, 233] width 207 height 32
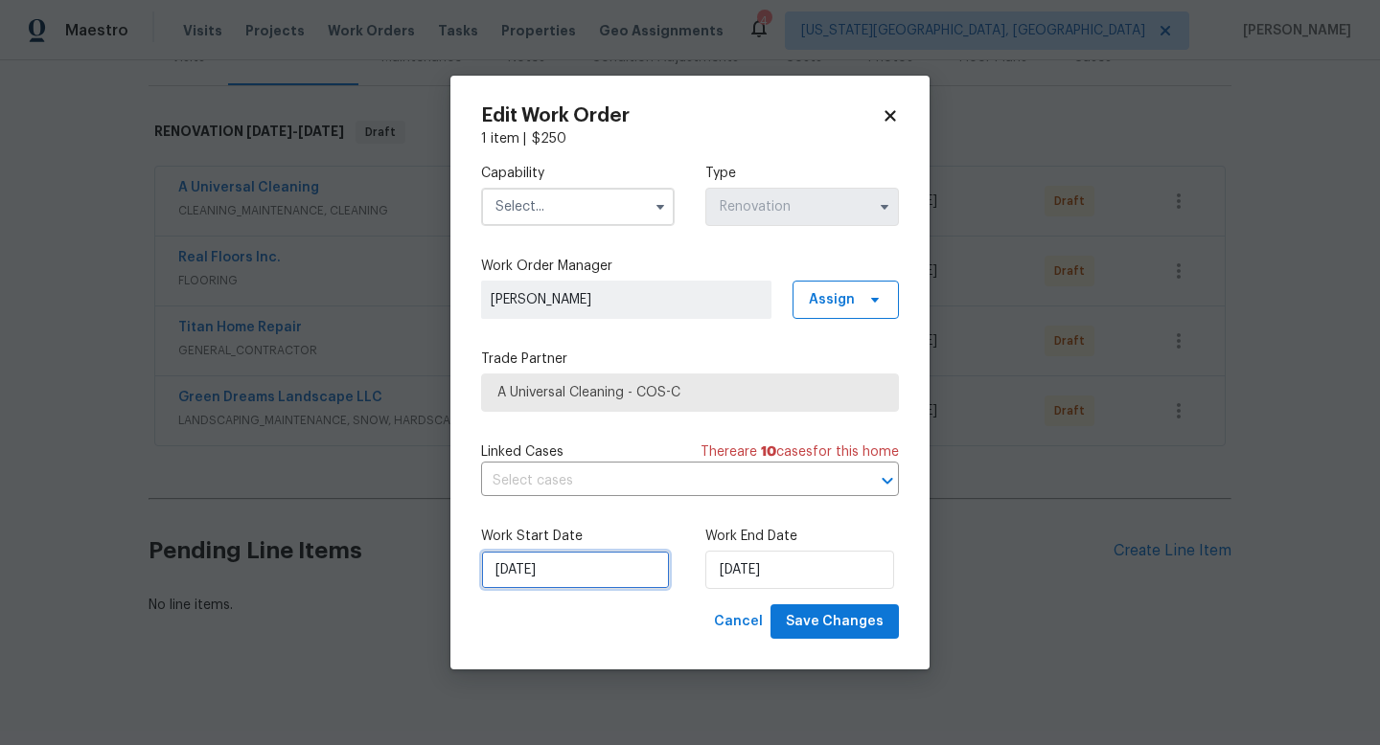
click at [548, 583] on input "[DATE]" at bounding box center [575, 570] width 189 height 38
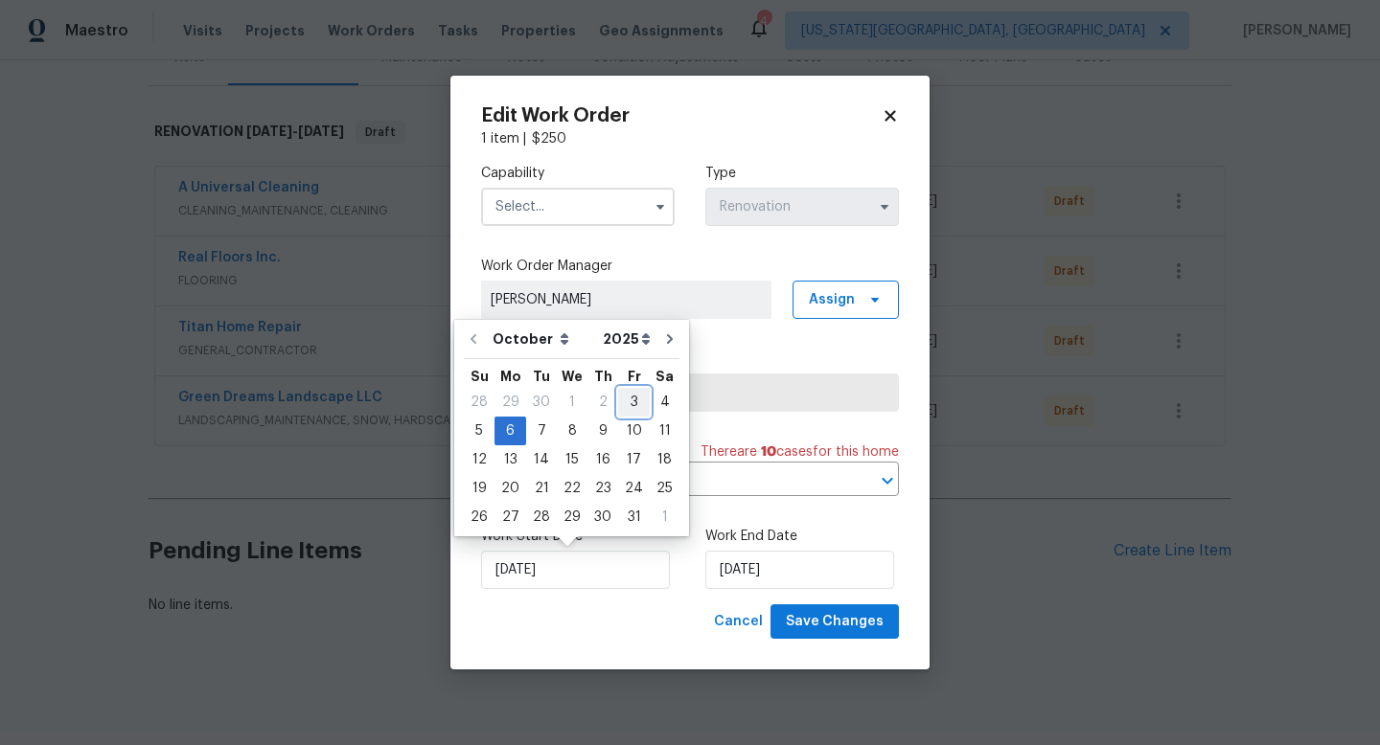
click at [629, 396] on div "3" at bounding box center [634, 402] width 32 height 27
type input "[DATE]"
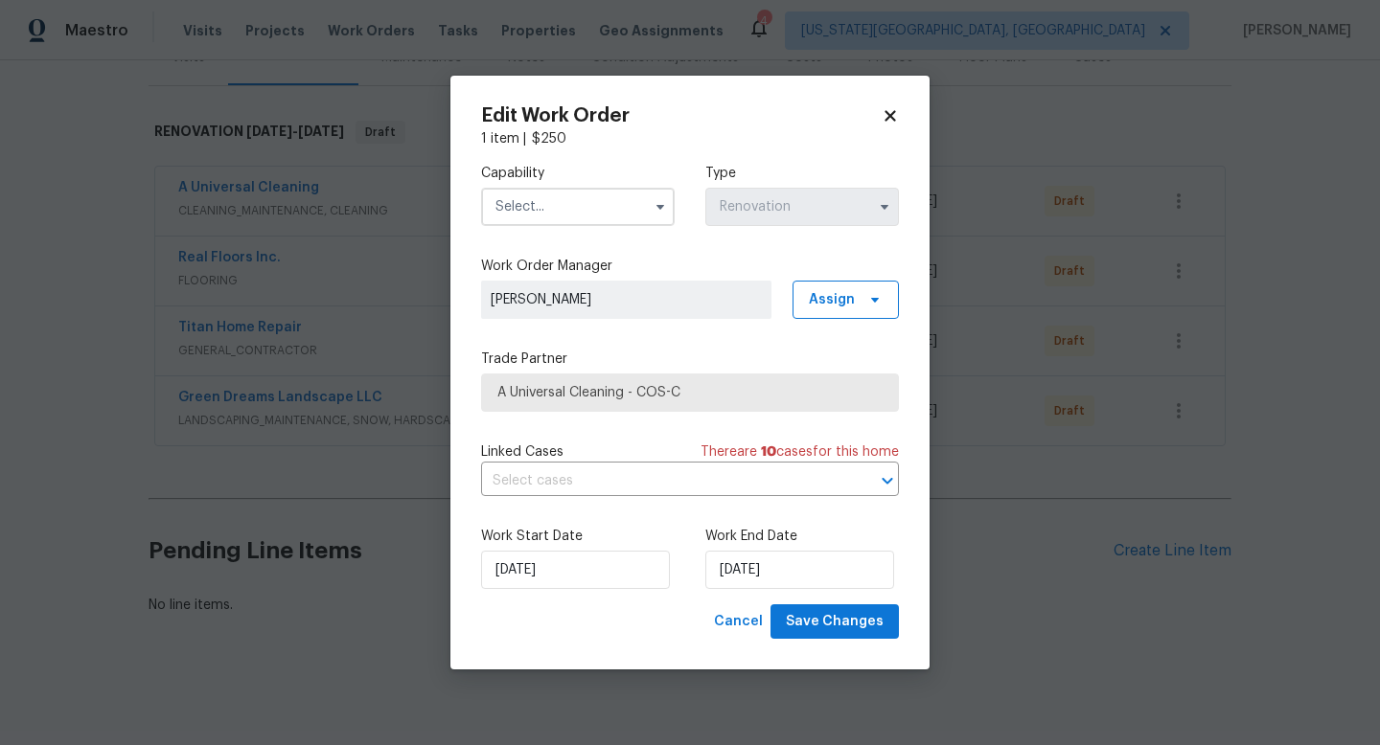
click at [556, 208] on input "text" at bounding box center [578, 207] width 194 height 38
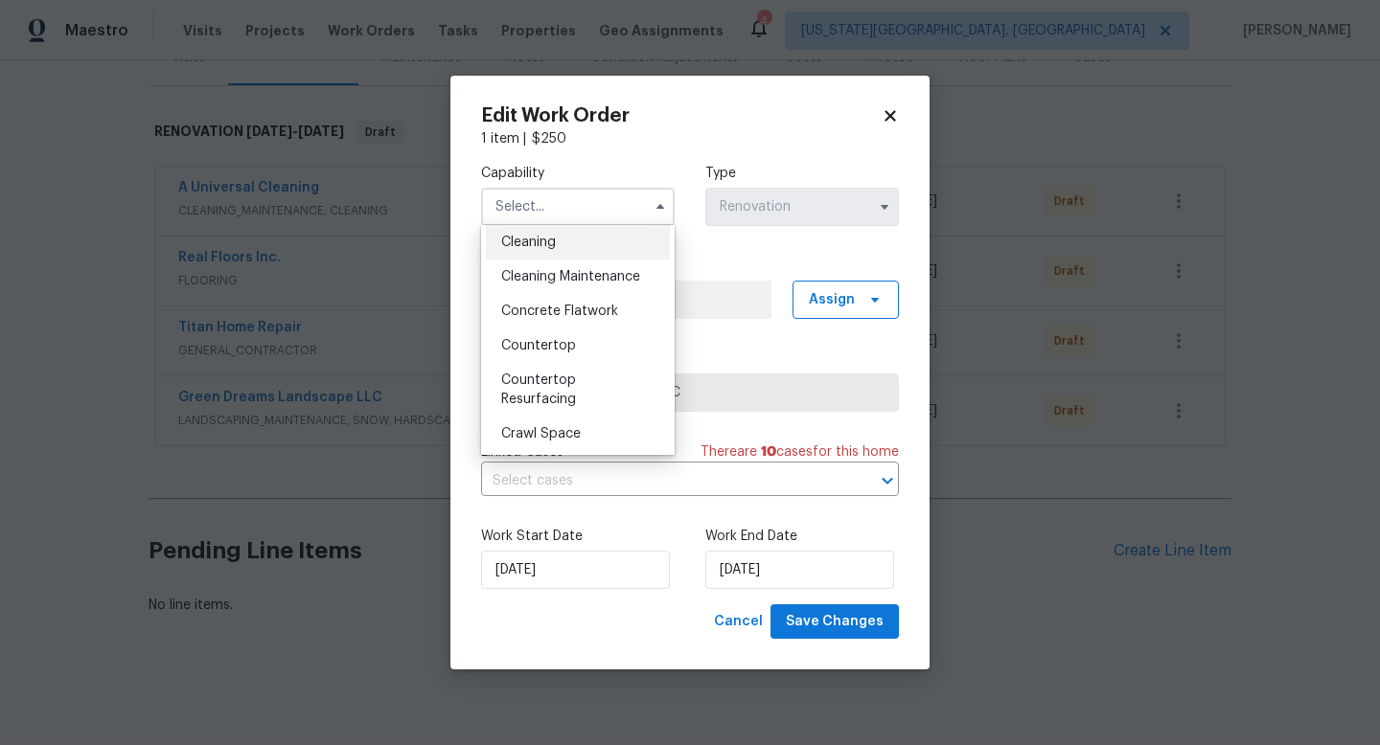
click at [536, 255] on div "Cleaning" at bounding box center [578, 242] width 184 height 34
type input "Cleaning"
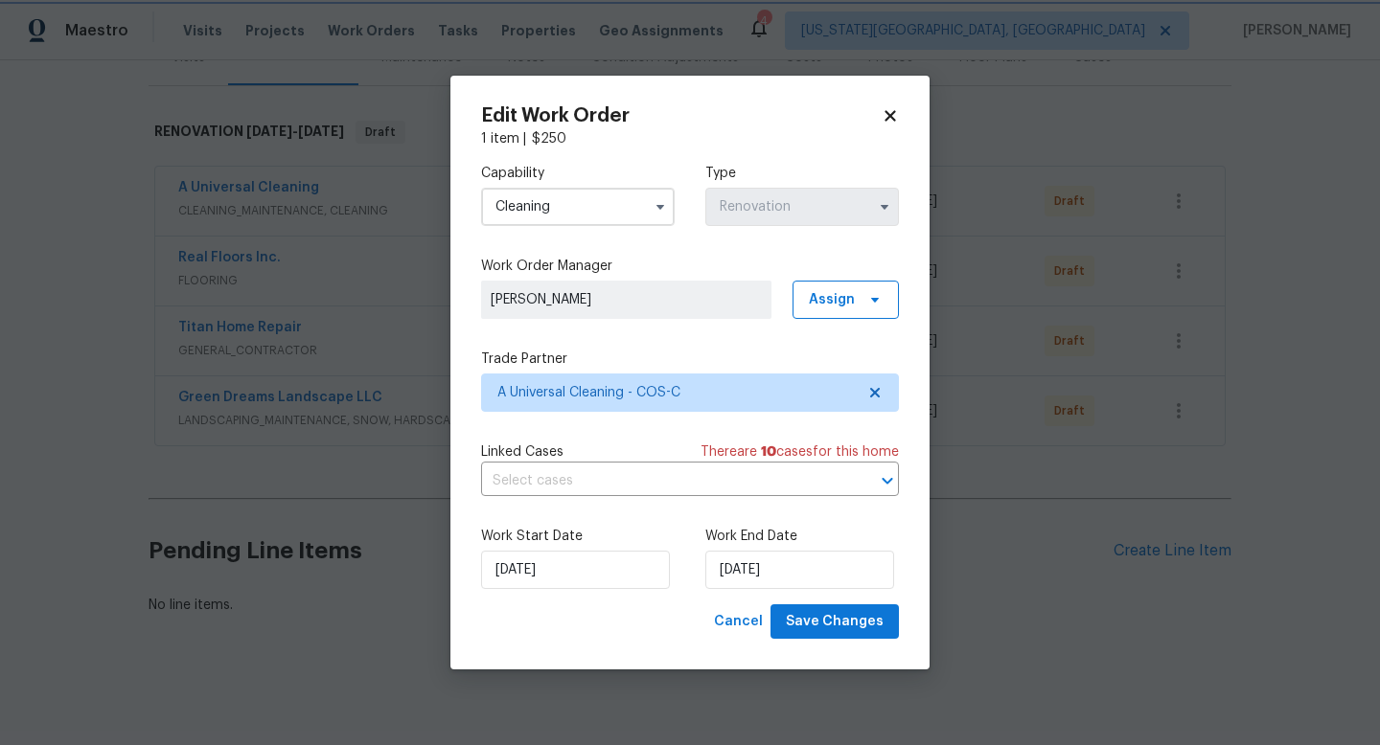
scroll to position [241, 0]
click at [838, 629] on span "Save Changes" at bounding box center [835, 622] width 98 height 24
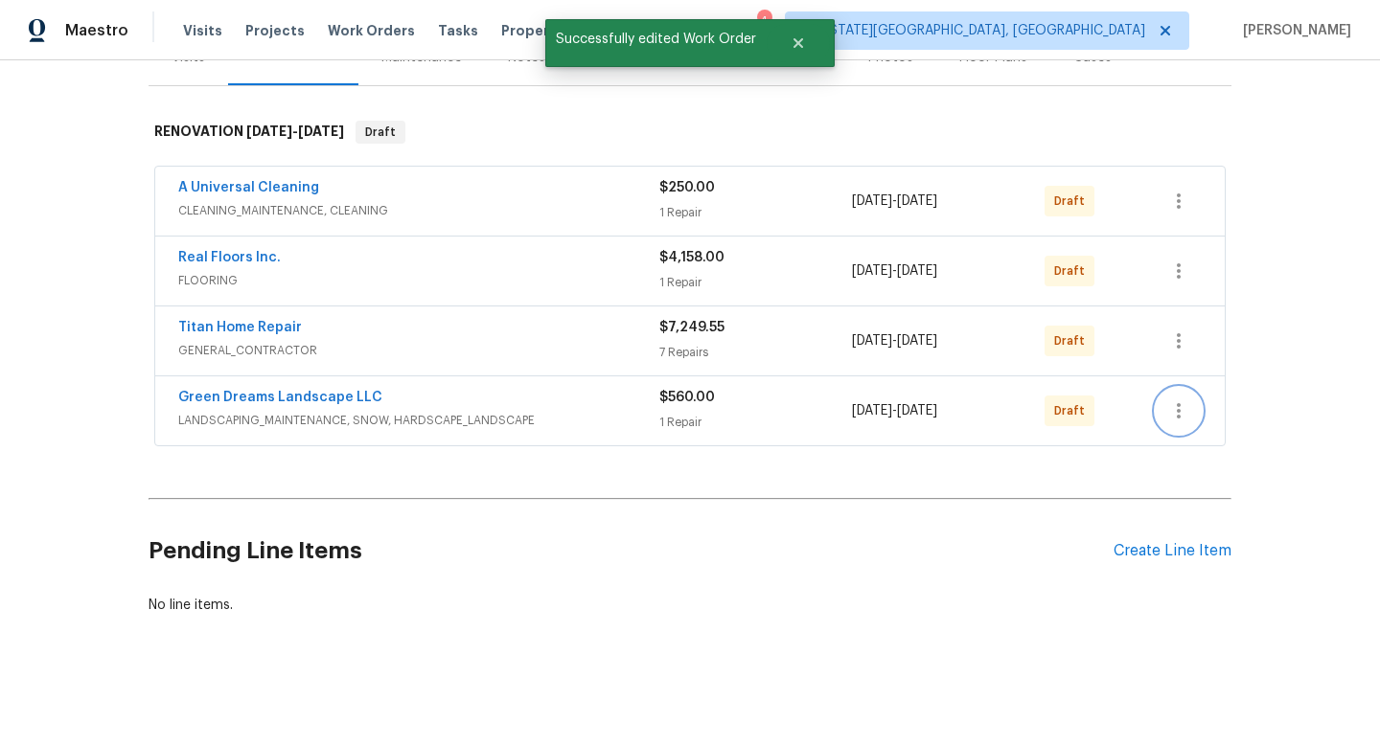
click at [1185, 416] on icon "button" at bounding box center [1178, 411] width 23 height 23
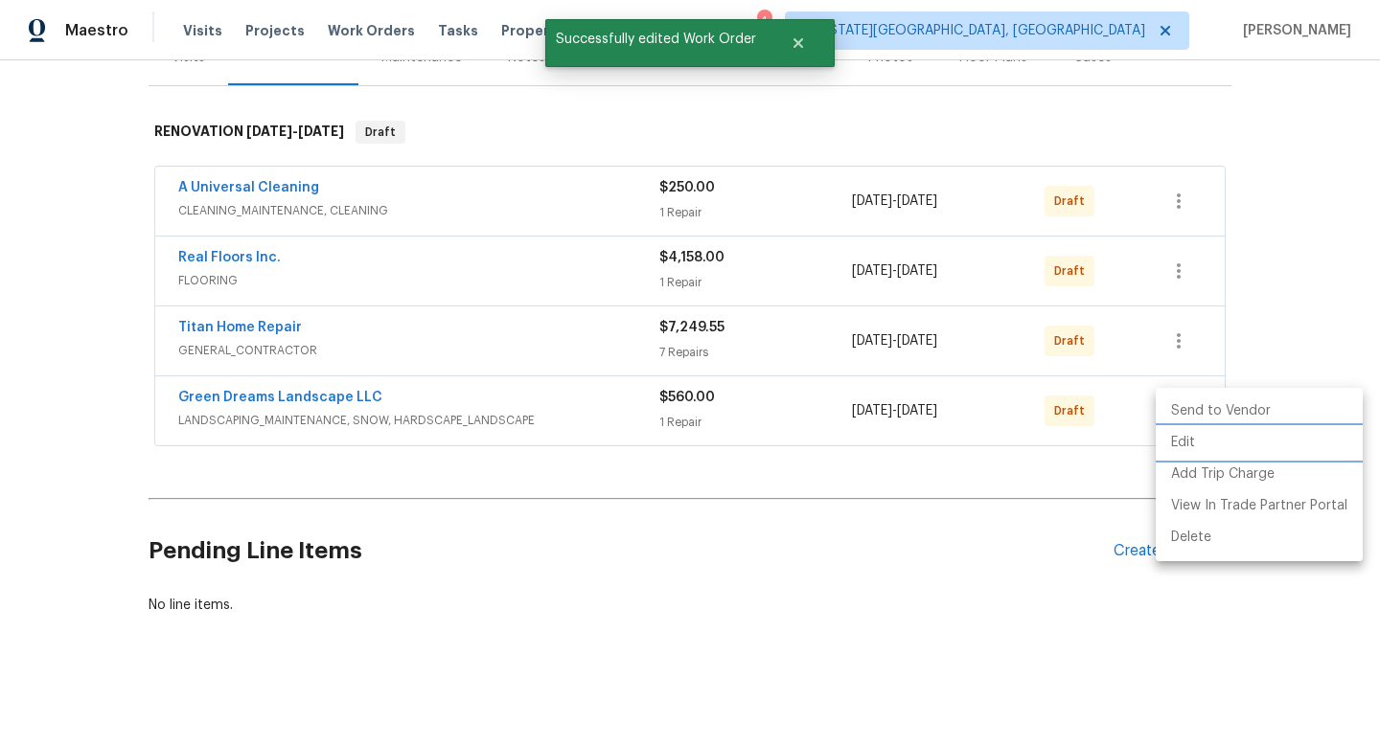
click at [1179, 446] on li "Edit" at bounding box center [1259, 443] width 207 height 32
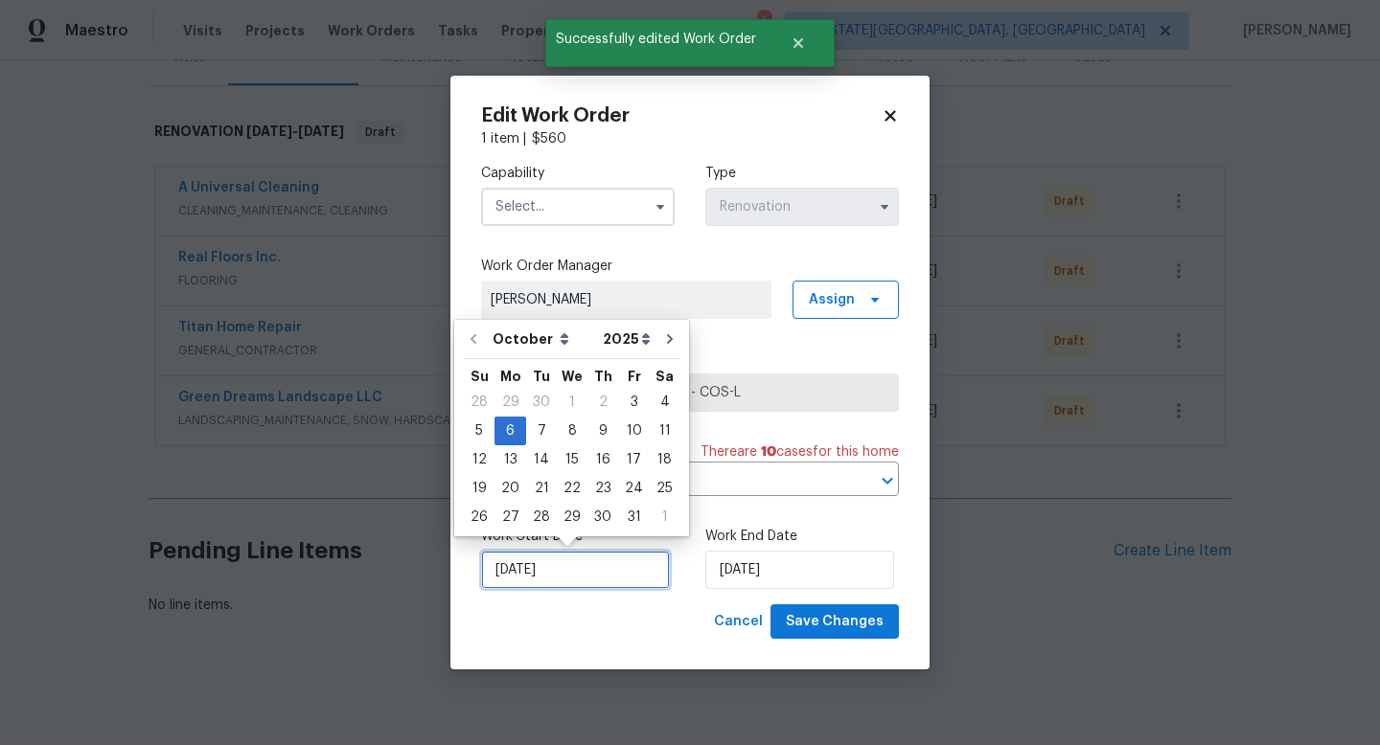
click at [579, 569] on input "[DATE]" at bounding box center [575, 570] width 189 height 38
click at [628, 407] on div "3" at bounding box center [634, 402] width 32 height 27
type input "[DATE]"
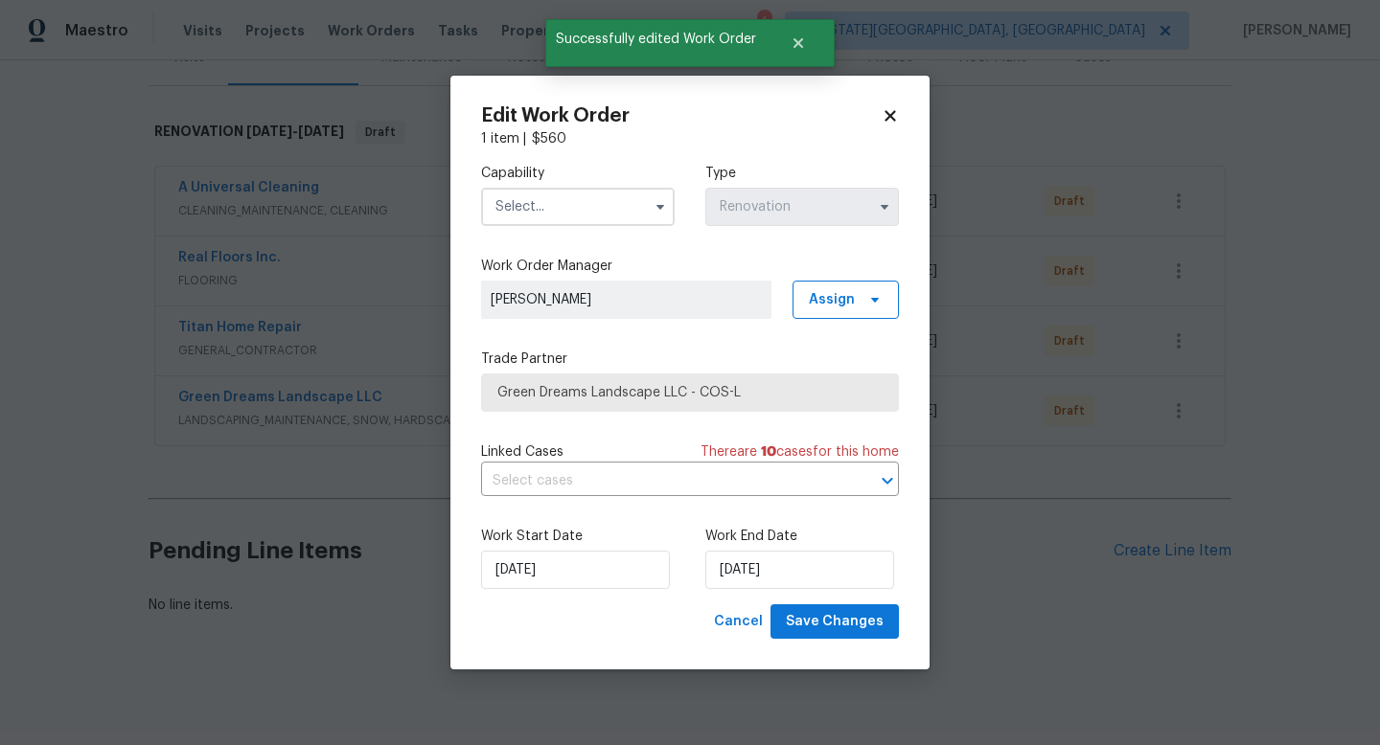
click at [579, 221] on input "text" at bounding box center [578, 207] width 194 height 38
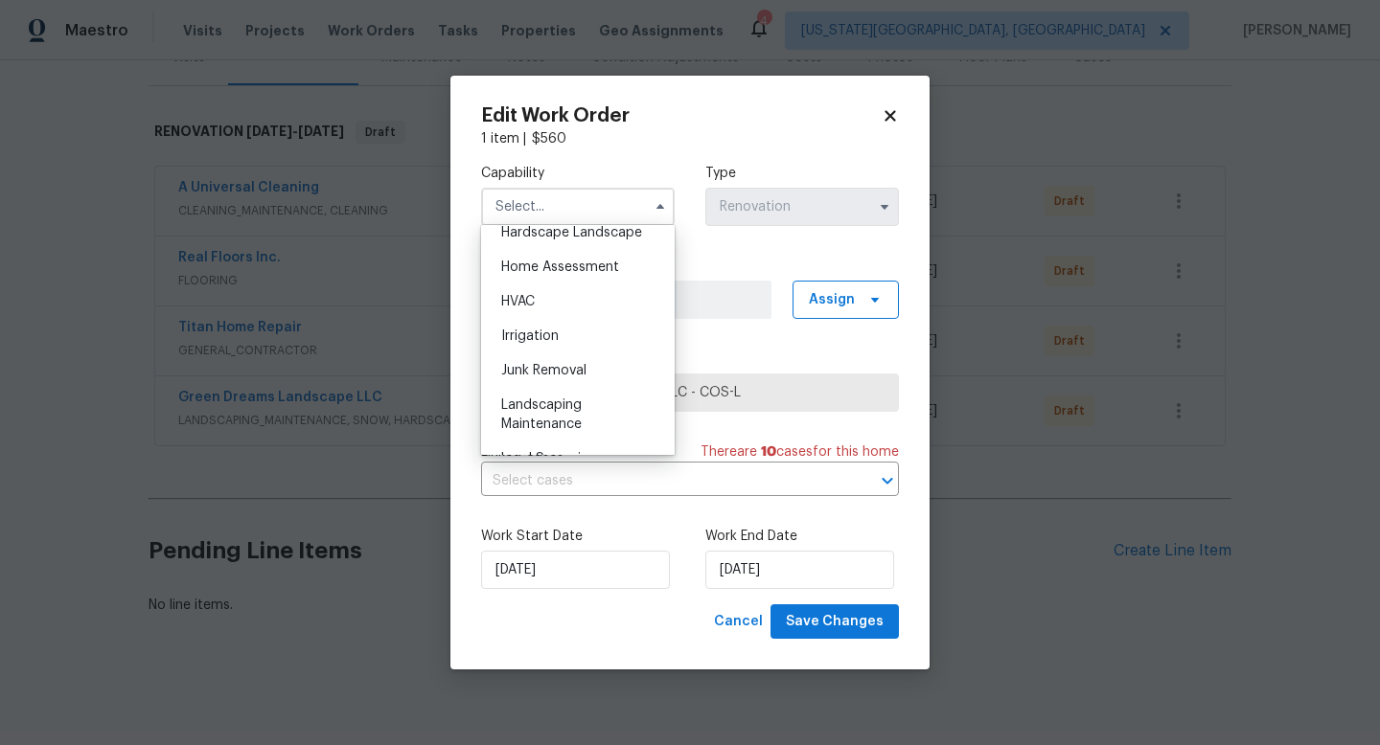
scroll to position [1182, 0]
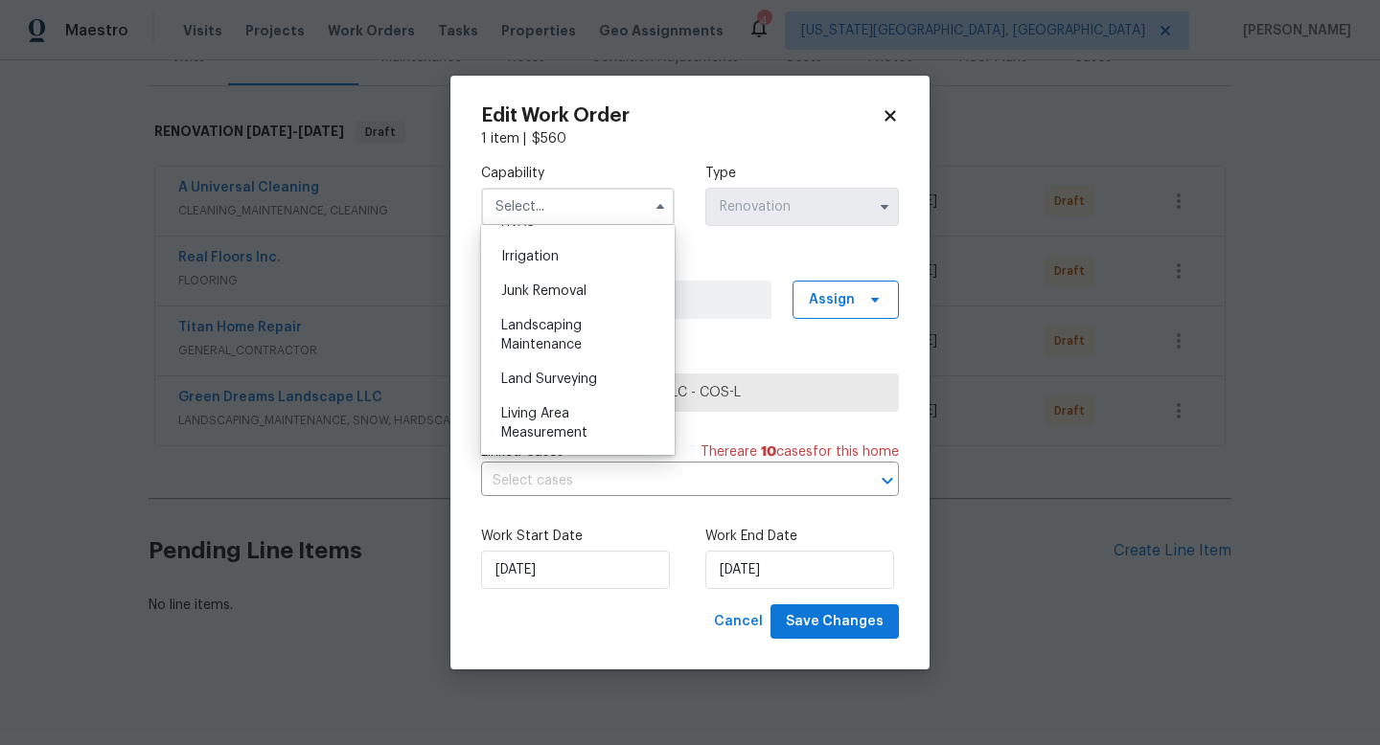
click at [549, 346] on span "Landscaping Maintenance" at bounding box center [541, 335] width 80 height 33
type input "Landscaping Maintenance"
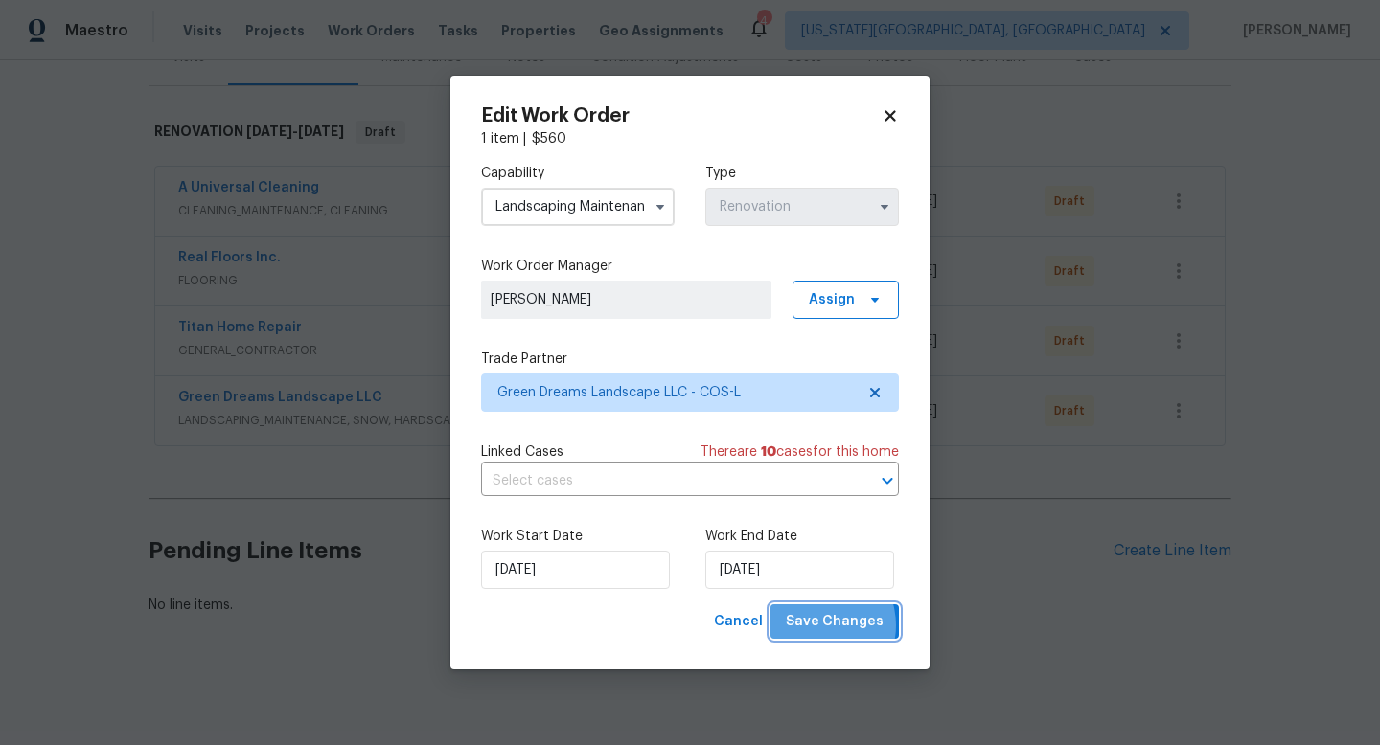
click at [821, 626] on span "Save Changes" at bounding box center [835, 622] width 98 height 24
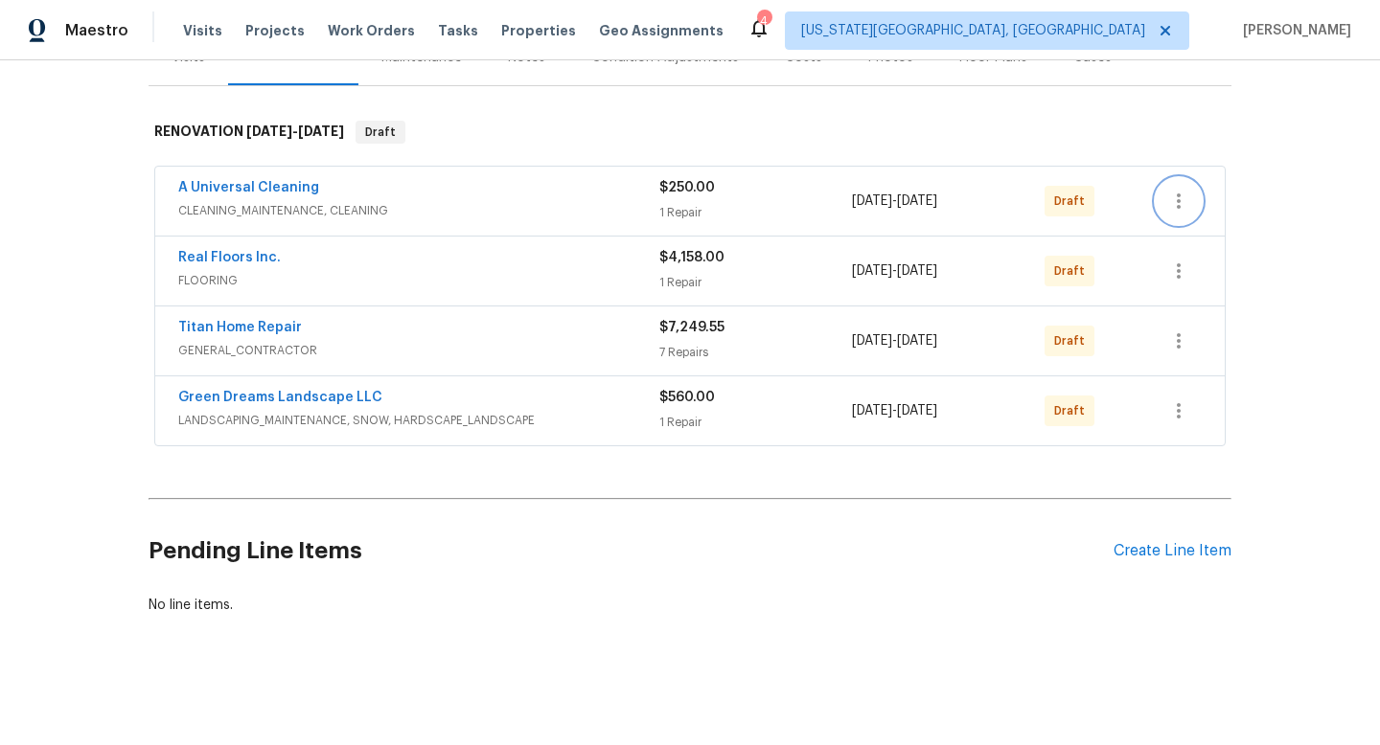
click at [1173, 199] on icon "button" at bounding box center [1178, 201] width 23 height 23
click at [1184, 205] on li "Send to Vendor" at bounding box center [1259, 202] width 207 height 32
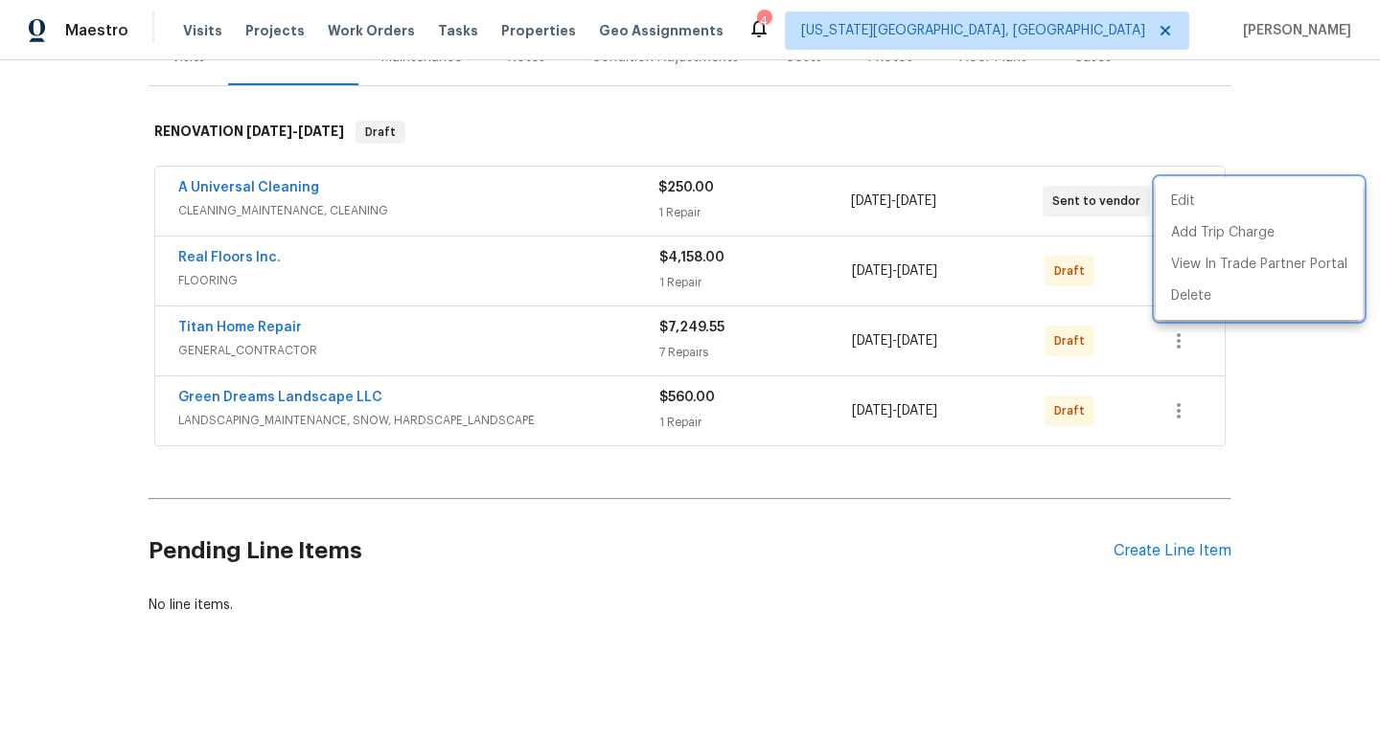
click at [1123, 249] on div at bounding box center [690, 372] width 1380 height 745
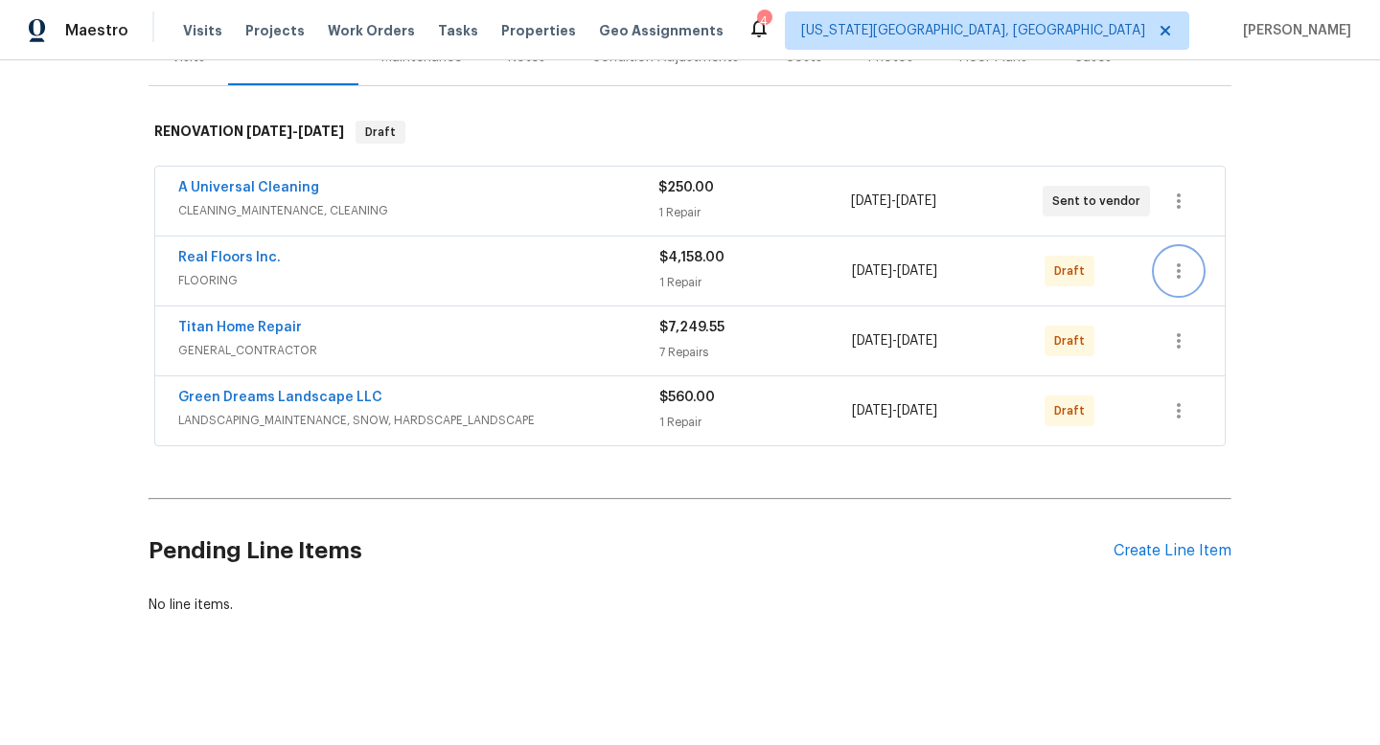
click at [1171, 266] on icon "button" at bounding box center [1178, 271] width 23 height 23
click at [1181, 275] on li "Send to Vendor" at bounding box center [1259, 272] width 207 height 32
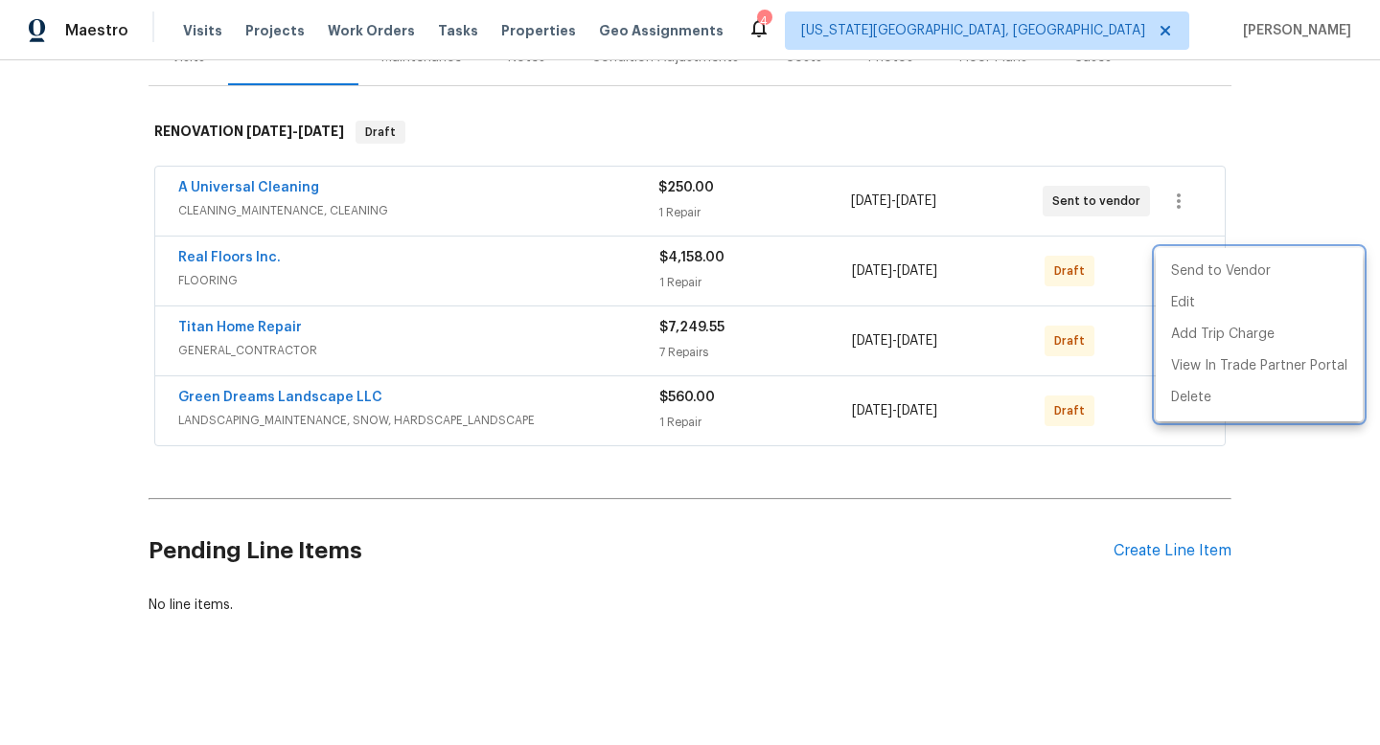
click at [1113, 331] on div at bounding box center [690, 372] width 1380 height 745
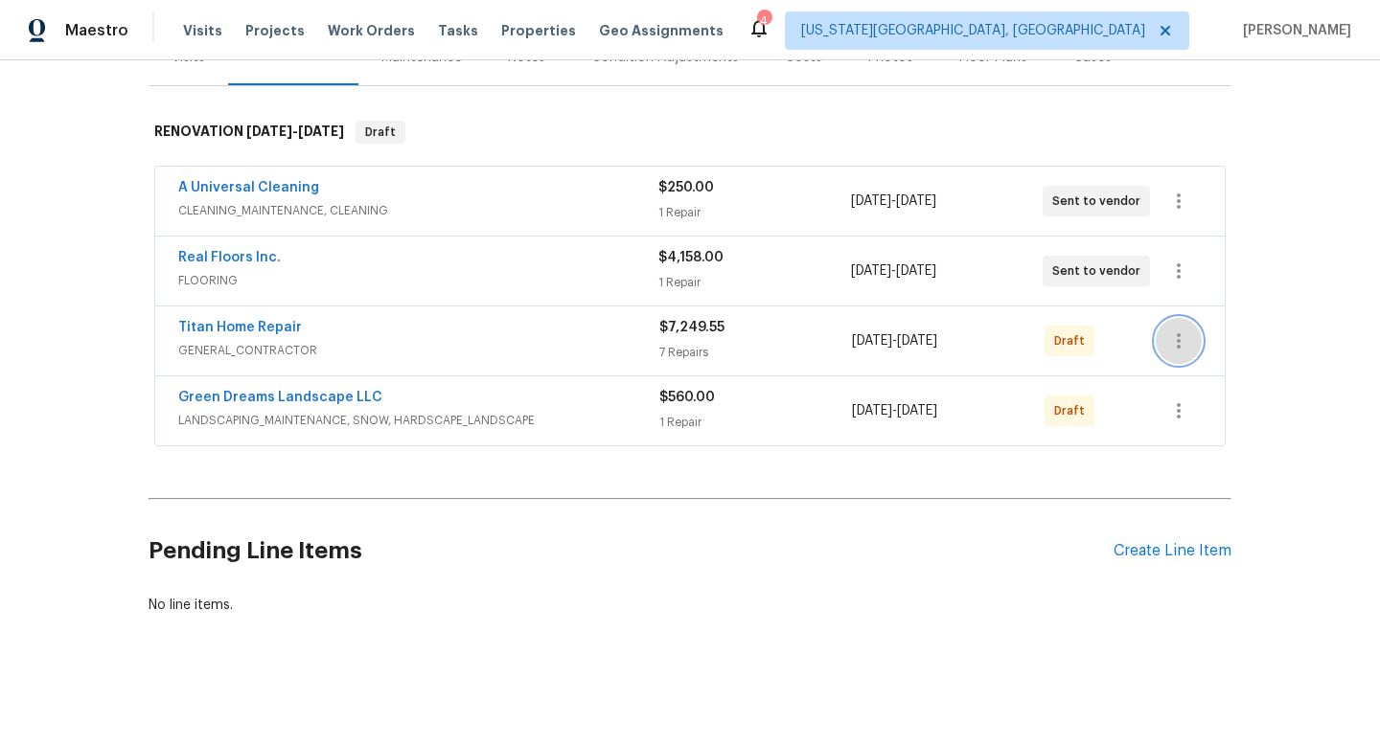
click at [1171, 342] on icon "button" at bounding box center [1178, 341] width 23 height 23
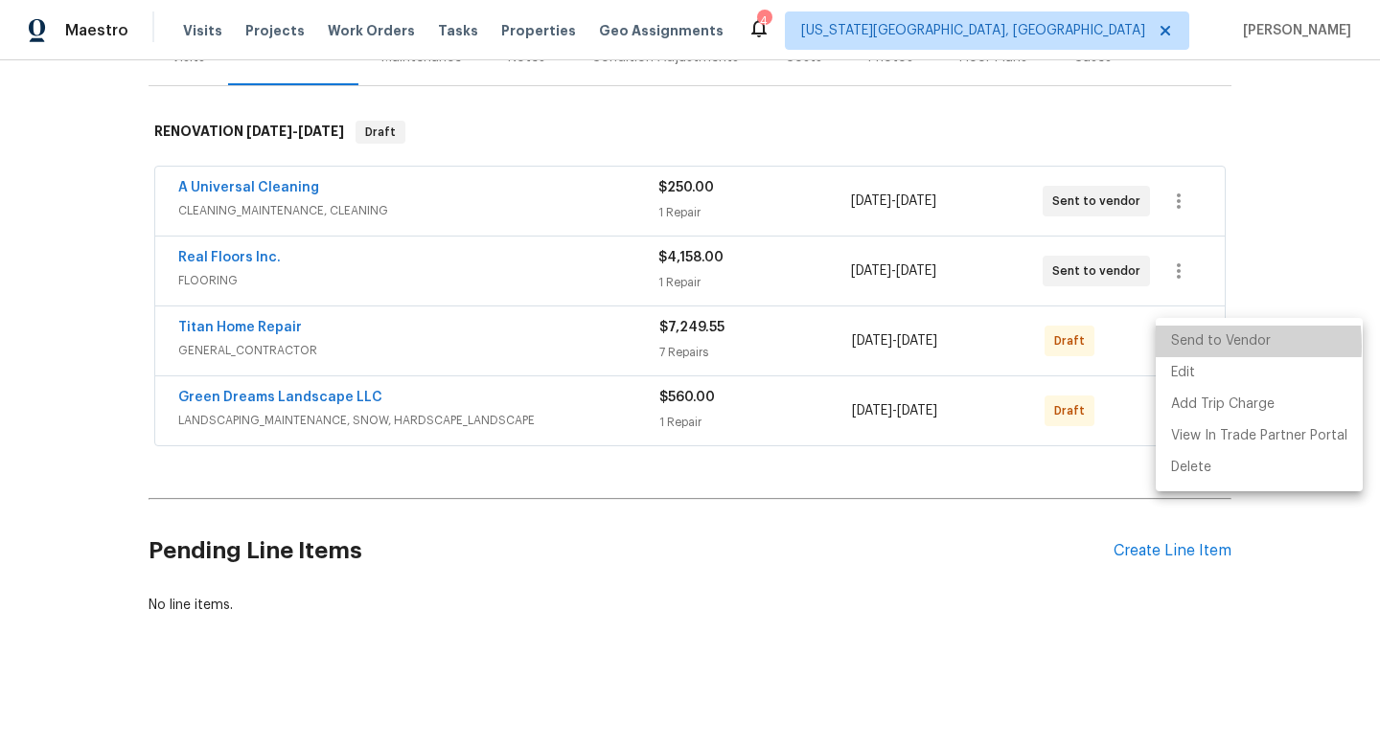
click at [1176, 346] on li "Send to Vendor" at bounding box center [1259, 342] width 207 height 32
click at [1124, 394] on div at bounding box center [690, 372] width 1380 height 745
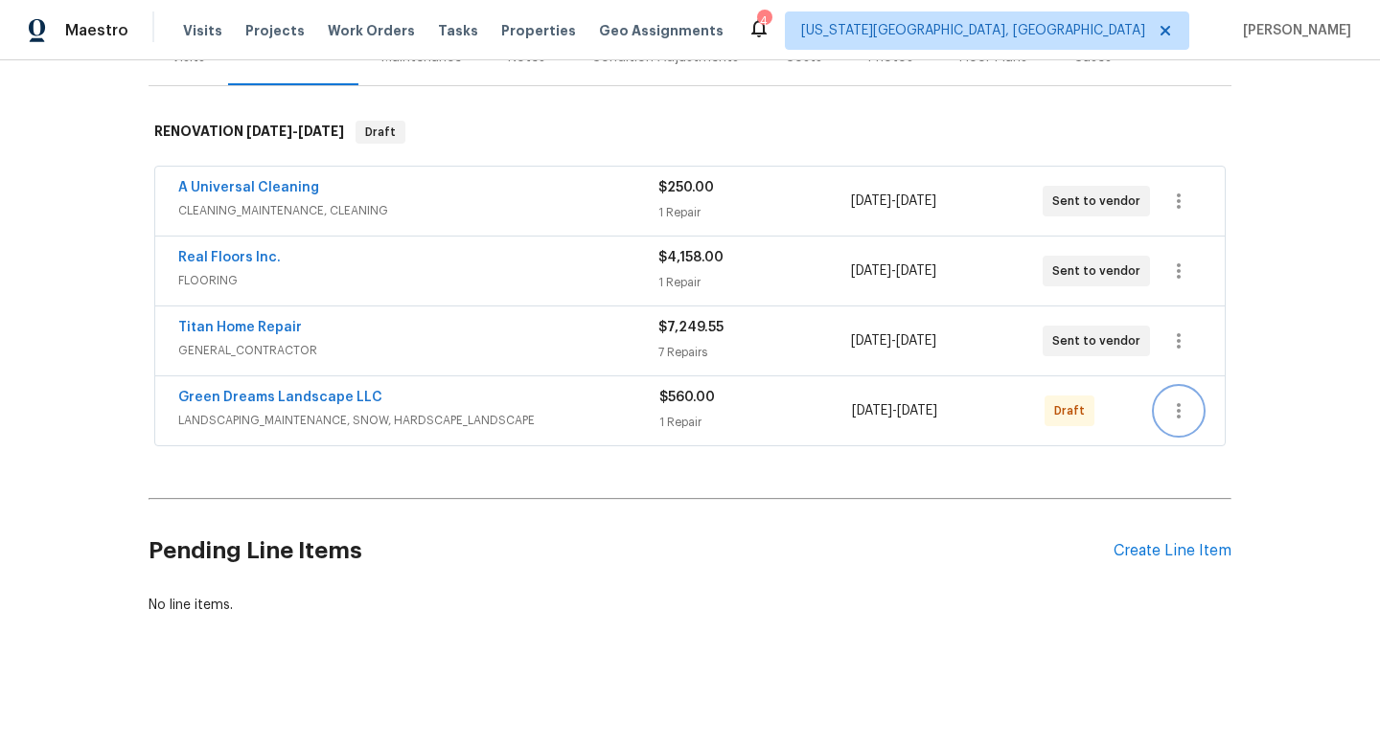
click at [1183, 411] on icon "button" at bounding box center [1178, 411] width 23 height 23
click at [1188, 411] on li "Send to Vendor" at bounding box center [1259, 412] width 207 height 32
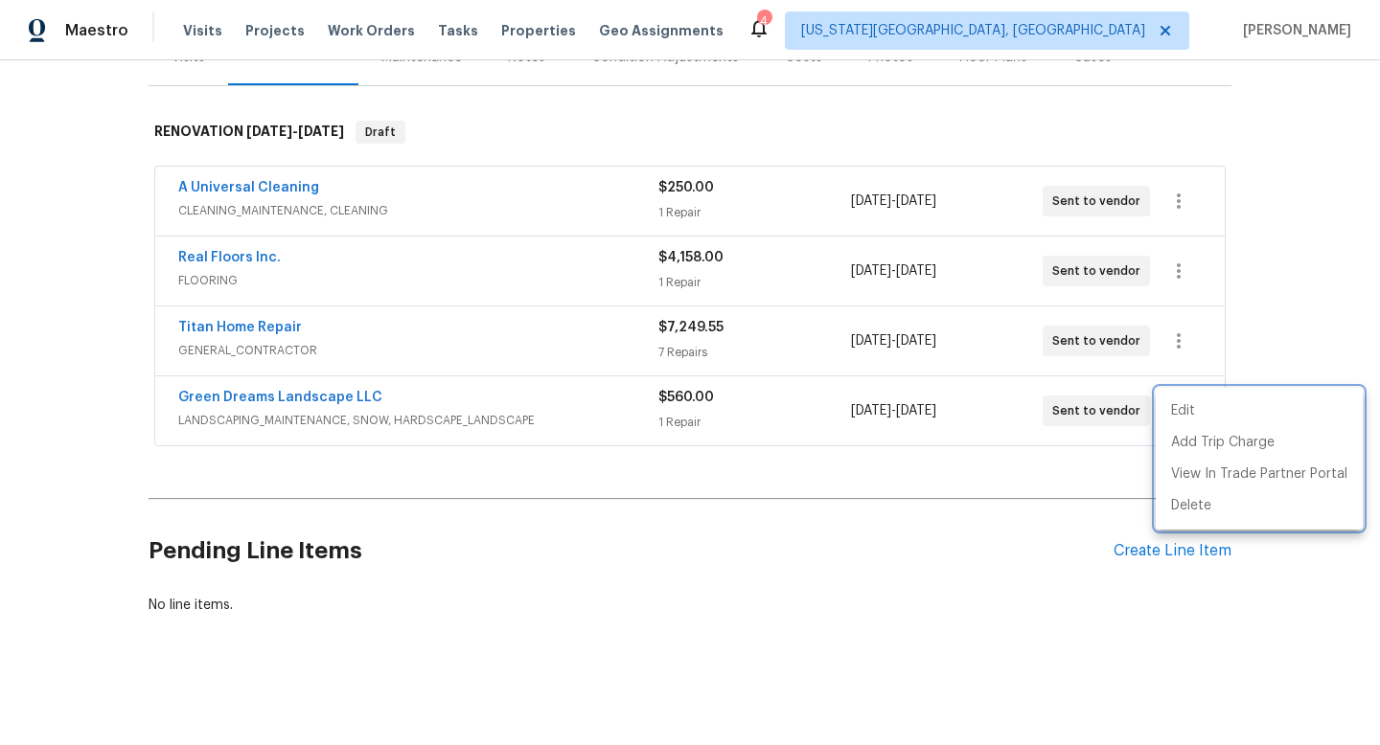
click at [780, 36] on div at bounding box center [690, 372] width 1380 height 745
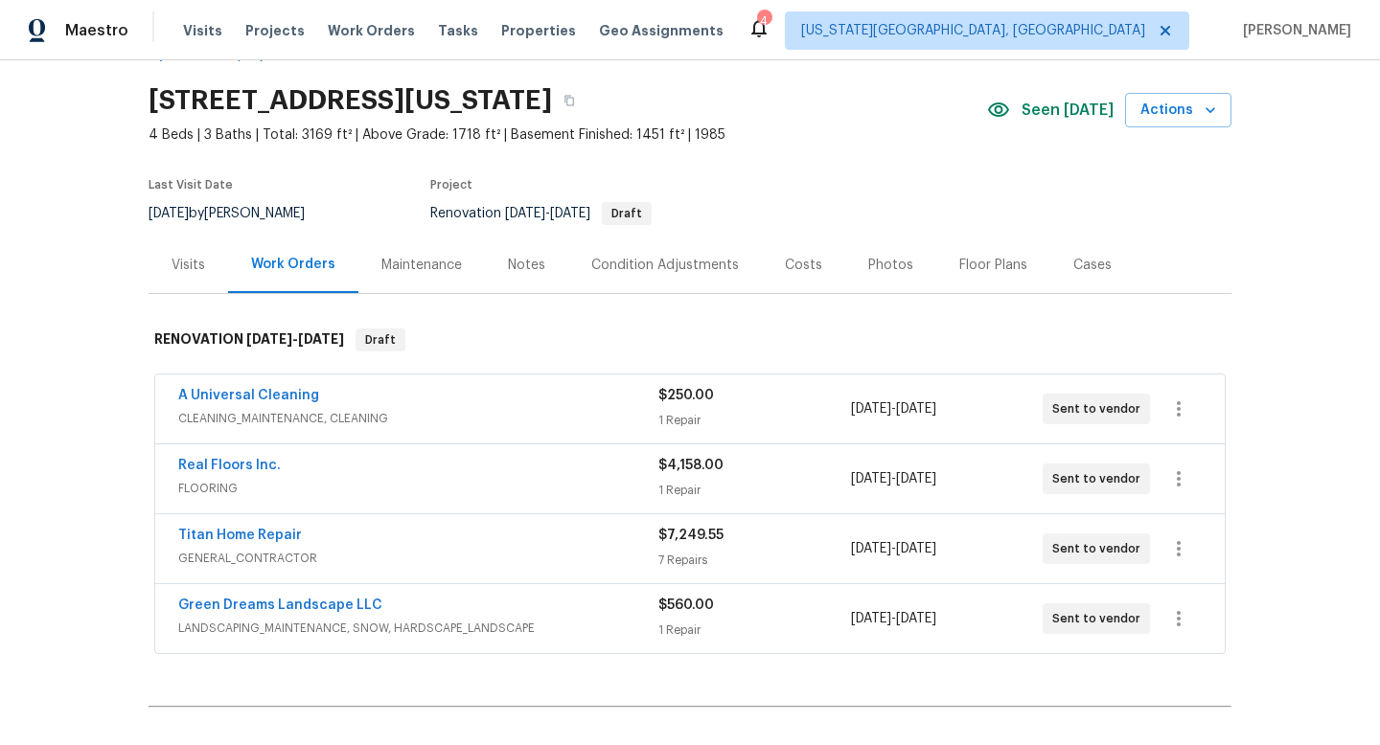
click at [798, 267] on div "Costs" at bounding box center [803, 265] width 37 height 19
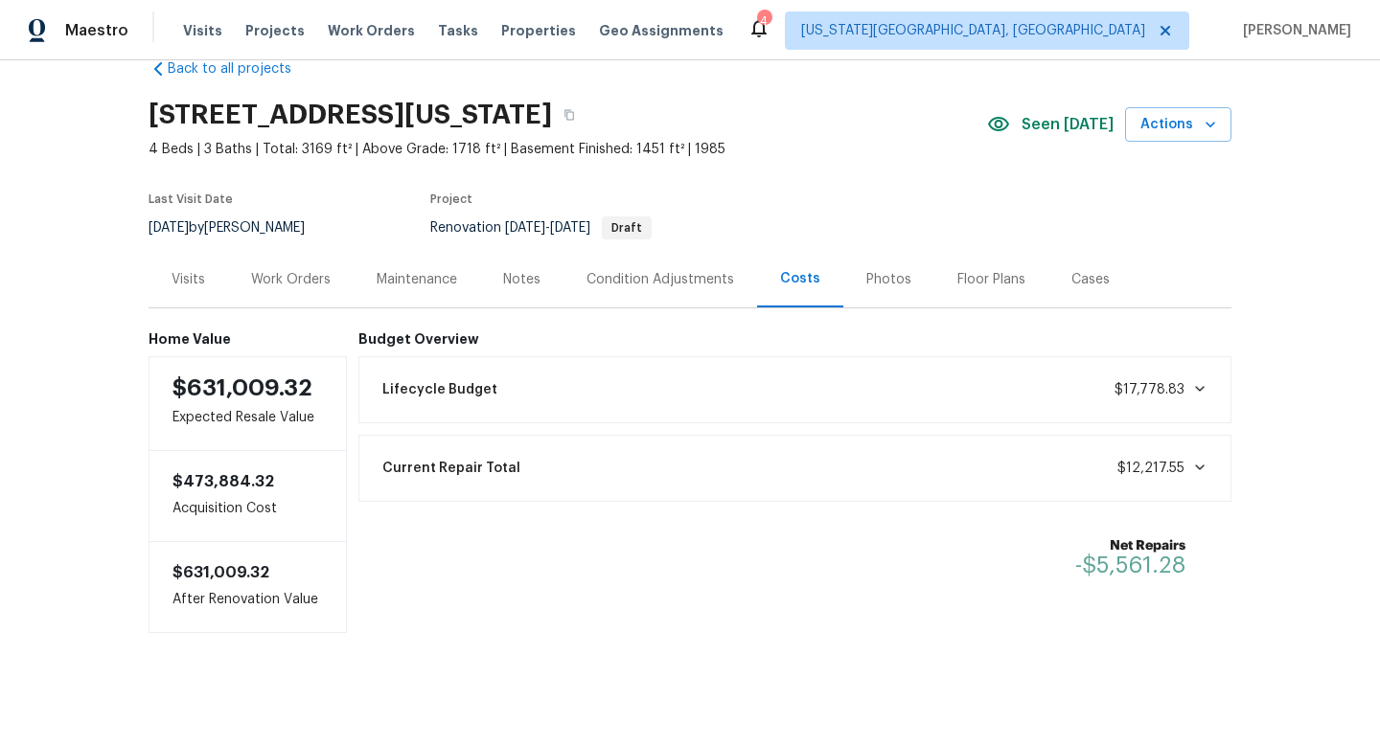
scroll to position [43, 0]
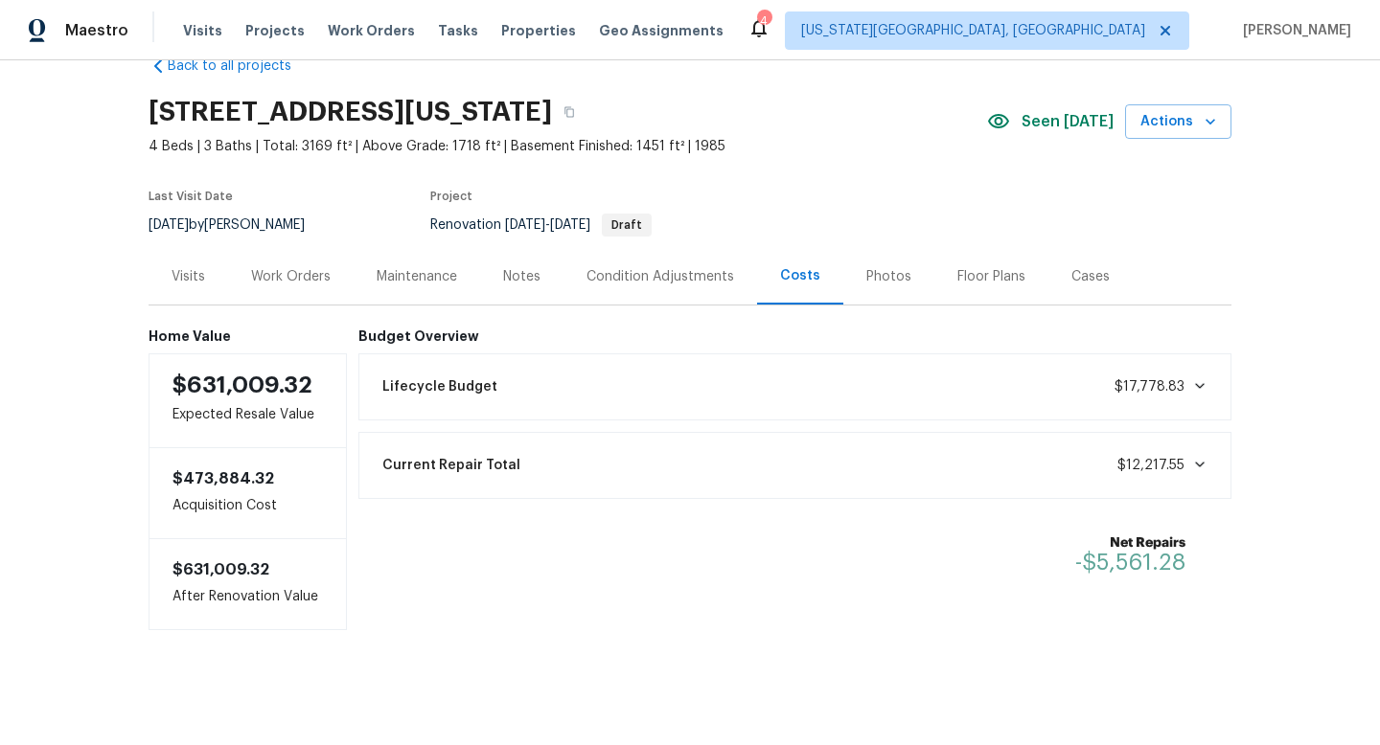
click at [276, 273] on div "Work Orders" at bounding box center [291, 276] width 80 height 19
